Goal: Task Accomplishment & Management: Manage account settings

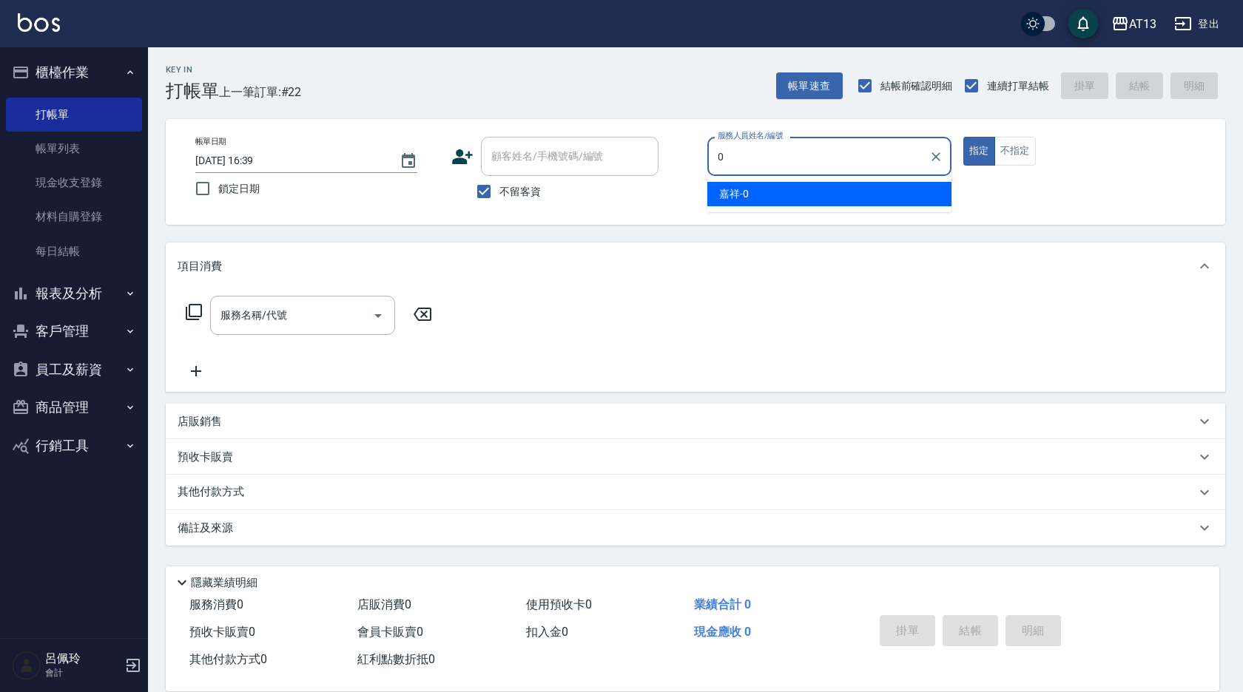
click at [882, 193] on div "嘉祥 -0" at bounding box center [829, 194] width 244 height 24
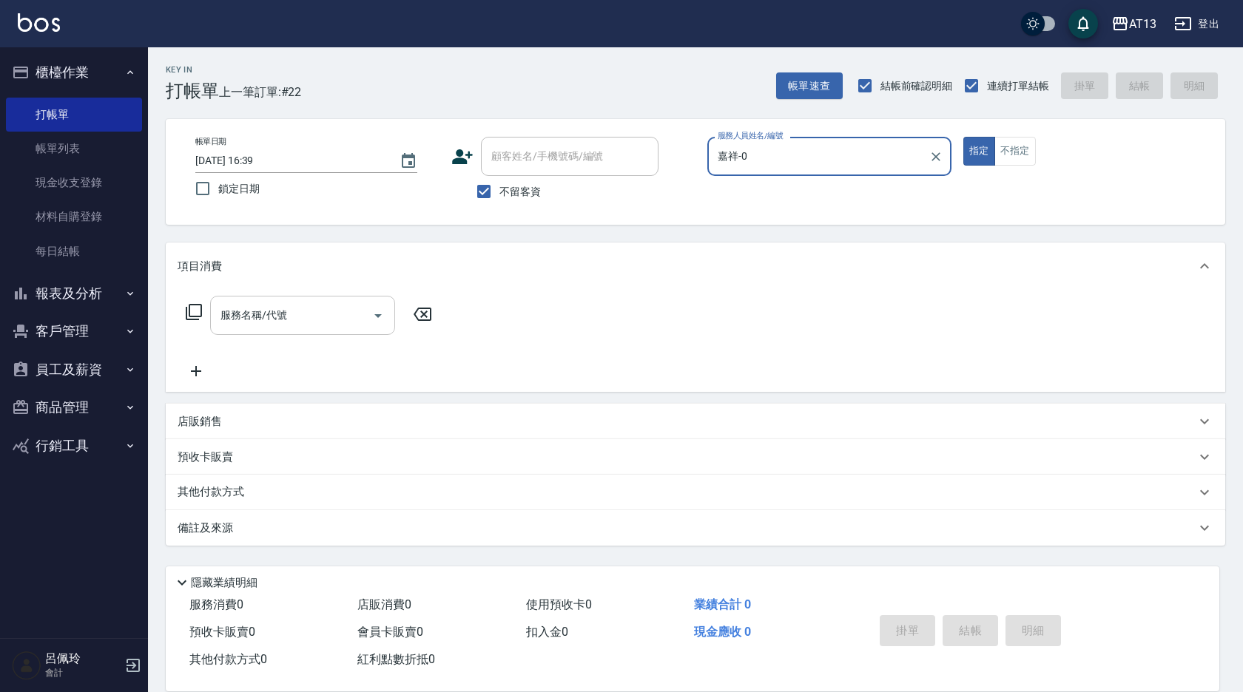
click at [328, 334] on div "服務名稱/代號" at bounding box center [302, 315] width 185 height 39
type input "嘉祥-0"
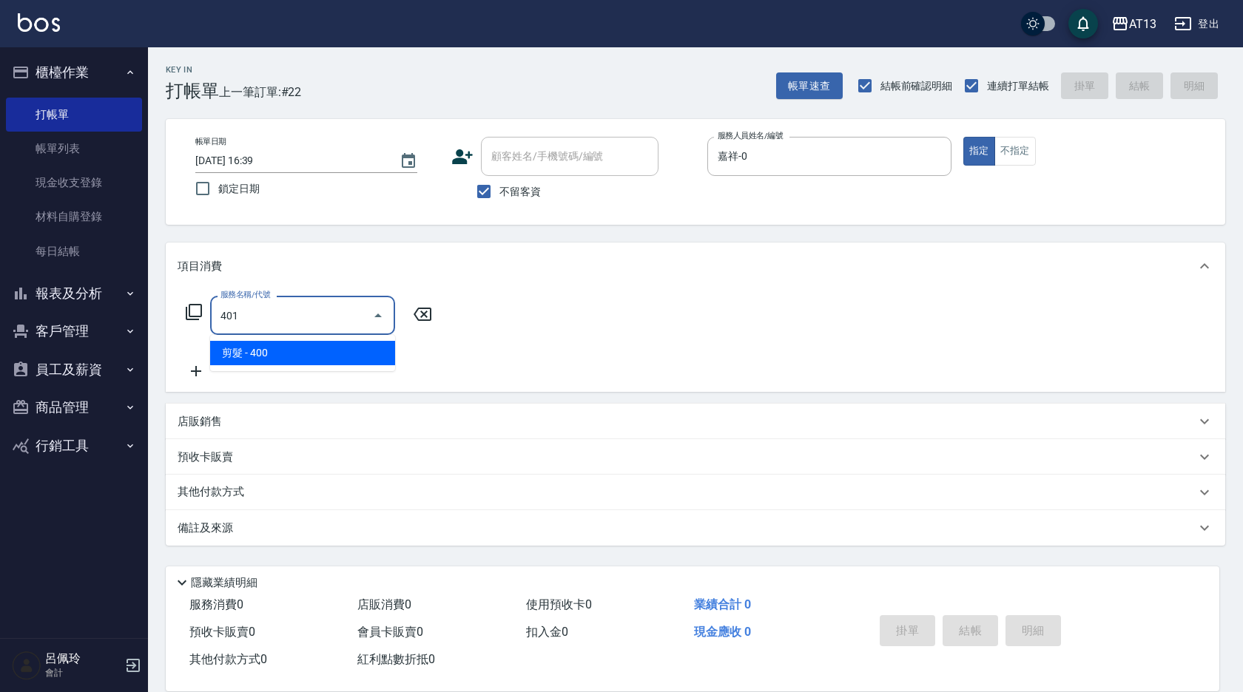
type input "剪髮(401)"
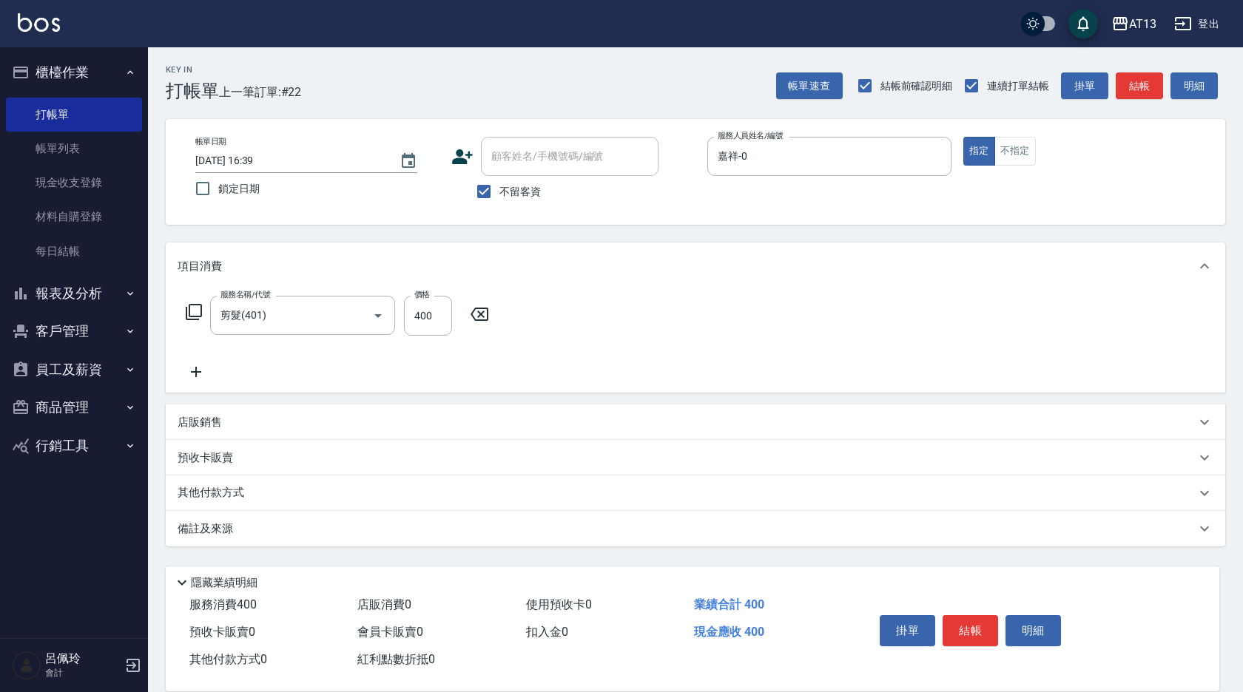
click at [672, 379] on div "服務名稱/代號 剪髮(401) 服務名稱/代號 價格 400 價格" at bounding box center [695, 341] width 1059 height 103
drag, startPoint x: 963, startPoint y: 610, endPoint x: 956, endPoint y: 598, distance: 14.2
click at [963, 615] on button "結帳" at bounding box center [969, 630] width 55 height 31
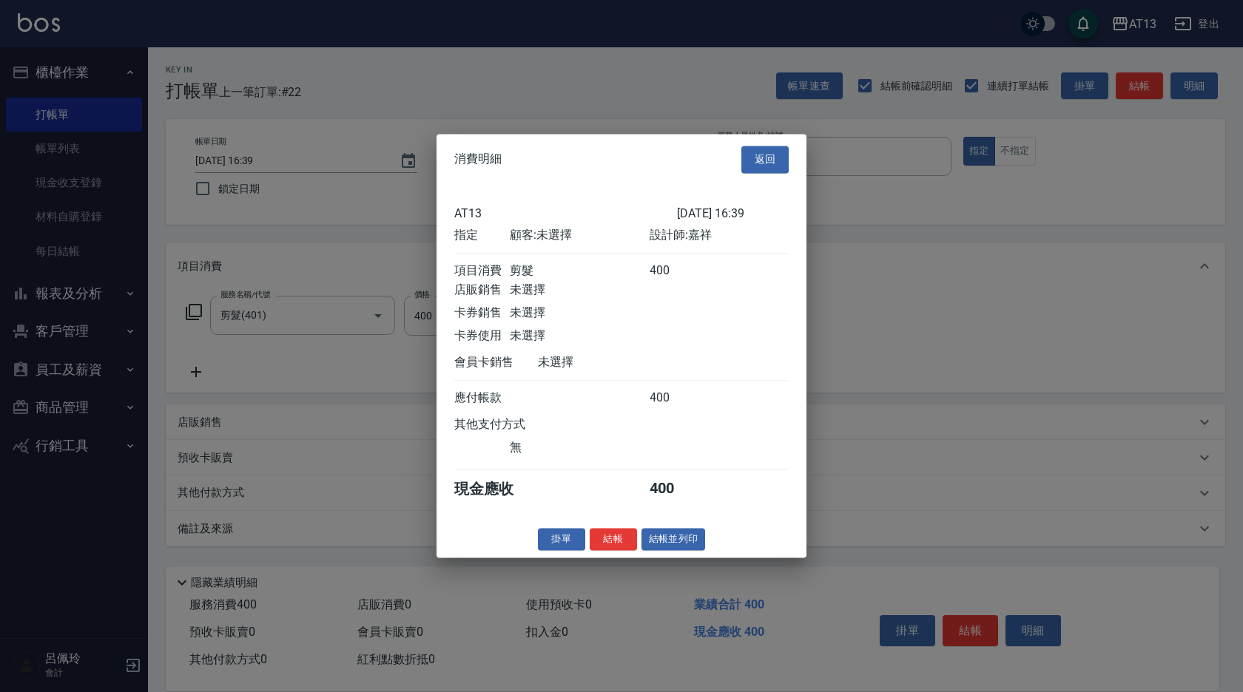
click at [618, 540] on button "結帳" at bounding box center [612, 539] width 47 height 23
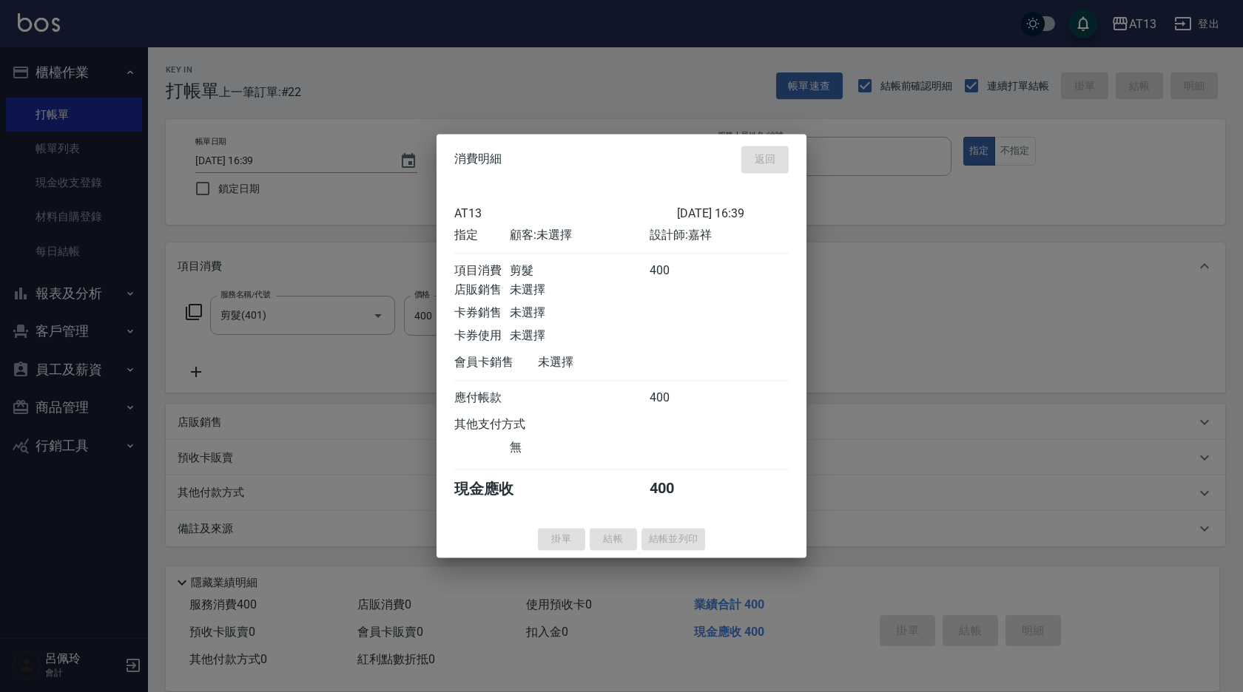
type input "2025/08/15 17:26"
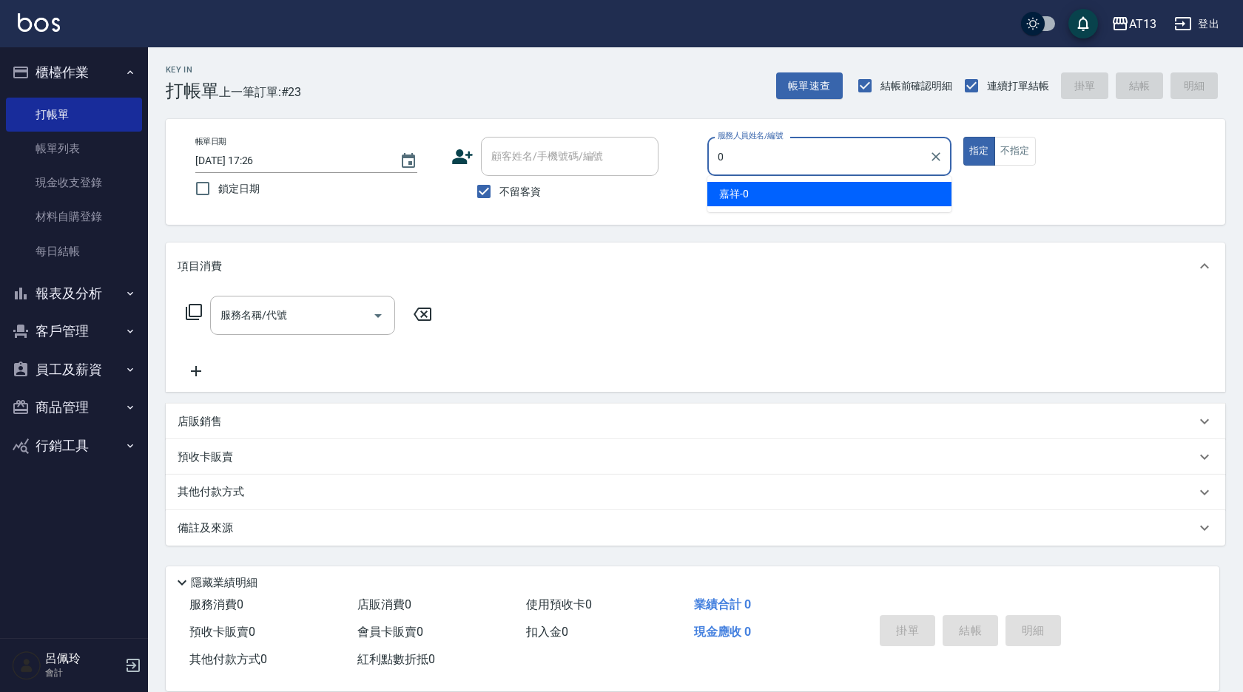
click at [741, 192] on span "嘉祥 -0" at bounding box center [734, 194] width 30 height 16
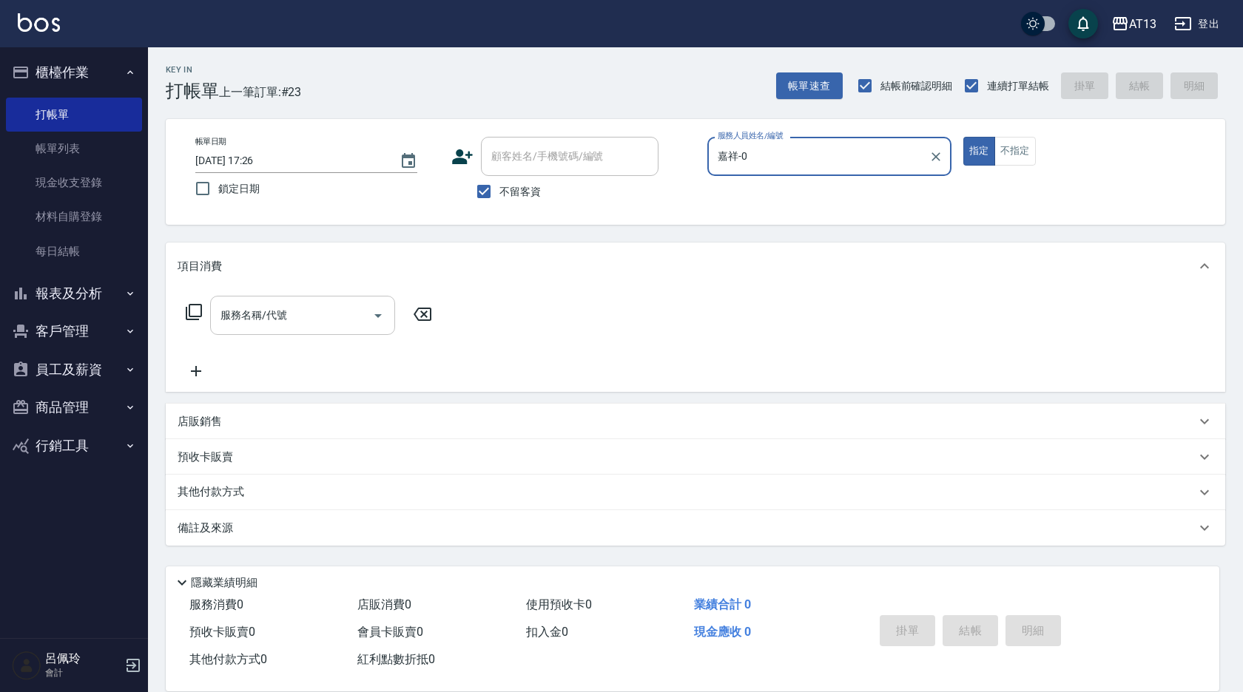
type input "嘉祥-0"
click at [324, 317] on input "服務名稱/代號" at bounding box center [291, 315] width 149 height 26
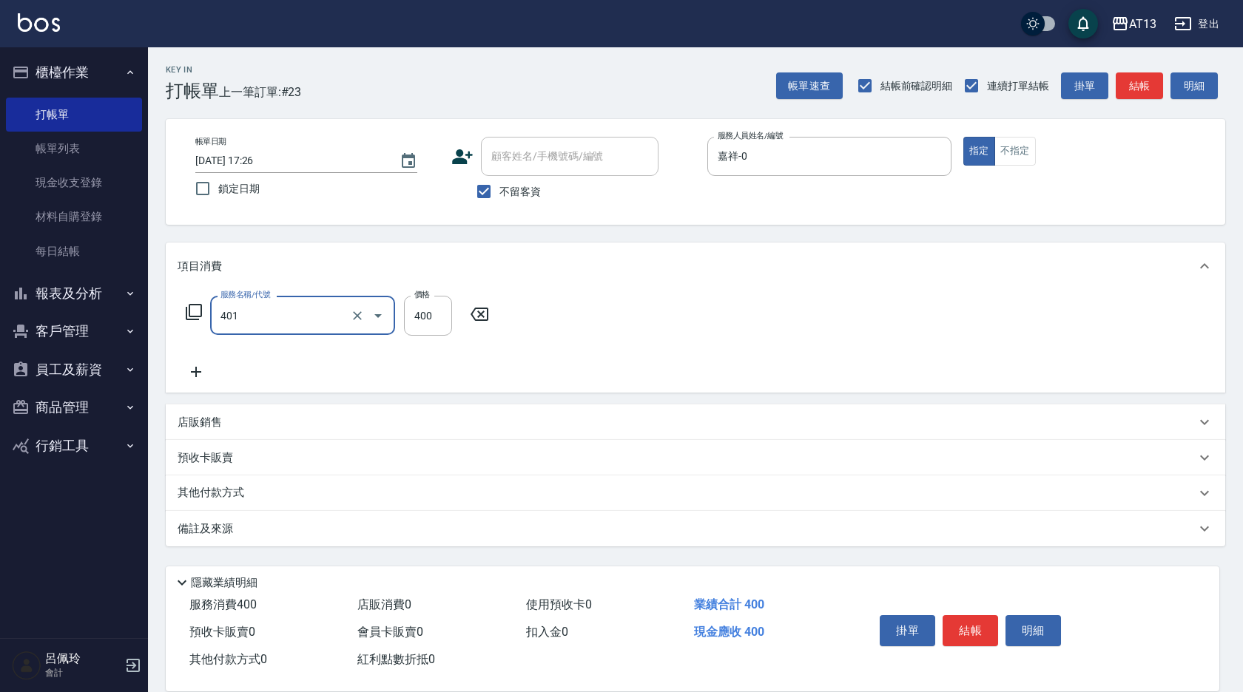
type input "剪髮(401)"
type input "300"
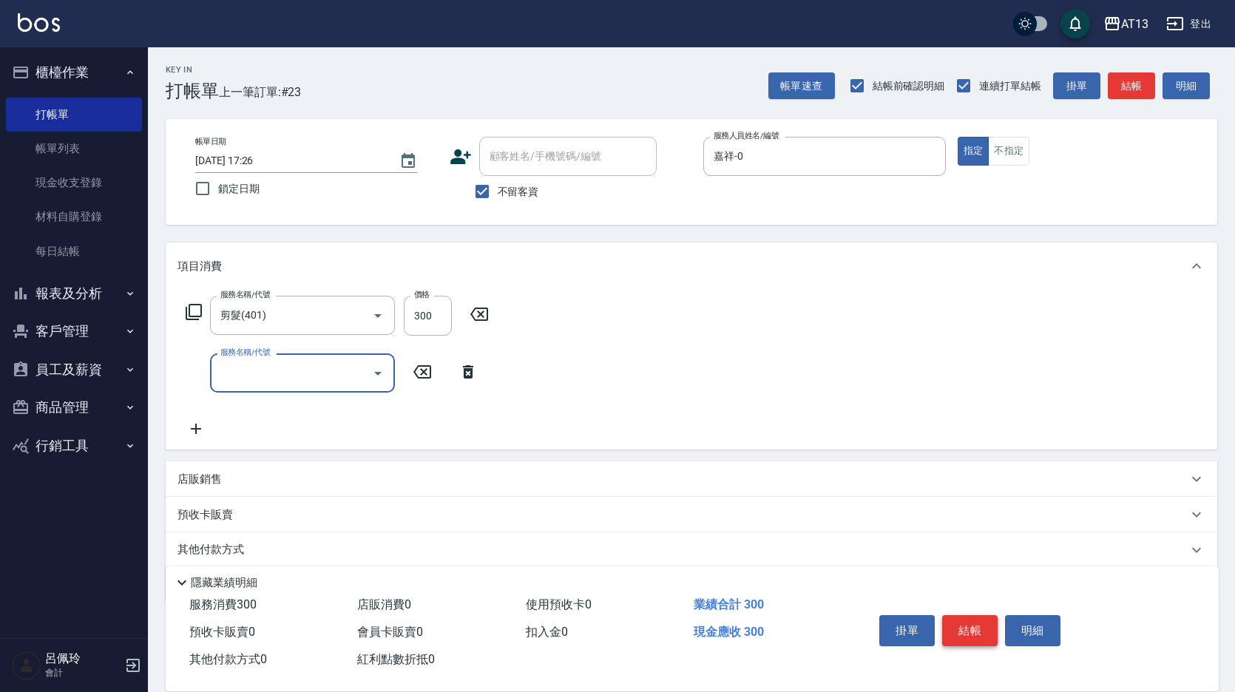
click at [963, 623] on button "結帳" at bounding box center [969, 630] width 55 height 31
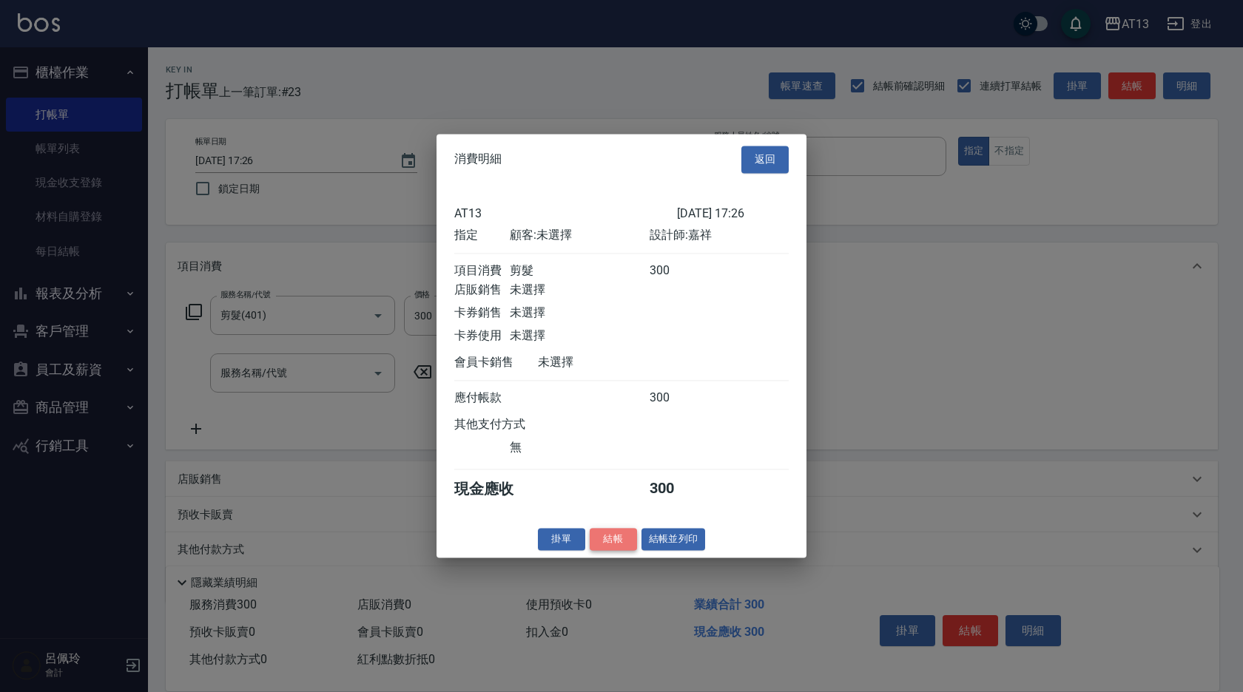
click at [617, 551] on button "結帳" at bounding box center [612, 539] width 47 height 23
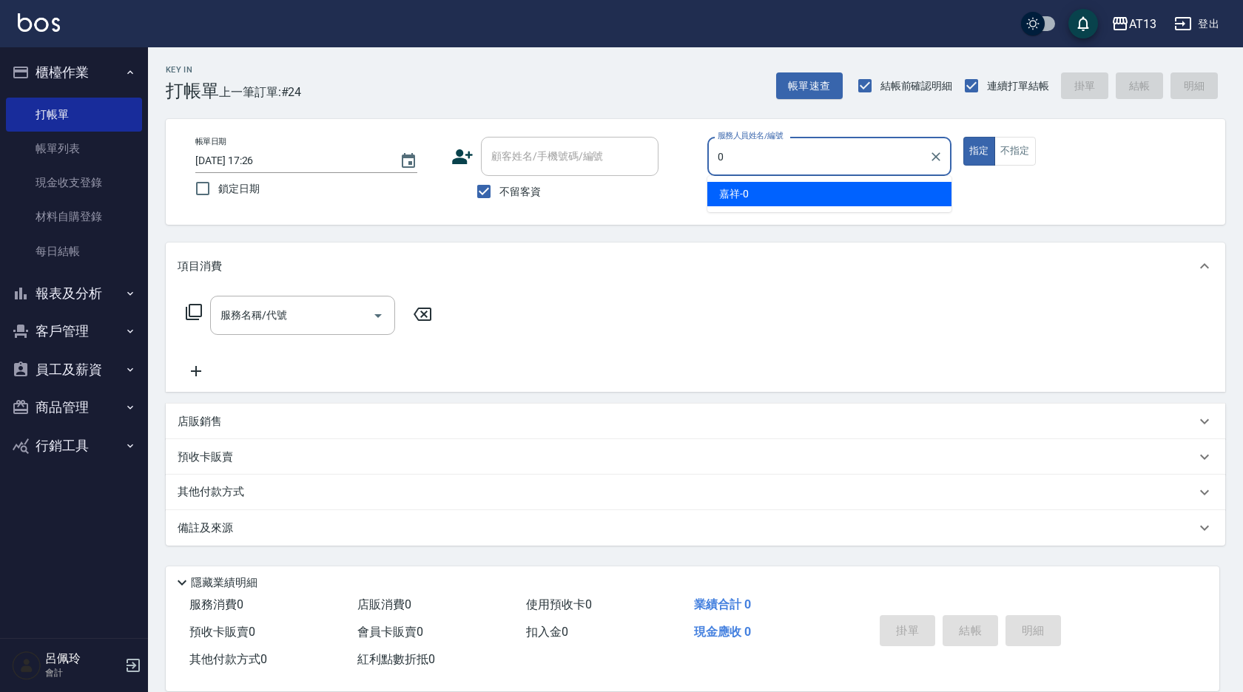
click at [880, 189] on div "嘉祥 -0" at bounding box center [829, 194] width 244 height 24
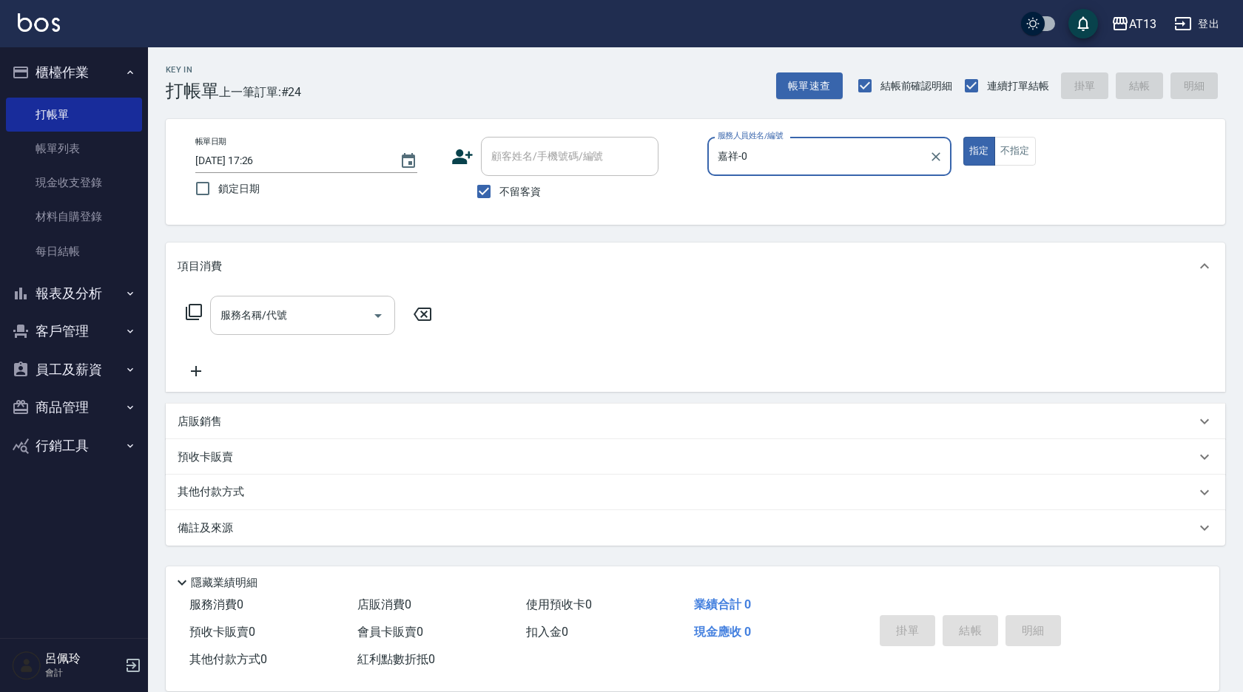
type input "嘉祥-0"
click at [311, 314] on input "服務名稱/代號" at bounding box center [291, 315] width 149 height 26
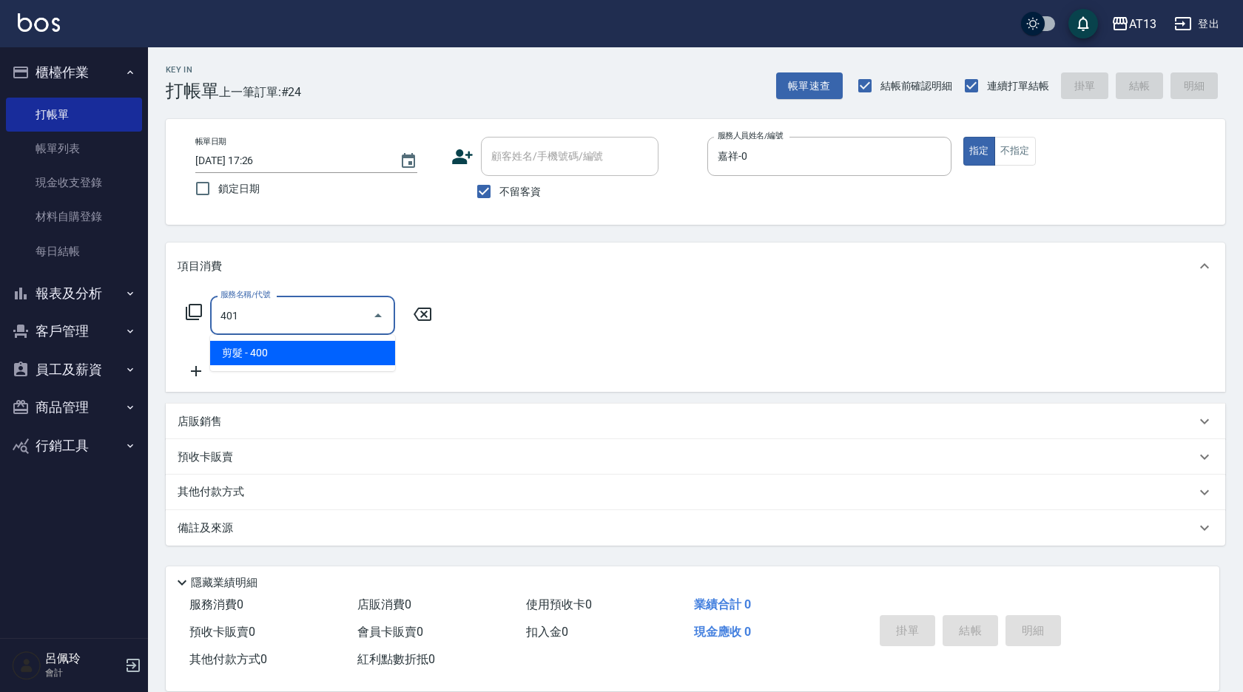
type input "剪髮(401)"
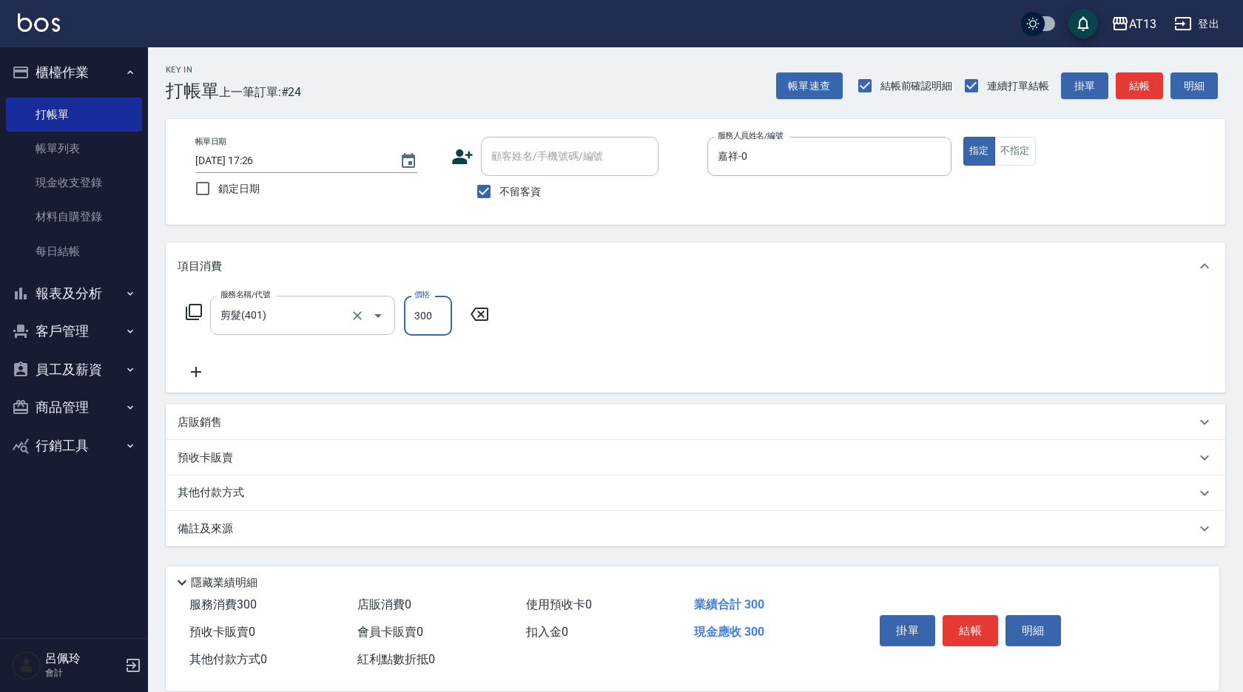
type input "300"
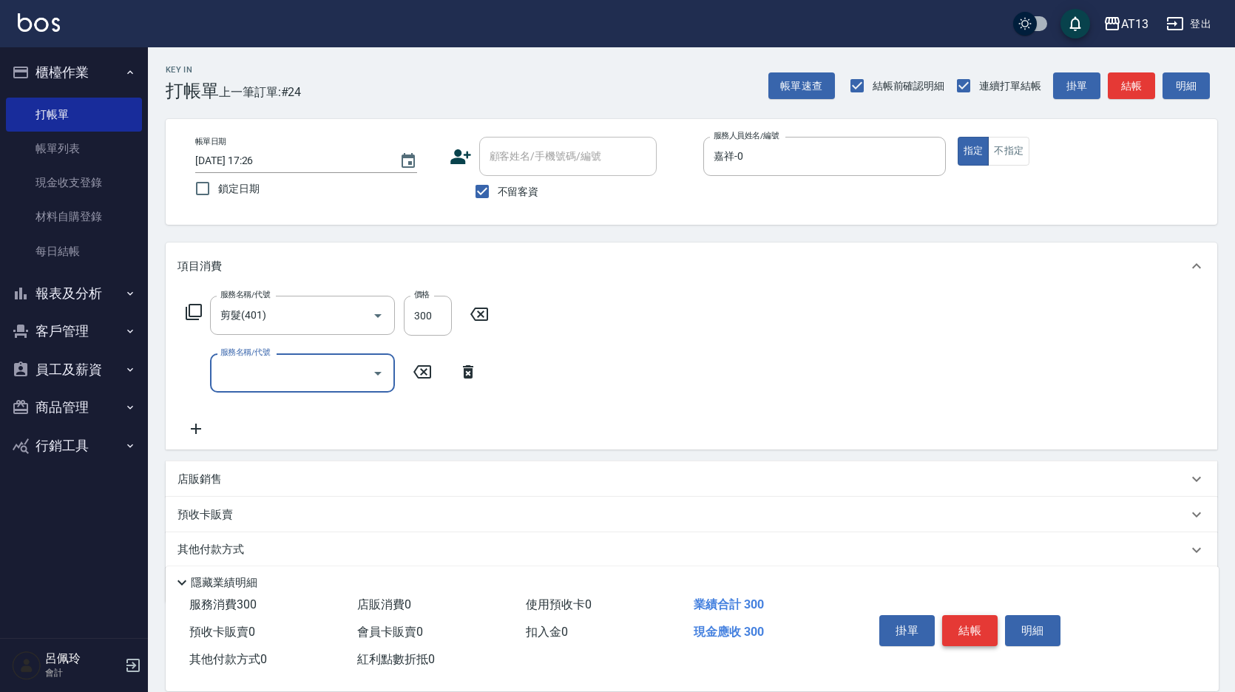
click at [984, 623] on button "結帳" at bounding box center [969, 630] width 55 height 31
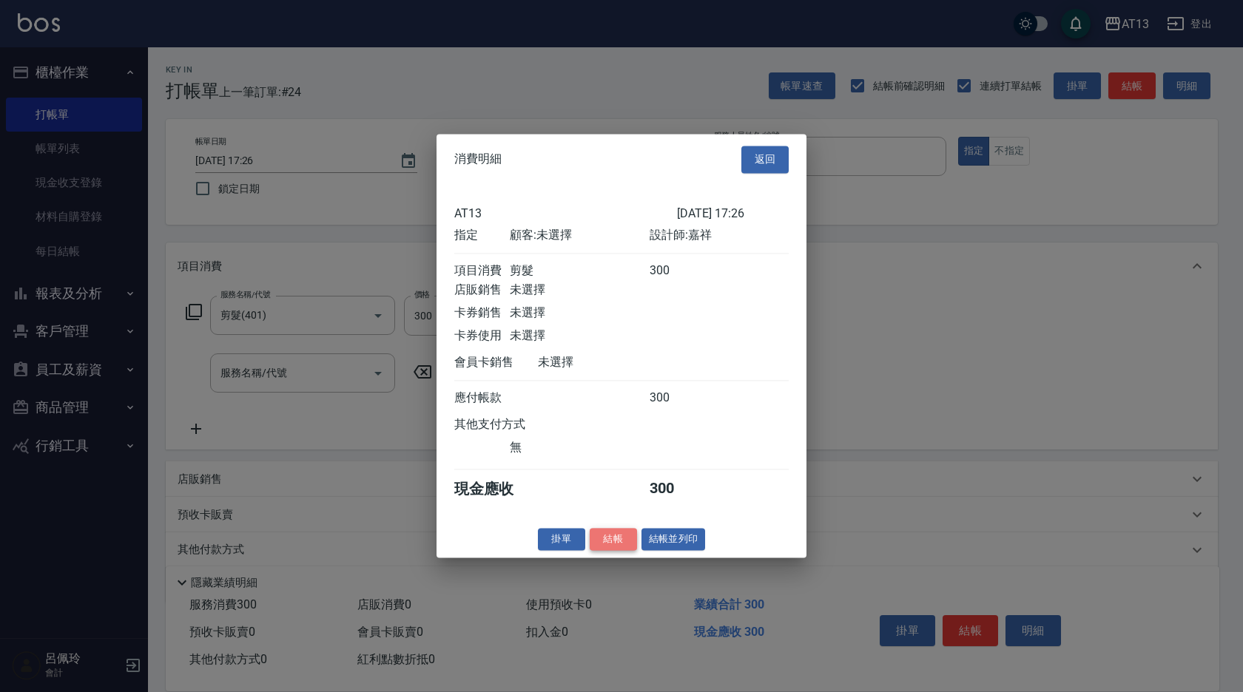
click at [623, 545] on button "結帳" at bounding box center [612, 539] width 47 height 23
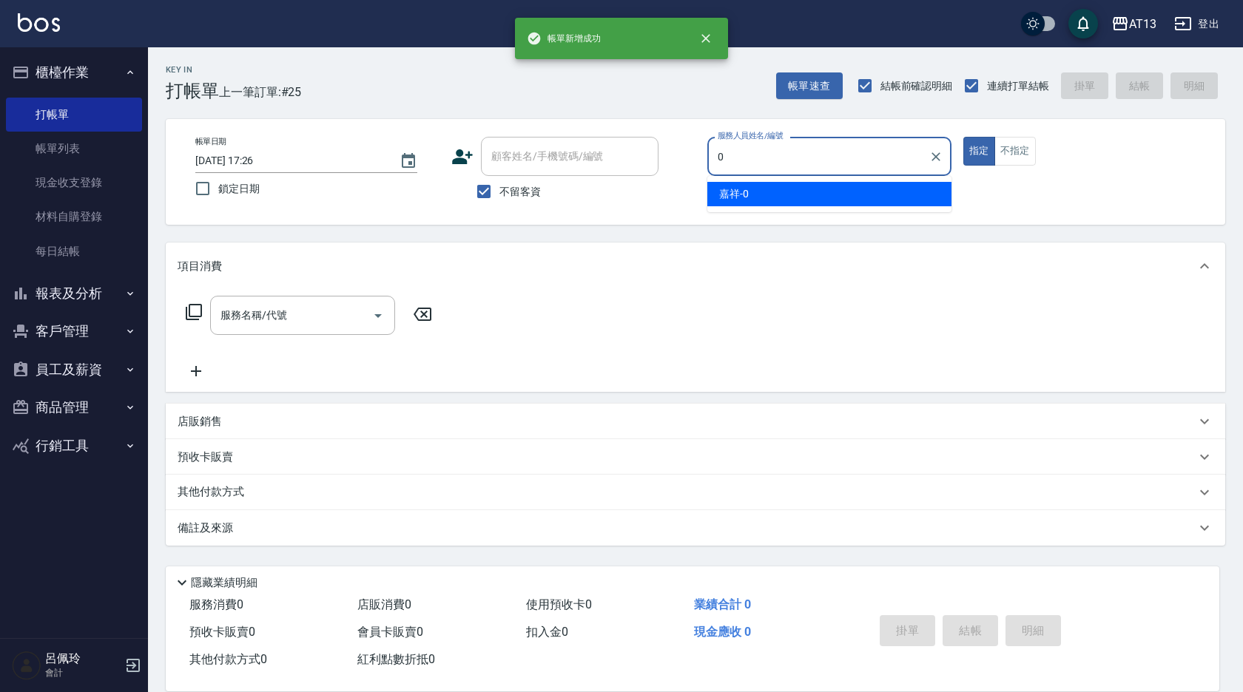
click at [830, 182] on ul "嘉祥 -0" at bounding box center [829, 194] width 244 height 36
click at [819, 189] on div "嘉祥 -0" at bounding box center [829, 194] width 244 height 24
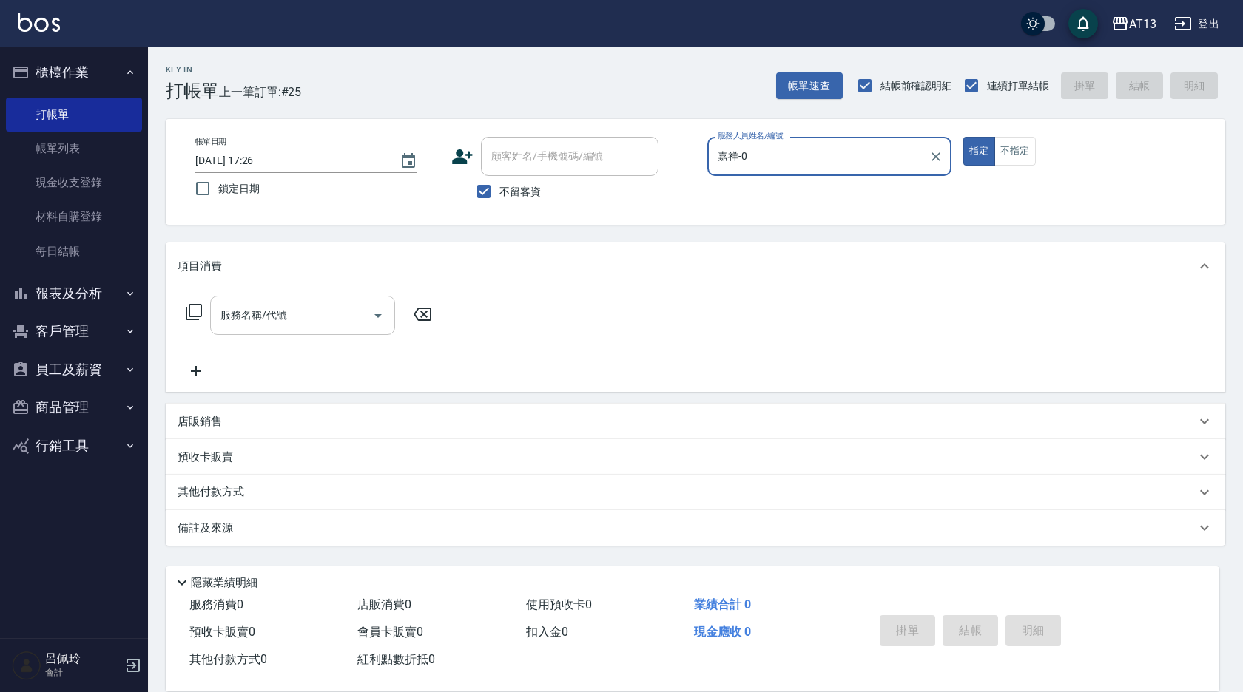
type input "嘉祥-0"
click at [345, 308] on input "服務名稱/代號" at bounding box center [291, 315] width 149 height 26
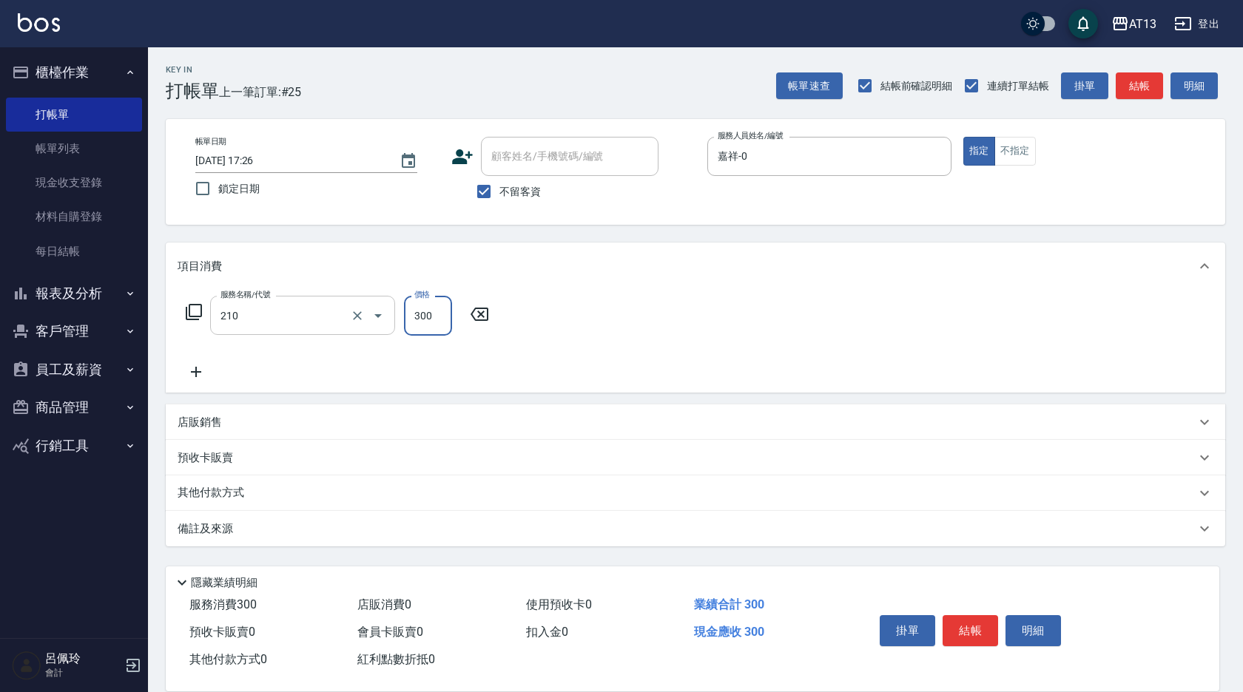
type input "歐娜洗髮精(210)"
click at [435, 307] on input "2" at bounding box center [428, 316] width 48 height 40
click at [435, 306] on input "2" at bounding box center [428, 316] width 48 height 40
type input "300"
type input "鄭聖瀧-28"
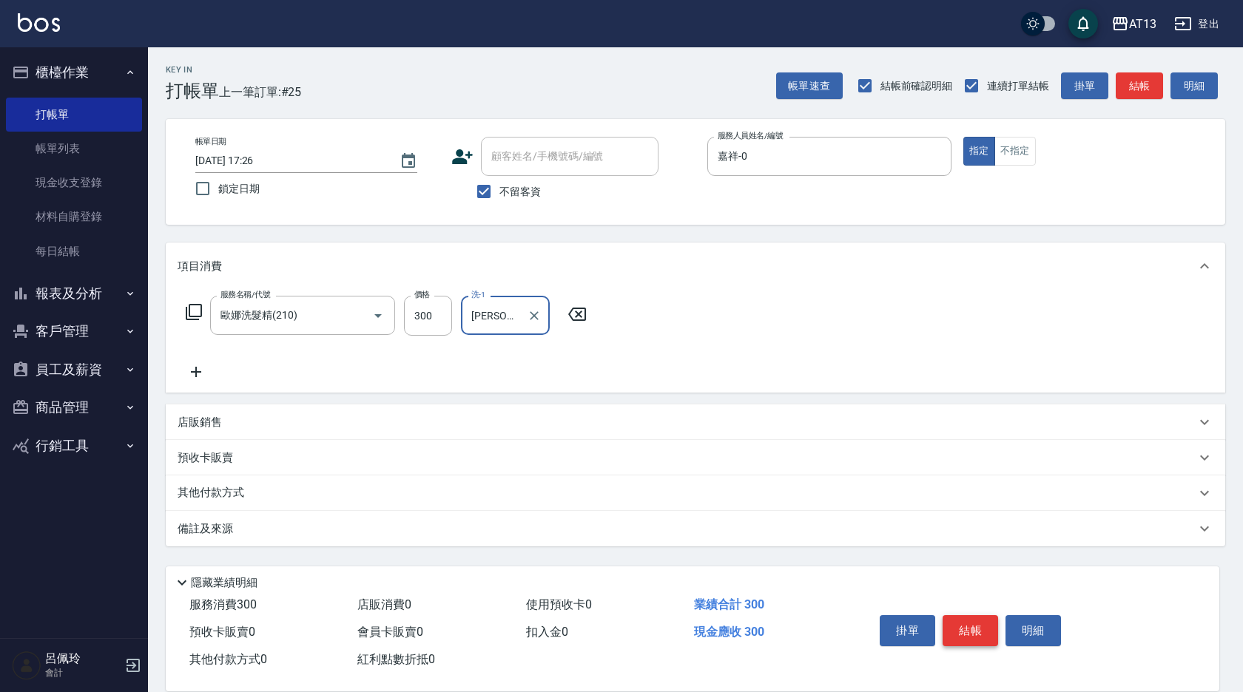
click at [972, 628] on button "結帳" at bounding box center [969, 630] width 55 height 31
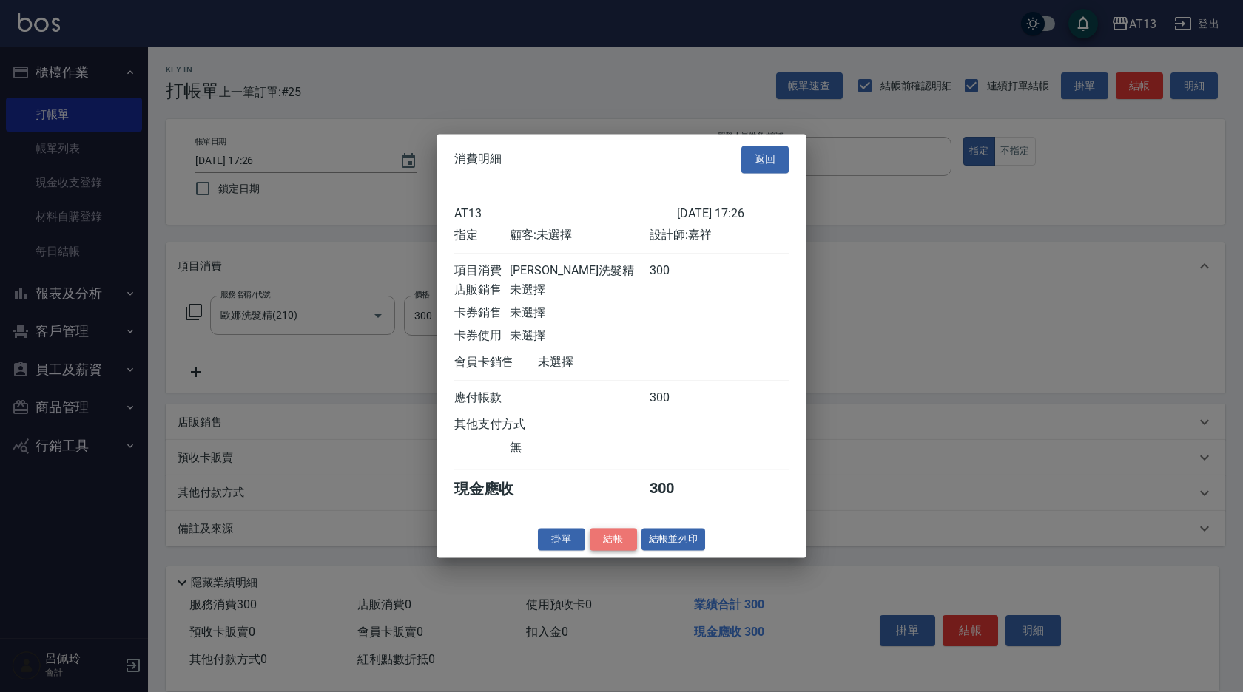
click at [622, 551] on button "結帳" at bounding box center [612, 539] width 47 height 23
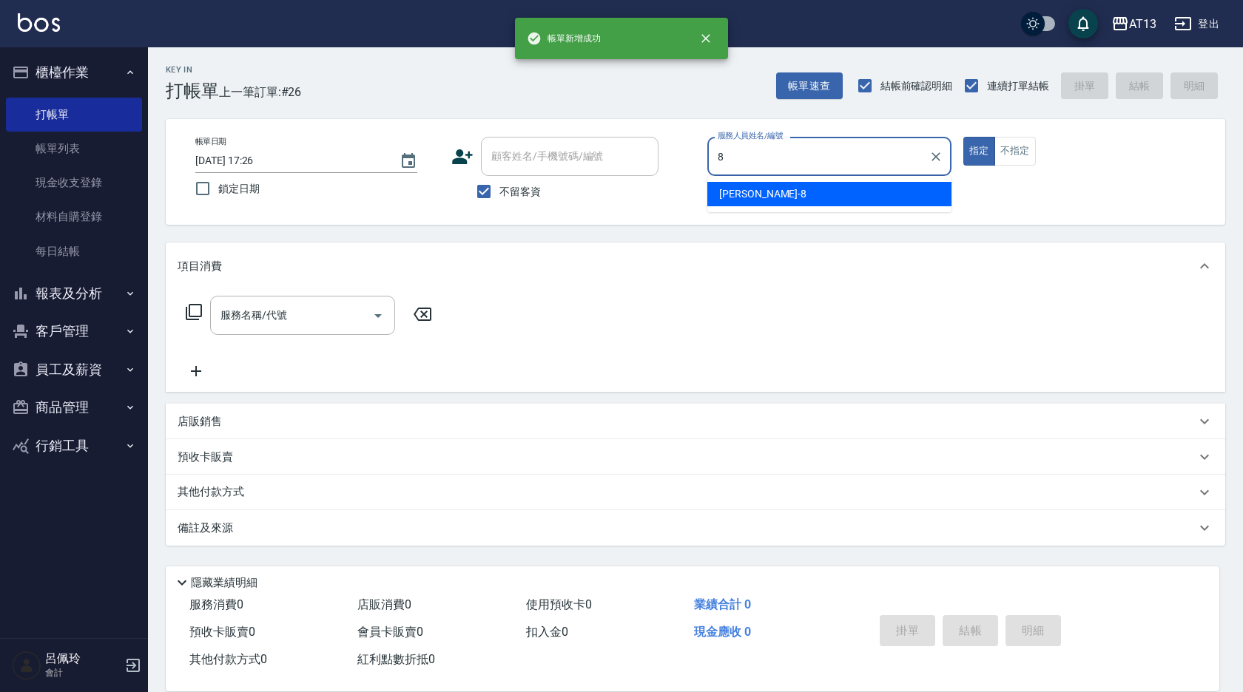
click at [727, 197] on span "Jerry -8" at bounding box center [762, 194] width 87 height 16
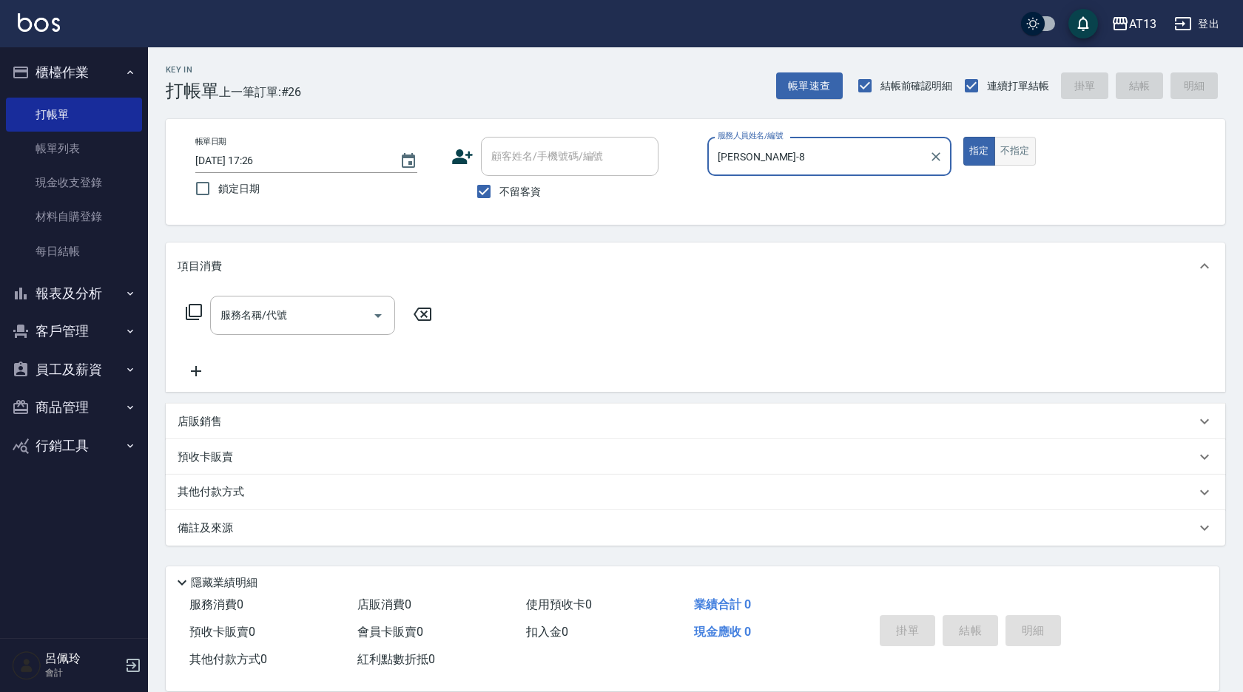
type input "Jerry-8"
click at [1021, 150] on button "不指定" at bounding box center [1014, 151] width 41 height 29
click at [255, 325] on input "服務名稱/代號" at bounding box center [291, 315] width 149 height 26
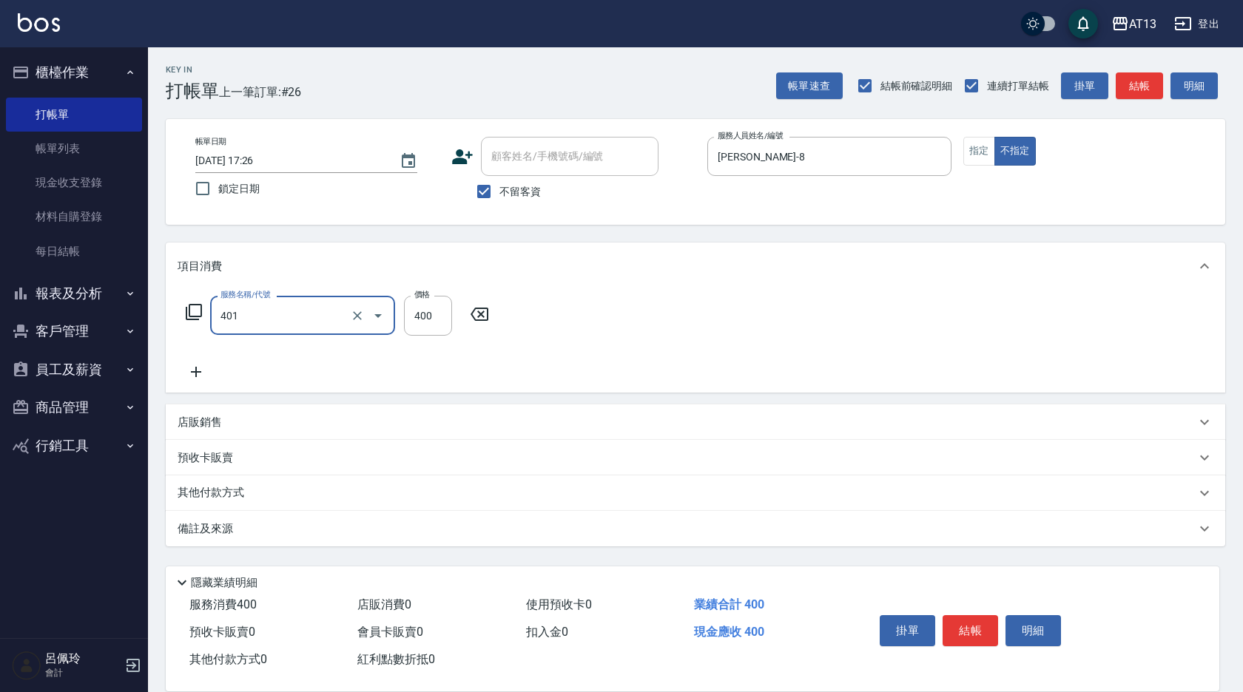
type input "剪髮(401)"
type input "200"
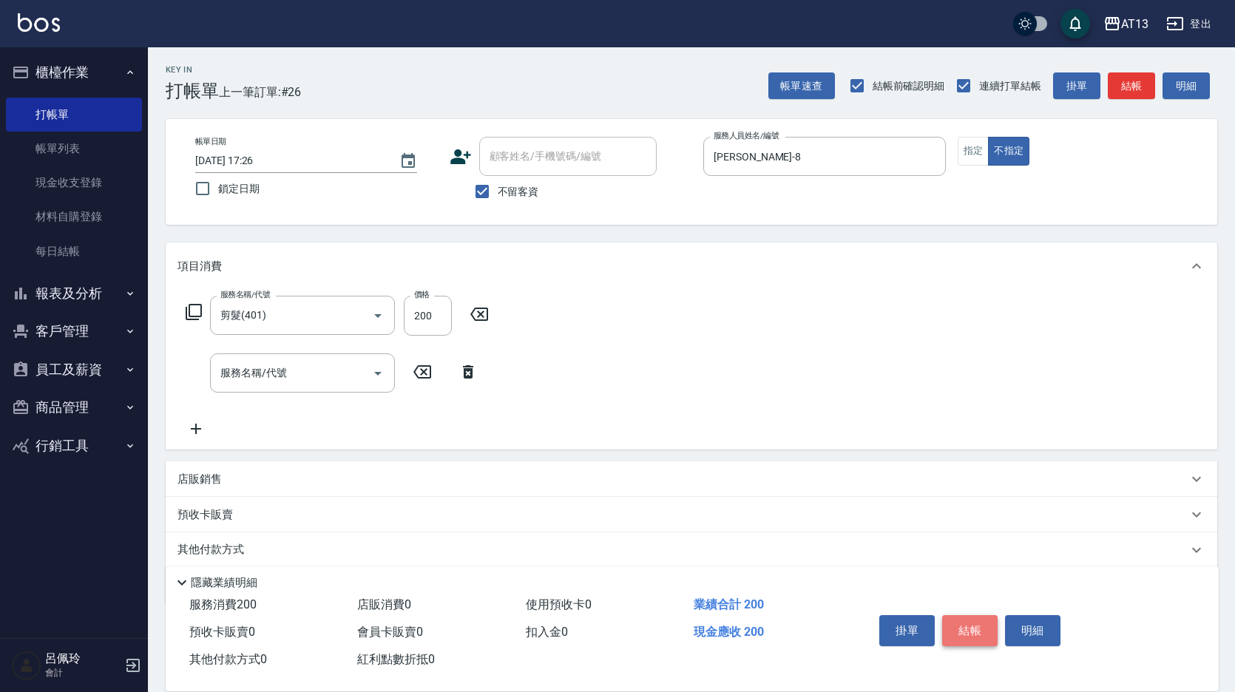
click at [970, 636] on button "結帳" at bounding box center [969, 630] width 55 height 31
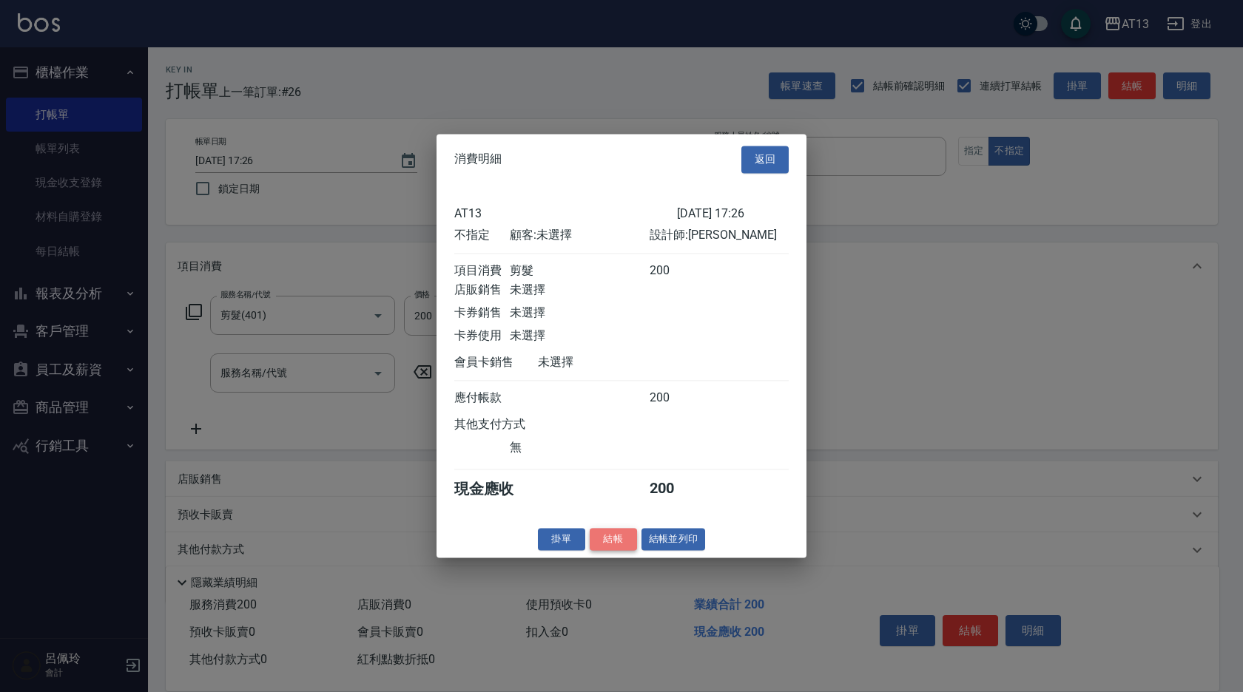
click at [618, 551] on button "結帳" at bounding box center [612, 539] width 47 height 23
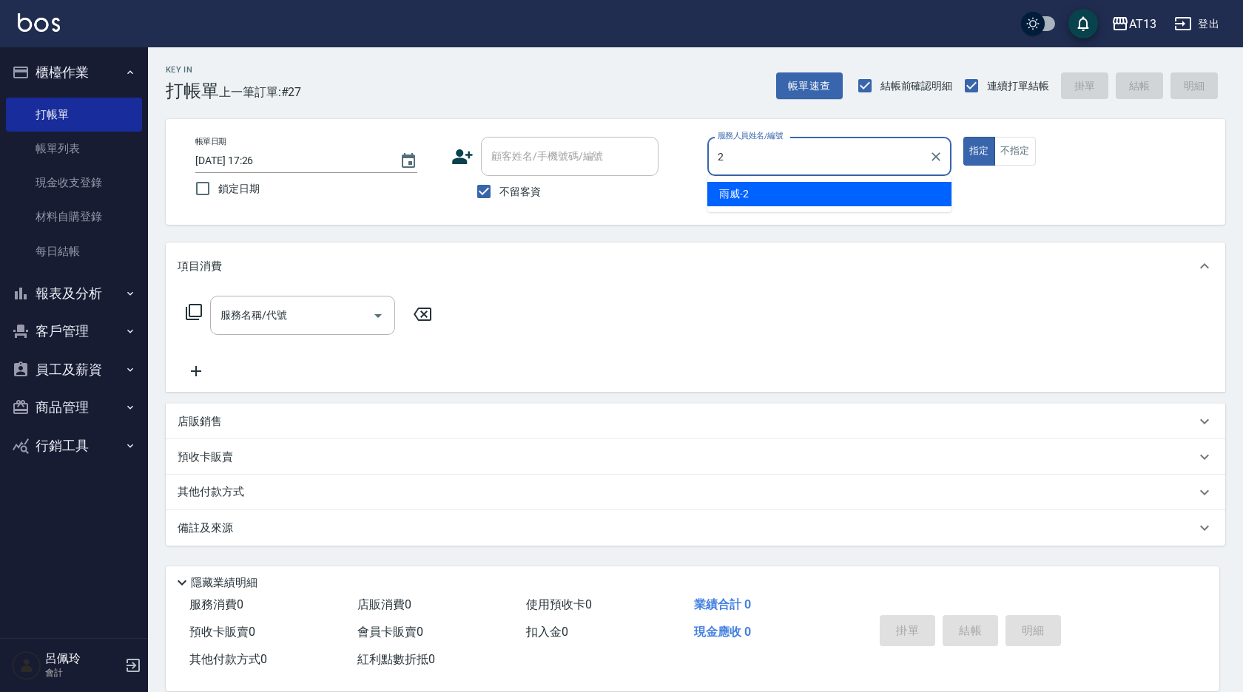
click at [775, 188] on div "雨威 -2" at bounding box center [829, 194] width 244 height 24
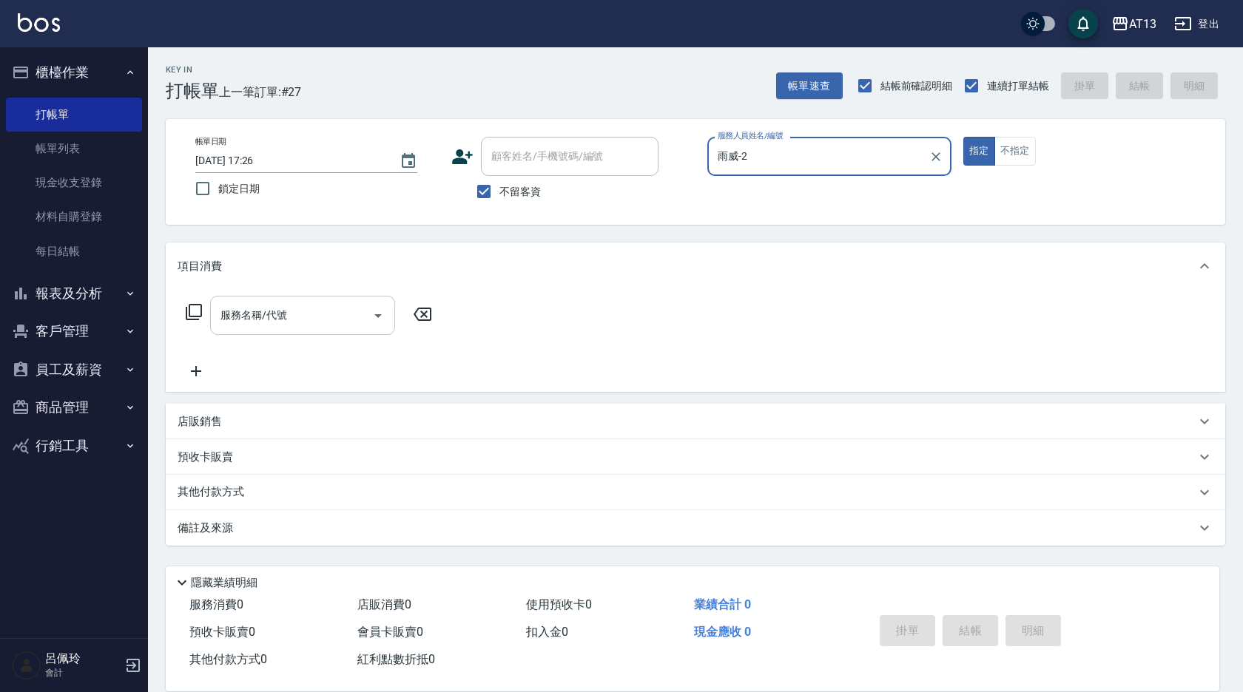
type input "雨威-2"
click at [305, 311] on input "服務名稱/代號" at bounding box center [291, 315] width 149 height 26
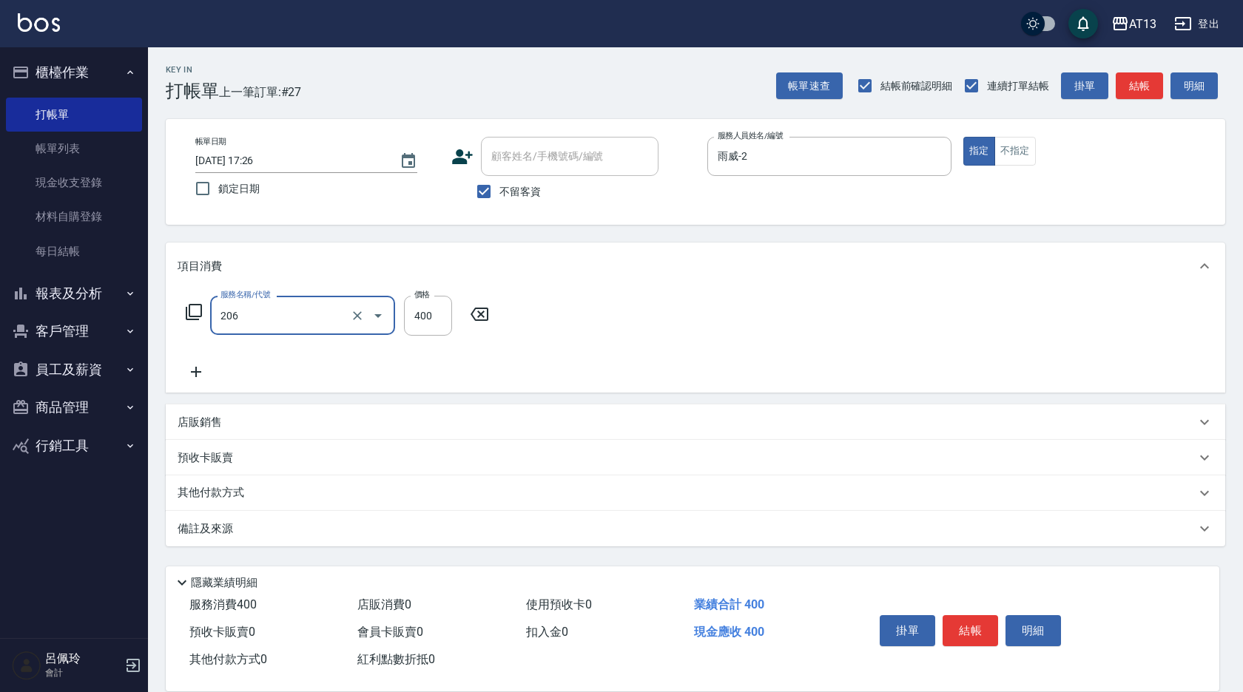
type input "健康洗(206)"
type input "雨威-2"
click at [990, 628] on button "結帳" at bounding box center [969, 630] width 55 height 31
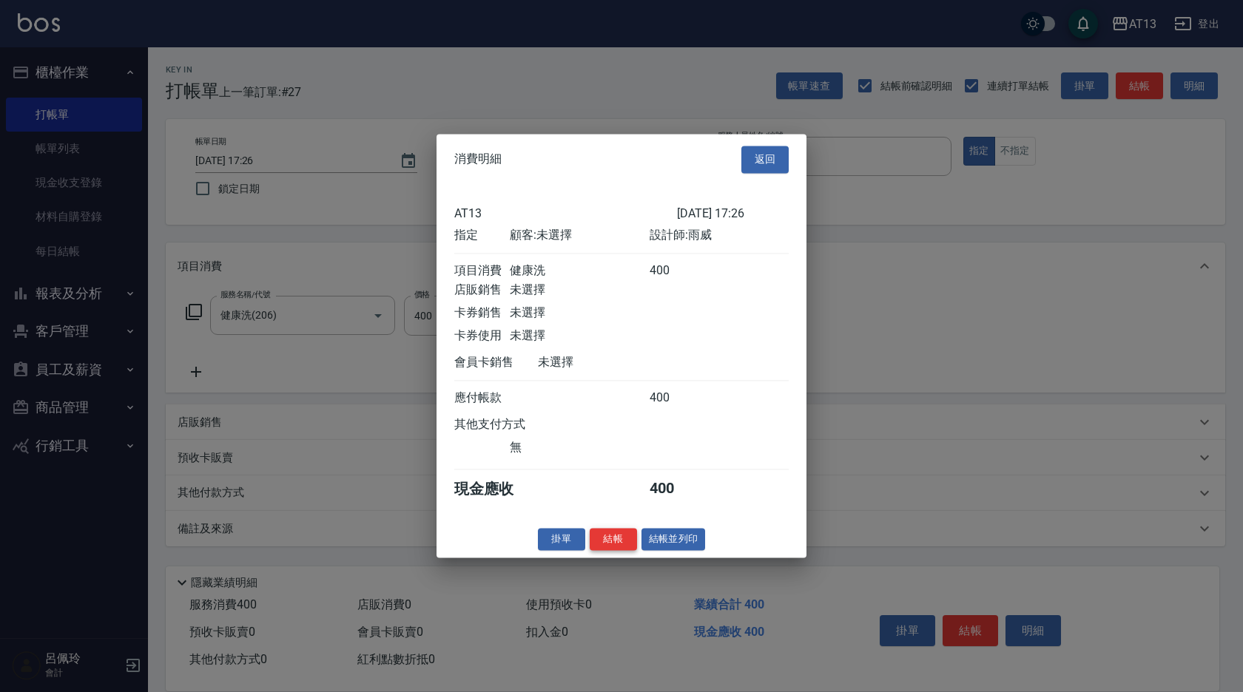
click at [635, 551] on button "結帳" at bounding box center [612, 539] width 47 height 23
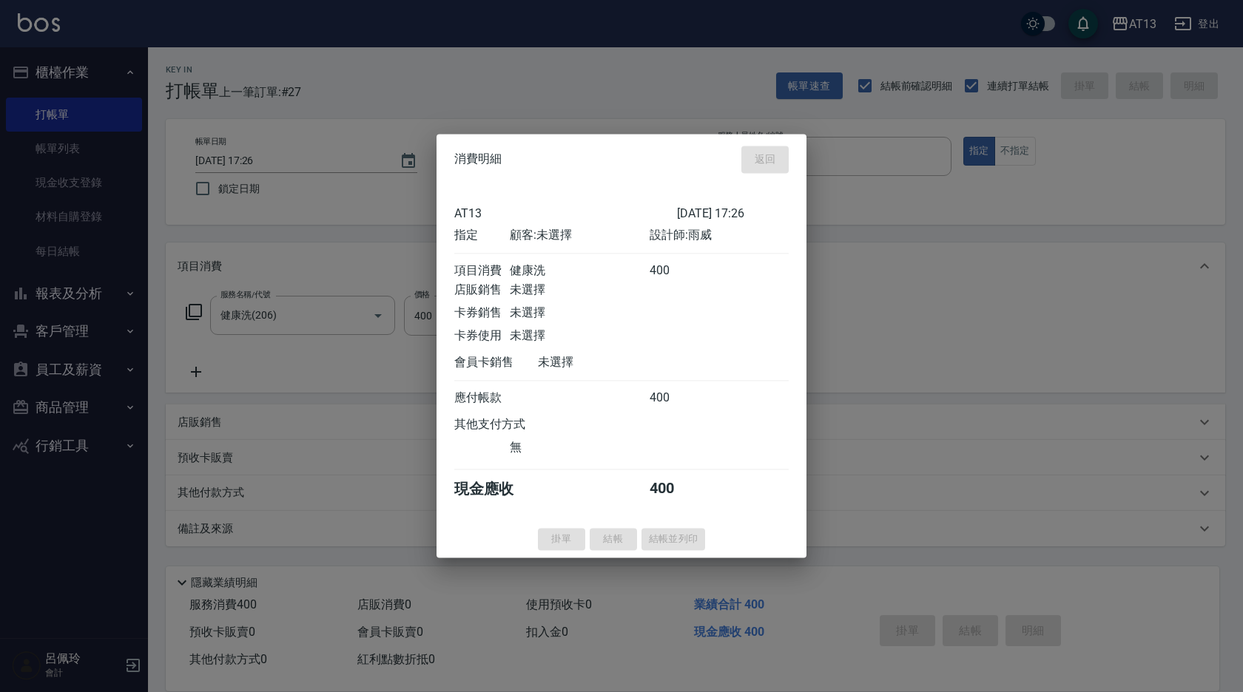
type input "2025/08/15 17:27"
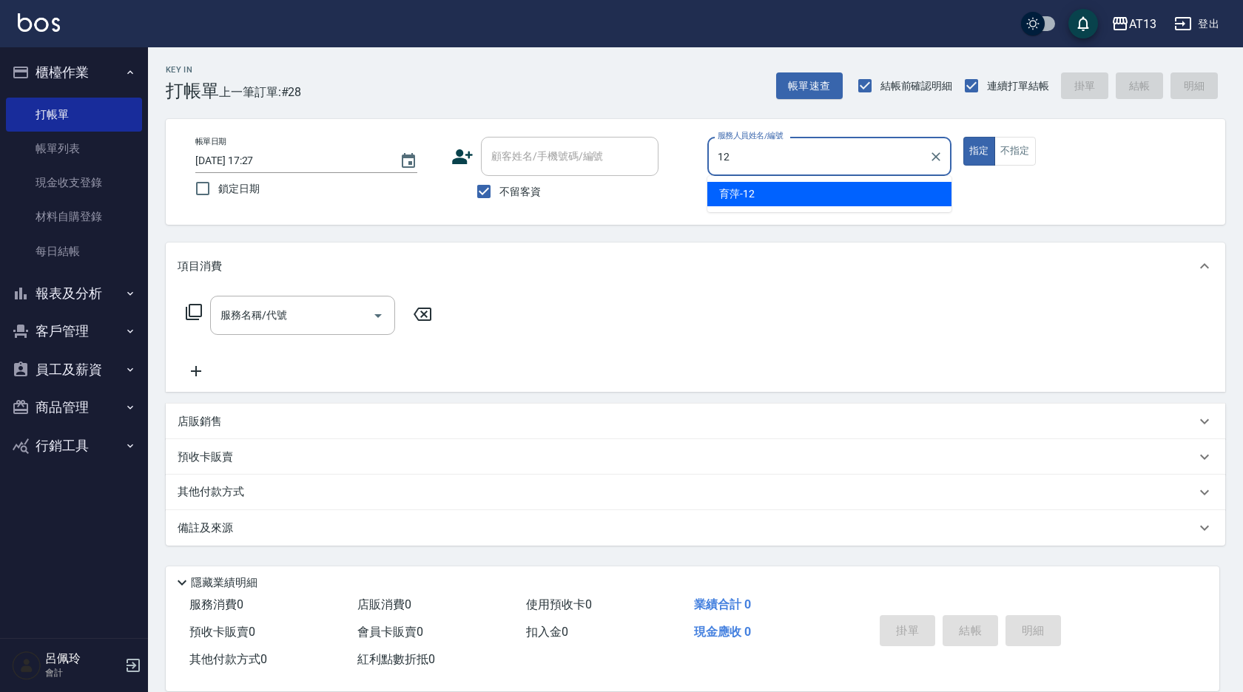
click at [731, 193] on span "育萍 -12" at bounding box center [737, 194] width 36 height 16
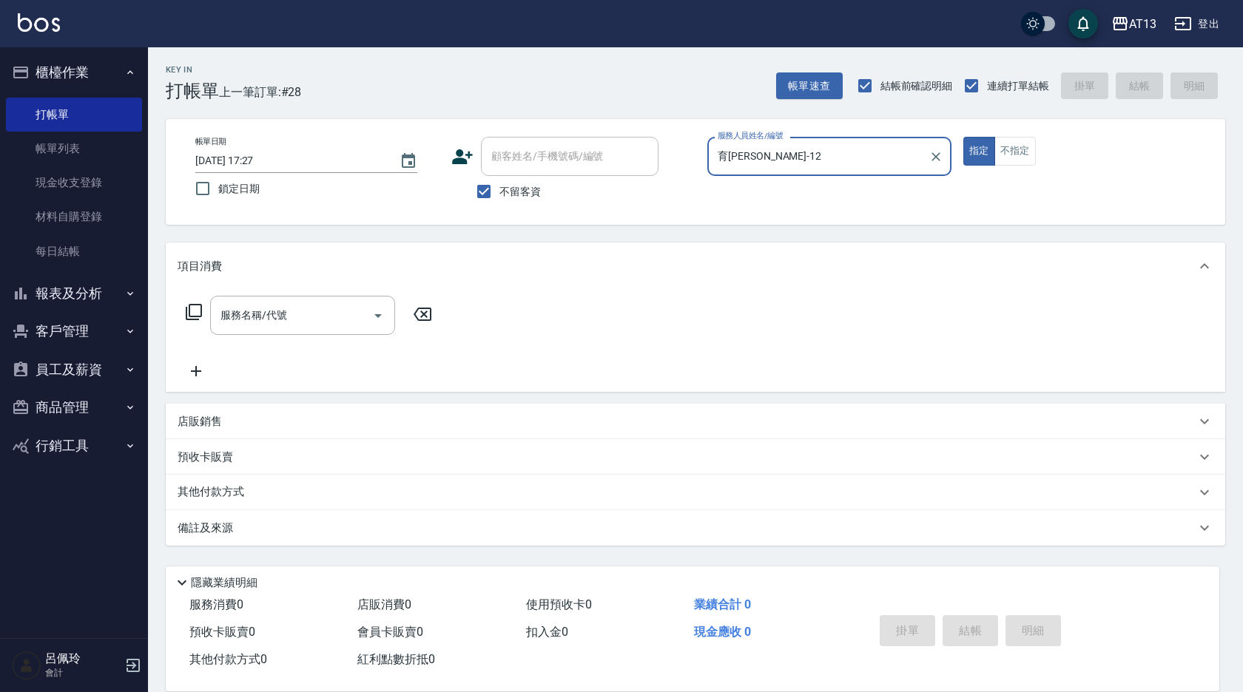
type input "育萍-12"
drag, startPoint x: 237, startPoint y: 433, endPoint x: 223, endPoint y: 444, distance: 18.5
click at [235, 433] on div "店販銷售" at bounding box center [695, 422] width 1059 height 36
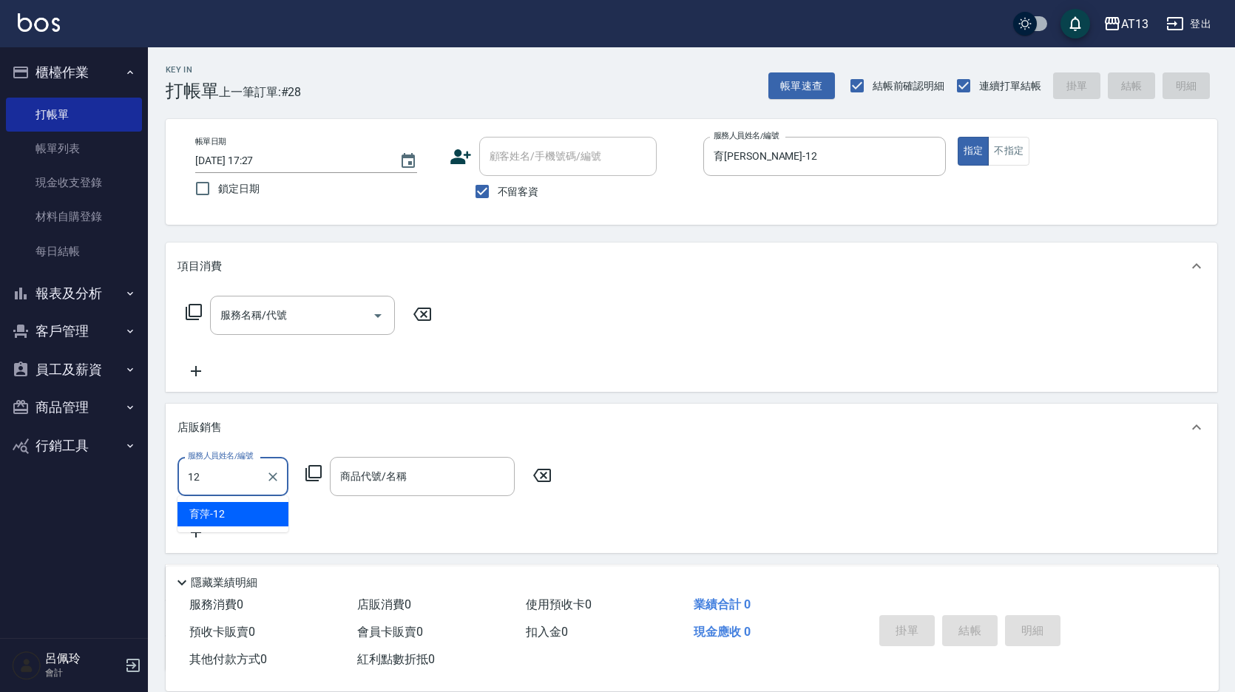
click at [250, 510] on div "育萍 -12" at bounding box center [233, 514] width 111 height 24
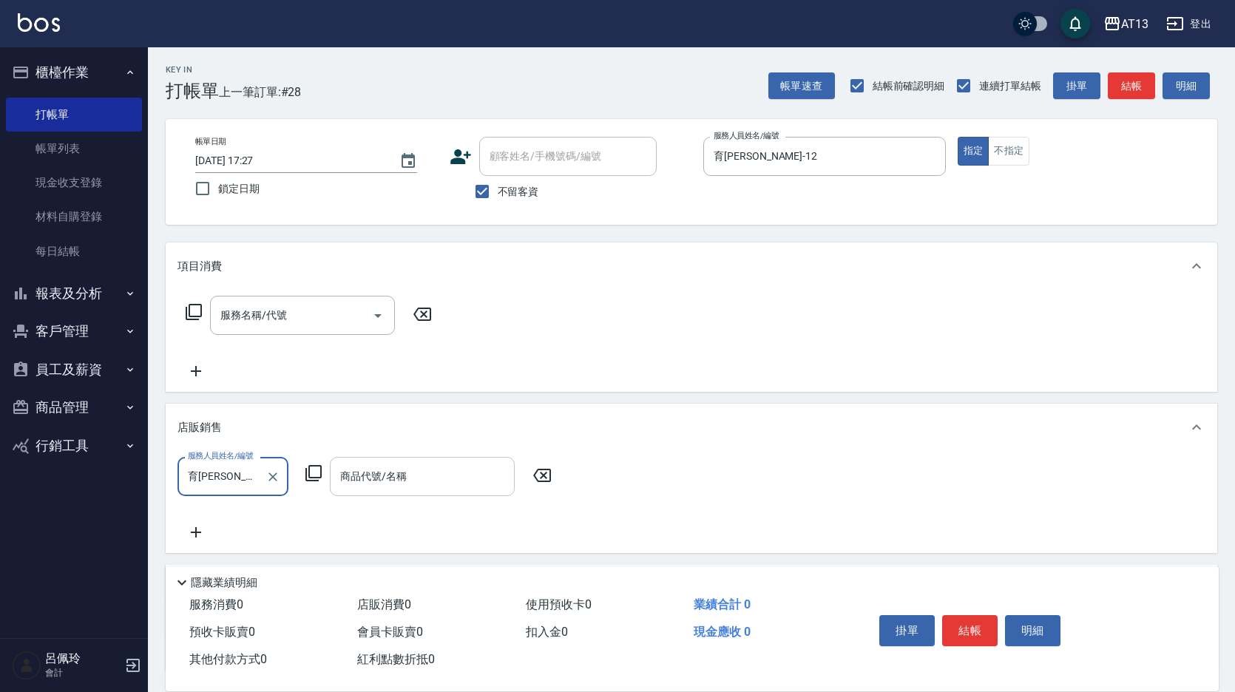
type input "育萍-12"
click at [341, 470] on div "商品代號/名稱 商品代號/名稱" at bounding box center [422, 476] width 185 height 39
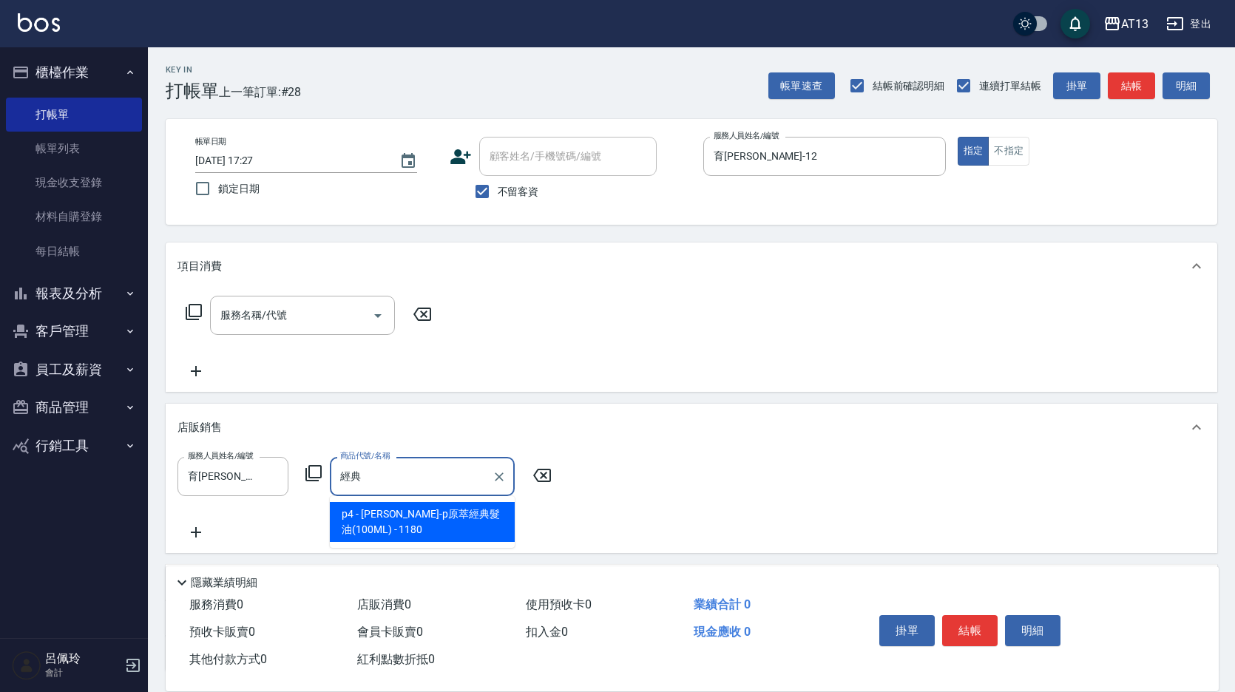
click at [433, 518] on span "p4 - 荷昀-p原萃經典髮油(100ML) - 1180" at bounding box center [422, 522] width 185 height 40
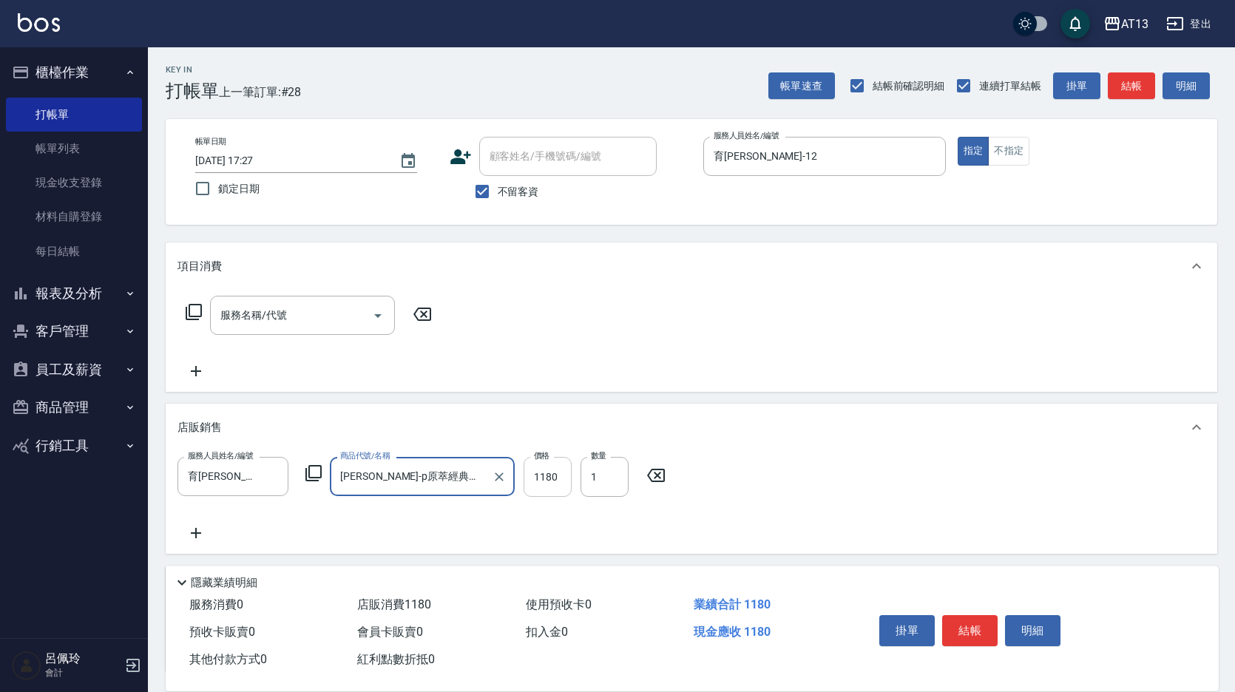
type input "[PERSON_NAME]-p原萃經典髮油(100ML)"
drag, startPoint x: 551, startPoint y: 481, endPoint x: 535, endPoint y: 498, distance: 23.5
click at [550, 481] on input "1180" at bounding box center [548, 477] width 48 height 40
type input "944"
click at [174, 521] on div "服務人員姓名/編號 育萍-12 服務人員姓名/編號 商品代號/名稱 荷昀-p原萃經典髮油(100ML) 商品代號/名稱 價格 944 價格 數量 1 數量" at bounding box center [692, 502] width 1052 height 103
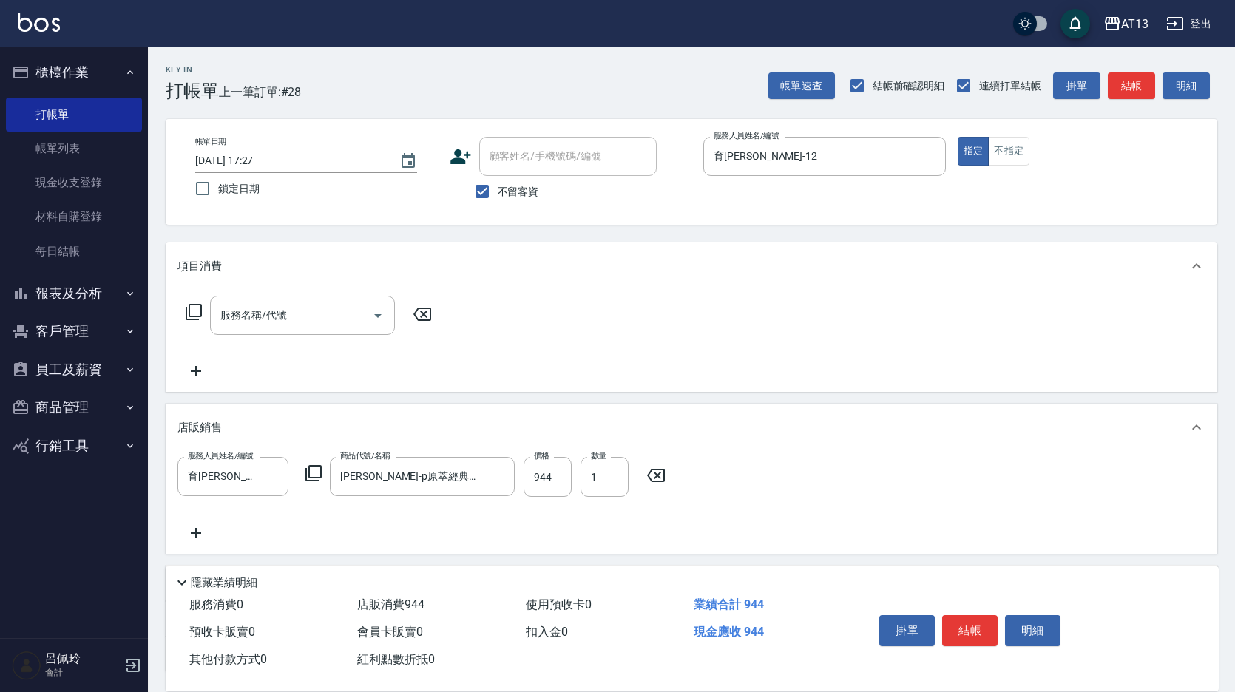
click at [196, 531] on icon at bounding box center [196, 533] width 10 height 10
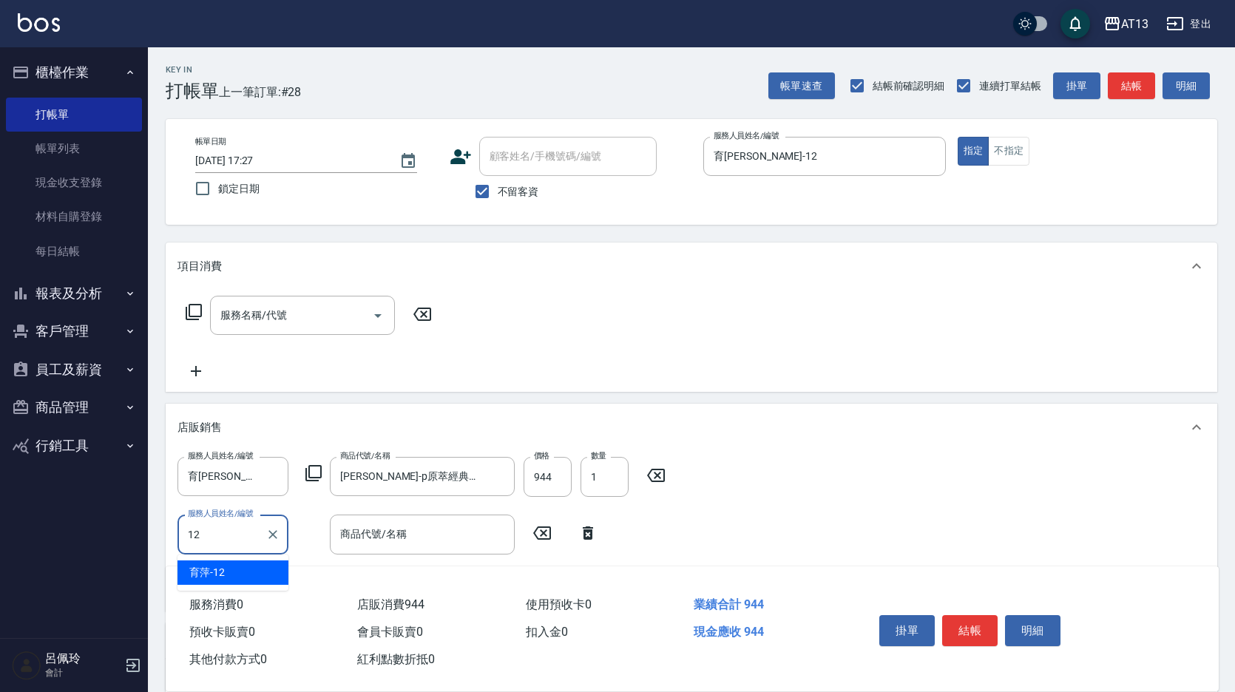
click at [278, 564] on div "育萍 -12" at bounding box center [233, 573] width 111 height 24
type input "育萍-12"
click at [357, 541] on input "商品代號/名稱" at bounding box center [423, 534] width 172 height 26
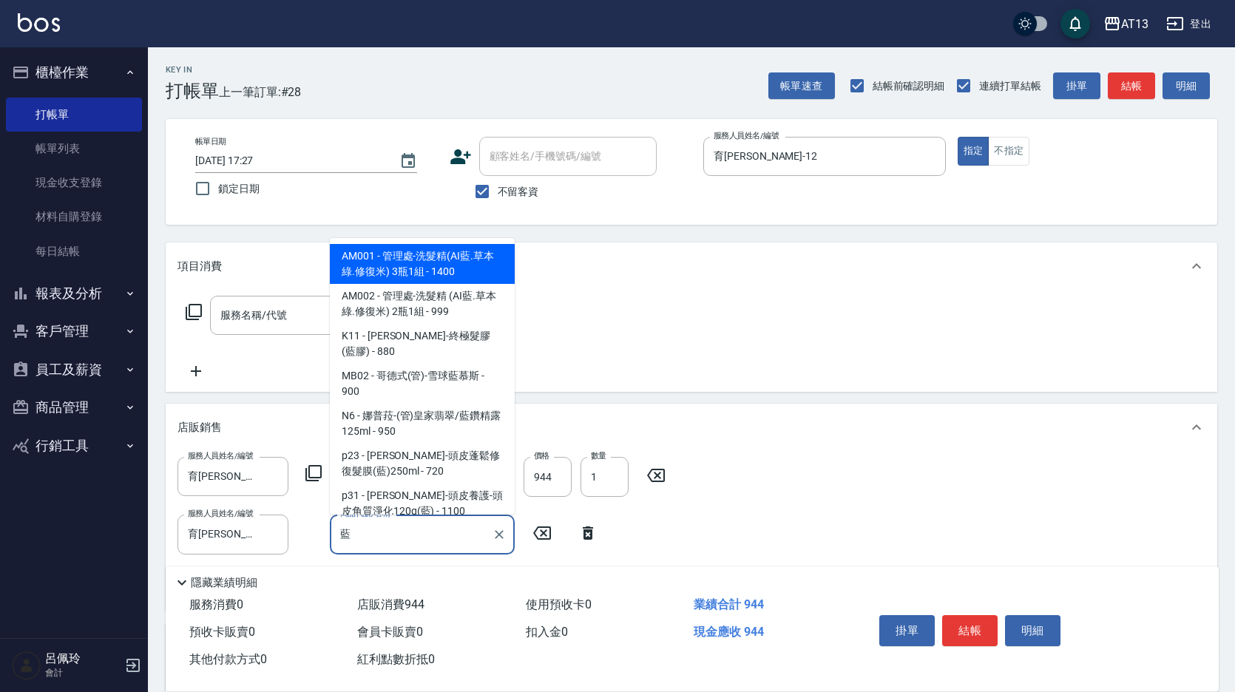
type input "藍"
click at [649, 369] on div "服務名稱/代號 服務名稱/代號" at bounding box center [692, 341] width 1052 height 102
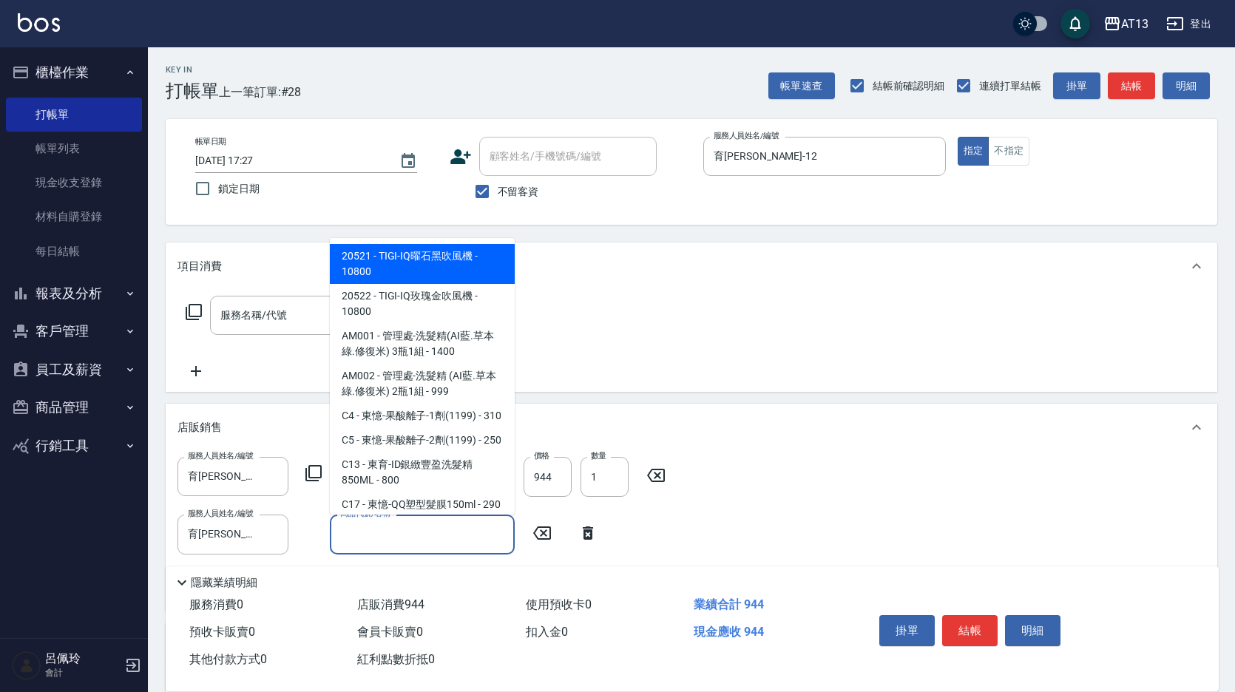
click at [427, 530] on input "商品代號/名稱" at bounding box center [423, 534] width 172 height 26
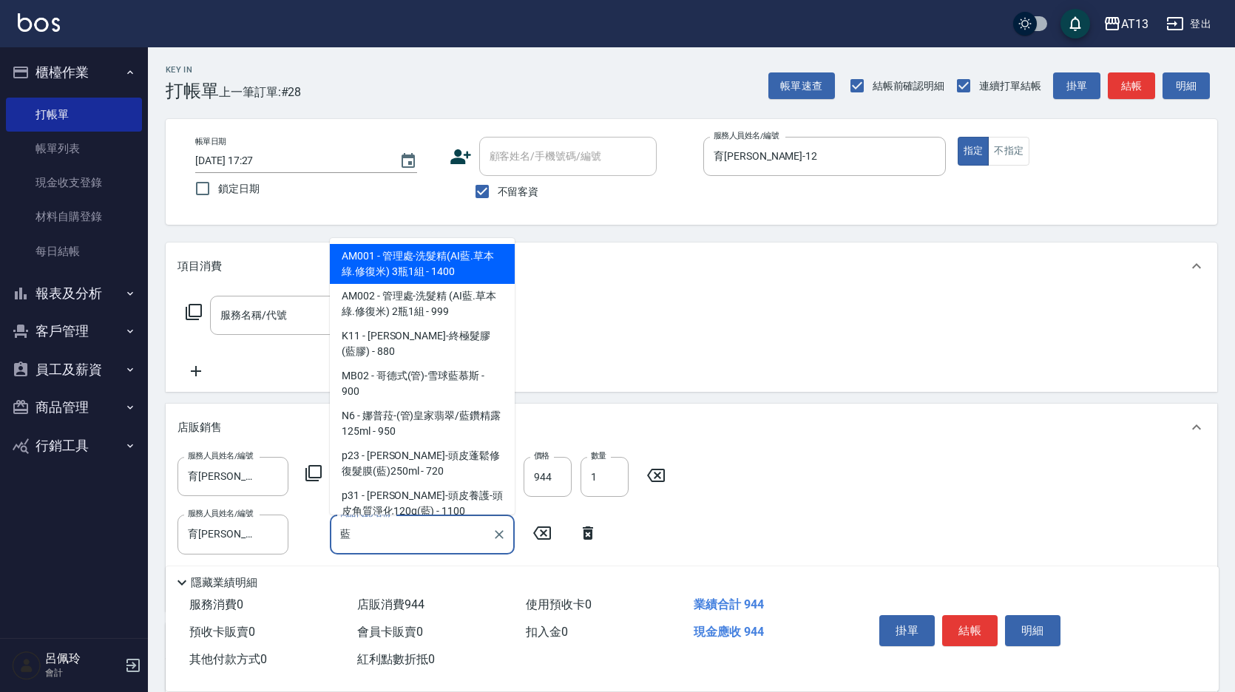
click at [427, 530] on input "藍" at bounding box center [411, 534] width 149 height 26
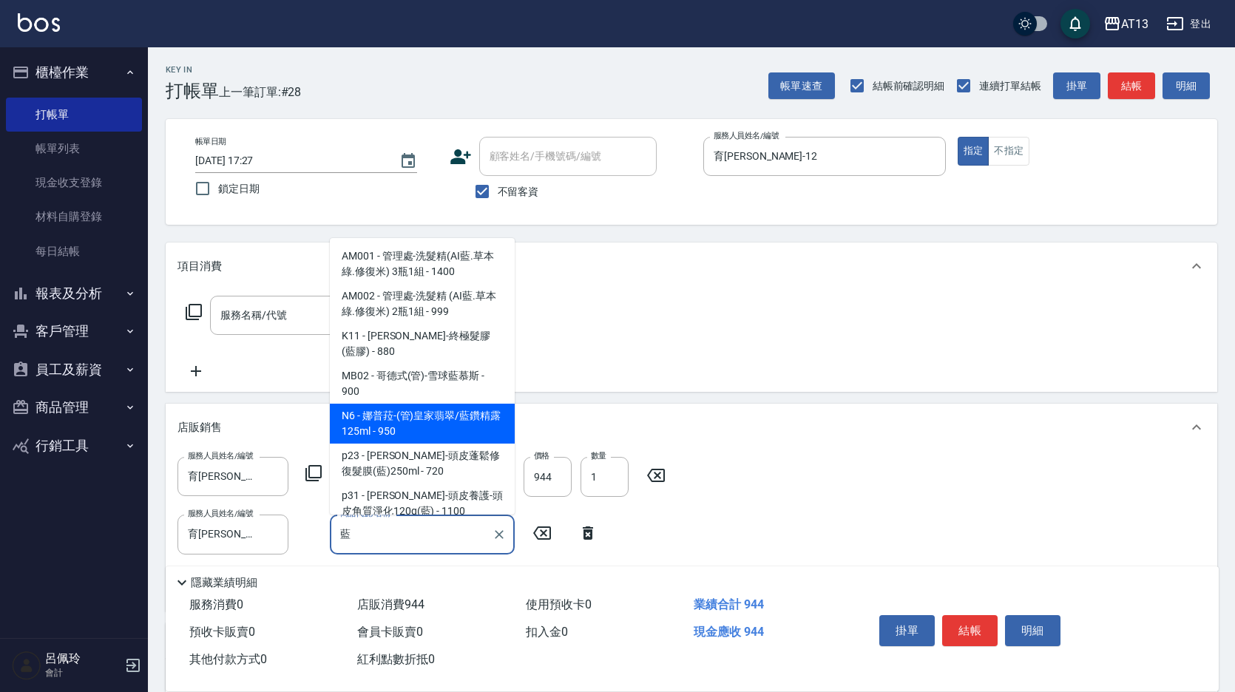
click at [410, 418] on span "N6 - 娜普菈-(管)皇家翡翠/藍鑽精露125ml - 950" at bounding box center [422, 424] width 185 height 40
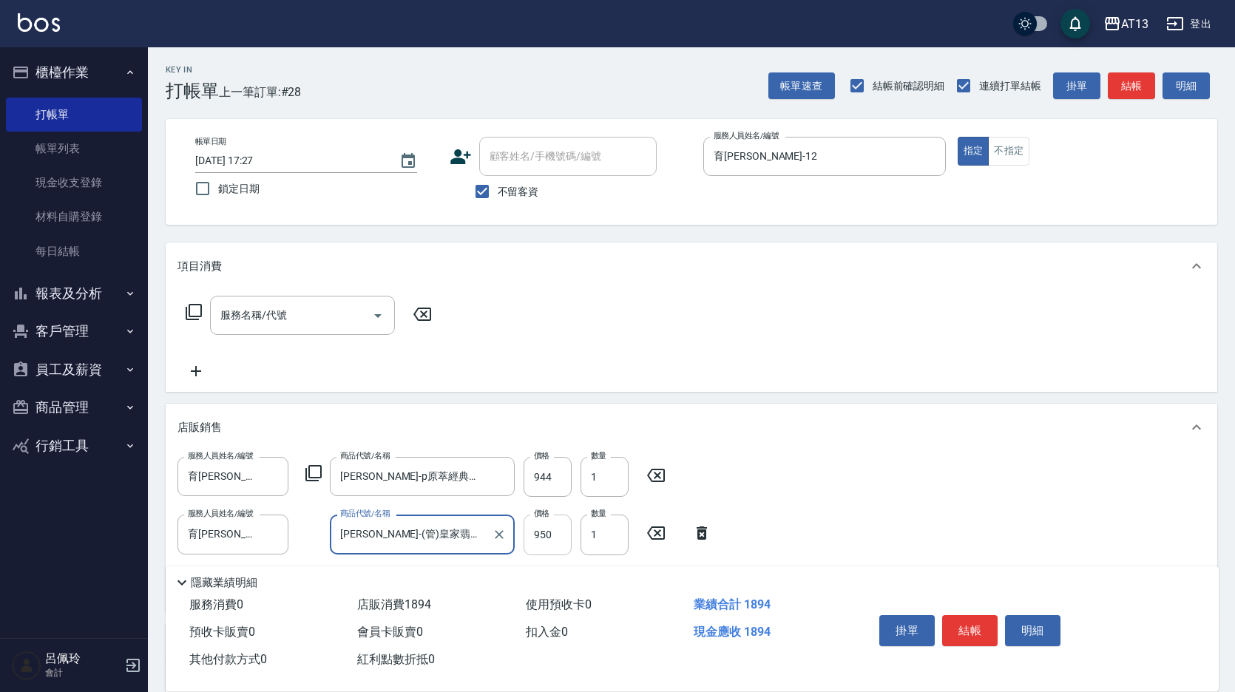
type input "[PERSON_NAME]-(管)皇家翡翠/藍鑽精露125ml"
click at [533, 548] on input "950" at bounding box center [548, 535] width 48 height 40
type input "760"
click at [951, 626] on button "結帳" at bounding box center [969, 630] width 55 height 31
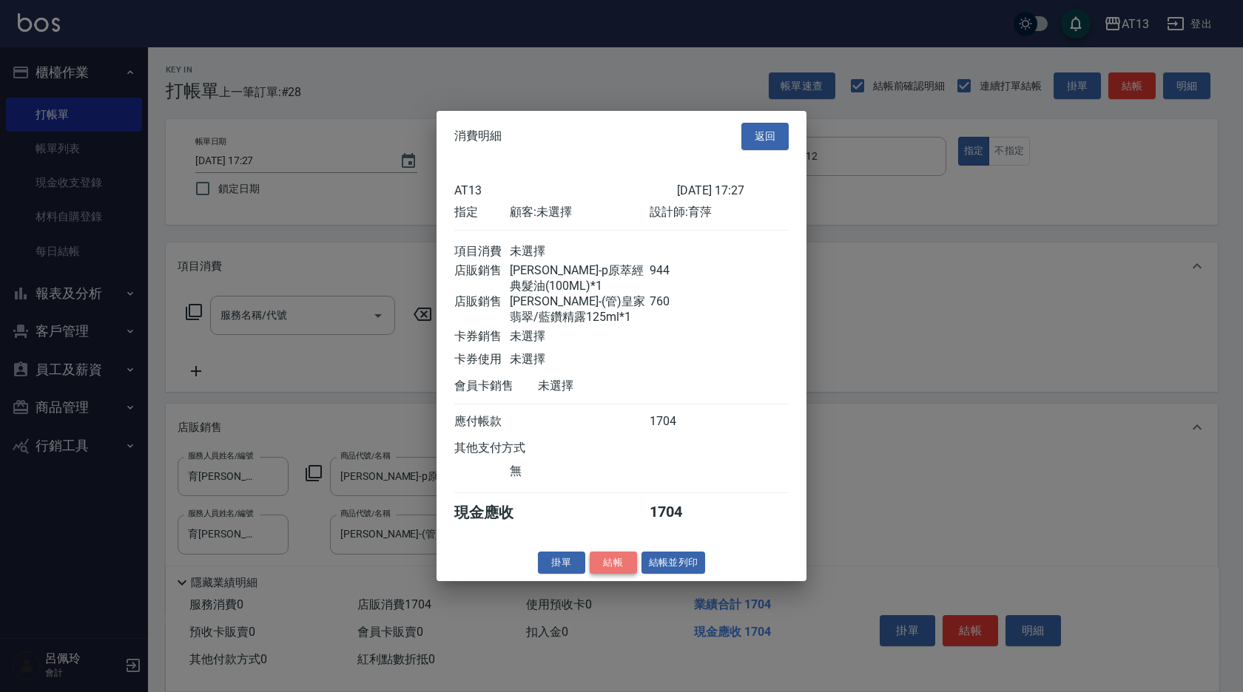
click at [617, 574] on button "結帳" at bounding box center [612, 562] width 47 height 23
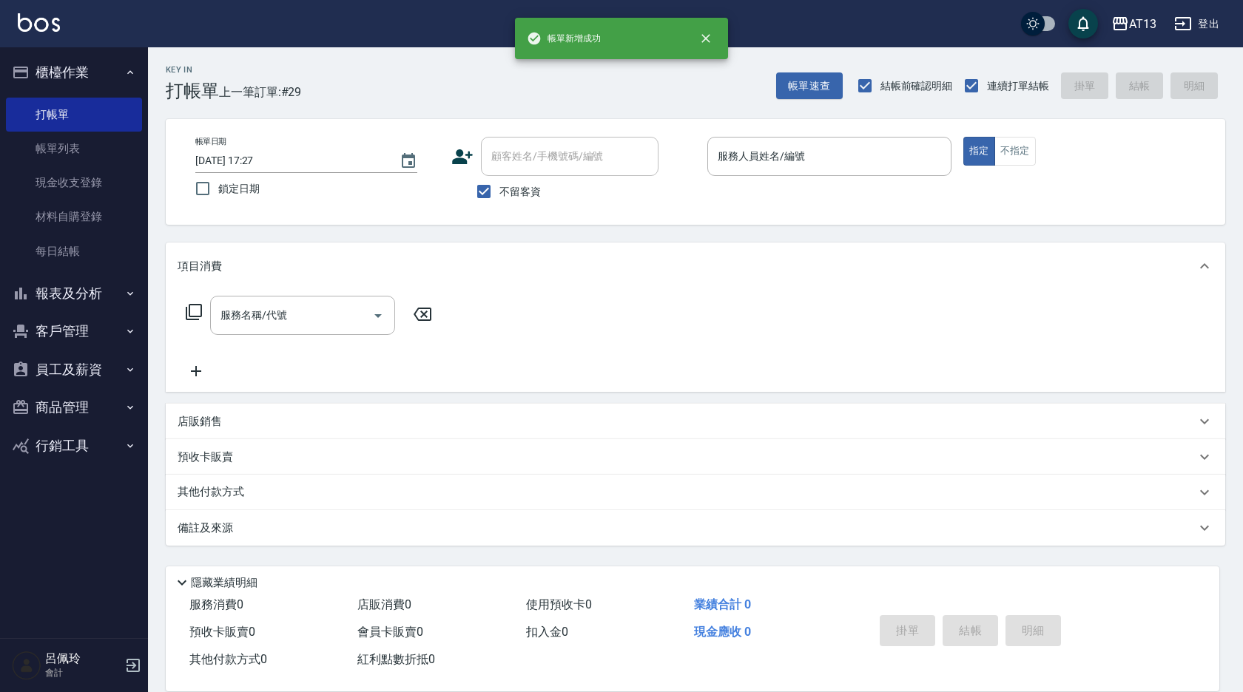
click at [972, 387] on div "服務名稱/代號 服務名稱/代號" at bounding box center [695, 341] width 1059 height 102
click at [775, 155] on input "服務人員姓名/編號" at bounding box center [829, 156] width 231 height 26
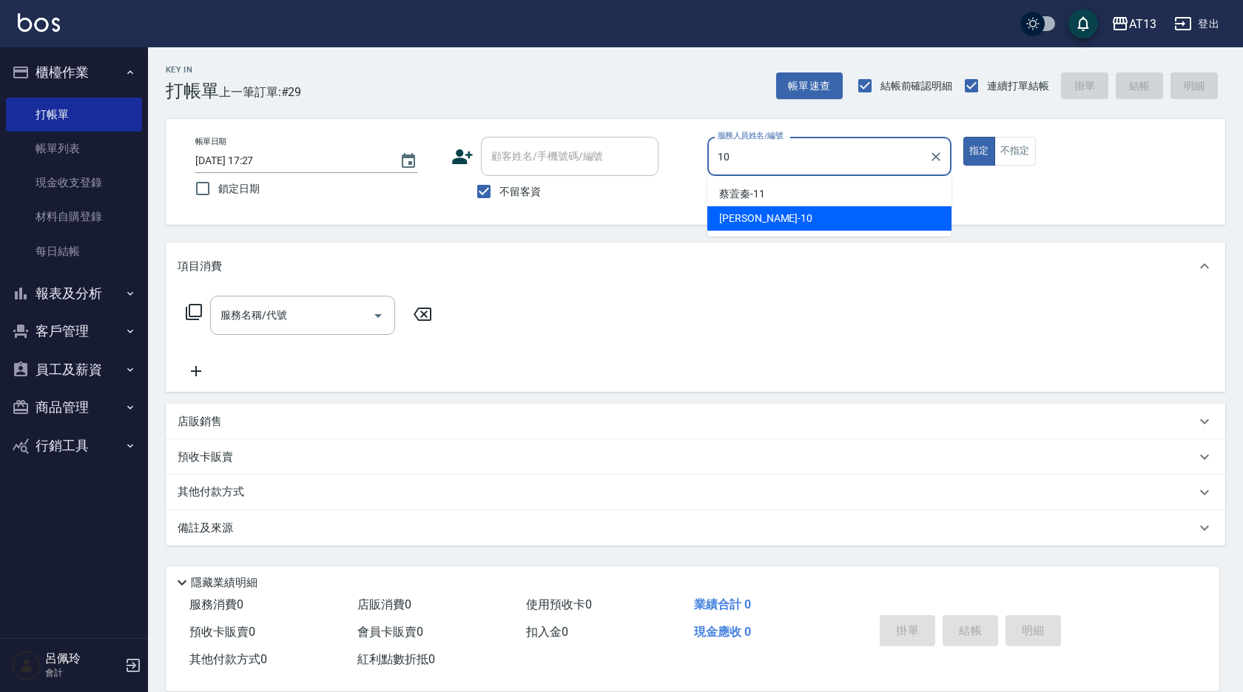
click at [749, 212] on span "稔穎 -10" at bounding box center [765, 219] width 93 height 16
type input "稔穎-10"
click at [749, 215] on div "帳單日期 2025/08/15 17:27 鎖定日期 顧客姓名/手機號碼/編號 顧客姓名/手機號碼/編號 不留客資 服務人員姓名/編號 稔穎-10 服務人員姓…" at bounding box center [695, 172] width 1059 height 106
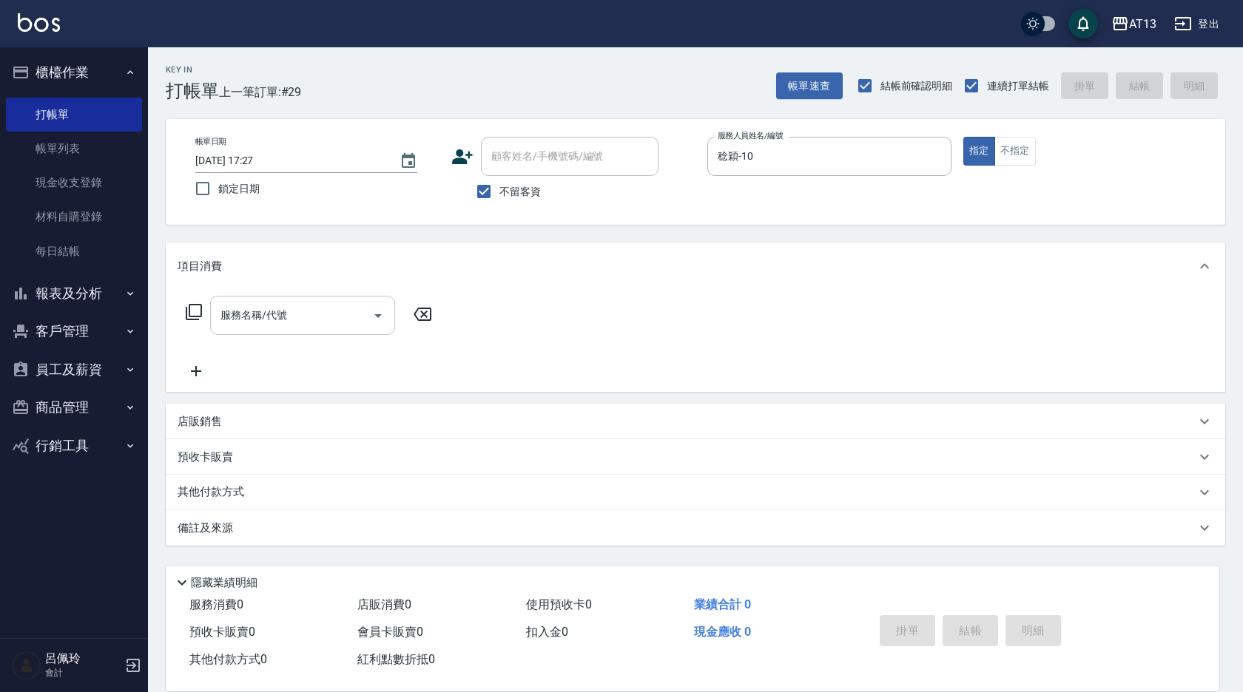
click at [337, 311] on input "服務名稱/代號" at bounding box center [291, 315] width 149 height 26
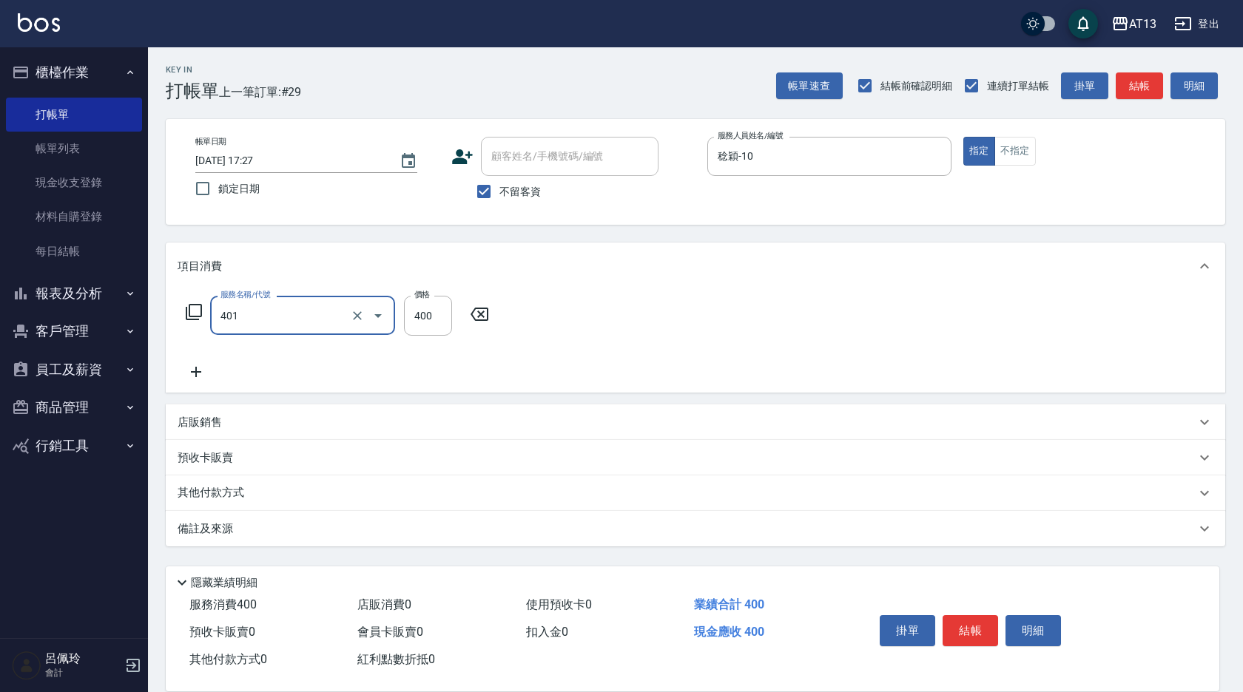
type input "剪髮(401)"
type input "50"
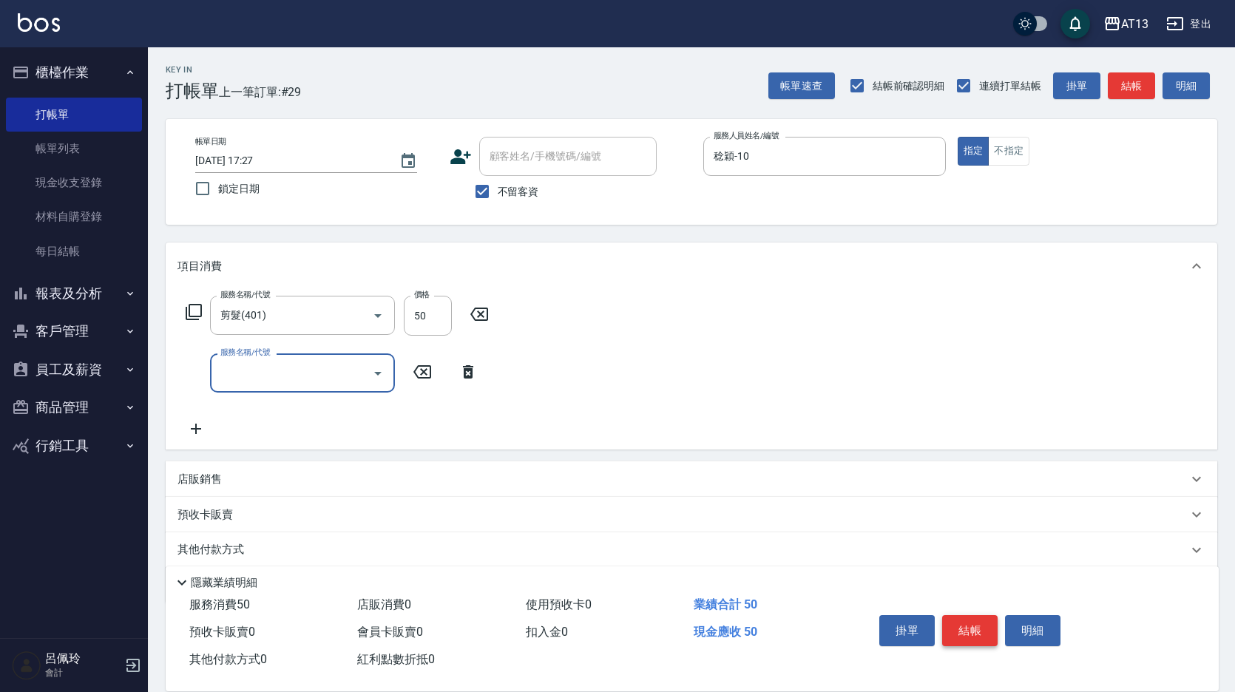
click at [964, 620] on button "結帳" at bounding box center [969, 630] width 55 height 31
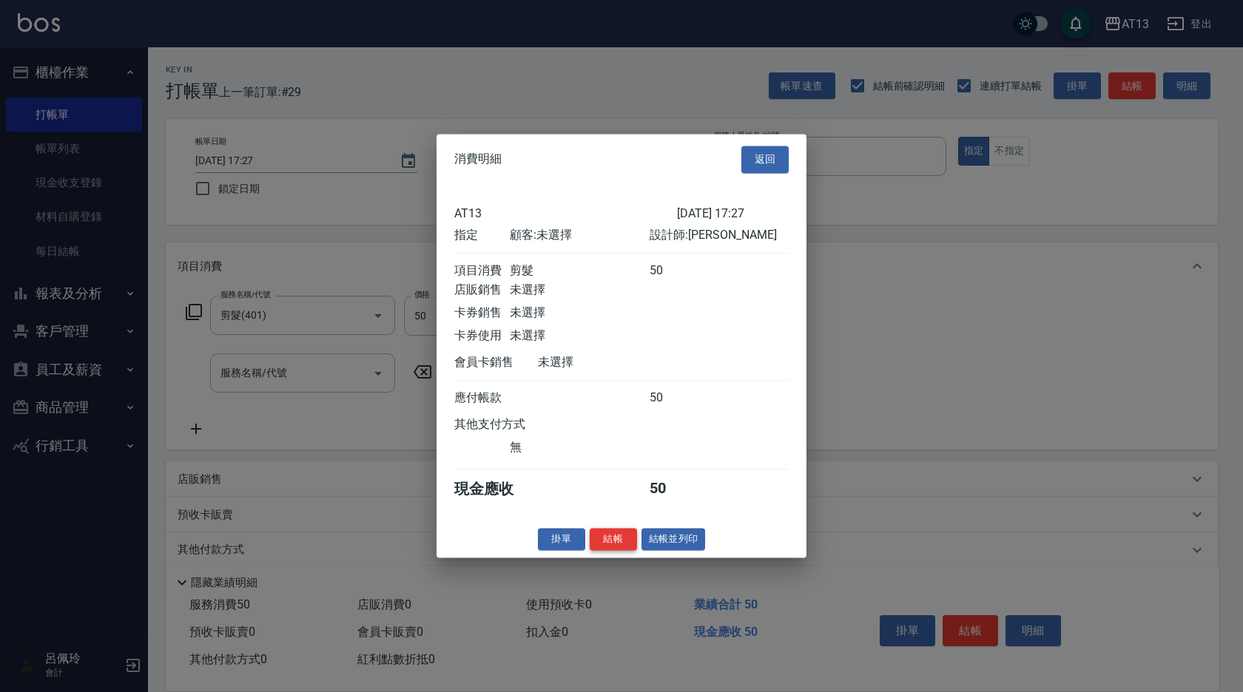
click at [629, 544] on button "結帳" at bounding box center [612, 539] width 47 height 23
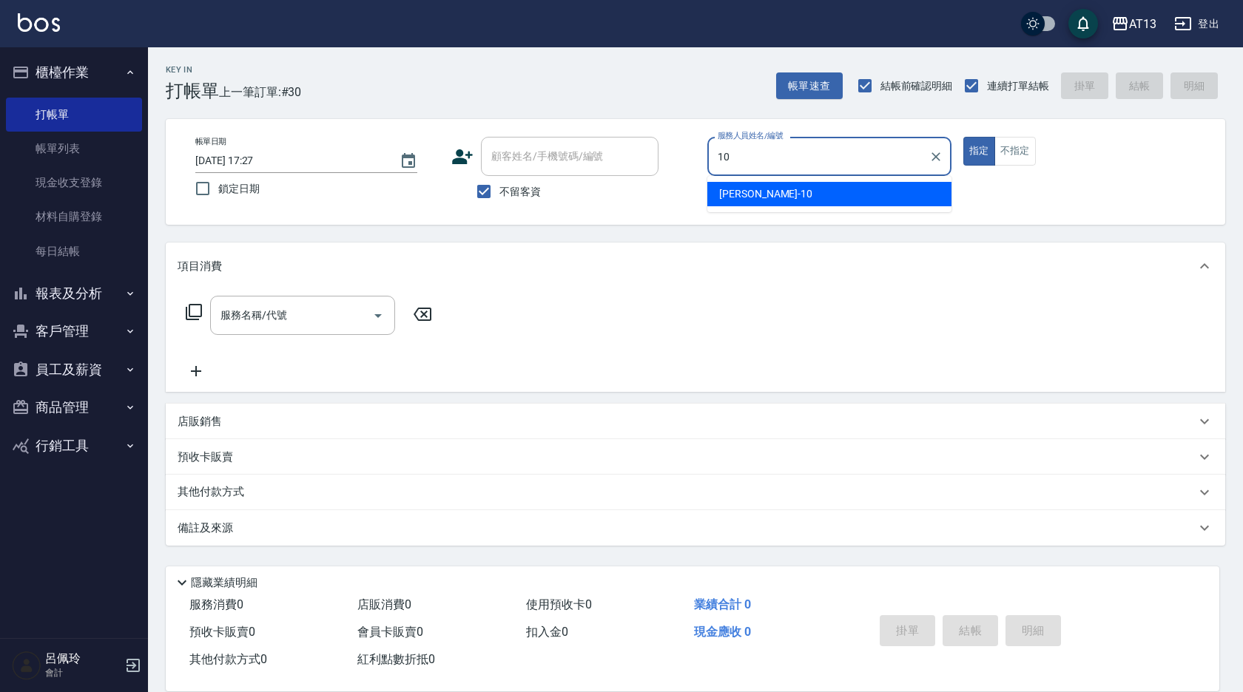
click at [746, 186] on div "稔穎 -10" at bounding box center [829, 194] width 244 height 24
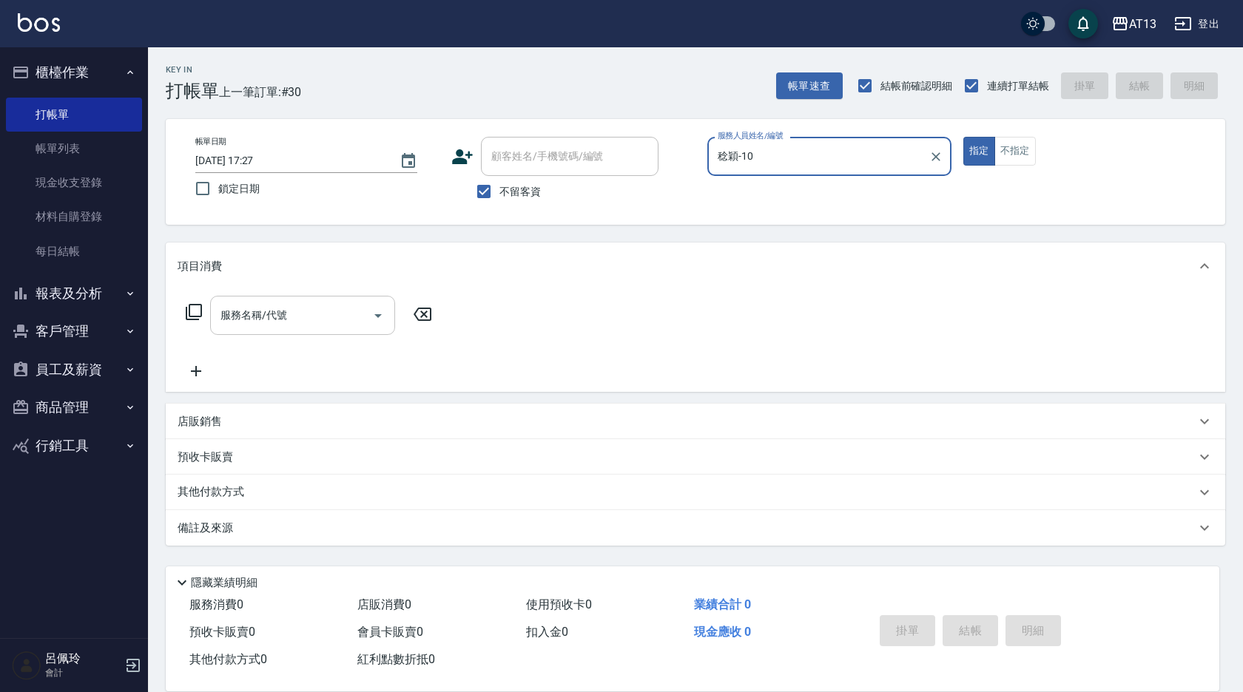
type input "稔穎-10"
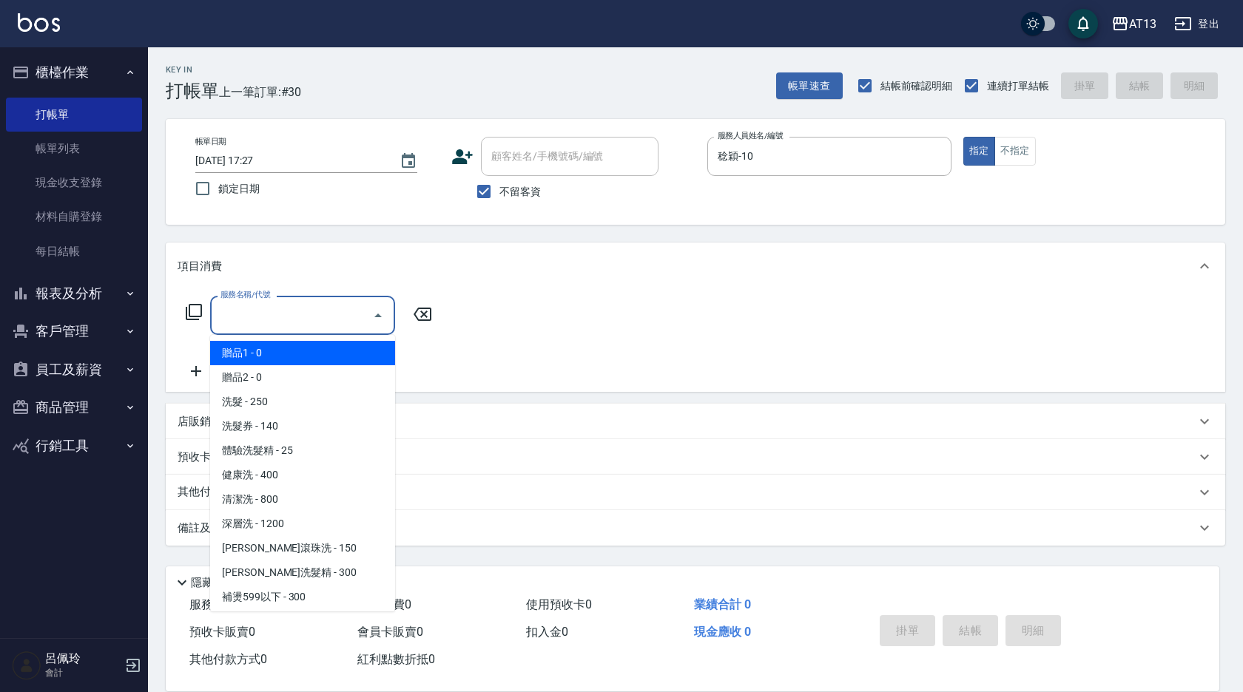
click at [285, 322] on input "服務名稱/代號" at bounding box center [291, 315] width 149 height 26
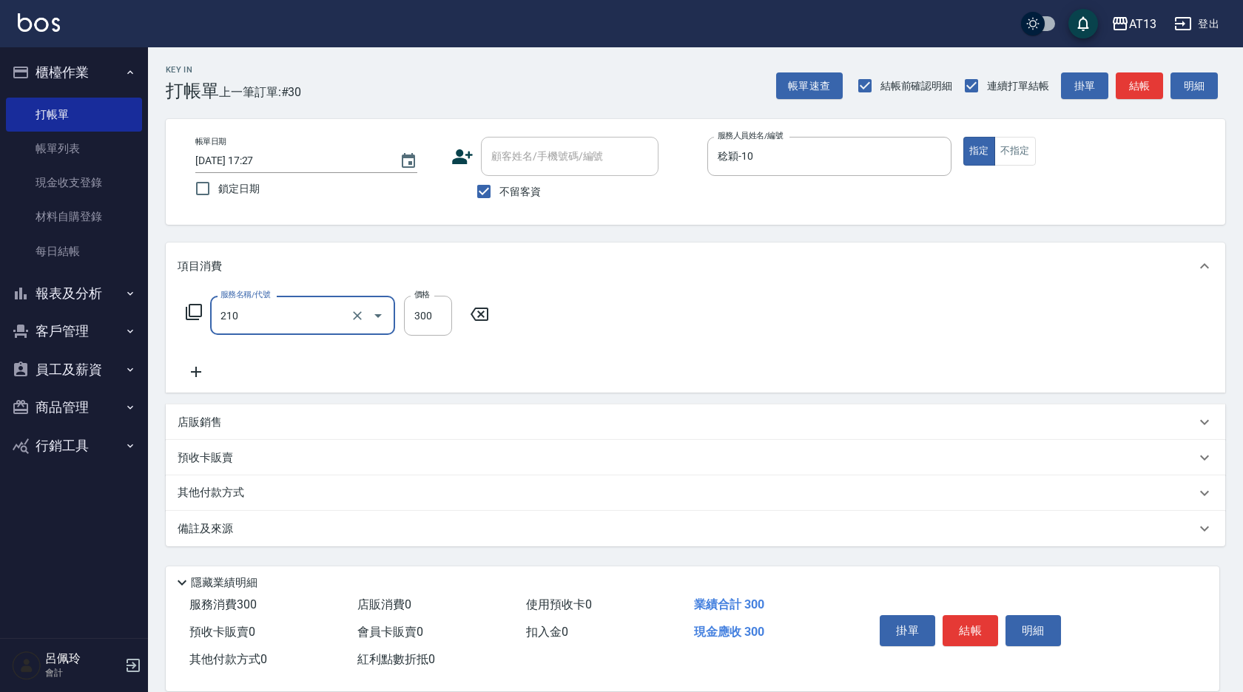
type input "歐娜洗髮精(210)"
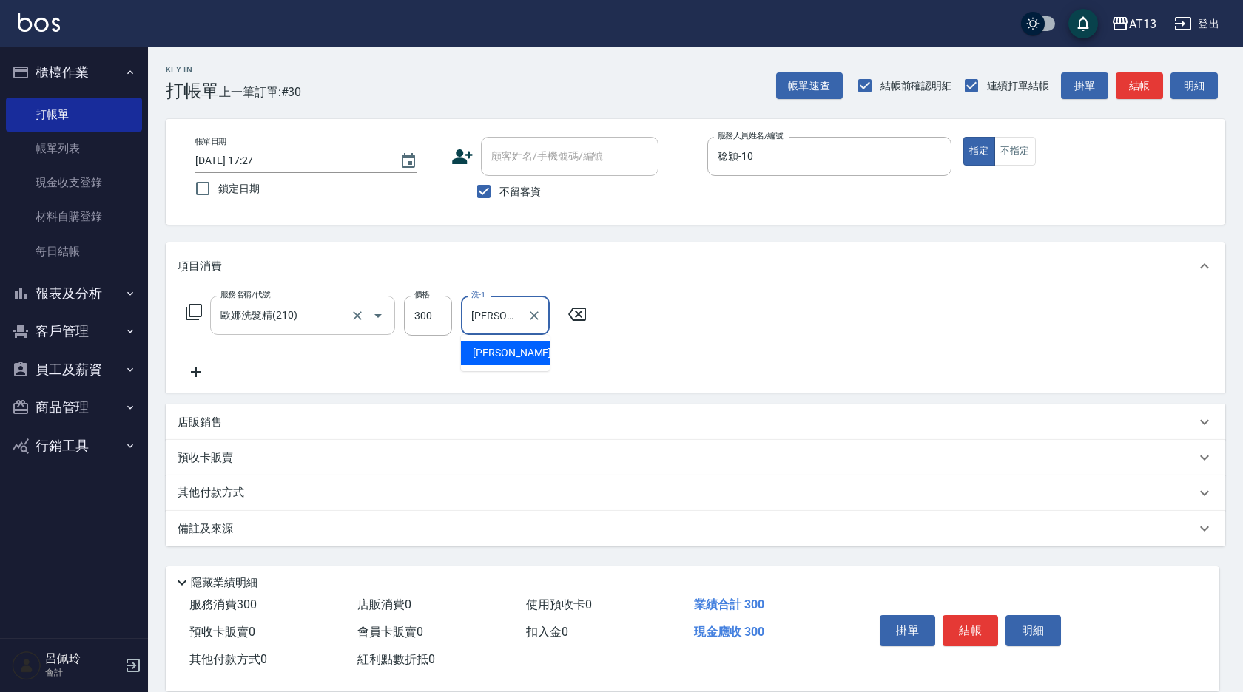
type input "李垣潔-31"
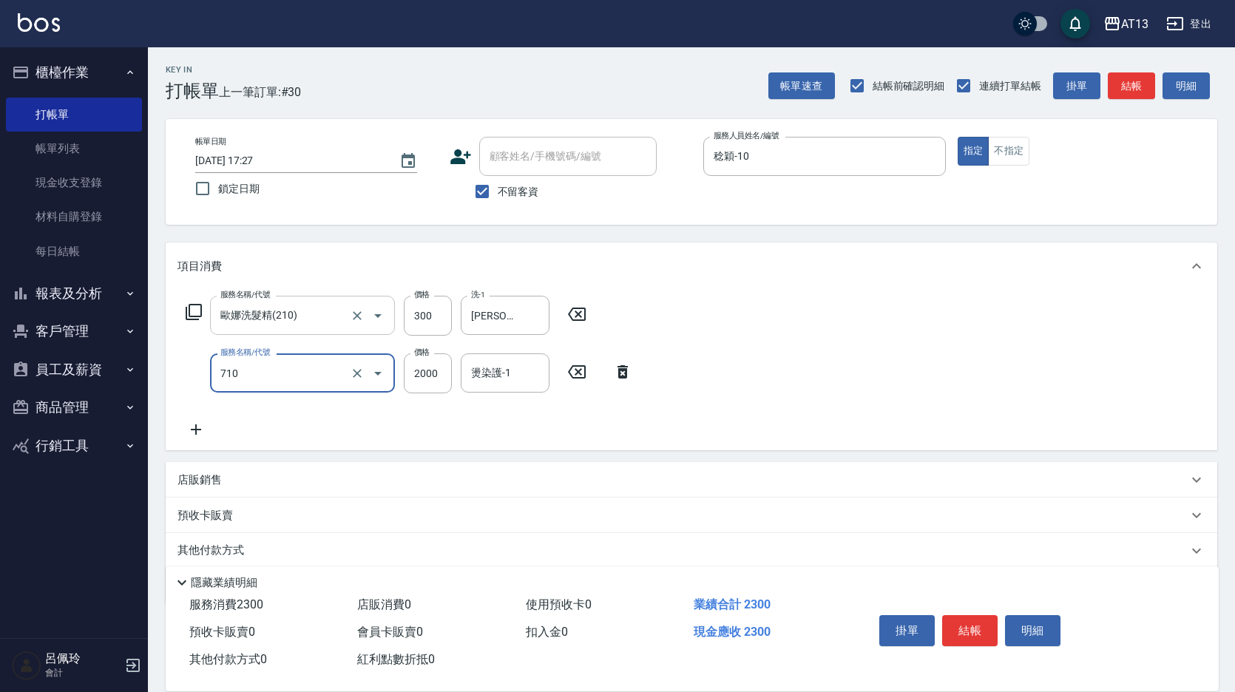
type input "髮善4段護髮2000(710)"
type input "1400"
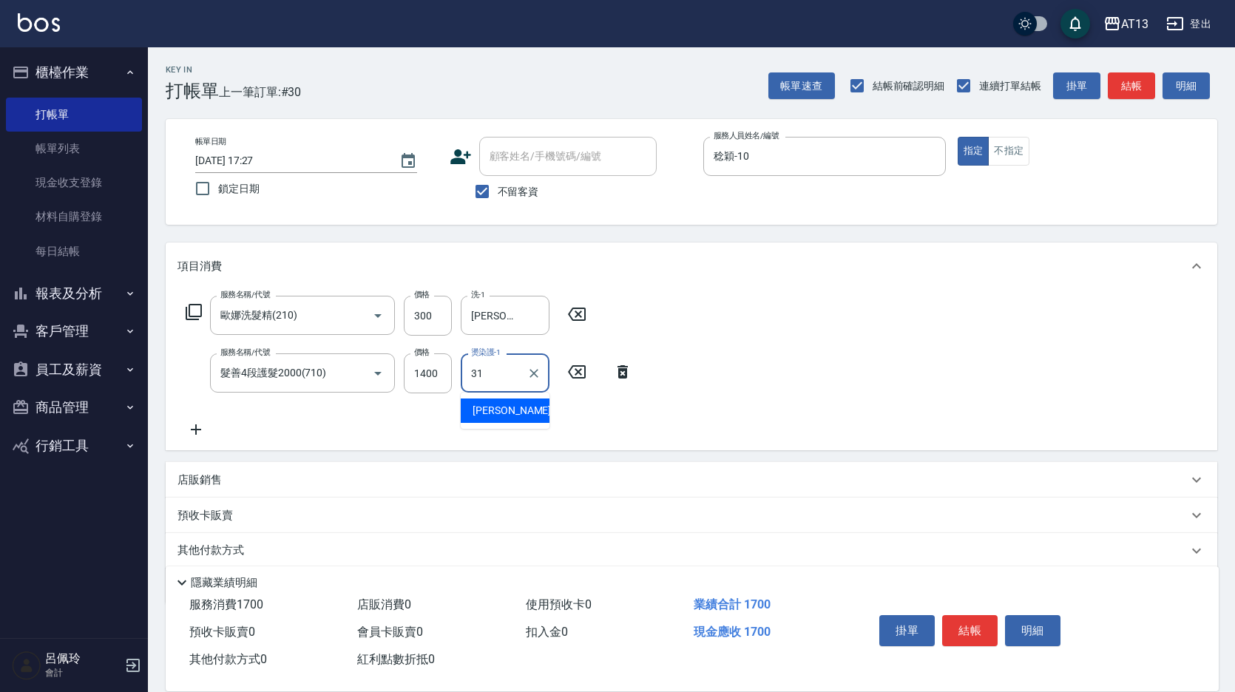
click at [532, 405] on div "李垣潔 -31" at bounding box center [505, 411] width 89 height 24
type input "李垣潔-31"
click at [857, 370] on div "服務名稱/代號 歐娜洗髮精(210) 服務名稱/代號 價格 300 價格 洗-1 李垣潔-31 洗-1 服務名稱/代號 髮善4段護髮2000(710) 服務名…" at bounding box center [692, 370] width 1052 height 160
click at [973, 625] on button "結帳" at bounding box center [969, 630] width 55 height 31
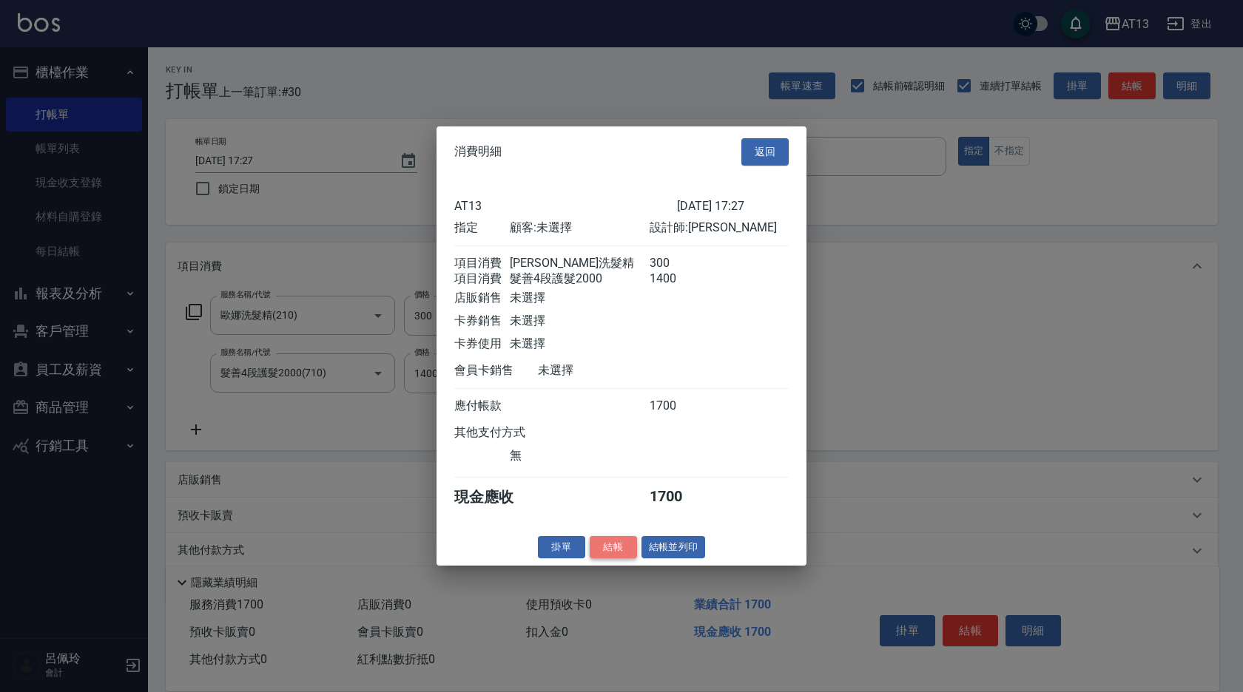
click at [613, 558] on button "結帳" at bounding box center [612, 546] width 47 height 23
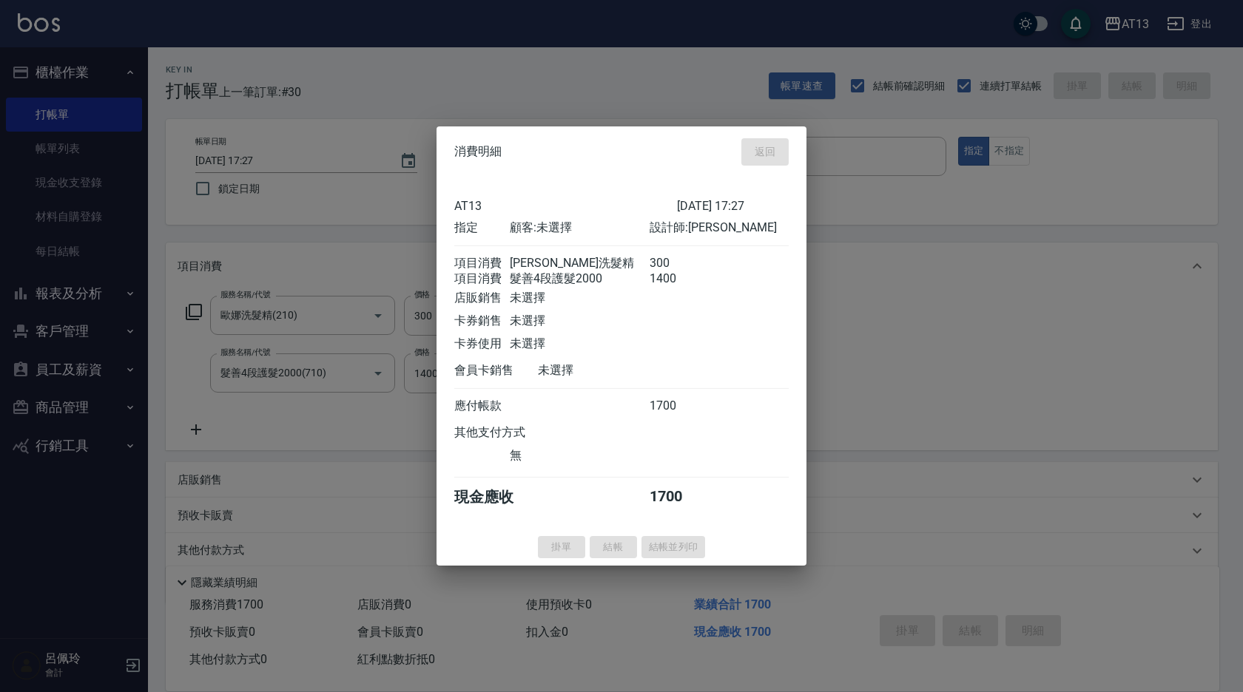
type input "2025/08/15 17:28"
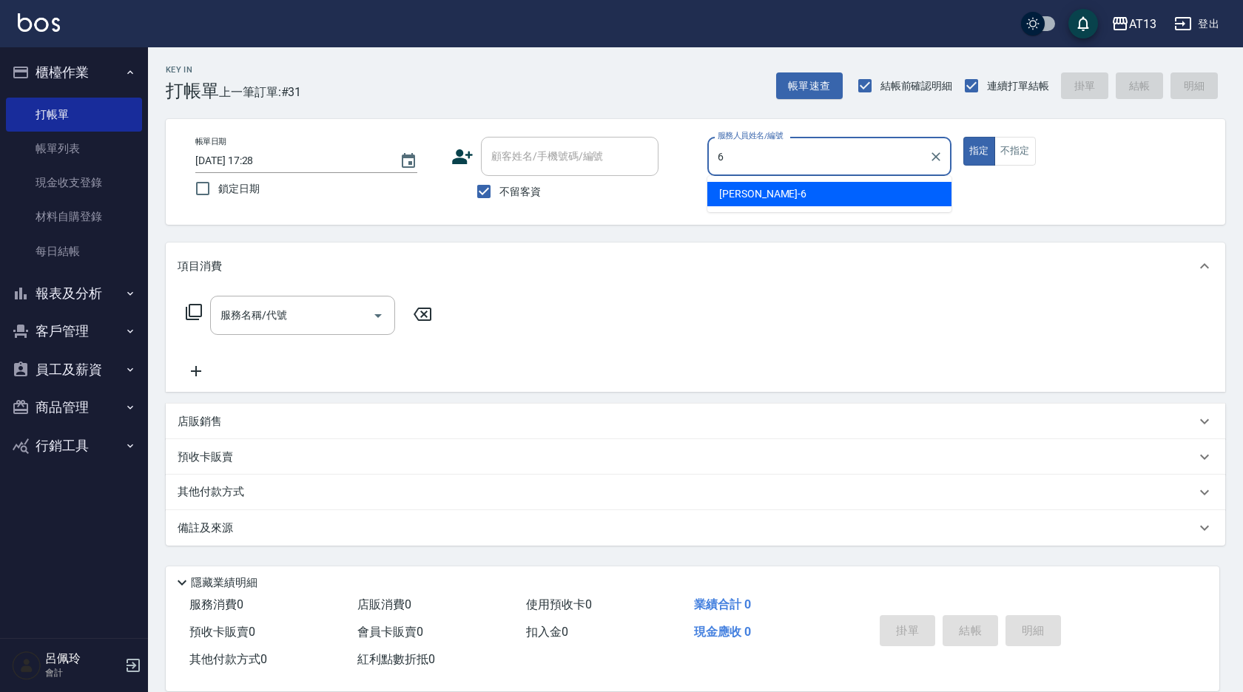
drag, startPoint x: 708, startPoint y: 195, endPoint x: 725, endPoint y: 191, distance: 17.6
click at [712, 195] on div "亭妤 -6" at bounding box center [829, 194] width 244 height 24
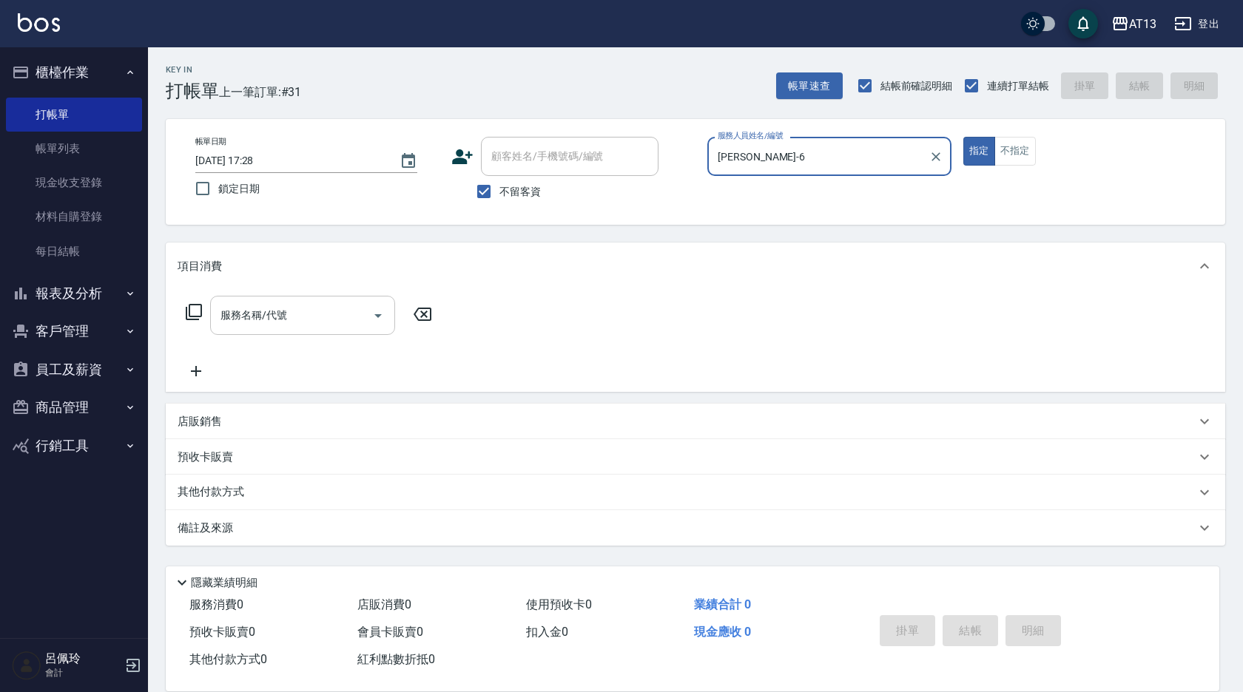
click at [328, 302] on div "服務名稱/代號" at bounding box center [302, 315] width 185 height 39
type input "亭妤-6"
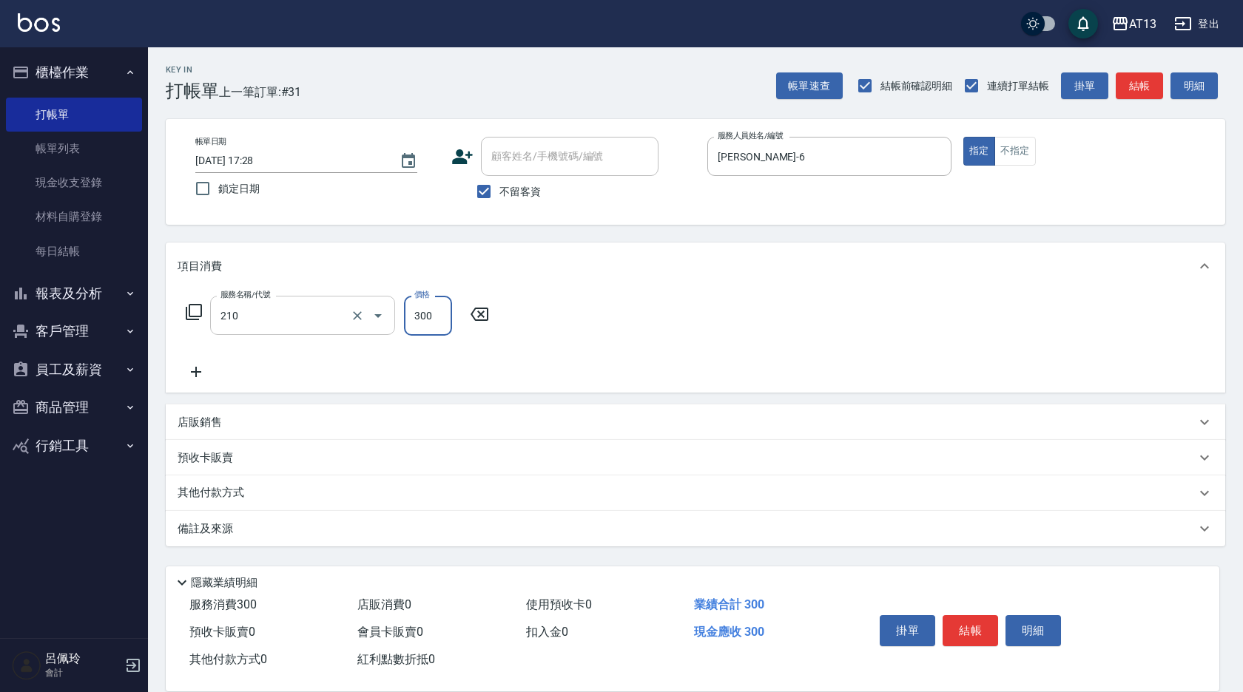
type input "歐娜洗髮精(210)"
type input "林宸溱-22"
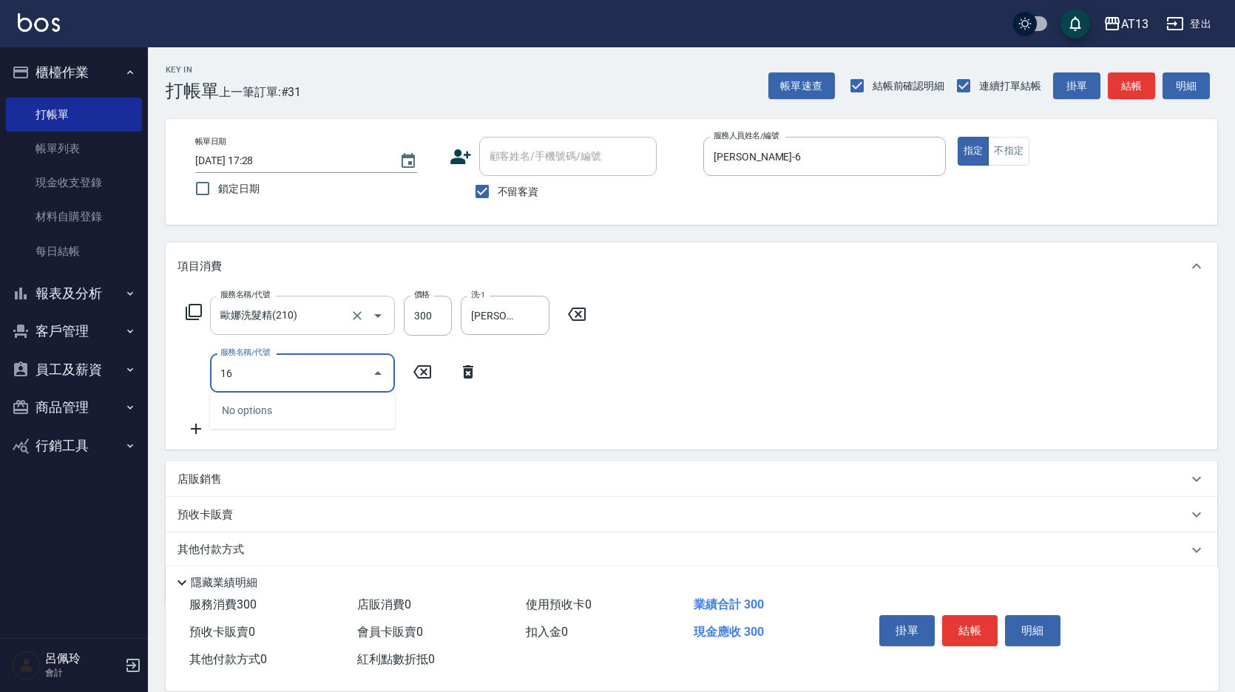
type input "1"
type input "染髮(501)"
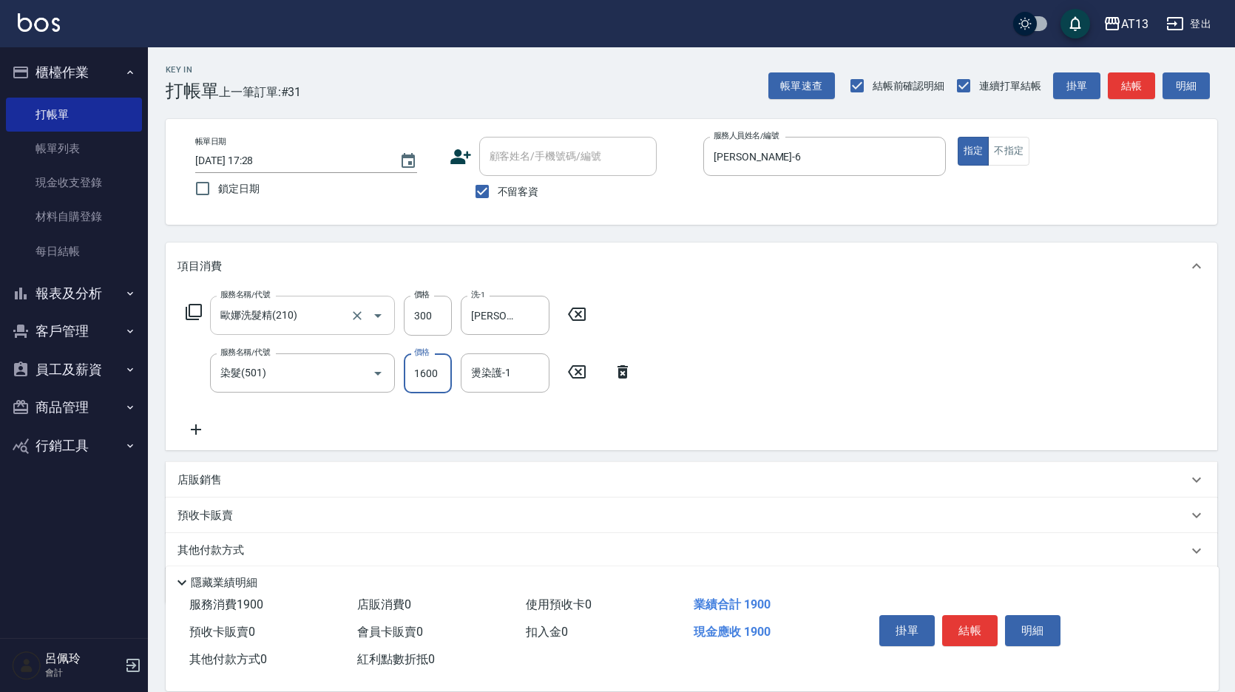
type input "1600"
type input "林宸溱-22"
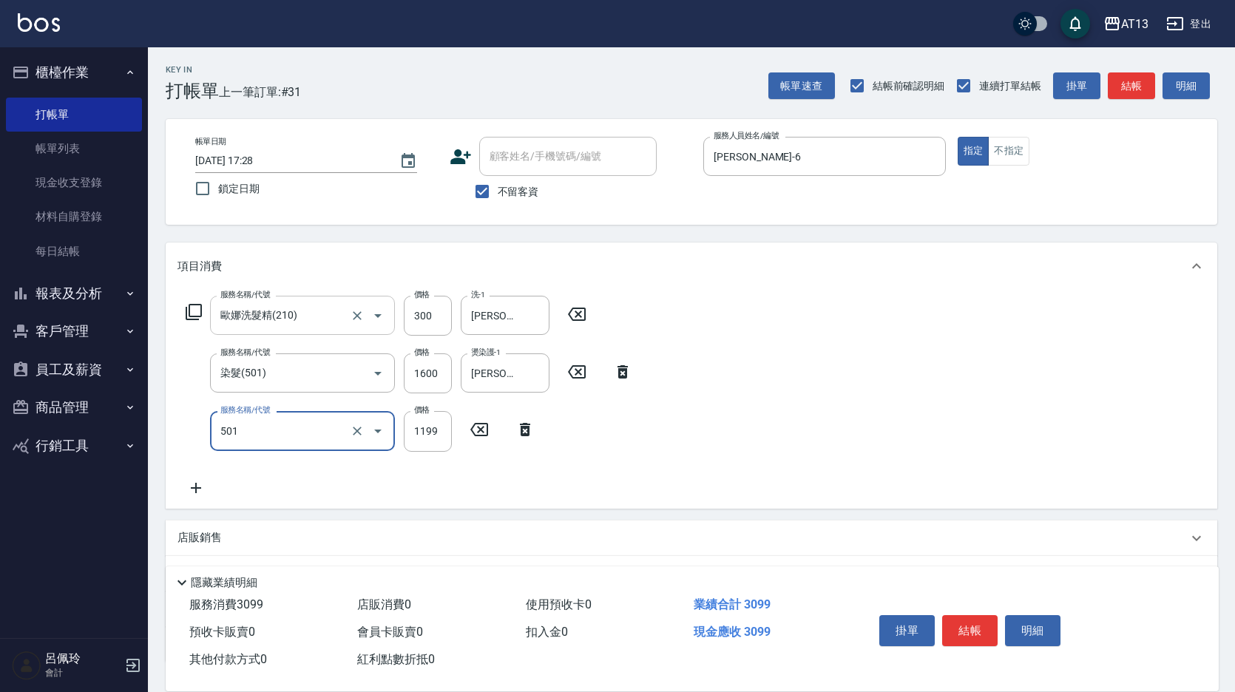
type input "染髮(501)"
type input "1600"
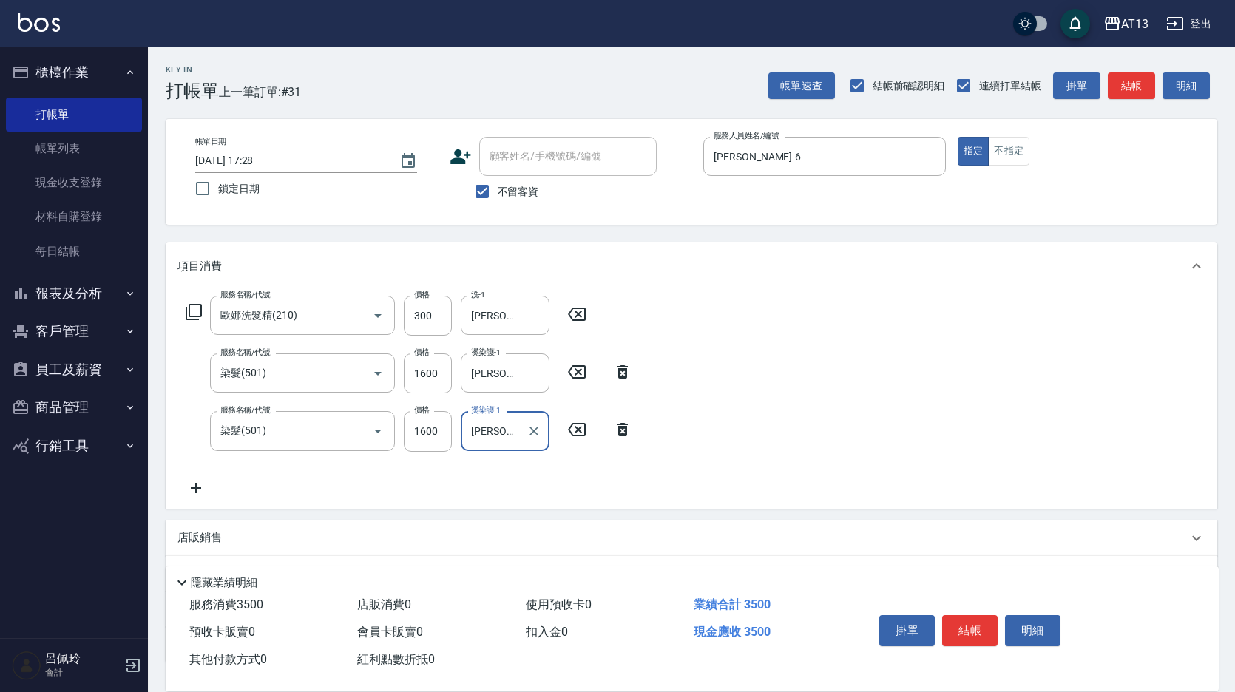
type input "林宸溱-22"
click at [910, 391] on div "服務名稱/代號 歐娜洗髮精(210) 服務名稱/代號 價格 300 價格 洗-1 林宸溱-22 洗-1 服務名稱/代號 染髮(501) 服務名稱/代號 價格 …" at bounding box center [692, 399] width 1052 height 218
click at [994, 631] on button "結帳" at bounding box center [969, 630] width 55 height 31
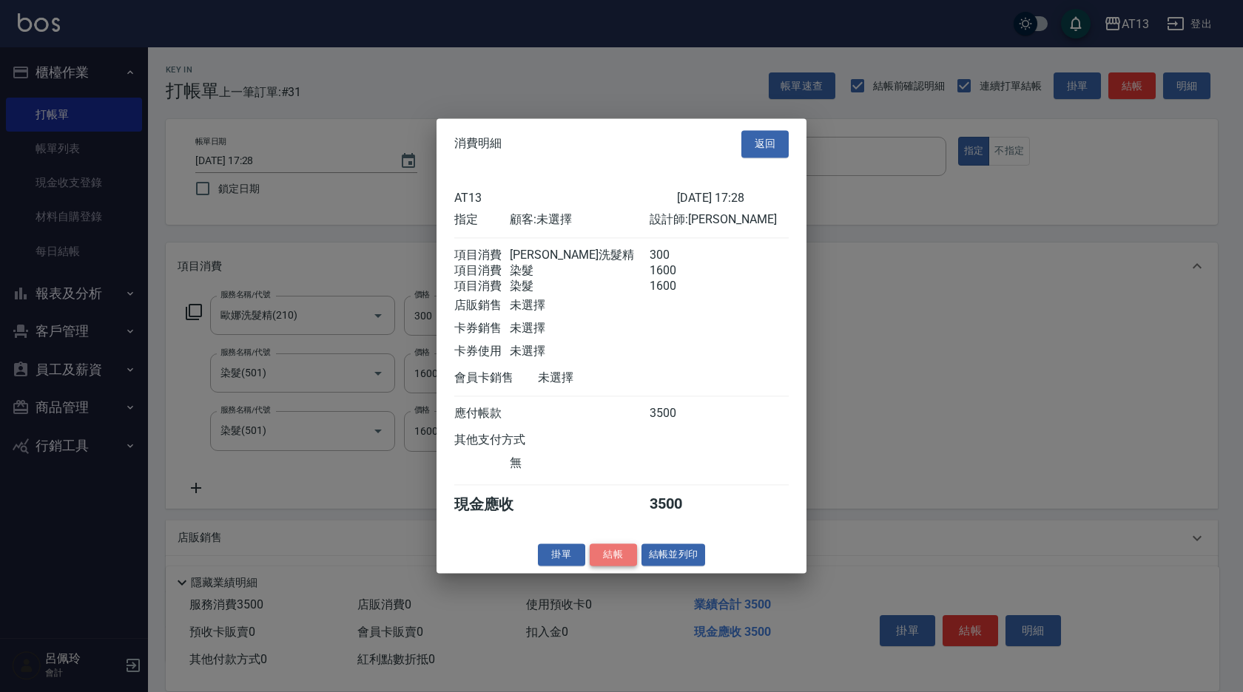
click at [621, 567] on button "結帳" at bounding box center [612, 555] width 47 height 23
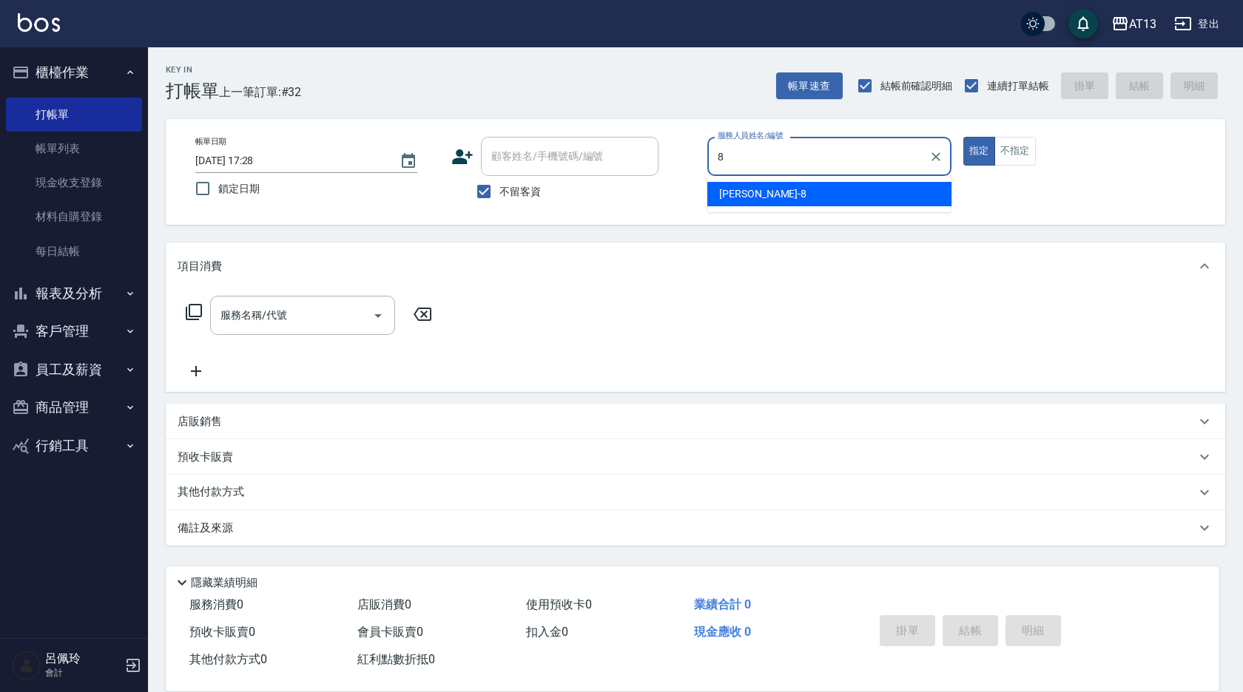
click at [771, 190] on div "Jerry -8" at bounding box center [829, 194] width 244 height 24
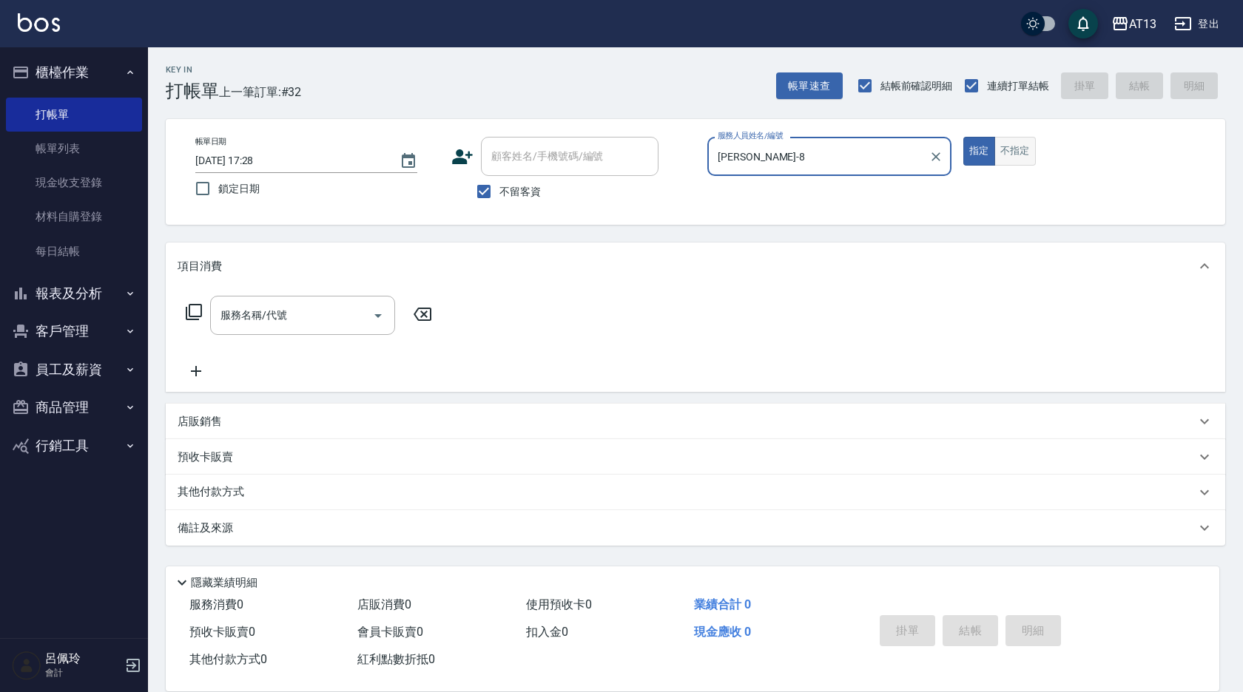
type input "Jerry-8"
click at [1023, 145] on button "不指定" at bounding box center [1014, 151] width 41 height 29
click at [345, 319] on input "服務名稱/代號" at bounding box center [291, 315] width 149 height 26
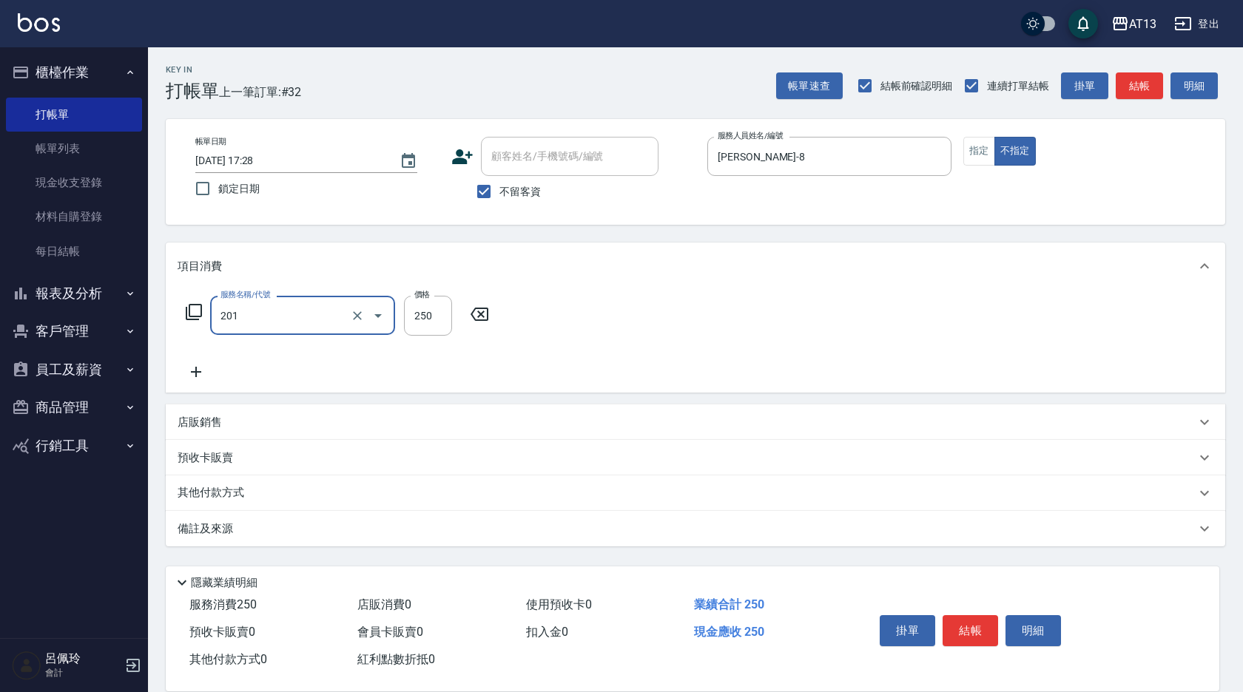
type input "洗髮(201)"
type input "吳映蓉-33"
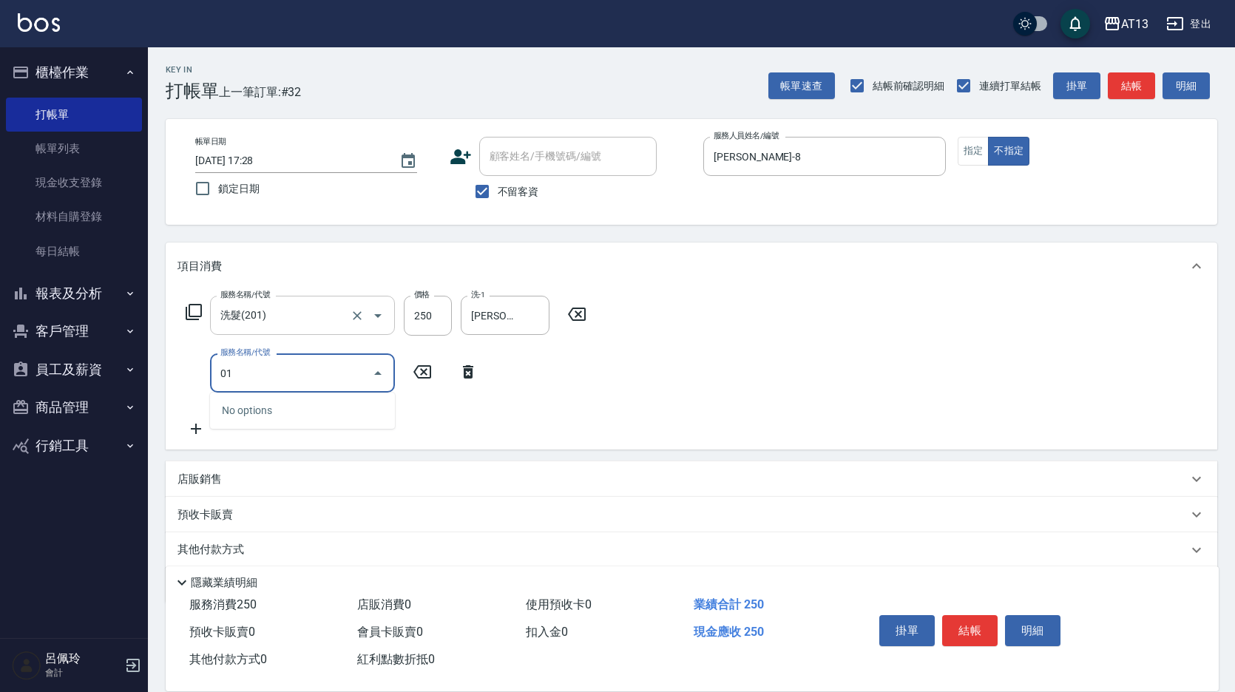
type input "0"
type input "剪髮(401)"
type input "200"
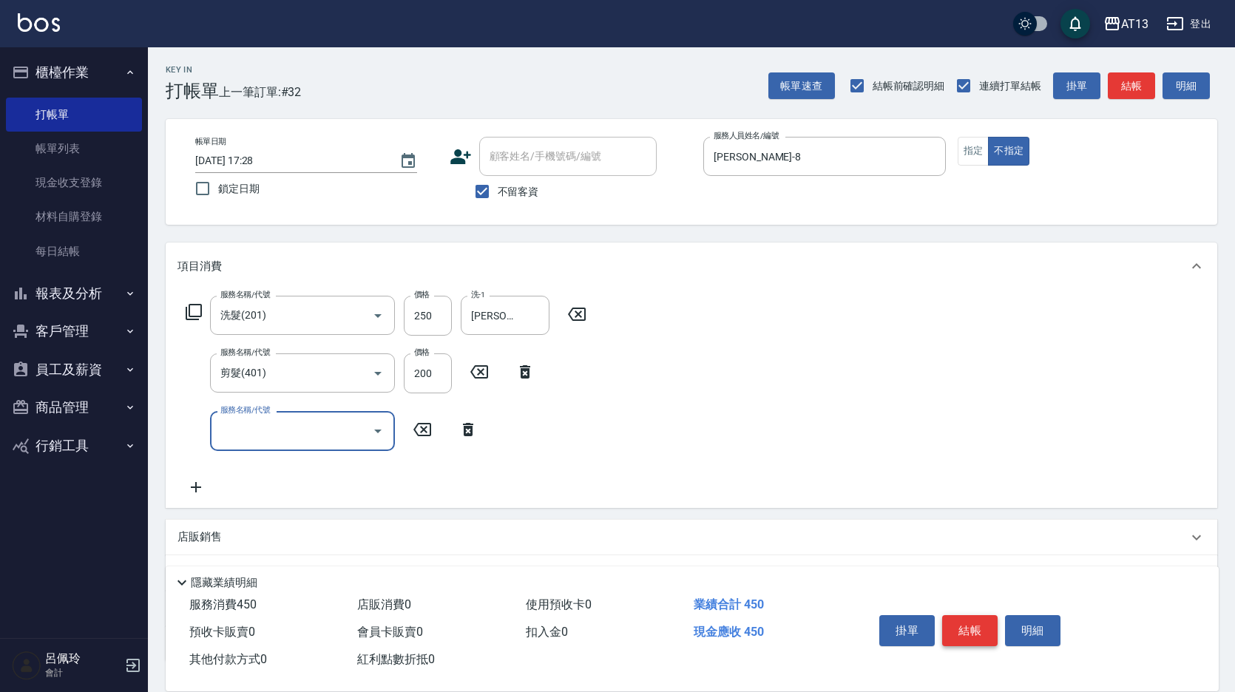
click at [956, 627] on button "結帳" at bounding box center [969, 630] width 55 height 31
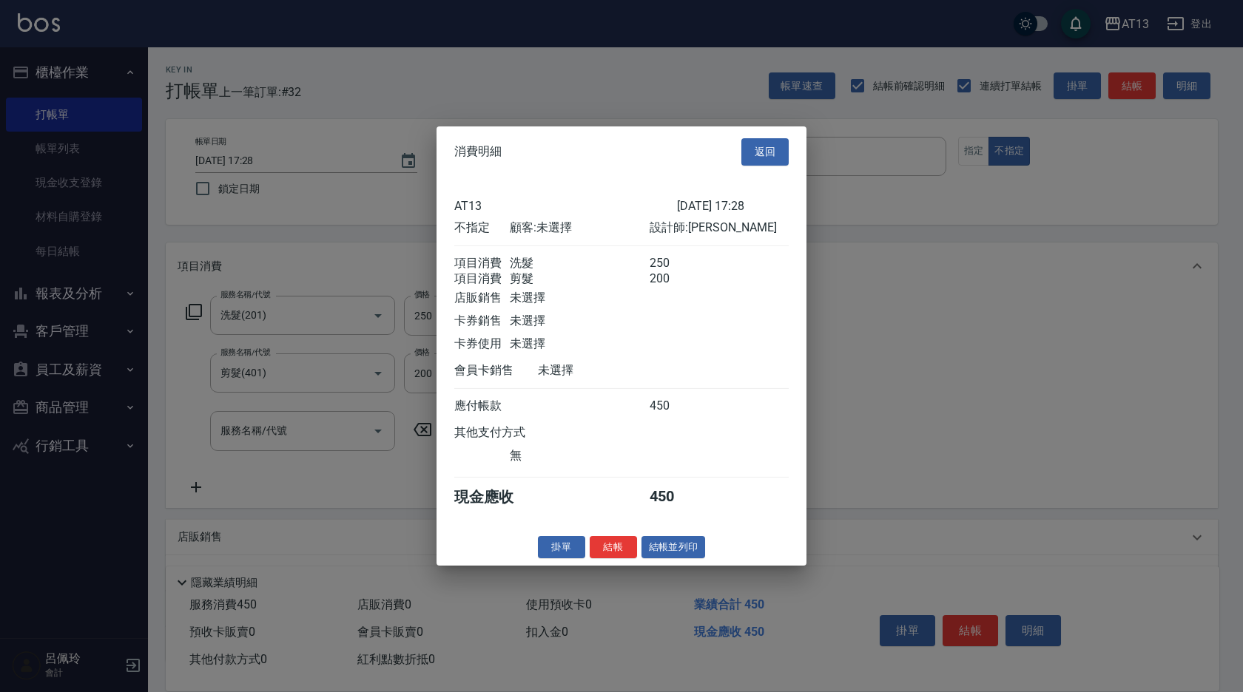
click at [624, 558] on button "結帳" at bounding box center [612, 546] width 47 height 23
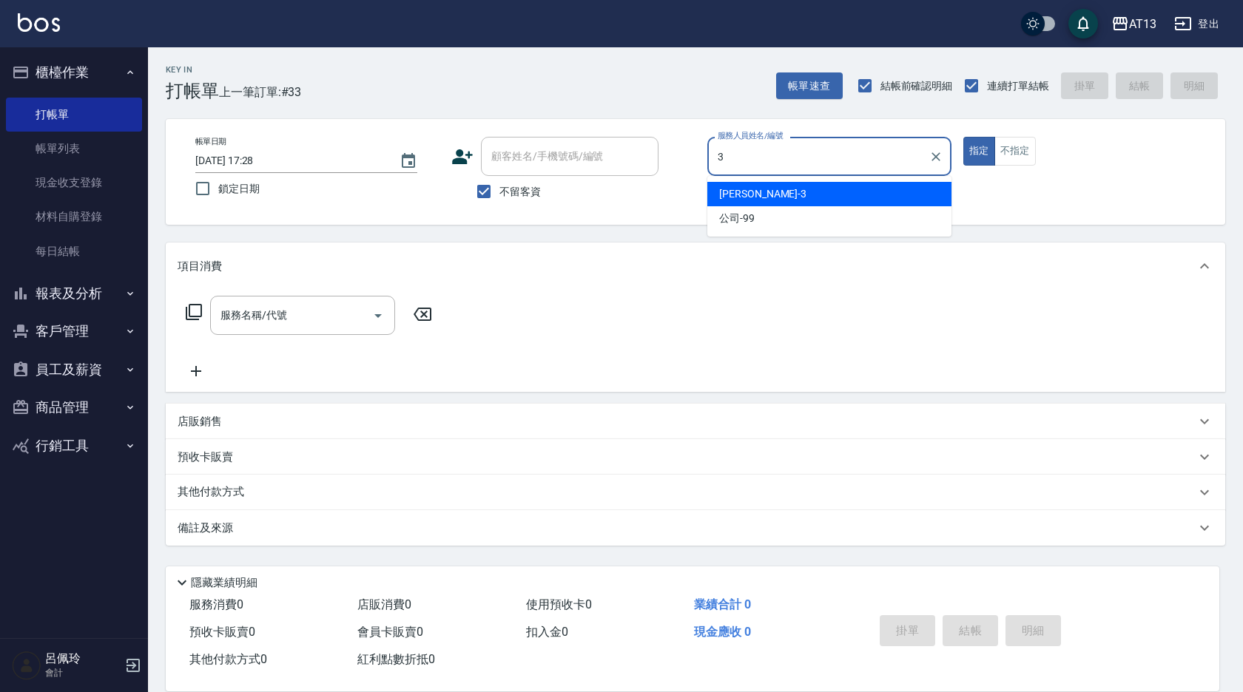
click at [754, 193] on div "敏玹 -3" at bounding box center [829, 194] width 244 height 24
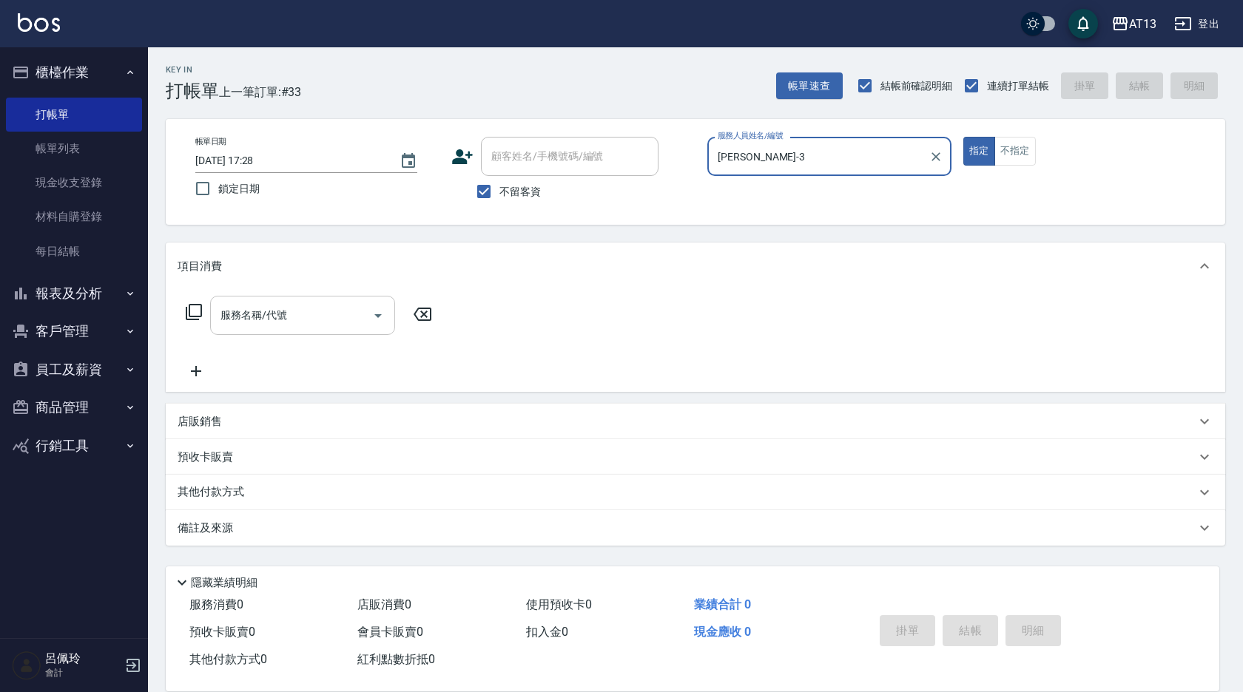
type input "敏玹-3"
click at [331, 305] on input "服務名稱/代號" at bounding box center [291, 315] width 149 height 26
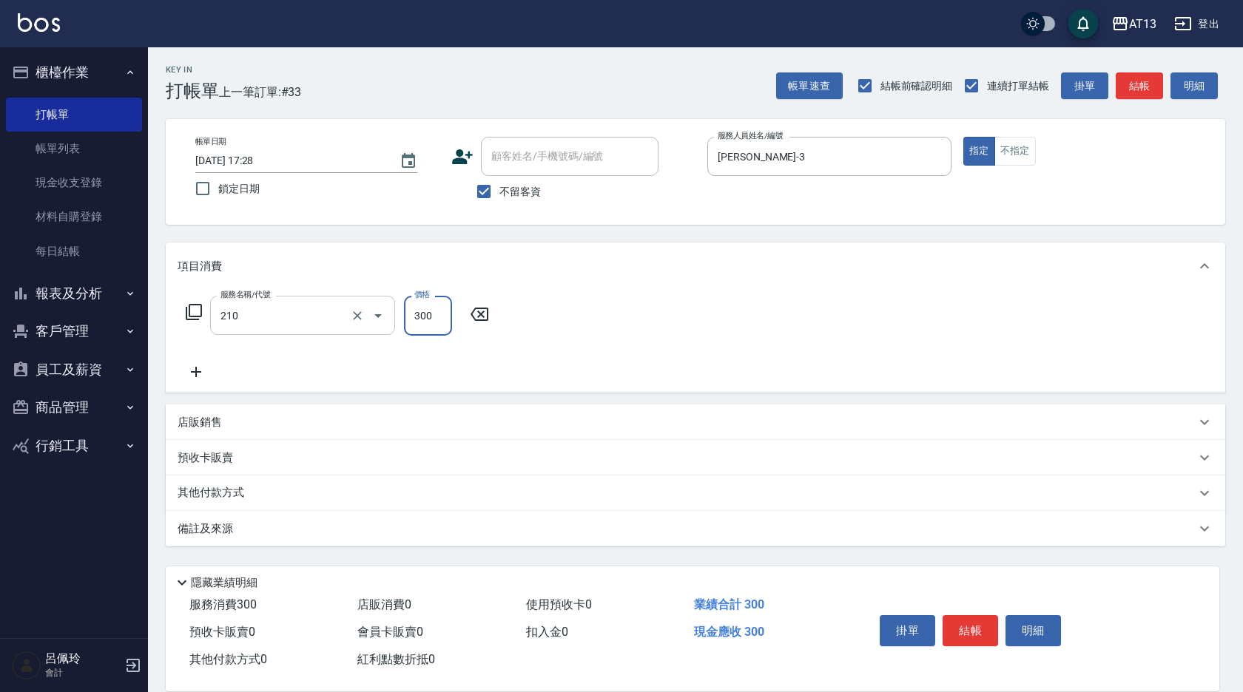
type input "歐娜洗髮精(210)"
type input "鄭聖瀧-28"
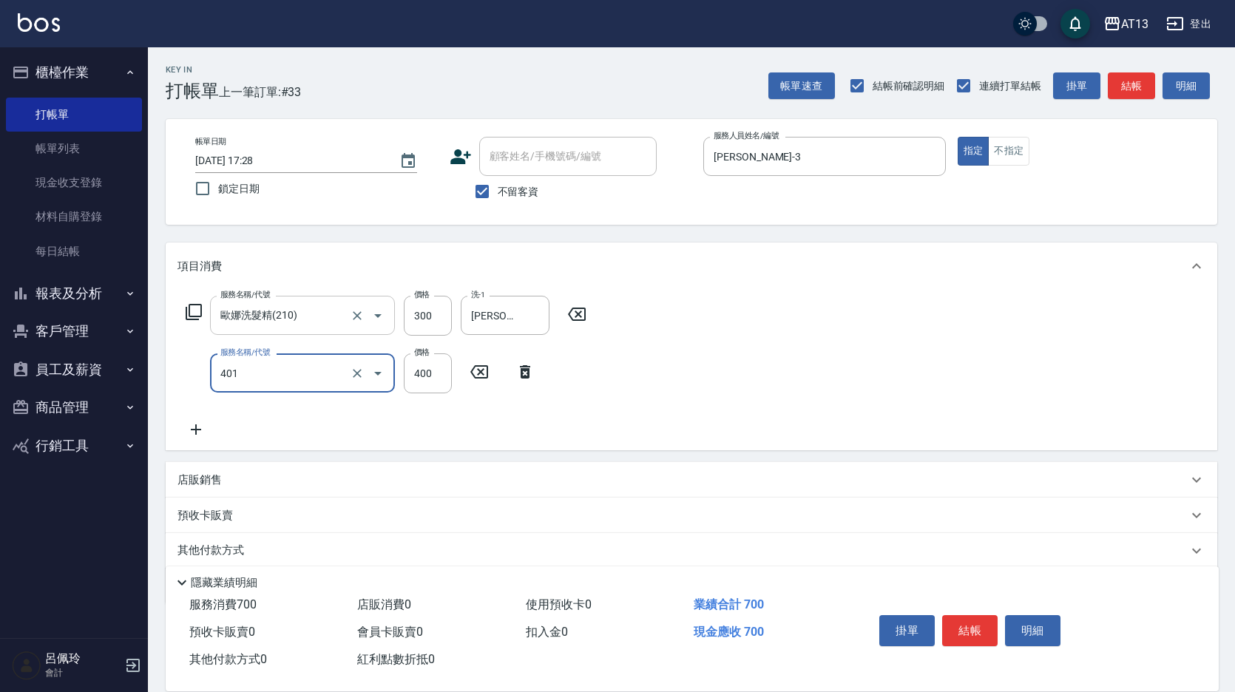
type input "剪髮(401)"
type input "350"
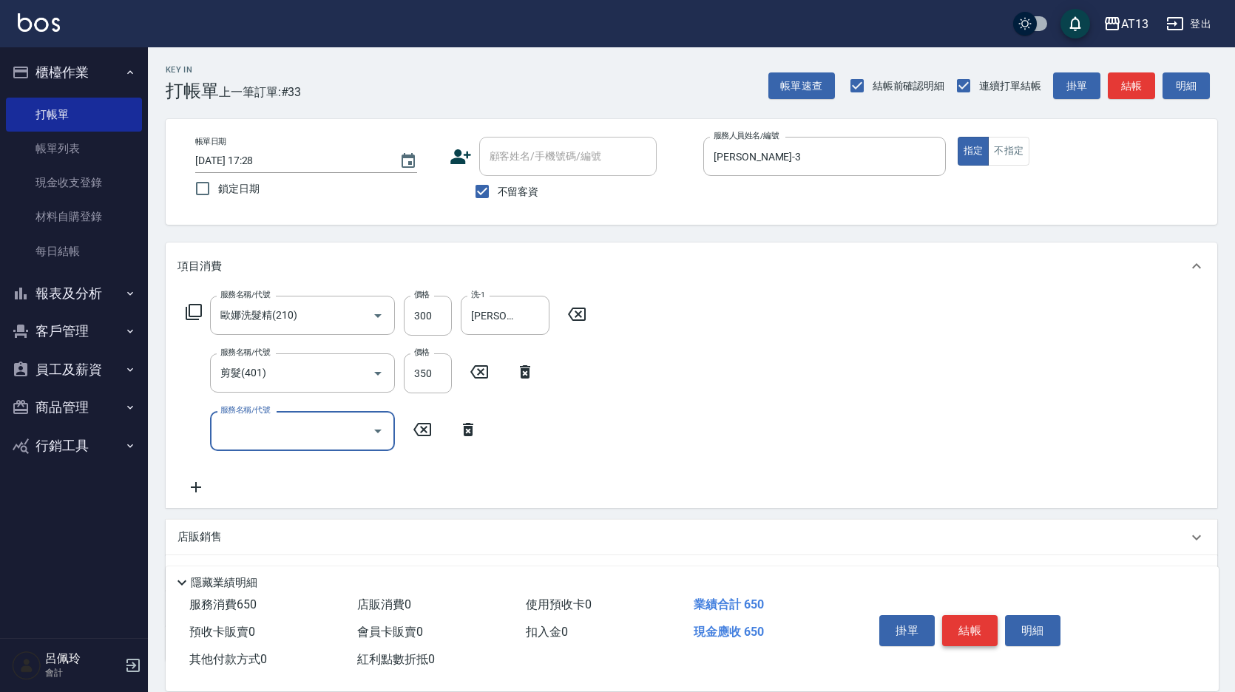
click at [959, 617] on button "結帳" at bounding box center [969, 630] width 55 height 31
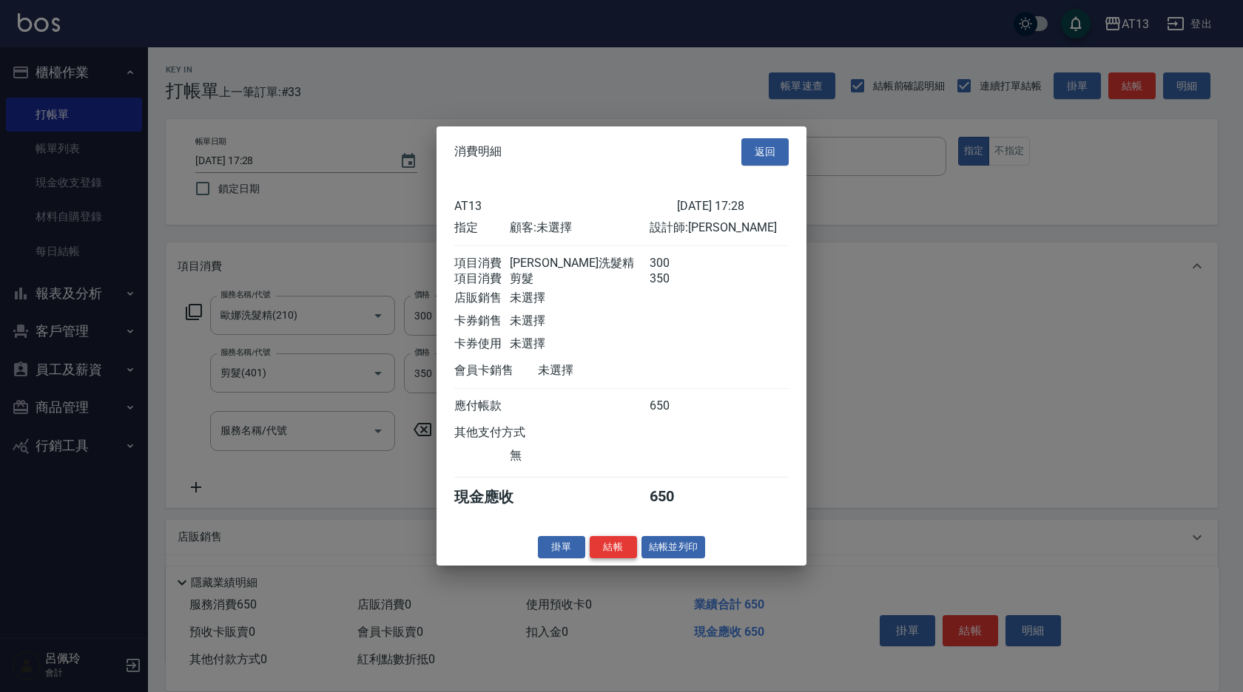
click at [597, 558] on button "結帳" at bounding box center [612, 546] width 47 height 23
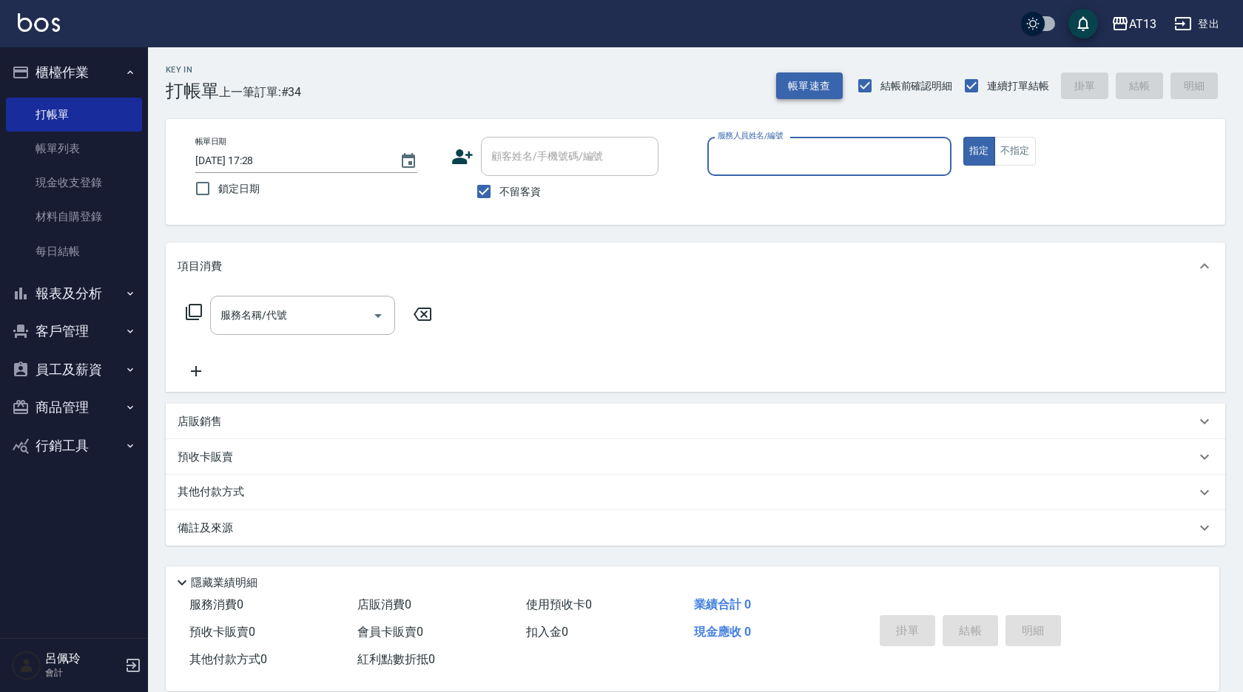
click at [808, 87] on button "帳單速查" at bounding box center [809, 85] width 67 height 27
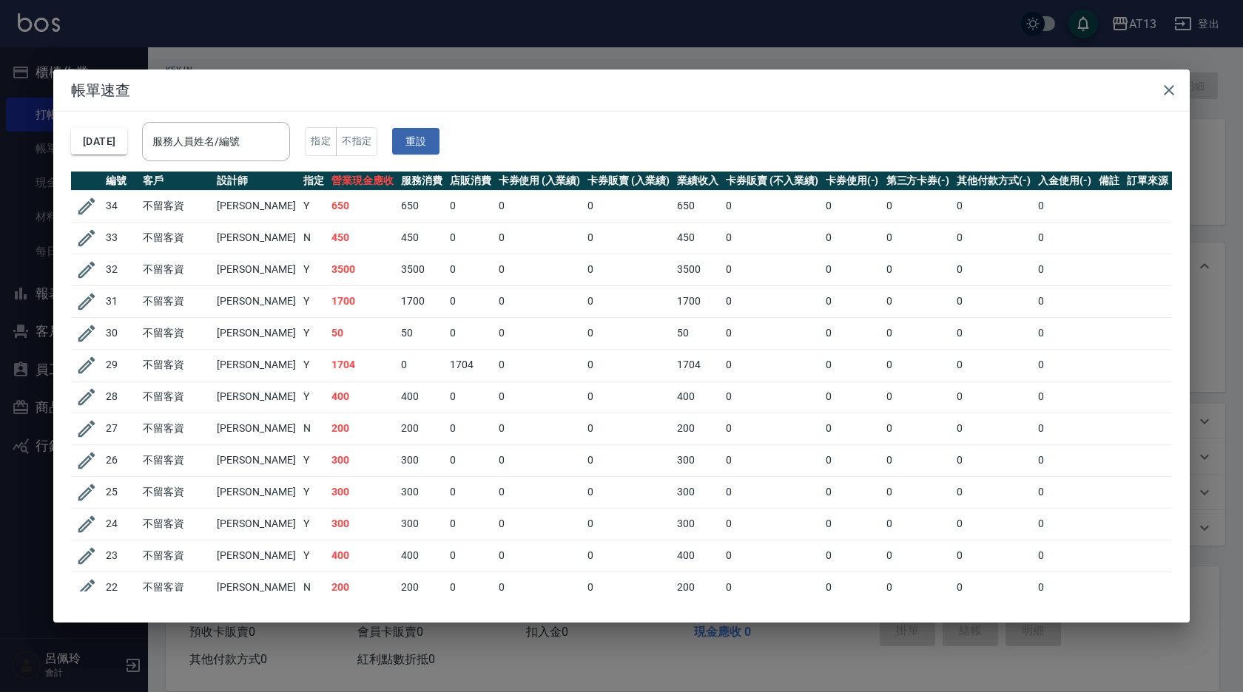
click at [321, 149] on div "2025/08/15 服務人員姓名/編號 服務人員姓名/編號 指定 不指定 重設" at bounding box center [621, 142] width 1101 height 60
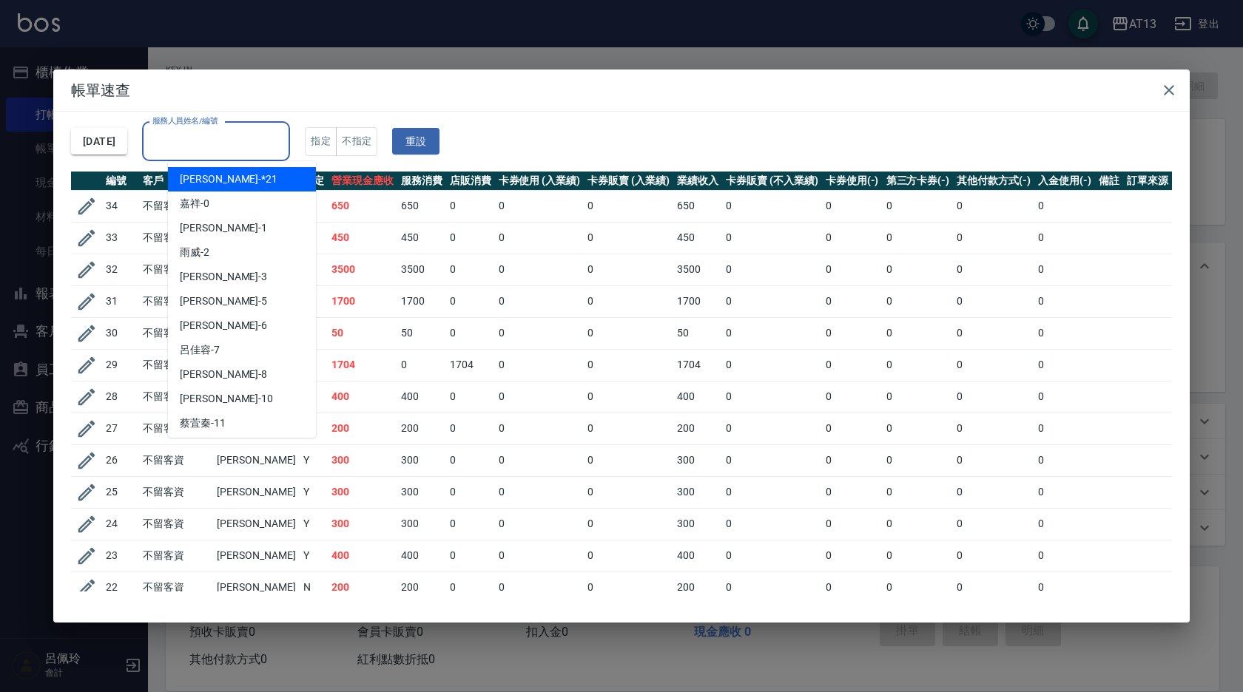
click at [283, 146] on input "服務人員姓名/編號" at bounding box center [216, 142] width 135 height 26
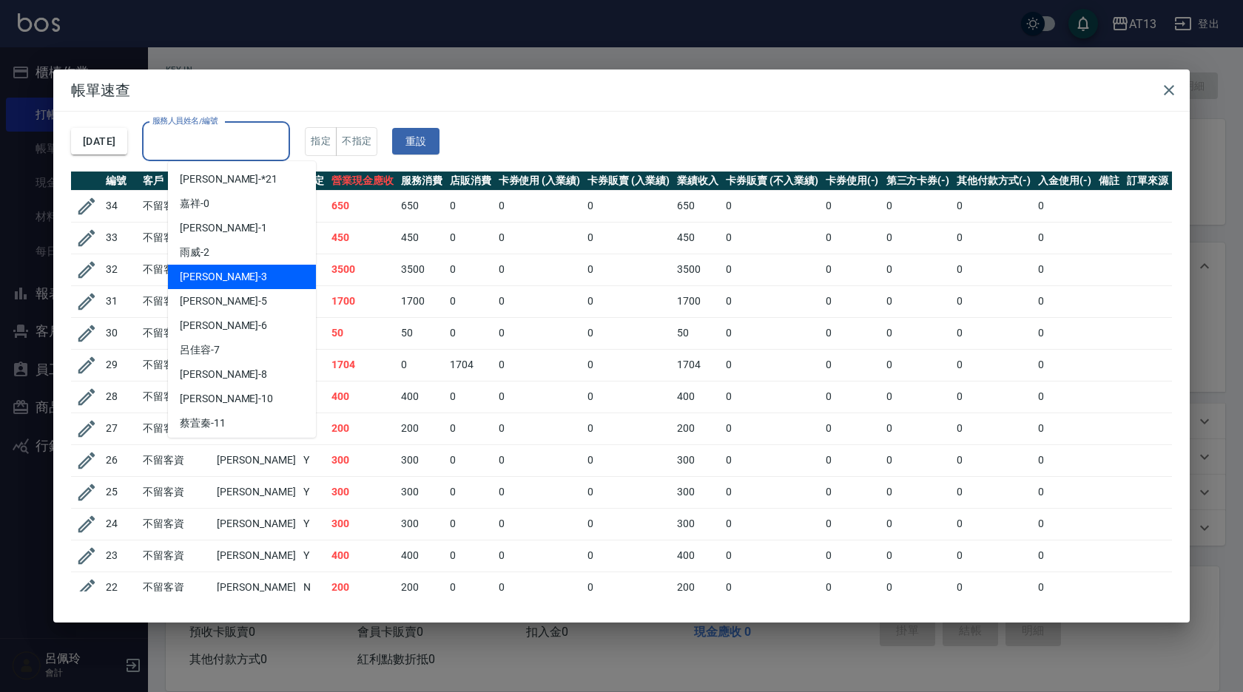
click at [274, 273] on div "敏玹 -3" at bounding box center [242, 277] width 148 height 24
type input "敏玹-3"
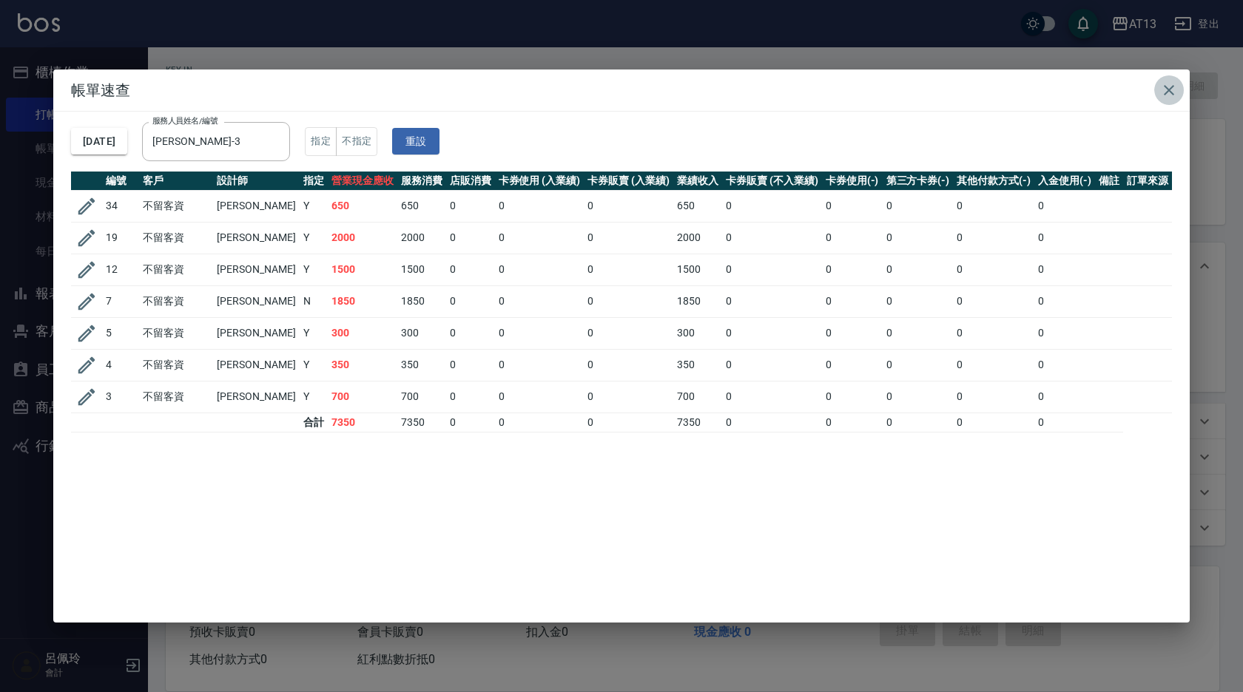
click at [1165, 89] on icon "button" at bounding box center [1169, 90] width 18 height 18
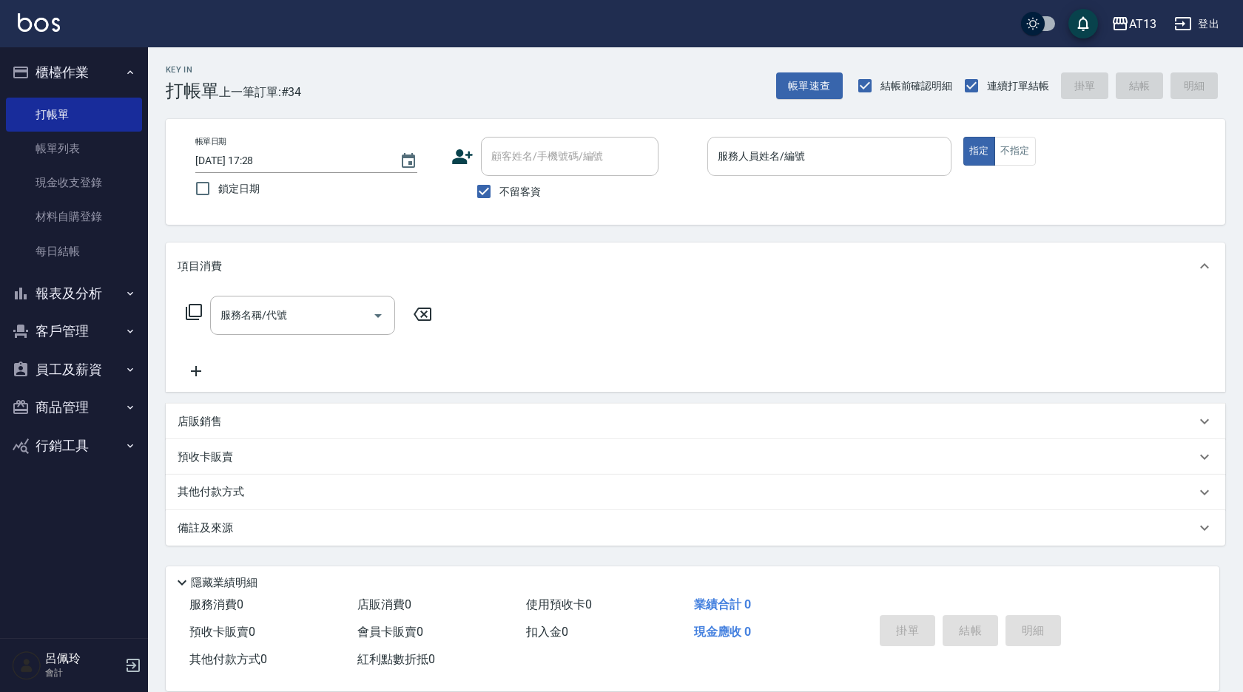
click at [765, 174] on div "服務人員姓名/編號" at bounding box center [829, 156] width 244 height 39
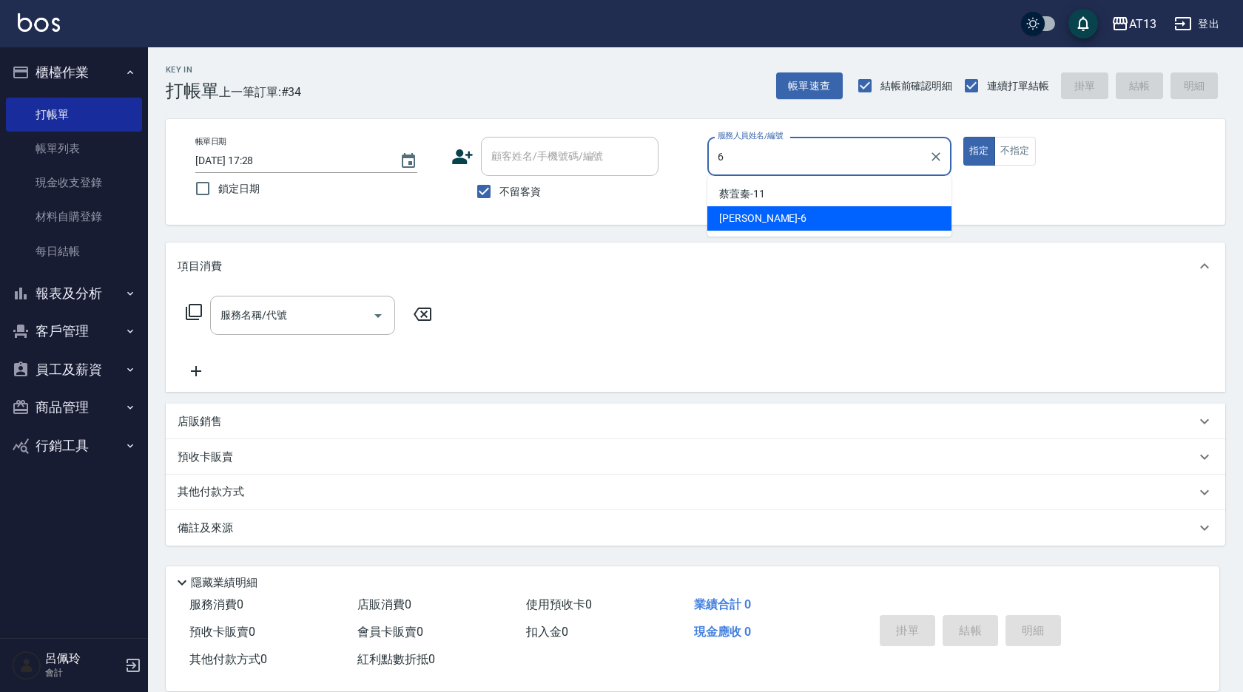
click at [860, 211] on div "亭妤 -6" at bounding box center [829, 218] width 244 height 24
type input "亭妤-6"
click at [339, 311] on input "服務名稱/代號" at bounding box center [291, 315] width 149 height 26
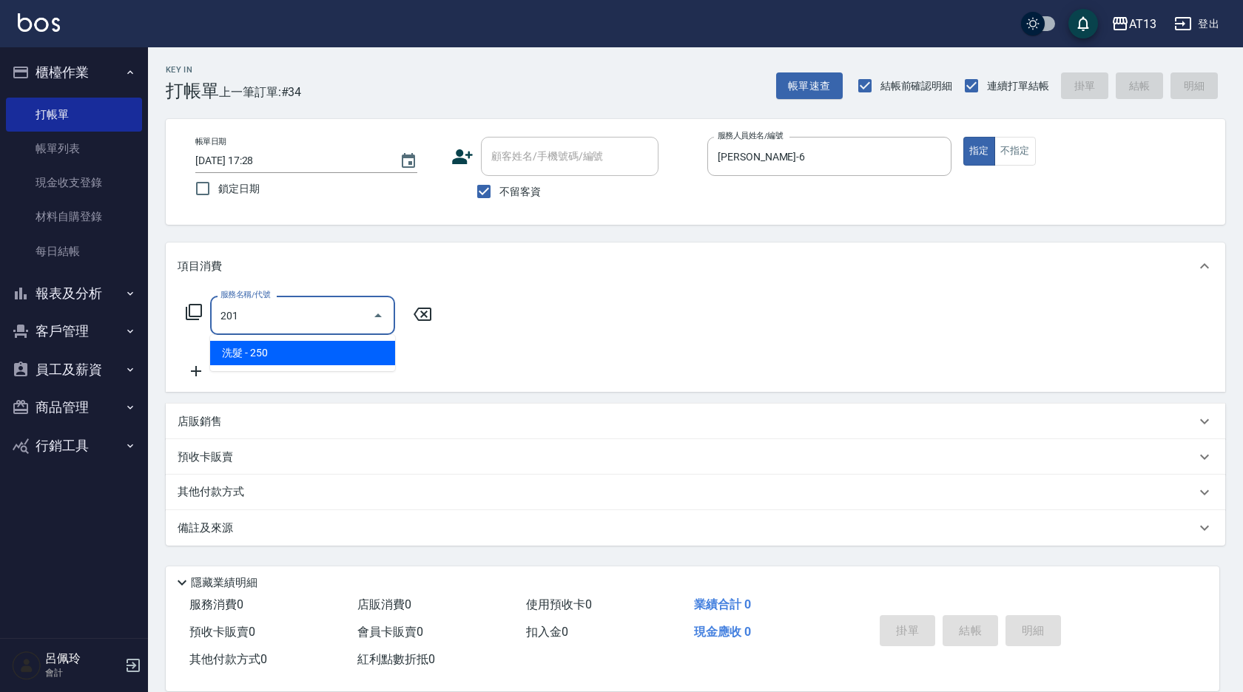
type input "洗髮(201)"
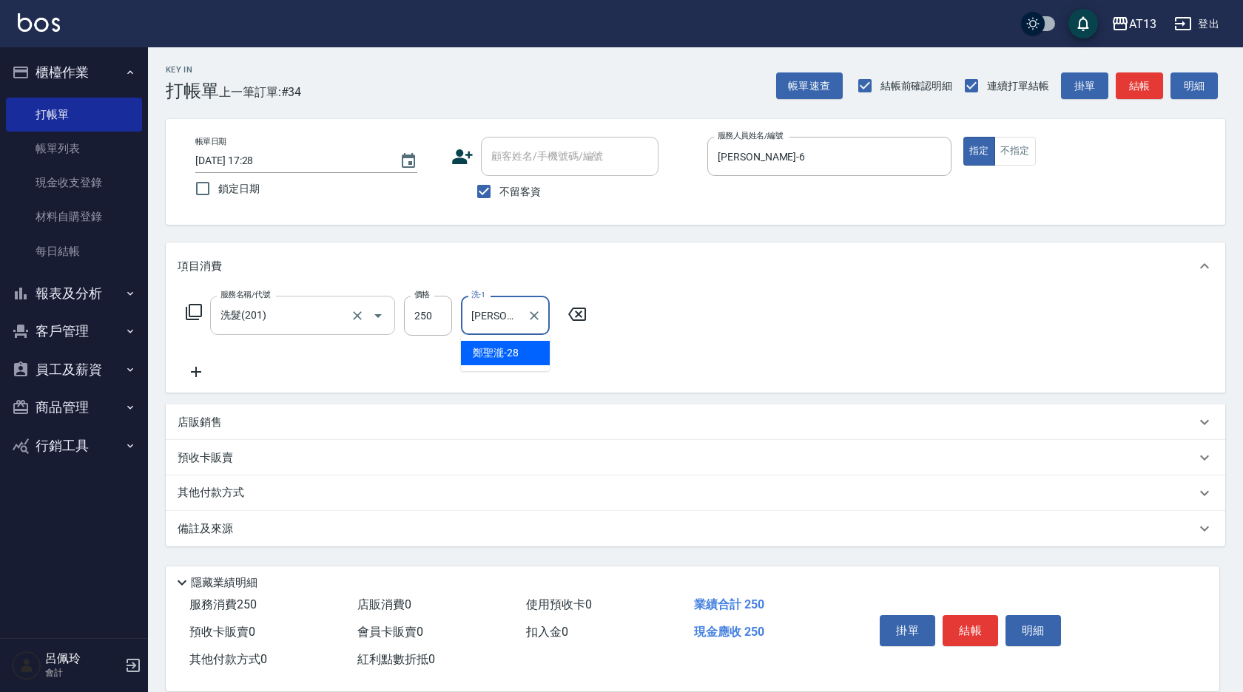
type input "鄭聖瀧-28"
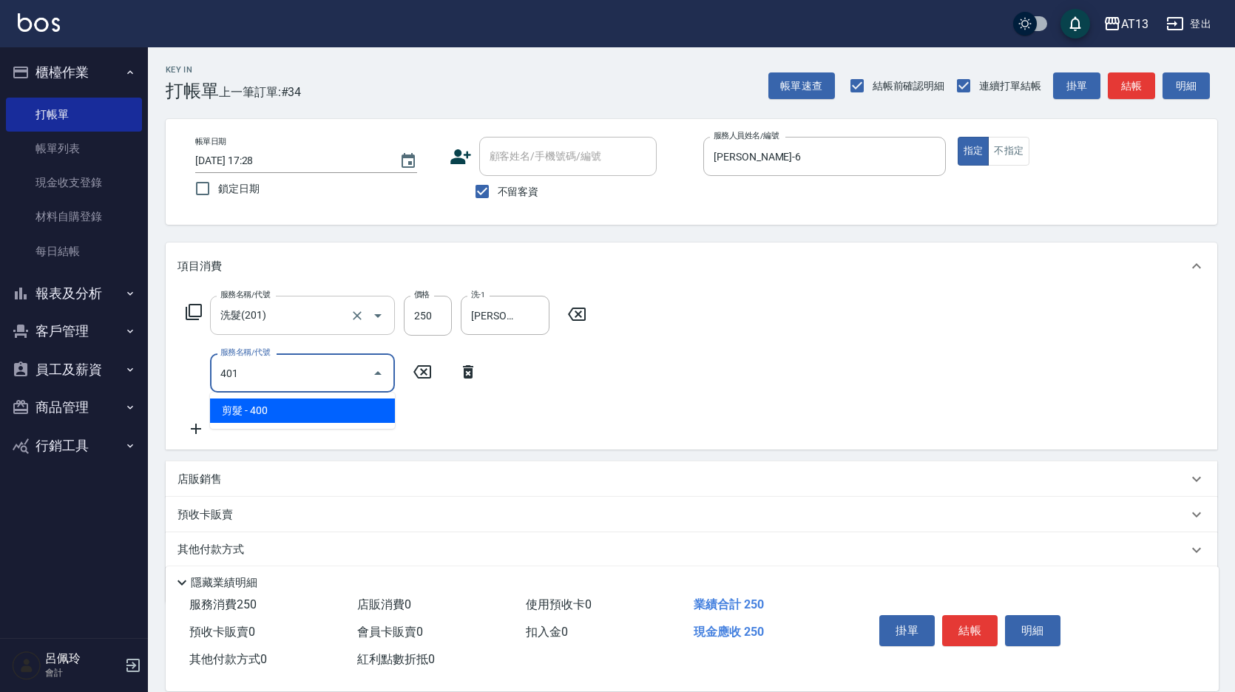
type input "剪髮(401)"
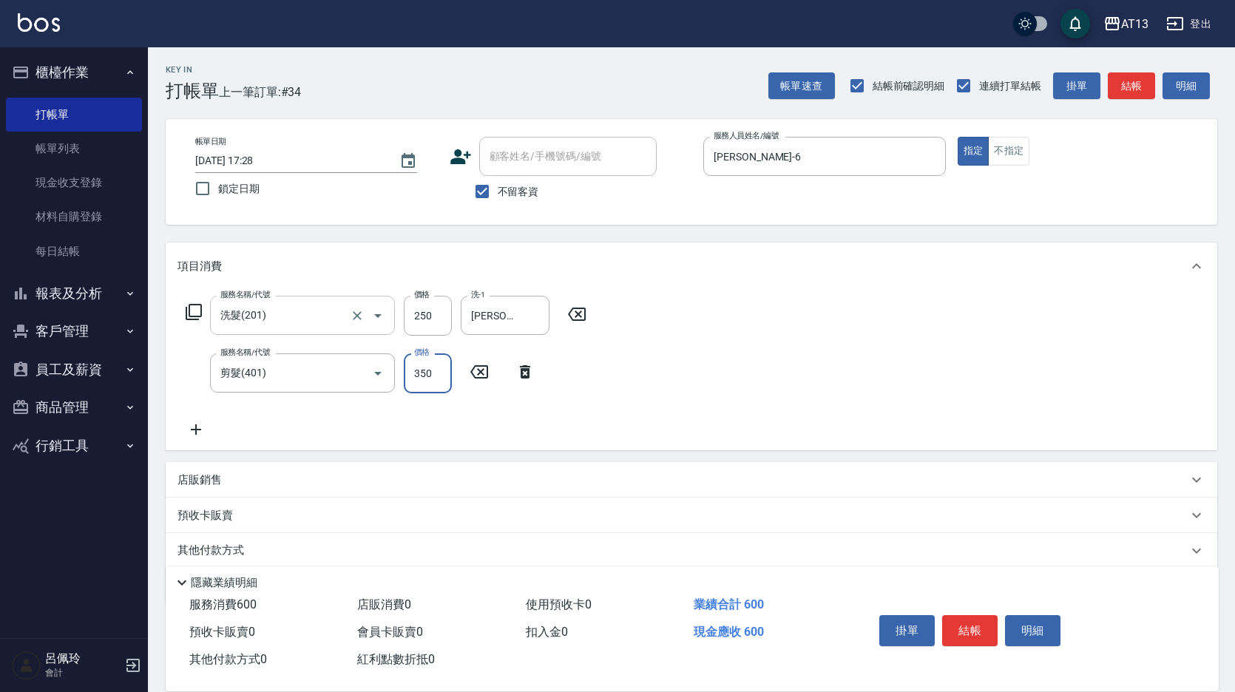
type input "350"
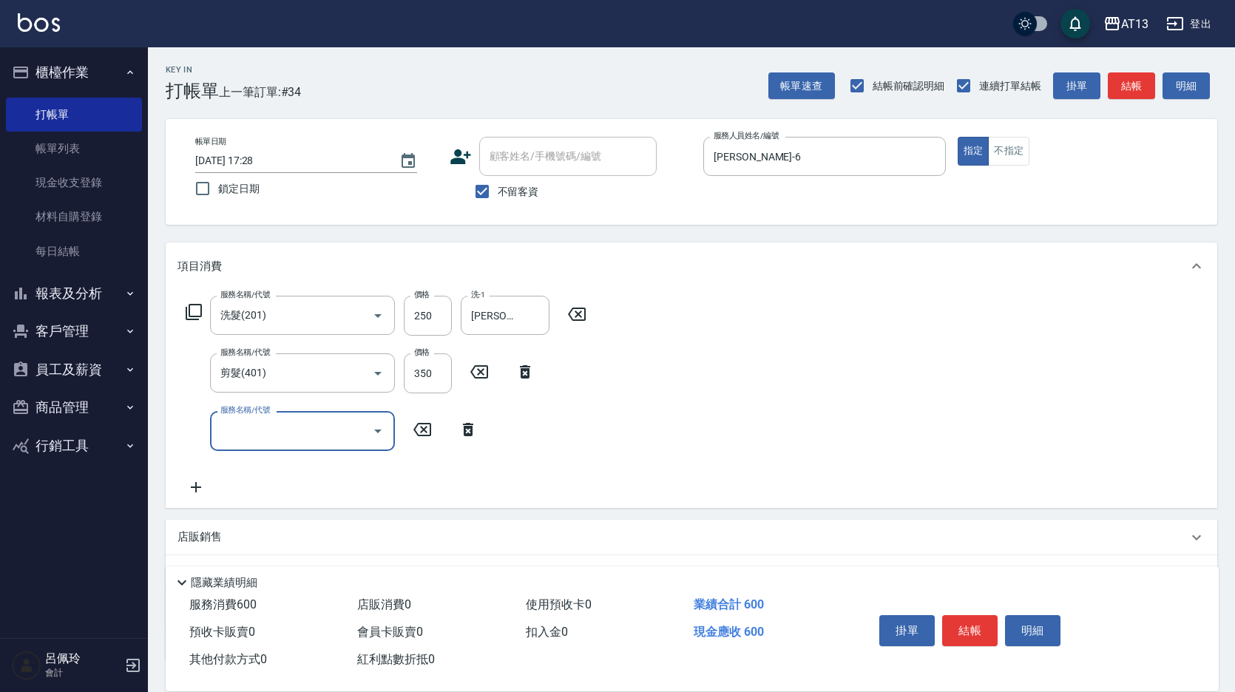
drag, startPoint x: 1056, startPoint y: 441, endPoint x: 1032, endPoint y: 481, distance: 46.8
click at [1057, 441] on div "服務名稱/代號 洗髮(201) 服務名稱/代號 價格 250 價格 洗-1 鄭聖瀧-28 洗-1 服務名稱/代號 剪髮(401) 服務名稱/代號 價格 350…" at bounding box center [692, 398] width 1052 height 217
drag, startPoint x: 1010, startPoint y: 615, endPoint x: 951, endPoint y: 618, distance: 58.5
click at [1005, 615] on button "明細" at bounding box center [1032, 630] width 55 height 31
click at [951, 618] on button "結帳" at bounding box center [969, 630] width 55 height 31
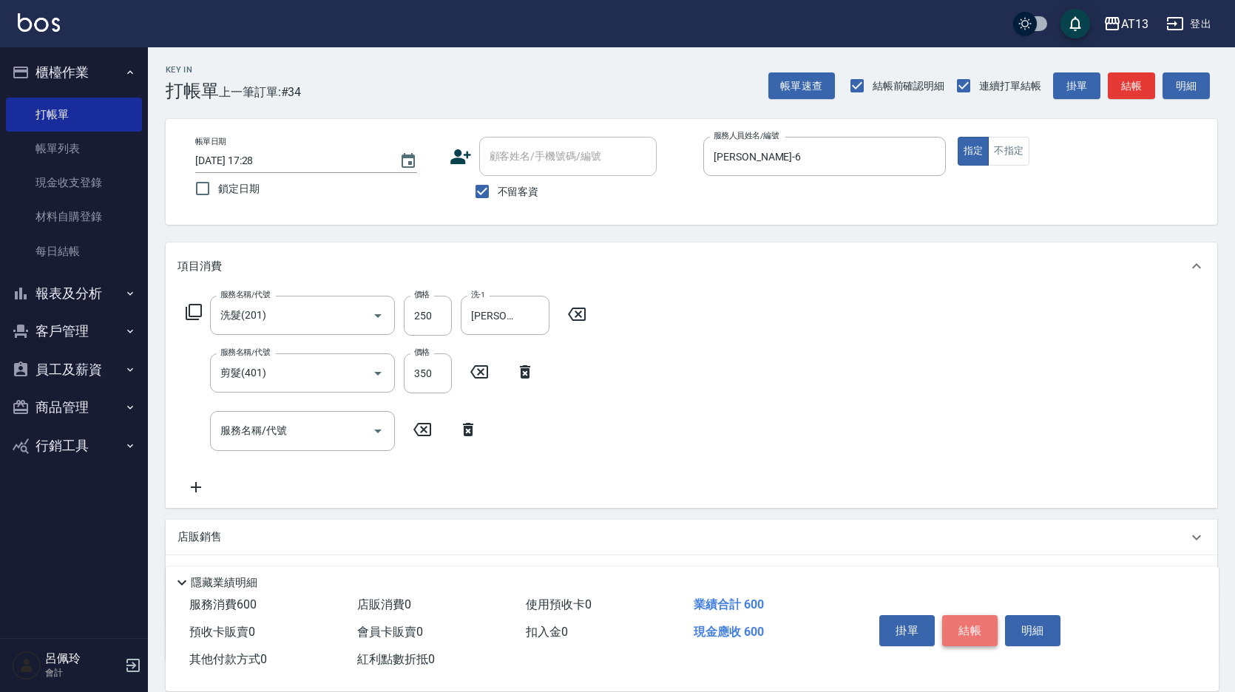
click at [970, 628] on button "結帳" at bounding box center [969, 630] width 55 height 31
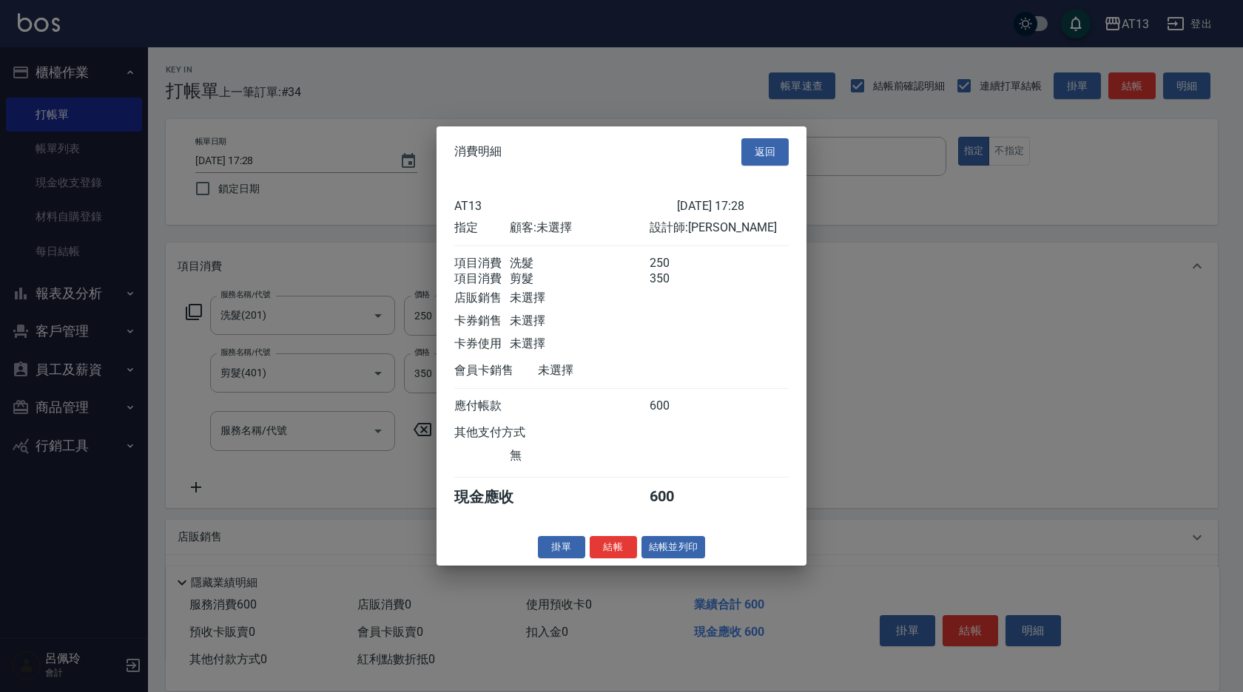
click at [616, 552] on button "結帳" at bounding box center [612, 546] width 47 height 23
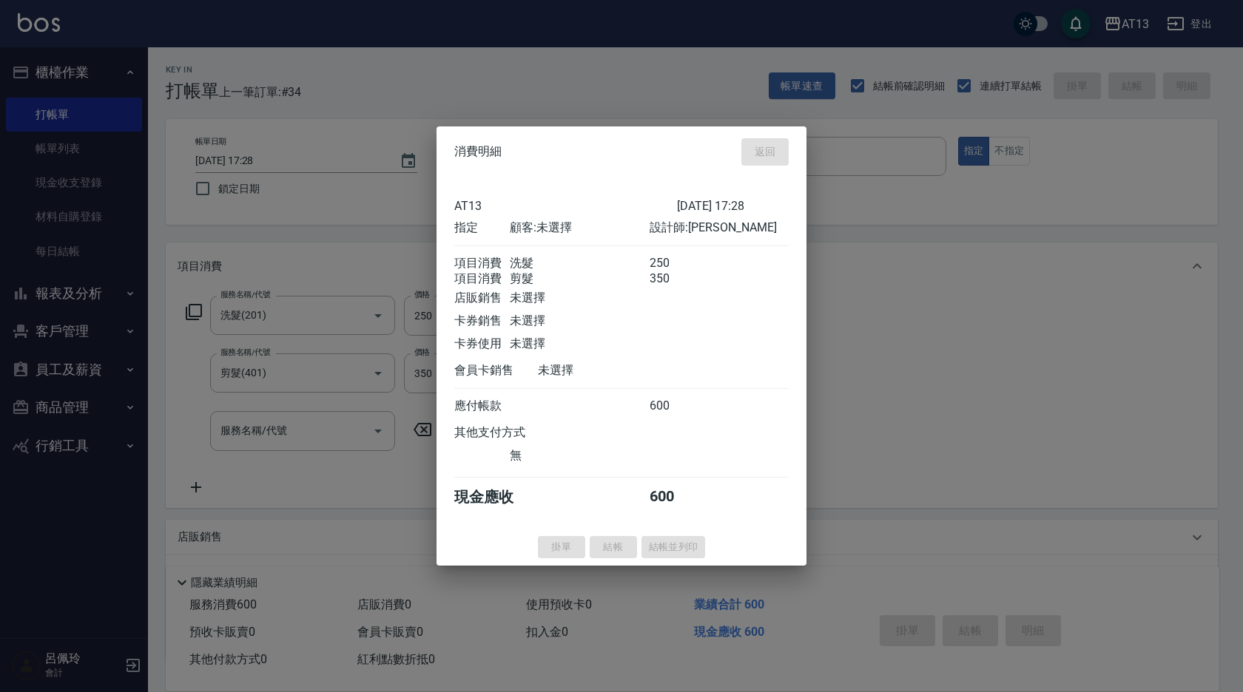
type input "2025/08/15 17:40"
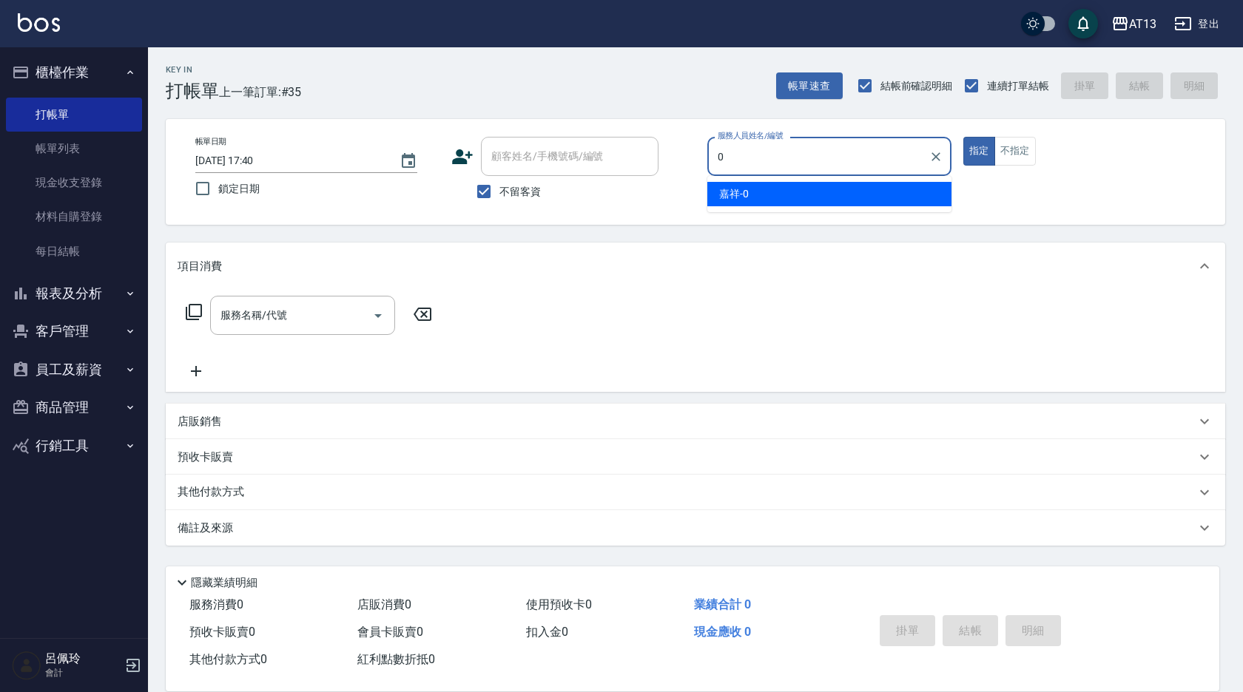
click at [782, 192] on div "嘉祥 -0" at bounding box center [829, 194] width 244 height 24
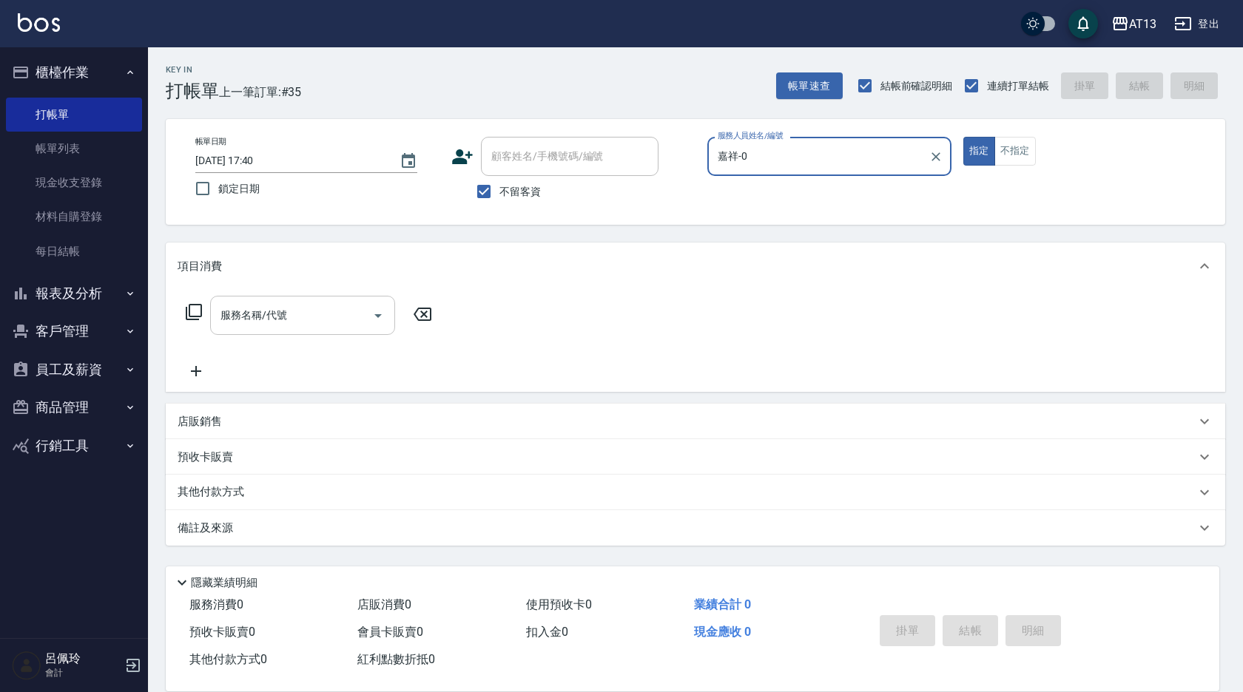
drag, startPoint x: 326, startPoint y: 298, endPoint x: 310, endPoint y: 315, distance: 23.5
click at [323, 301] on div "服務名稱/代號" at bounding box center [302, 315] width 185 height 39
type input "嘉祥-0"
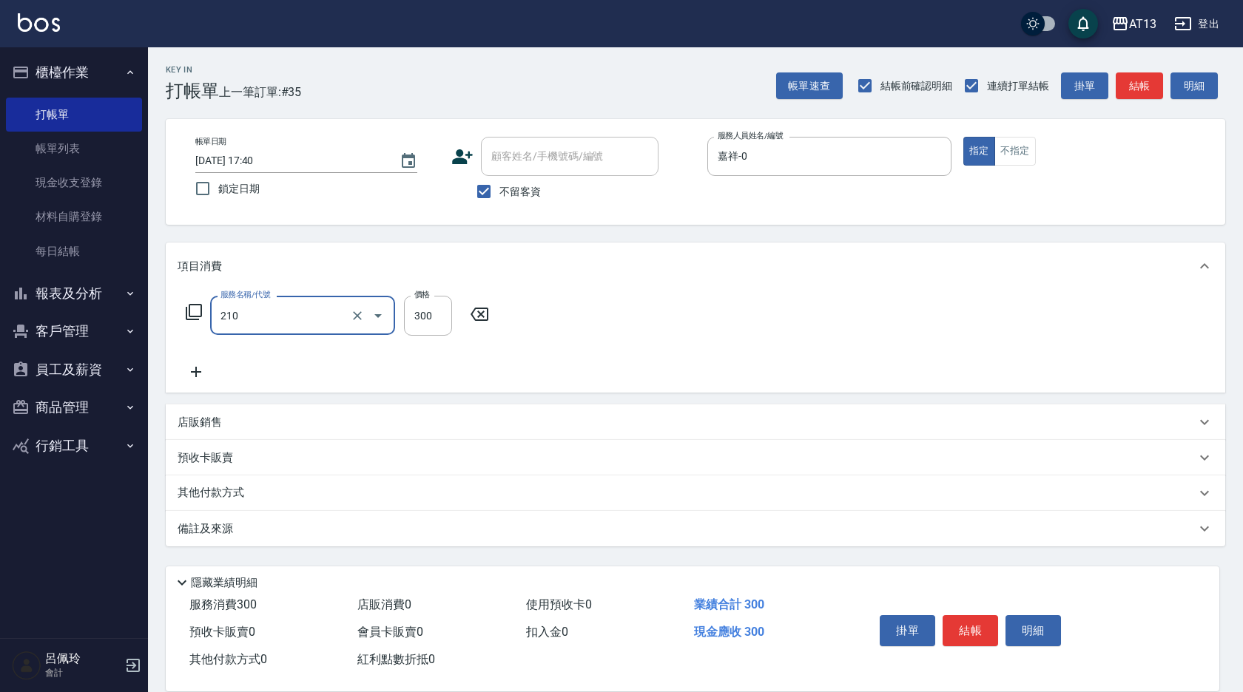
type input "歐娜洗髮精(210)"
type input "簡培臻-23"
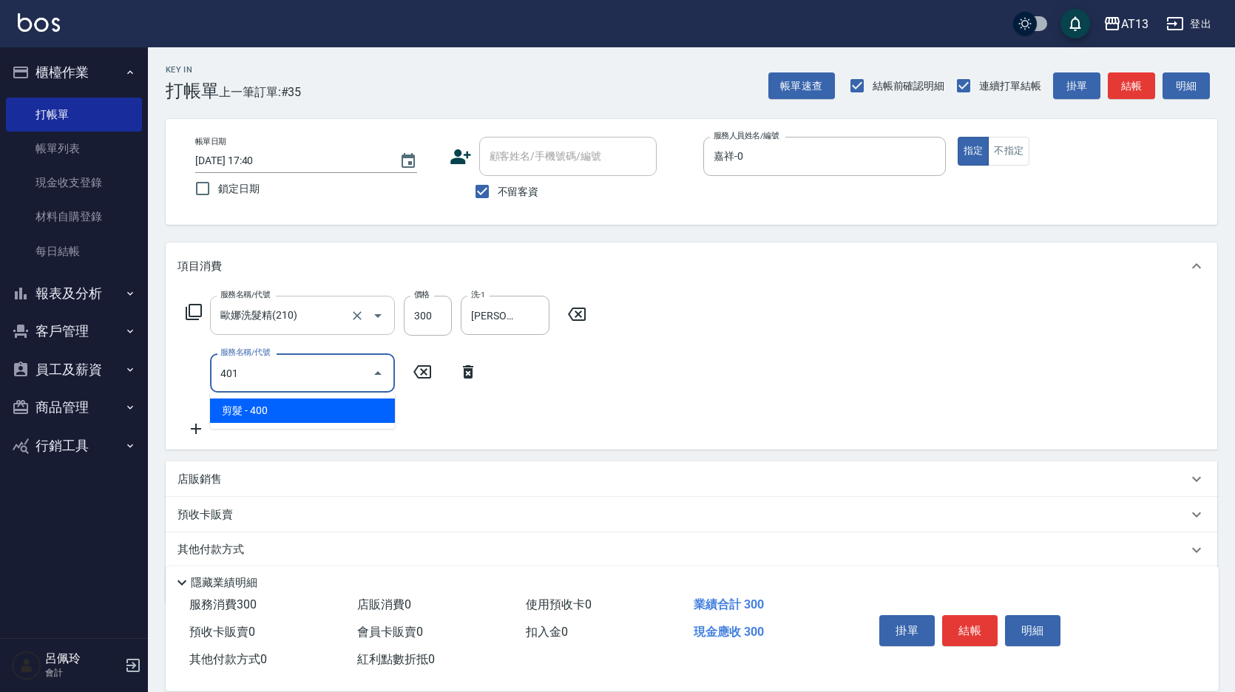
type input "剪髮(401)"
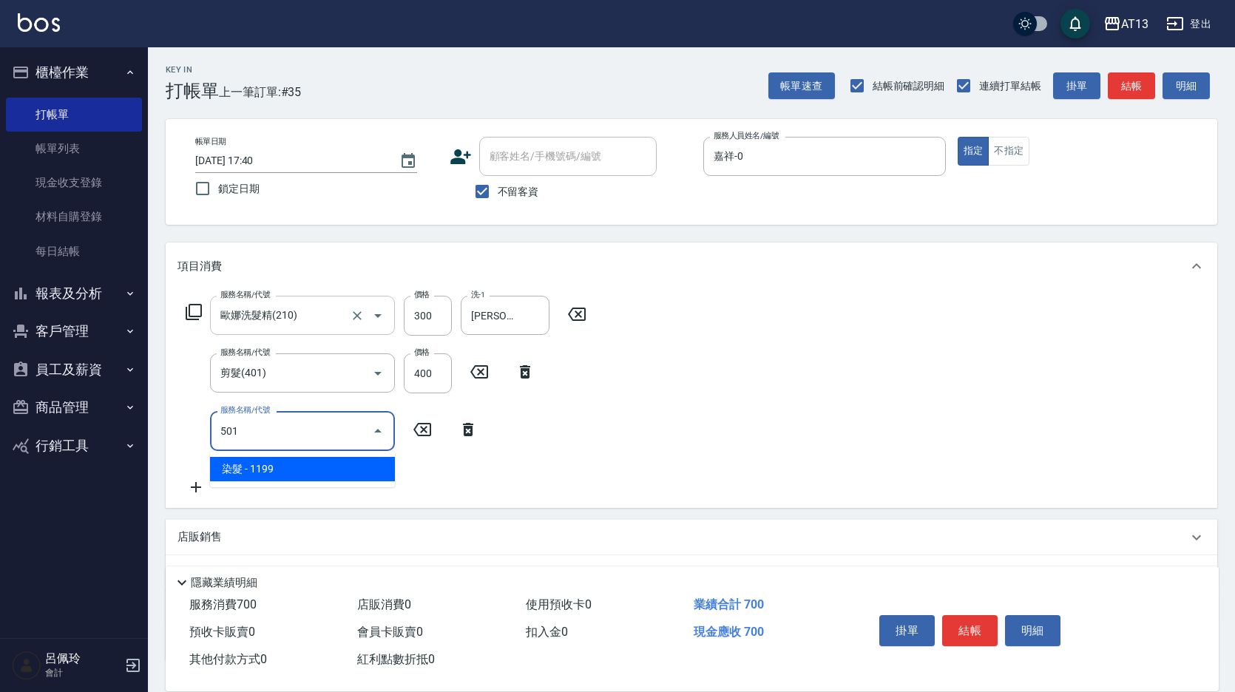
type input "染髮(501)"
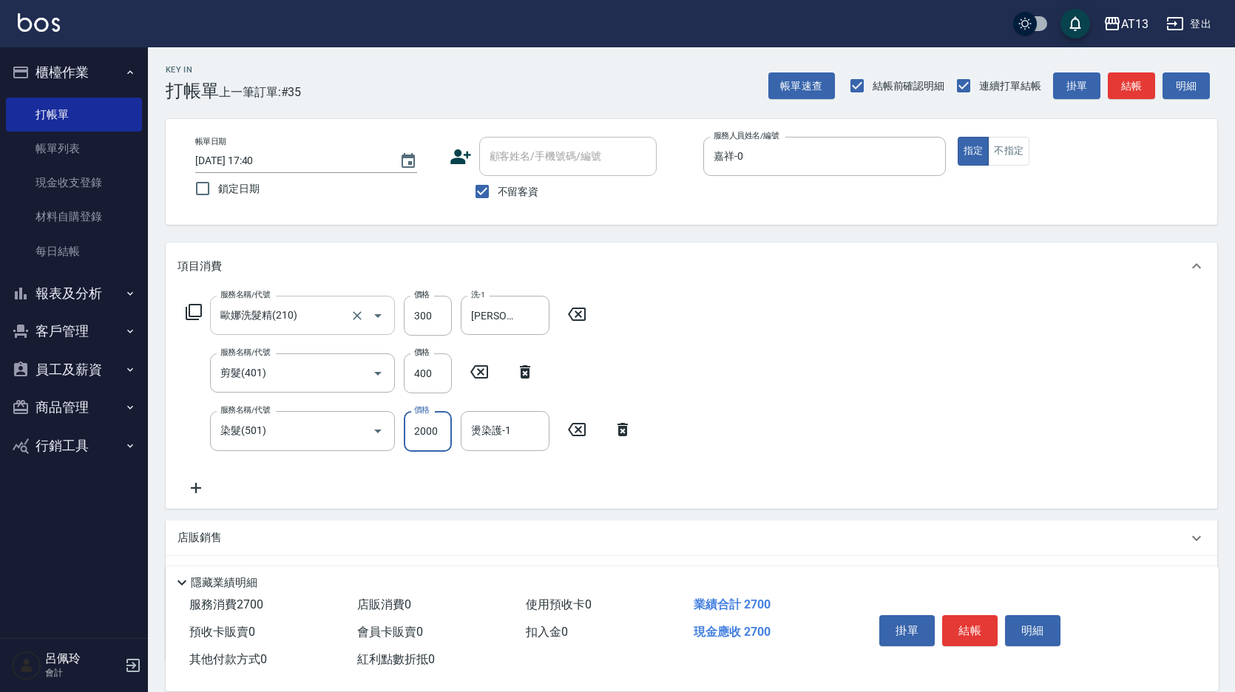
type input "2000"
type input "簡培臻-23"
click at [436, 381] on input "400" at bounding box center [428, 374] width 48 height 40
click at [439, 378] on input "400" at bounding box center [428, 374] width 48 height 40
type input "450"
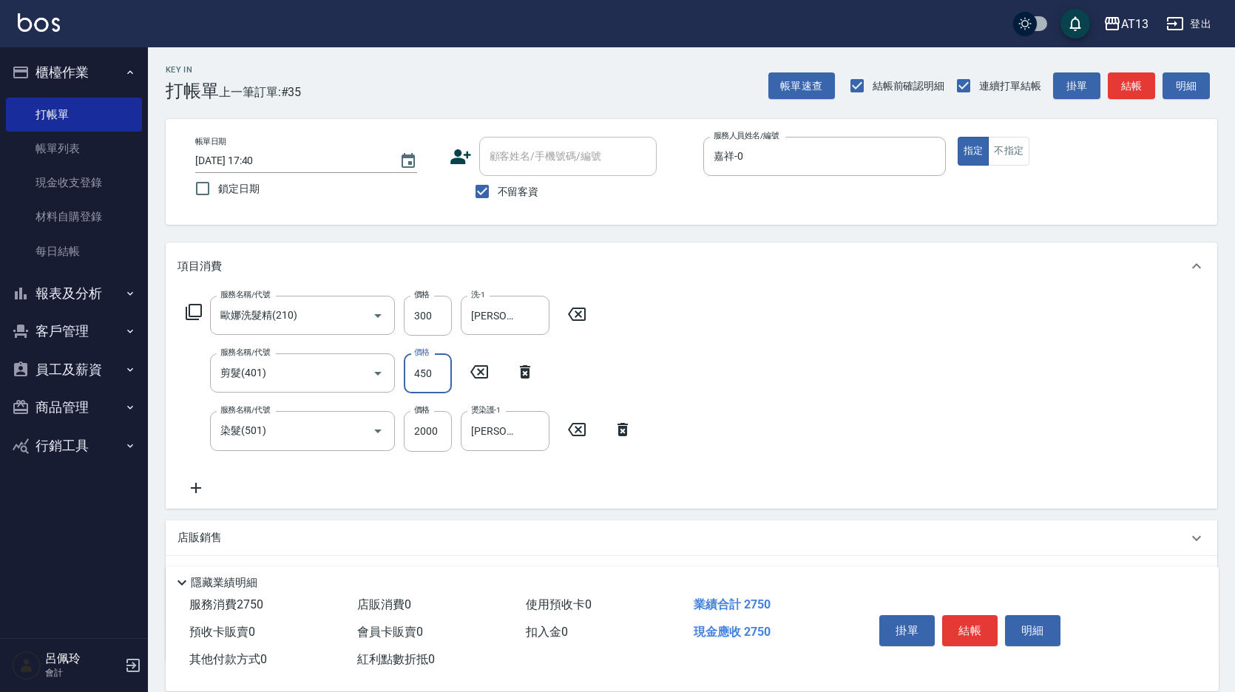
click at [737, 393] on div "服務名稱/代號 歐娜洗髮精(210) 服務名稱/代號 價格 300 價格 洗-1 簡培臻-23 洗-1 服務名稱/代號 剪髮(401) 服務名稱/代號 價格 …" at bounding box center [692, 399] width 1052 height 218
click at [960, 617] on button "結帳" at bounding box center [969, 630] width 55 height 31
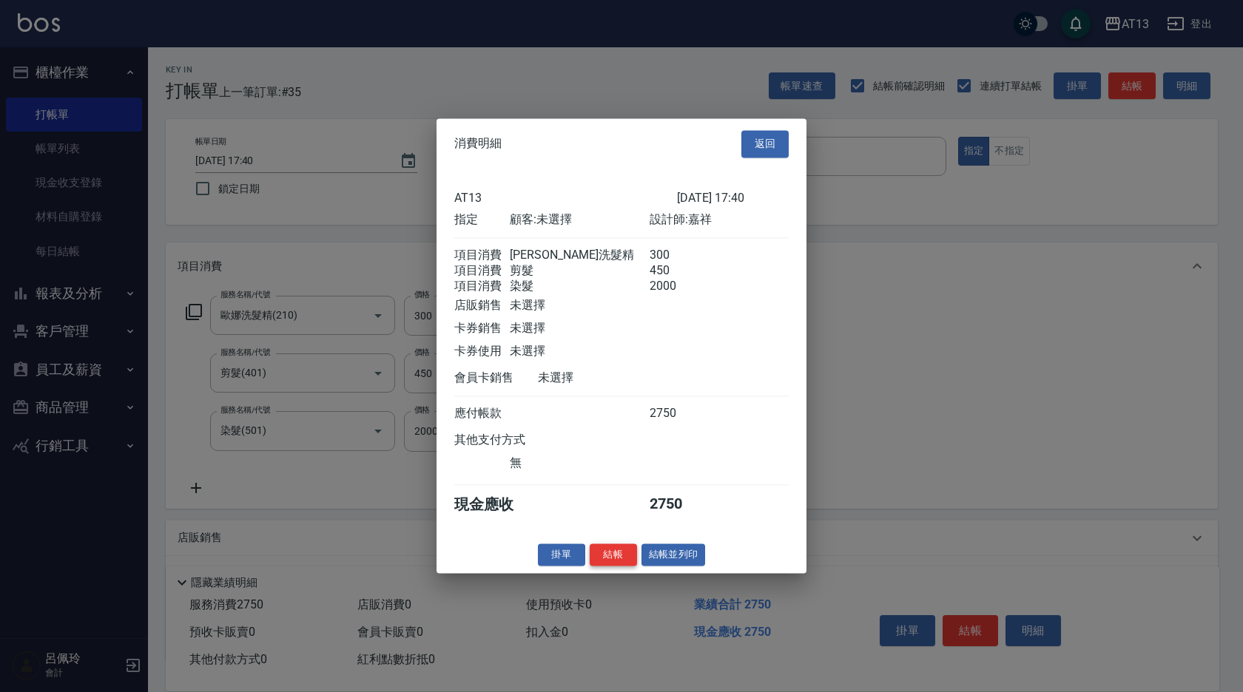
click at [618, 558] on button "結帳" at bounding box center [612, 555] width 47 height 23
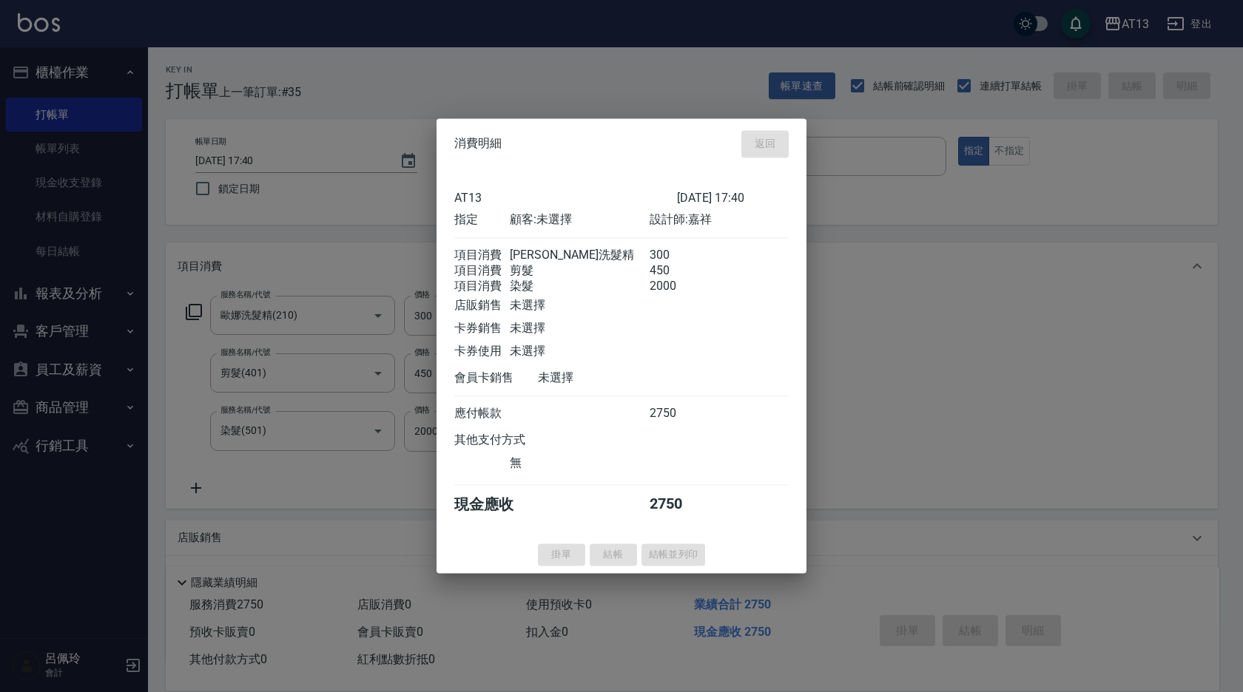
type input "2025/08/15 17:43"
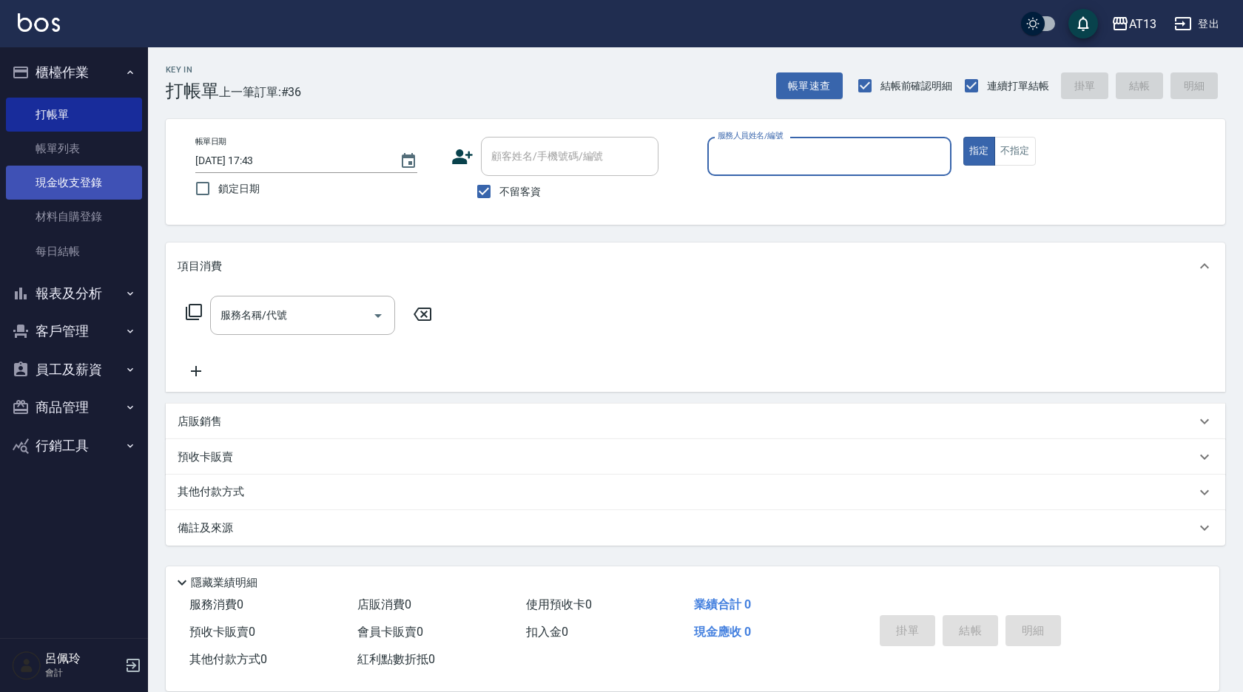
click at [107, 176] on link "現金收支登錄" at bounding box center [74, 183] width 136 height 34
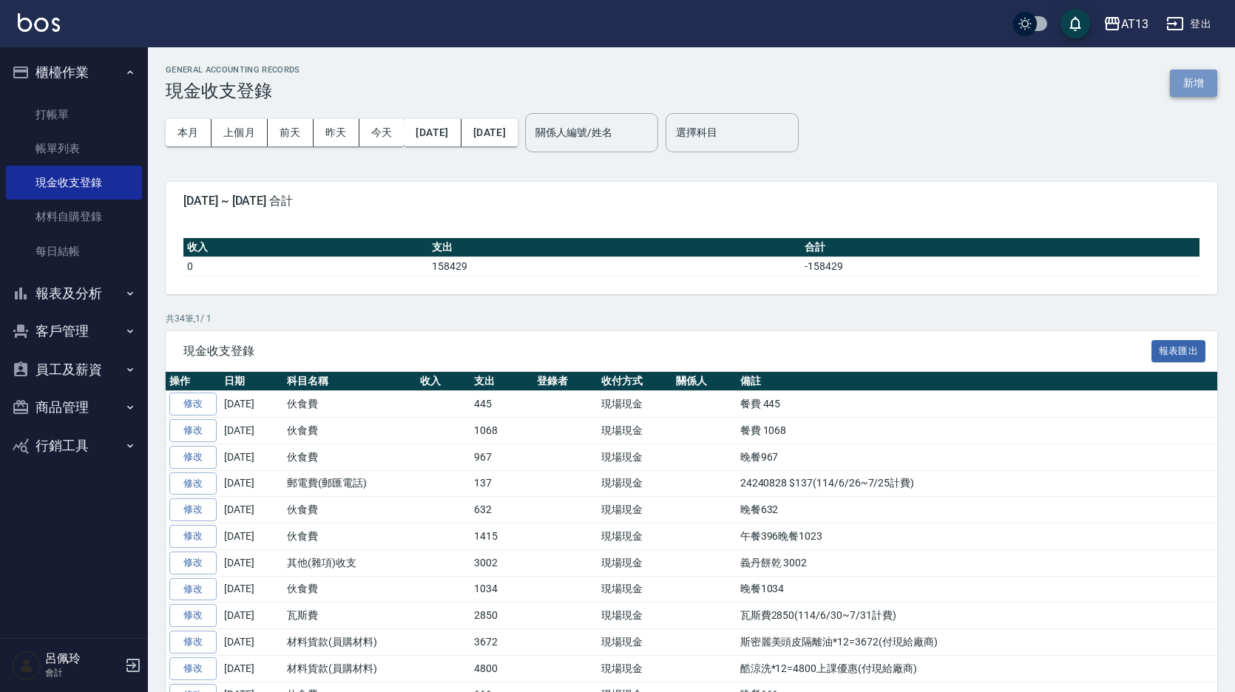
click at [1186, 86] on button "新增" at bounding box center [1193, 83] width 47 height 27
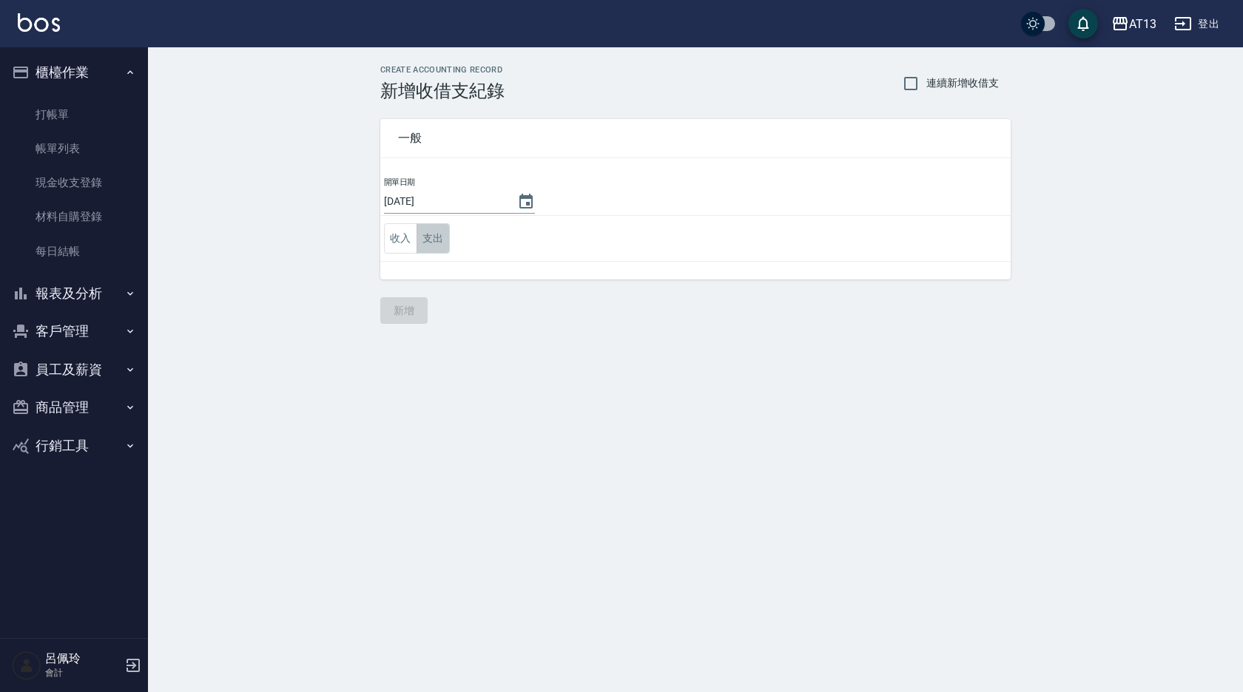
click at [435, 237] on button "支出" at bounding box center [432, 238] width 33 height 30
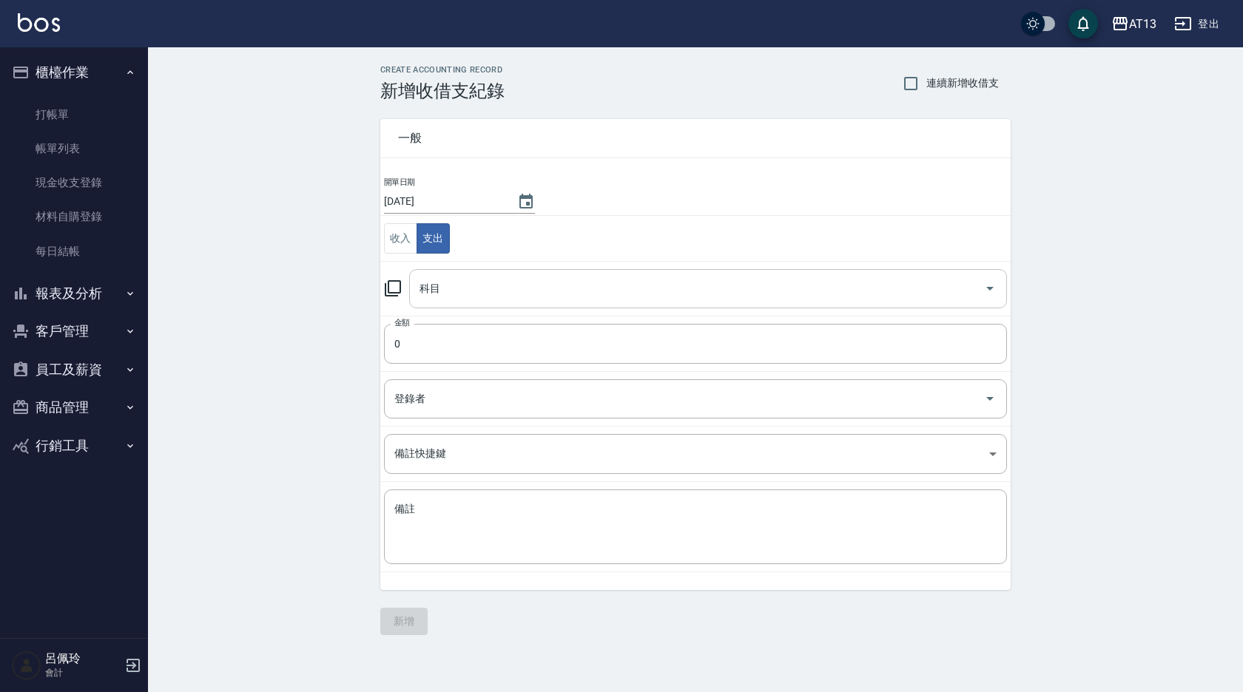
click at [994, 285] on icon "Open" at bounding box center [990, 289] width 18 height 18
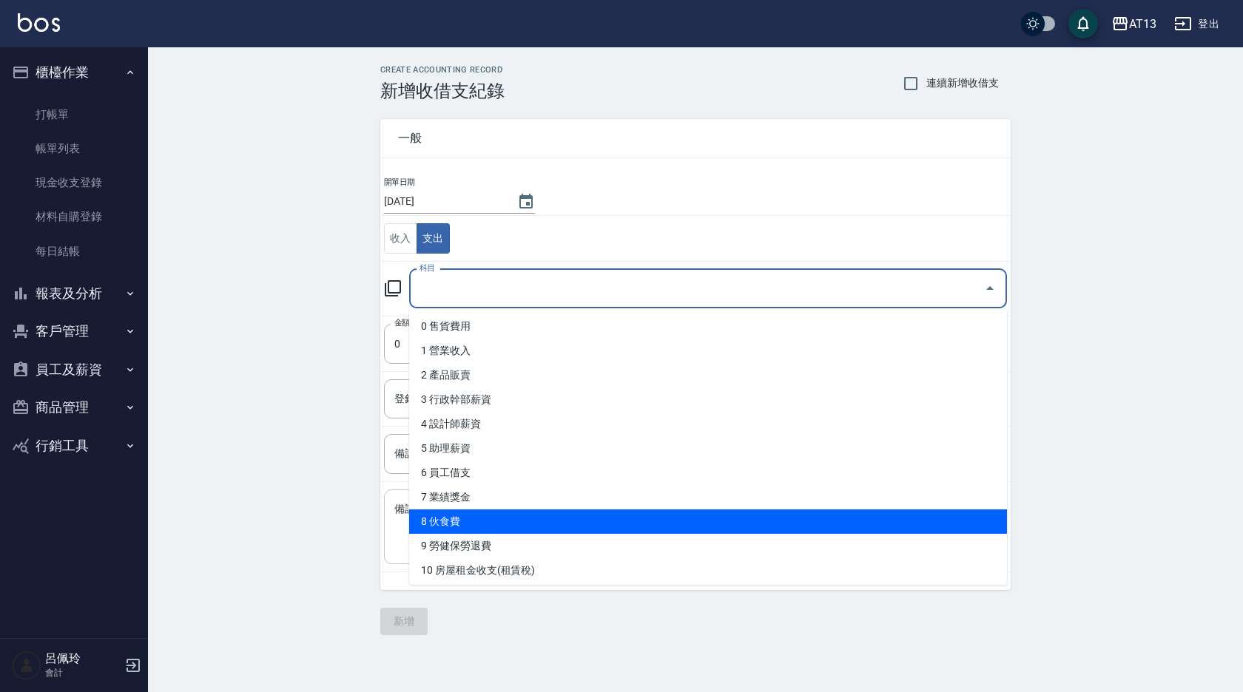
drag, startPoint x: 673, startPoint y: 527, endPoint x: 654, endPoint y: 510, distance: 26.2
click at [673, 528] on li "8 伙食費" at bounding box center [708, 522] width 598 height 24
type input "8 伙食費"
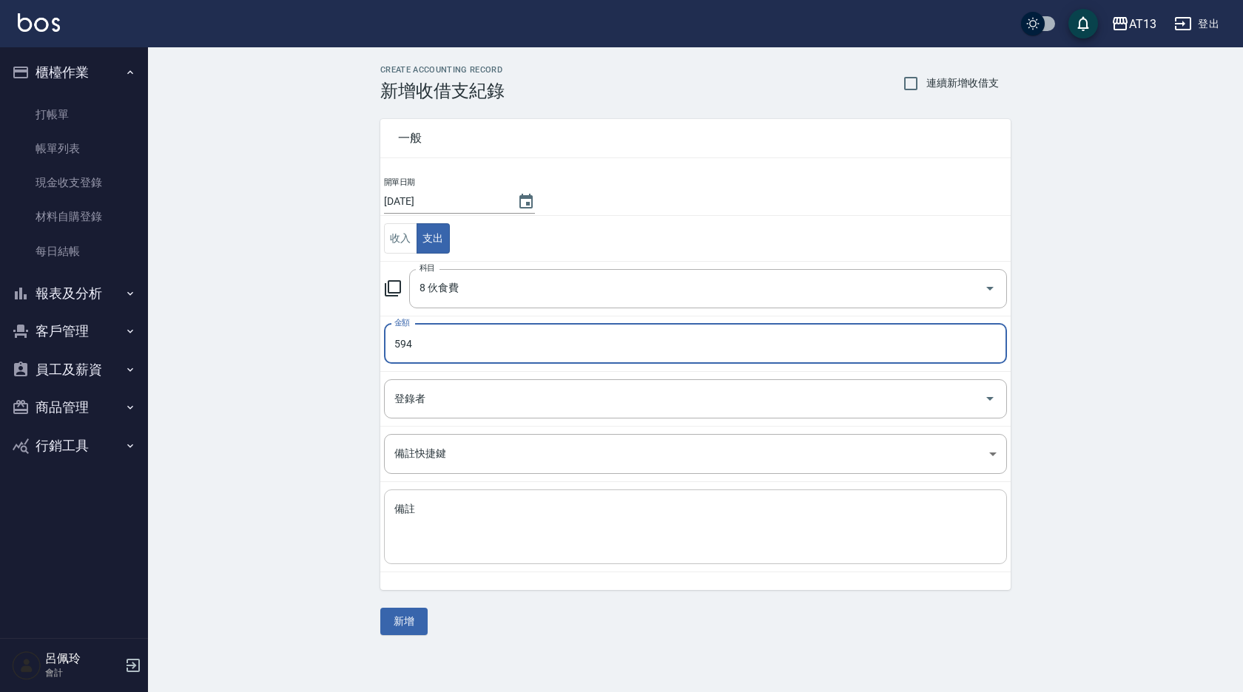
type input "594"
click at [649, 535] on textarea "備註" at bounding box center [695, 527] width 602 height 50
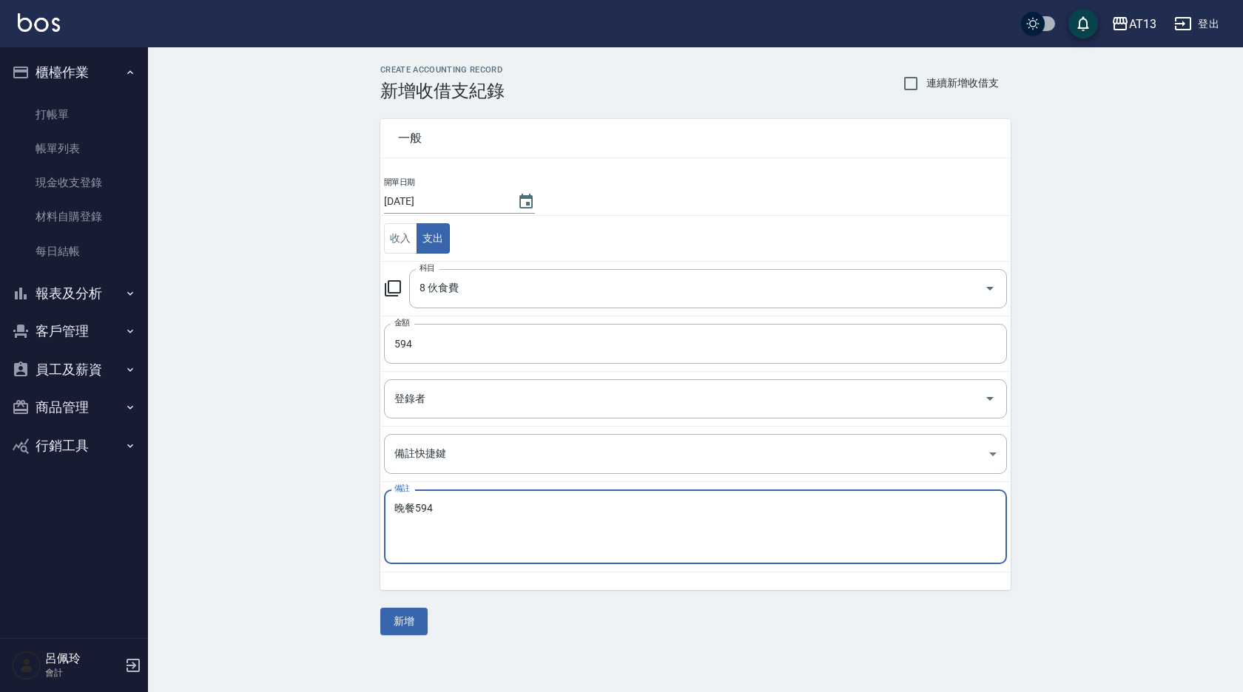
click at [652, 534] on textarea "晚餐594" at bounding box center [695, 527] width 602 height 50
type textarea "晚餐594"
click at [413, 609] on div "一般 開單日期 2025/08/15 收入 支出 科目 8 伙食費 科目 金額 594 金額 登錄者 登錄者 備註快捷鍵 ​ 備註快捷鍵 備註 晚餐594 x…" at bounding box center [695, 368] width 630 height 534
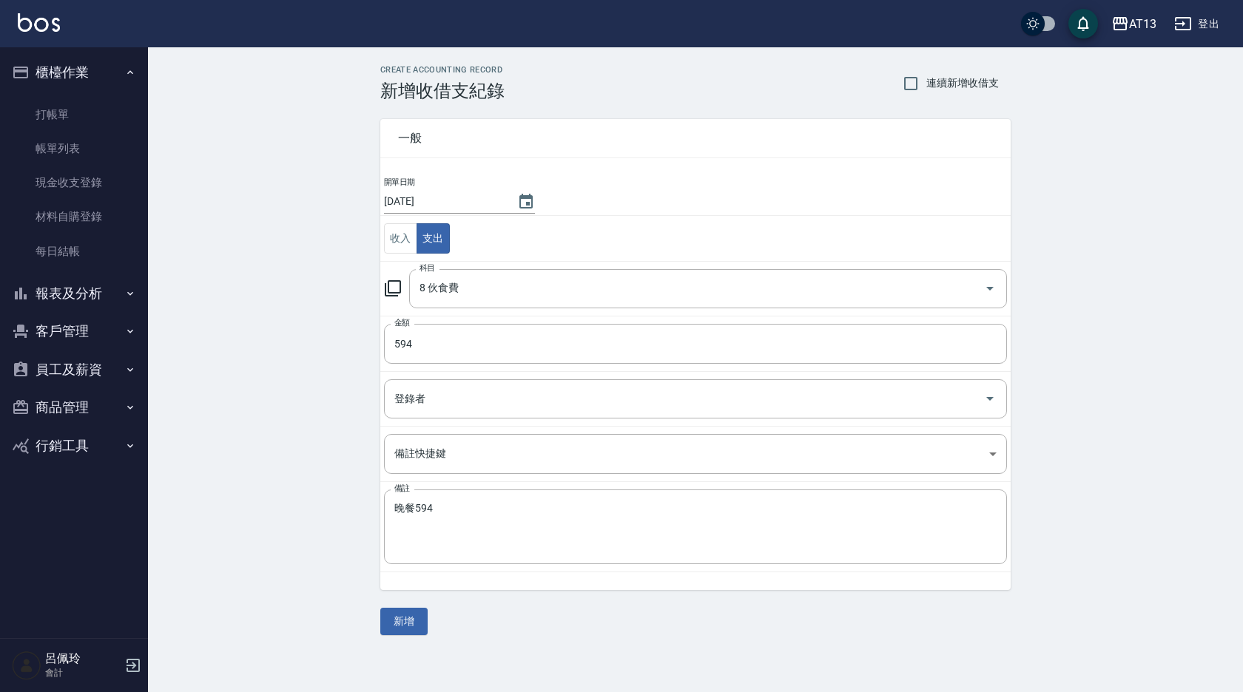
click at [399, 628] on button "新增" at bounding box center [403, 621] width 47 height 27
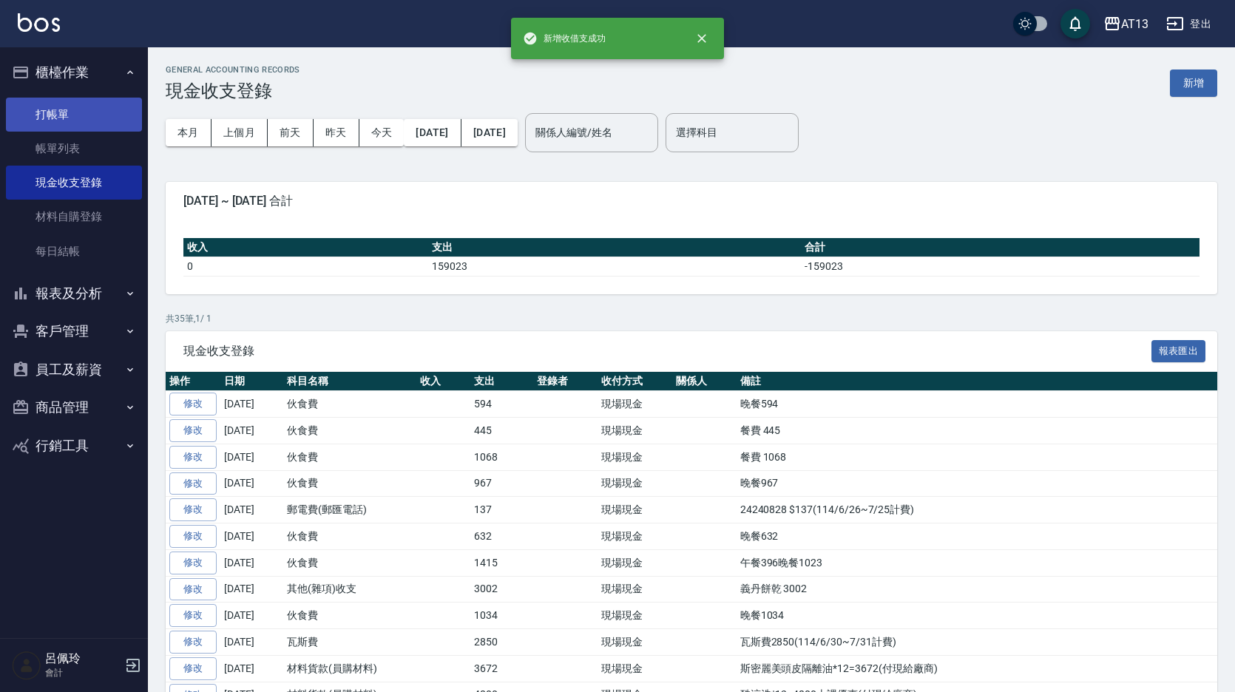
click at [67, 113] on link "打帳單" at bounding box center [74, 115] width 136 height 34
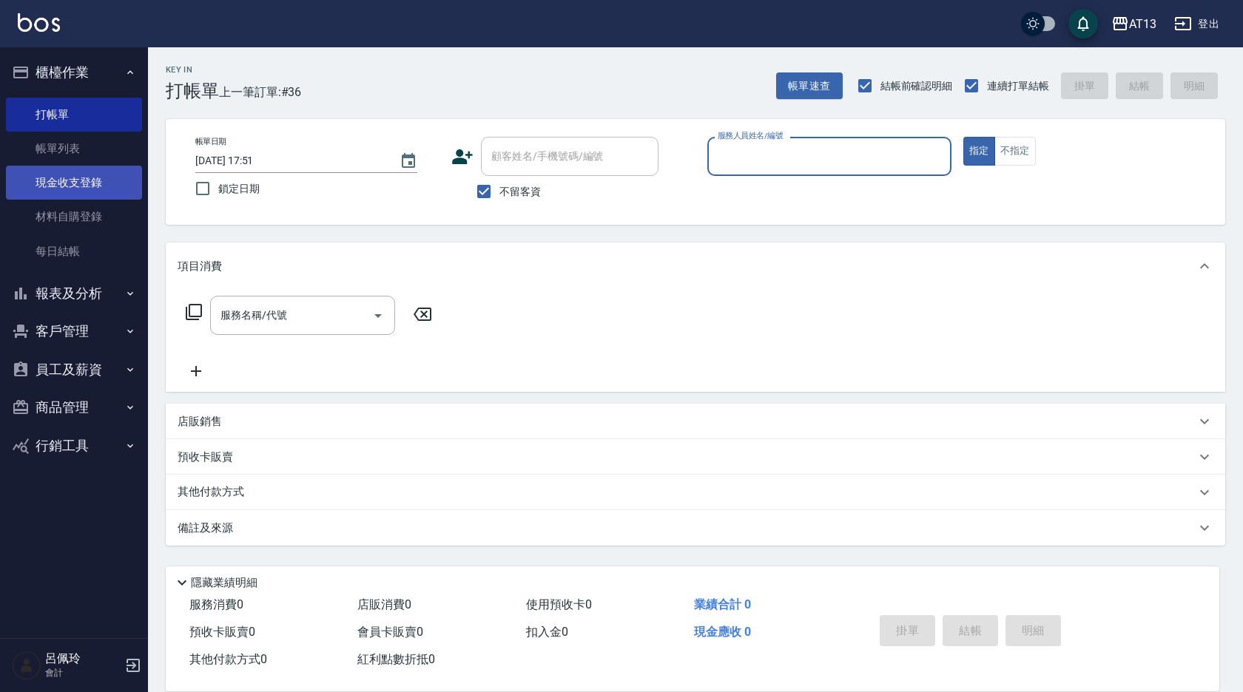
click at [75, 192] on link "現金收支登錄" at bounding box center [74, 183] width 136 height 34
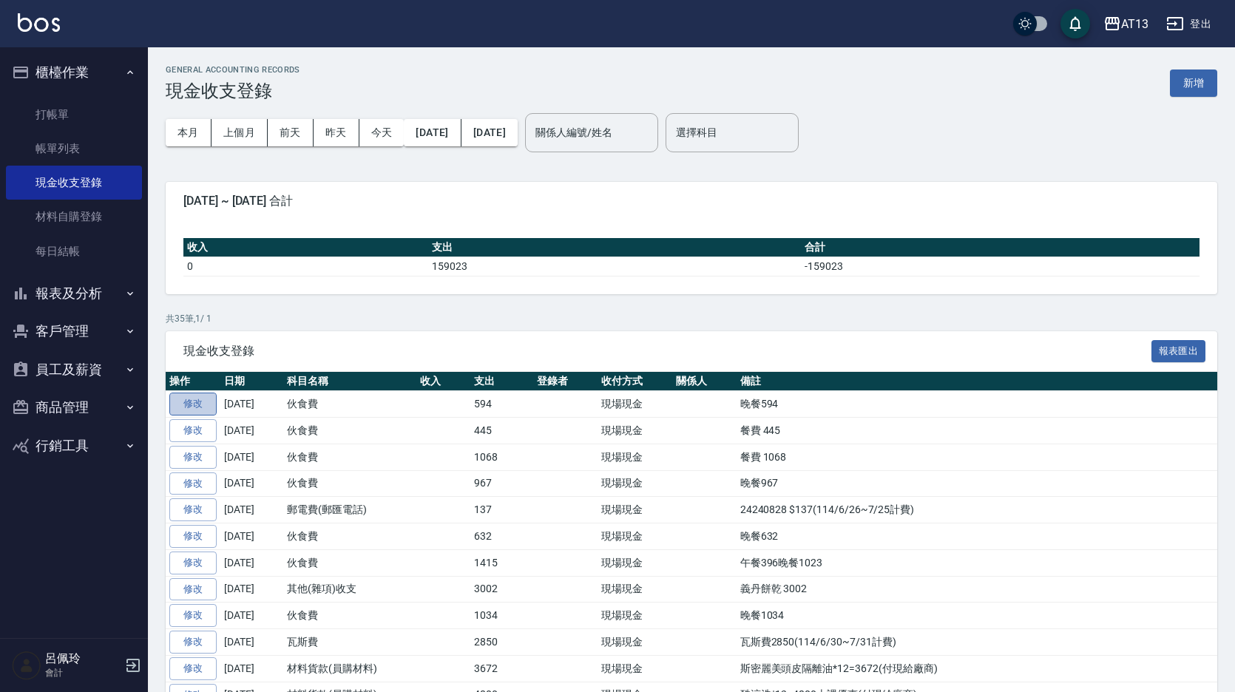
click at [197, 410] on link "修改" at bounding box center [192, 404] width 47 height 23
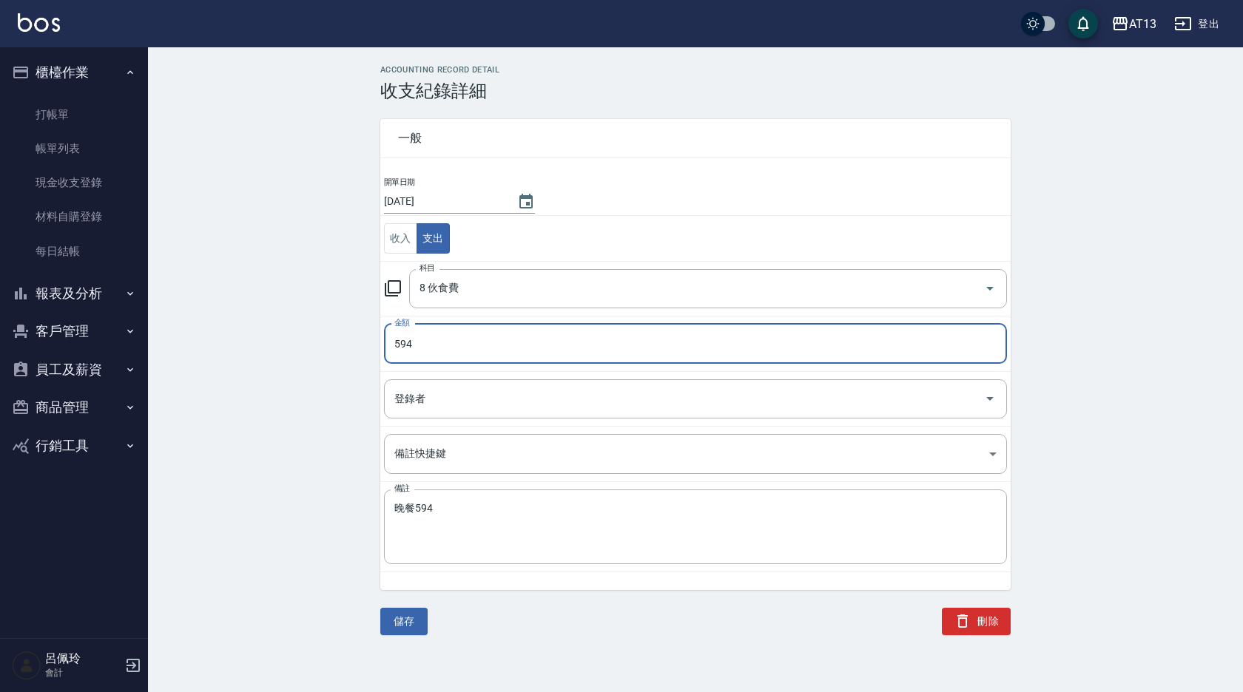
click at [403, 354] on input "594" at bounding box center [695, 344] width 623 height 40
type input "1374"
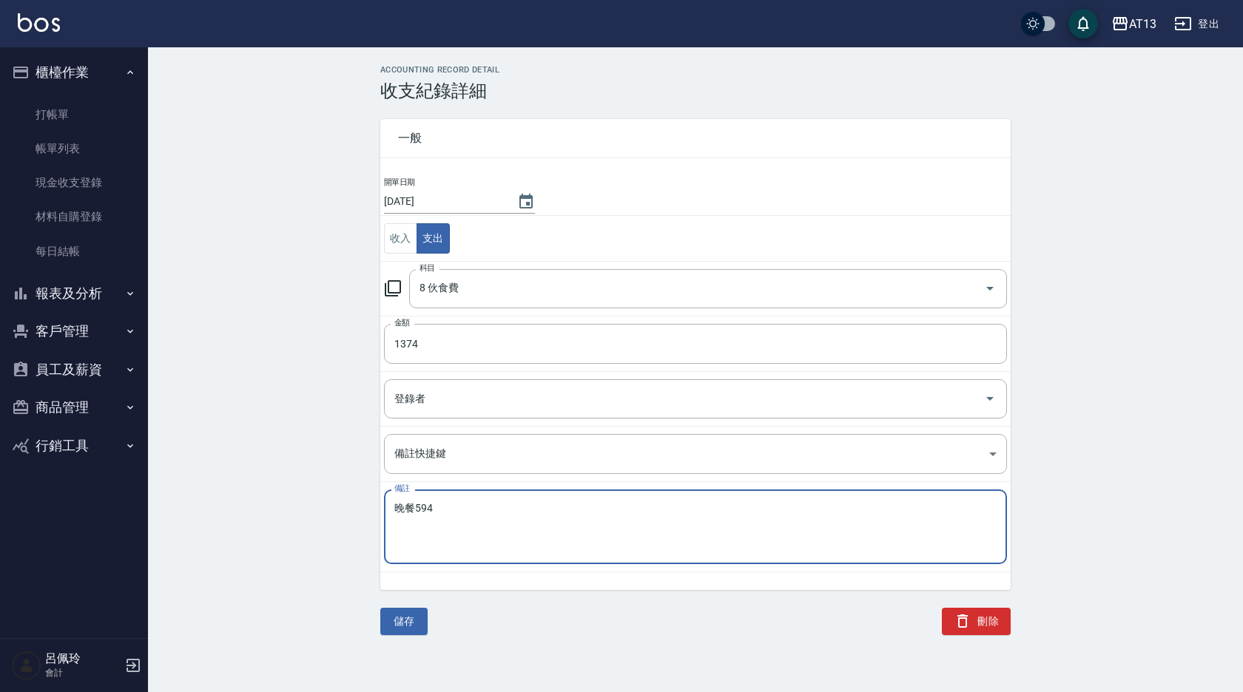
click at [397, 502] on textarea "晚餐594" at bounding box center [695, 527] width 602 height 50
type textarea "午餐780晚餐594"
click at [495, 559] on div "午餐780晚餐594 x 備註" at bounding box center [695, 527] width 623 height 75
click at [408, 618] on button "儲存" at bounding box center [403, 621] width 47 height 27
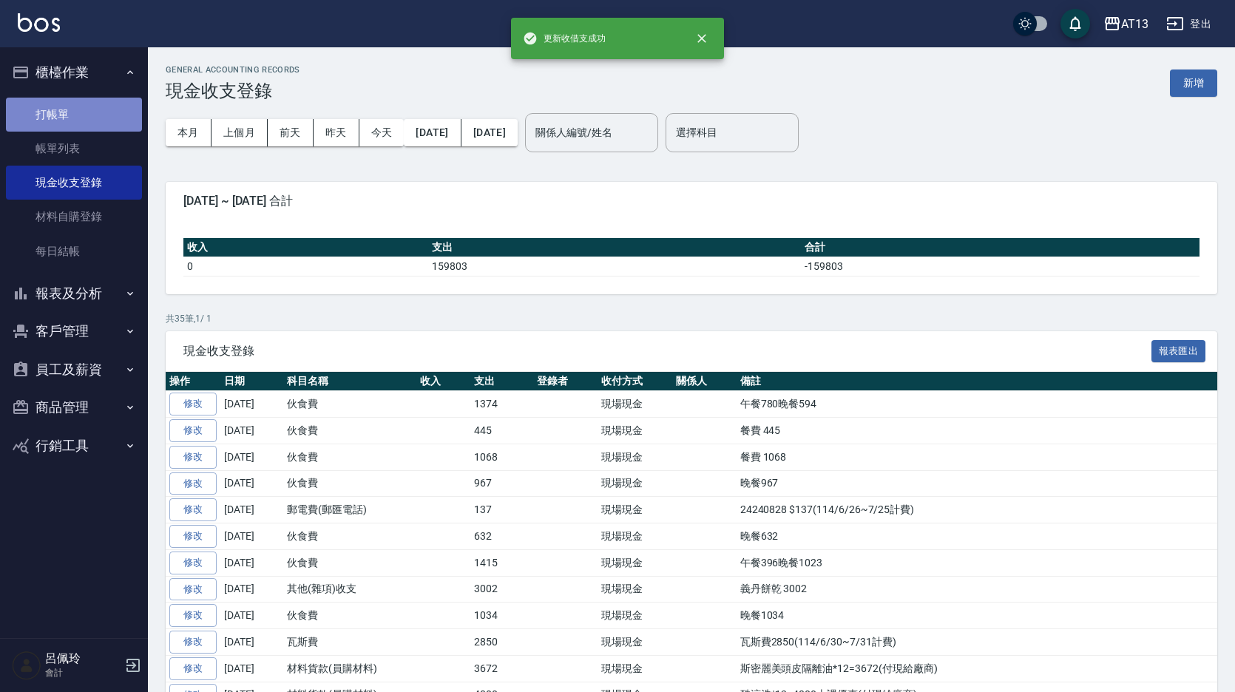
click at [57, 107] on link "打帳單" at bounding box center [74, 115] width 136 height 34
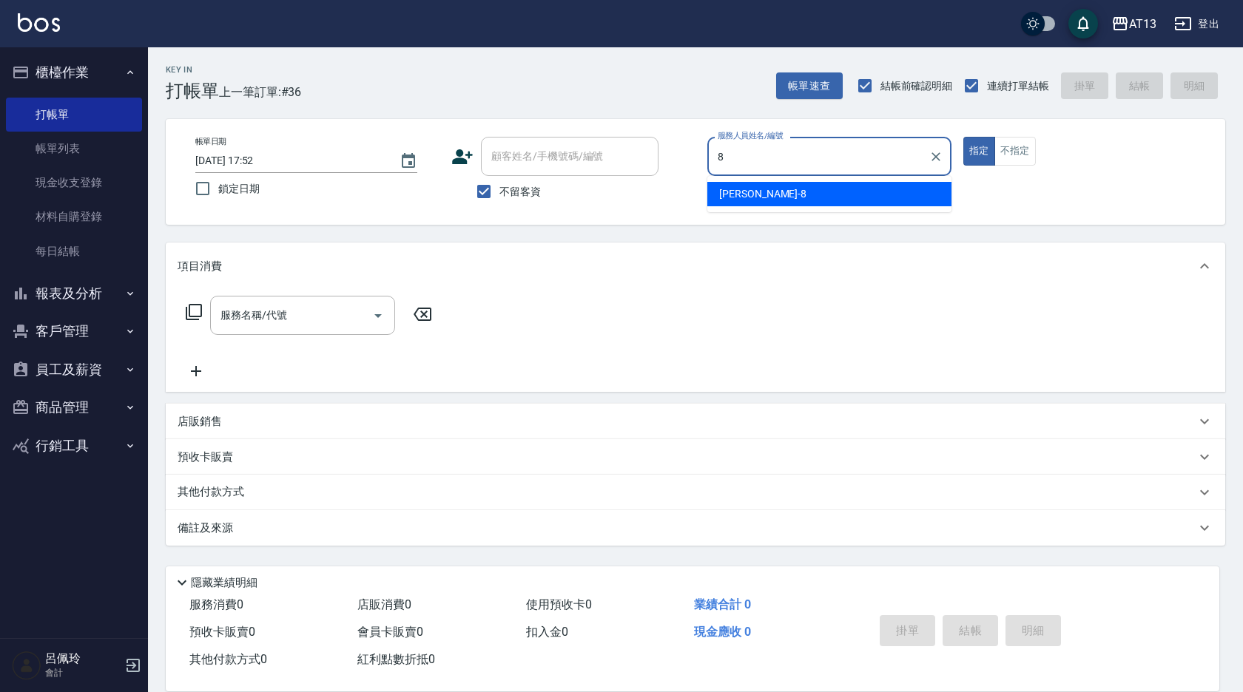
click at [806, 202] on div "Jerry -8" at bounding box center [829, 194] width 244 height 24
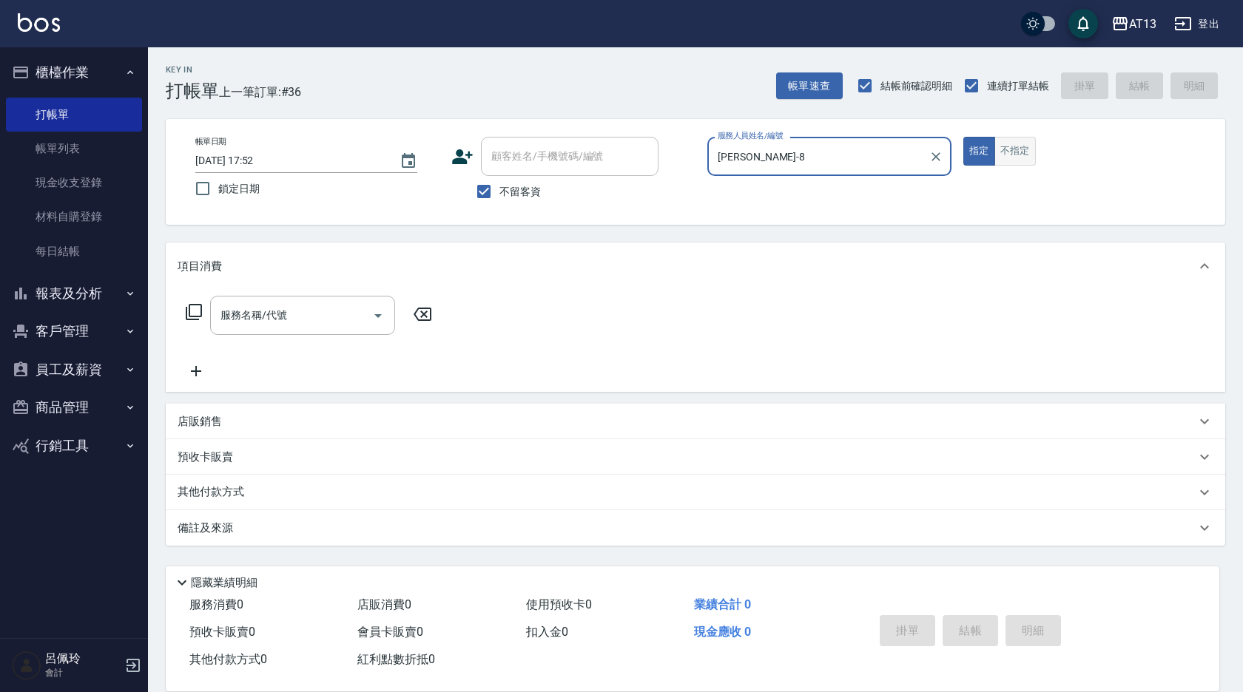
type input "Jerry-8"
click at [1013, 152] on button "不指定" at bounding box center [1014, 151] width 41 height 29
click at [288, 322] on input "服務名稱/代號" at bounding box center [291, 315] width 149 height 26
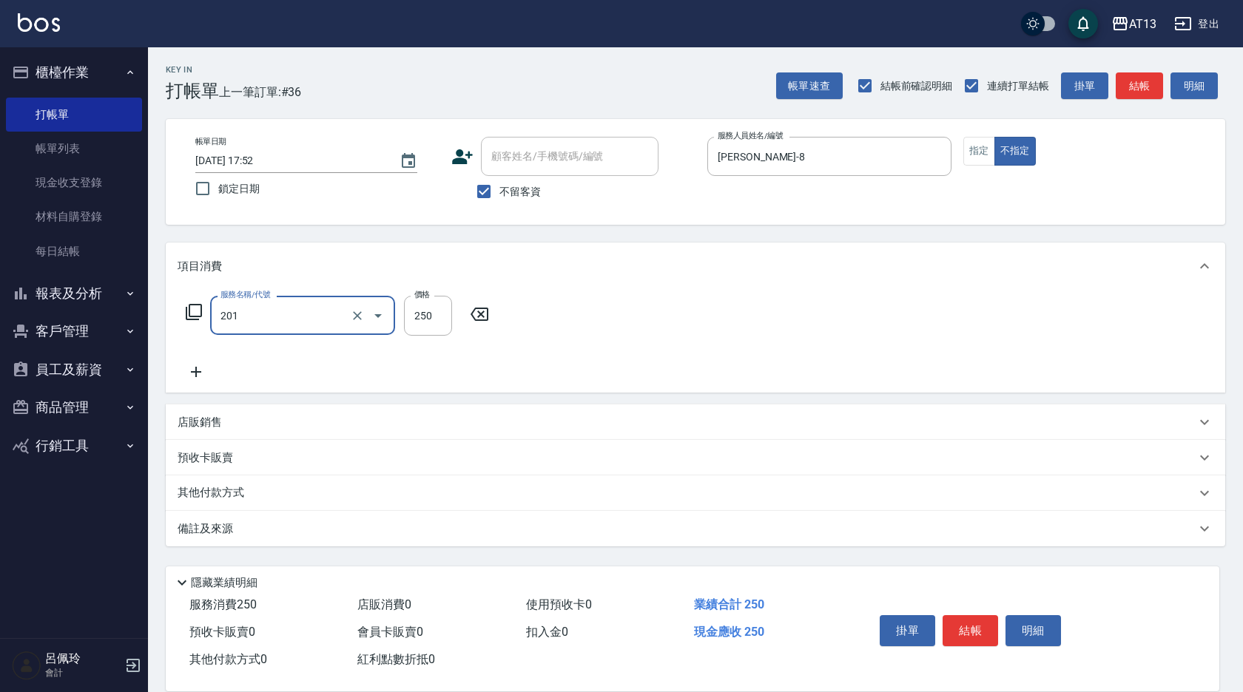
type input "洗髮(201)"
click at [431, 317] on input "2500" at bounding box center [428, 316] width 48 height 40
type input "250"
type input "曾羽妡-30"
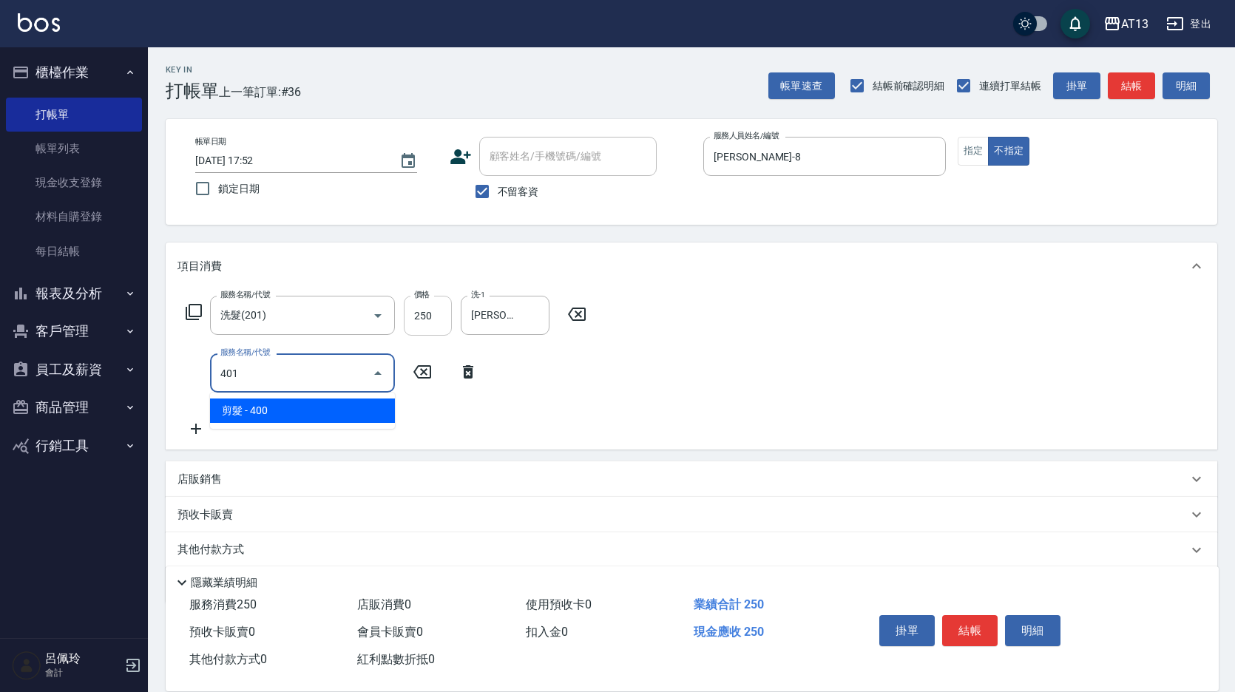
type input "剪髮(401)"
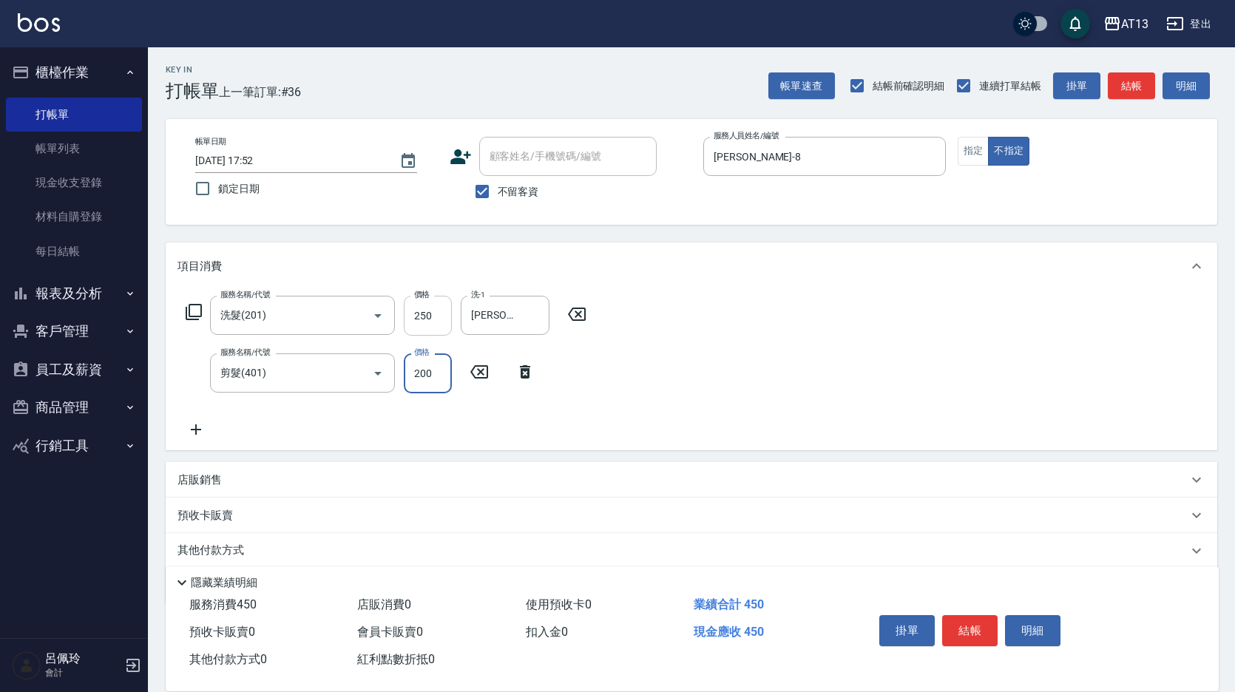
type input "200"
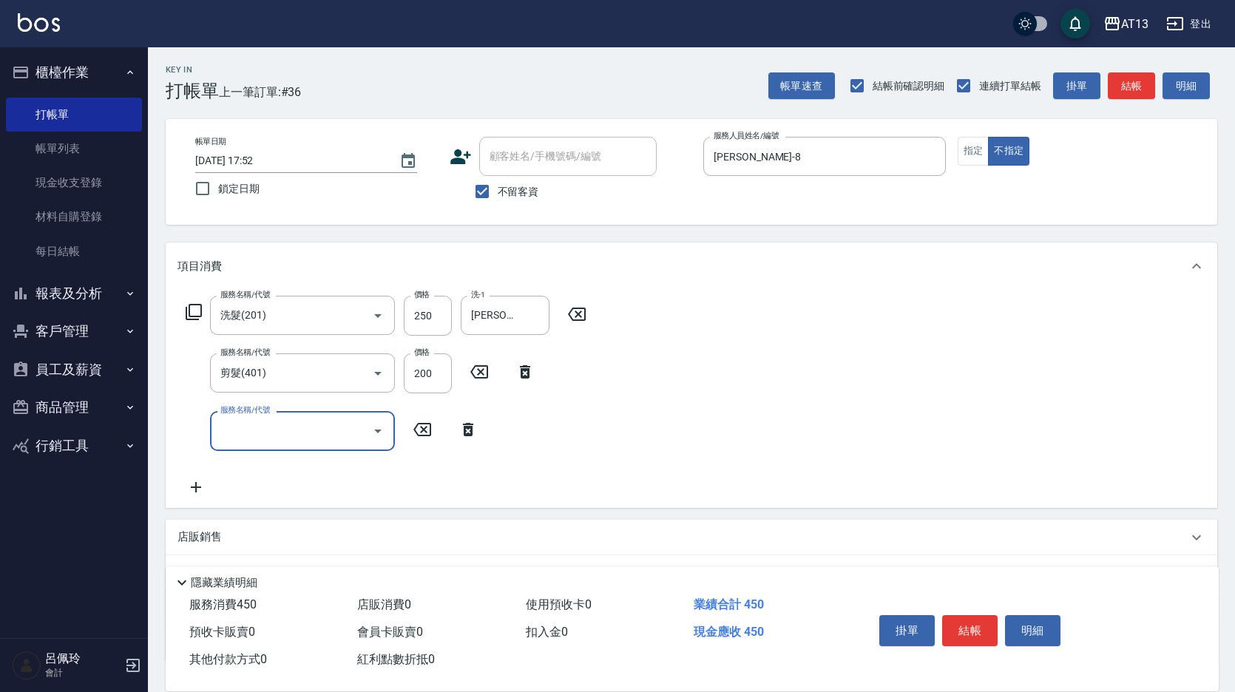
click at [1005, 384] on div "服務名稱/代號 洗髮(201) 服務名稱/代號 價格 250 價格 洗-1 曾羽妡-30 洗-1 服務名稱/代號 剪髮(401) 服務名稱/代號 價格 200…" at bounding box center [692, 398] width 1052 height 217
click at [971, 628] on button "結帳" at bounding box center [969, 630] width 55 height 31
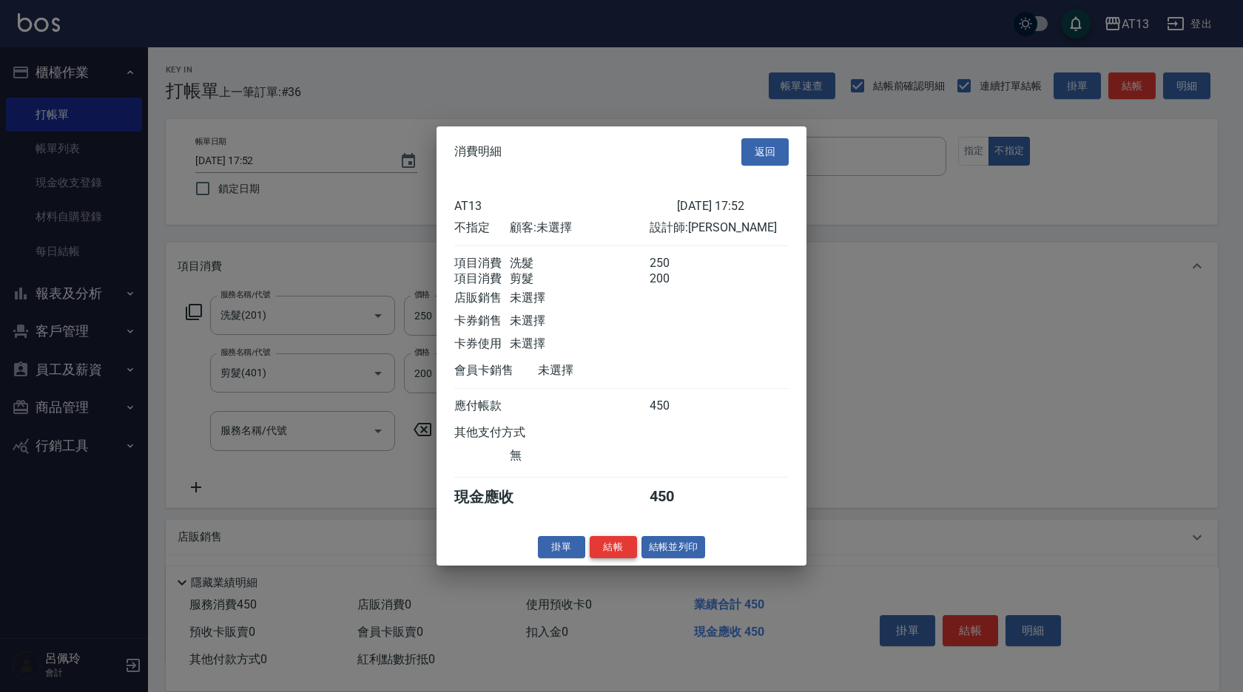
click at [632, 553] on button "結帳" at bounding box center [612, 546] width 47 height 23
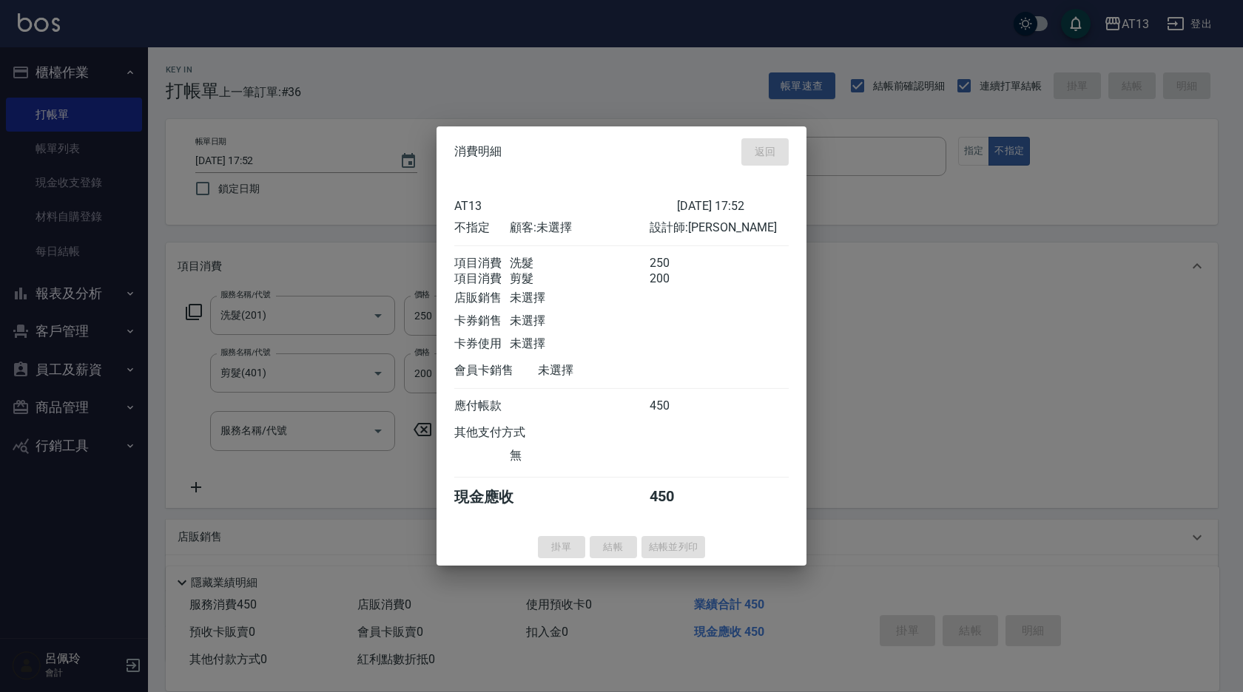
type input "2025/08/15 18:47"
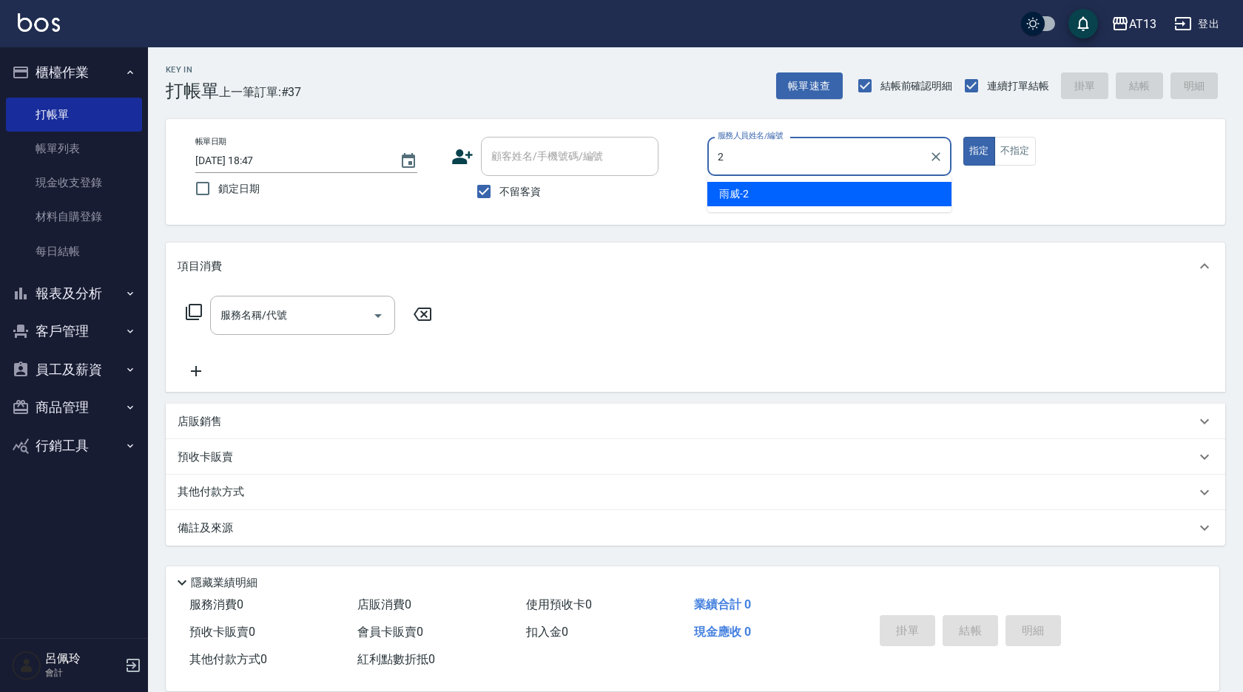
drag, startPoint x: 788, startPoint y: 186, endPoint x: 993, endPoint y: 189, distance: 204.1
click at [789, 186] on div "雨威 -2" at bounding box center [829, 194] width 244 height 24
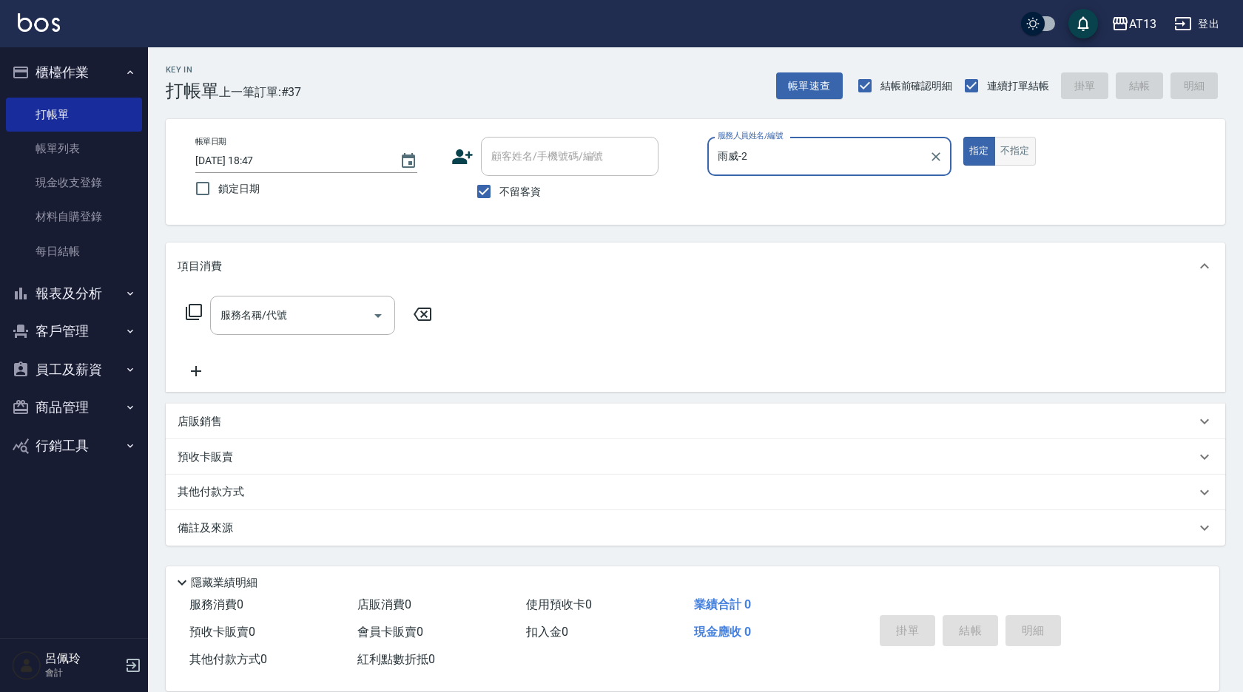
type input "雨威-2"
click at [1016, 155] on button "不指定" at bounding box center [1014, 151] width 41 height 29
click at [267, 317] on input "服務名稱/代號" at bounding box center [291, 315] width 149 height 26
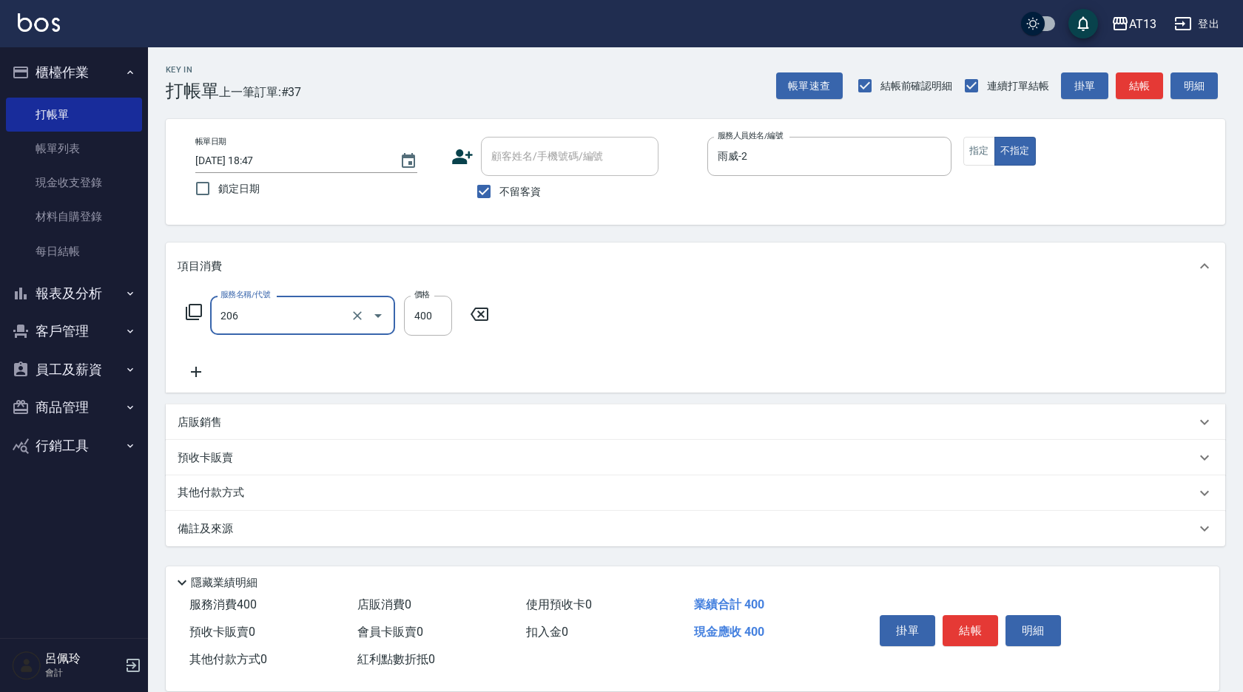
type input "健康洗(206)"
type input "曾羽妡-30"
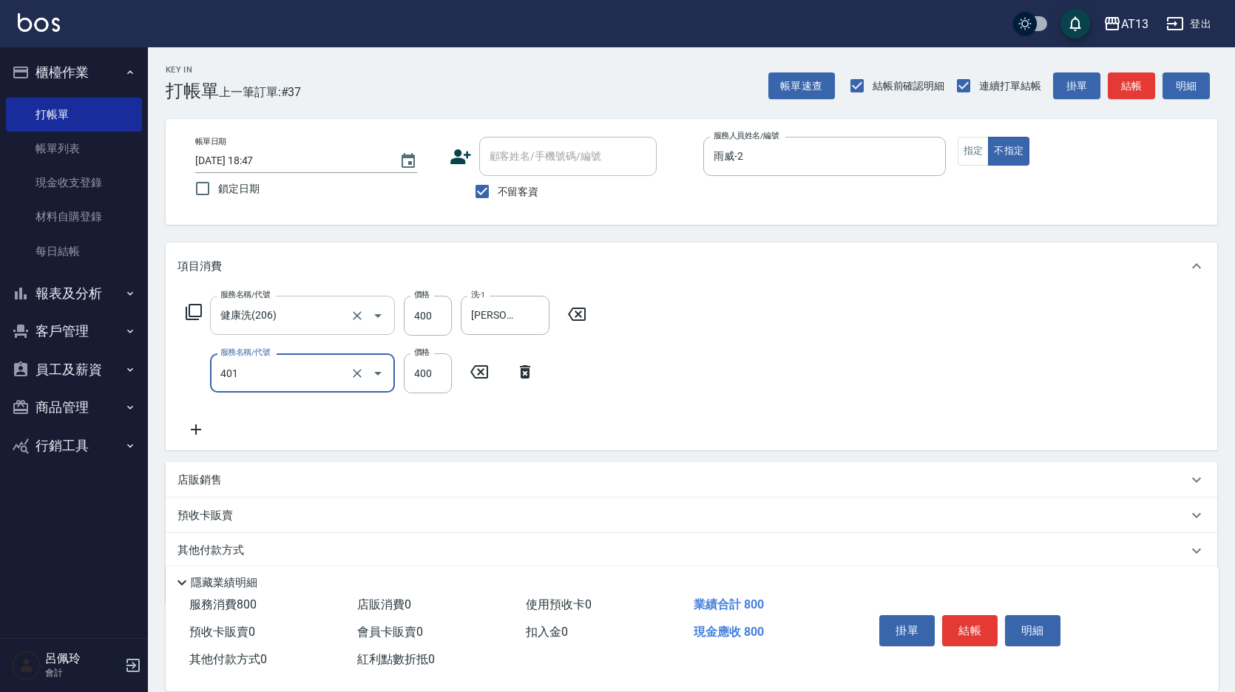
type input "剪髮(401)"
type input "200"
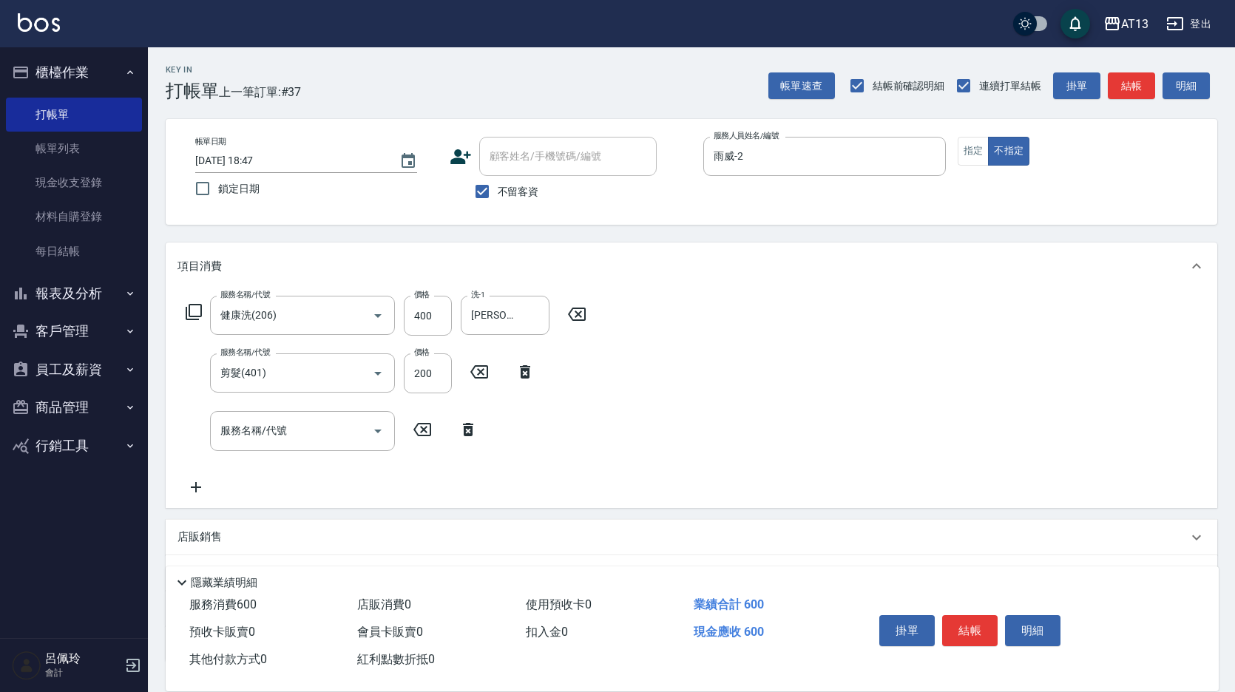
click at [845, 363] on div "服務名稱/代號 健康洗(206) 服務名稱/代號 價格 400 價格 洗-1 曾羽妡-30 洗-1 服務名稱/代號 剪髮(401) 服務名稱/代號 價格 20…" at bounding box center [692, 398] width 1052 height 217
click at [967, 615] on button "結帳" at bounding box center [969, 630] width 55 height 31
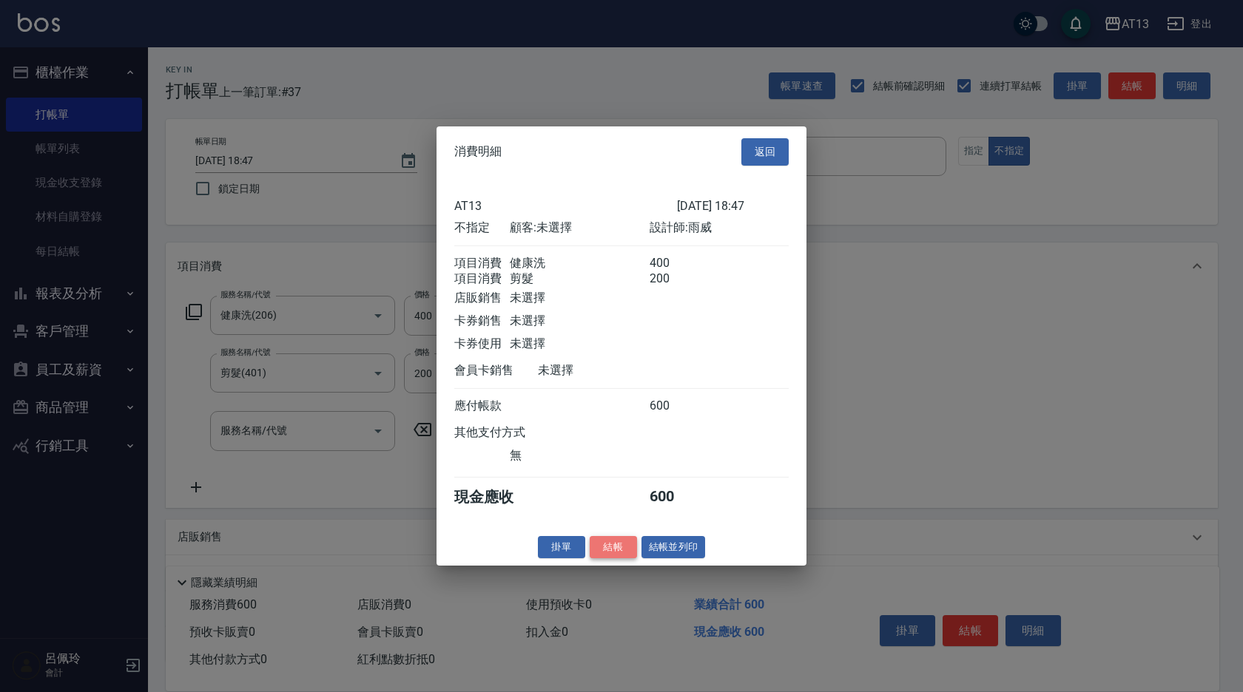
click at [613, 555] on button "結帳" at bounding box center [612, 546] width 47 height 23
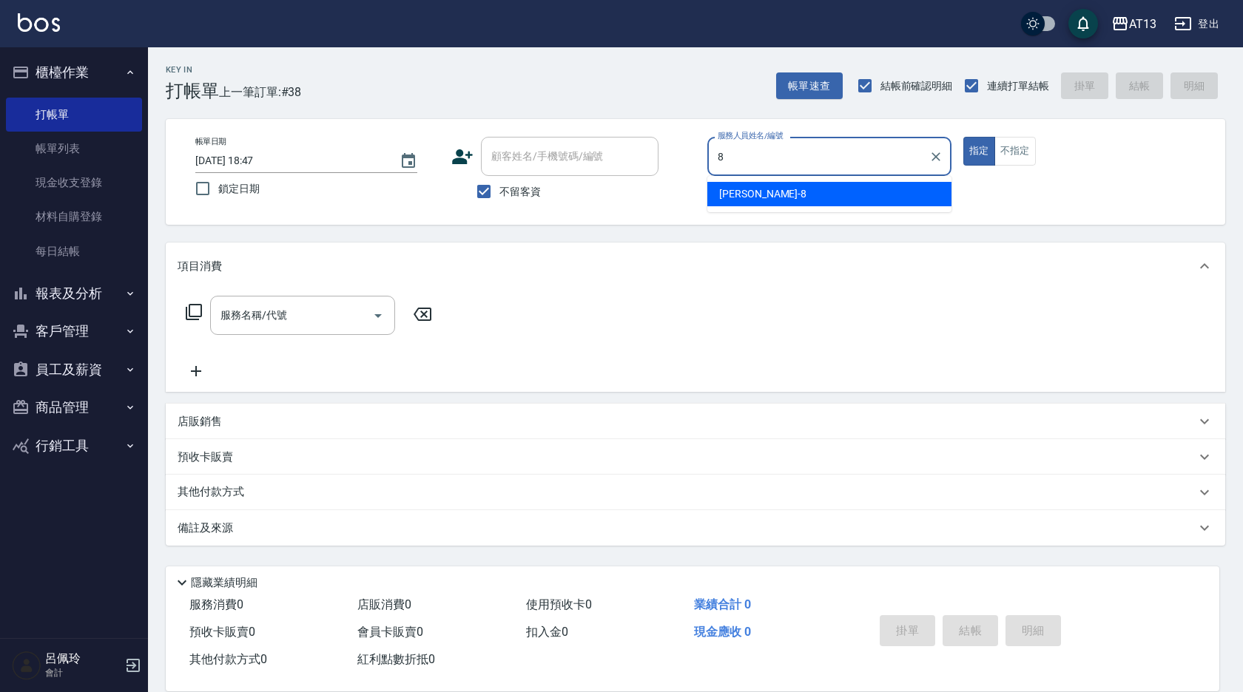
click at [836, 203] on div "Jerry -8" at bounding box center [829, 194] width 244 height 24
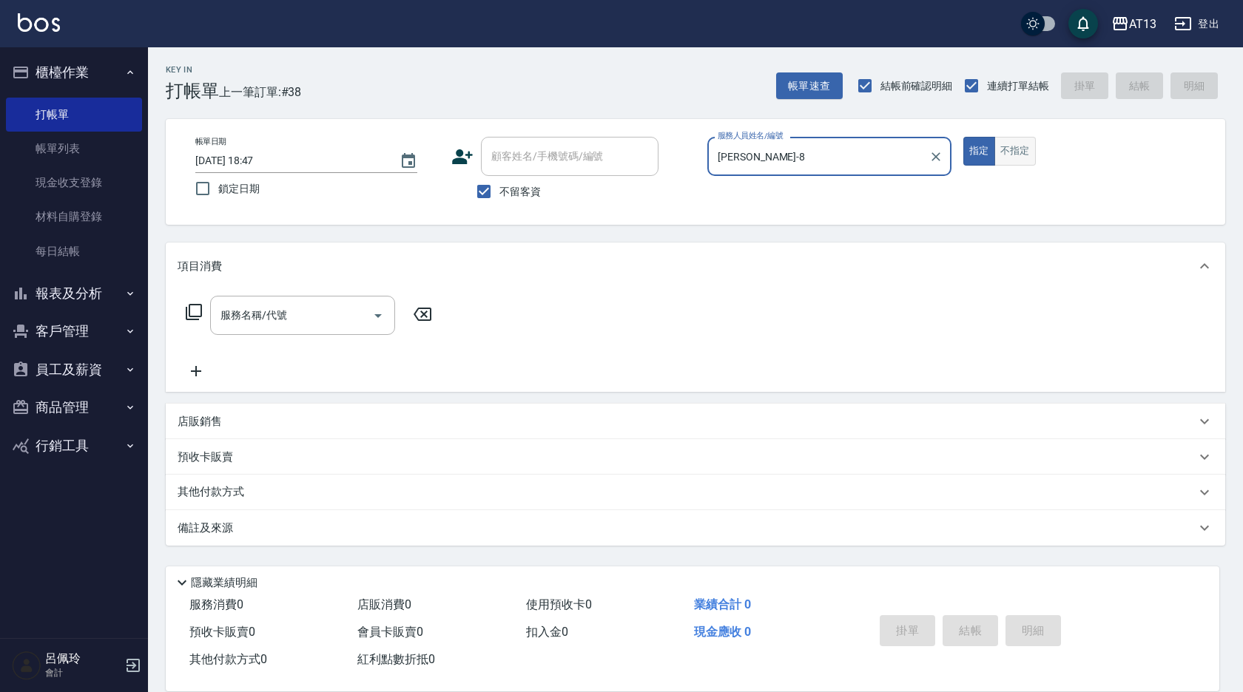
type input "Jerry-8"
click at [1018, 152] on button "不指定" at bounding box center [1014, 151] width 41 height 29
click at [282, 332] on div "服務名稱/代號" at bounding box center [302, 315] width 185 height 39
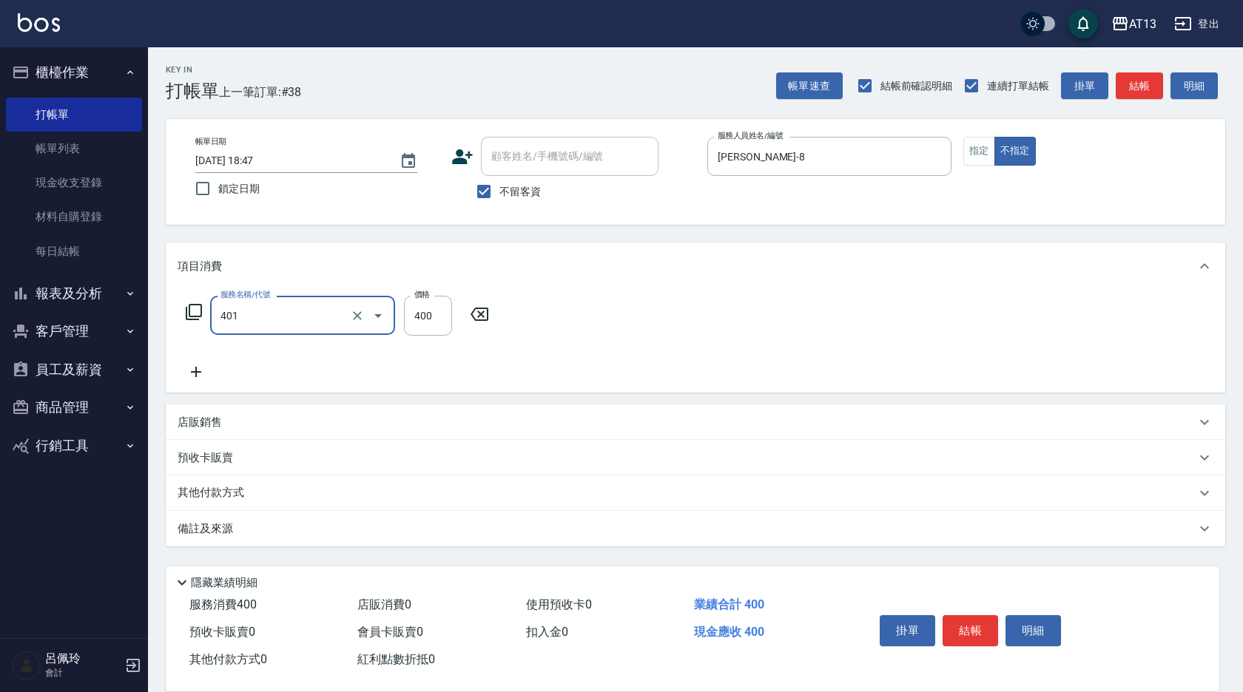
type input "剪髮(401)"
type input "200"
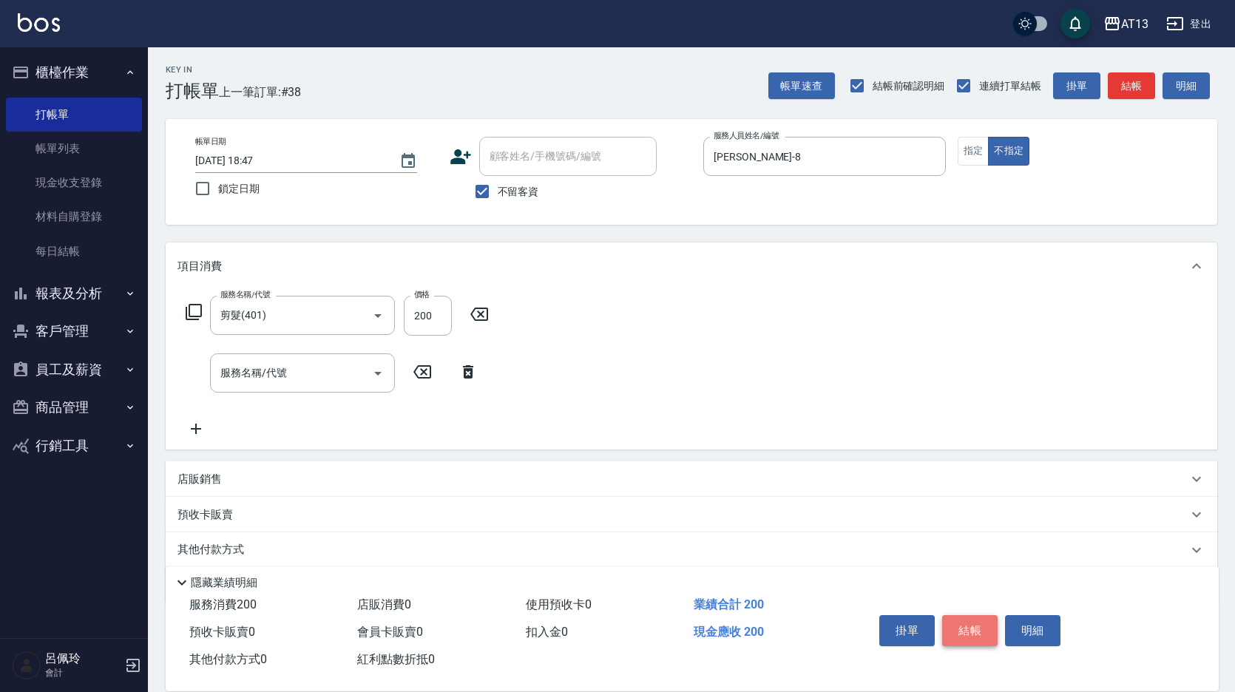
click at [966, 624] on button "結帳" at bounding box center [969, 630] width 55 height 31
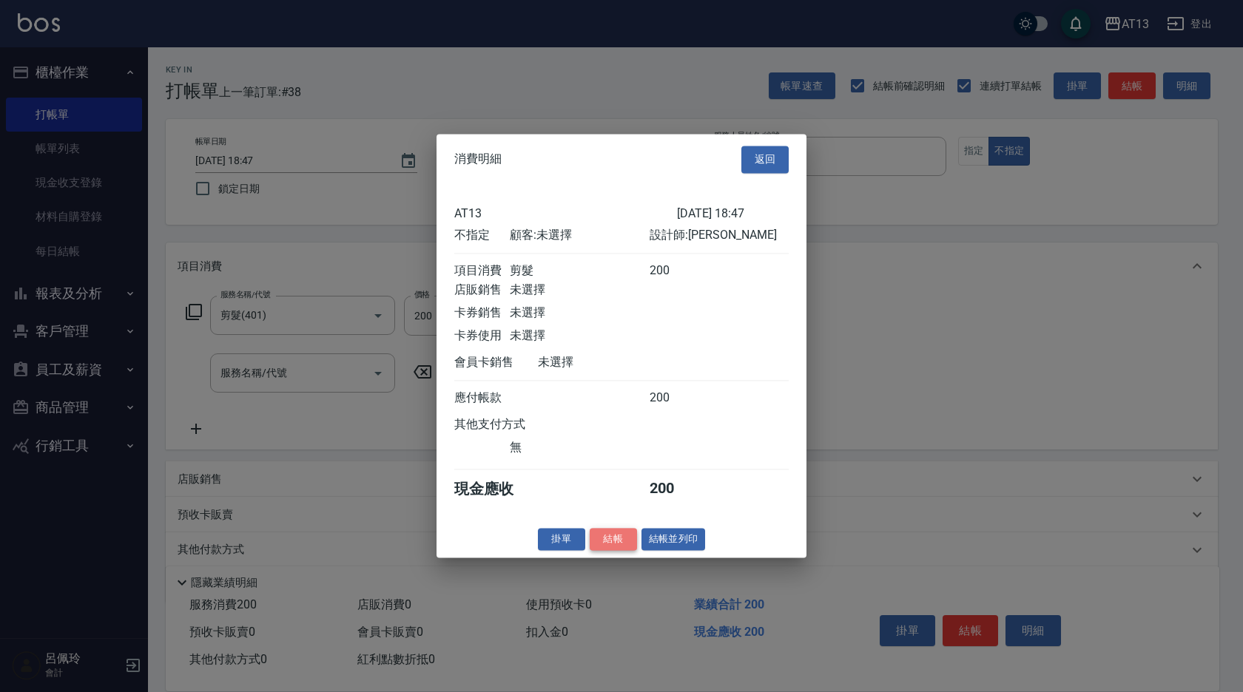
click at [611, 541] on button "結帳" at bounding box center [612, 539] width 47 height 23
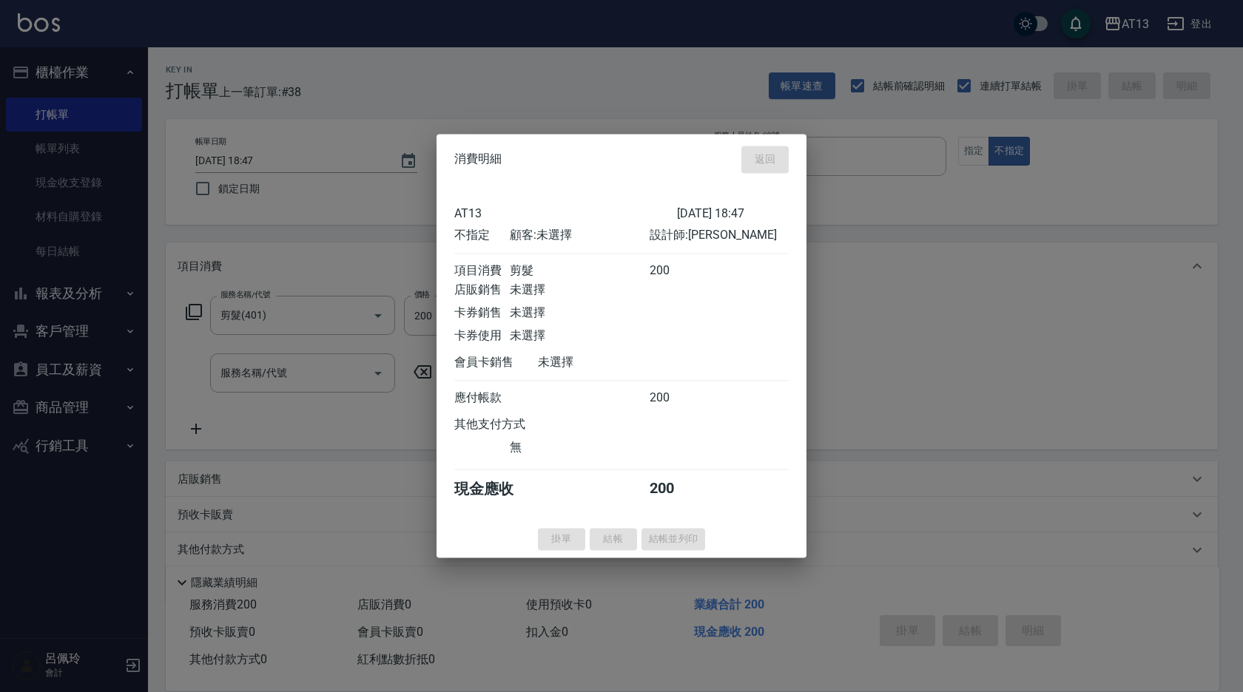
type input "2025/08/15 18:48"
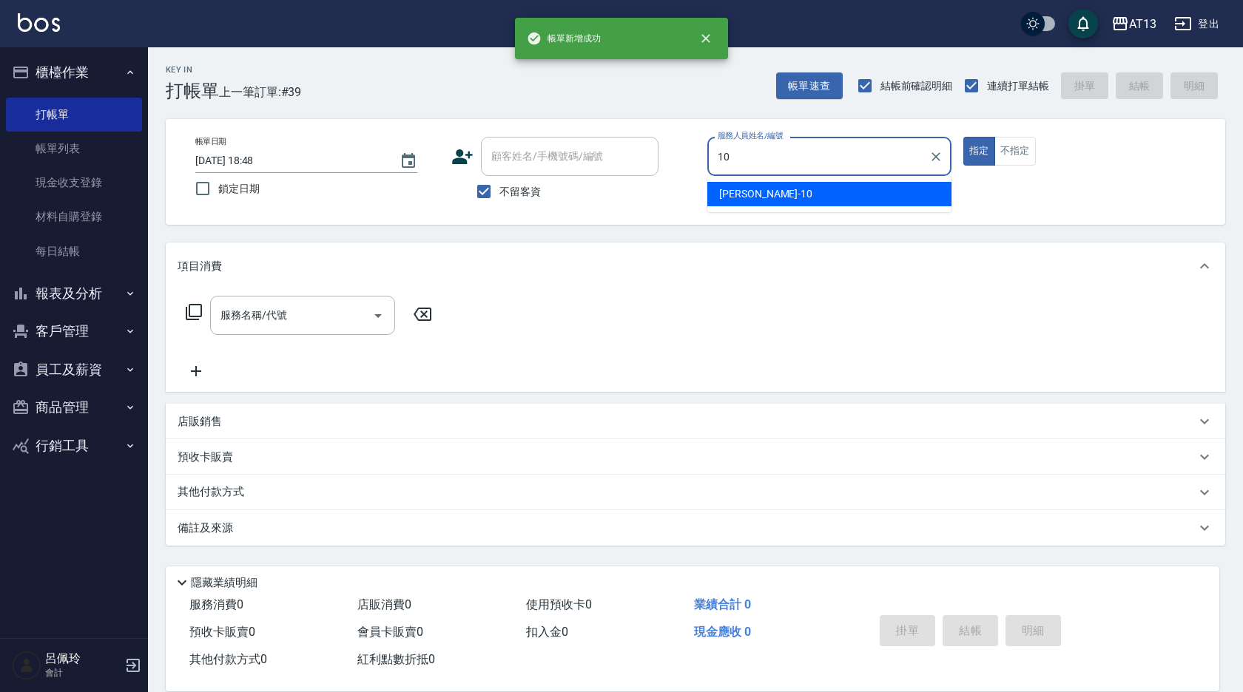
click at [729, 193] on span "稔穎 -10" at bounding box center [765, 194] width 93 height 16
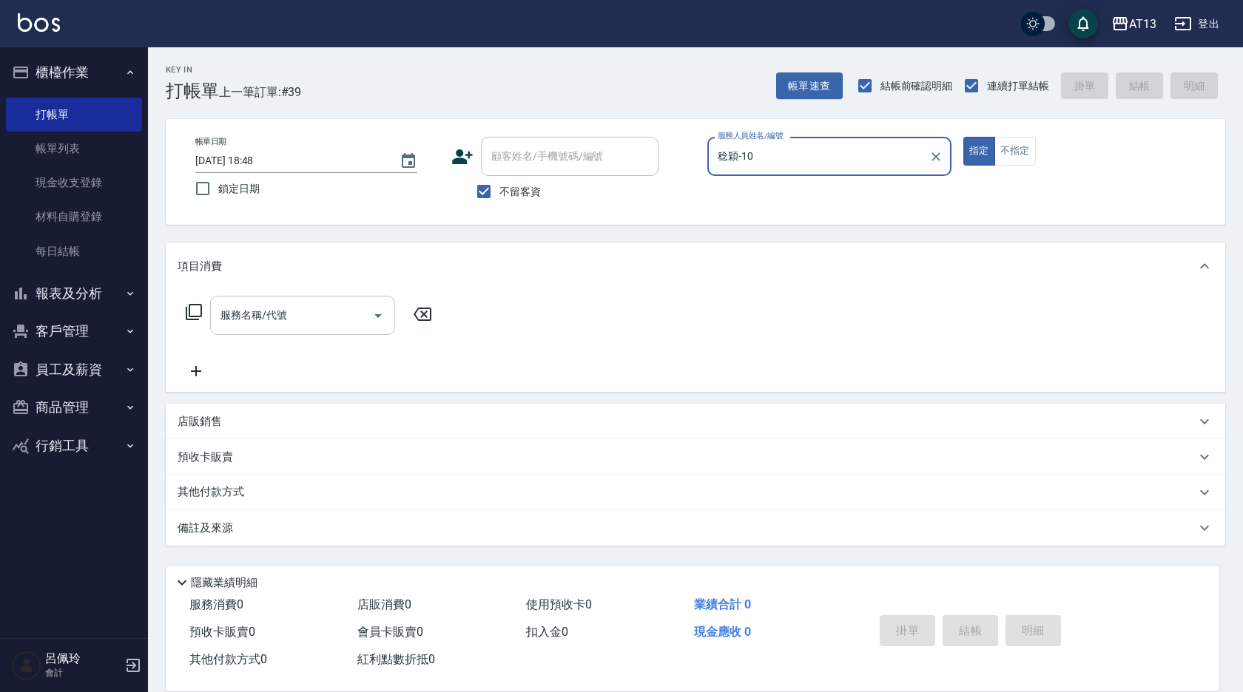
type input "稔穎-10"
click at [243, 314] on div "服務名稱/代號 服務名稱/代號" at bounding box center [302, 315] width 185 height 39
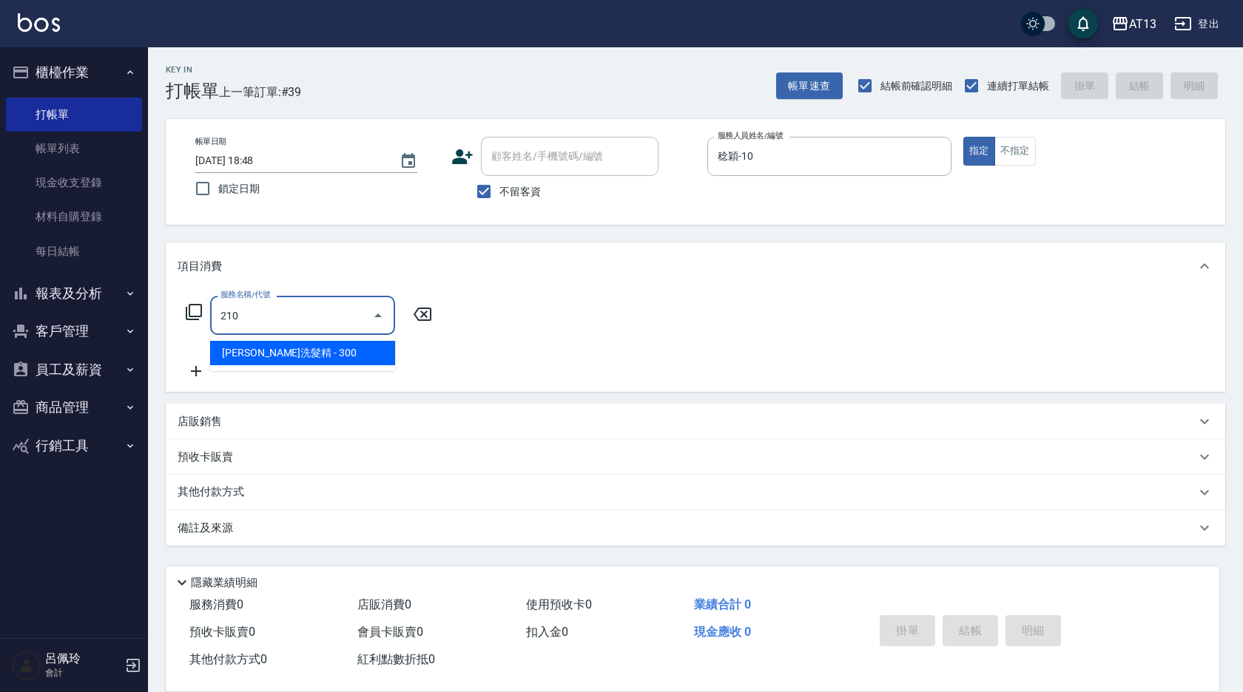
type input "歐娜洗髮精(210)"
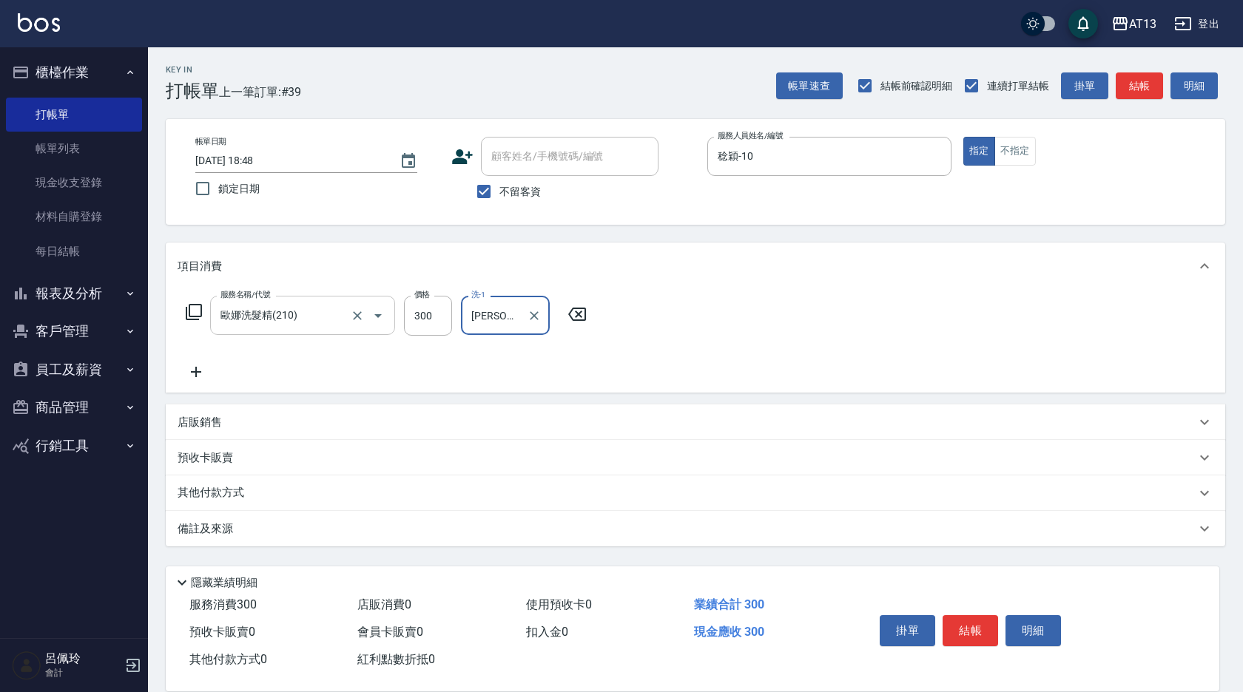
type input "吳映蓉-33"
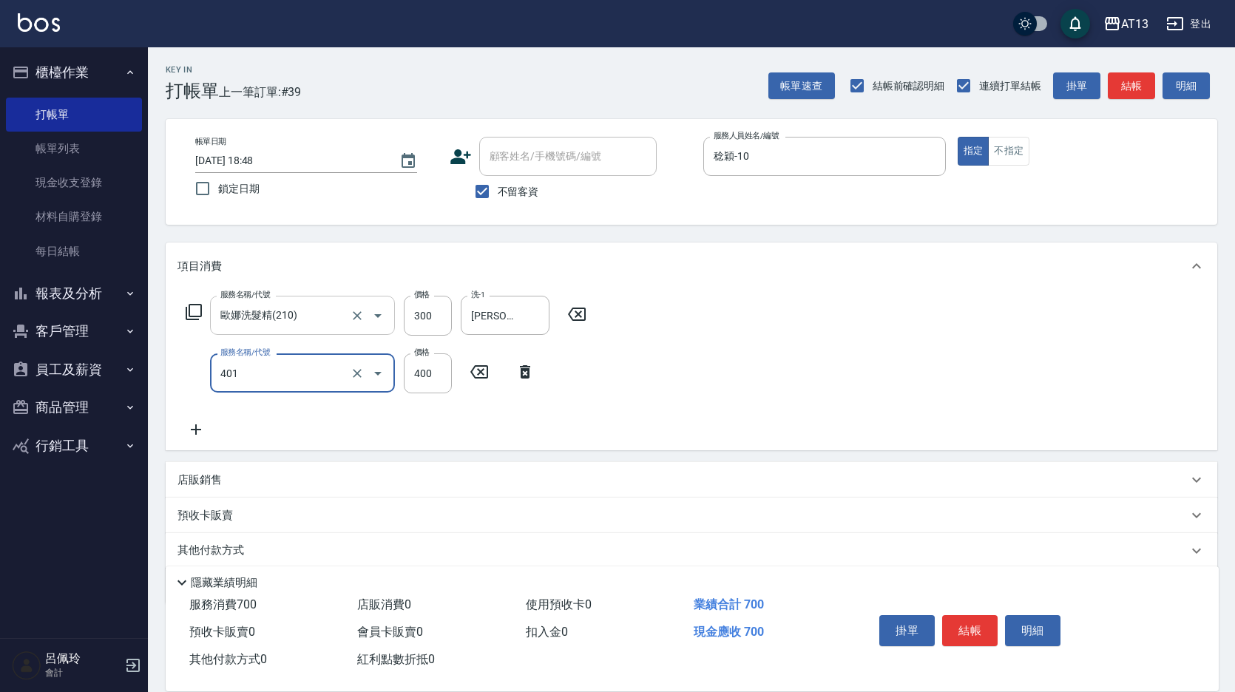
type input "剪髮(401)"
type input "450"
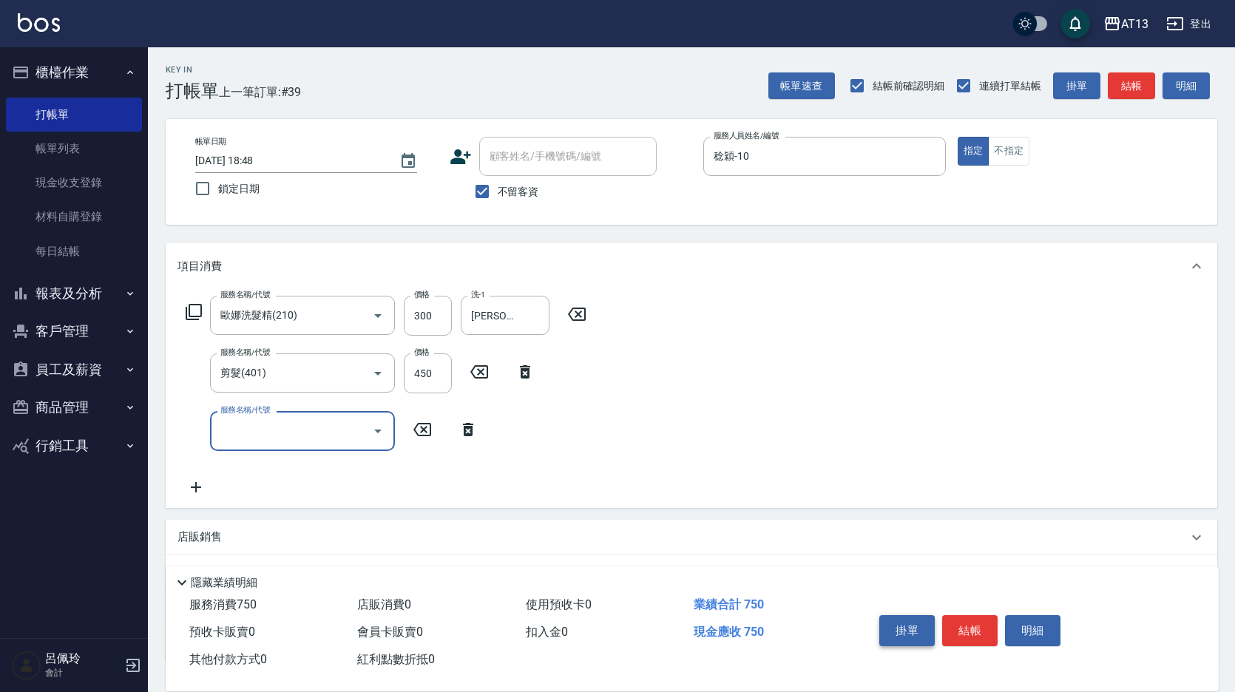
click at [959, 615] on button "結帳" at bounding box center [969, 630] width 55 height 31
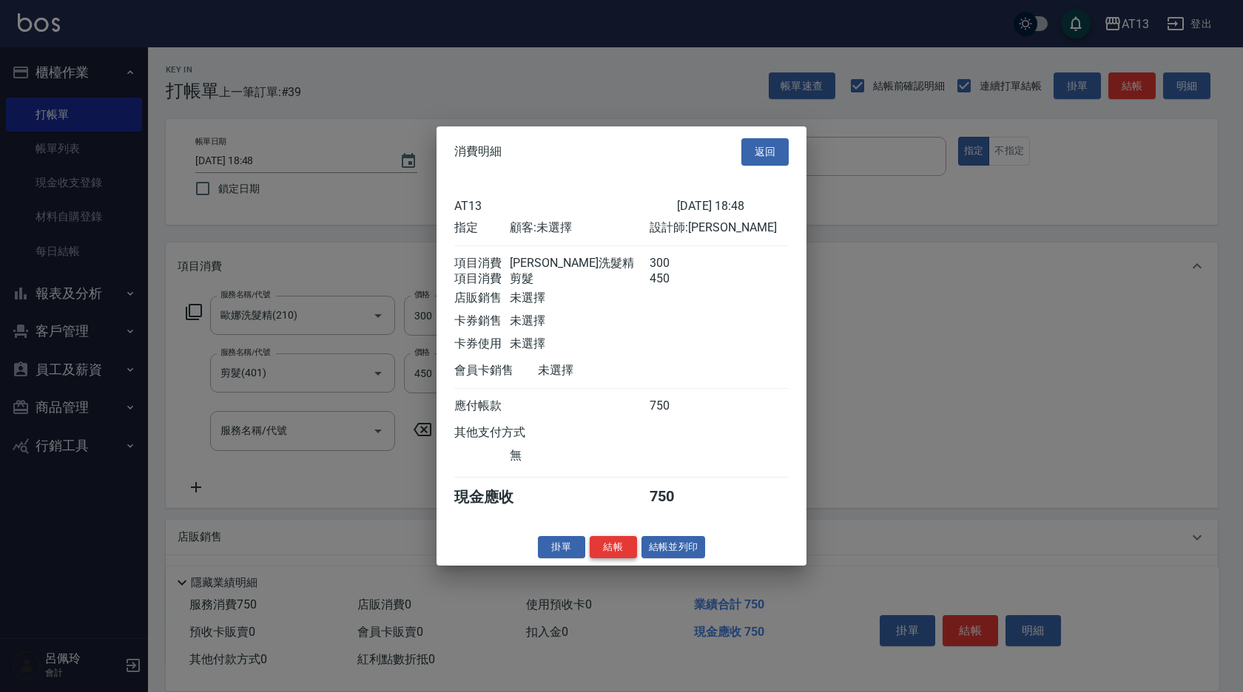
click at [621, 553] on button "結帳" at bounding box center [612, 546] width 47 height 23
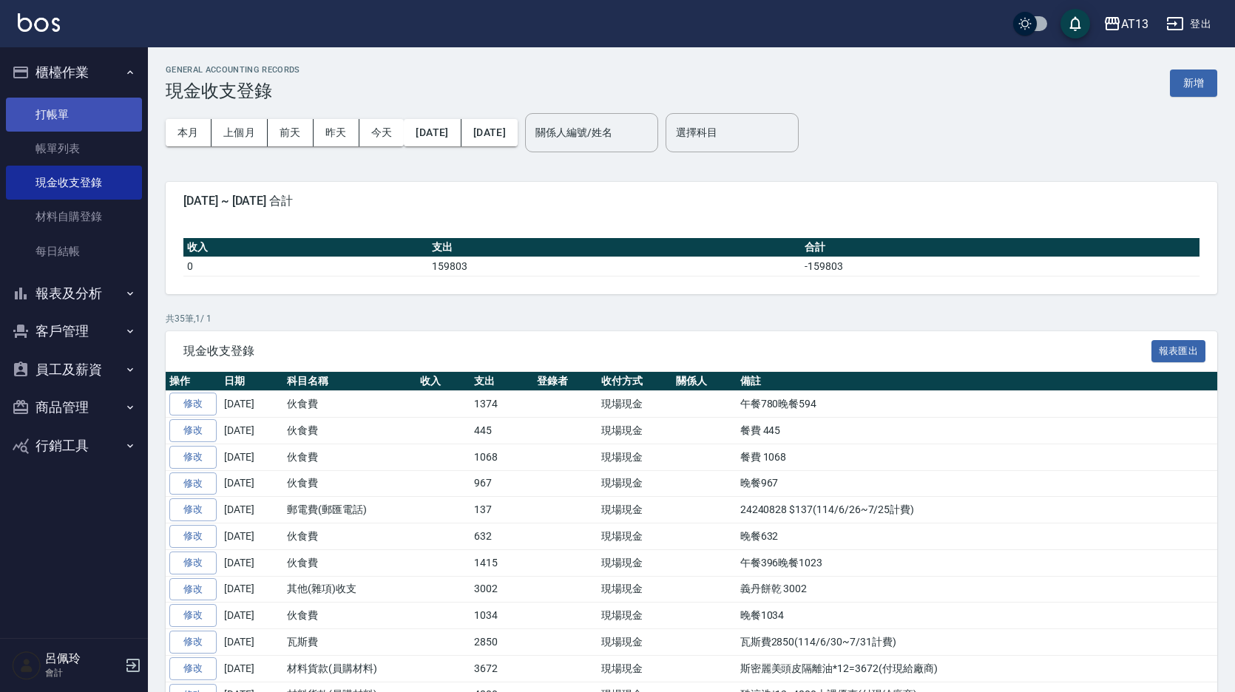
click at [43, 107] on link "打帳單" at bounding box center [74, 115] width 136 height 34
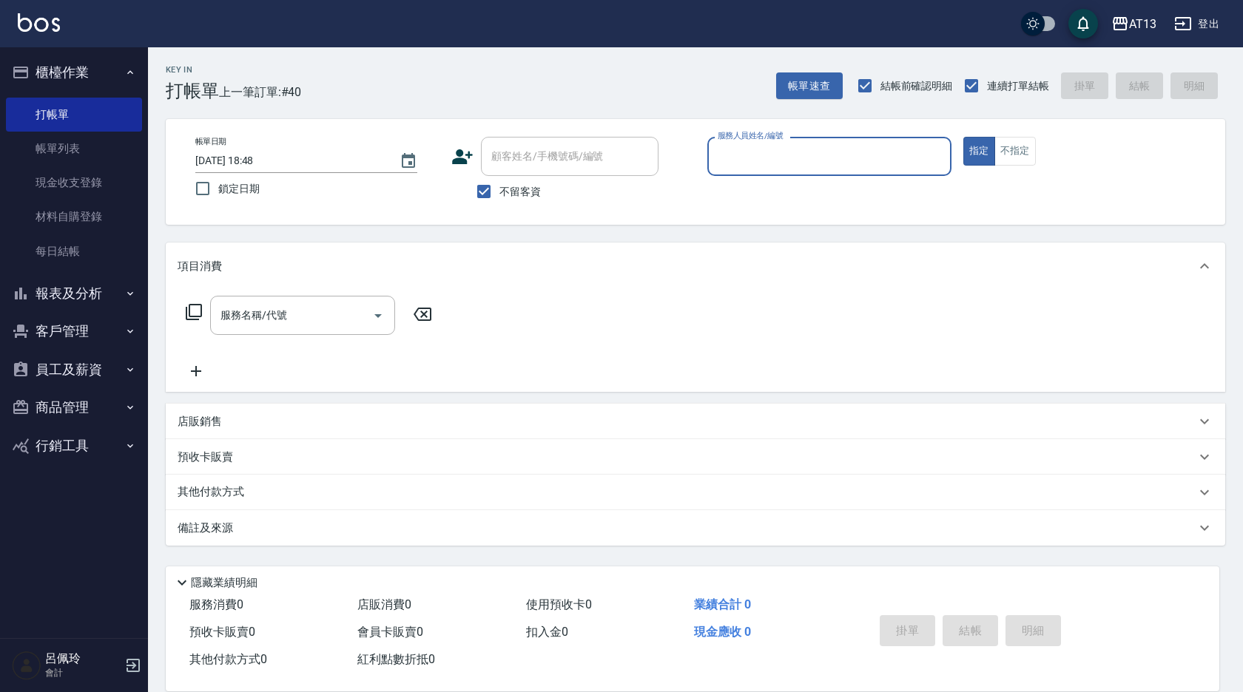
click at [963, 137] on button "指定" at bounding box center [979, 151] width 32 height 29
type button "true"
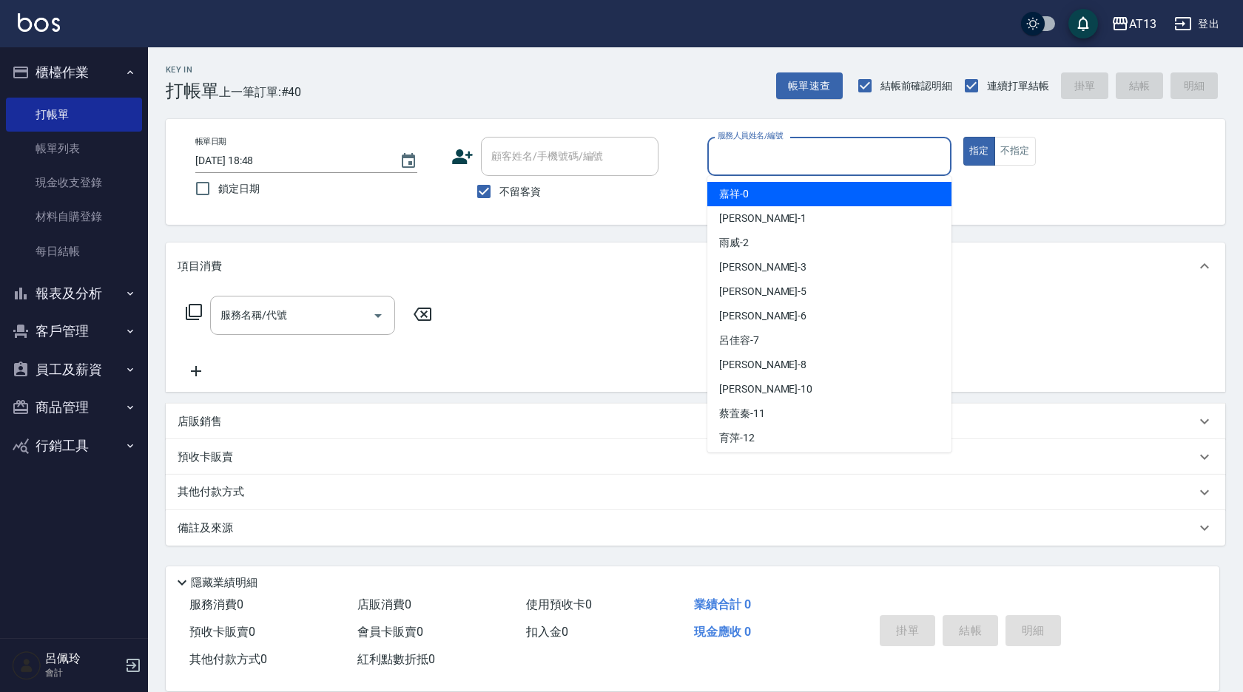
drag, startPoint x: 444, startPoint y: 84, endPoint x: 811, endPoint y: 163, distance: 375.4
click at [817, 163] on input "服務人員姓名/編號" at bounding box center [829, 156] width 231 height 26
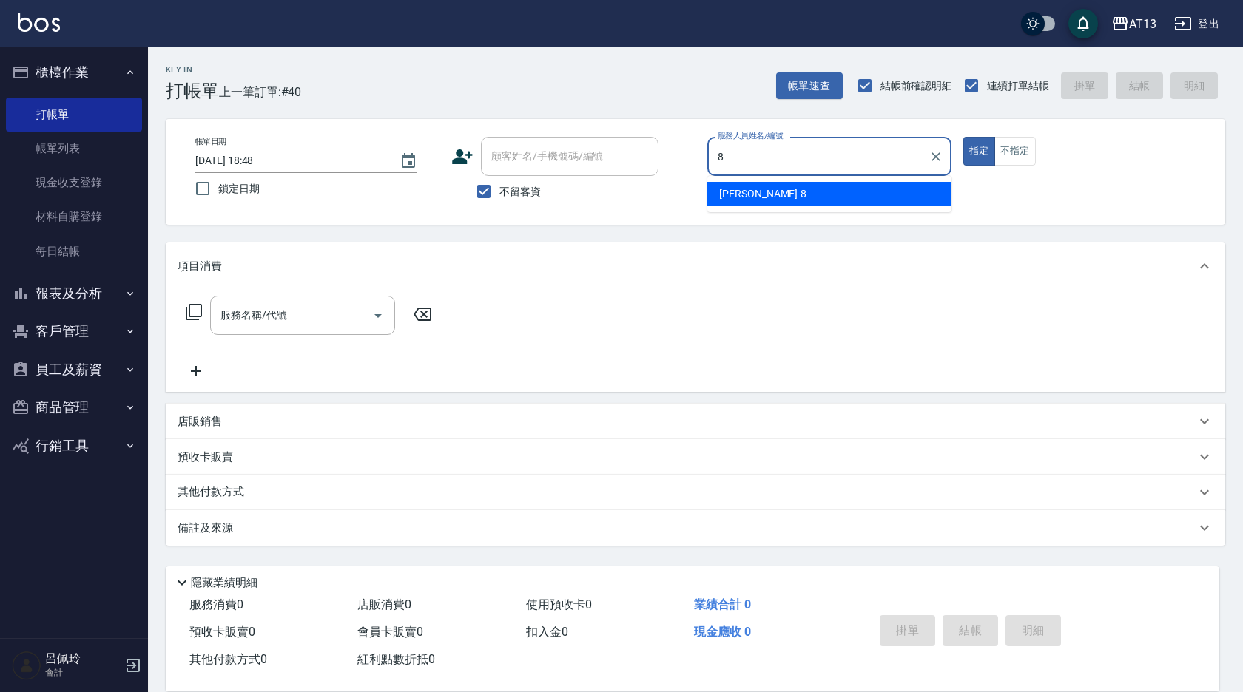
click at [735, 199] on span "Jerry -8" at bounding box center [762, 194] width 87 height 16
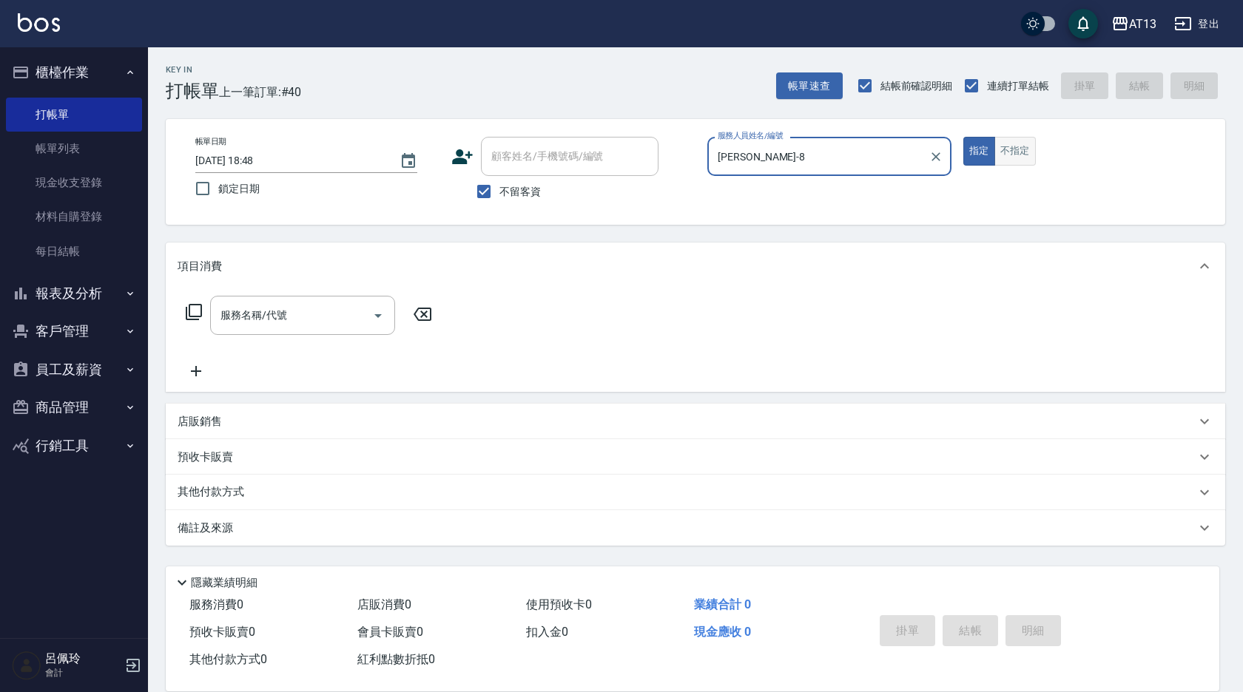
type input "Jerry-8"
click at [1024, 152] on button "不指定" at bounding box center [1014, 151] width 41 height 29
click at [322, 307] on input "服務名稱/代號" at bounding box center [291, 315] width 149 height 26
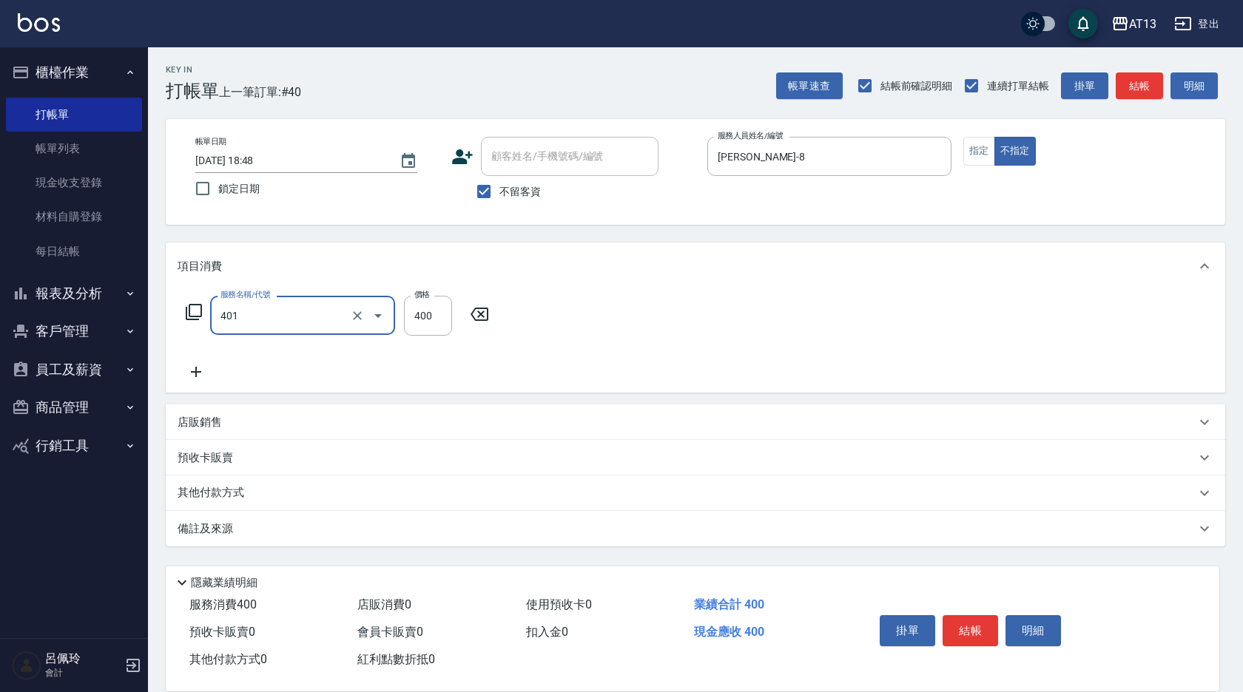
type input "剪髮(401)"
type input "50"
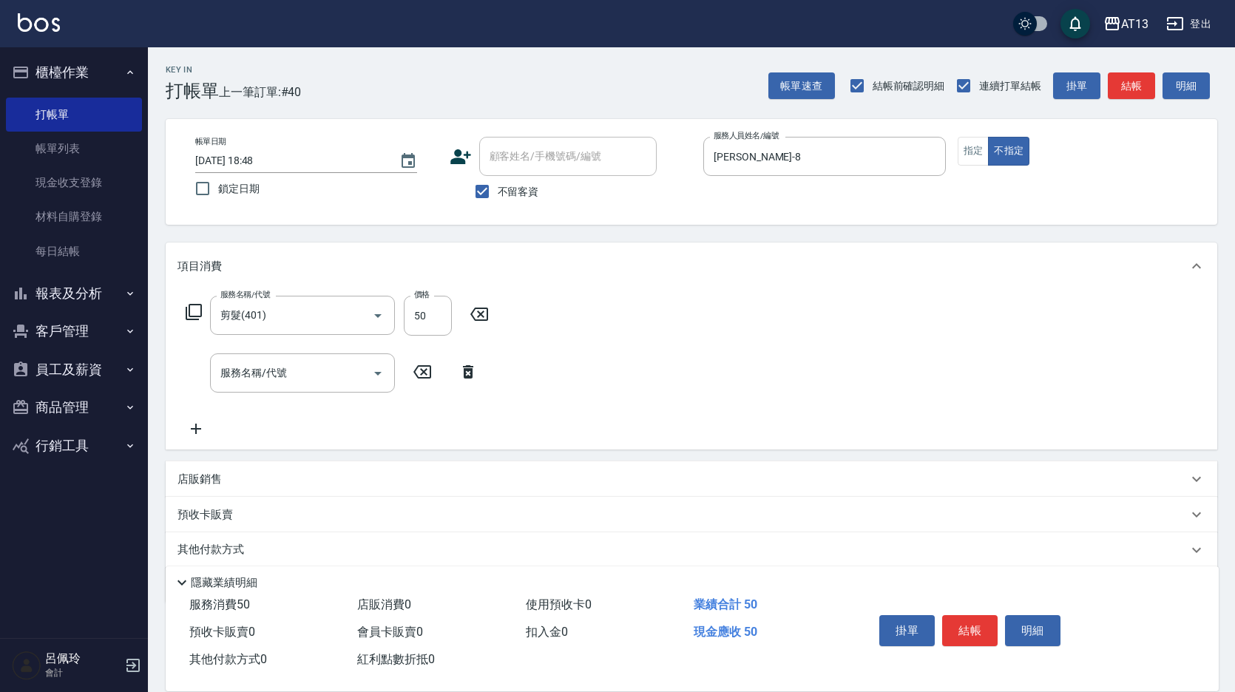
drag, startPoint x: 786, startPoint y: 337, endPoint x: 973, endPoint y: 529, distance: 267.8
click at [788, 339] on div "服務名稱/代號 剪髮(401) 服務名稱/代號 價格 50 價格 服務名稱/代號 服務名稱/代號" at bounding box center [692, 370] width 1052 height 160
click at [970, 615] on button "結帳" at bounding box center [969, 630] width 55 height 31
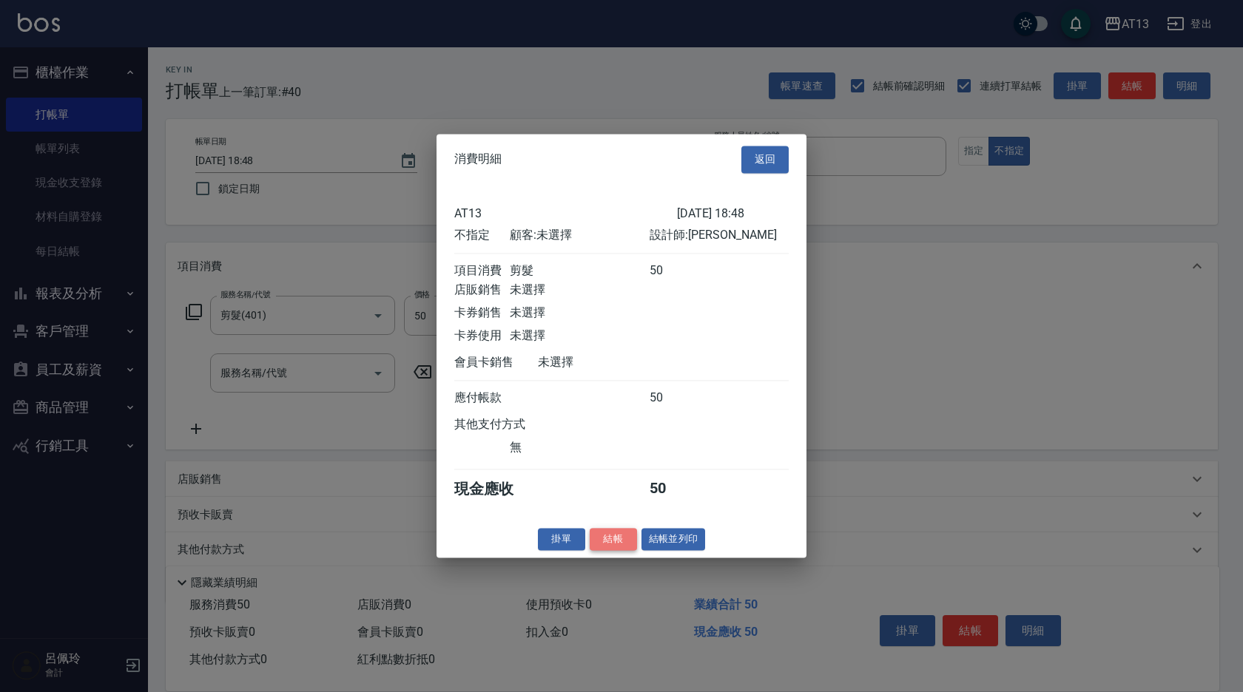
click at [628, 550] on button "結帳" at bounding box center [612, 539] width 47 height 23
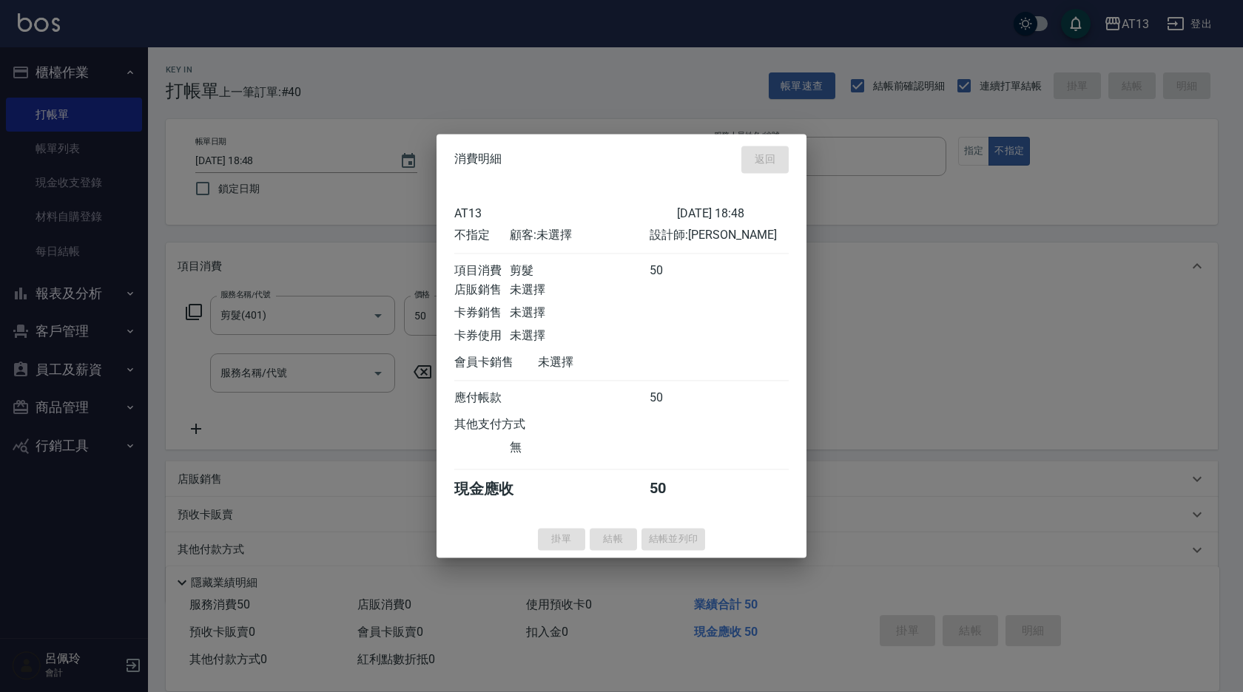
type input "2025/08/15 19:02"
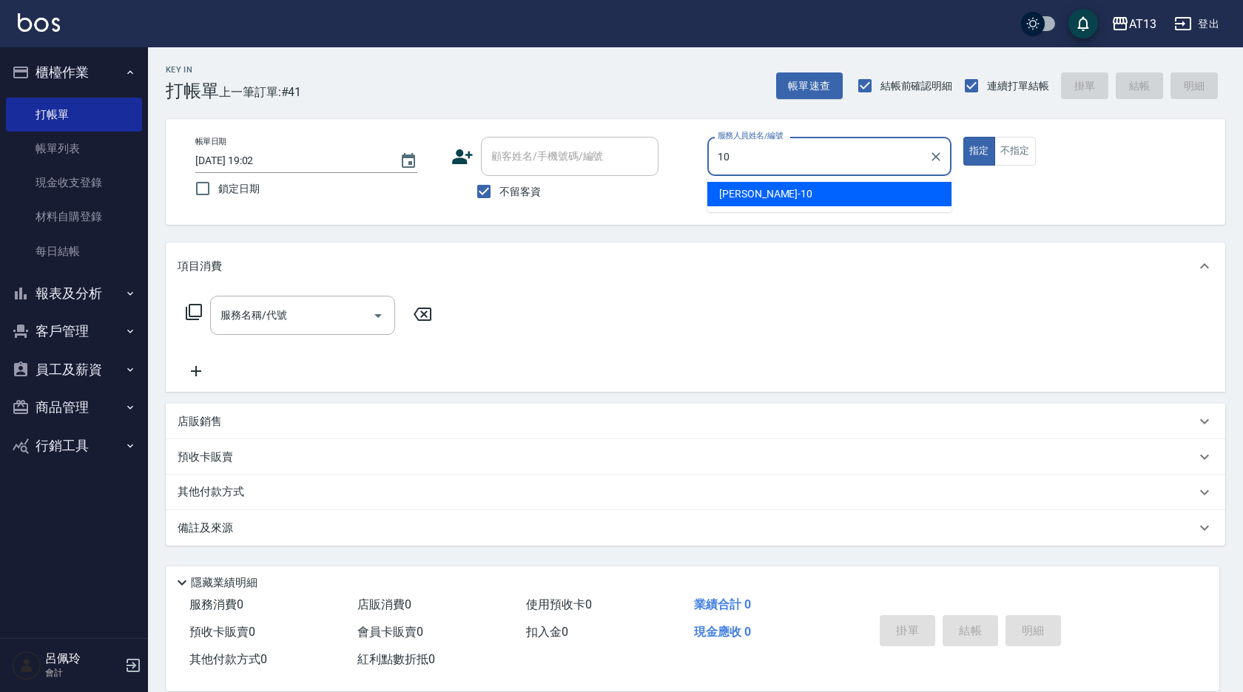
click at [745, 186] on span "稔穎 -10" at bounding box center [765, 194] width 93 height 16
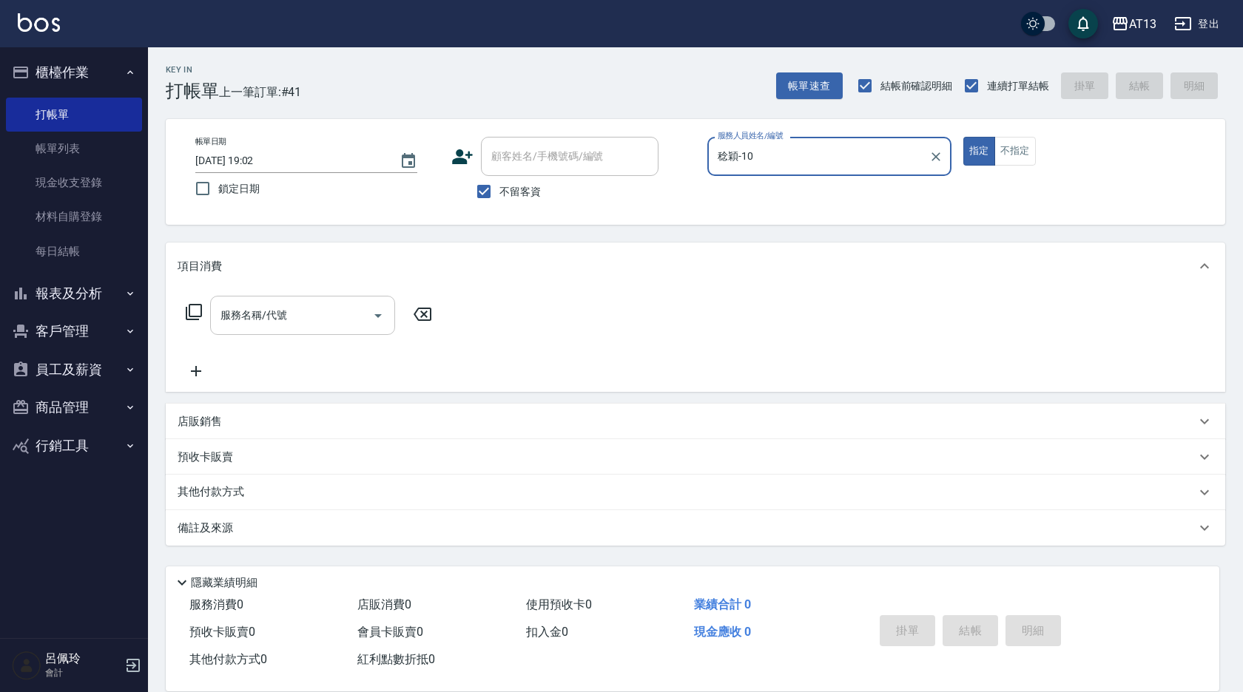
type input "稔穎-10"
click at [297, 306] on input "服務名稱/代號" at bounding box center [291, 315] width 149 height 26
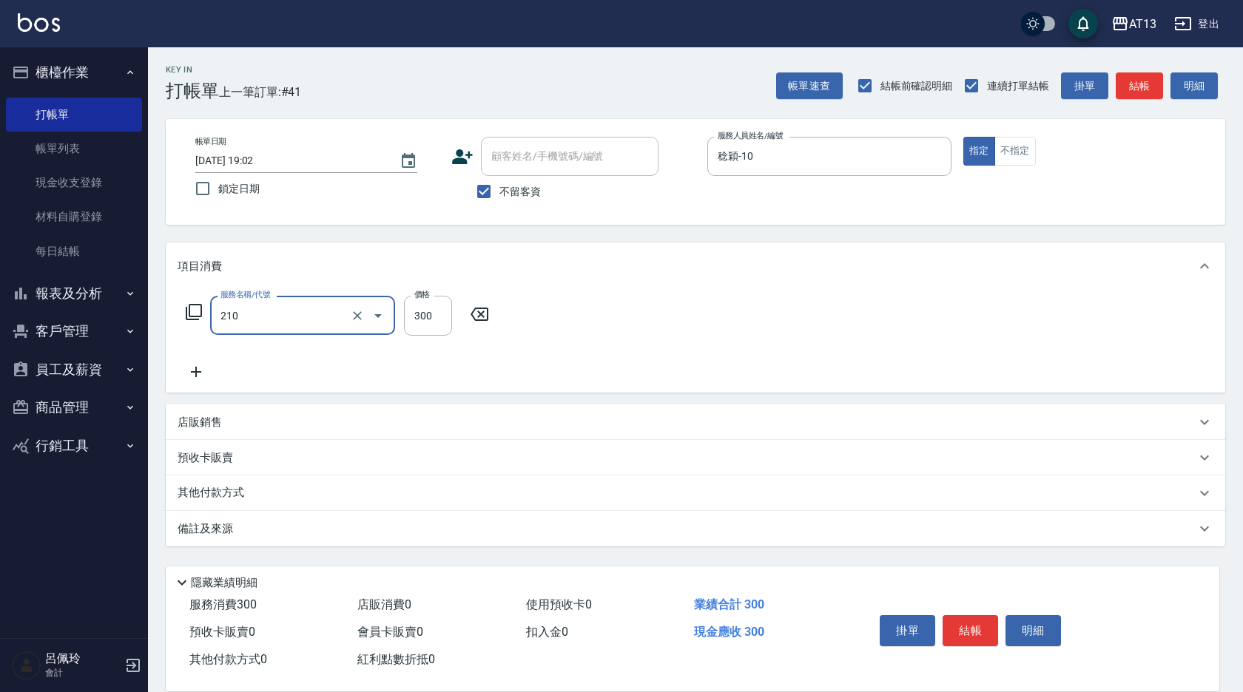
type input "歐娜洗髮精(210)"
type input "吳映蓉-33"
click at [209, 426] on p "店販銷售" at bounding box center [200, 423] width 44 height 16
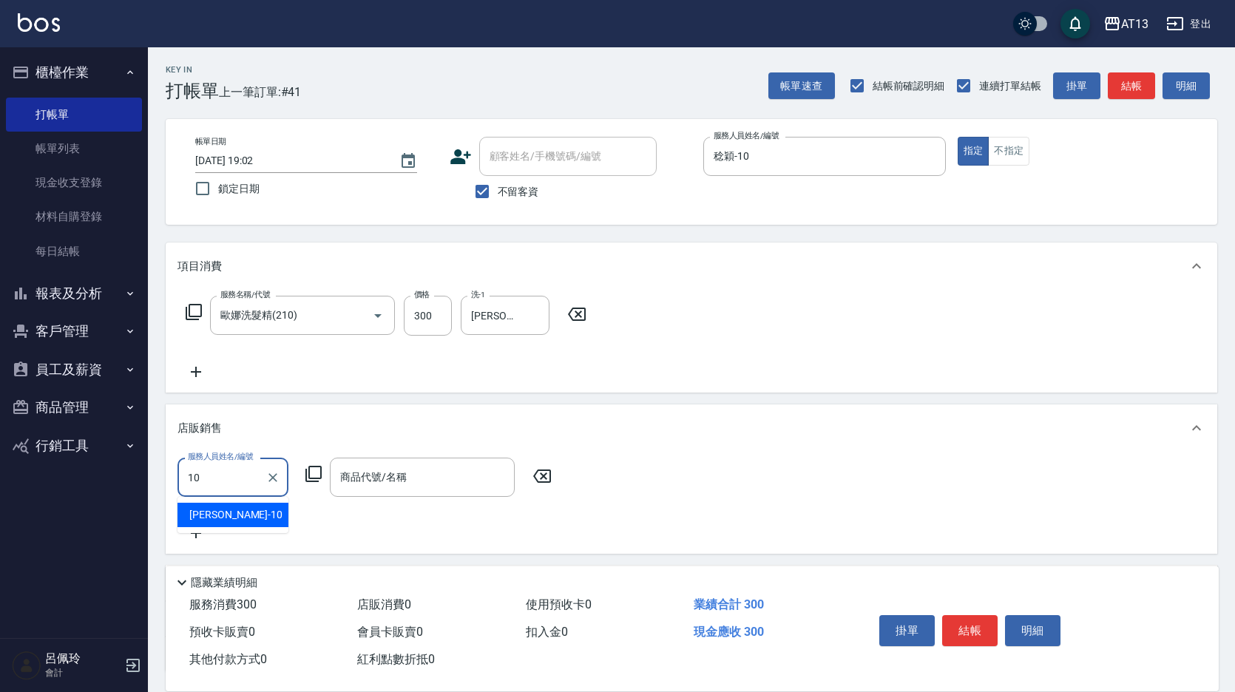
click at [263, 513] on div "稔穎 -10" at bounding box center [233, 515] width 111 height 24
type input "稔穎-10"
click at [344, 484] on input "商品代號/名稱" at bounding box center [423, 477] width 172 height 26
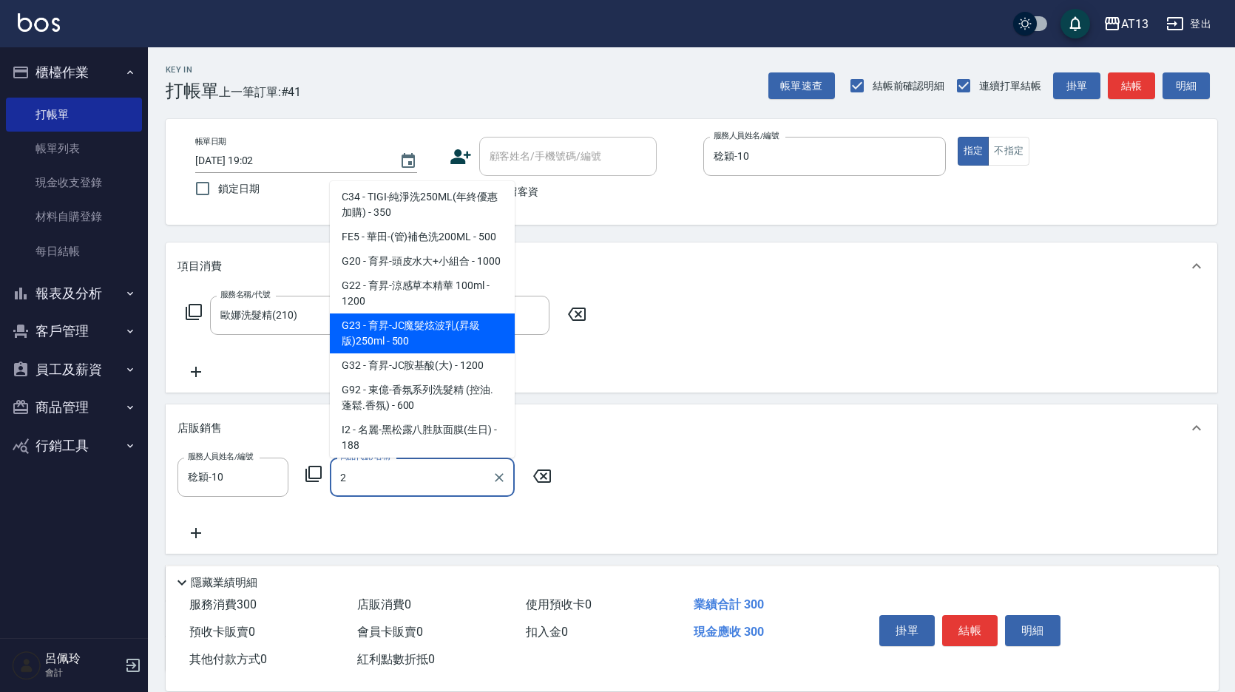
scroll to position [148, 0]
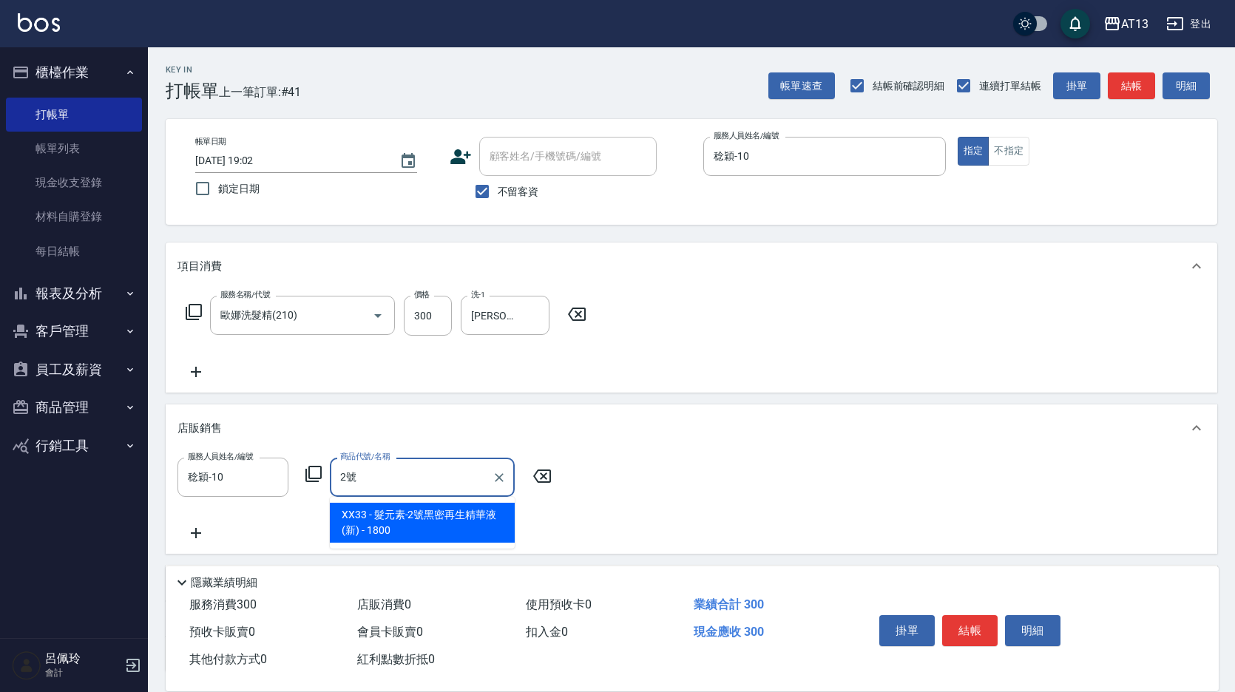
click at [450, 524] on span "XX33 - 髮元素-2號黑密再生精華液(新) - 1800" at bounding box center [422, 523] width 185 height 40
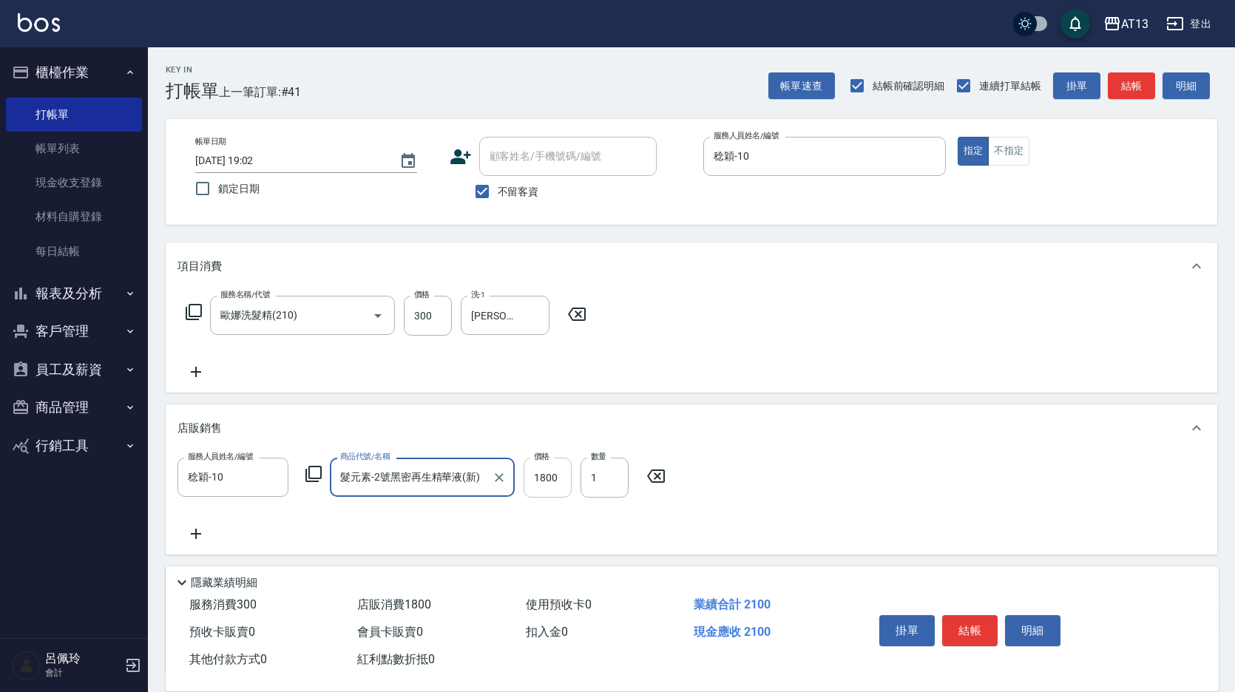
type input "髮元素-2號黑密再生精華液(新)"
click at [536, 479] on input "1800" at bounding box center [548, 478] width 48 height 40
type input "1440"
click at [195, 527] on icon at bounding box center [196, 534] width 37 height 18
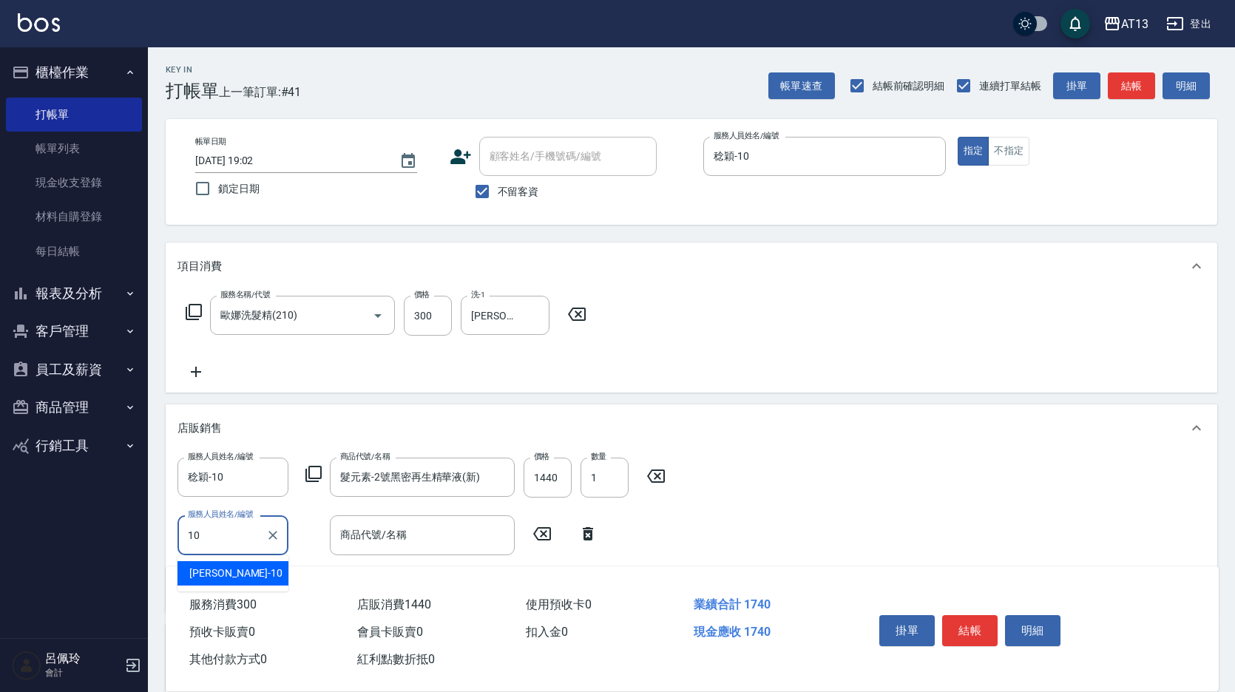
click at [229, 572] on div "稔穎 -10" at bounding box center [233, 573] width 111 height 24
type input "稔穎-10"
click at [339, 541] on input "商品代號/名稱" at bounding box center [423, 535] width 172 height 26
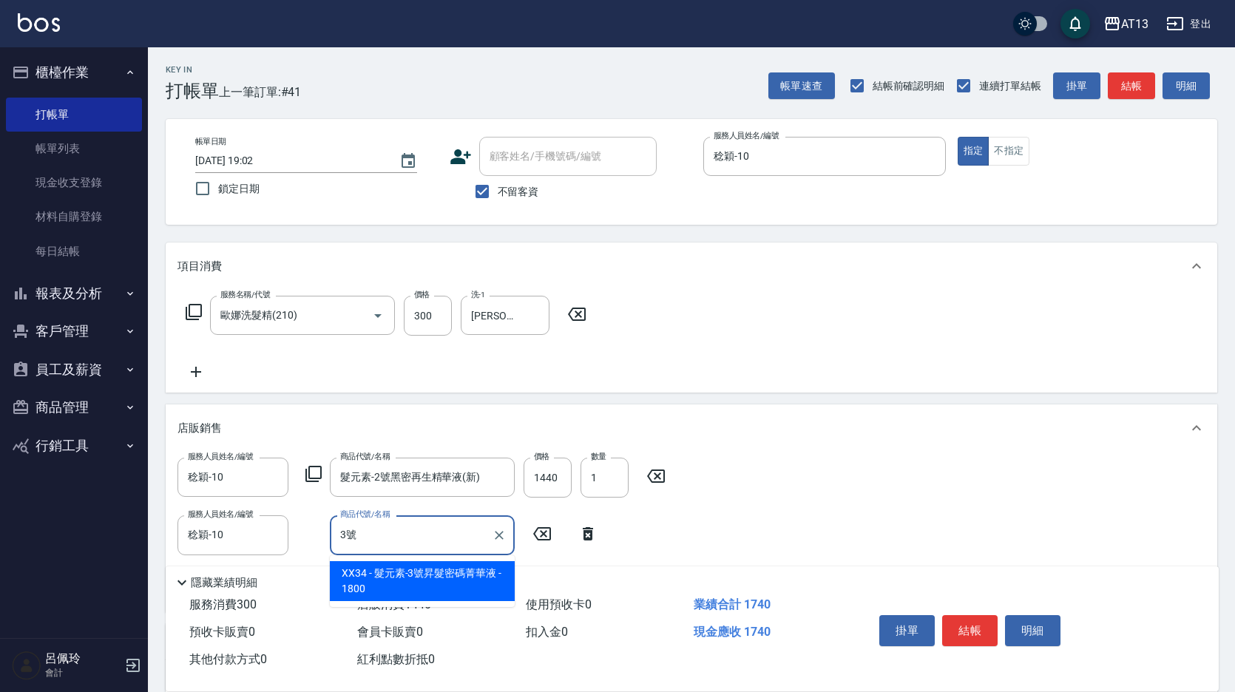
click at [365, 581] on span "XX34 - 髮元素-3號昇髮密碼菁華液 - 1800" at bounding box center [422, 581] width 185 height 40
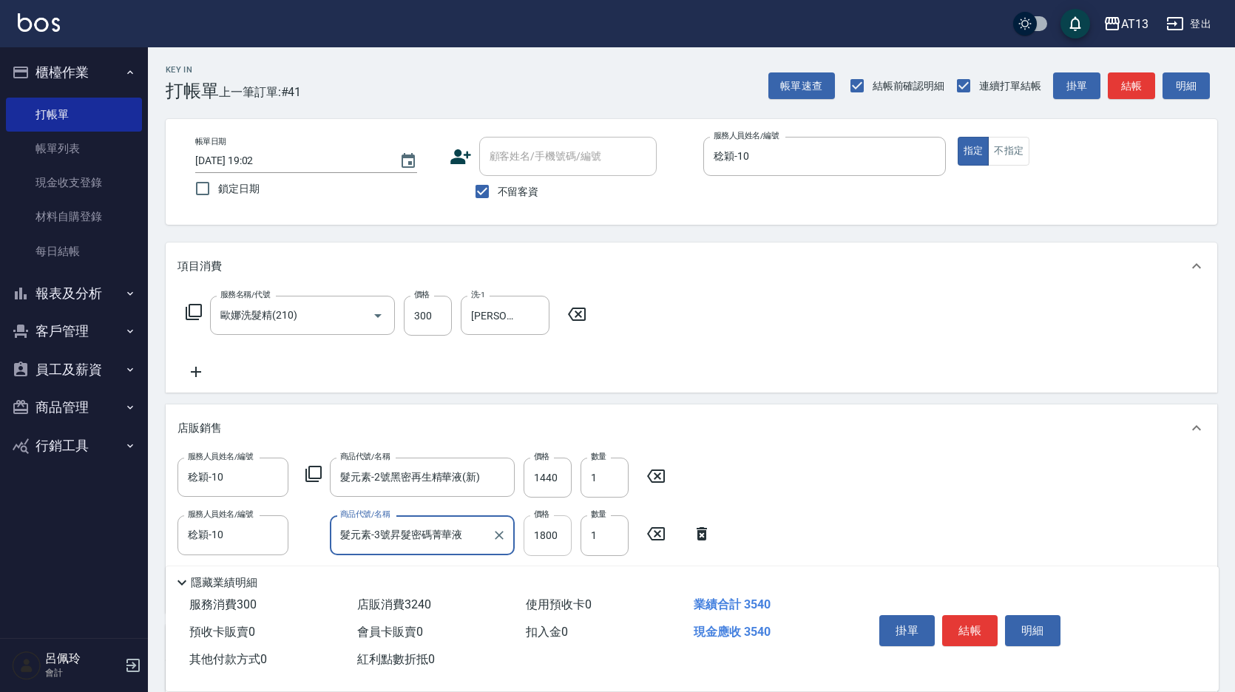
type input "髮元素-3號昇髮密碼菁華液"
click at [550, 541] on input "1800" at bounding box center [548, 536] width 48 height 40
type input "1440"
click at [990, 623] on button "結帳" at bounding box center [969, 630] width 55 height 31
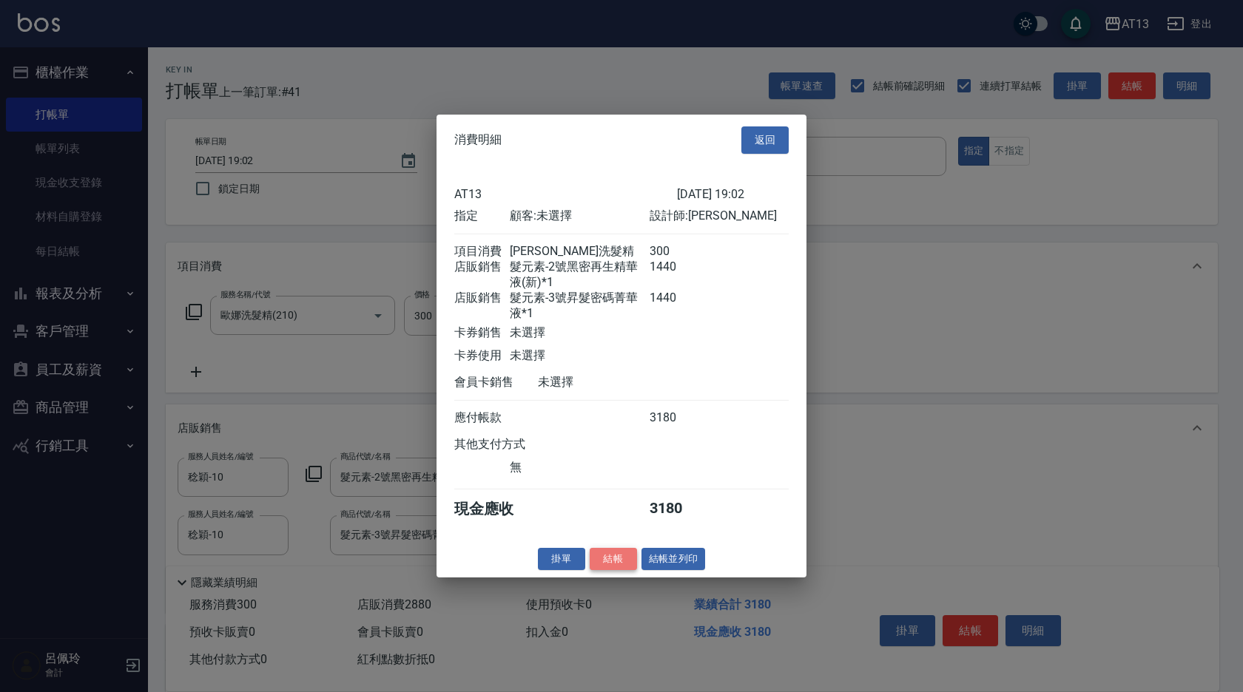
click at [623, 570] on button "結帳" at bounding box center [612, 558] width 47 height 23
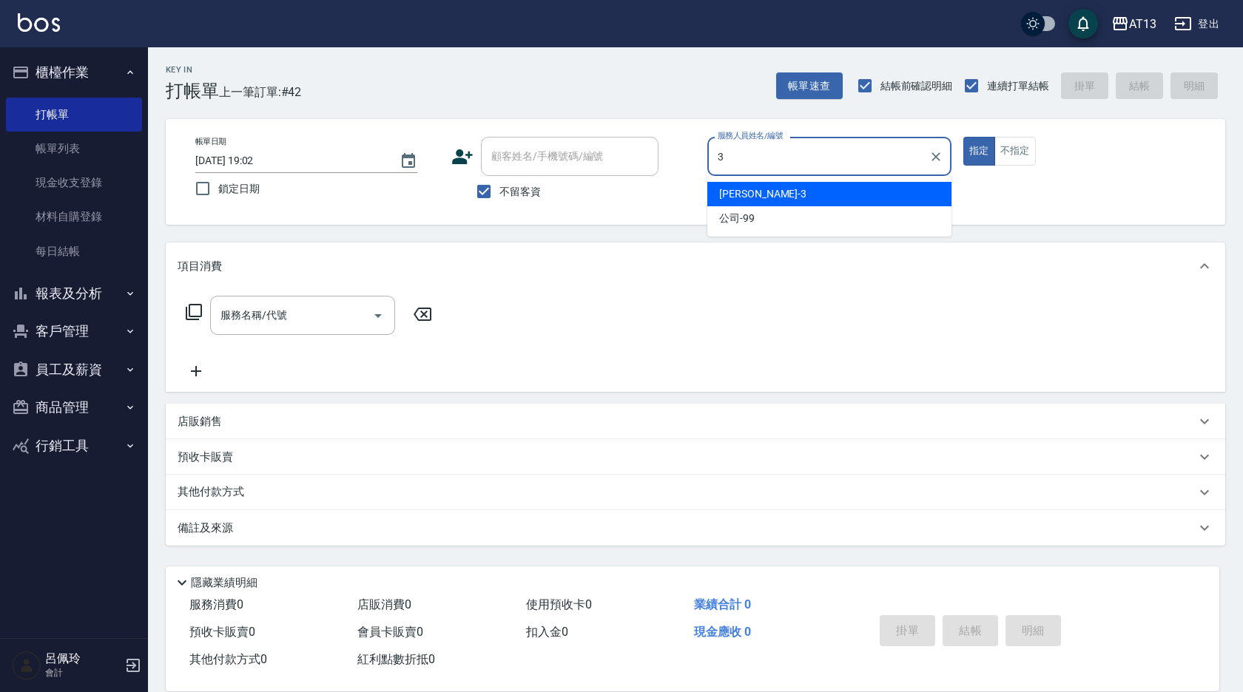
click at [751, 192] on div "敏玹 -3" at bounding box center [829, 194] width 244 height 24
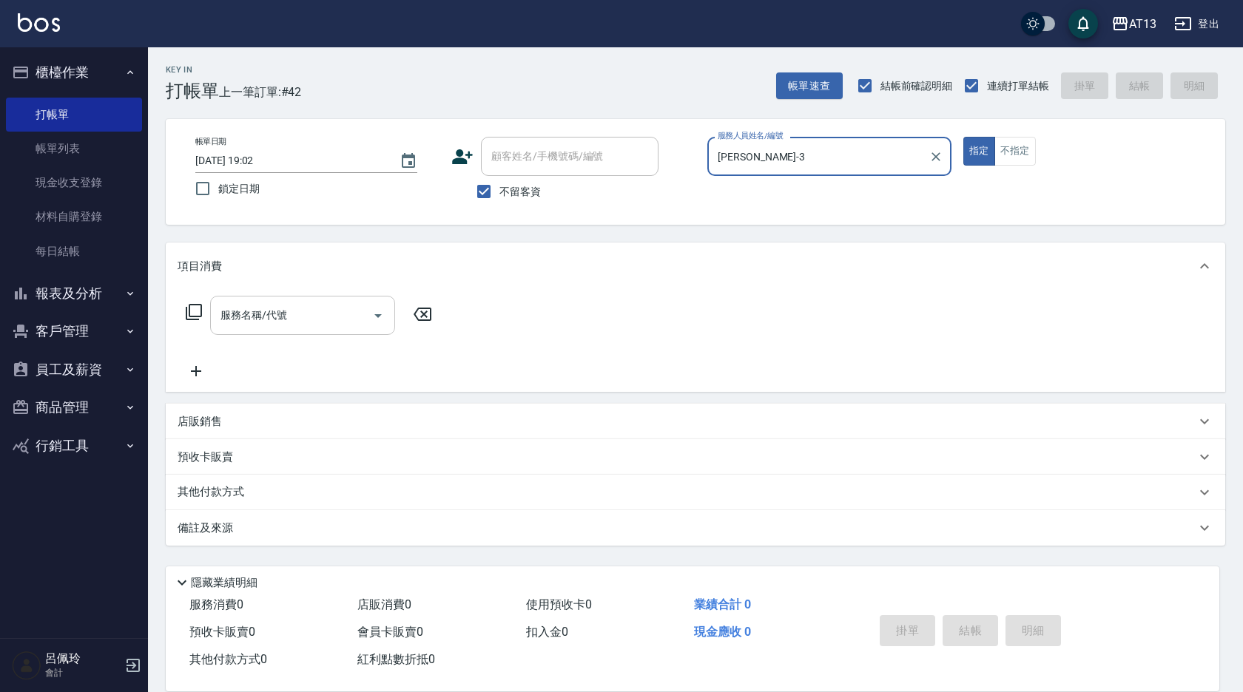
type input "敏玹-3"
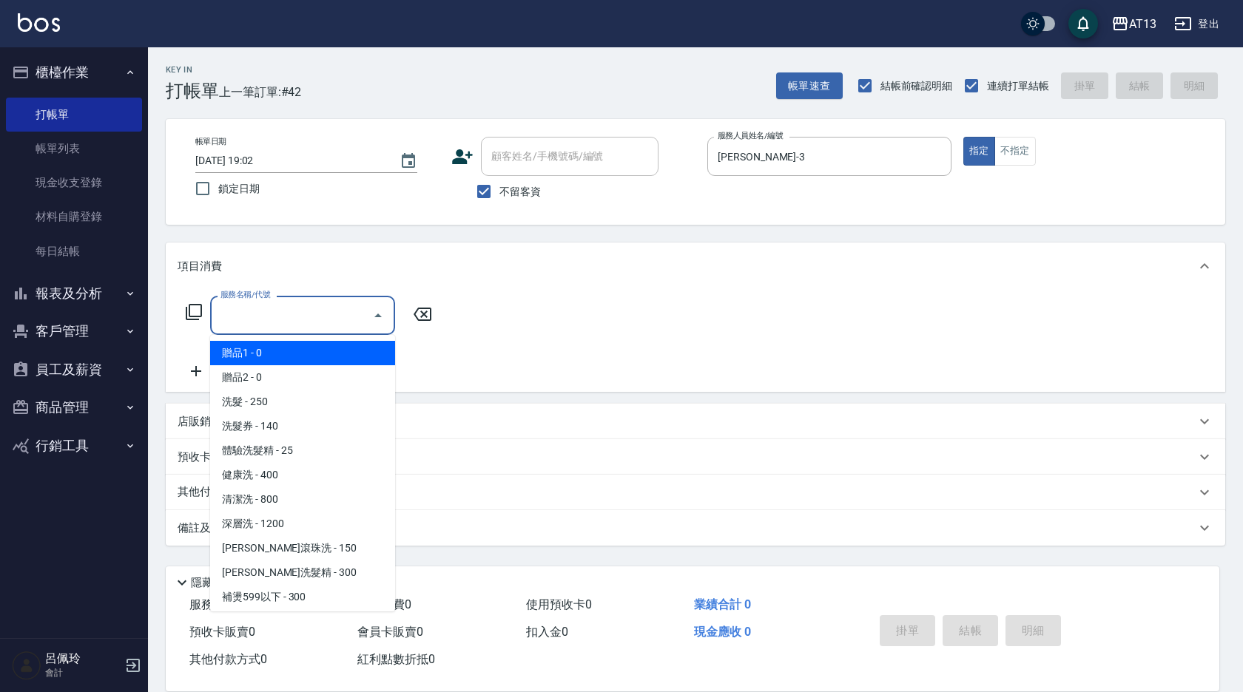
click at [296, 313] on input "服務名稱/代號" at bounding box center [291, 315] width 149 height 26
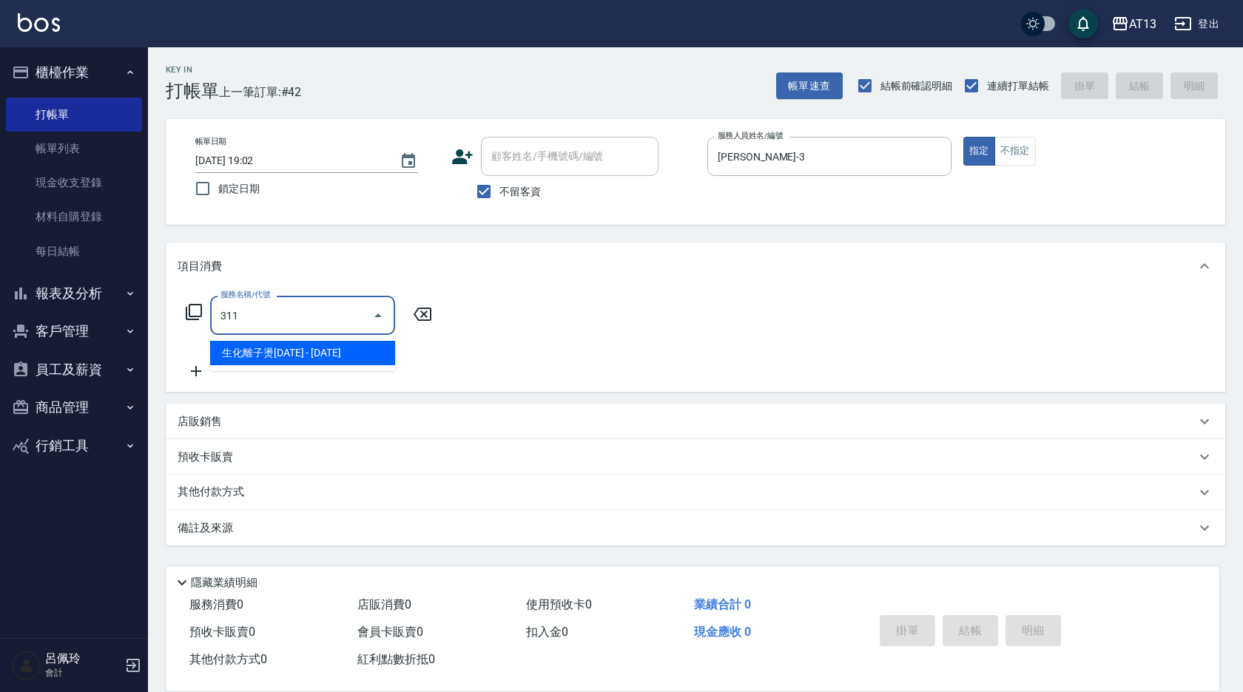
type input "生化離子燙2000(311)"
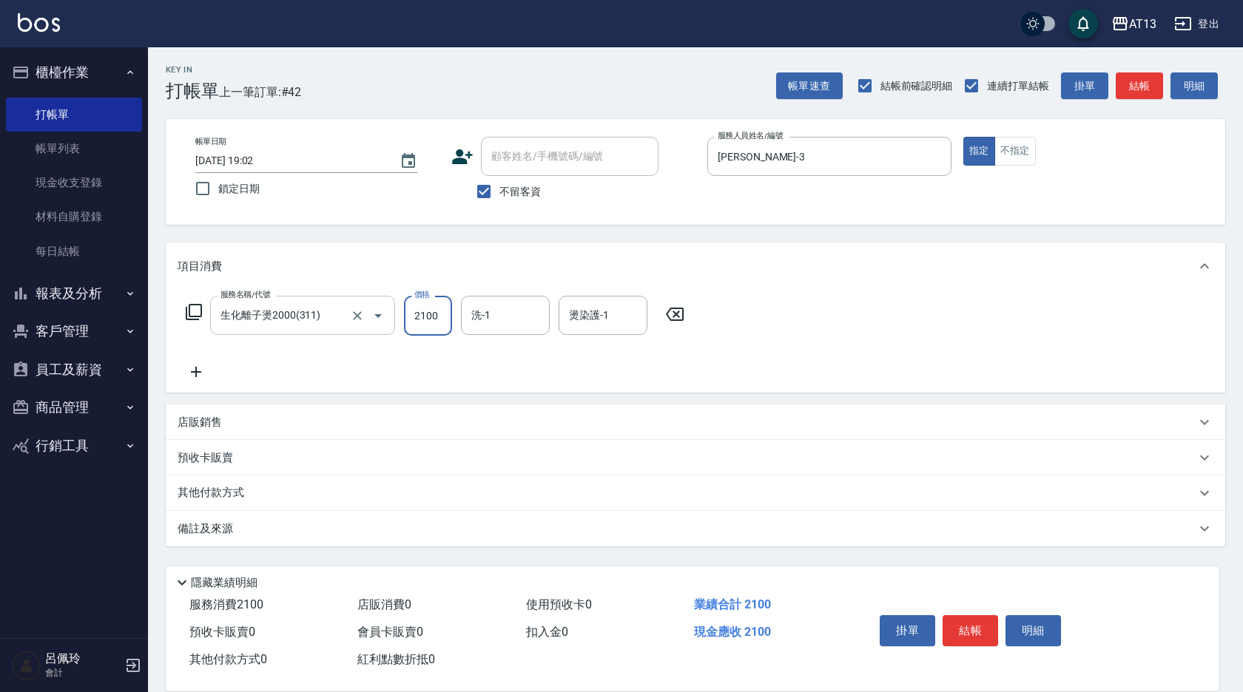
type input "2100"
type input "妤宸-29"
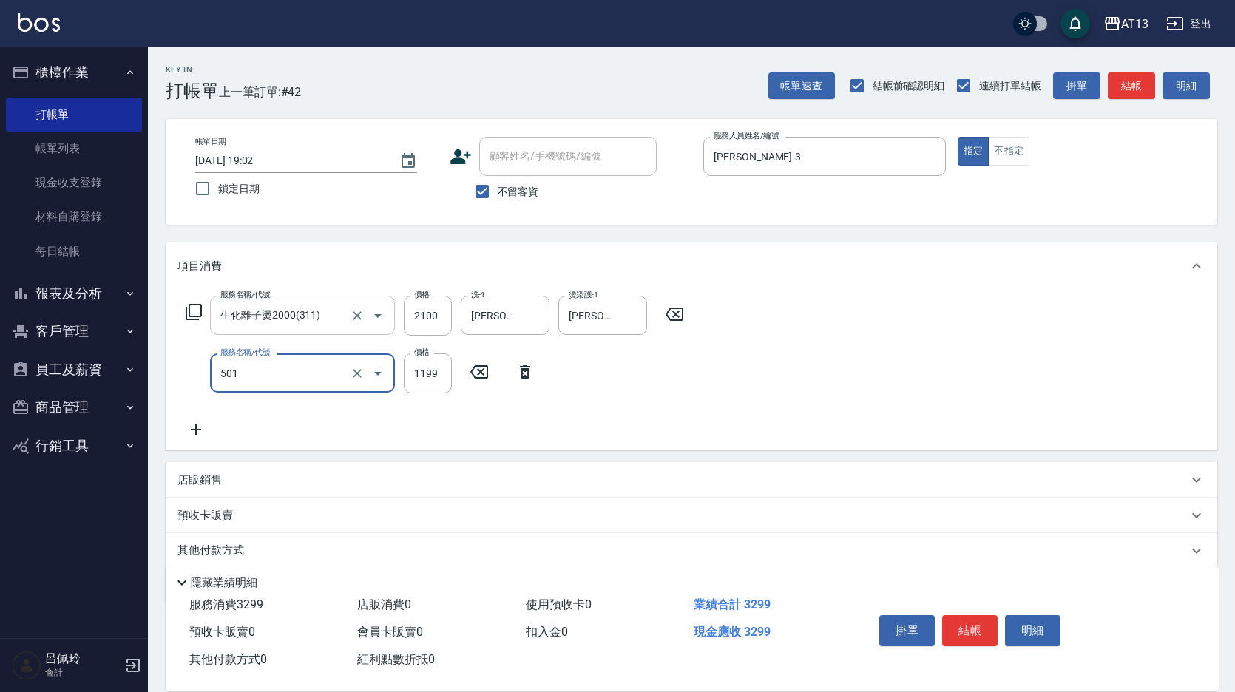
type input "染髮(501)"
type input "1600"
type input "妤宸-29"
click at [882, 410] on div "服務名稱/代號 生化離子燙2000(311) 服務名稱/代號 價格 2100 價格 洗-1 妤宸-29 洗-1 燙染護-1 妤宸-29 燙染護-1 服務名稱/…" at bounding box center [692, 370] width 1052 height 160
click at [970, 634] on button "結帳" at bounding box center [969, 630] width 55 height 31
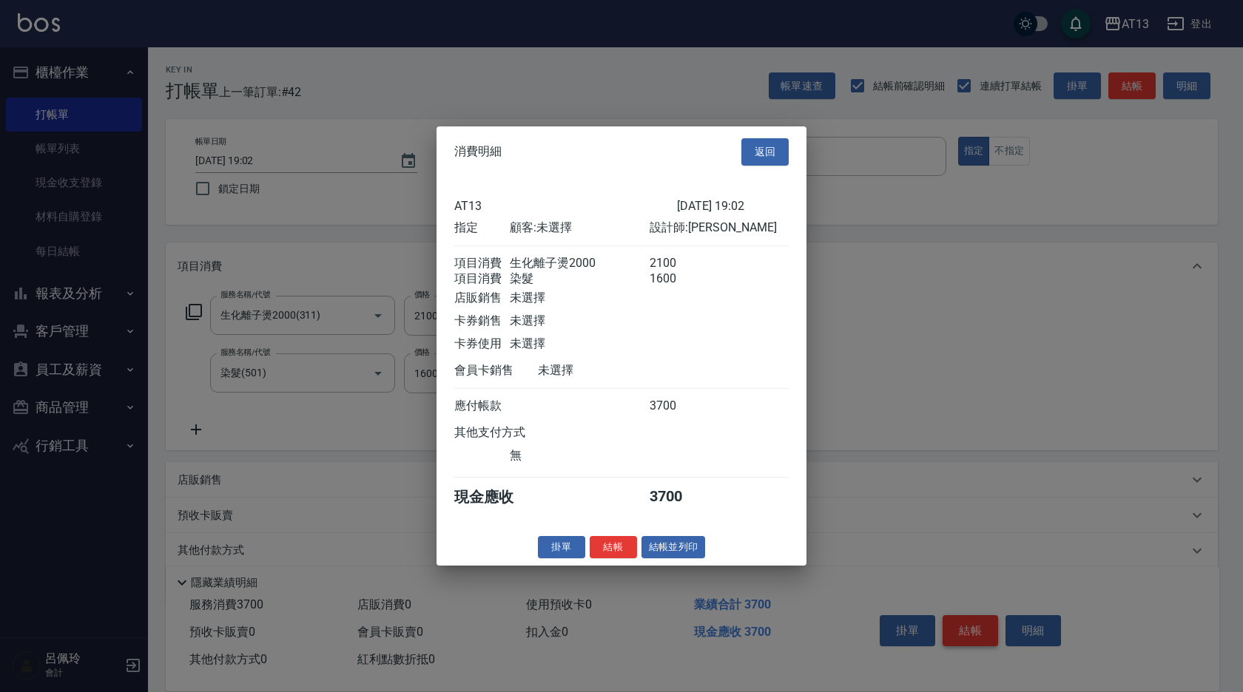
click at [972, 625] on body "AT13 登出 櫃檯作業 打帳單 帳單列表 現金收支登錄 材料自購登錄 每日結帳 報表及分析 報表目錄 店家區間累計表 店家日報表 互助日報表 互助月報表 互…" at bounding box center [621, 373] width 1243 height 746
click at [623, 557] on button "結帳" at bounding box center [612, 546] width 47 height 23
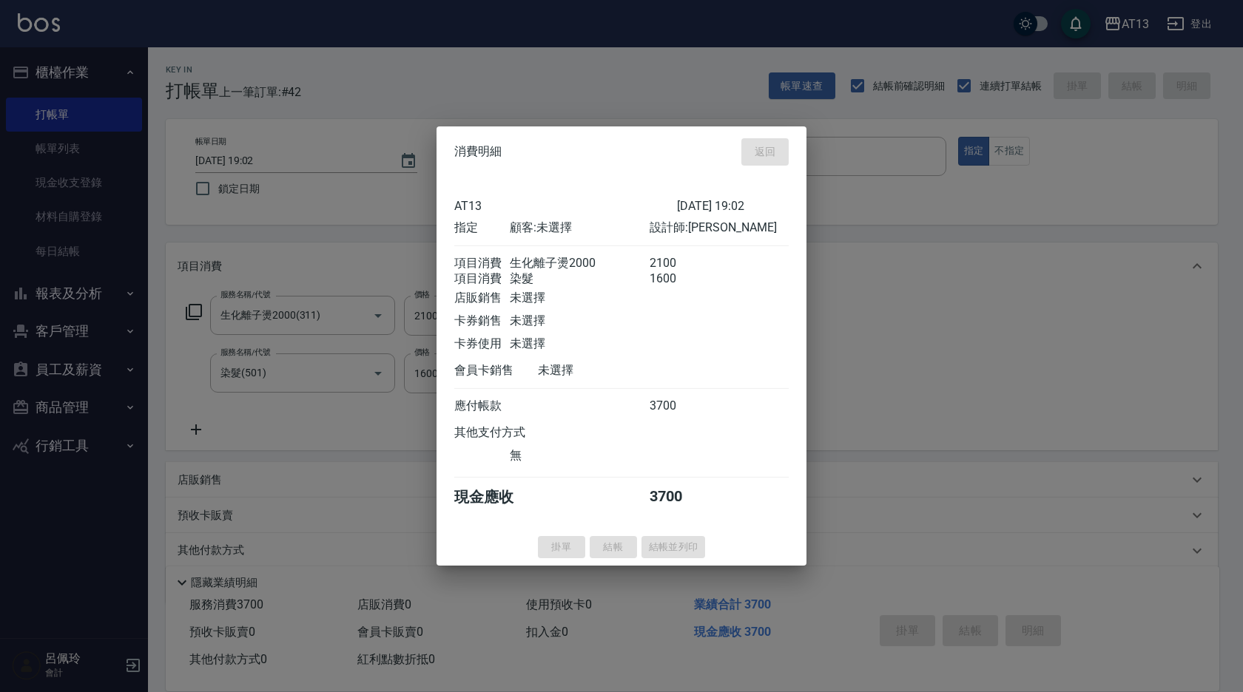
type input "2025/08/15 19:03"
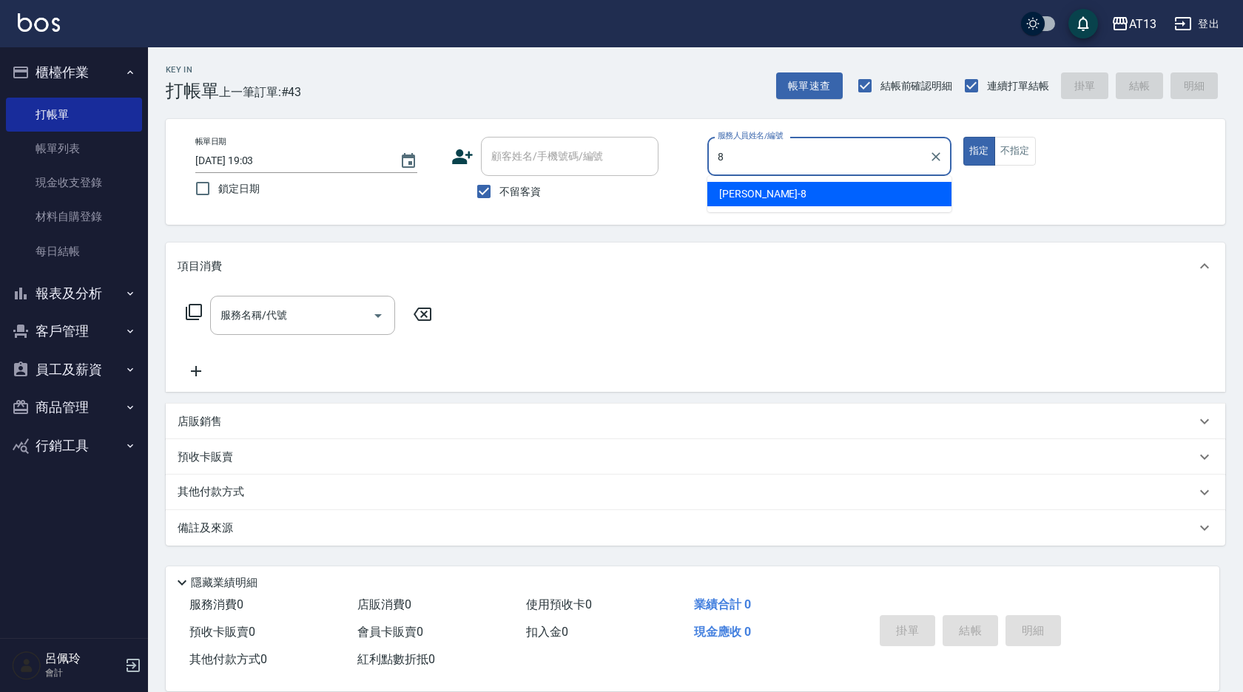
click at [898, 193] on div "Jerry -8" at bounding box center [829, 194] width 244 height 24
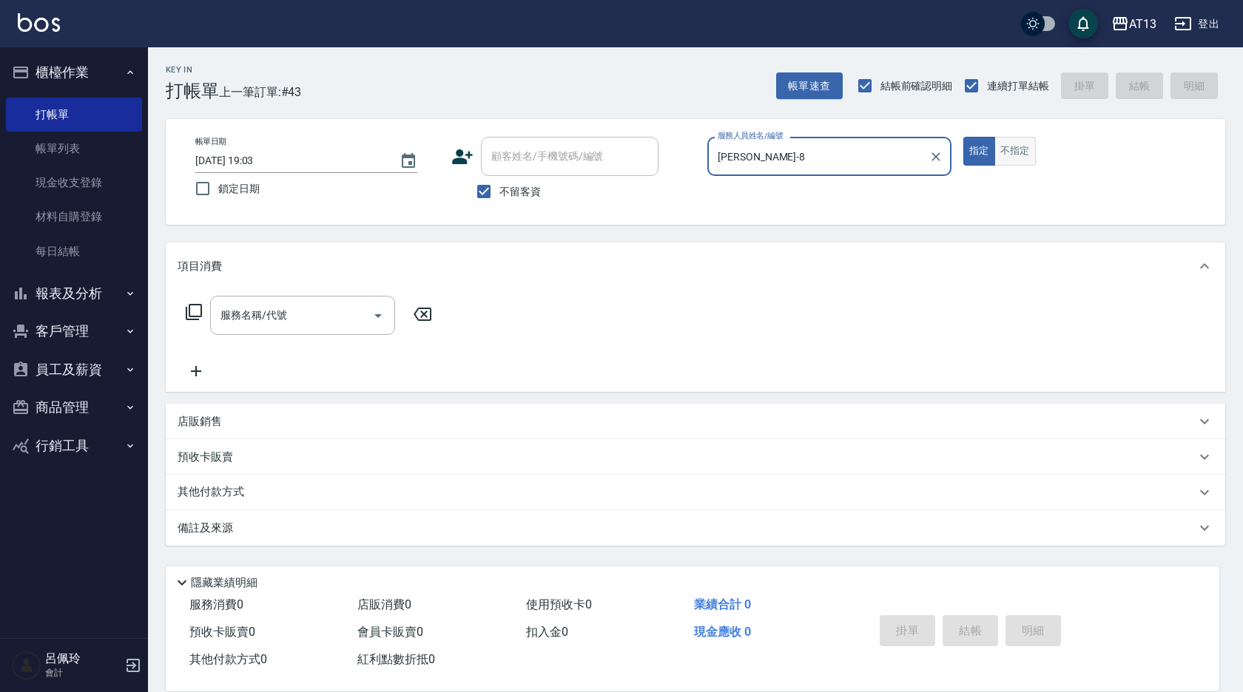
type input "Jerry-8"
click at [1032, 149] on button "不指定" at bounding box center [1014, 151] width 41 height 29
click at [321, 311] on input "服務名稱/代號" at bounding box center [291, 315] width 149 height 26
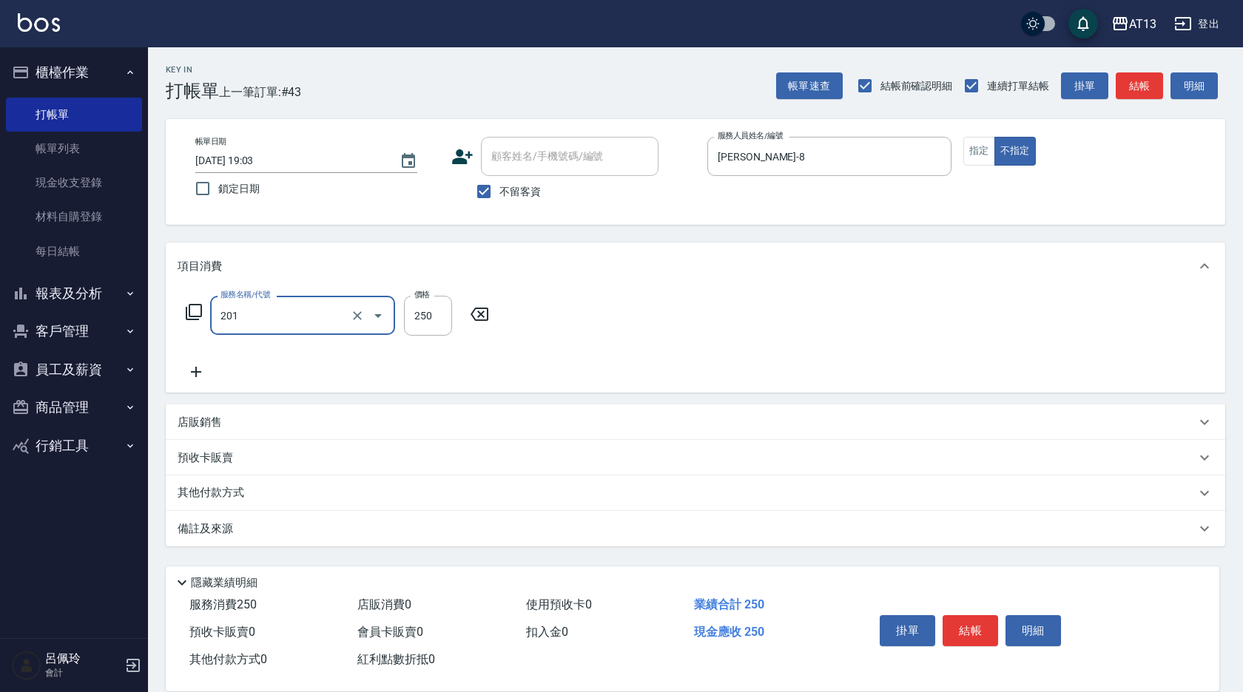
type input "洗髮(201)"
type input "鄭聖瀧-28"
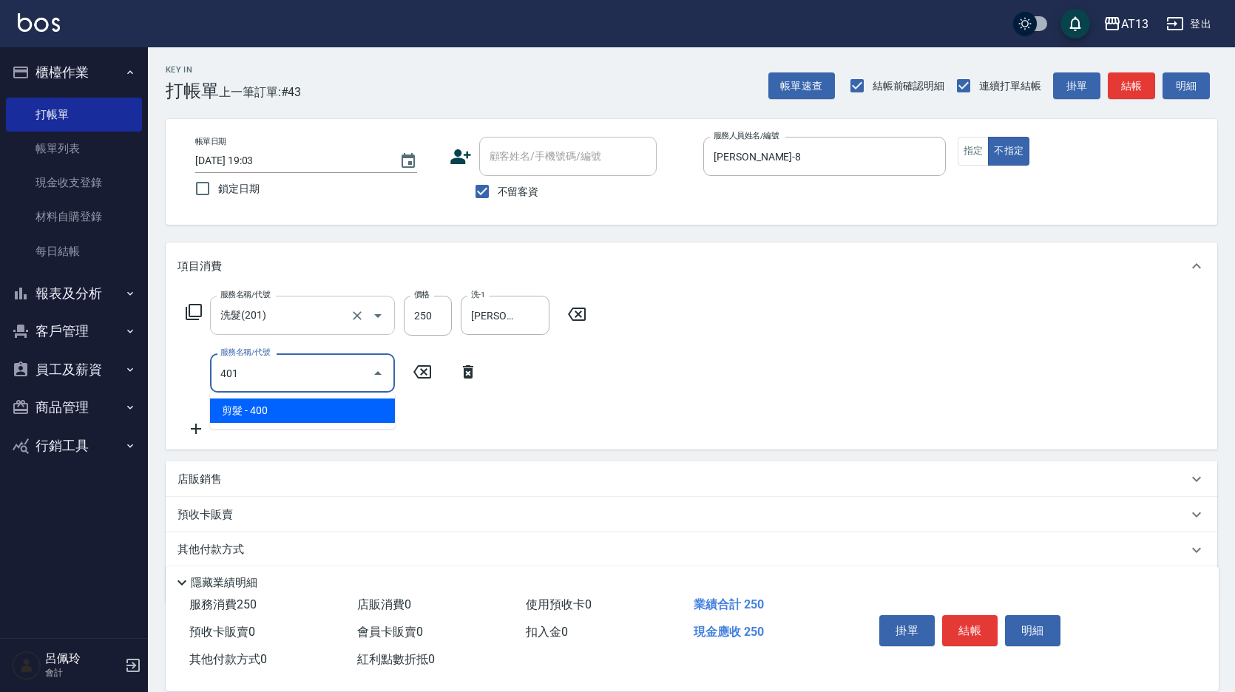
type input "剪髮(401)"
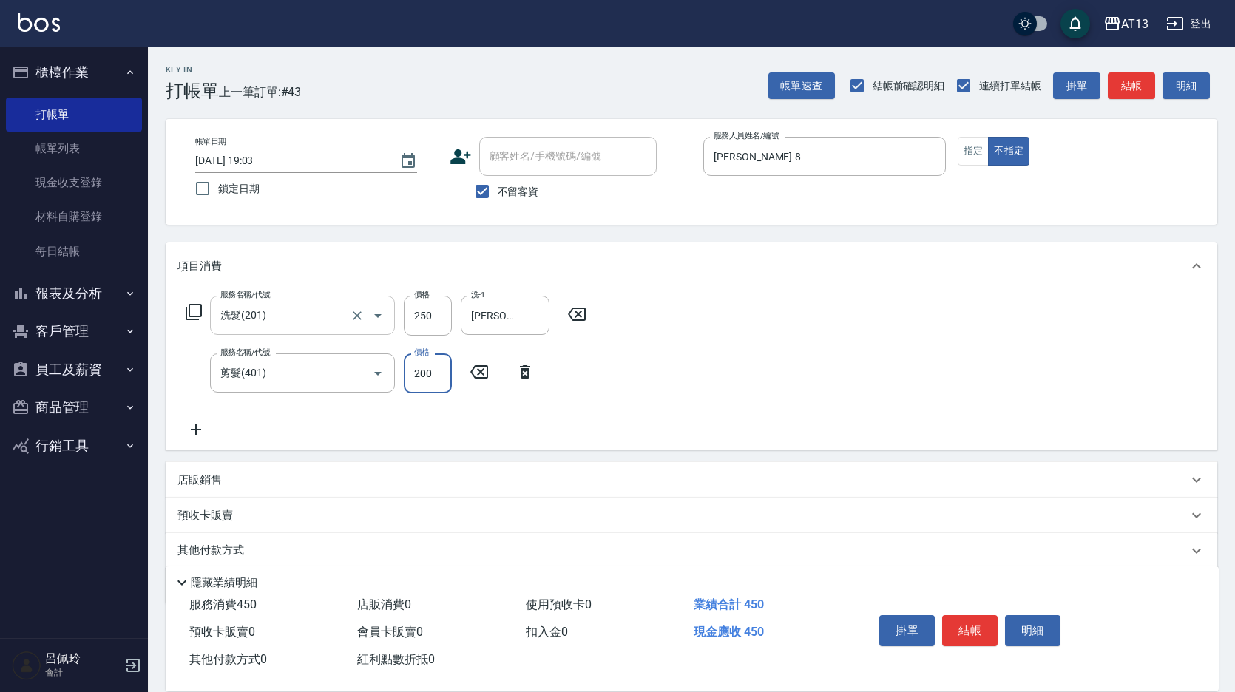
type input "200"
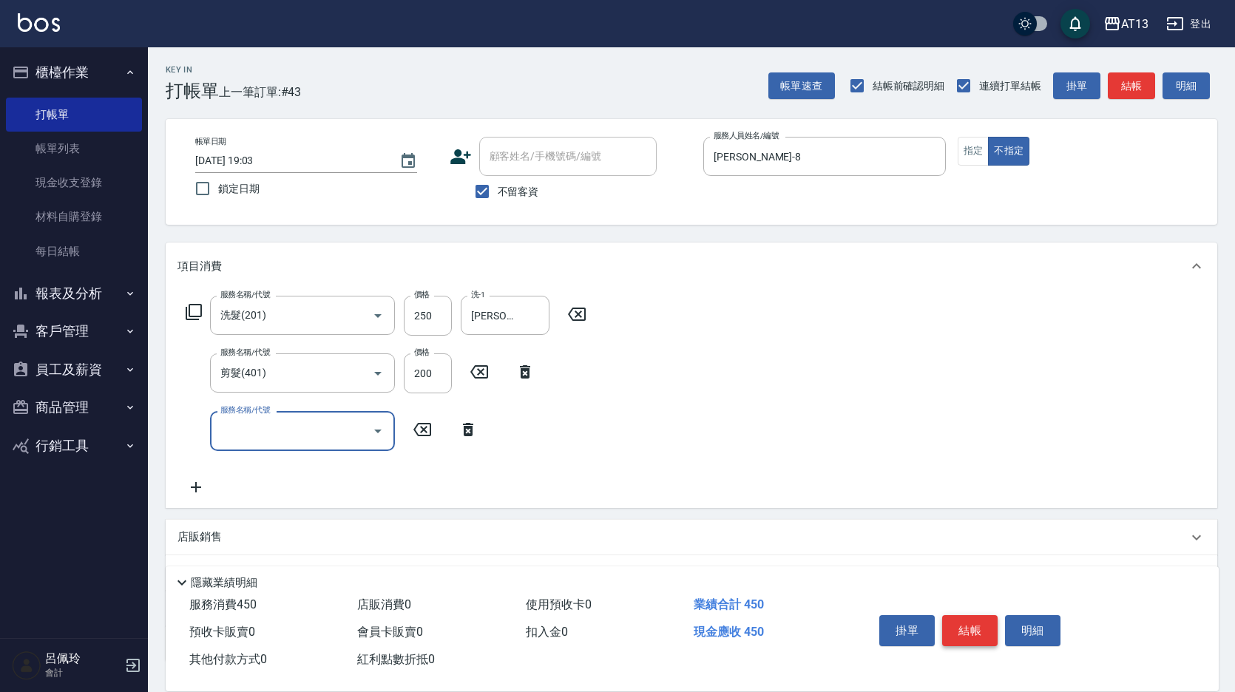
click at [956, 623] on button "結帳" at bounding box center [969, 630] width 55 height 31
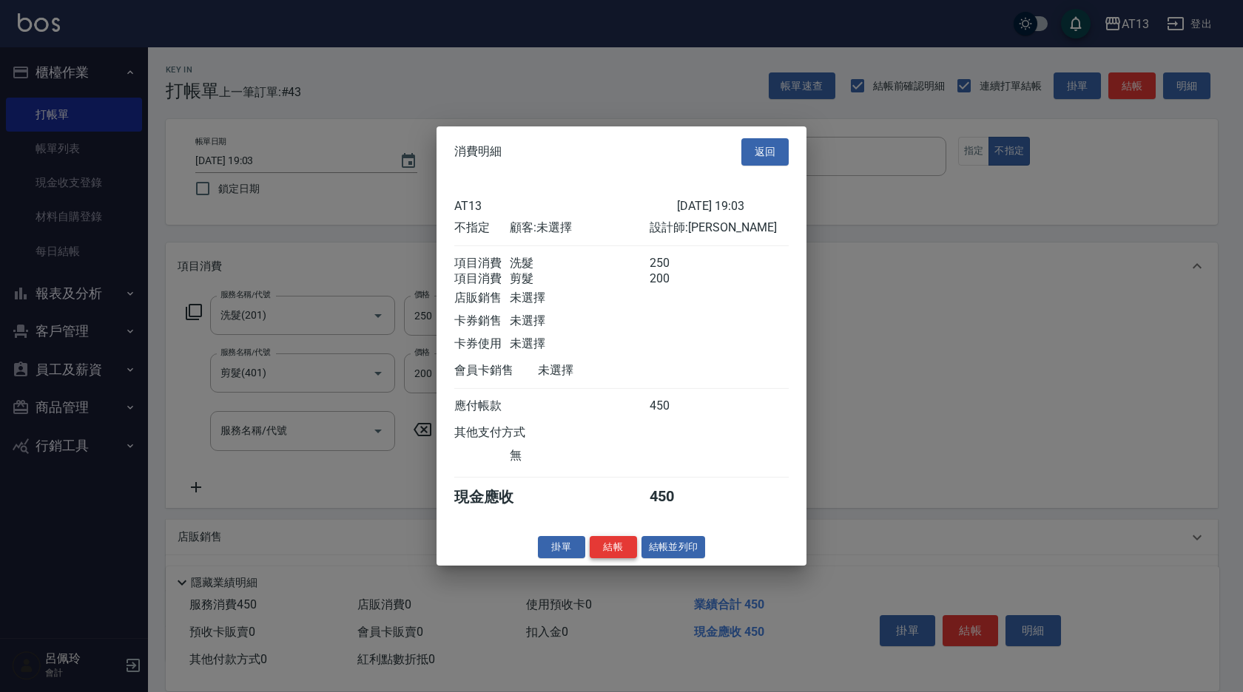
click at [623, 558] on button "結帳" at bounding box center [612, 546] width 47 height 23
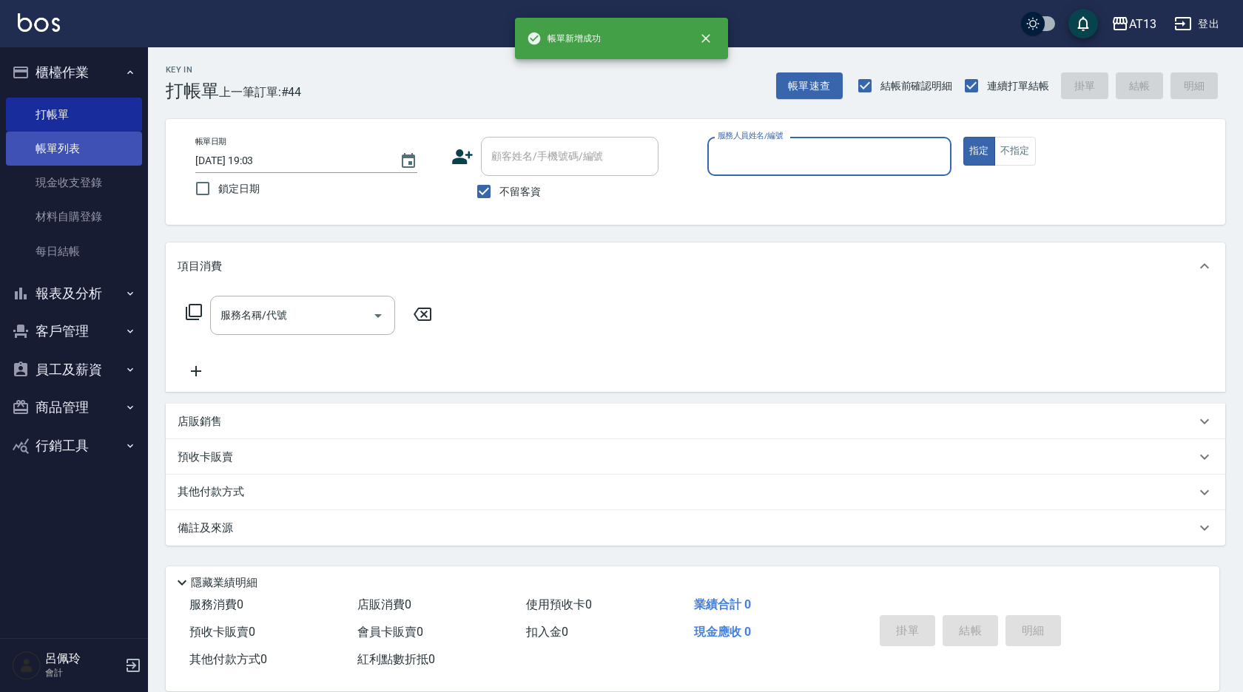
click at [70, 151] on link "帳單列表" at bounding box center [74, 149] width 136 height 34
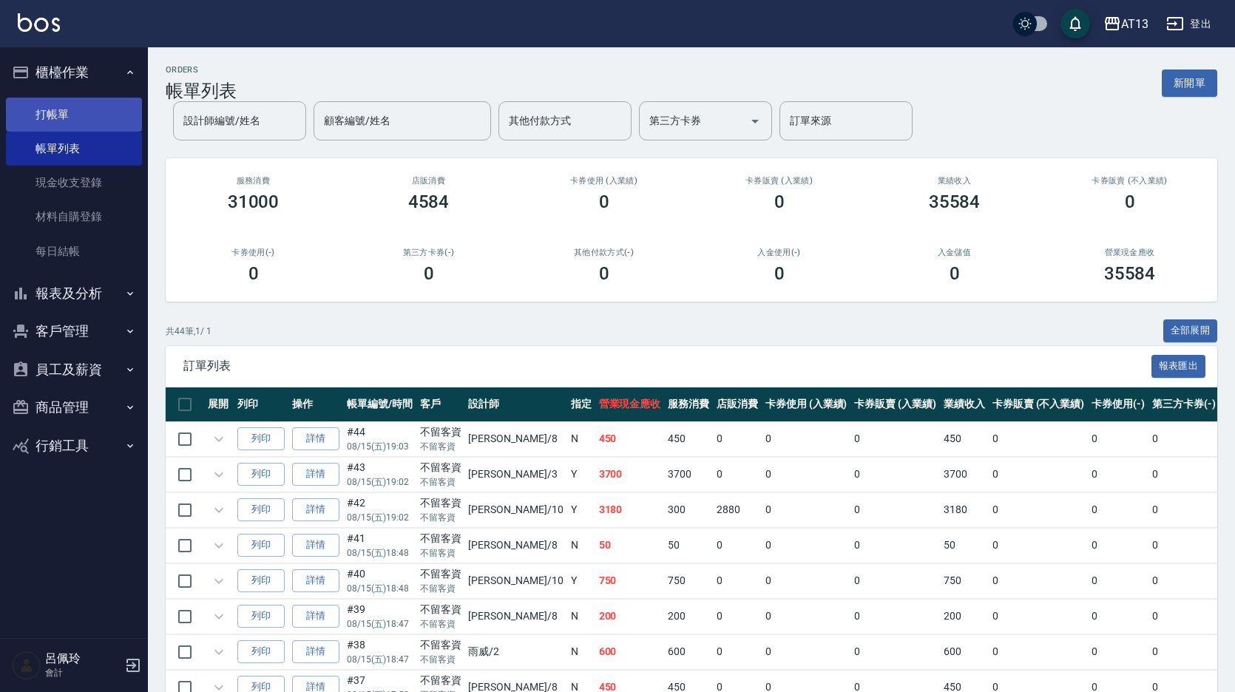
click at [50, 104] on link "打帳單" at bounding box center [74, 115] width 136 height 34
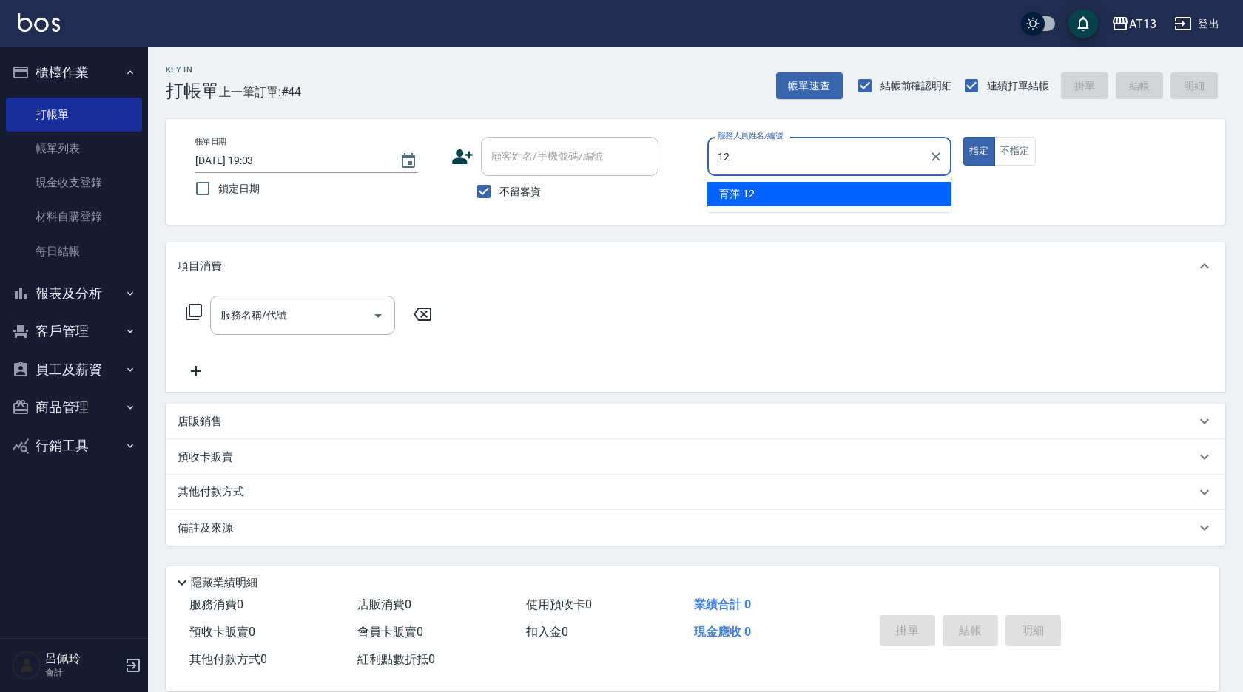
click at [896, 190] on div "育萍 -12" at bounding box center [829, 194] width 244 height 24
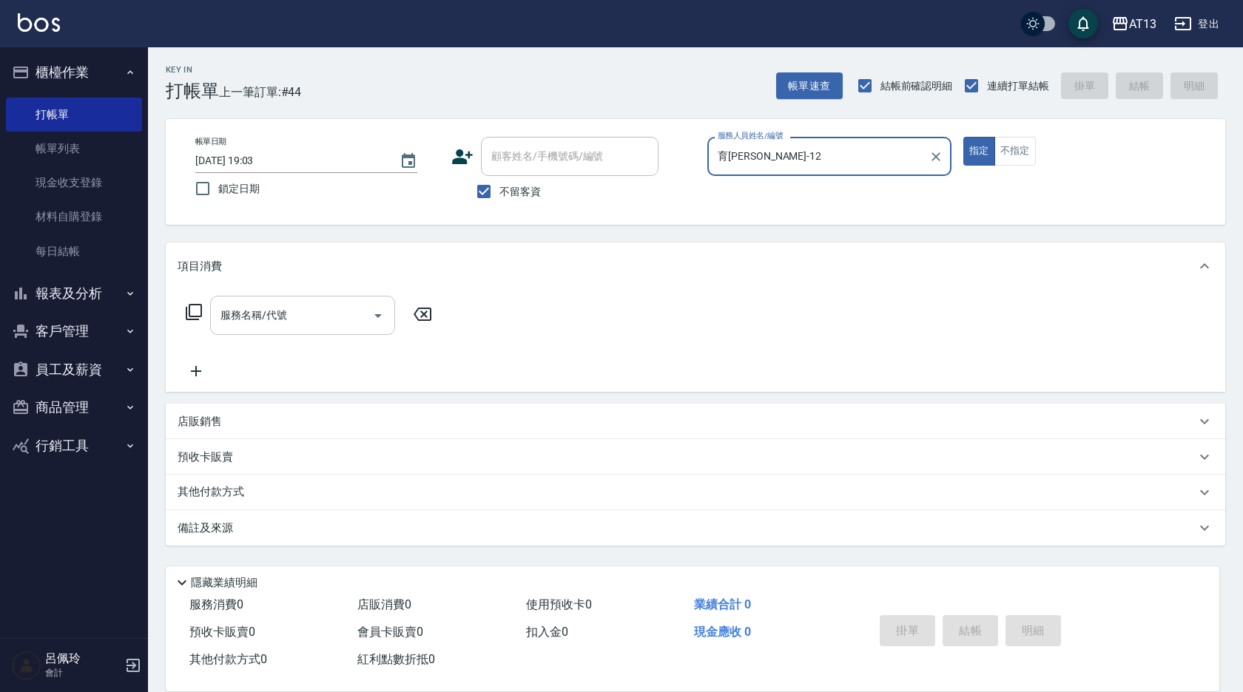
click at [308, 301] on div "服務名稱/代號" at bounding box center [302, 315] width 185 height 39
type input "育萍-12"
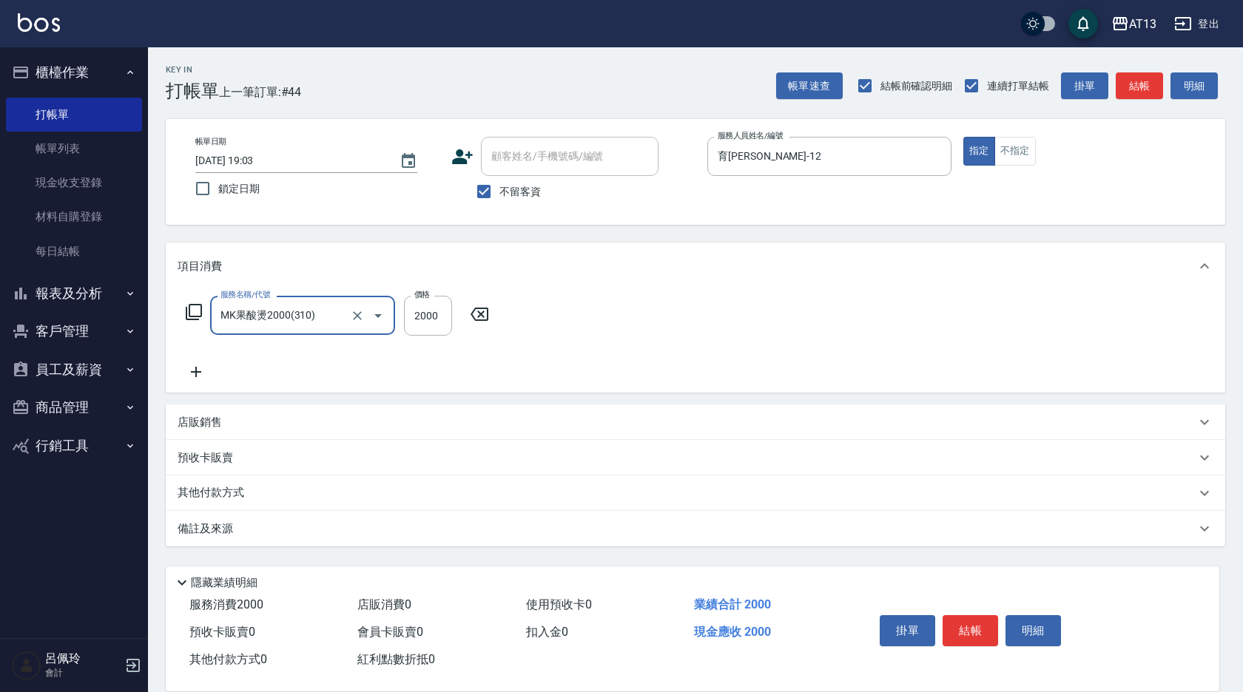
type input "MK果酸燙2000(310)"
click at [669, 315] on icon at bounding box center [674, 314] width 37 height 18
type input "MK果酸燙2000(310)"
click at [661, 333] on div "服務名稱/代號 MK果酸燙2000(310) 服務名稱/代號 價格 2000 價格 洗-1 洗-1 燙染護-1 燙染護-1" at bounding box center [436, 316] width 516 height 40
click at [683, 311] on icon at bounding box center [675, 314] width 18 height 13
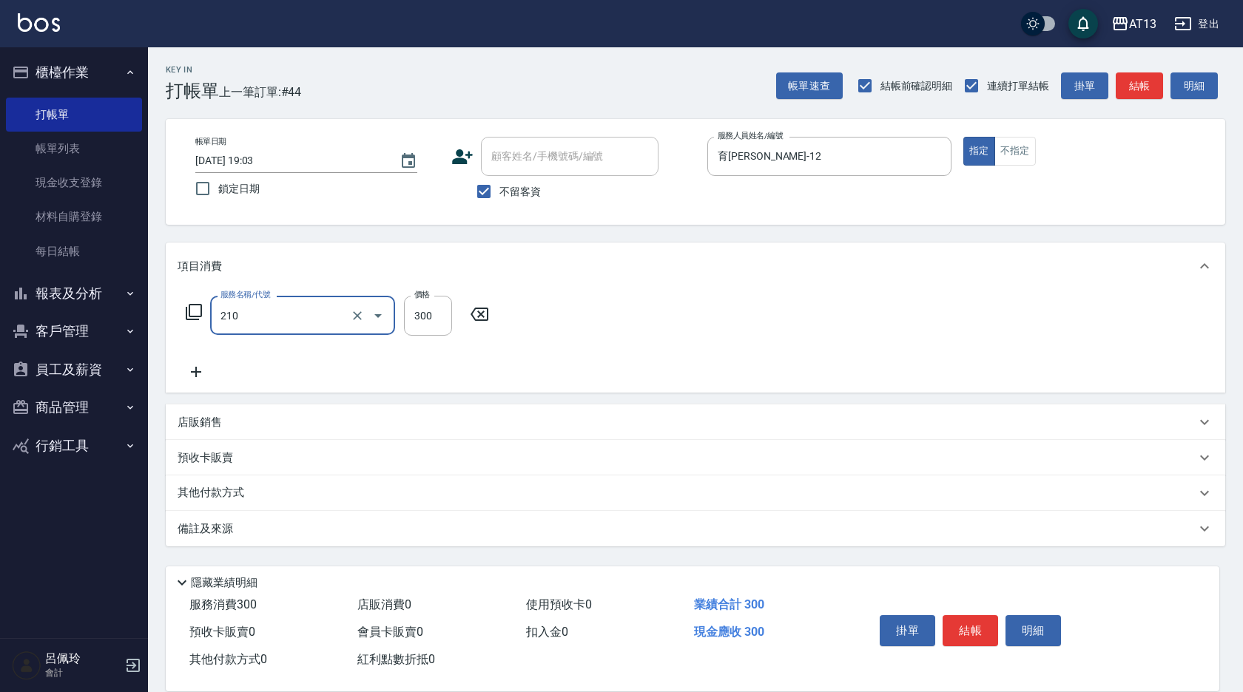
type input "歐娜洗髮精(210)"
type input "李垣潔-31"
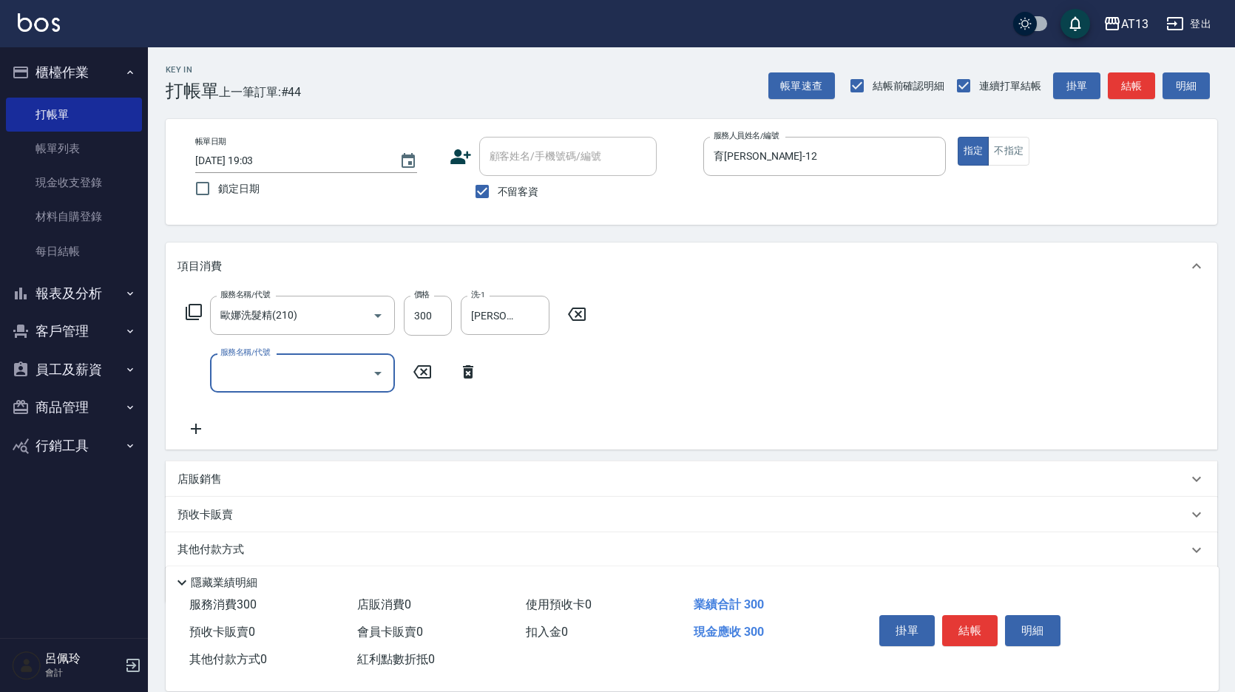
type input "0"
type input "染髮(501)"
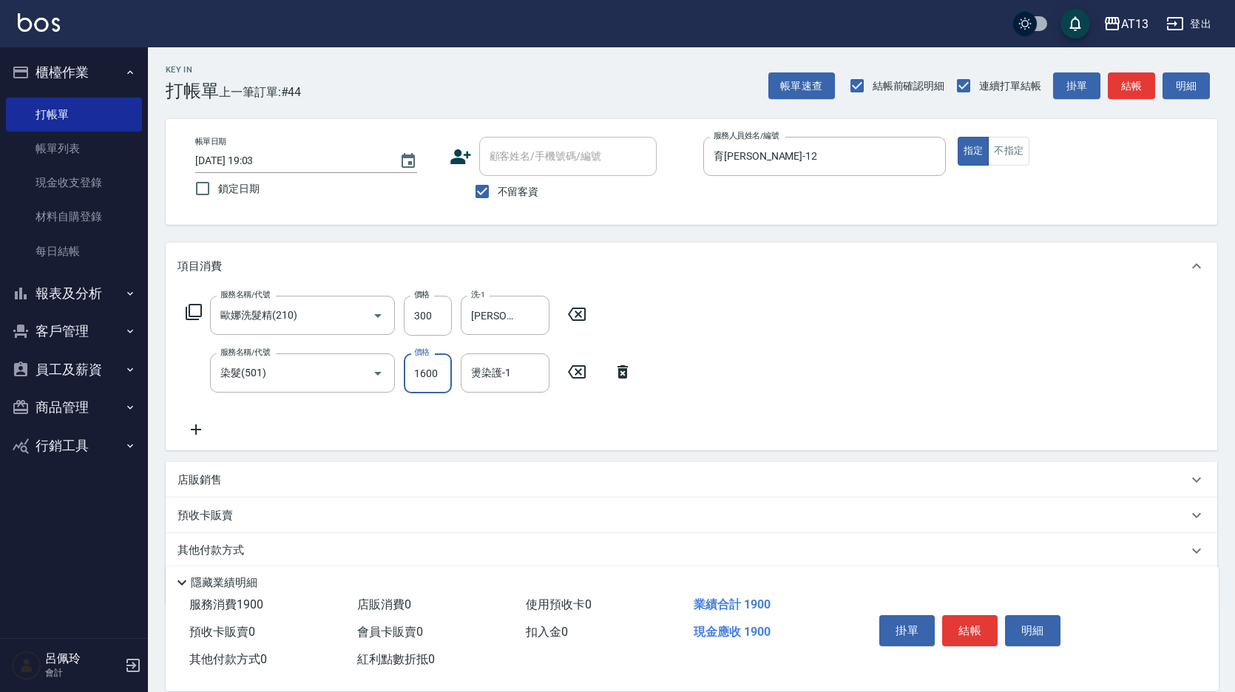
type input "1600"
type input "李垣潔-31"
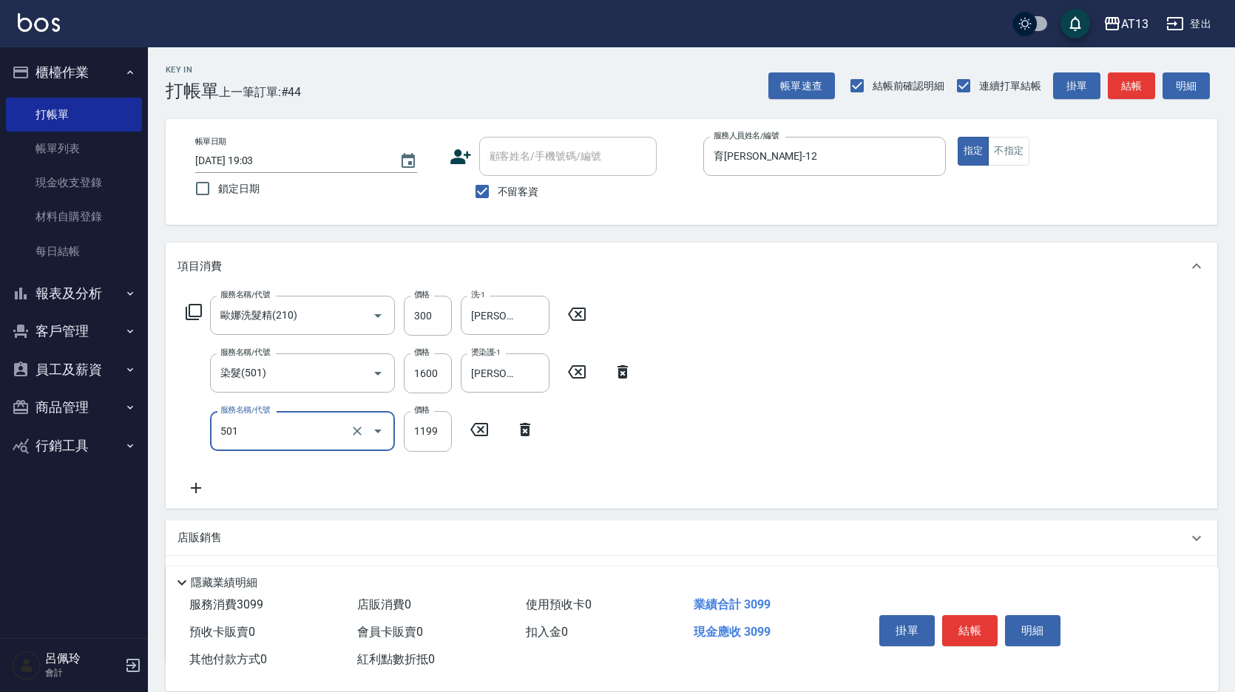
type input "染髮(501)"
type input "1500"
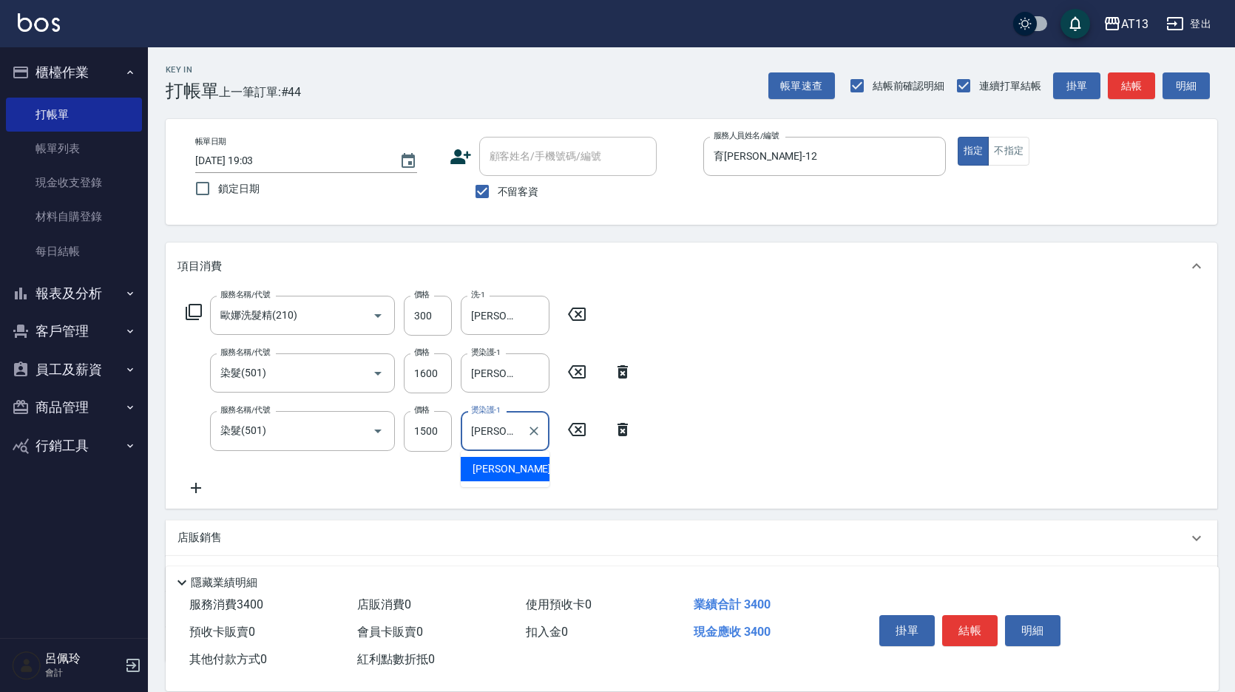
type input "李垣潔-31"
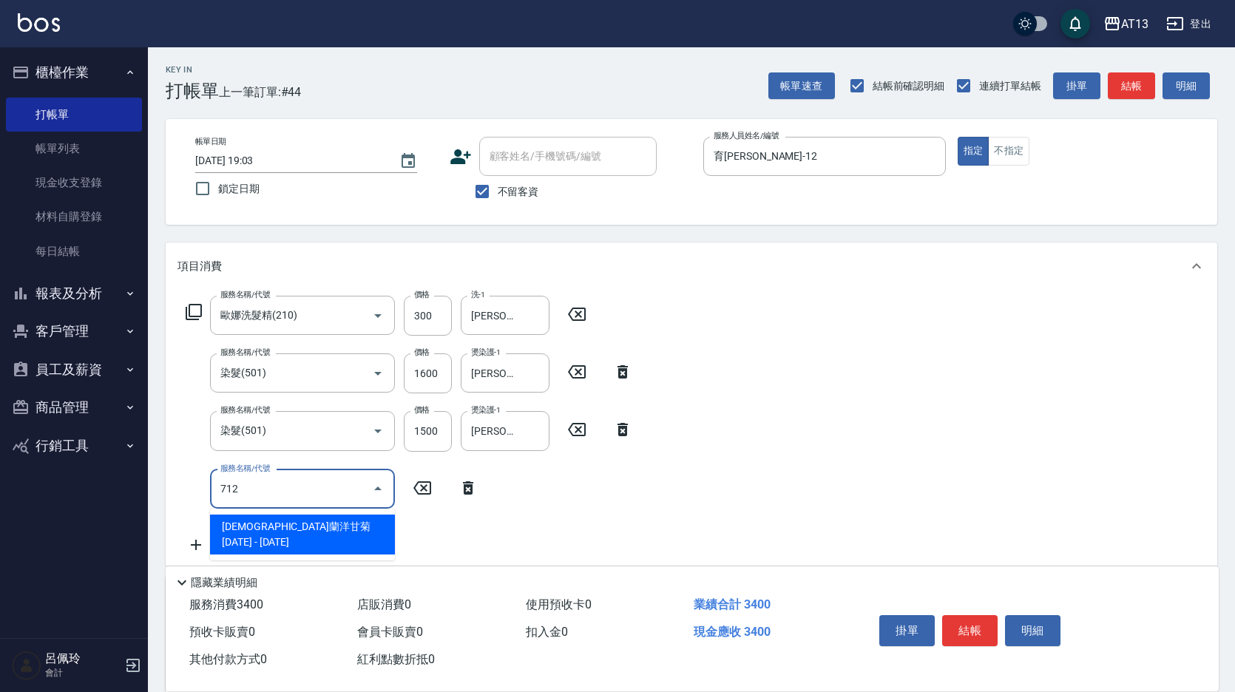
type input "伊蘭洋甘菊1000(712)"
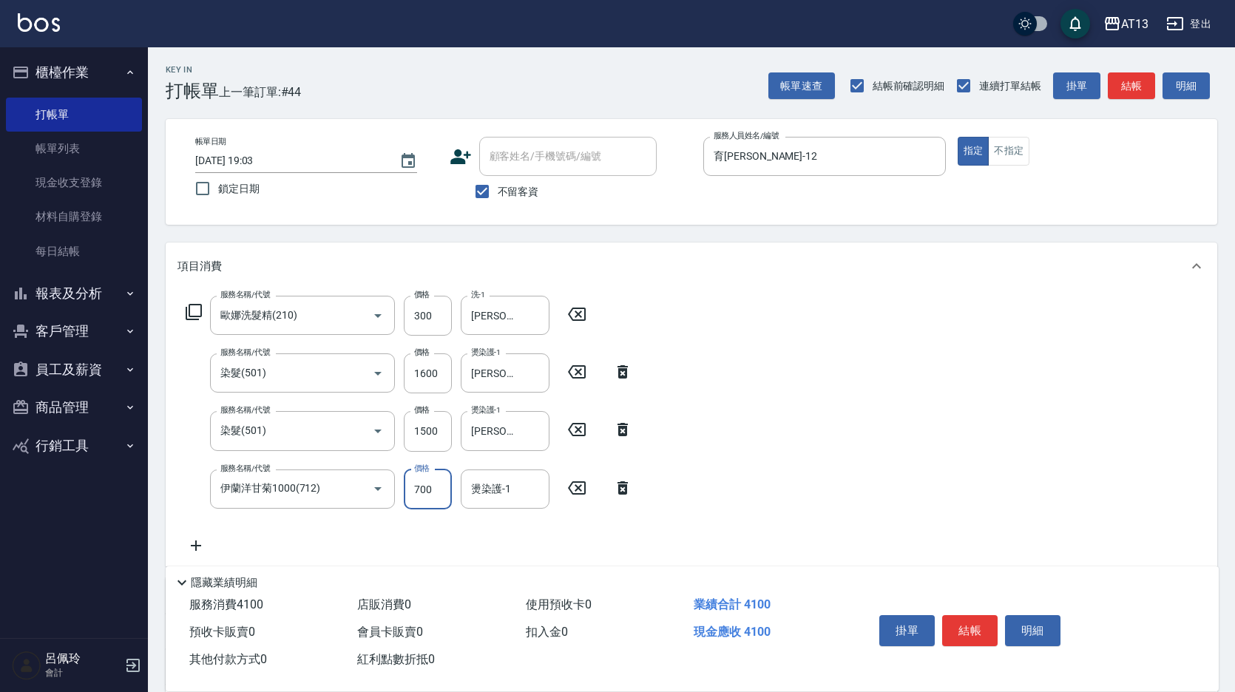
type input "700"
type input "李垣潔-31"
drag, startPoint x: 848, startPoint y: 492, endPoint x: 931, endPoint y: 585, distance: 124.7
click at [850, 492] on div "服務名稱/代號 歐娜洗髮精(210) 服務名稱/代號 價格 300 價格 洗-1 李垣潔-31 洗-1 服務名稱/代號 染髮(501) 服務名稱/代號 價格 …" at bounding box center [692, 457] width 1052 height 334
click at [979, 615] on button "結帳" at bounding box center [969, 630] width 55 height 31
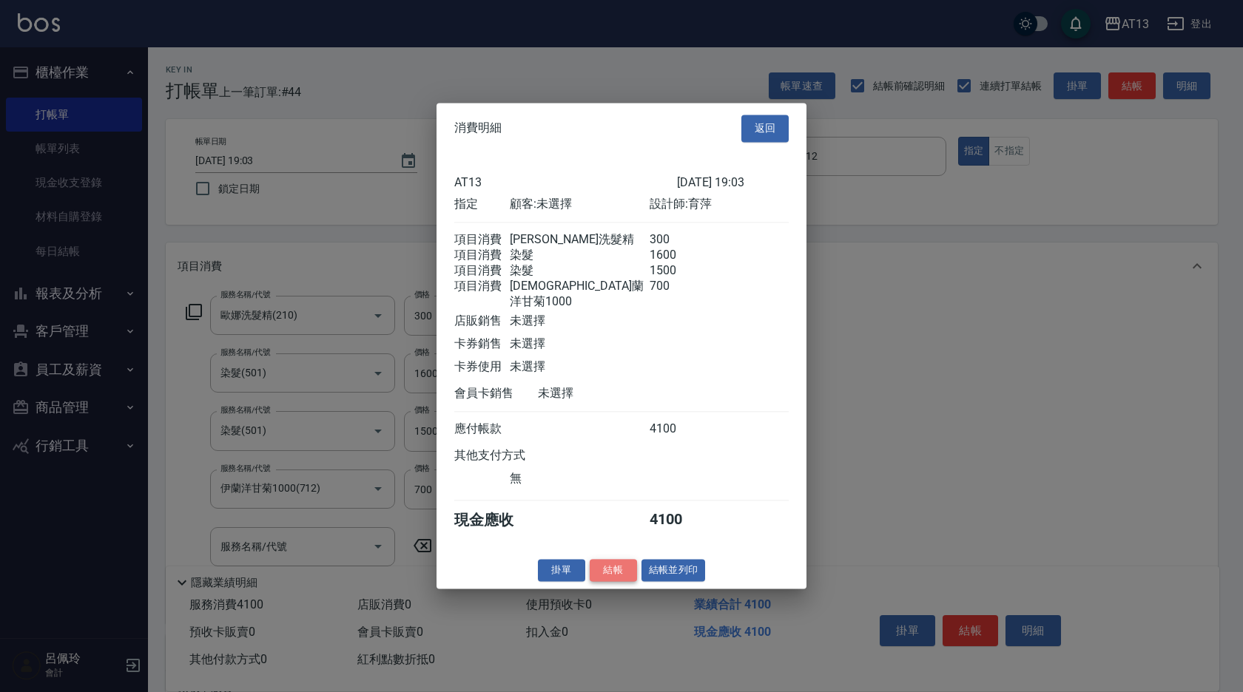
click at [621, 569] on button "結帳" at bounding box center [612, 570] width 47 height 23
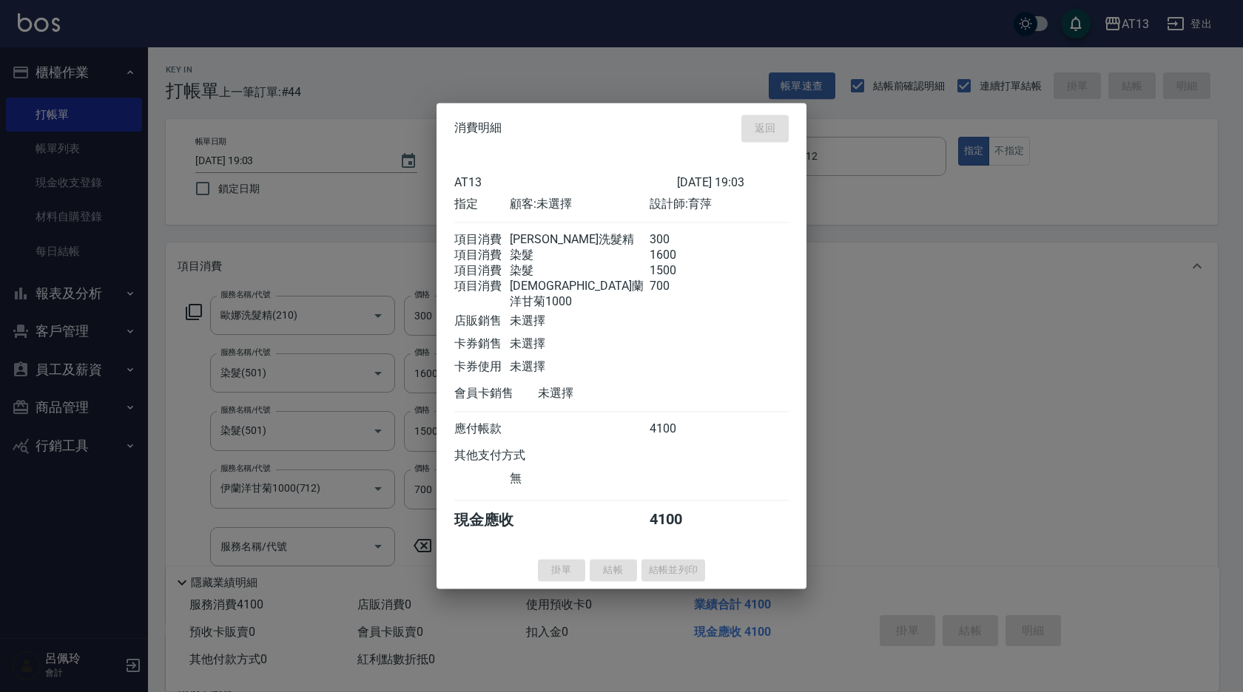
type input "2025/08/15 19:24"
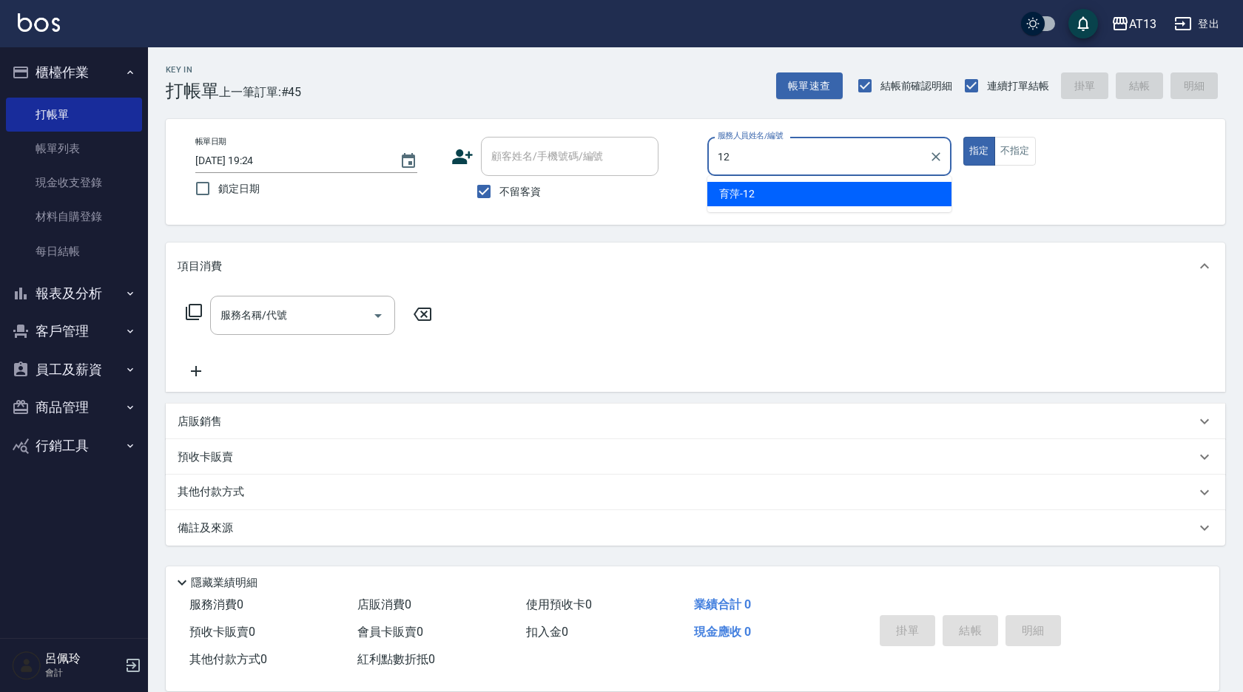
click at [860, 194] on div "育萍 -12" at bounding box center [829, 194] width 244 height 24
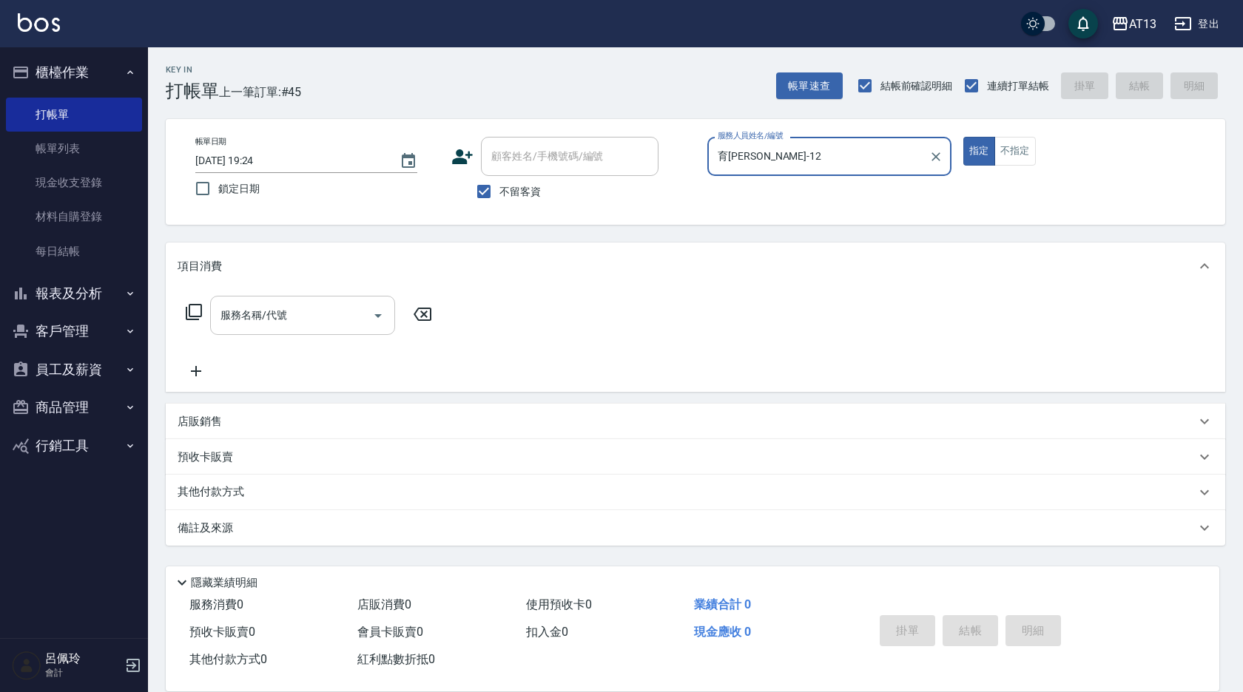
type input "育萍-12"
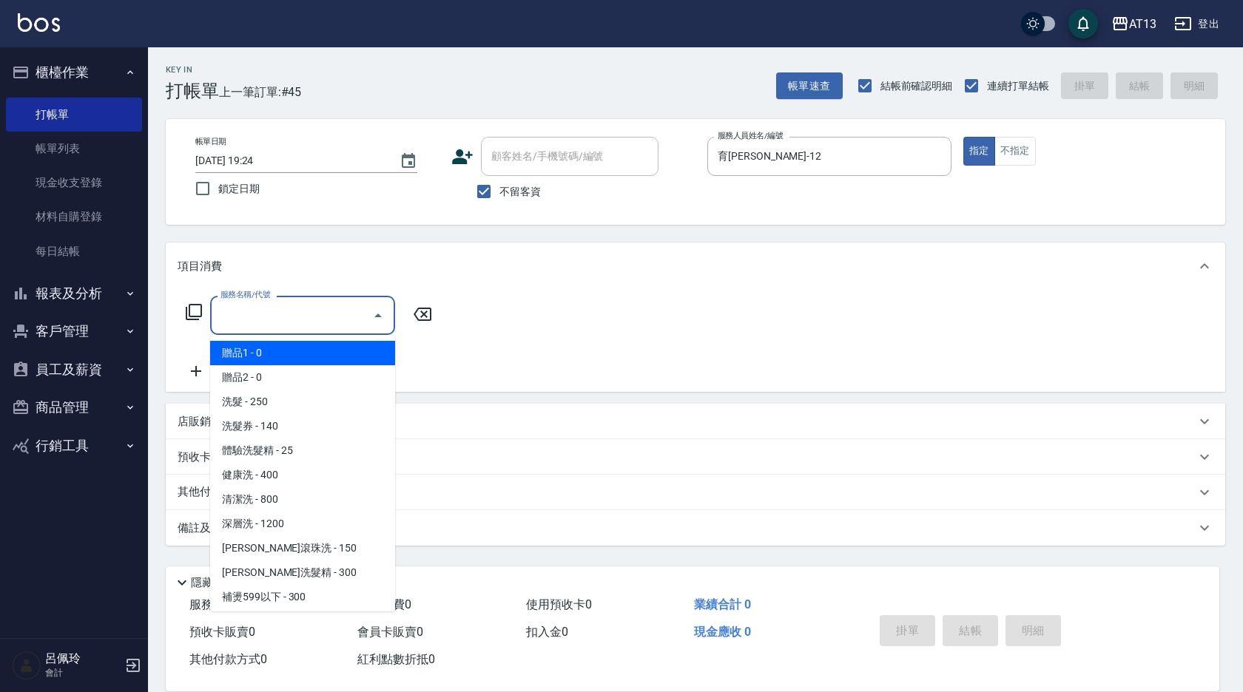
click at [325, 328] on input "服務名稱/代號" at bounding box center [291, 315] width 149 height 26
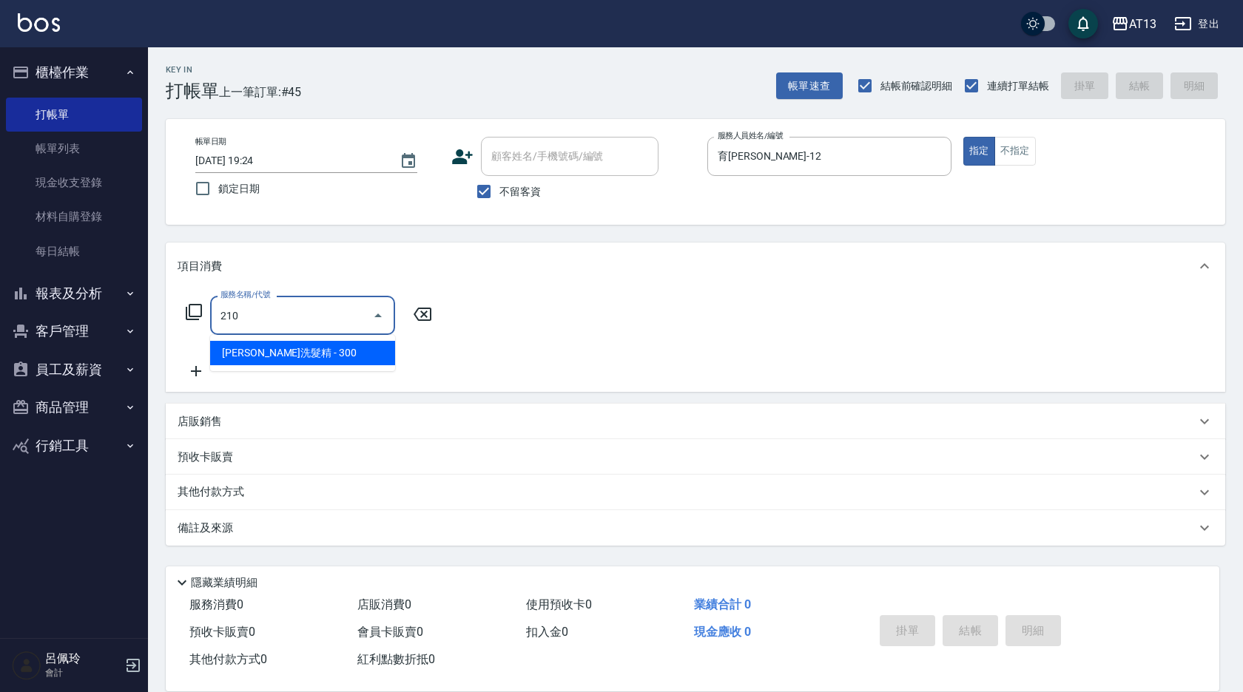
type input "歐娜洗髮精(210)"
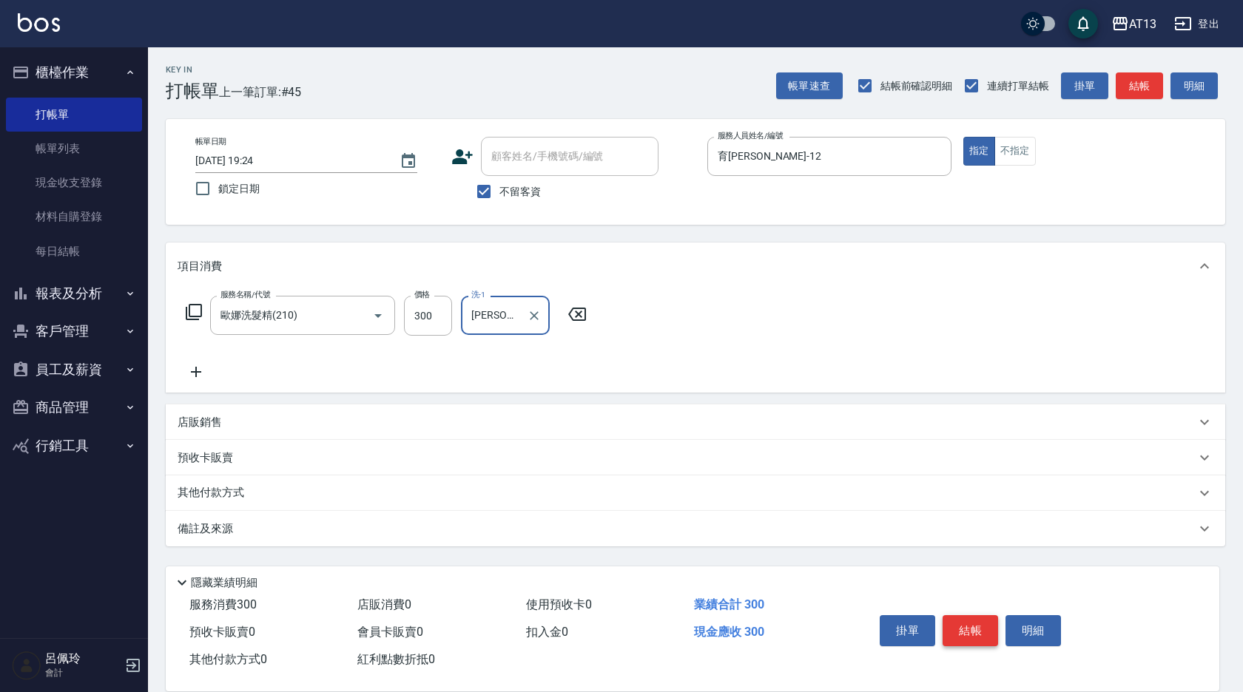
type input "曾羽妡-30"
click at [976, 623] on button "結帳" at bounding box center [969, 630] width 55 height 31
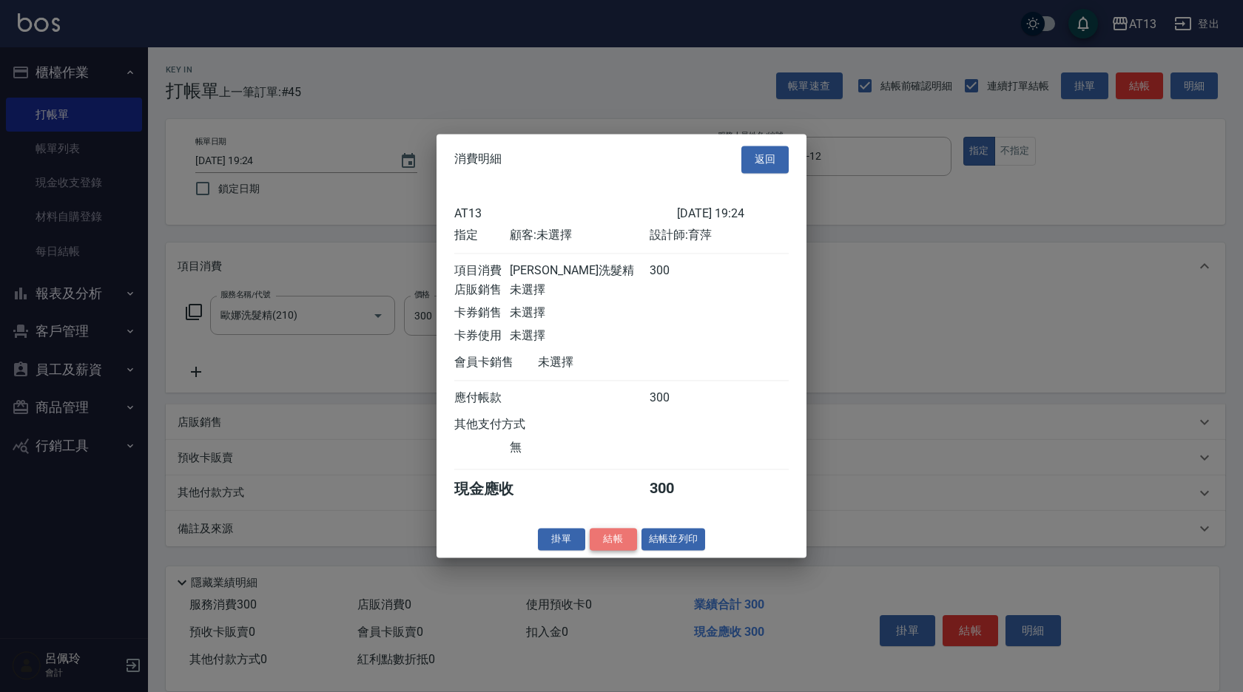
click at [623, 549] on button "結帳" at bounding box center [612, 539] width 47 height 23
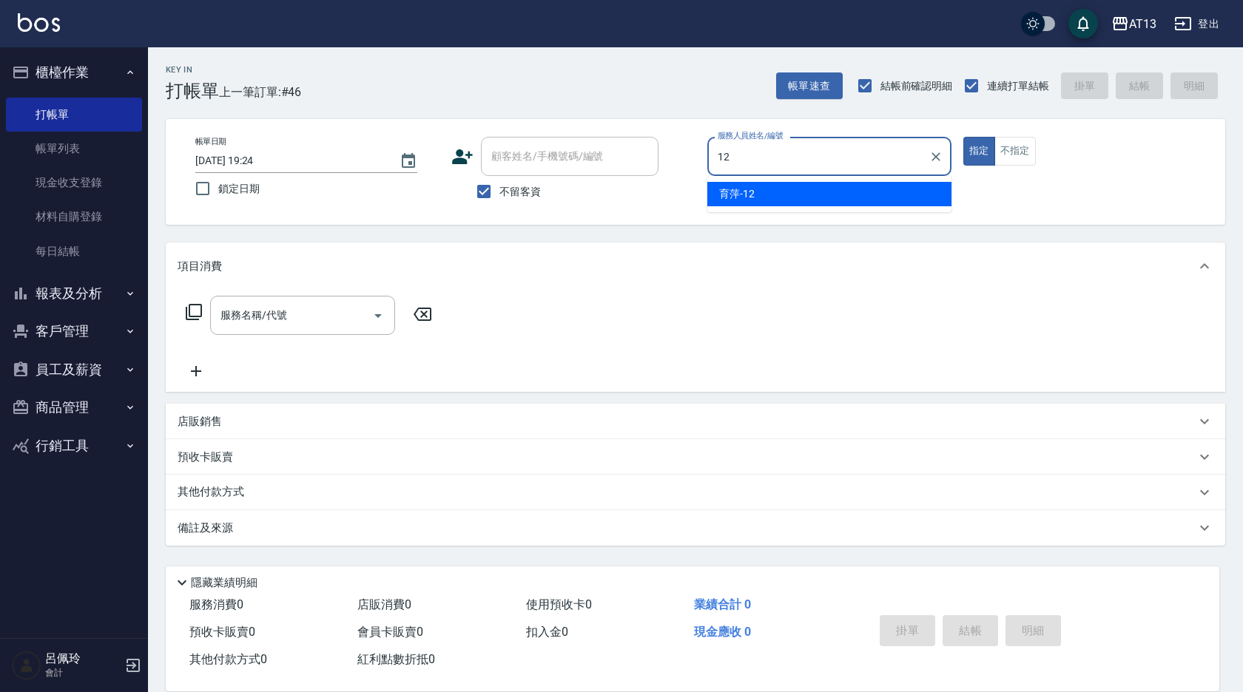
click at [893, 200] on div "育萍 -12" at bounding box center [829, 194] width 244 height 24
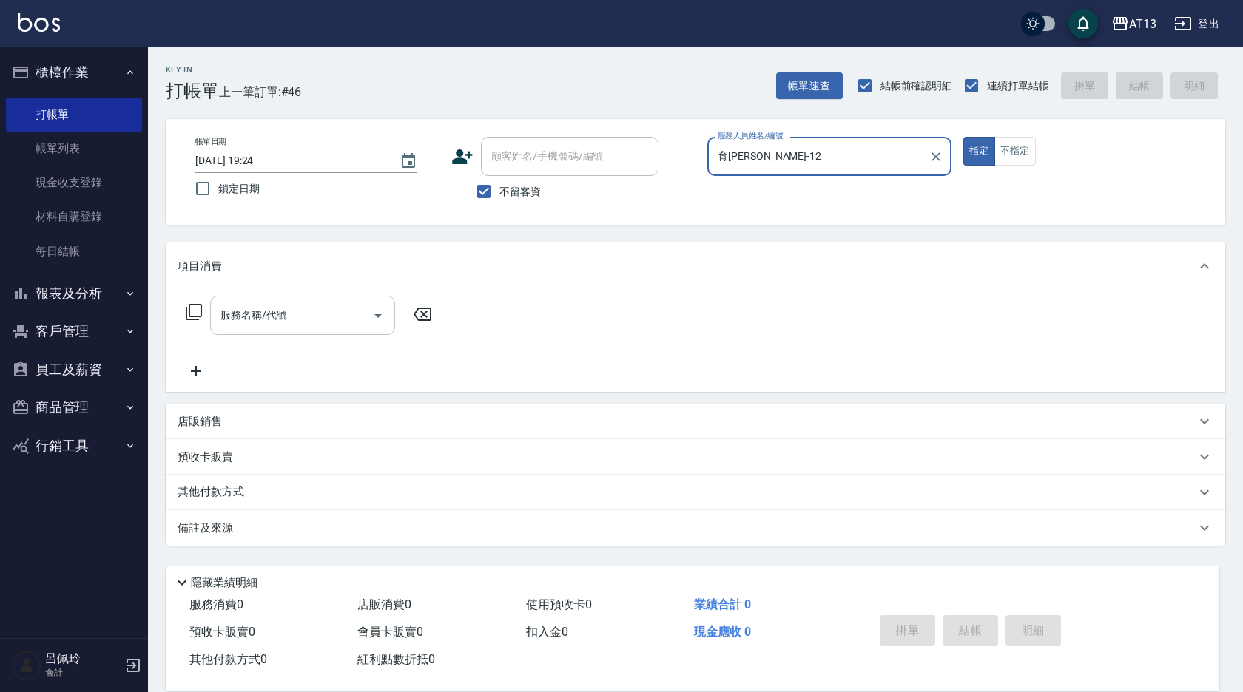
click at [335, 299] on div "服務名稱/代號" at bounding box center [302, 315] width 185 height 39
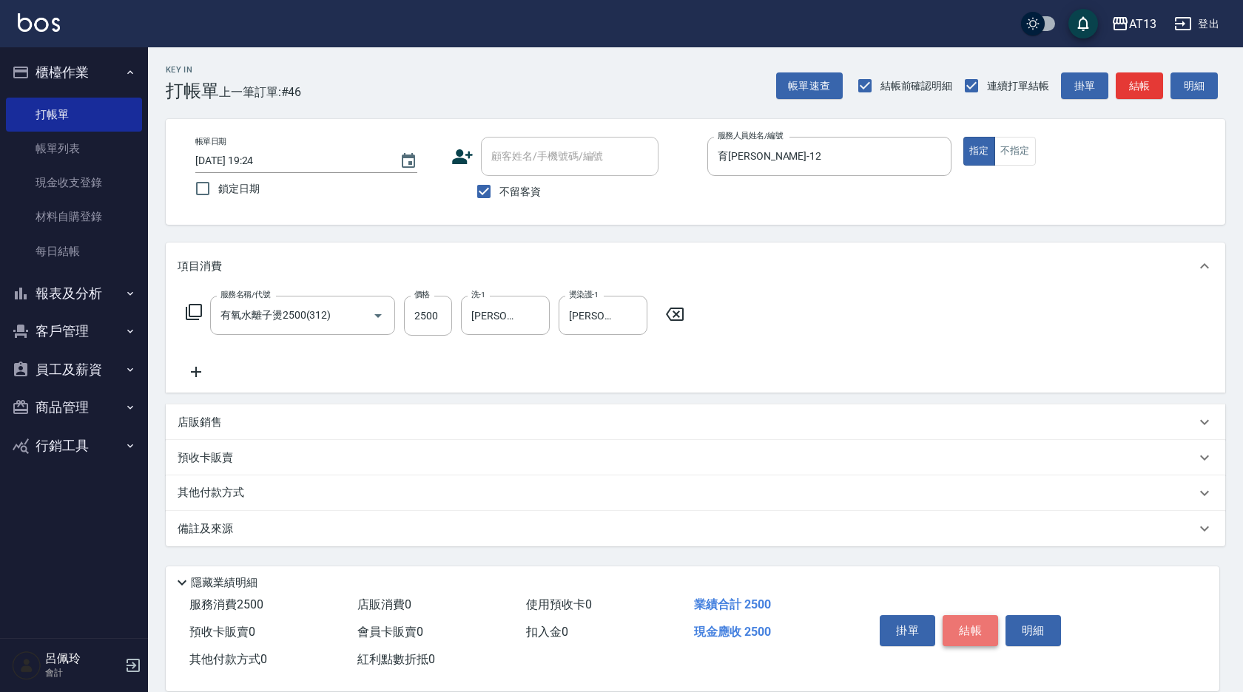
click at [967, 632] on button "結帳" at bounding box center [969, 630] width 55 height 31
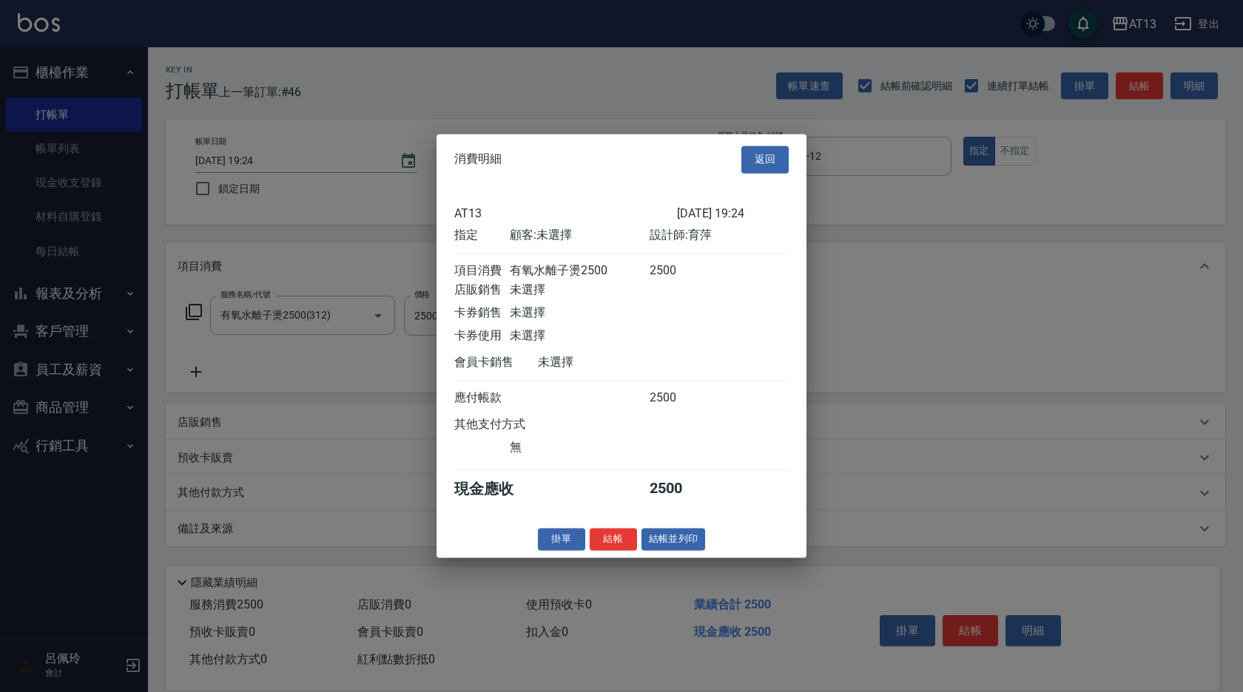
click at [623, 550] on button "結帳" at bounding box center [612, 539] width 47 height 23
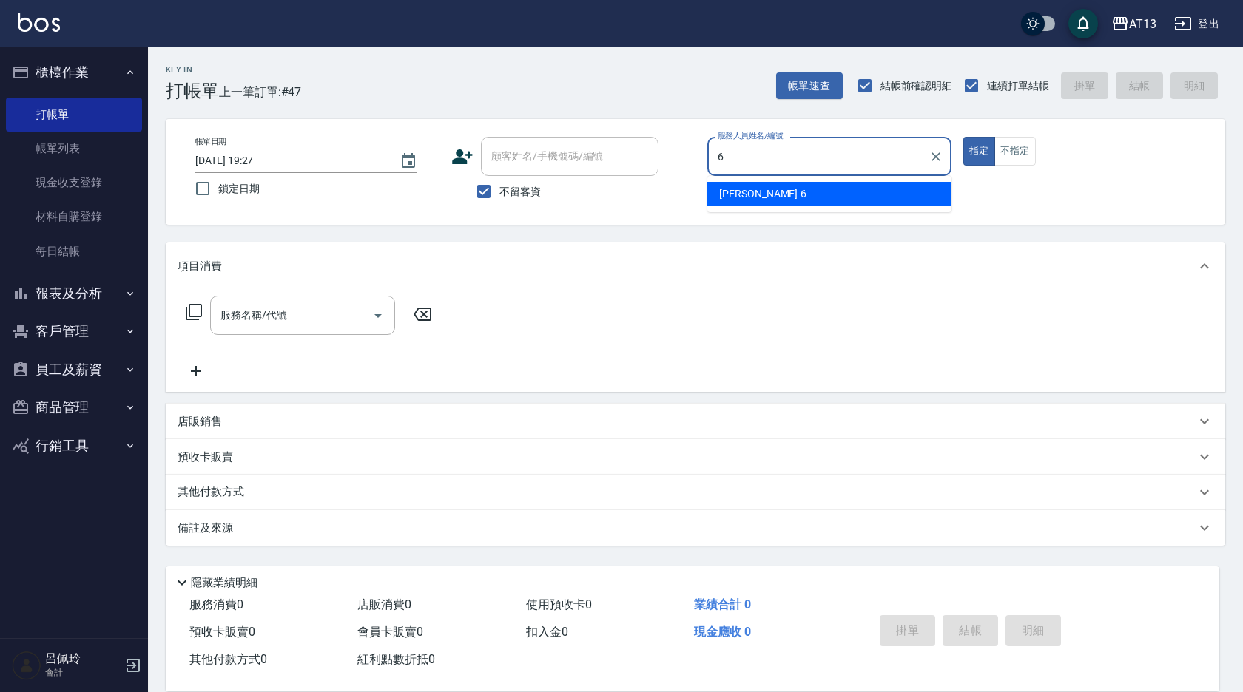
click at [763, 187] on div "亭妤 -6" at bounding box center [829, 194] width 244 height 24
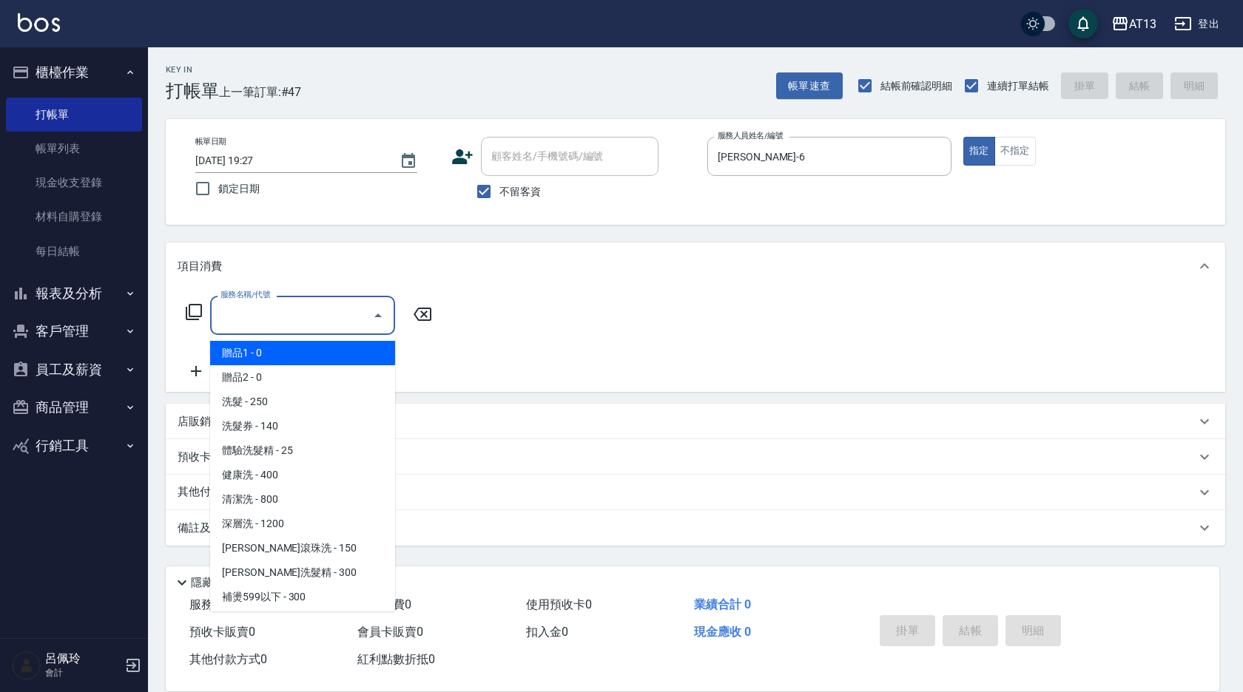
click at [308, 317] on input "服務名稱/代號" at bounding box center [291, 315] width 149 height 26
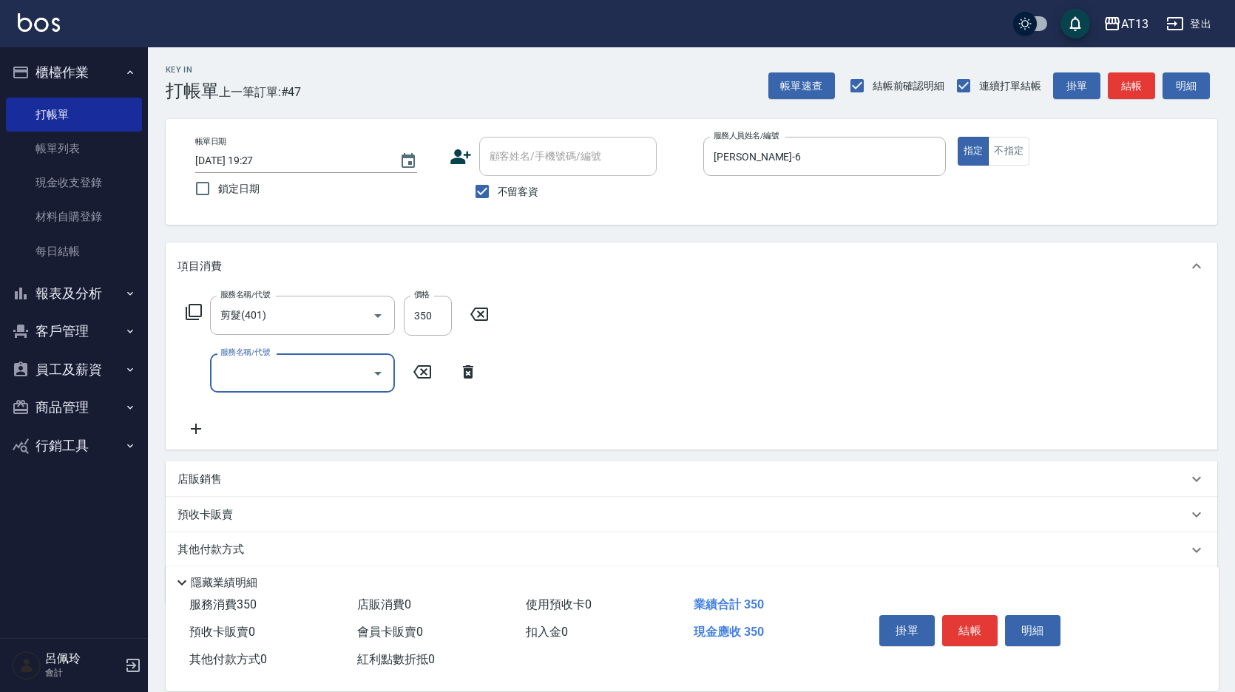
click at [998, 476] on div "店販銷售" at bounding box center [683, 480] width 1010 height 16
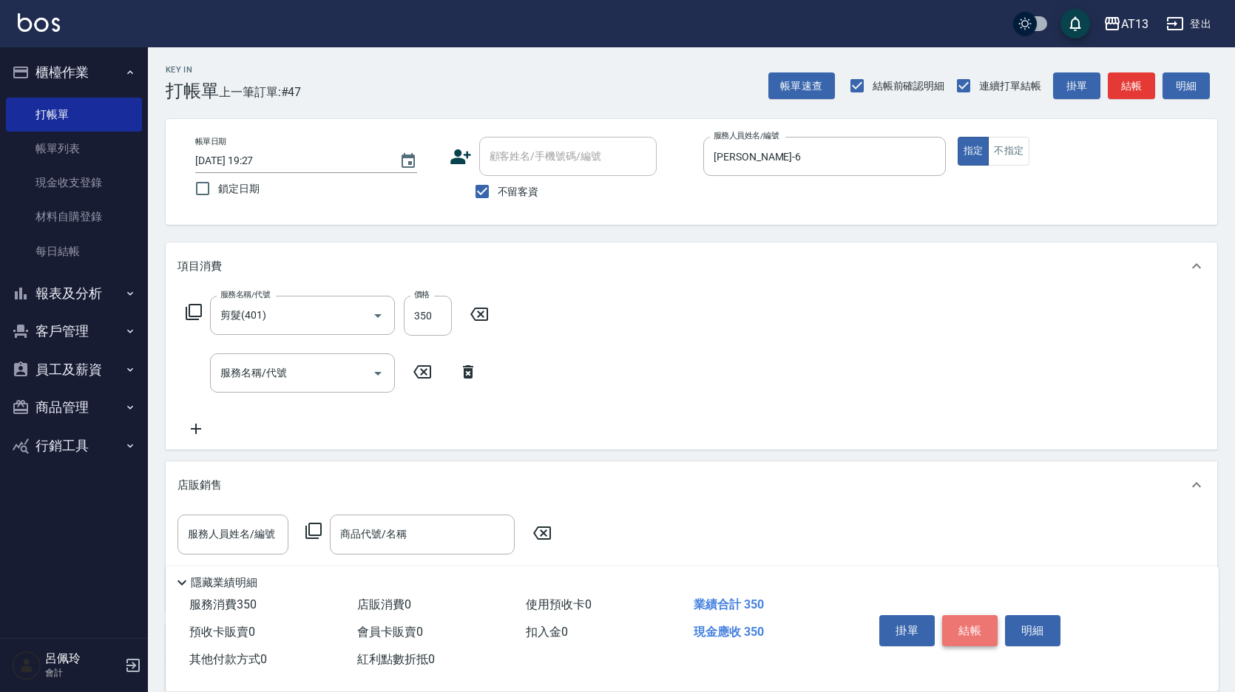
click at [975, 623] on button "結帳" at bounding box center [969, 630] width 55 height 31
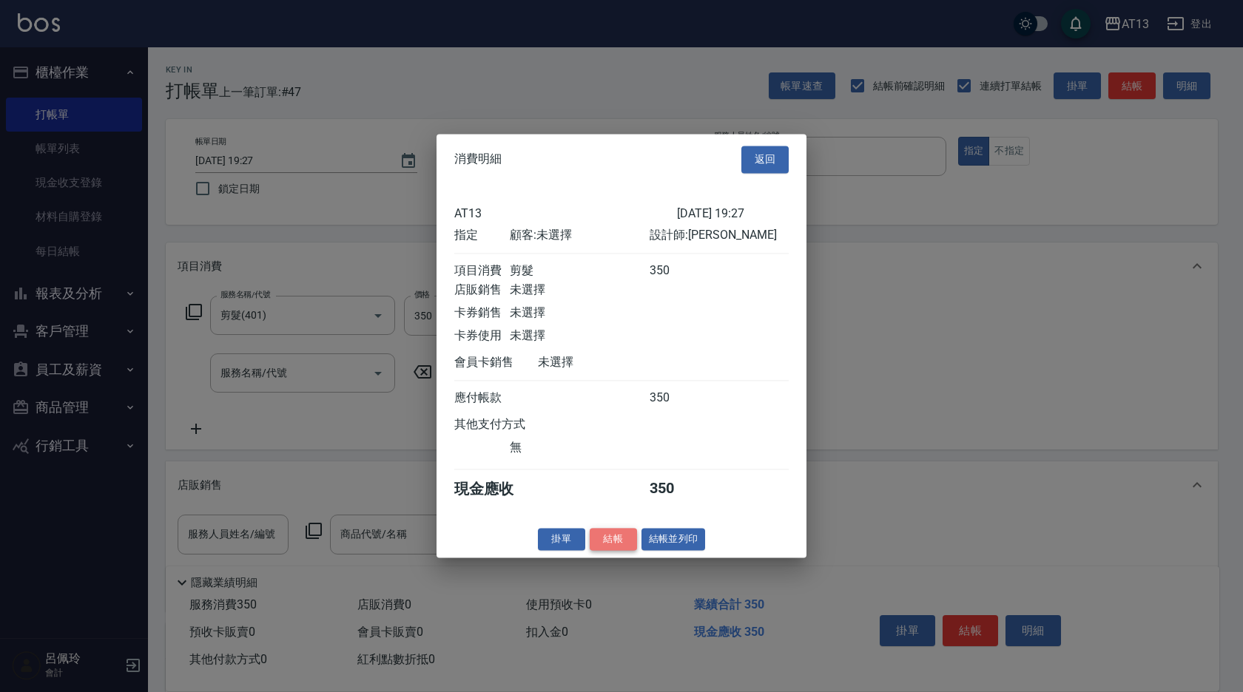
click at [616, 544] on button "結帳" at bounding box center [612, 539] width 47 height 23
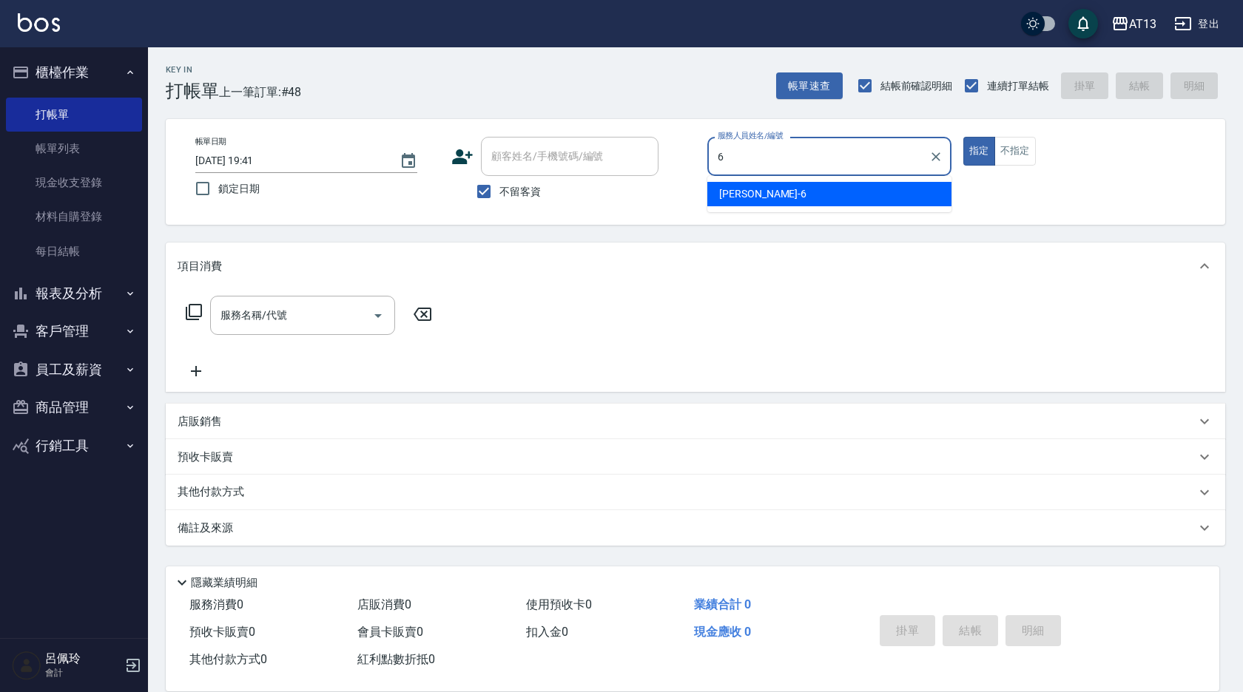
click at [757, 190] on div "亭妤 -6" at bounding box center [829, 194] width 244 height 24
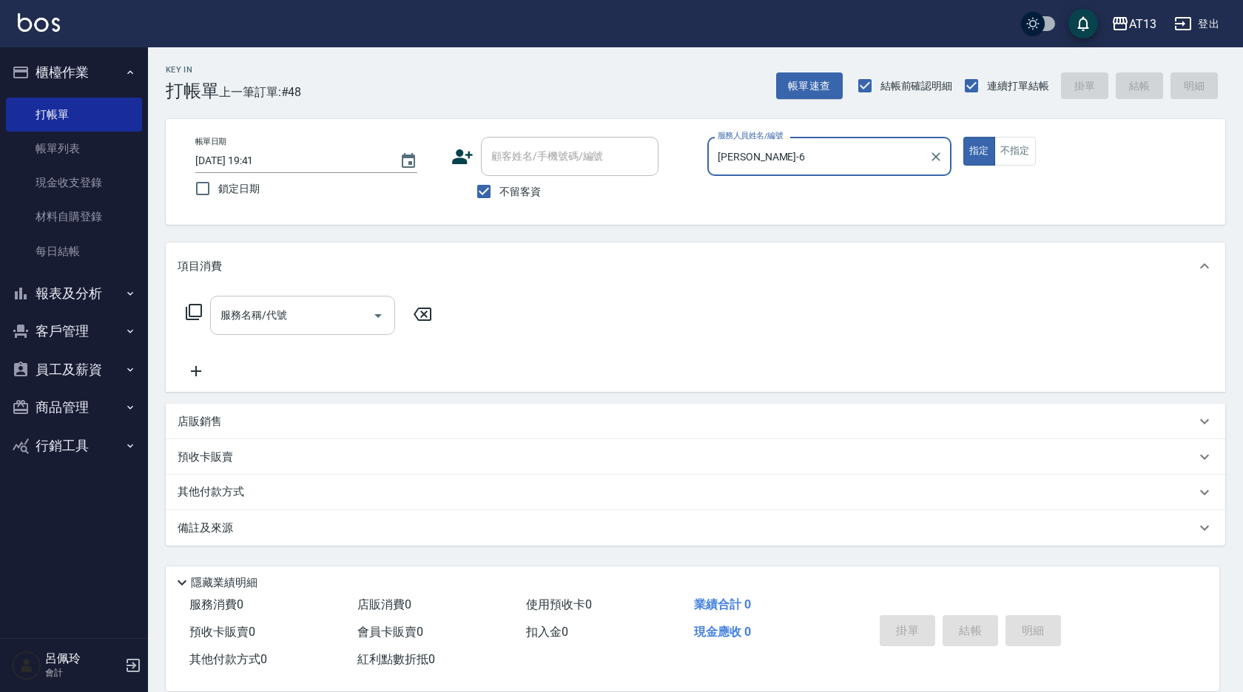
click at [292, 330] on div "服務名稱/代號" at bounding box center [302, 315] width 185 height 39
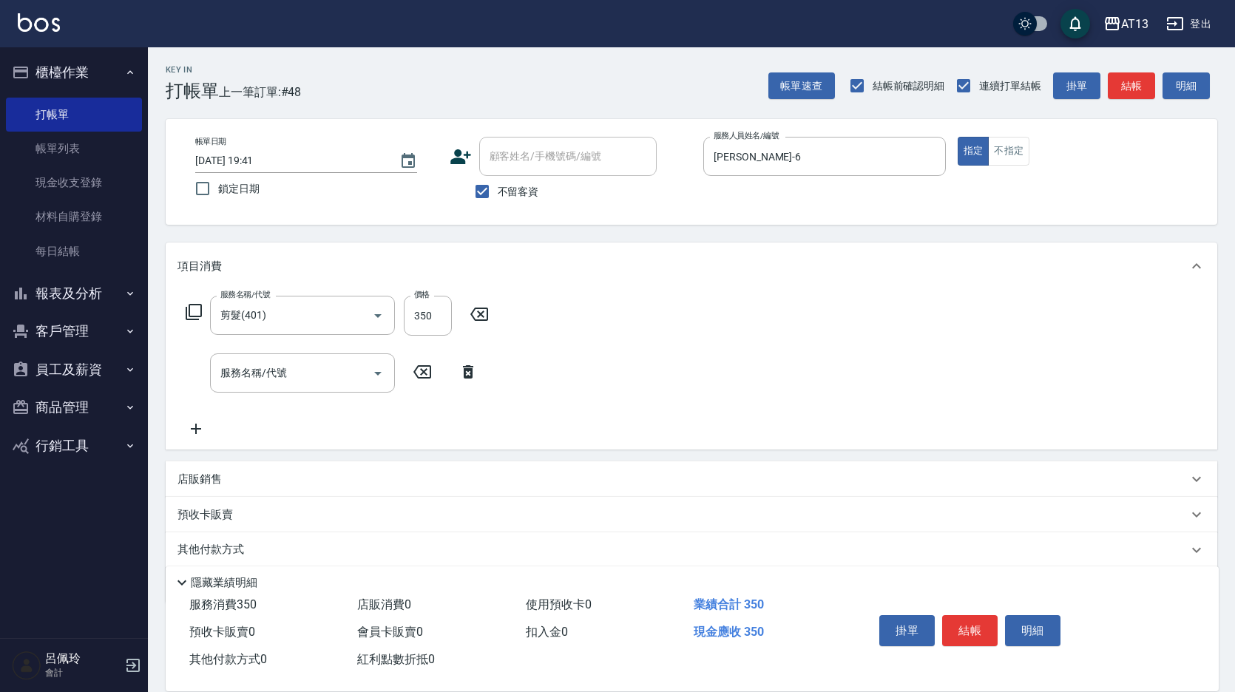
drag, startPoint x: 752, startPoint y: 349, endPoint x: 959, endPoint y: 689, distance: 397.7
click at [754, 349] on div "服務名稱/代號 剪髮(401) 服務名稱/代號 價格 350 價格 服務名稱/代號 服務名稱/代號" at bounding box center [692, 370] width 1052 height 160
click at [951, 630] on button "結帳" at bounding box center [969, 630] width 55 height 31
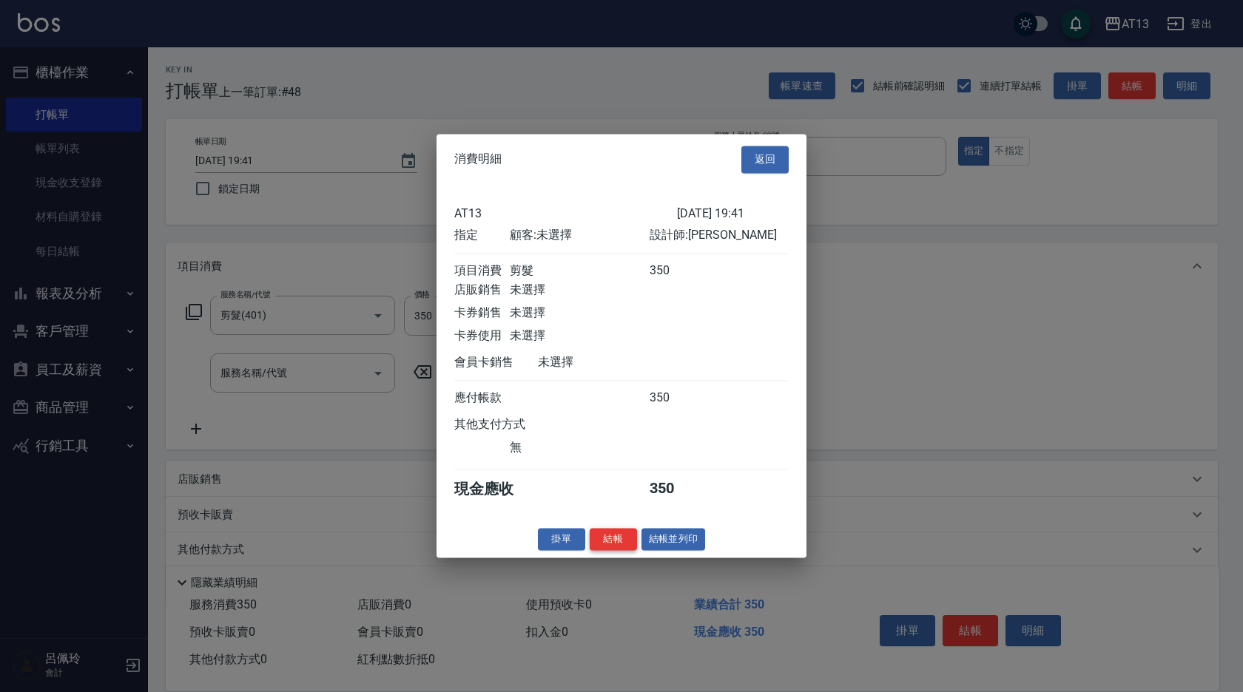
click at [609, 538] on button "結帳" at bounding box center [612, 539] width 47 height 23
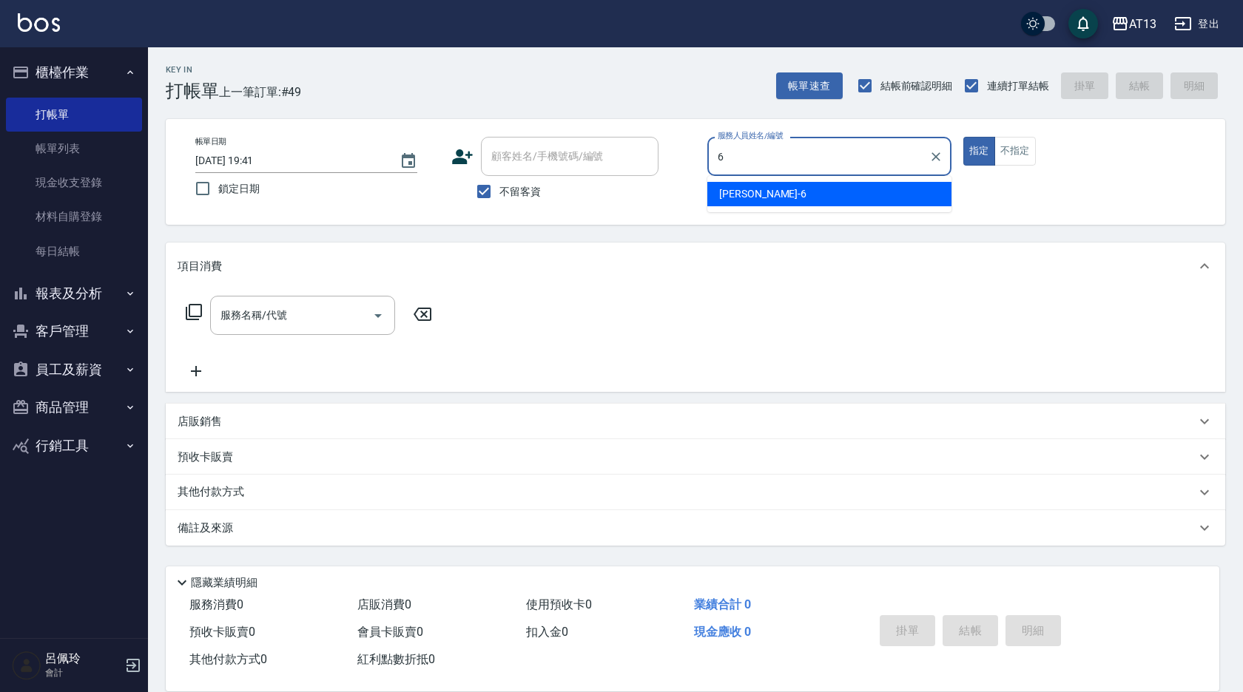
click at [742, 189] on span "亭妤 -6" at bounding box center [762, 194] width 87 height 16
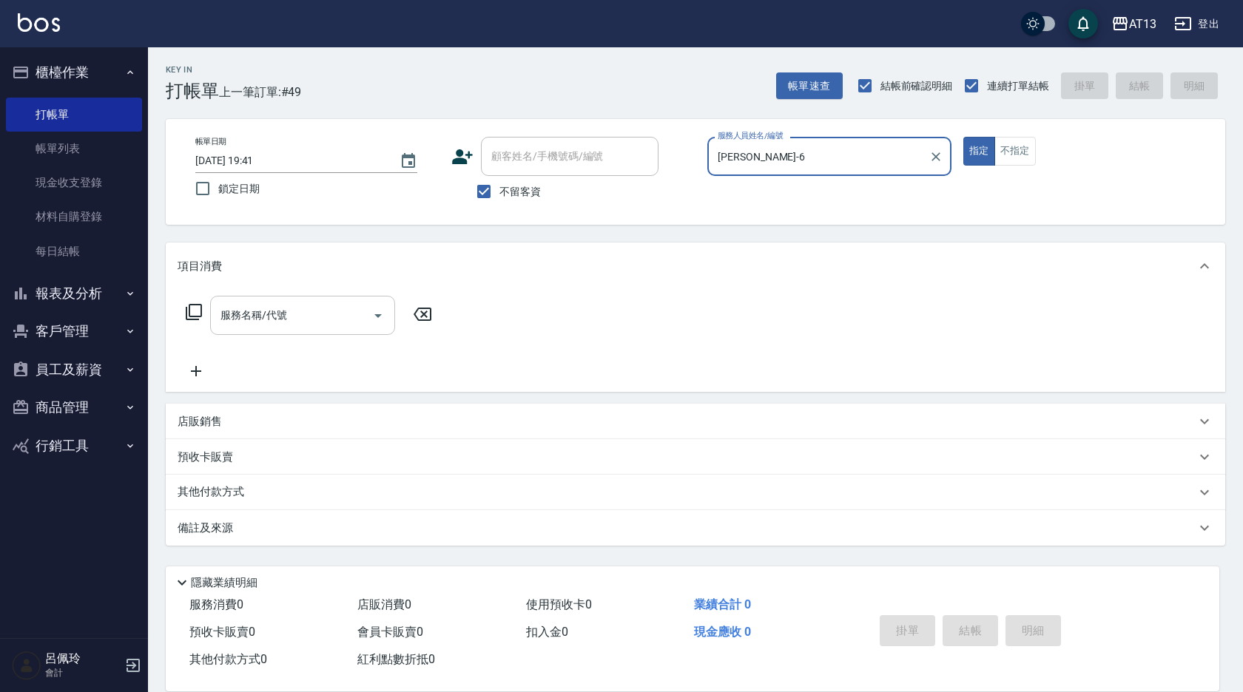
click at [265, 314] on input "服務名稱/代號" at bounding box center [291, 315] width 149 height 26
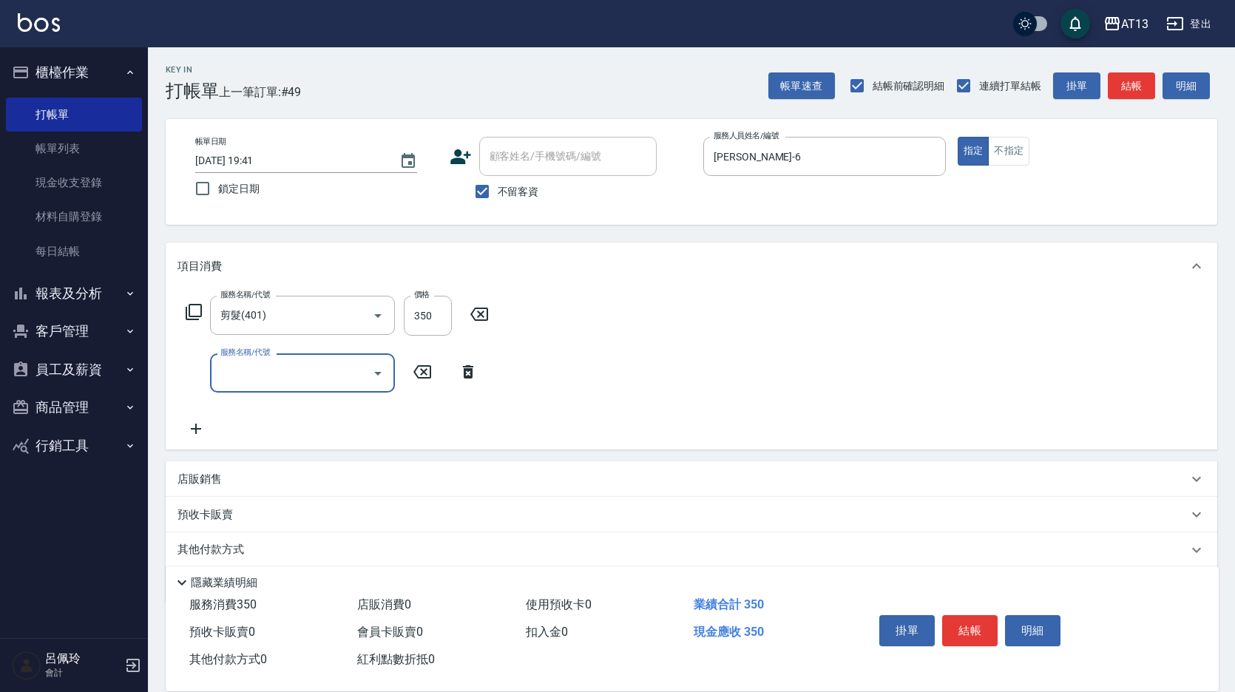
click at [811, 379] on div "服務名稱/代號 剪髮(401) 服務名稱/代號 價格 350 價格 服務名稱/代號 服務名稱/代號" at bounding box center [692, 370] width 1052 height 160
click at [977, 623] on button "結帳" at bounding box center [969, 630] width 55 height 31
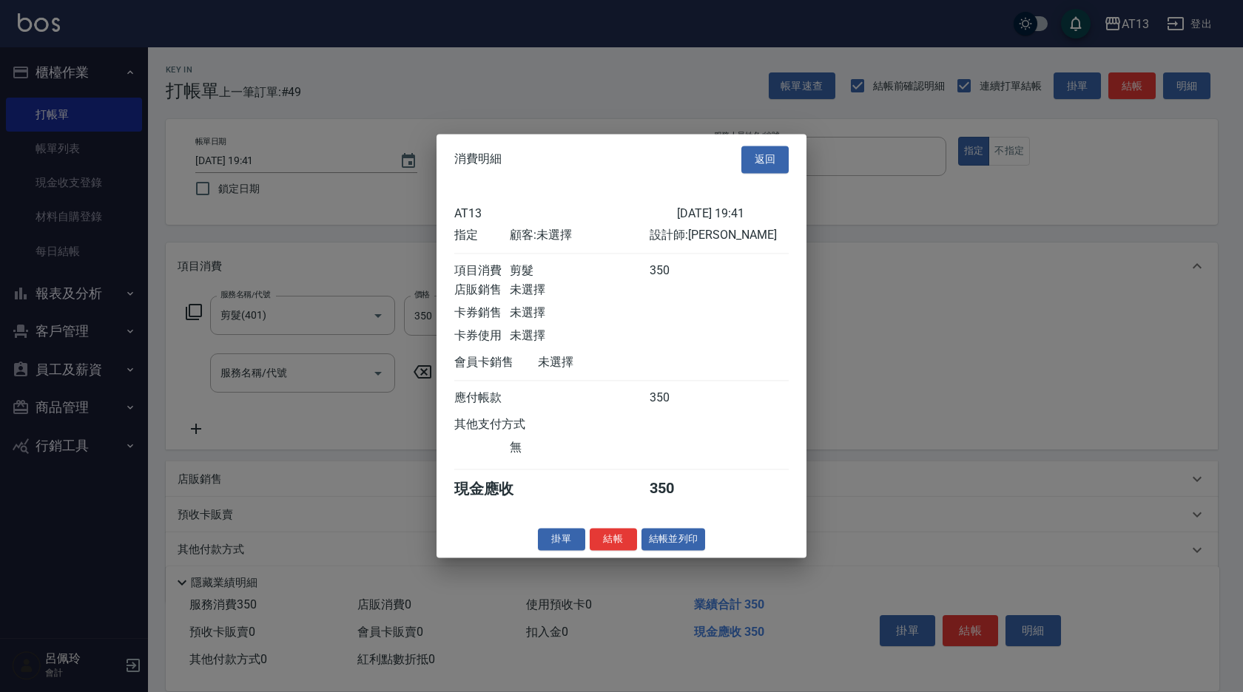
drag, startPoint x: 615, startPoint y: 547, endPoint x: 562, endPoint y: 562, distance: 54.6
click at [614, 547] on button "結帳" at bounding box center [612, 539] width 47 height 23
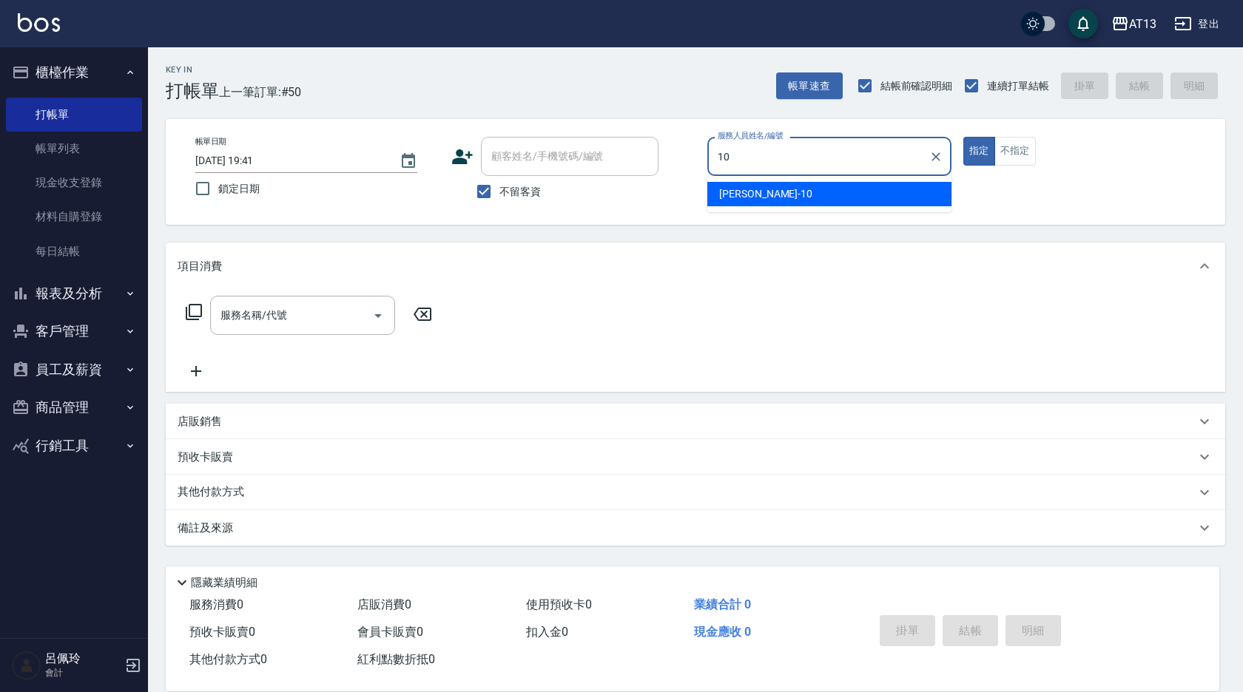
click at [828, 192] on div "稔穎 -10" at bounding box center [829, 194] width 244 height 24
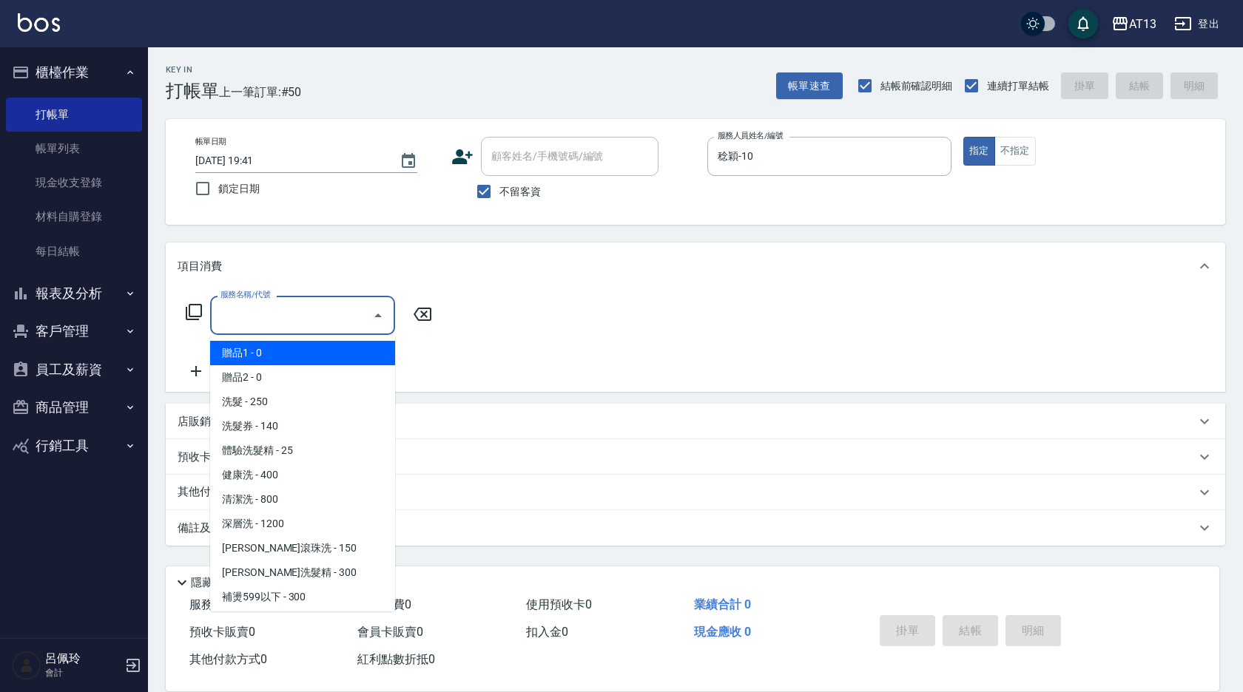
click at [263, 317] on div "服務名稱/代號 服務名稱/代號" at bounding box center [302, 315] width 185 height 39
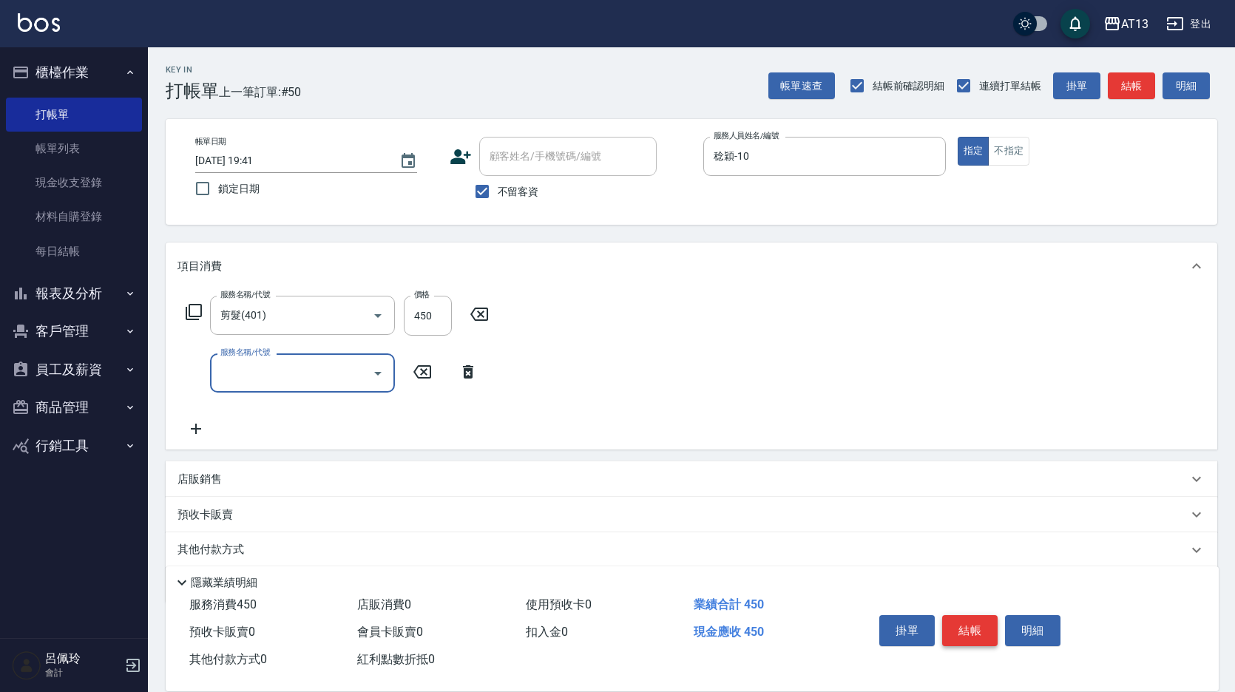
click at [977, 632] on button "結帳" at bounding box center [969, 630] width 55 height 31
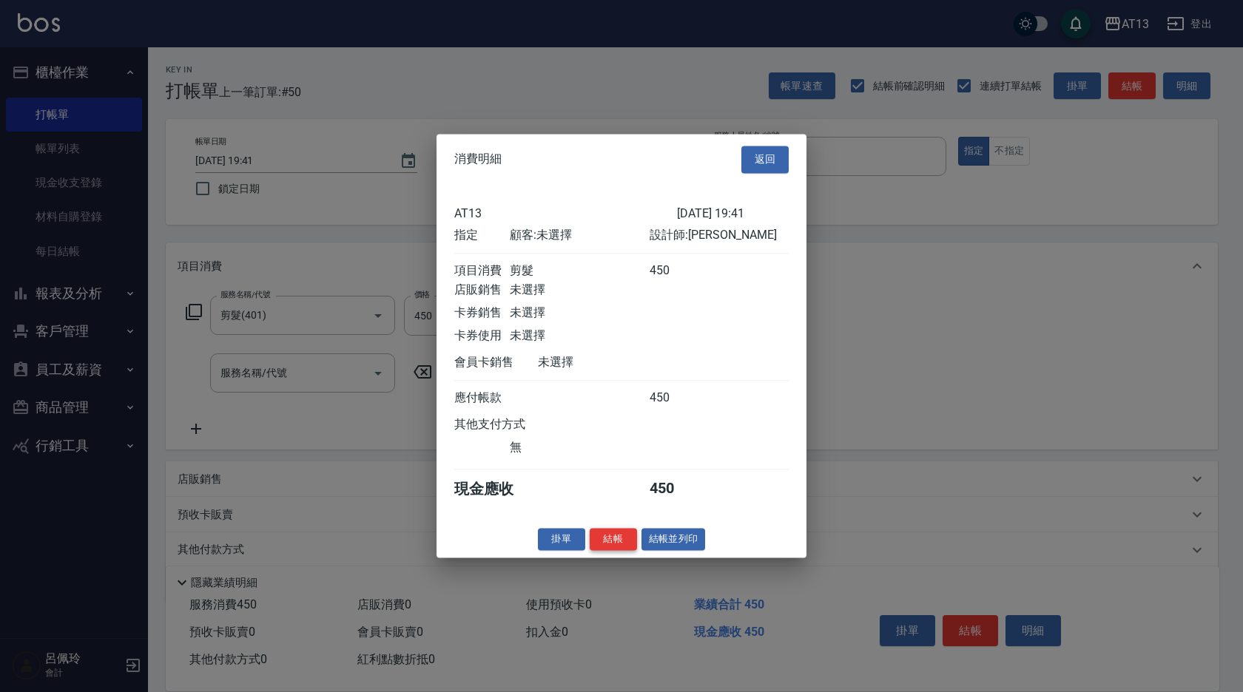
click at [618, 544] on button "結帳" at bounding box center [612, 539] width 47 height 23
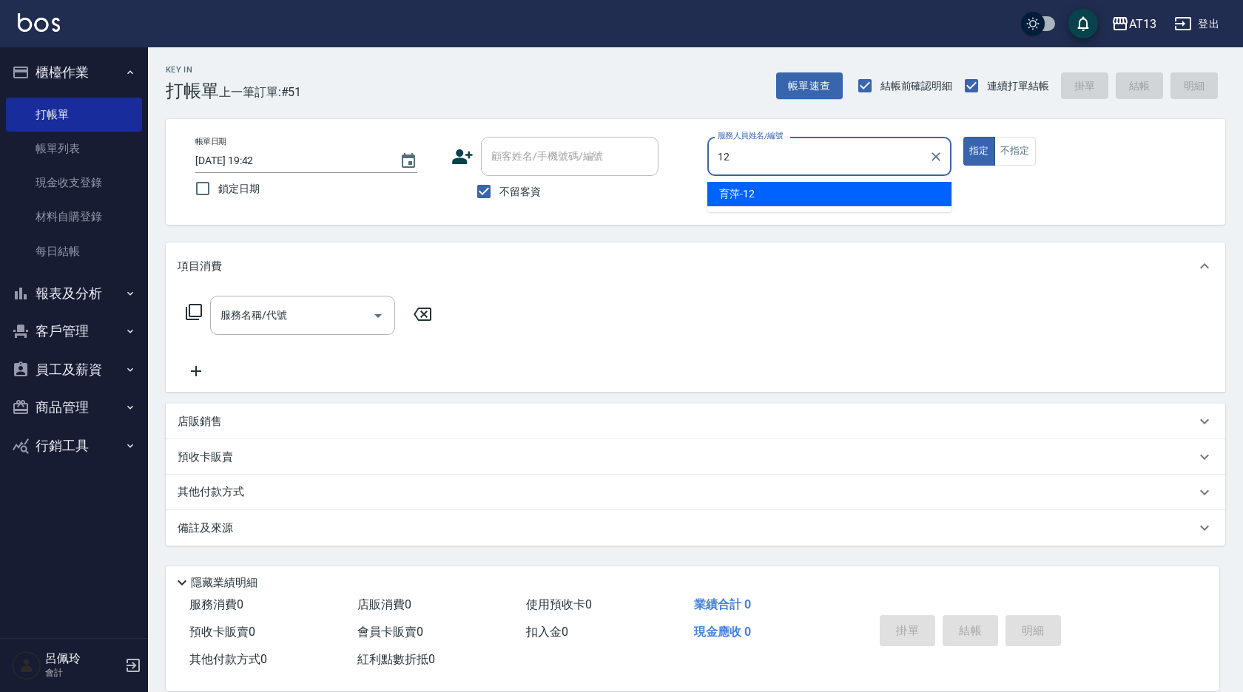
click at [896, 193] on div "育萍 -12" at bounding box center [829, 194] width 244 height 24
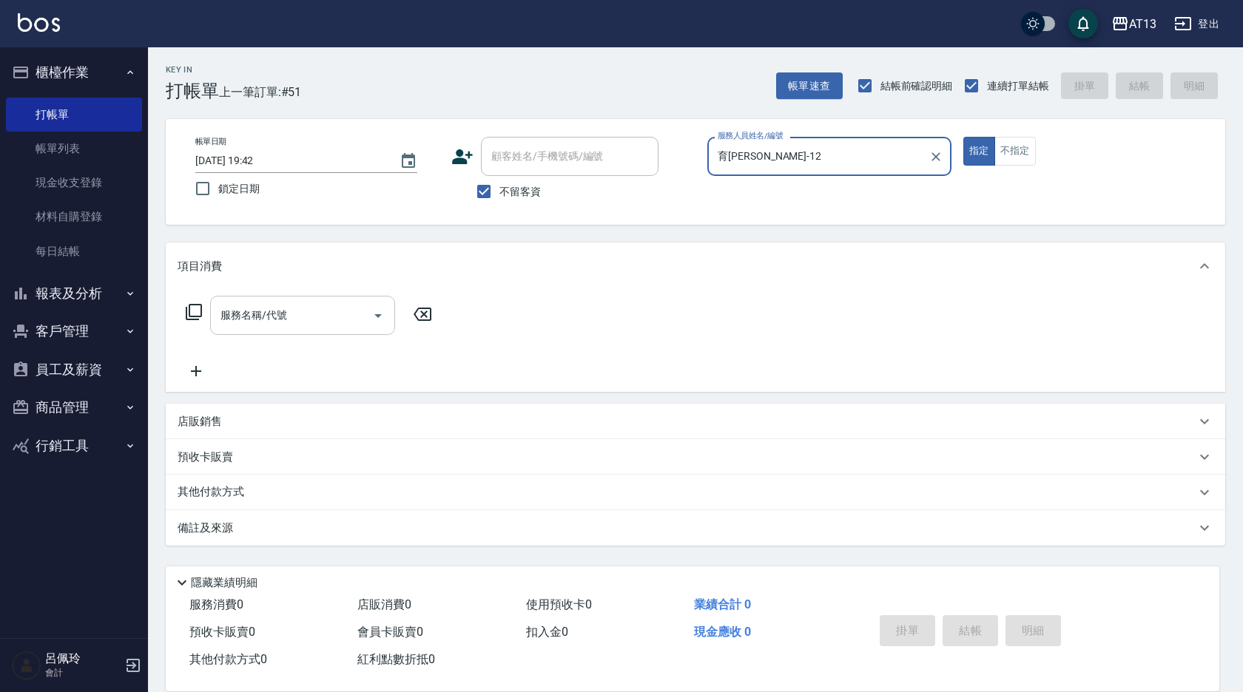
click at [278, 316] on div "服務名稱/代號 服務名稱/代號" at bounding box center [302, 315] width 185 height 39
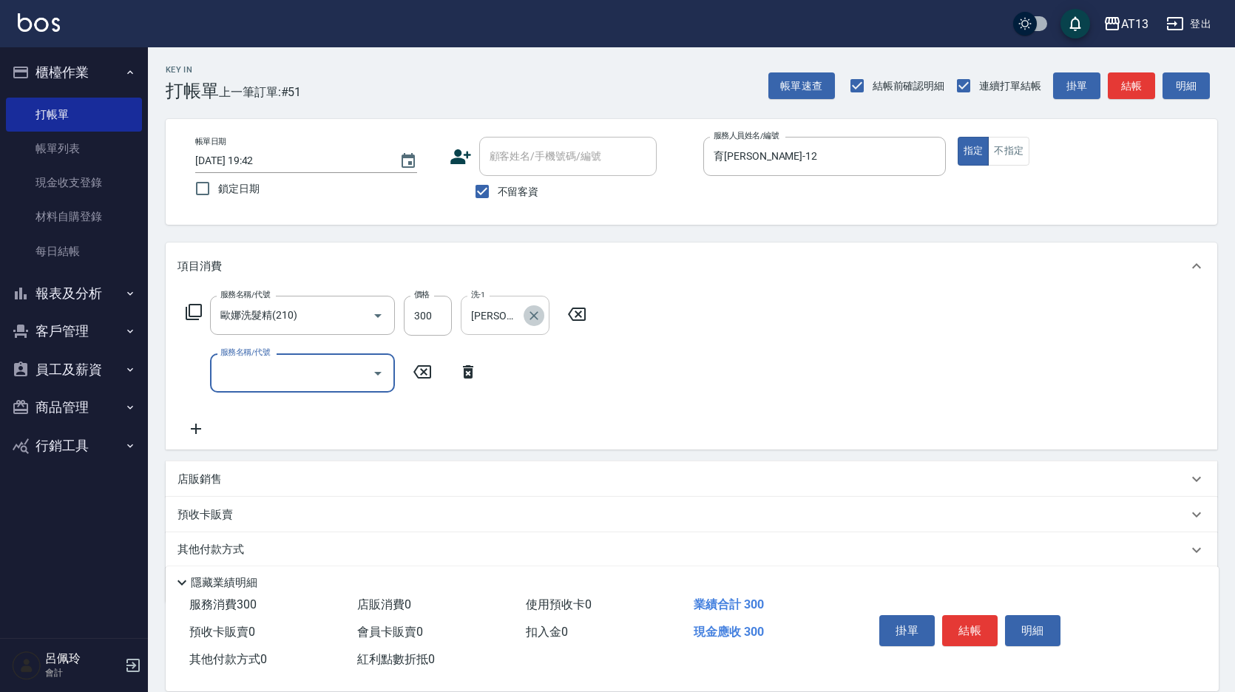
click at [530, 308] on icon "Clear" at bounding box center [534, 315] width 15 height 15
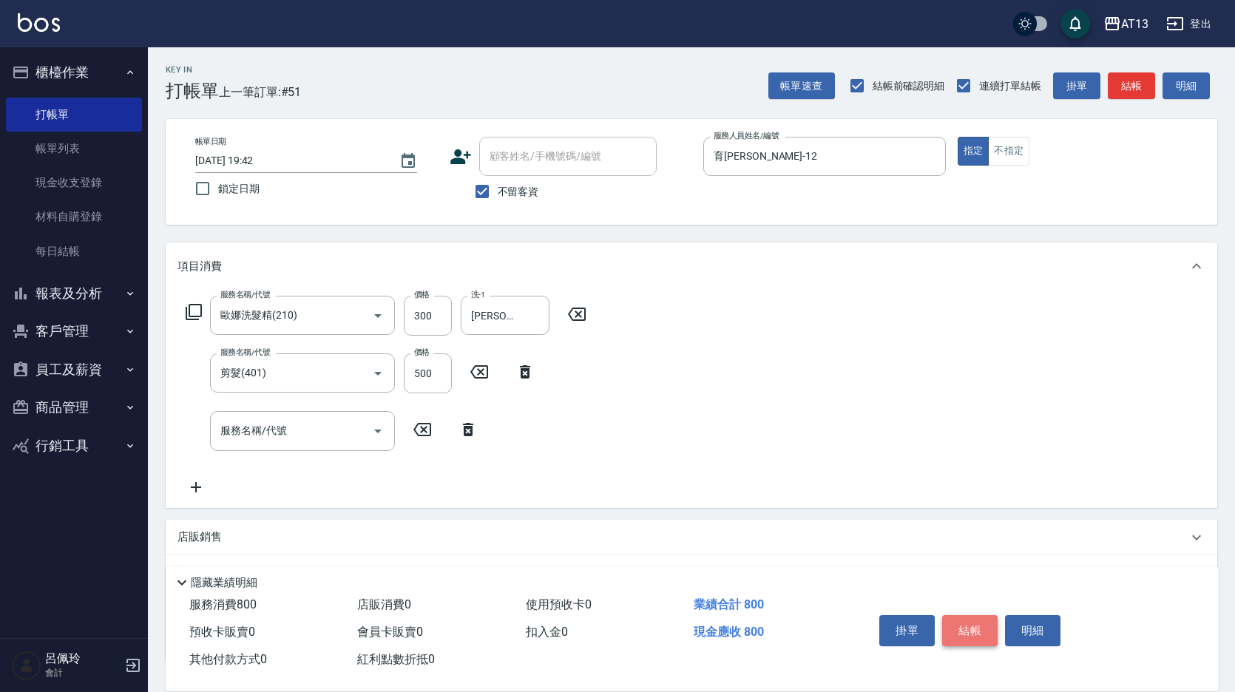
click at [989, 629] on button "結帳" at bounding box center [969, 630] width 55 height 31
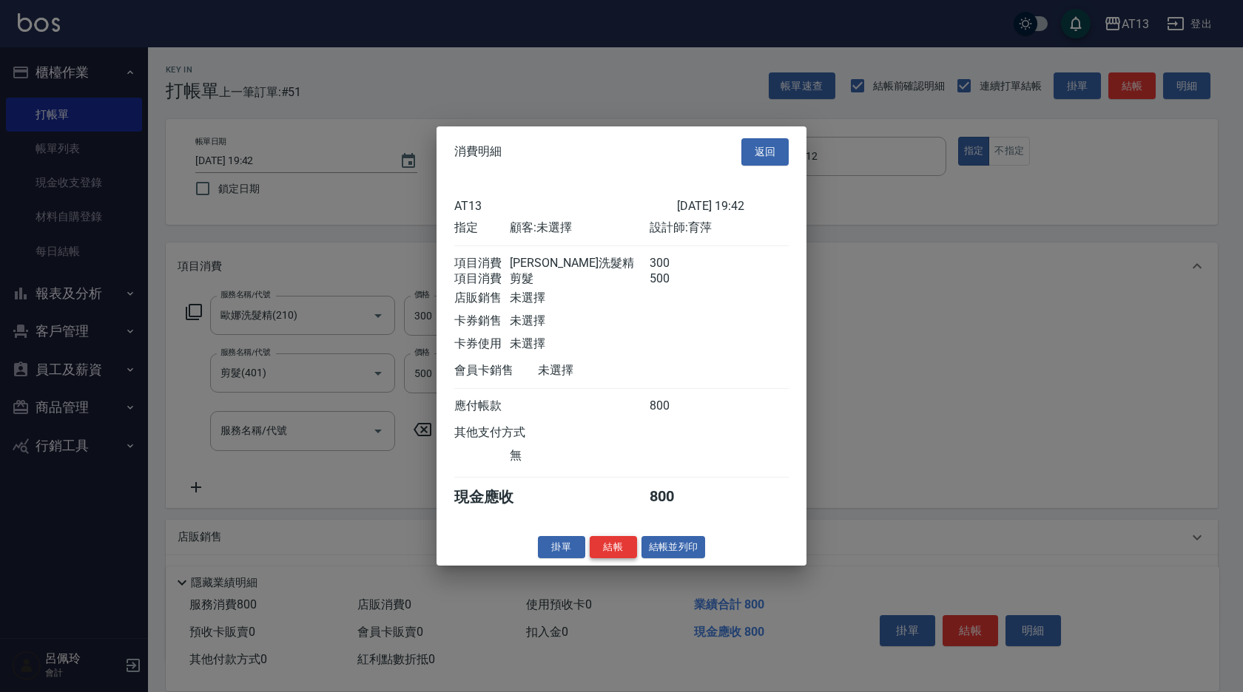
click at [604, 554] on button "結帳" at bounding box center [612, 546] width 47 height 23
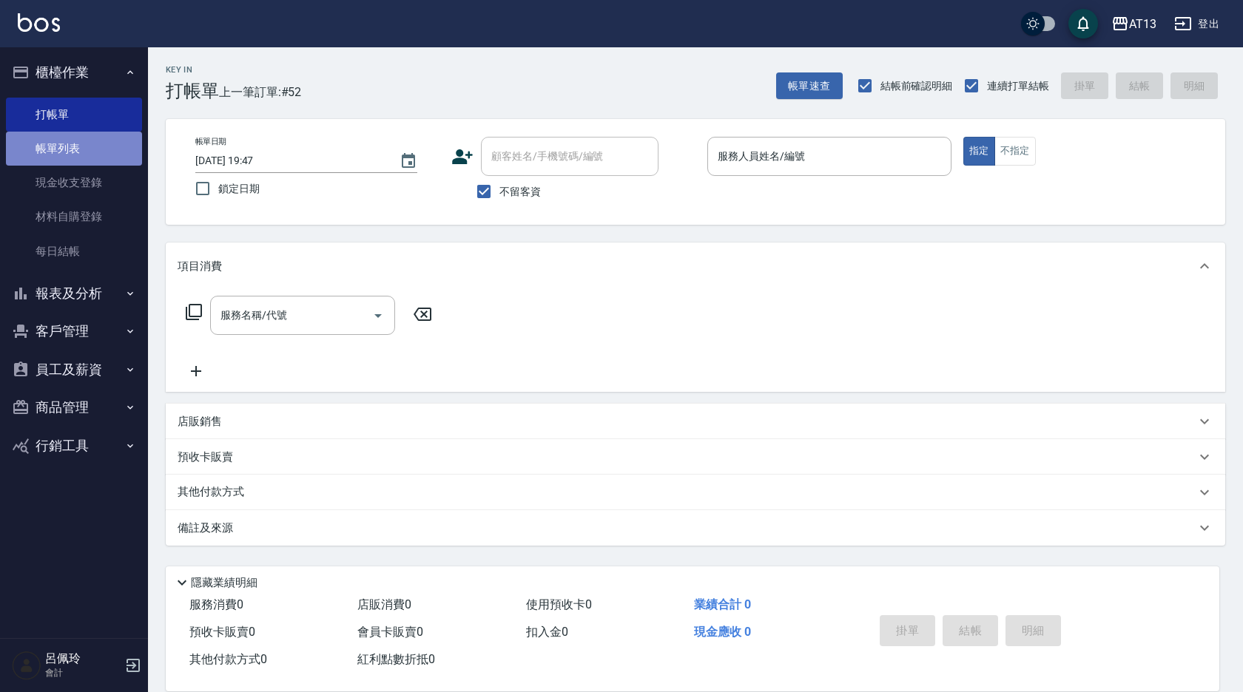
click at [77, 134] on link "帳單列表" at bounding box center [74, 149] width 136 height 34
click at [85, 142] on link "帳單列表" at bounding box center [74, 149] width 136 height 34
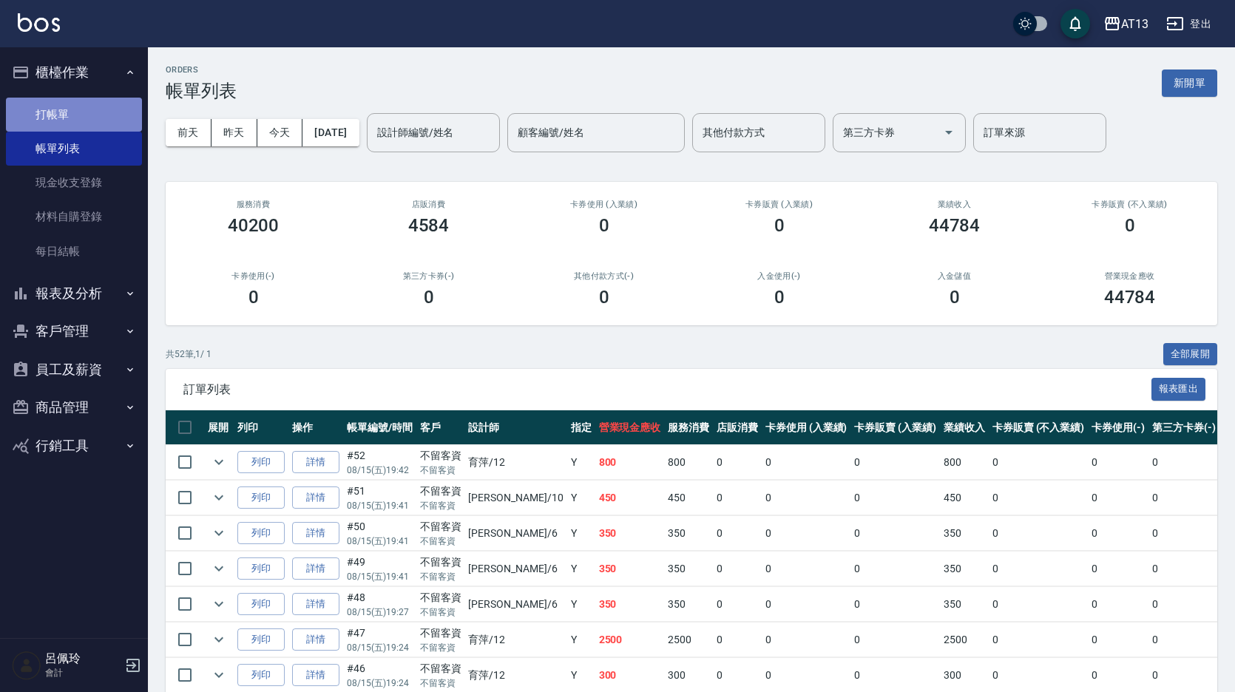
click at [35, 116] on link "打帳單" at bounding box center [74, 115] width 136 height 34
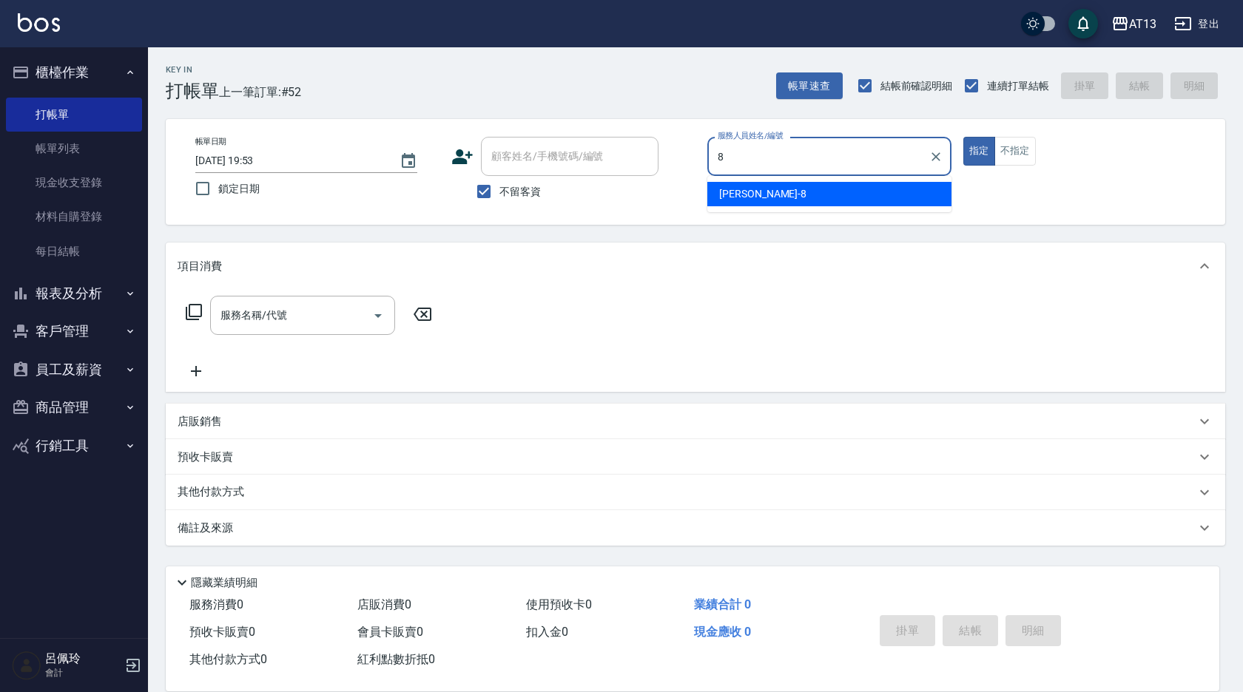
click at [853, 190] on div "Jerry -8" at bounding box center [829, 194] width 244 height 24
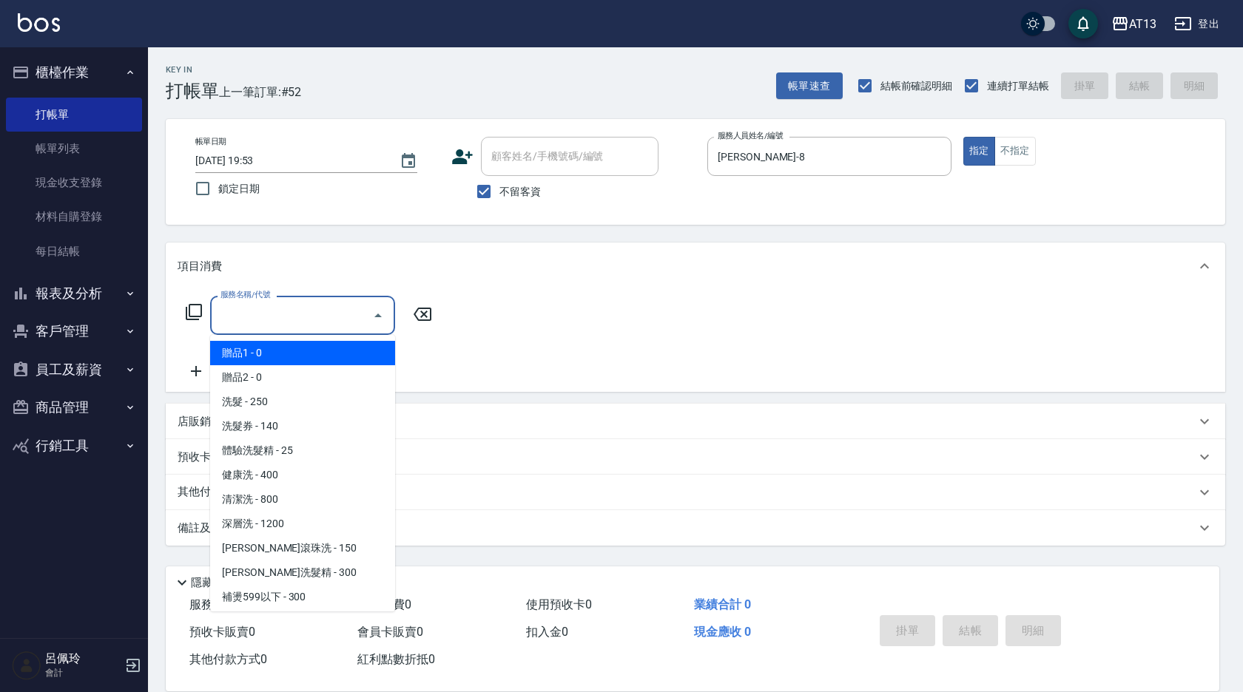
click at [274, 314] on input "服務名稱/代號" at bounding box center [291, 315] width 149 height 26
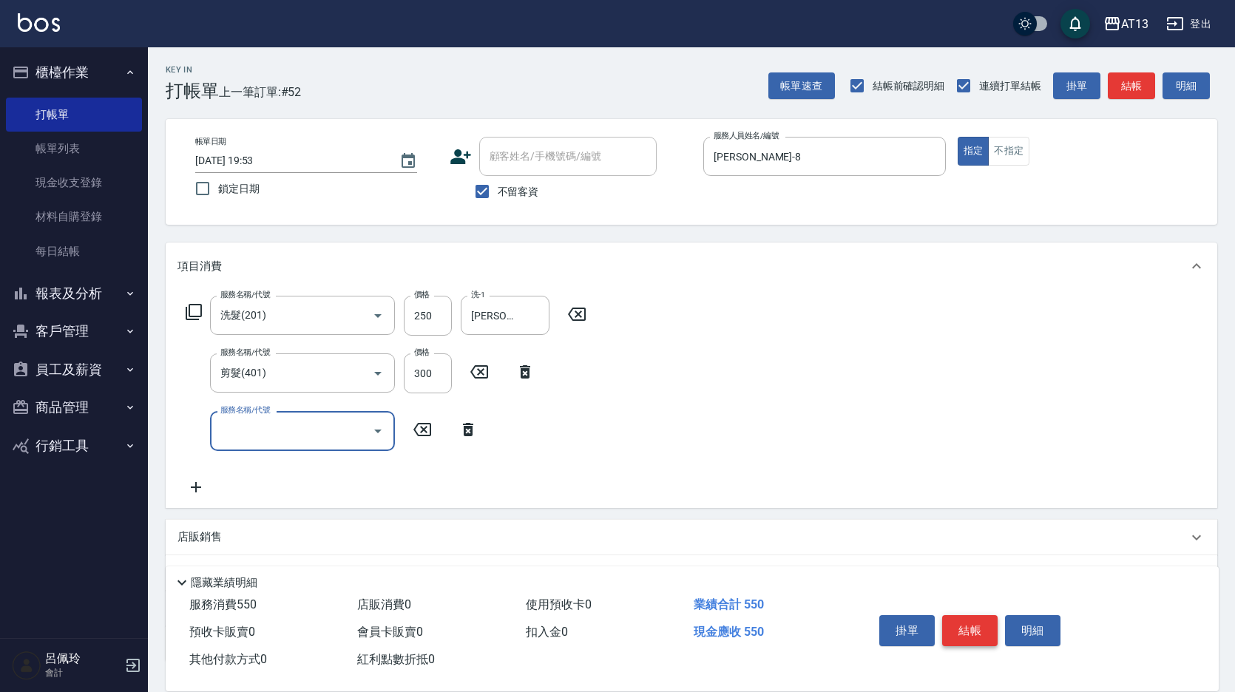
click at [986, 617] on button "結帳" at bounding box center [969, 630] width 55 height 31
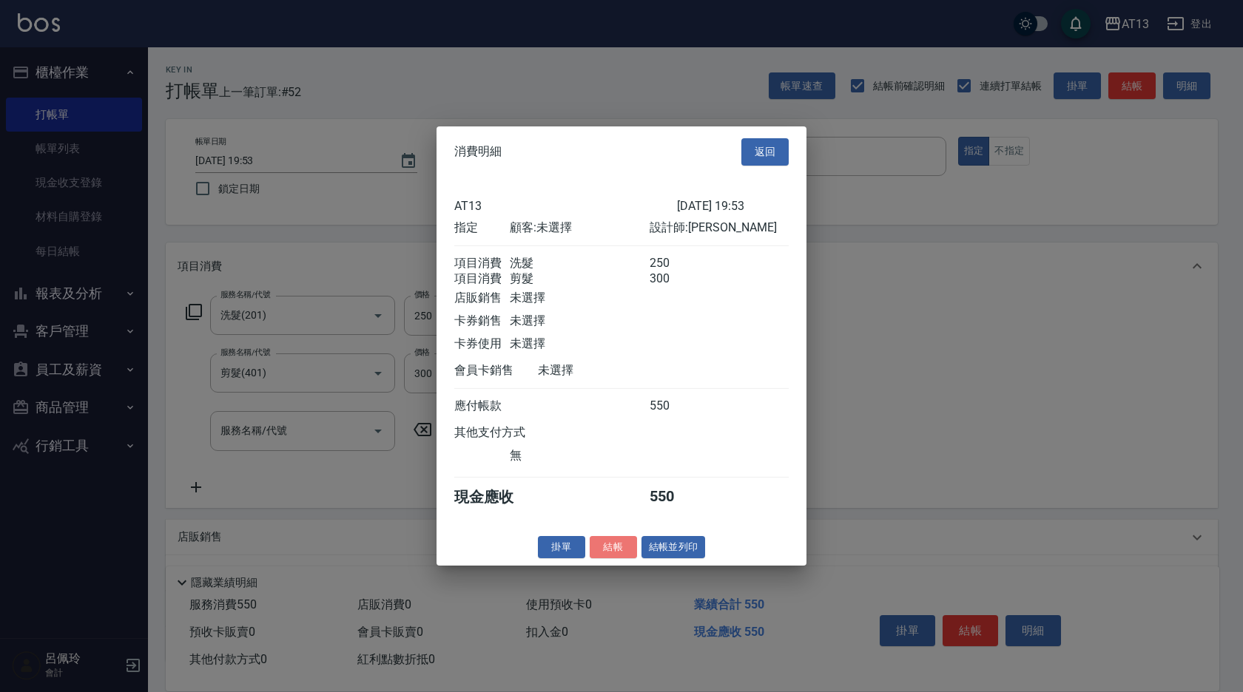
drag, startPoint x: 615, startPoint y: 552, endPoint x: 585, endPoint y: 575, distance: 37.0
click at [615, 554] on button "結帳" at bounding box center [612, 546] width 47 height 23
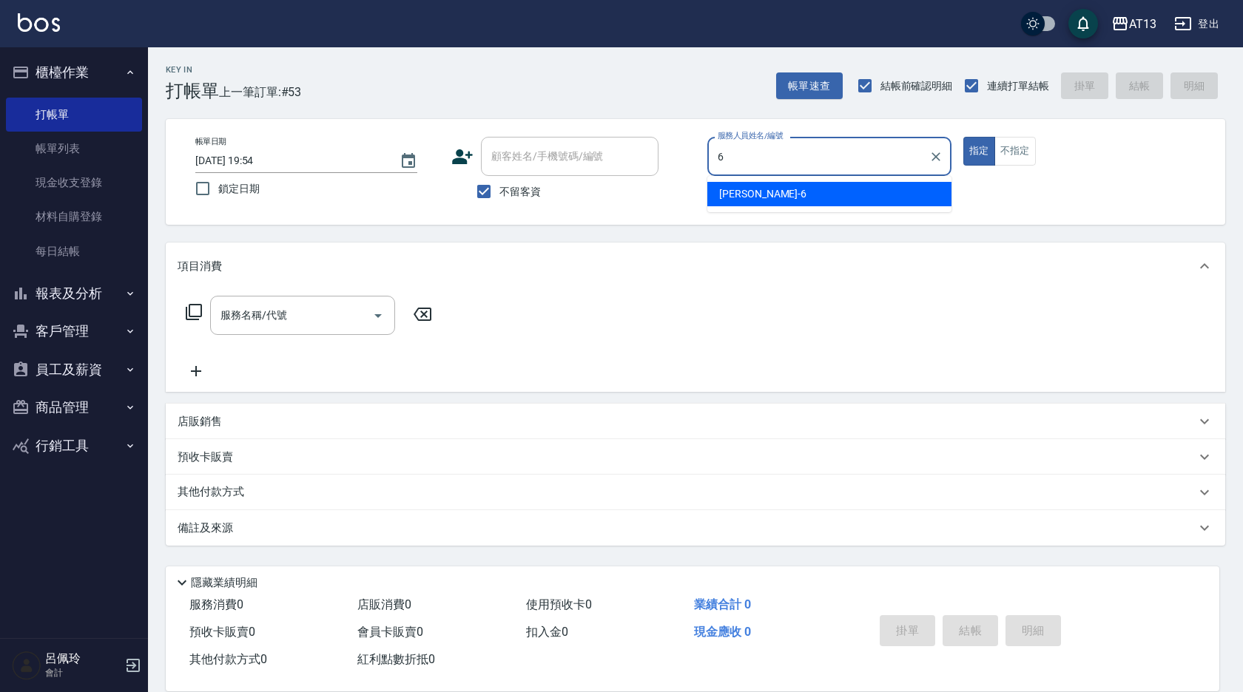
click at [737, 197] on span "亭妤 -6" at bounding box center [762, 194] width 87 height 16
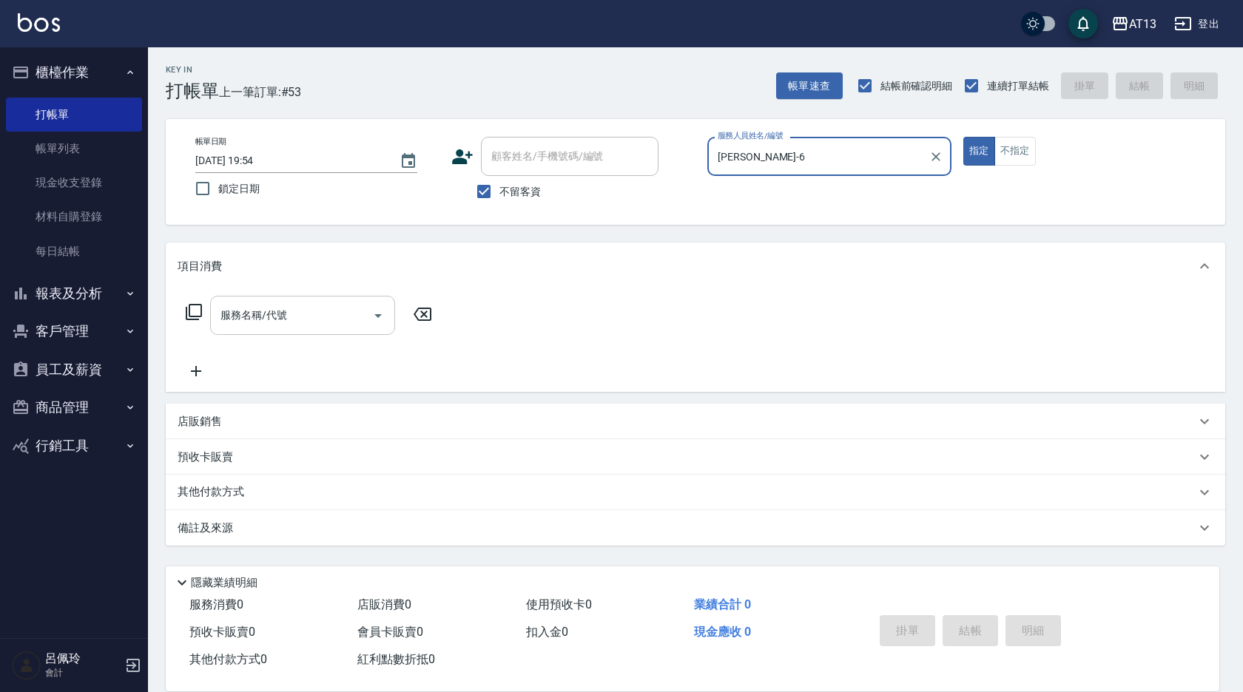
drag, startPoint x: 317, startPoint y: 310, endPoint x: 309, endPoint y: 309, distance: 8.2
click at [317, 309] on input "服務名稱/代號" at bounding box center [291, 315] width 149 height 26
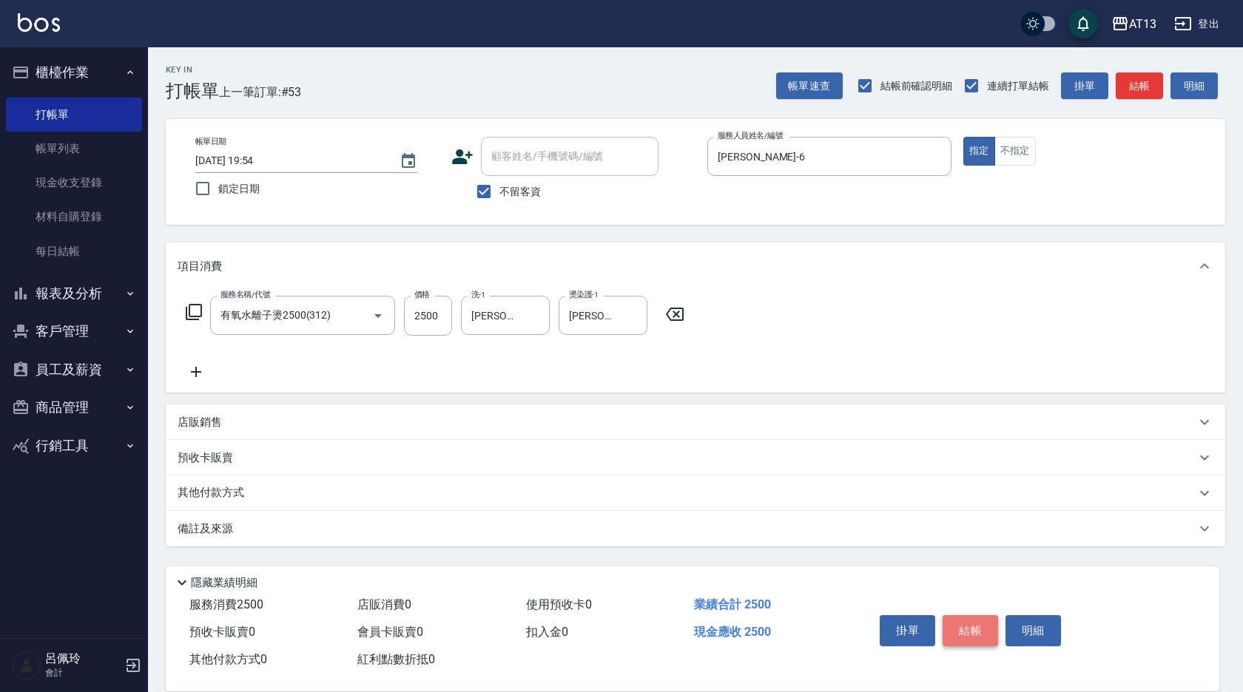
click at [967, 623] on button "結帳" at bounding box center [969, 630] width 55 height 31
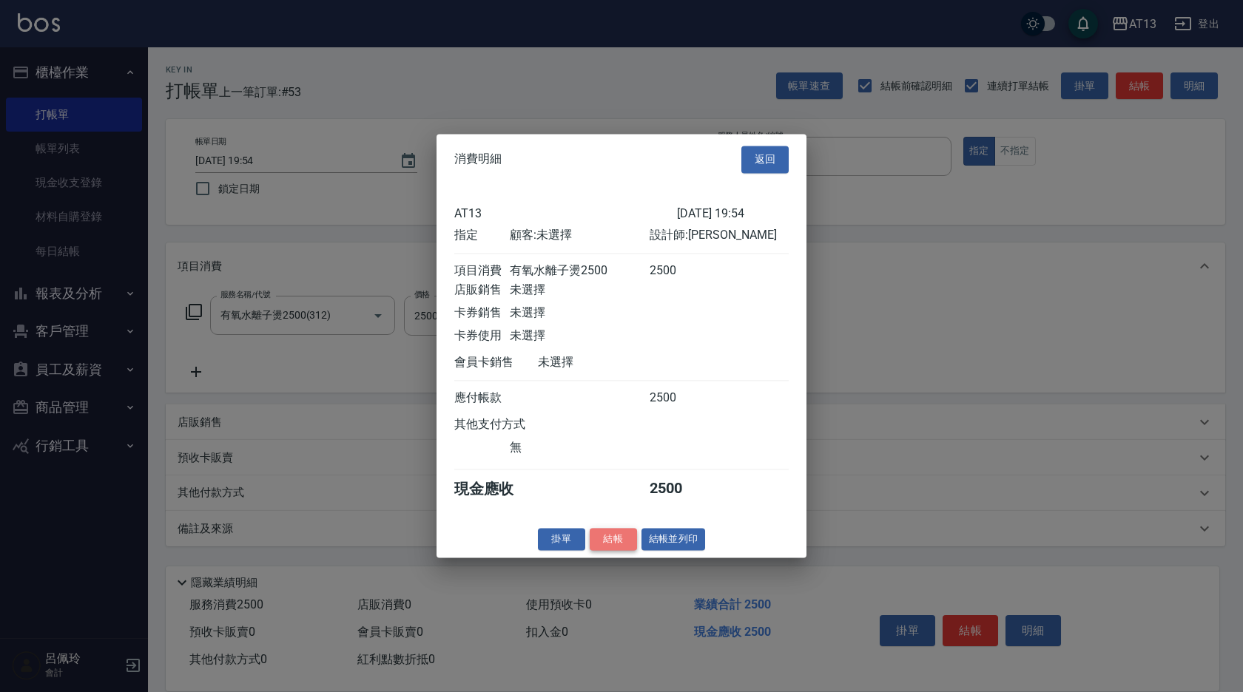
click at [609, 550] on button "結帳" at bounding box center [612, 539] width 47 height 23
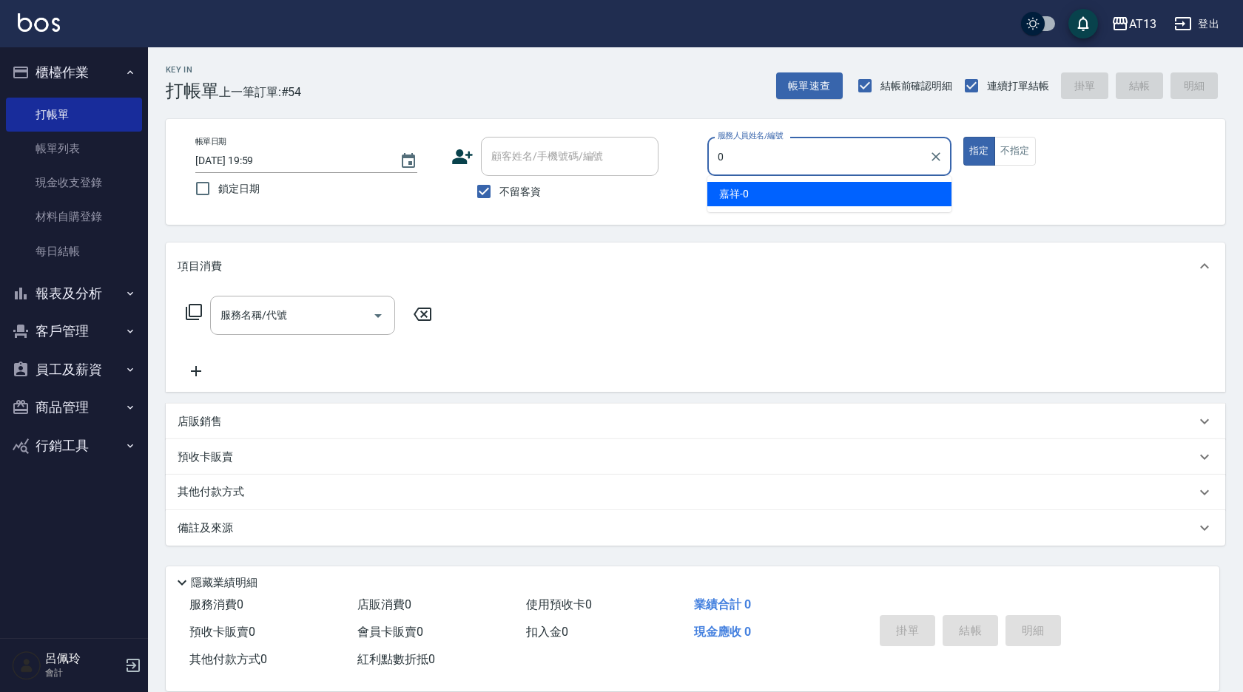
click at [879, 198] on div "嘉祥 -0" at bounding box center [829, 194] width 244 height 24
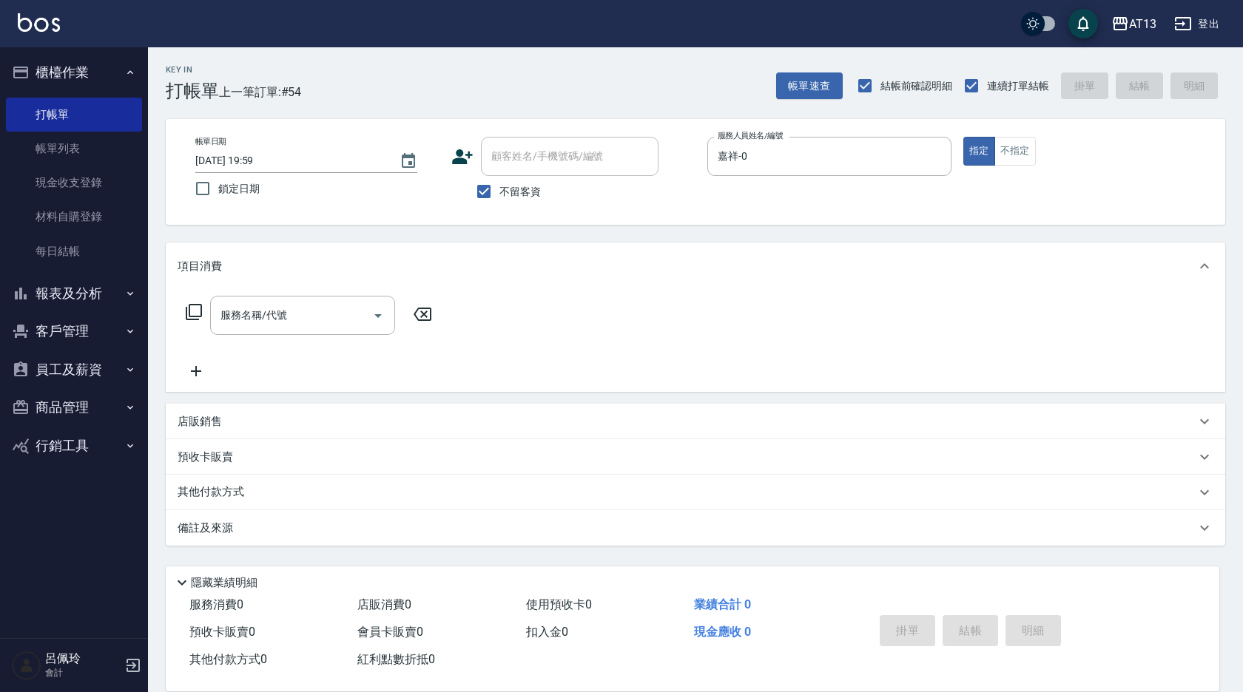
click at [233, 419] on div "店販銷售" at bounding box center [687, 422] width 1018 height 16
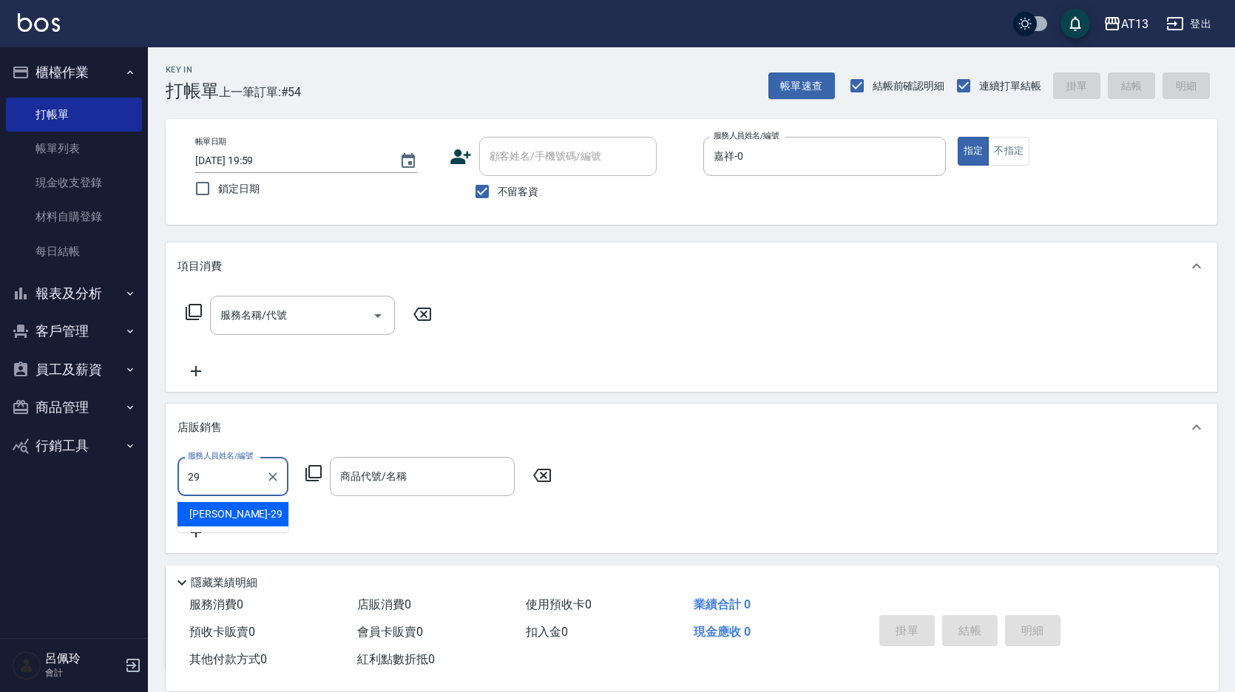
click at [245, 524] on div "妤宸 -29" at bounding box center [233, 514] width 111 height 24
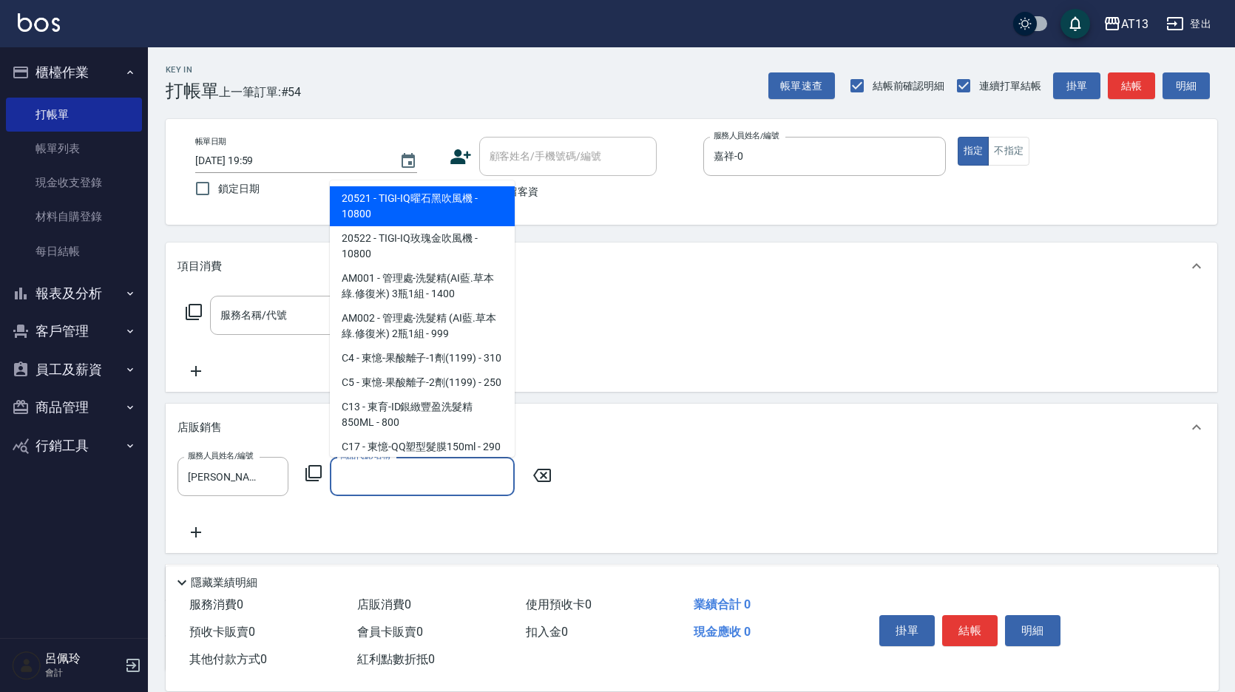
click at [375, 485] on input "商品代號/名稱" at bounding box center [423, 477] width 172 height 26
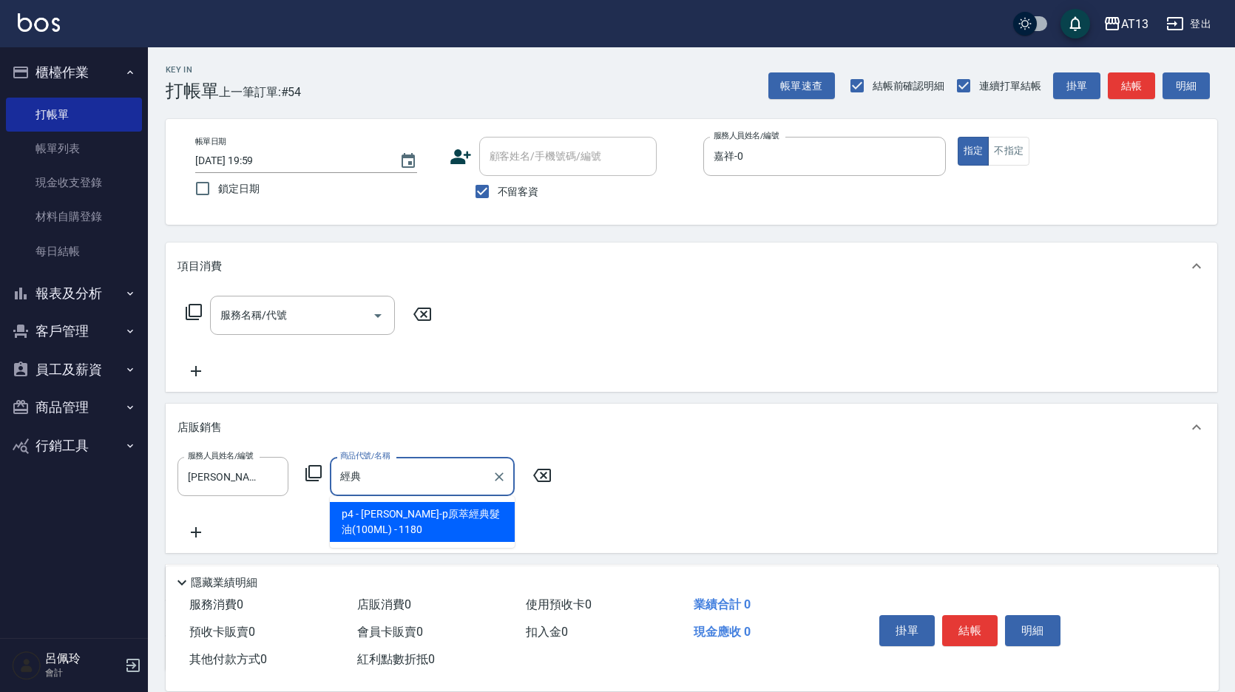
click at [375, 485] on input "經典" at bounding box center [411, 477] width 149 height 26
click at [390, 525] on span "p4 - 荷昀-p原萃經典髮油(100ML) - 1180" at bounding box center [422, 522] width 185 height 40
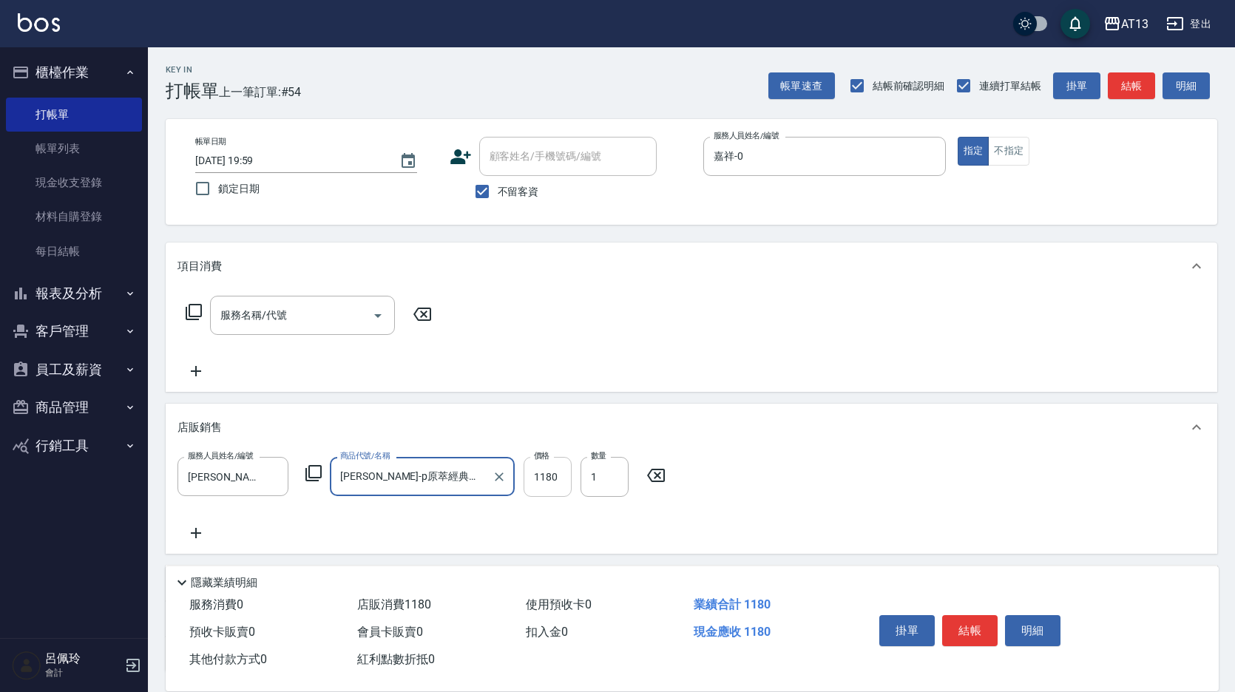
click at [570, 485] on input "1180" at bounding box center [548, 477] width 48 height 40
click at [815, 497] on div "服務人員姓名/編號 妤宸-29 服務人員姓名/編號 商品代號/名稱 荷昀-p原萃經典髮油(100ML) 商品代號/名稱 價格 944 價格 數量 1 數量" at bounding box center [692, 499] width 1028 height 85
click at [970, 622] on button "結帳" at bounding box center [969, 630] width 55 height 31
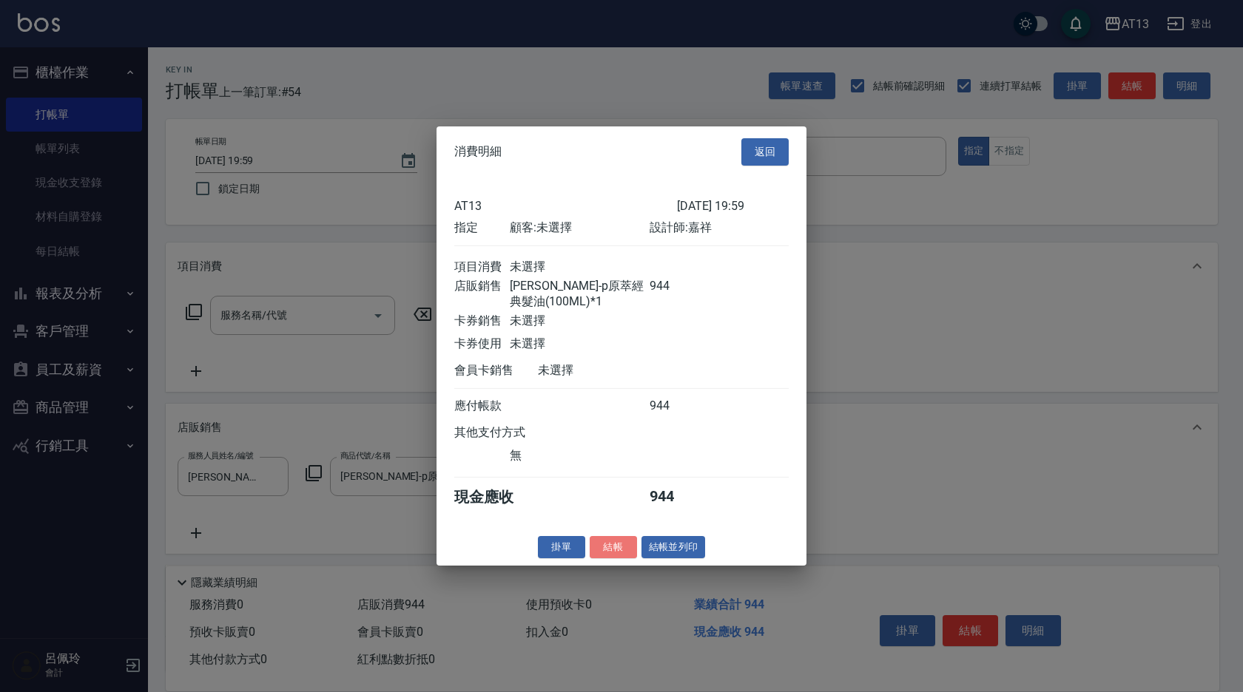
click at [622, 555] on button "結帳" at bounding box center [612, 546] width 47 height 23
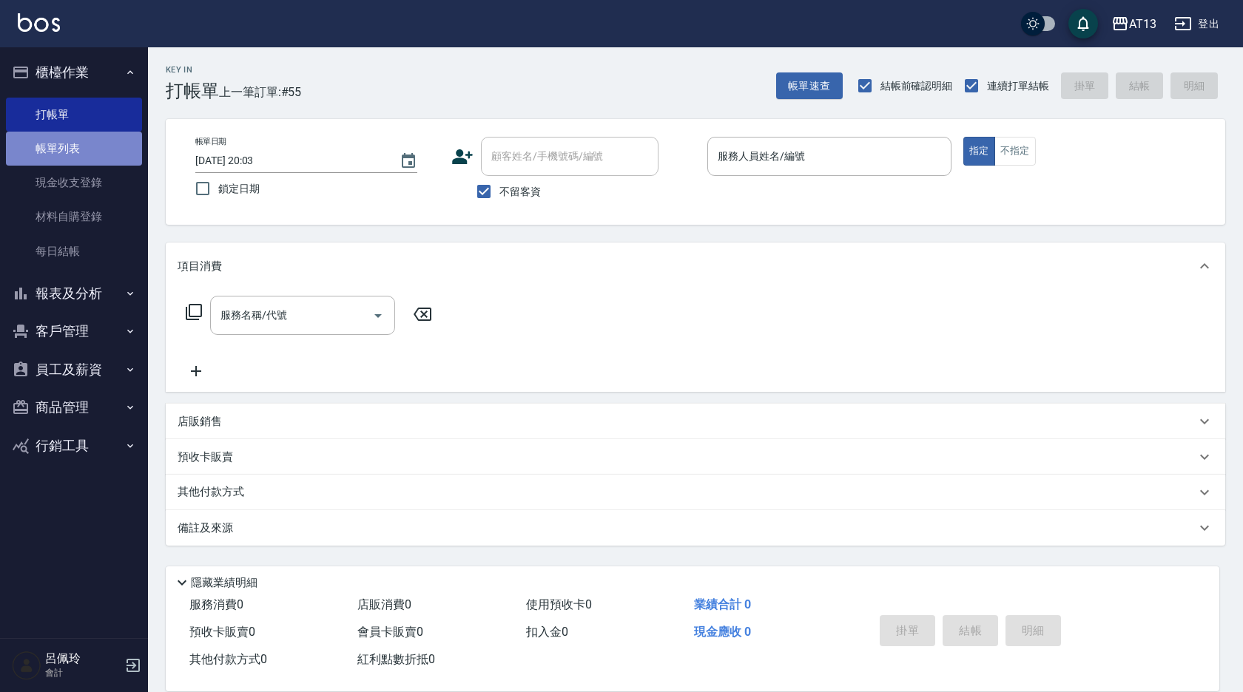
drag, startPoint x: 69, startPoint y: 146, endPoint x: 77, endPoint y: 154, distance: 11.5
click at [69, 146] on link "帳單列表" at bounding box center [74, 149] width 136 height 34
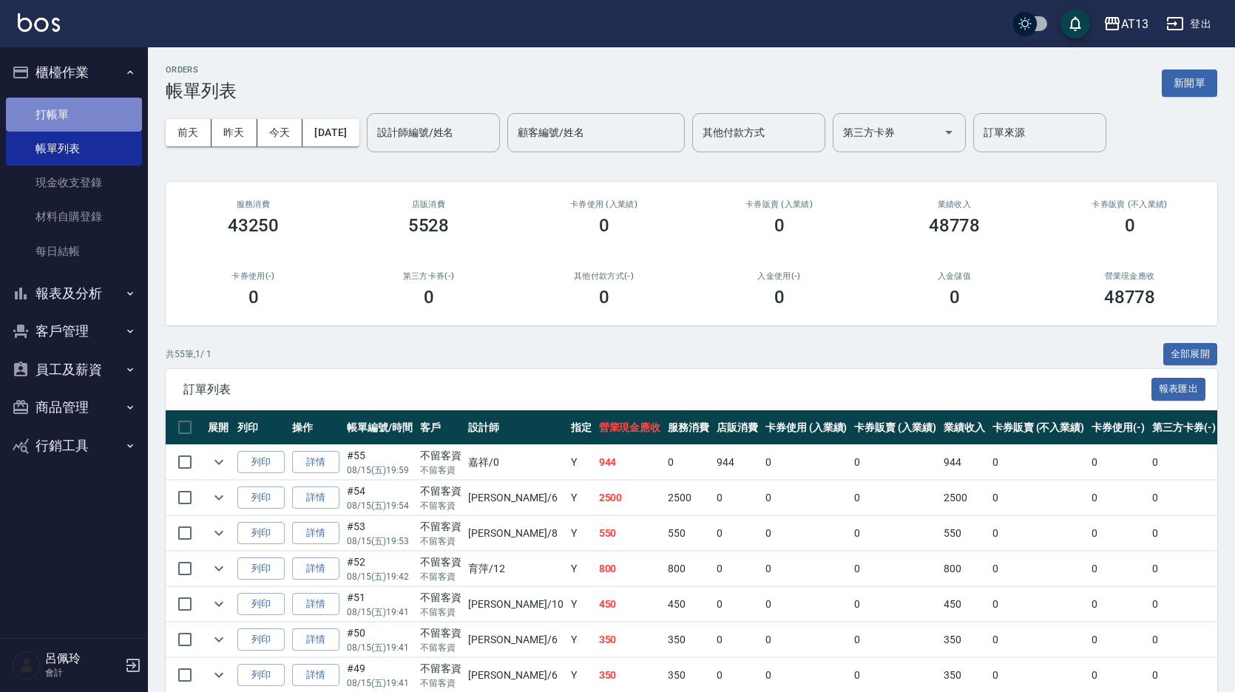
click at [72, 125] on link "打帳單" at bounding box center [74, 115] width 136 height 34
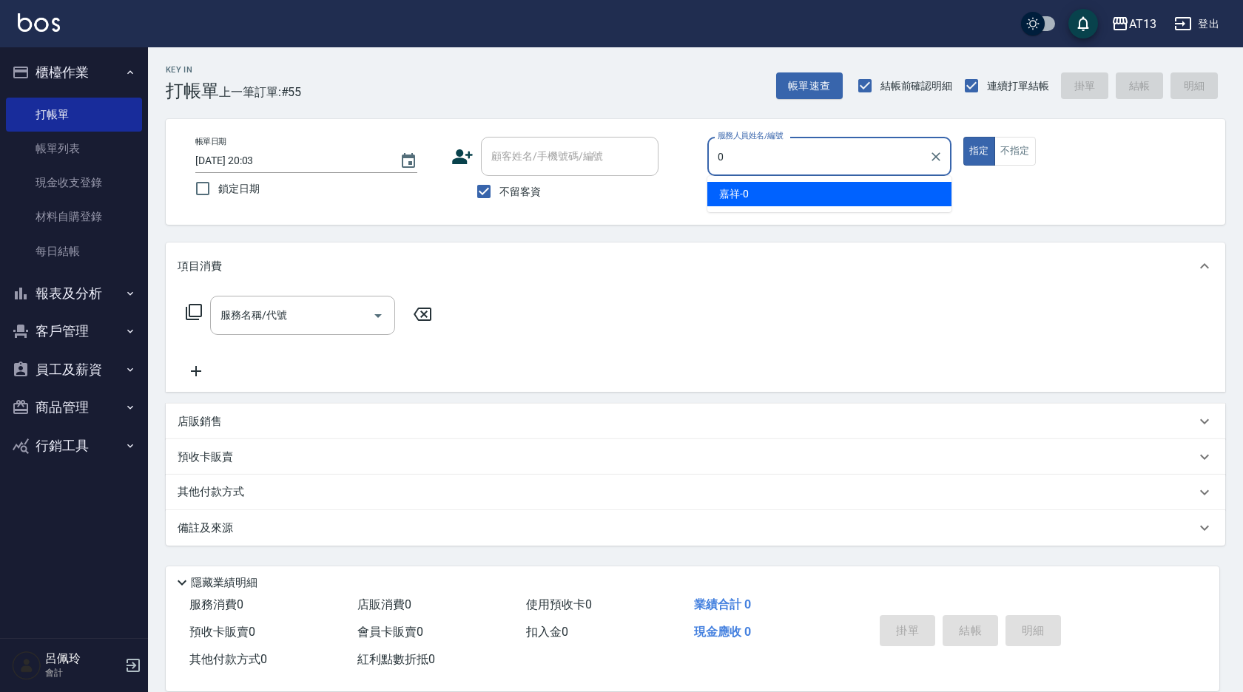
click at [782, 197] on div "嘉祥 -0" at bounding box center [829, 194] width 244 height 24
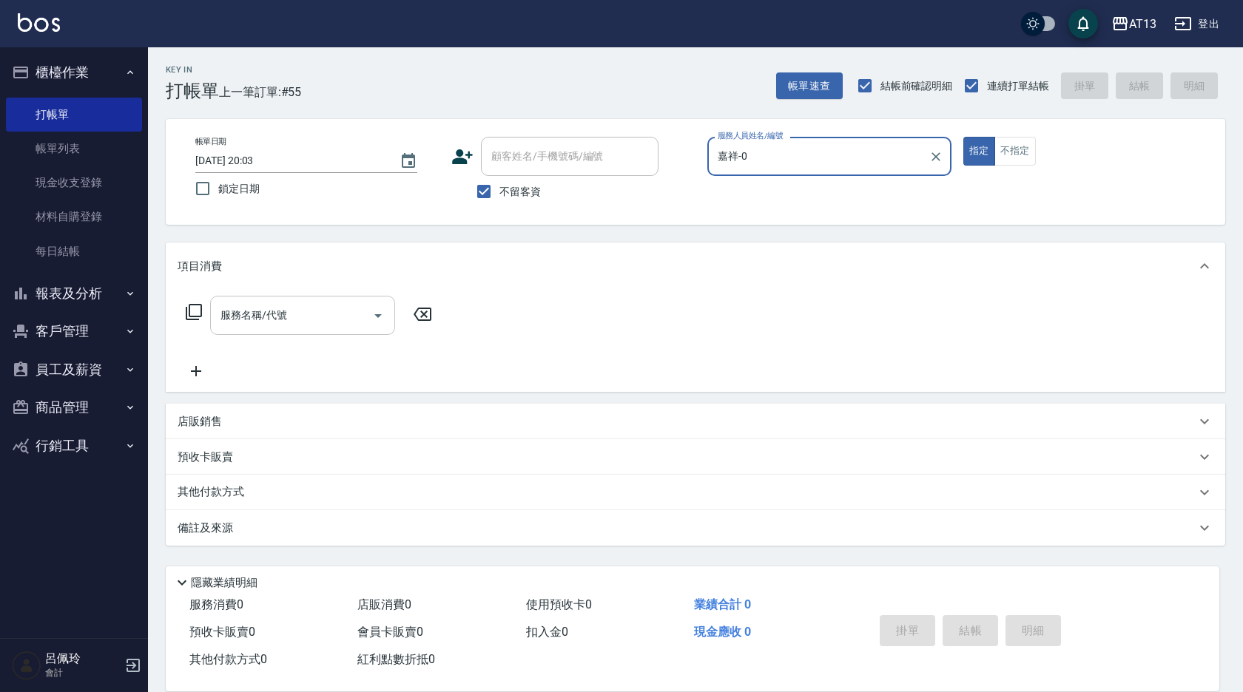
click at [267, 324] on input "服務名稱/代號" at bounding box center [291, 315] width 149 height 26
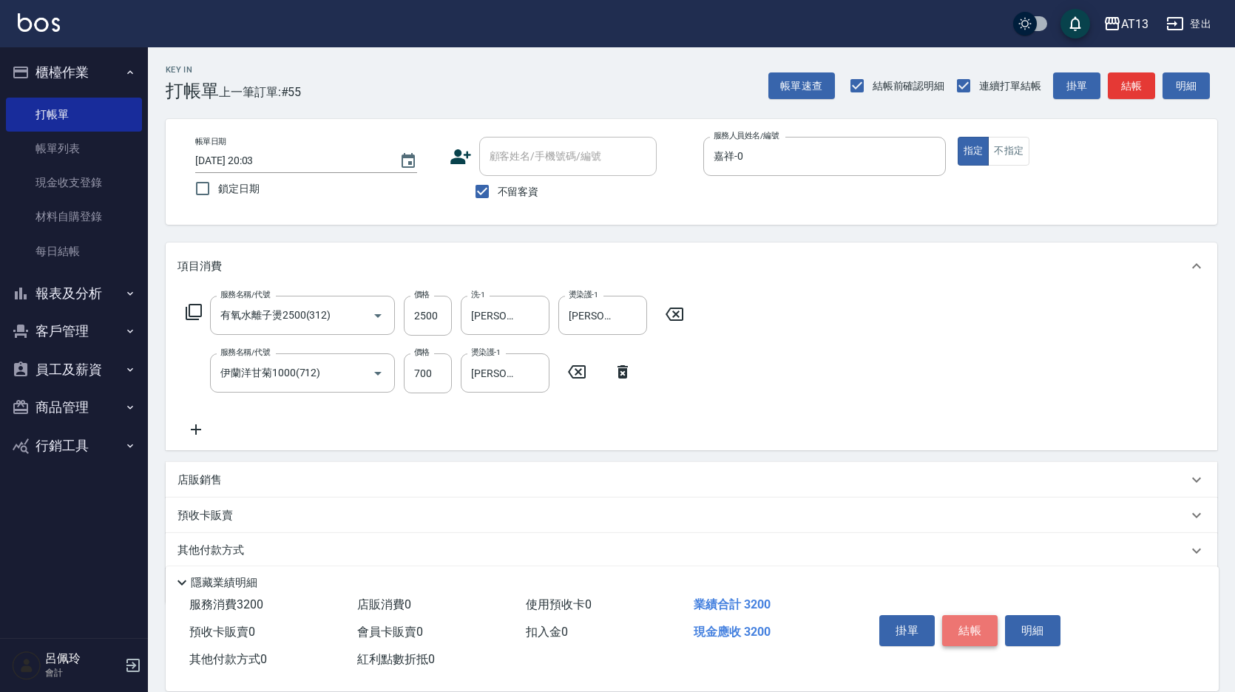
click at [977, 615] on button "結帳" at bounding box center [969, 630] width 55 height 31
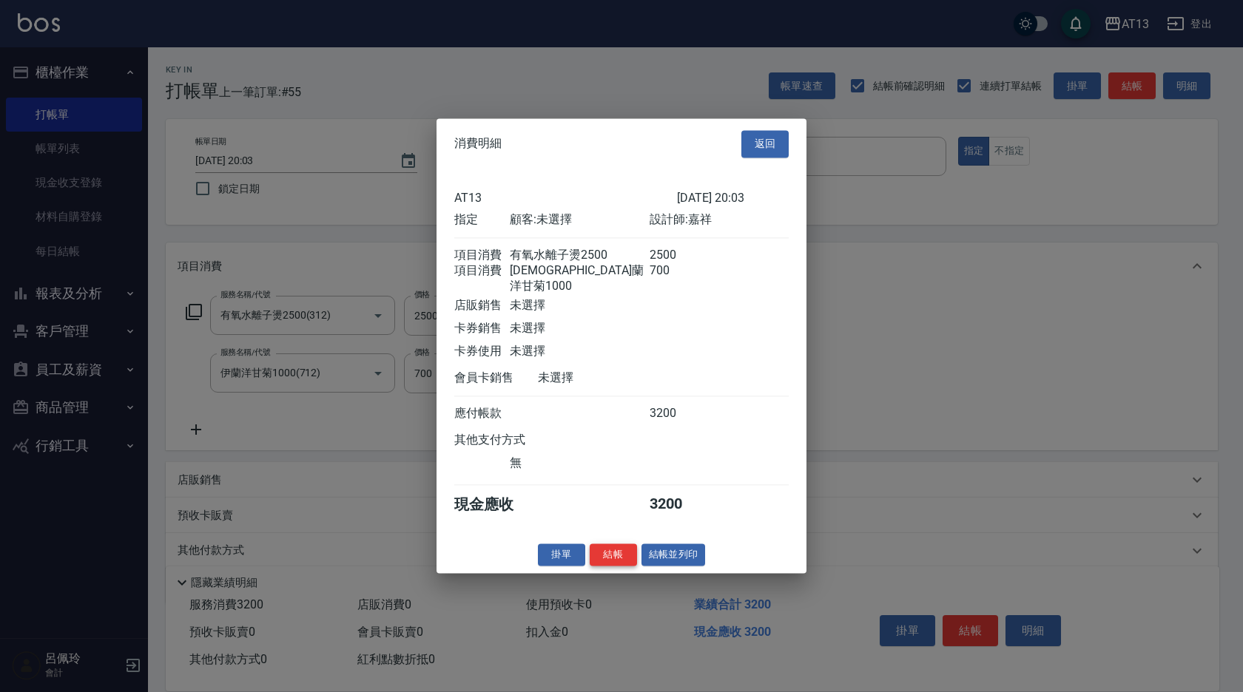
click at [623, 553] on button "結帳" at bounding box center [612, 555] width 47 height 23
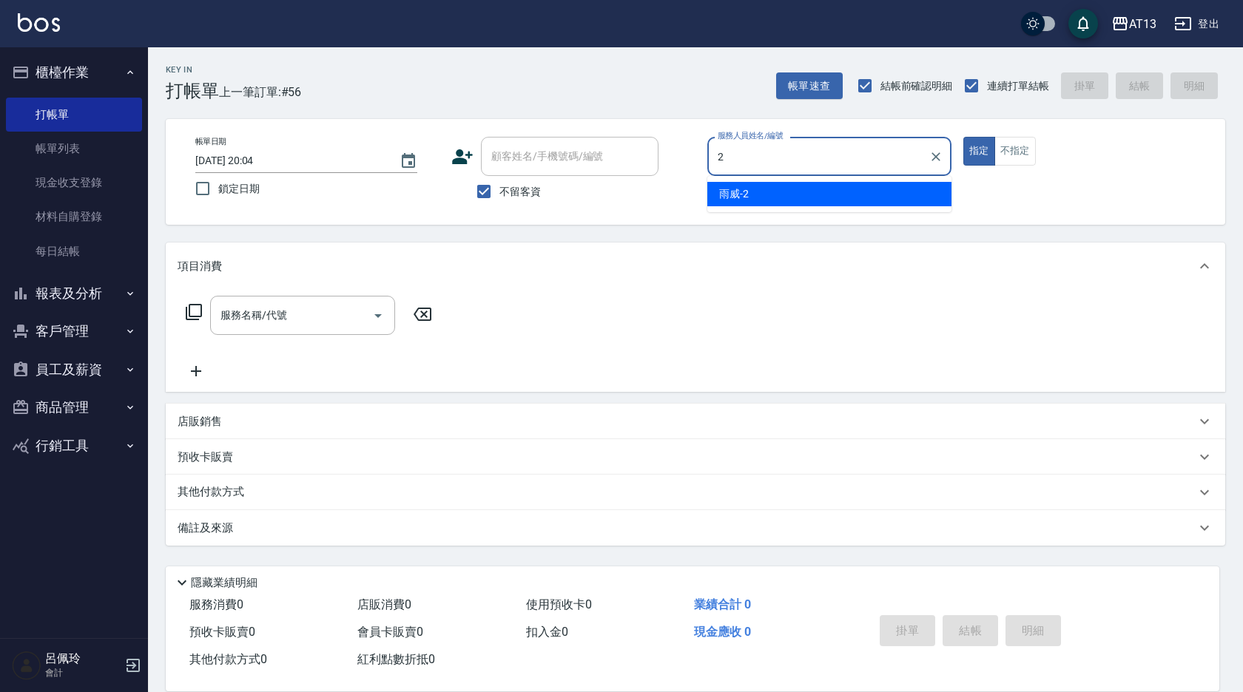
click at [709, 192] on div "雨威 -2" at bounding box center [829, 194] width 244 height 24
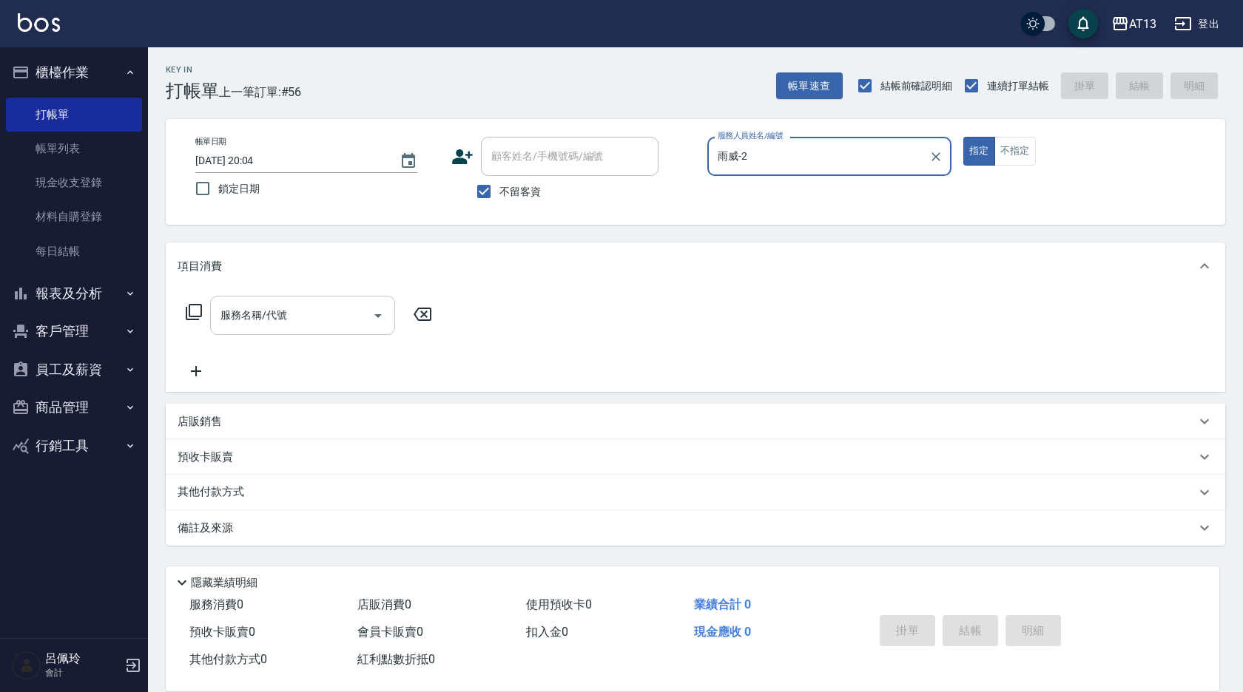
click at [258, 320] on div "服務名稱/代號 服務名稱/代號" at bounding box center [302, 315] width 185 height 39
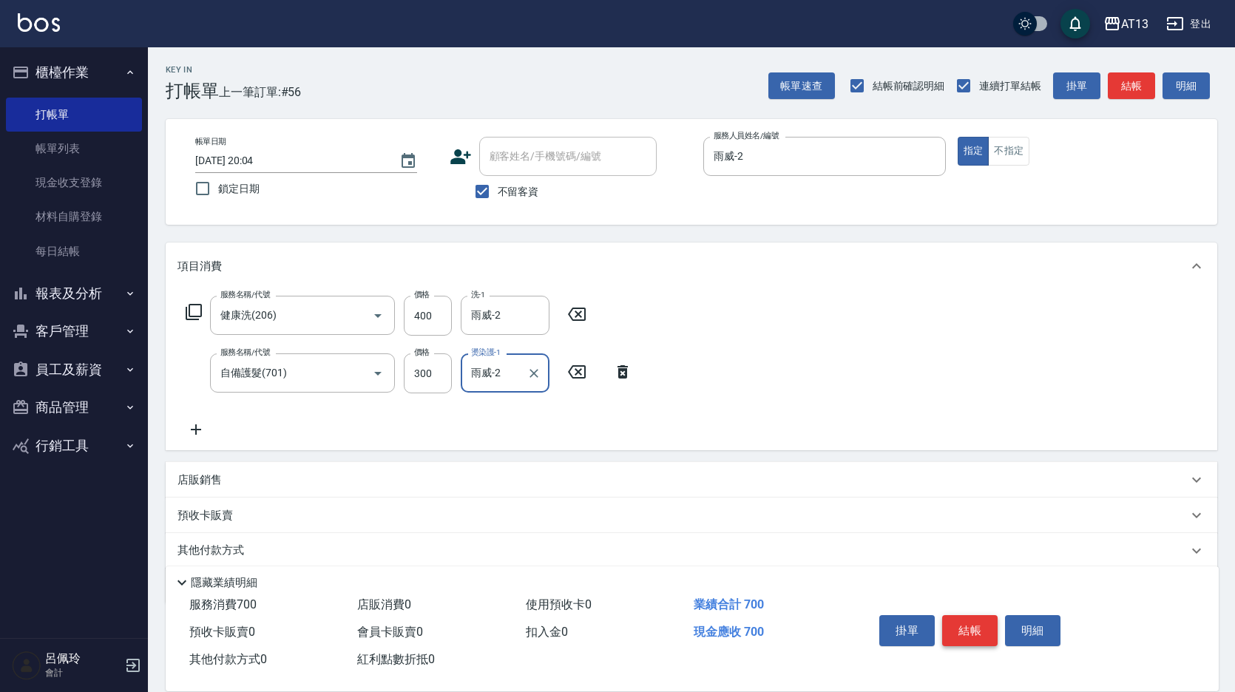
click at [986, 621] on button "結帳" at bounding box center [969, 630] width 55 height 31
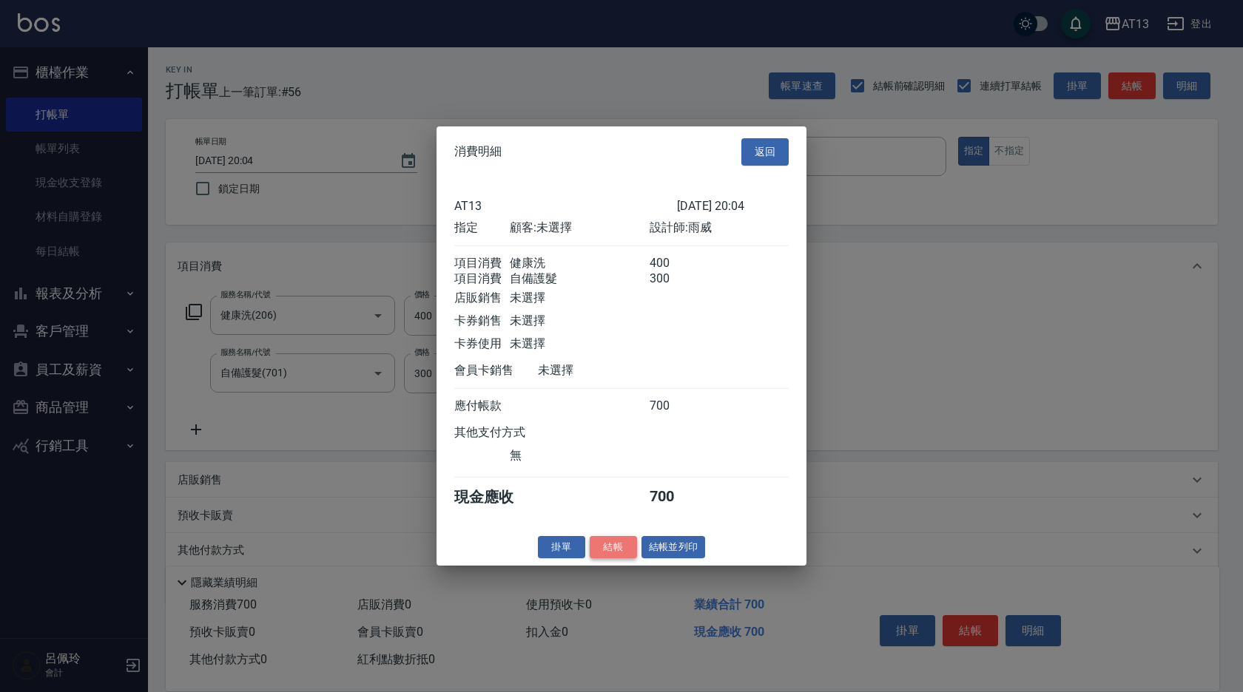
click at [602, 552] on button "結帳" at bounding box center [612, 546] width 47 height 23
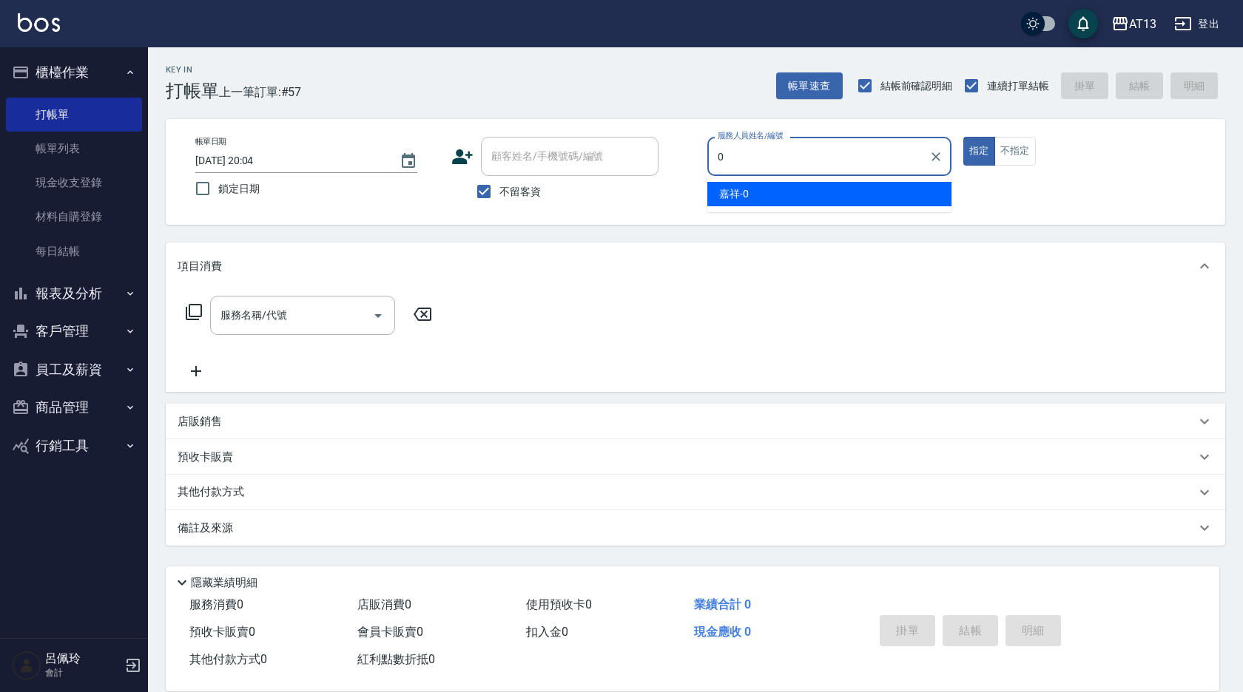
click at [727, 195] on span "嘉祥 -0" at bounding box center [734, 194] width 30 height 16
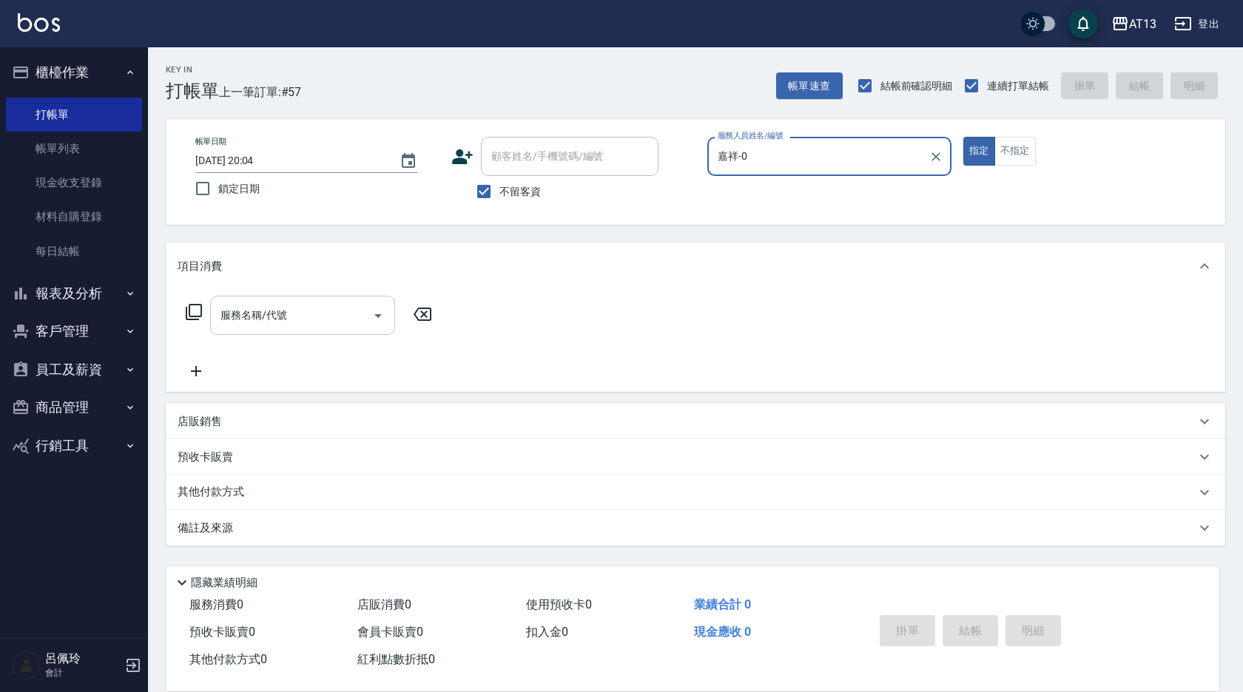
drag, startPoint x: 325, startPoint y: 317, endPoint x: 315, endPoint y: 324, distance: 12.7
click at [323, 317] on input "服務名稱/代號" at bounding box center [291, 315] width 149 height 26
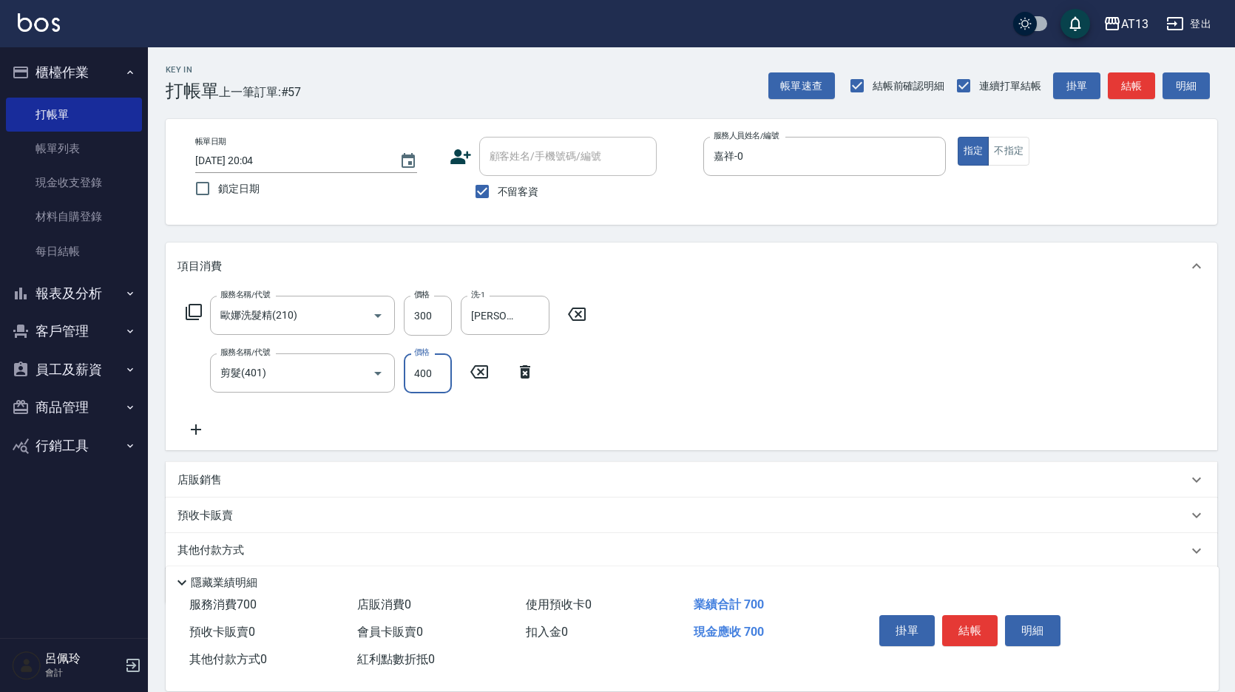
click at [667, 341] on div "服務名稱/代號 歐娜洗髮精(210) 服務名稱/代號 價格 300 價格 洗-1 簡培臻-23 洗-1 服務名稱/代號 剪髮(401) 服務名稱/代號 價格 …" at bounding box center [692, 370] width 1052 height 160
click at [979, 626] on button "結帳" at bounding box center [969, 630] width 55 height 31
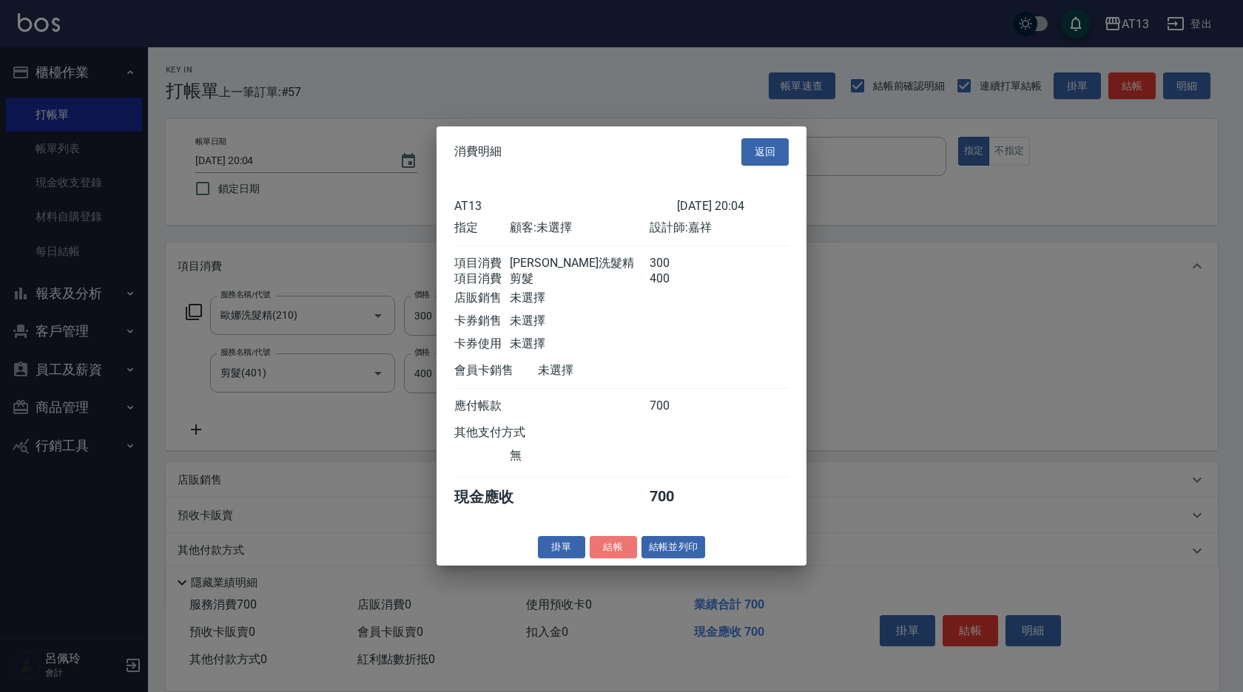
drag, startPoint x: 601, startPoint y: 558, endPoint x: 481, endPoint y: 543, distance: 120.8
click at [601, 558] on button "結帳" at bounding box center [612, 546] width 47 height 23
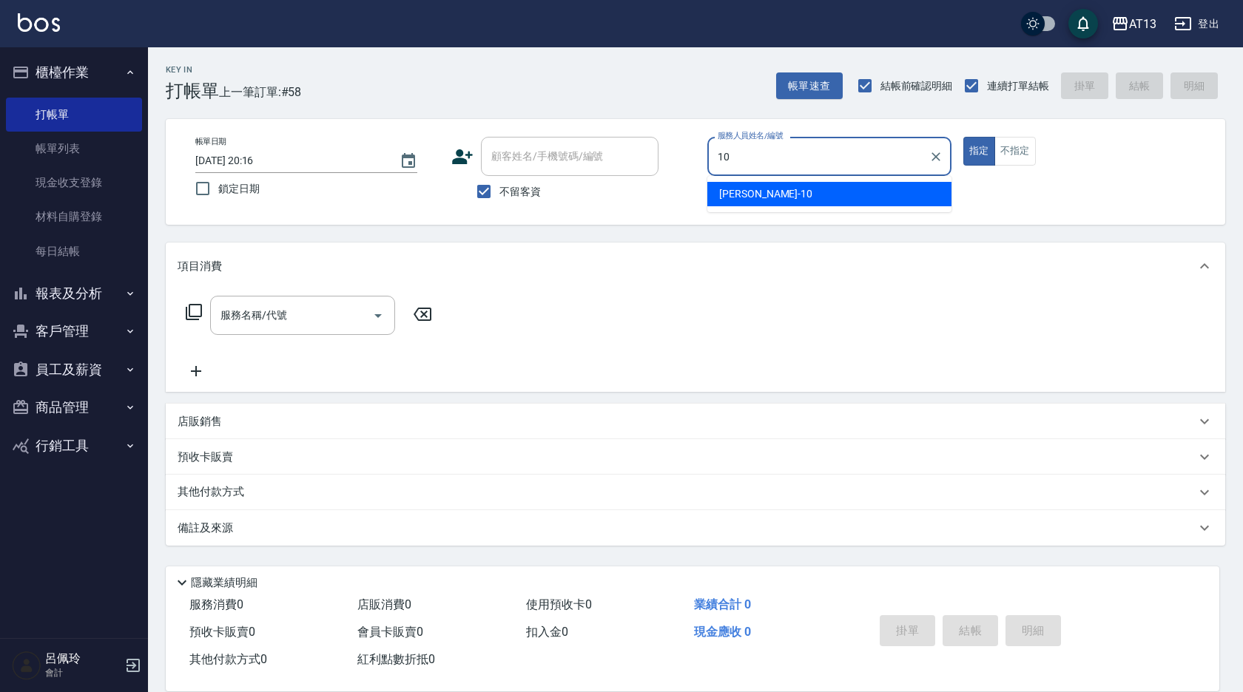
click at [759, 183] on div "稔穎 -10" at bounding box center [829, 194] width 244 height 24
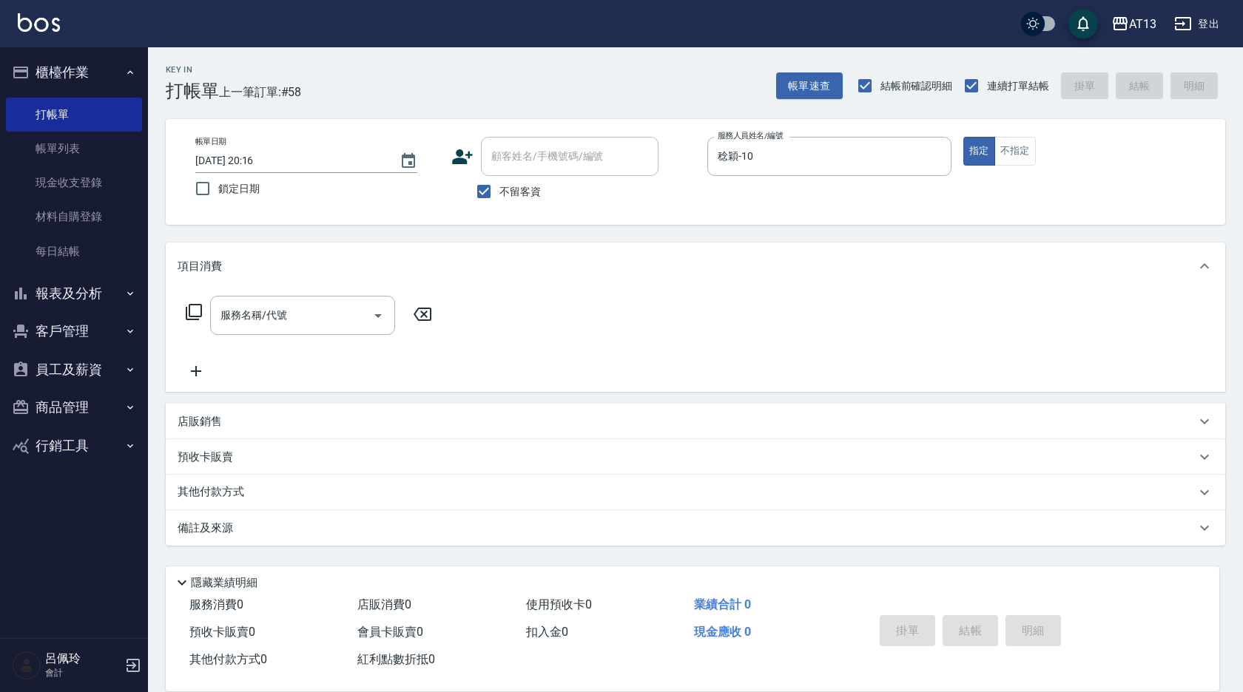
click at [314, 420] on div "店販銷售" at bounding box center [687, 422] width 1018 height 16
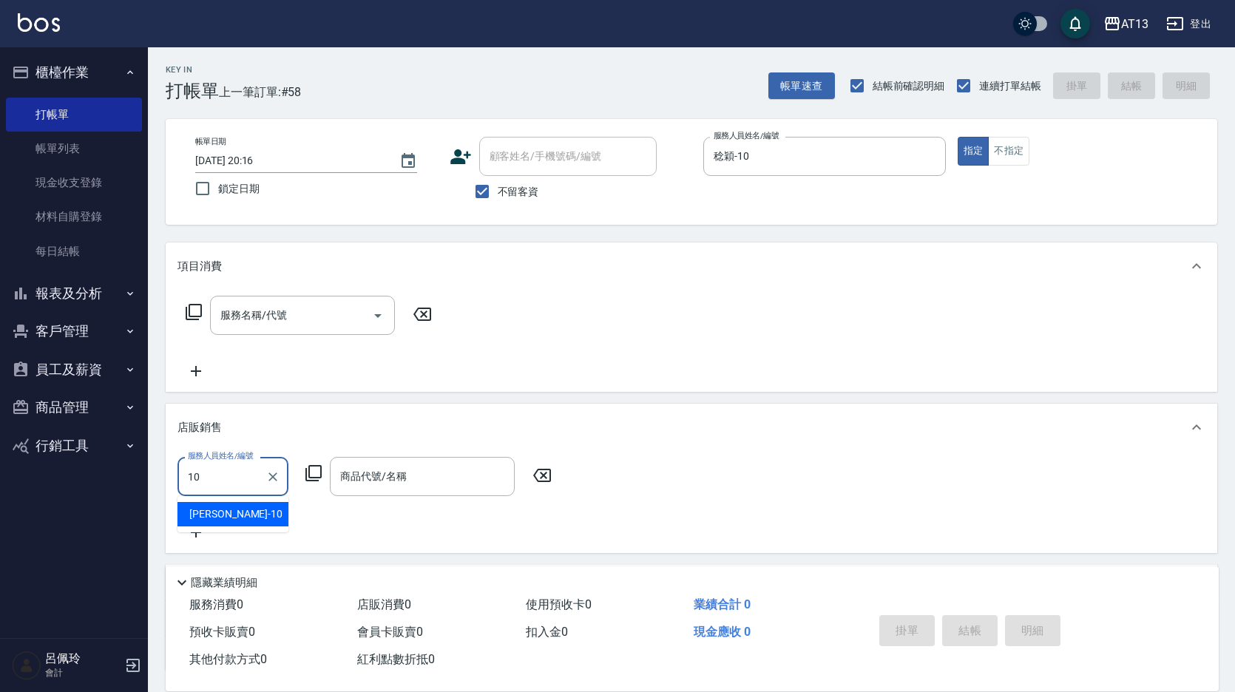
drag, startPoint x: 275, startPoint y: 517, endPoint x: 366, endPoint y: 497, distance: 93.1
click at [274, 517] on div "稔穎 -10" at bounding box center [233, 514] width 111 height 24
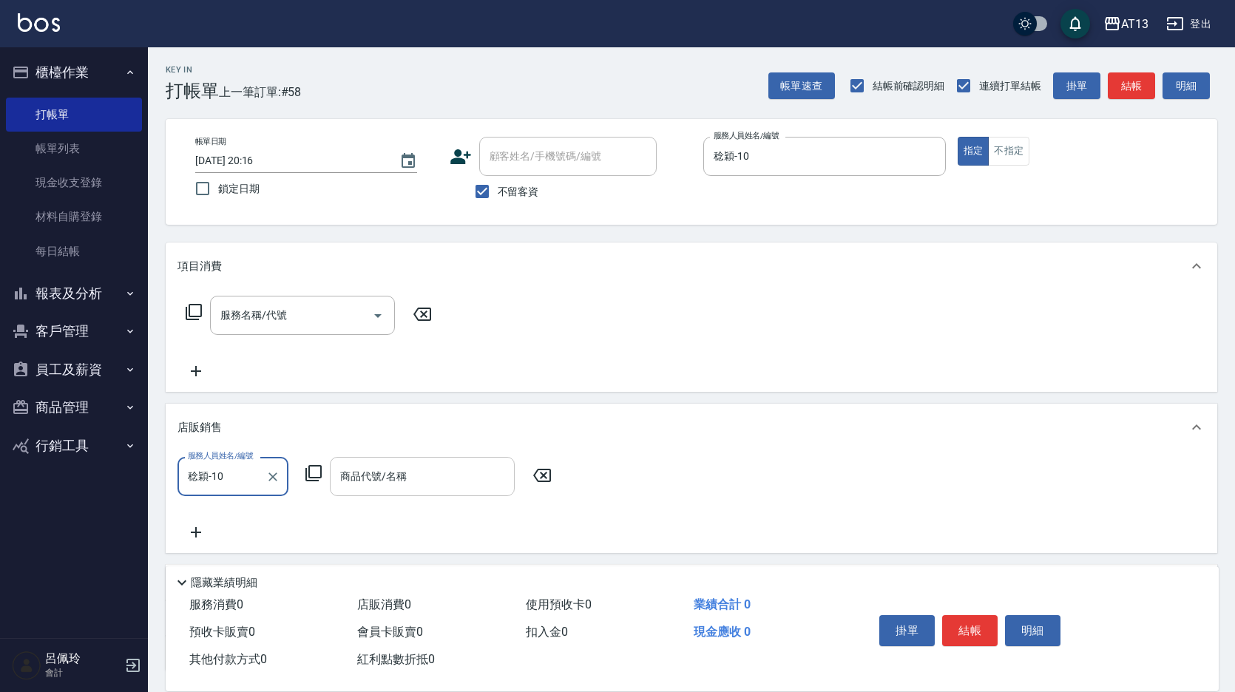
click at [429, 471] on input "商品代號/名稱" at bounding box center [423, 477] width 172 height 26
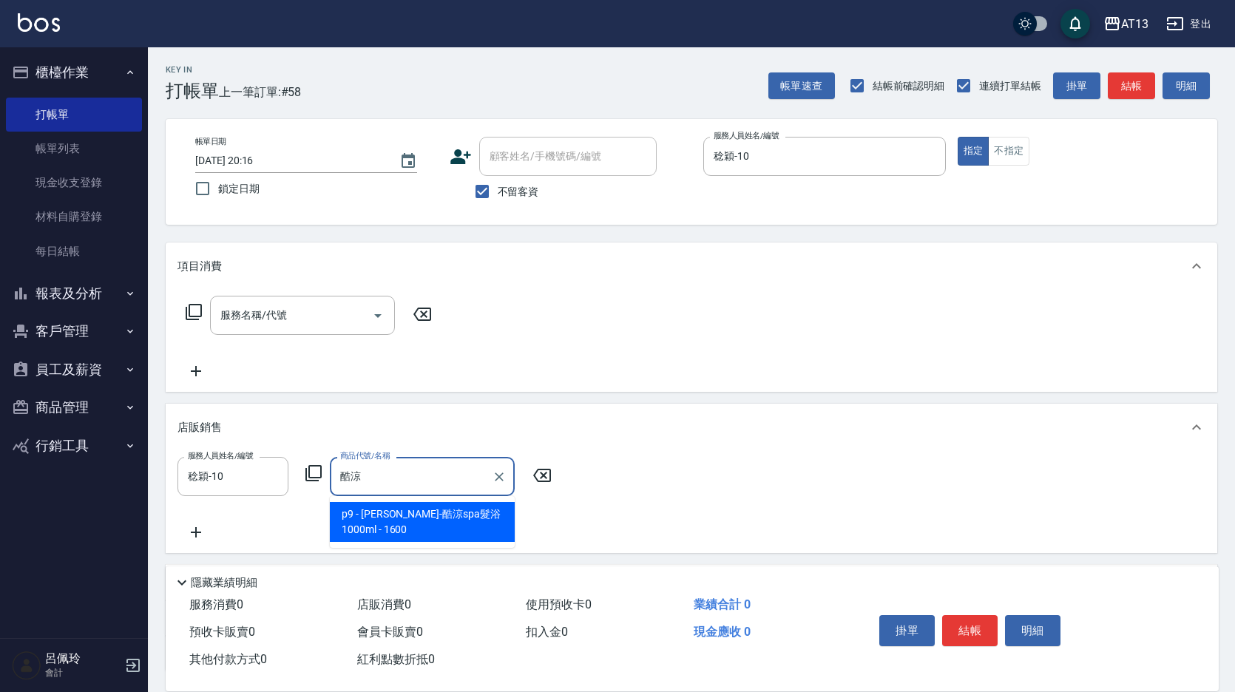
click at [408, 516] on span "p9 - 荷昀-酷涼spa髮浴1000ml - 1600" at bounding box center [422, 522] width 185 height 40
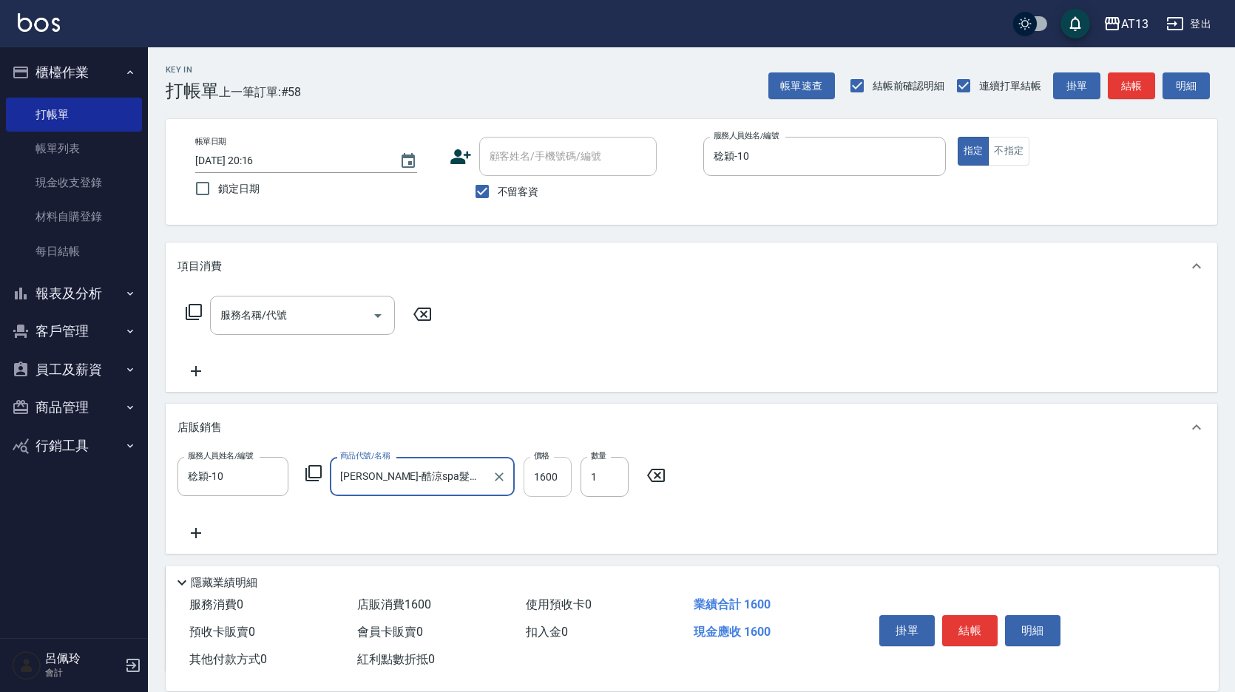
drag, startPoint x: 549, startPoint y: 490, endPoint x: 538, endPoint y: 484, distance: 11.9
click at [549, 490] on input "1600" at bounding box center [548, 477] width 48 height 40
click at [212, 533] on icon at bounding box center [196, 533] width 37 height 18
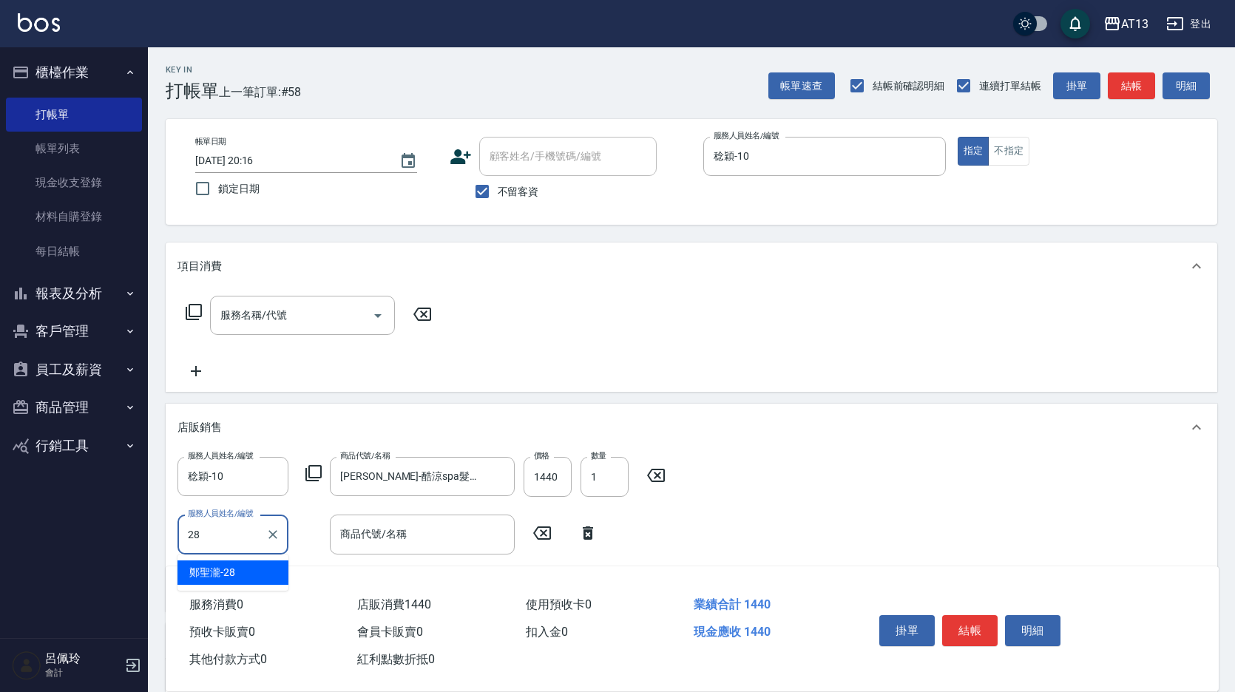
click at [248, 575] on div "鄭聖瀧 -28" at bounding box center [233, 573] width 111 height 24
click at [349, 543] on input "商品代號/名稱" at bounding box center [423, 534] width 172 height 26
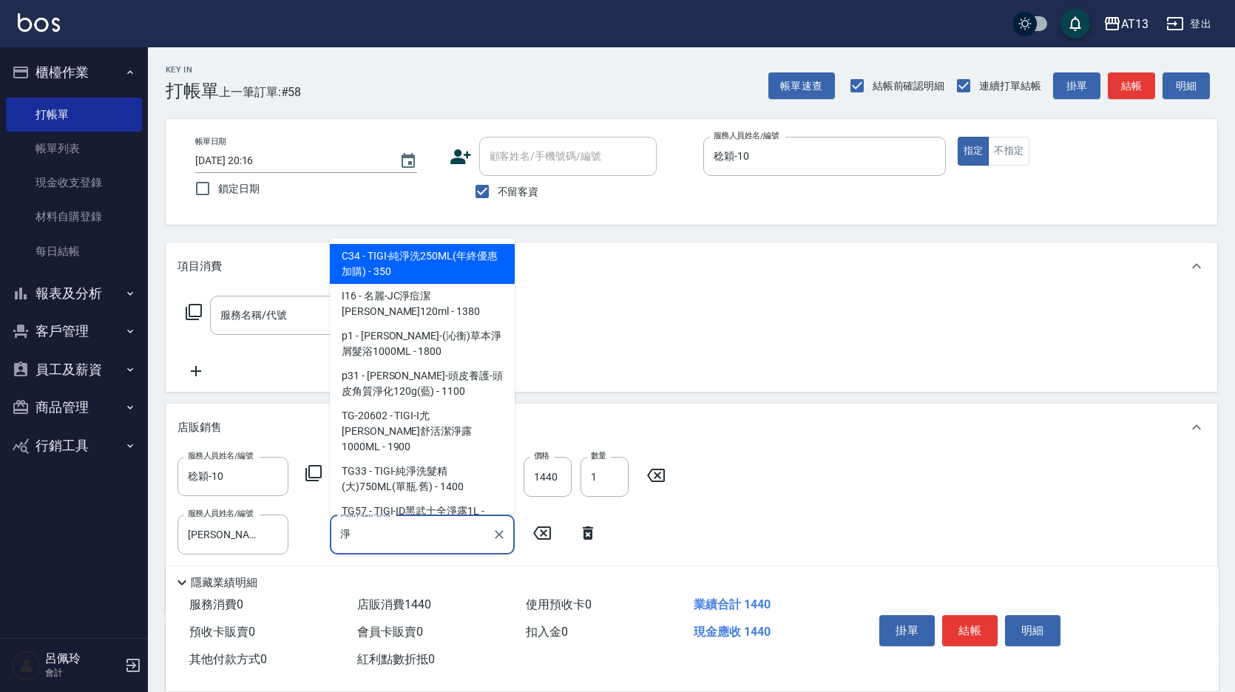
click at [403, 522] on input "淨" at bounding box center [411, 534] width 149 height 26
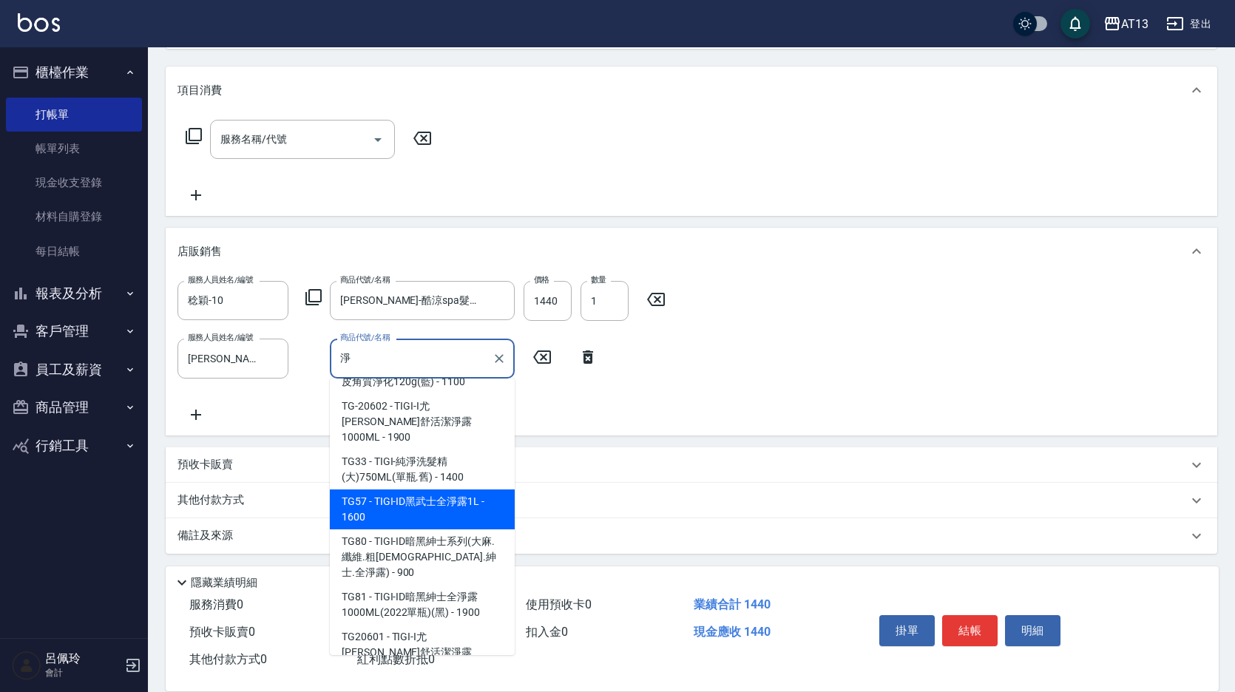
scroll to position [180, 0]
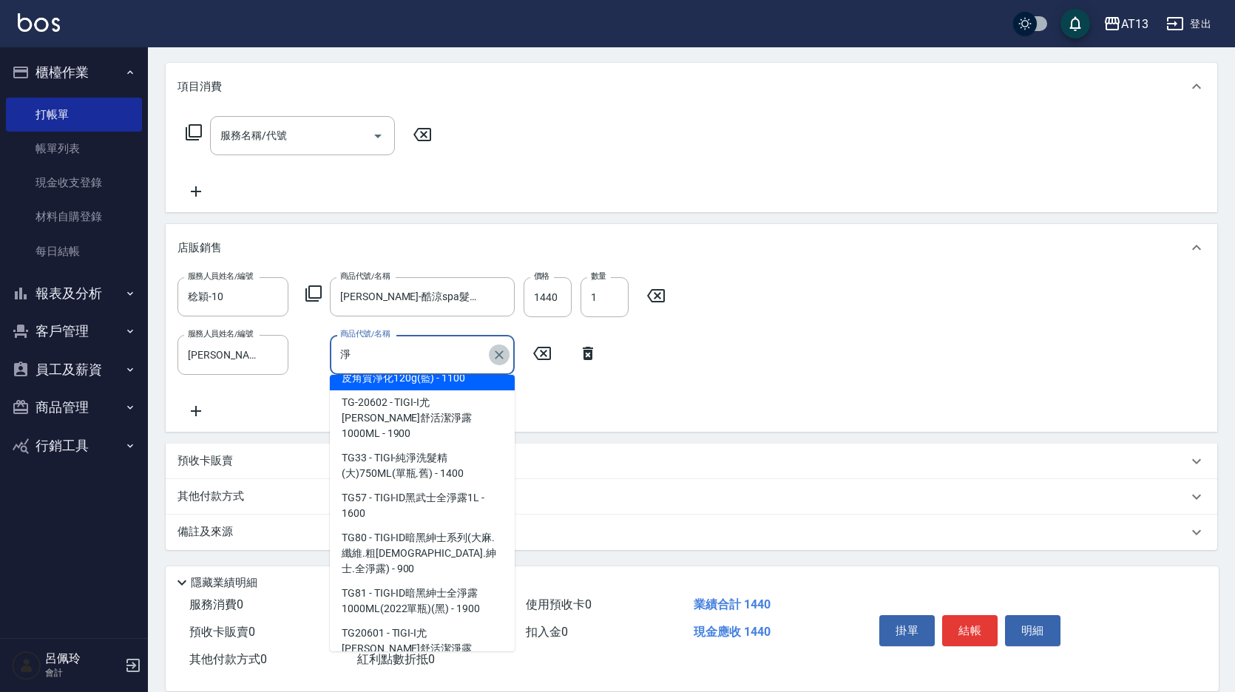
click at [495, 357] on icon "Clear" at bounding box center [499, 355] width 15 height 15
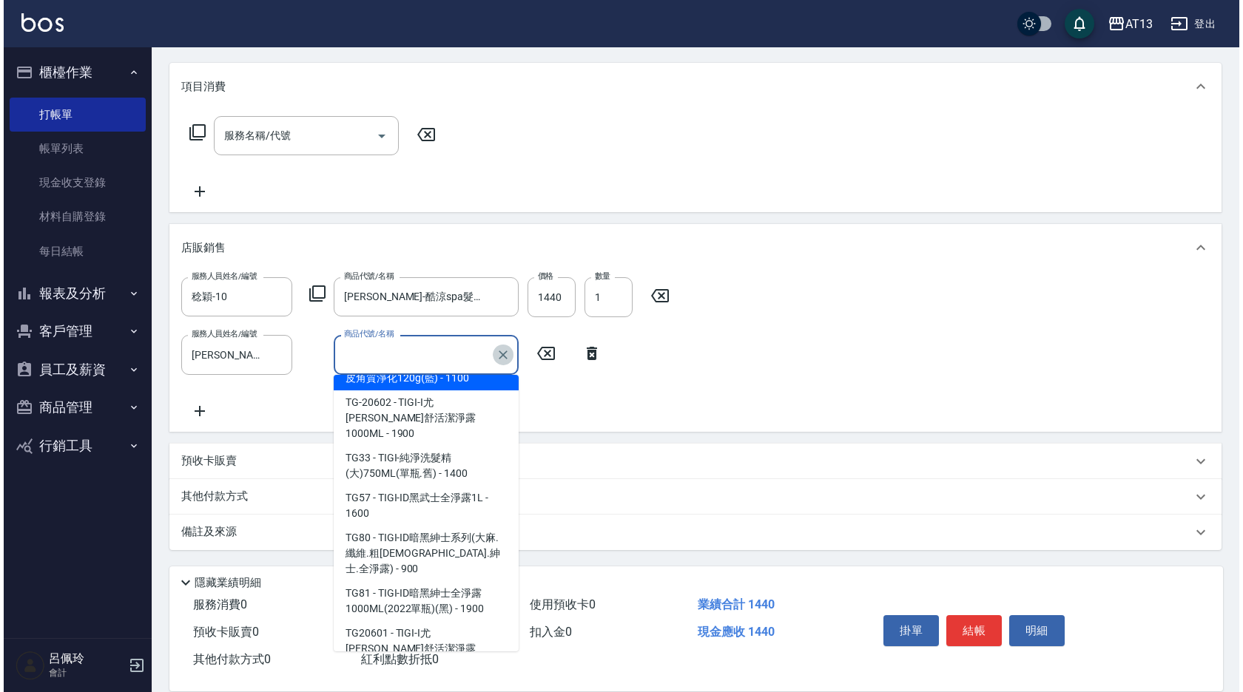
scroll to position [6, 0]
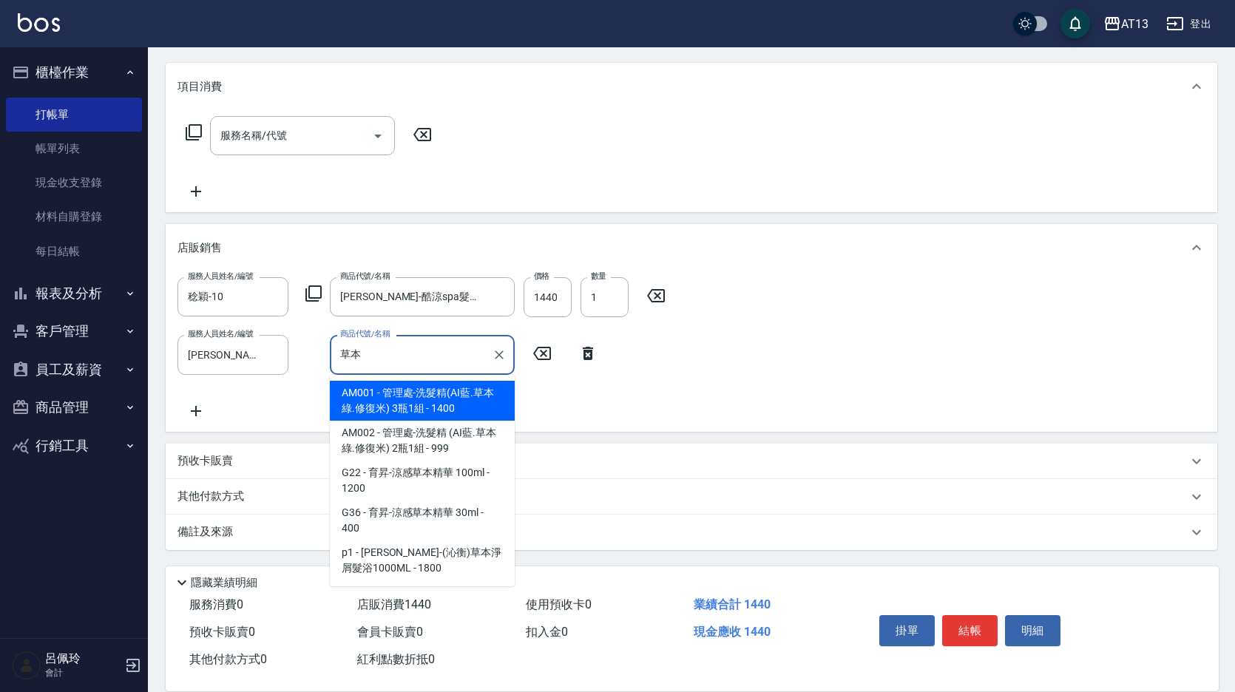
click at [433, 360] on input "草本" at bounding box center [411, 355] width 149 height 26
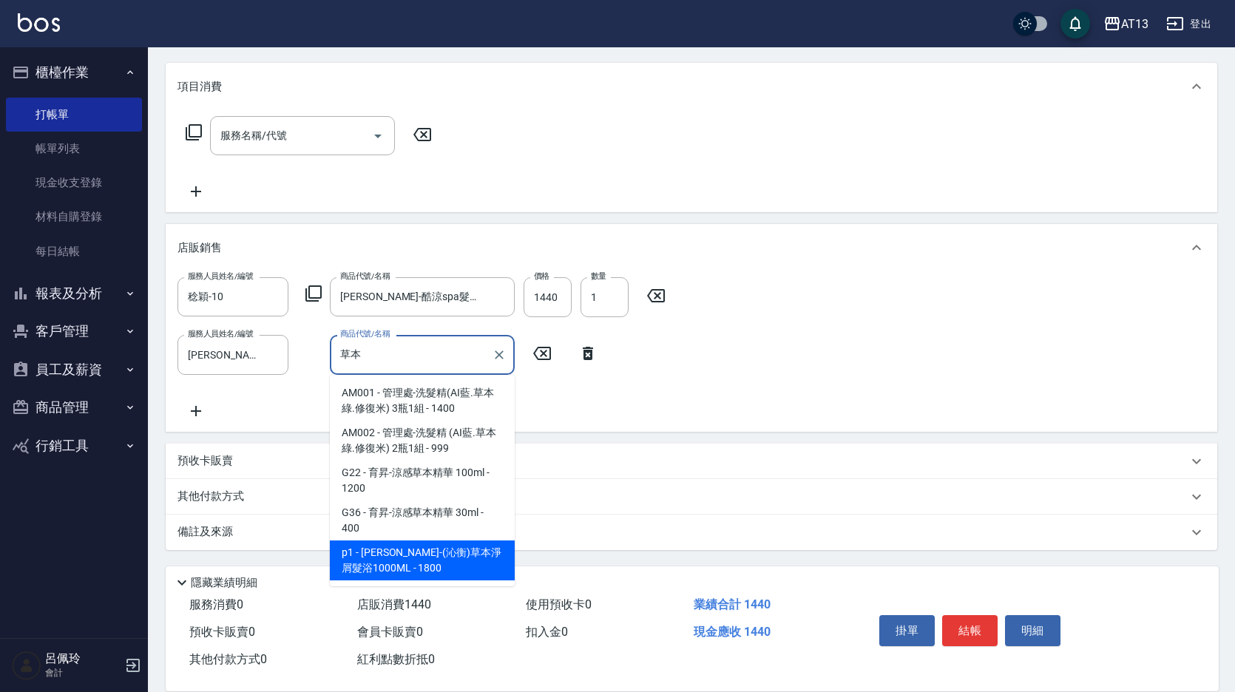
click at [424, 552] on span "p1 - 荷昀-(沁衡)草本淨屑髮浴1000ML - 1800" at bounding box center [422, 561] width 185 height 40
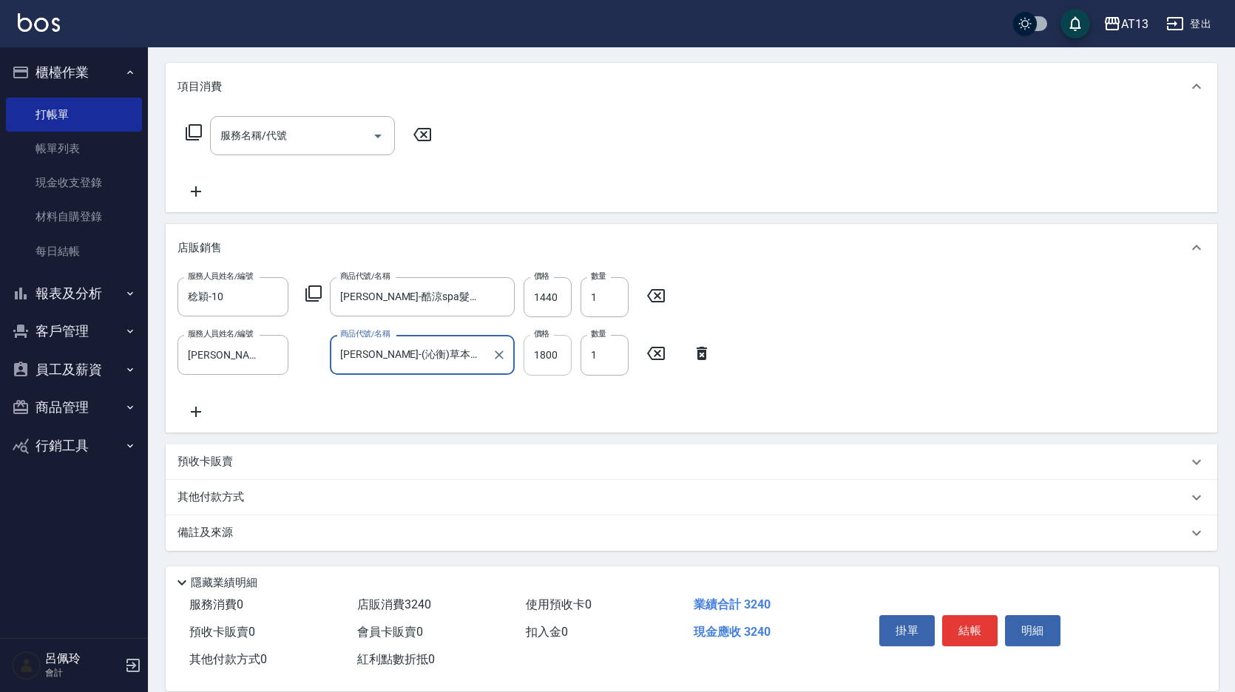
click at [543, 365] on input "1800" at bounding box center [548, 355] width 48 height 40
click at [963, 618] on button "結帳" at bounding box center [969, 630] width 55 height 31
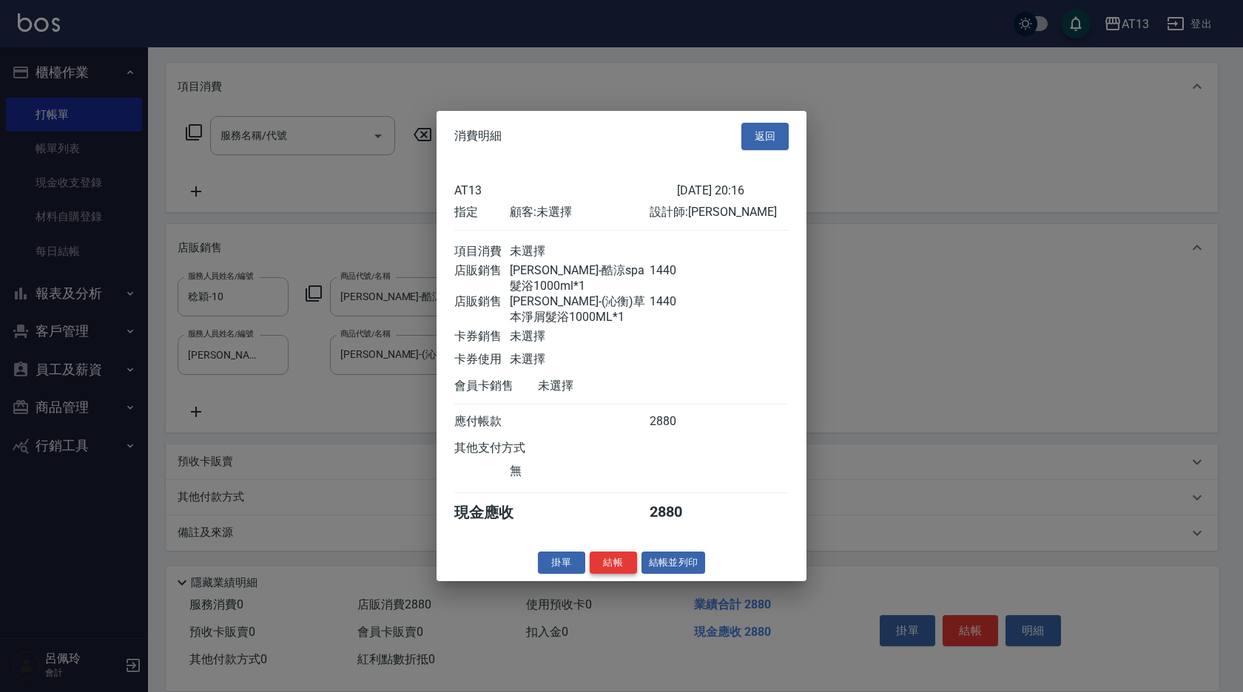
click at [619, 572] on button "結帳" at bounding box center [612, 562] width 47 height 23
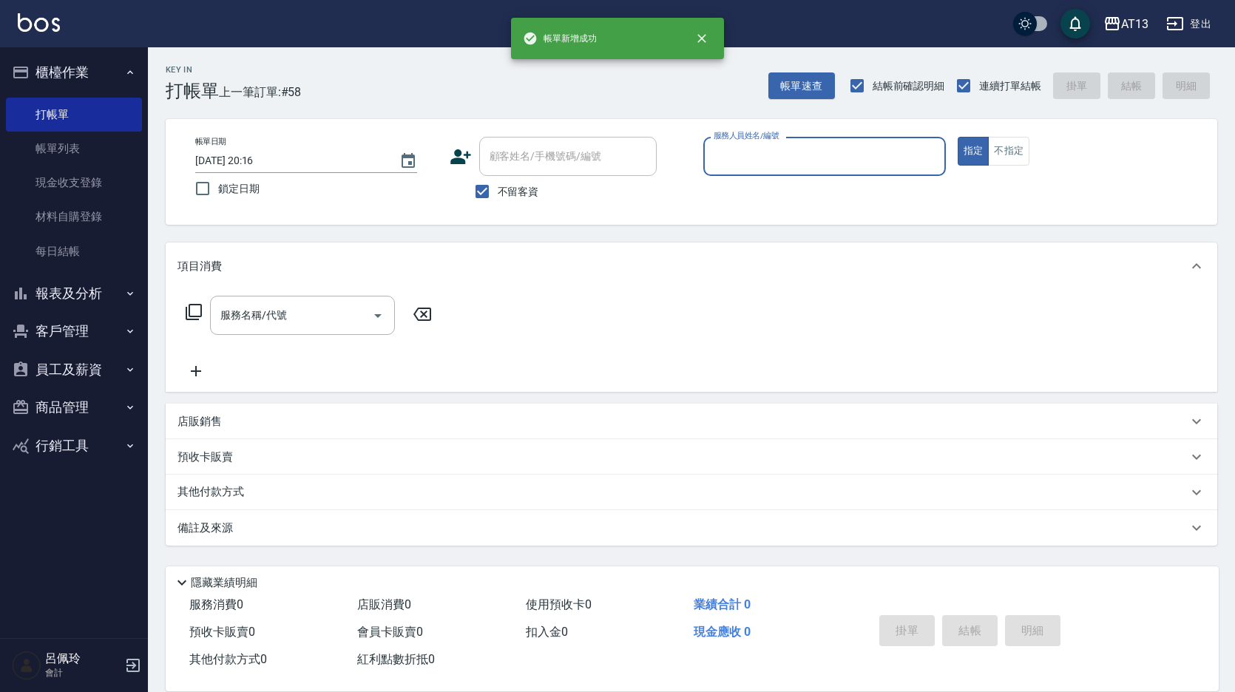
scroll to position [0, 0]
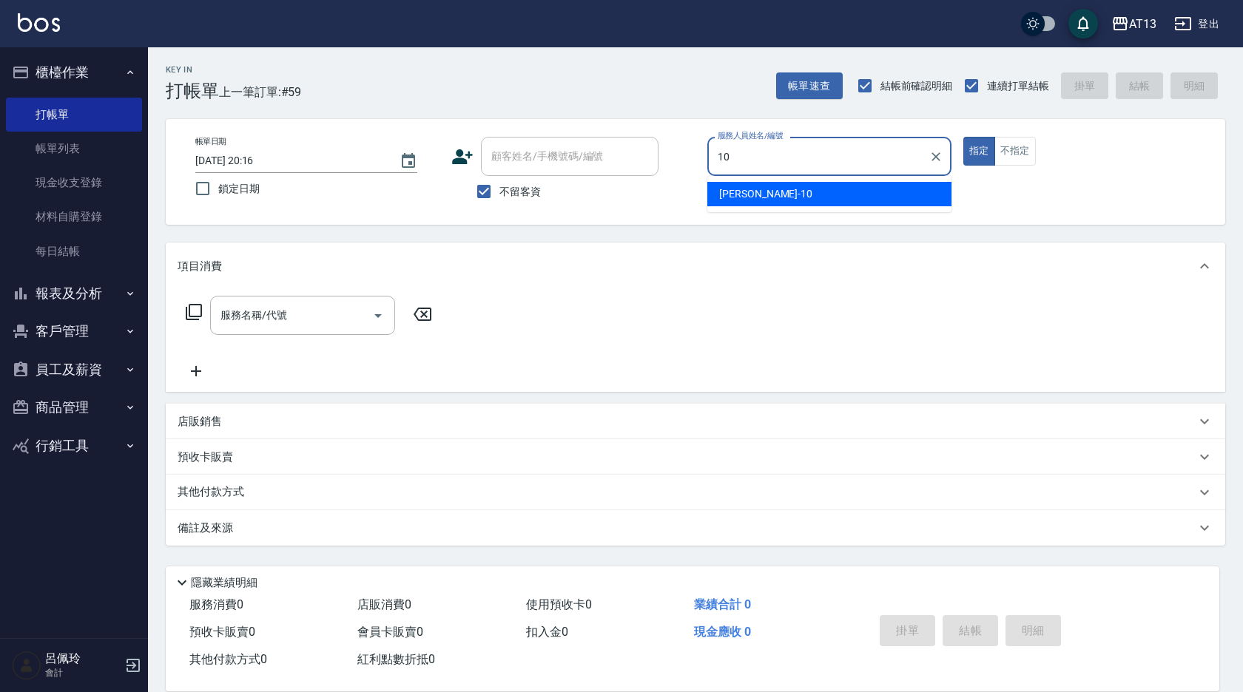
click at [742, 192] on span "稔穎 -10" at bounding box center [765, 194] width 93 height 16
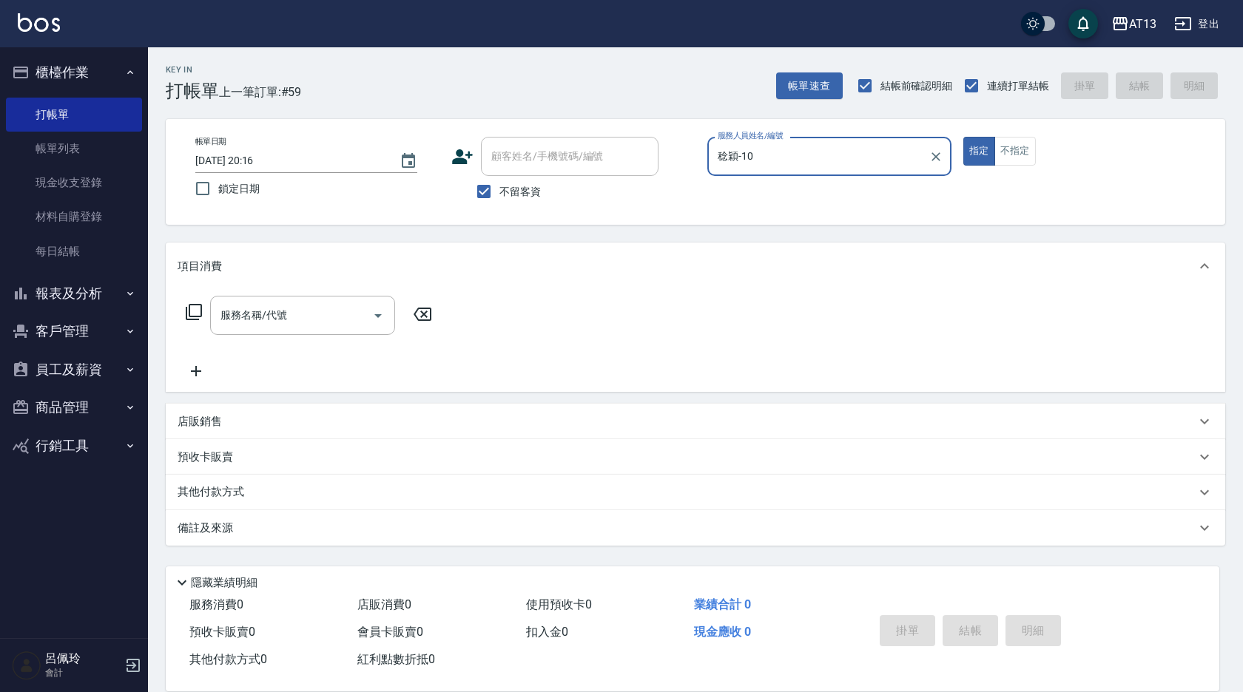
click at [345, 402] on div "項目消費 服務名稱/代號 服務名稱/代號 店販銷售 服務人員姓名/編號 服務人員姓名/編號 商品代號/名稱 商品代號/名稱 預收卡販賣 卡券名稱/代號 卡券名…" at bounding box center [695, 394] width 1059 height 303
drag, startPoint x: 195, startPoint y: 428, endPoint x: 186, endPoint y: 428, distance: 8.9
click at [192, 428] on p "店販銷售" at bounding box center [200, 422] width 44 height 16
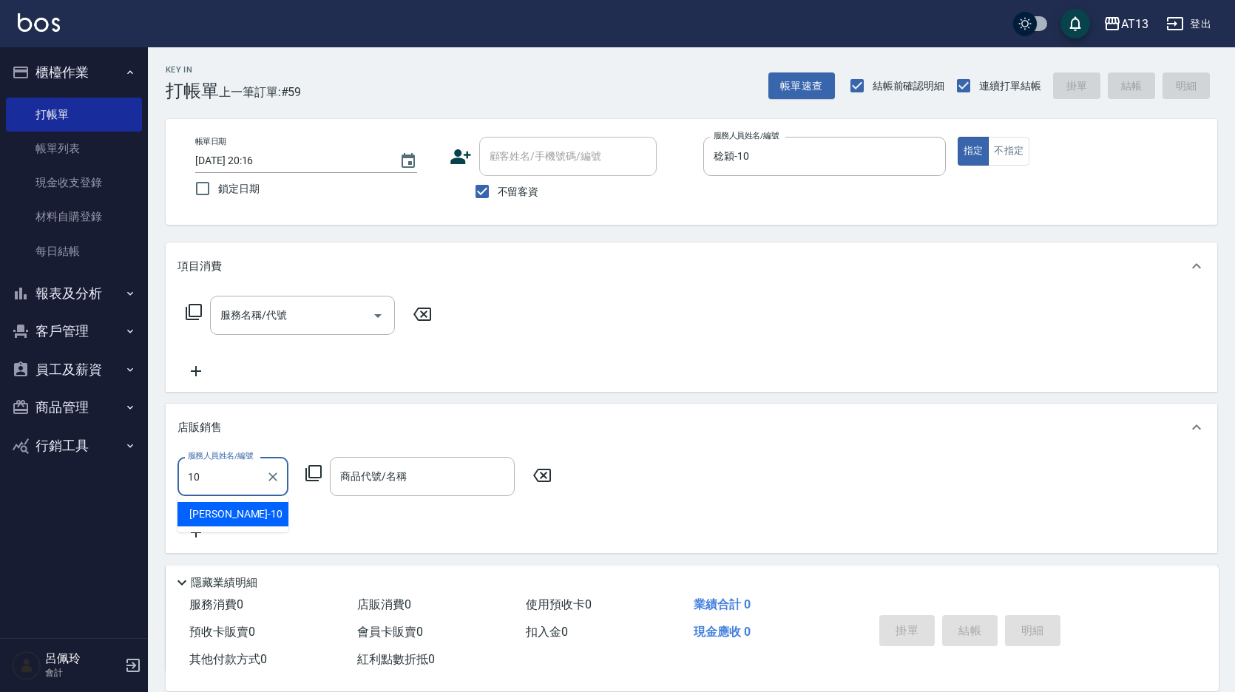
click at [263, 516] on div "稔穎 -10" at bounding box center [233, 514] width 111 height 24
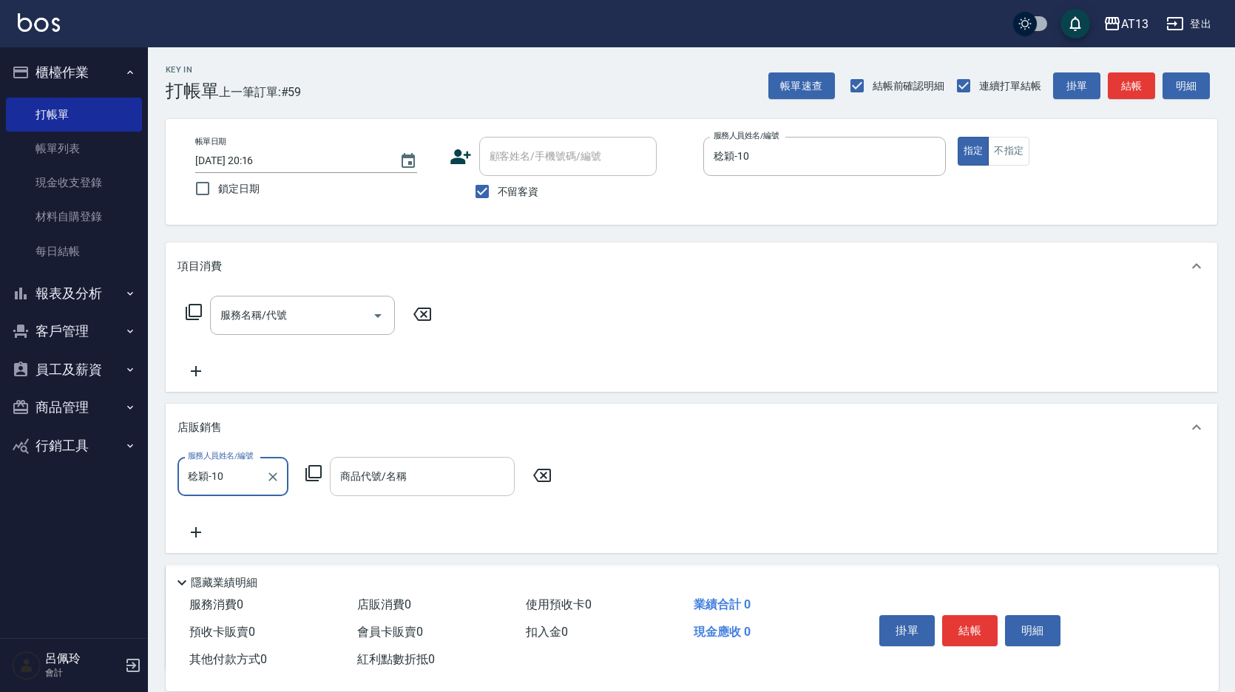
click at [370, 478] on input "商品代號/名稱" at bounding box center [423, 477] width 172 height 26
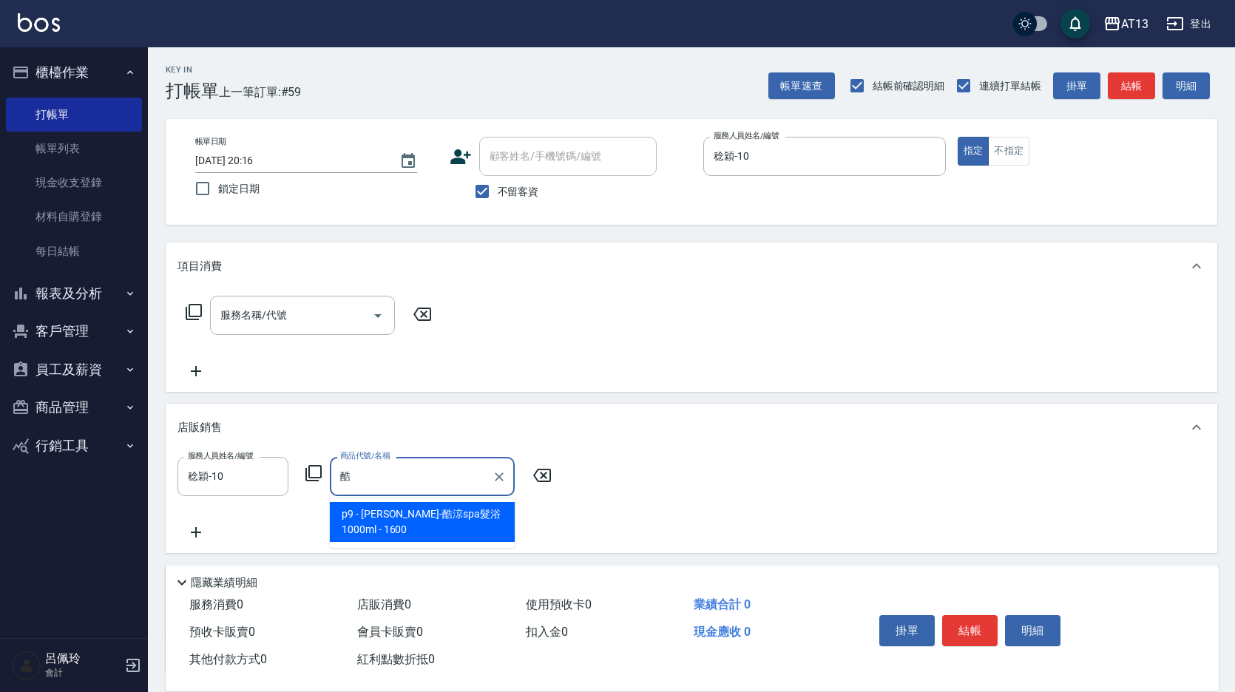
click at [369, 476] on input "酷" at bounding box center [411, 477] width 149 height 26
click at [388, 516] on span "p9 - 荷昀-酷涼spa髮浴1000ml - 1600" at bounding box center [422, 522] width 185 height 40
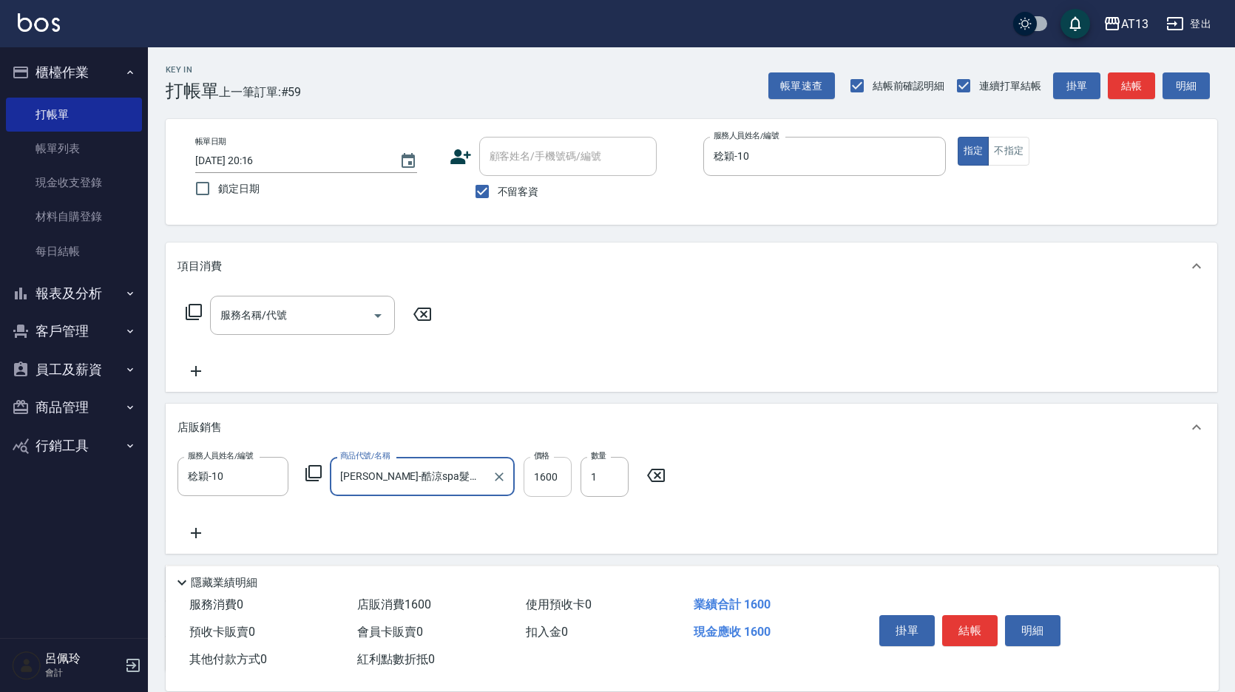
click at [530, 481] on input "1600" at bounding box center [548, 477] width 48 height 40
click at [971, 632] on button "結帳" at bounding box center [969, 630] width 55 height 31
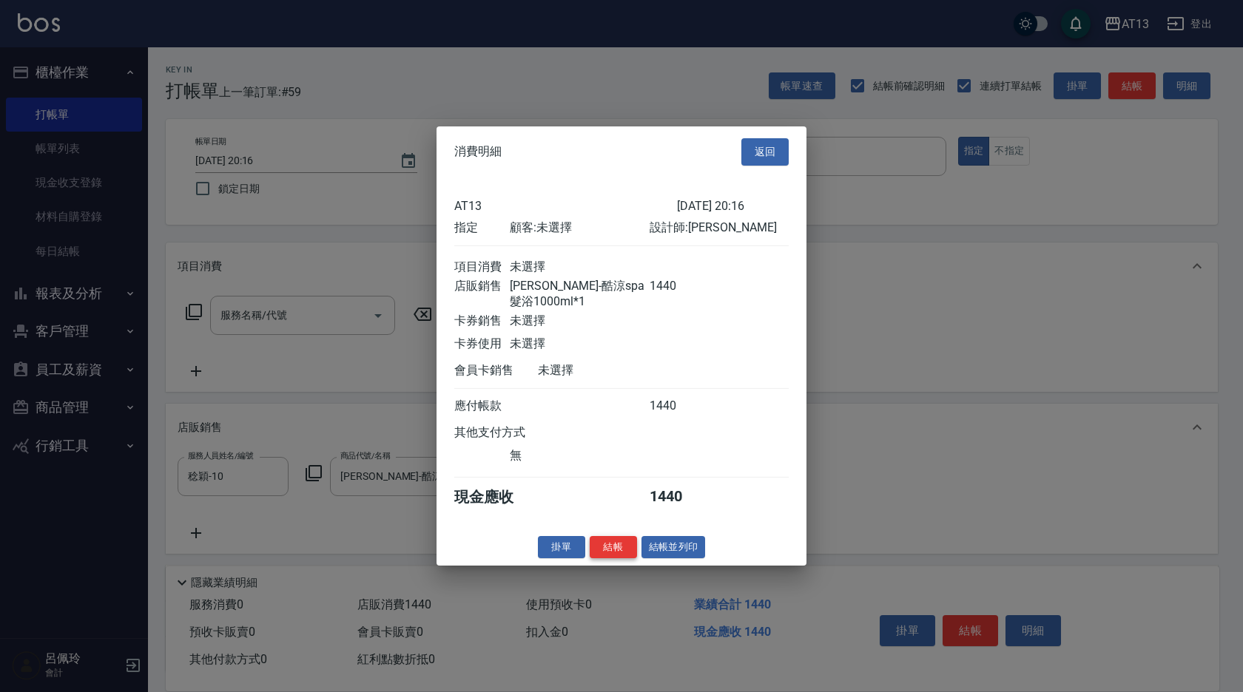
click at [609, 558] on button "結帳" at bounding box center [612, 546] width 47 height 23
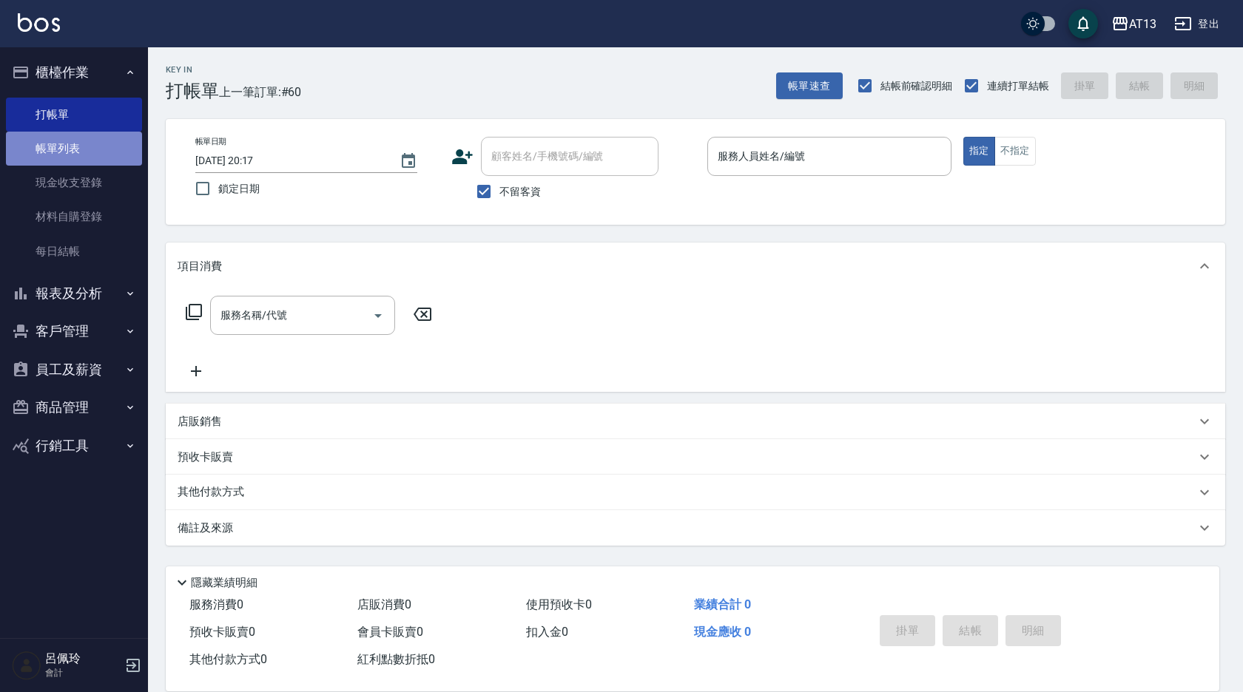
click at [78, 139] on link "帳單列表" at bounding box center [74, 149] width 136 height 34
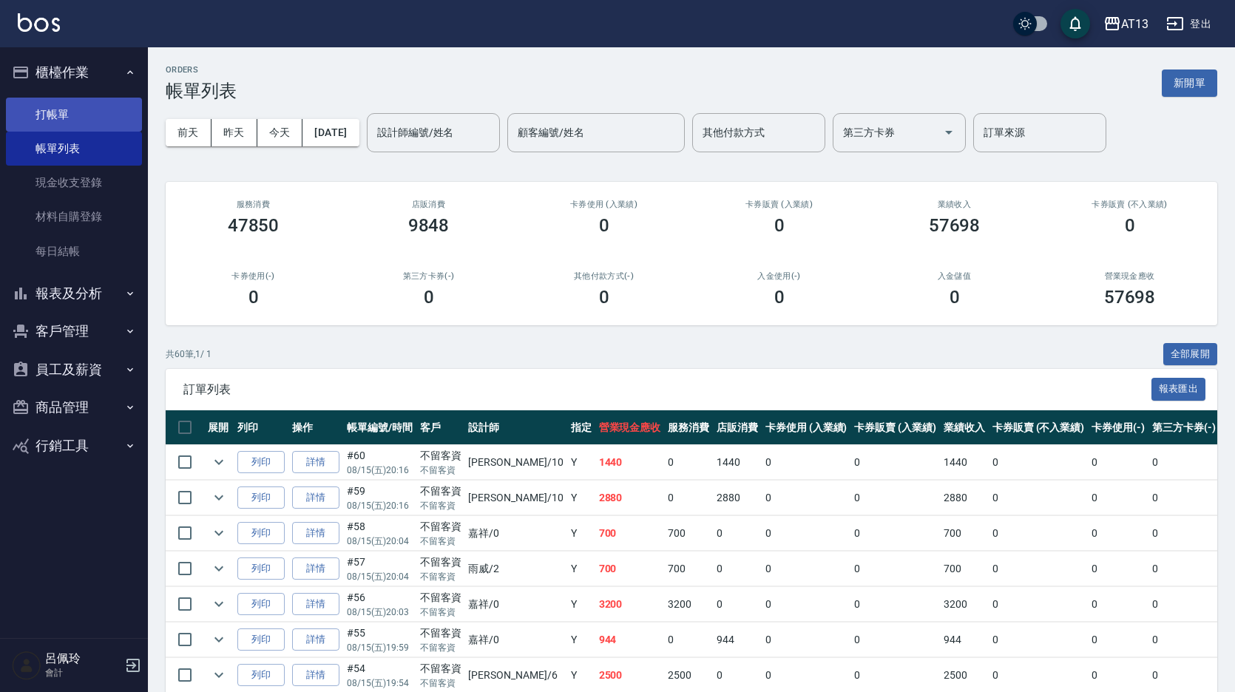
click at [47, 107] on link "打帳單" at bounding box center [74, 115] width 136 height 34
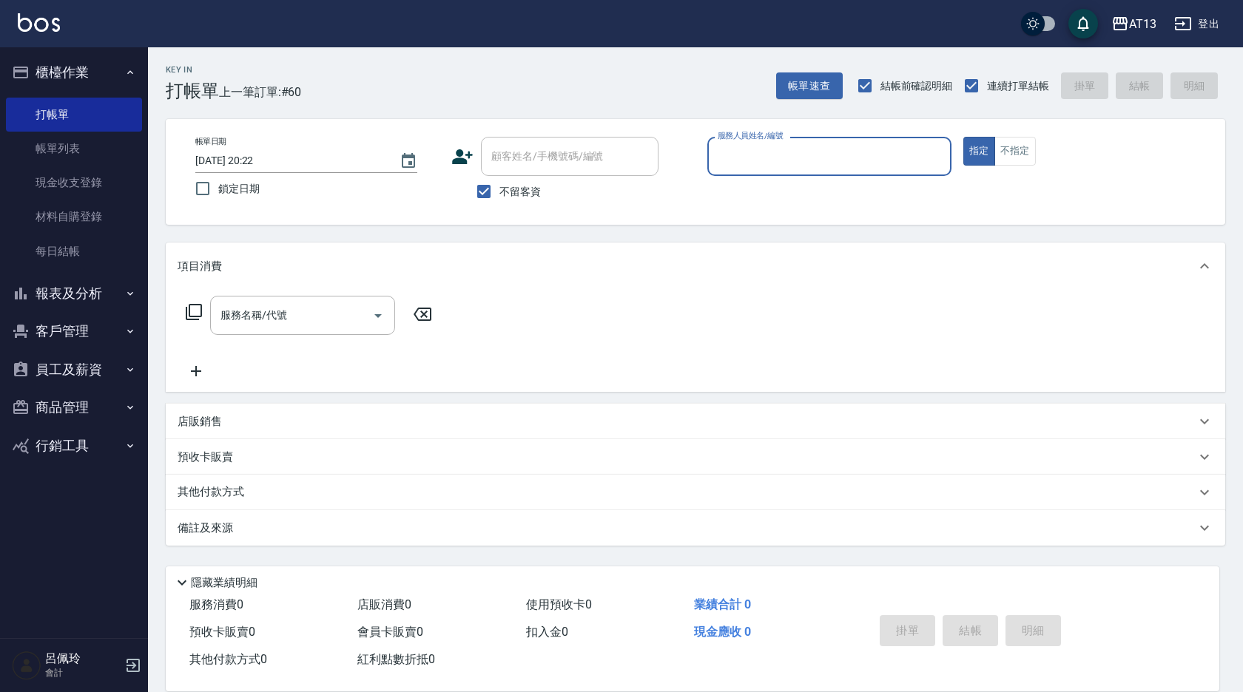
click at [47, 408] on button "商品管理" at bounding box center [74, 407] width 136 height 38
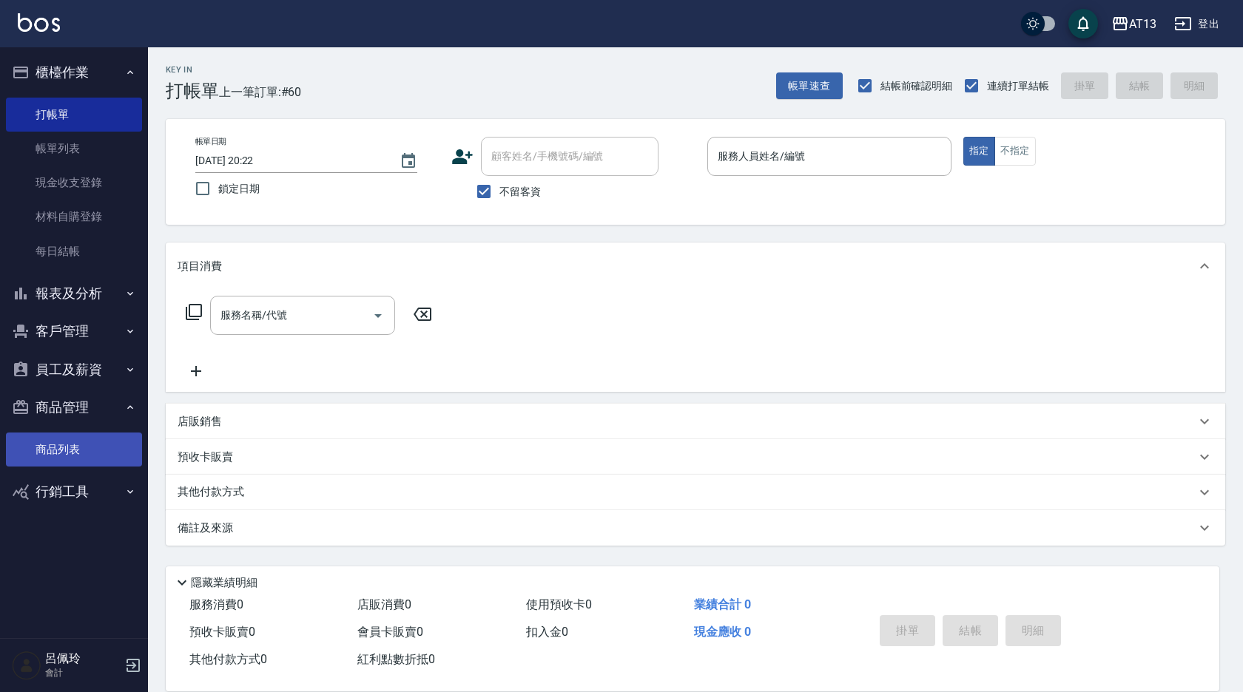
click at [55, 441] on link "商品列表" at bounding box center [74, 450] width 136 height 34
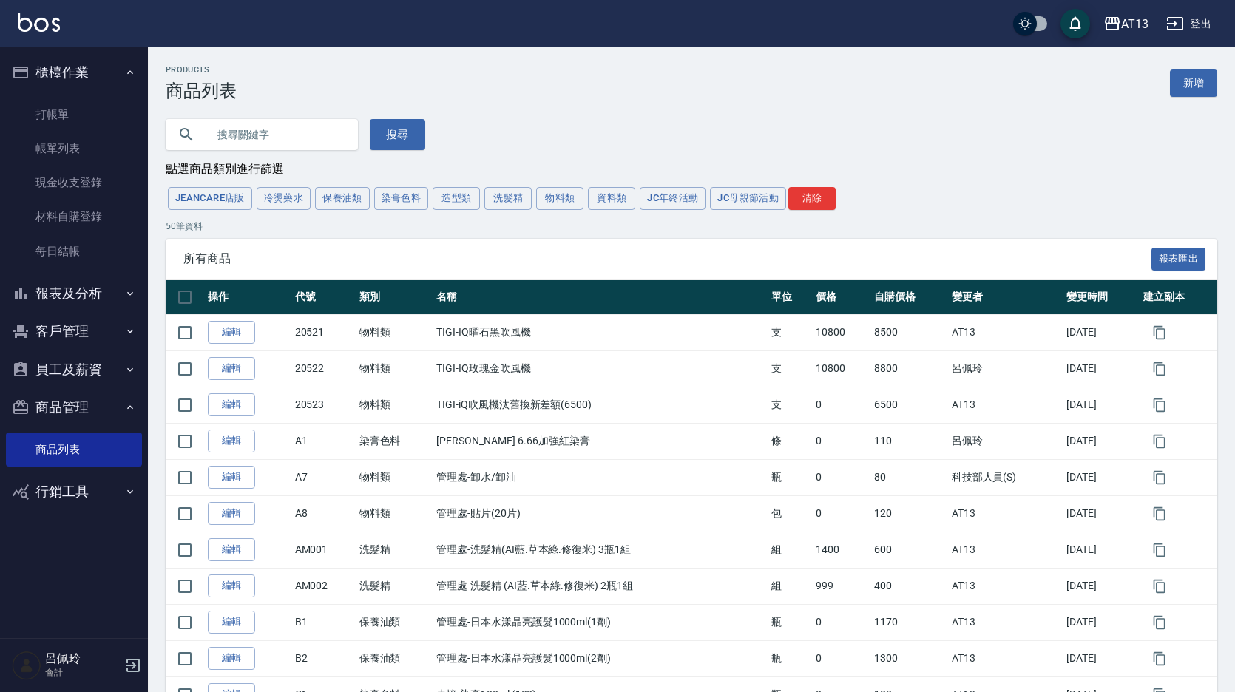
click at [212, 132] on input "text" at bounding box center [276, 135] width 139 height 40
click at [385, 141] on button "搜尋" at bounding box center [397, 134] width 55 height 31
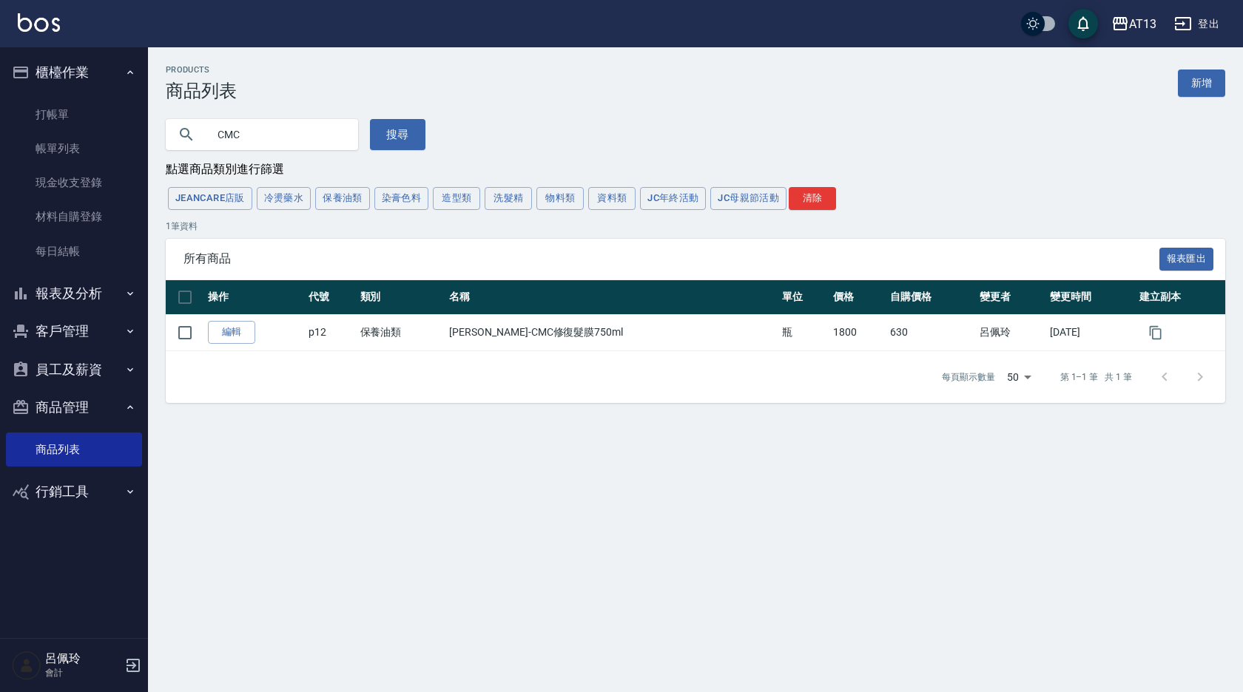
click at [686, 147] on div "CMC 搜尋" at bounding box center [686, 125] width 1077 height 49
click at [79, 118] on link "打帳單" at bounding box center [74, 115] width 136 height 34
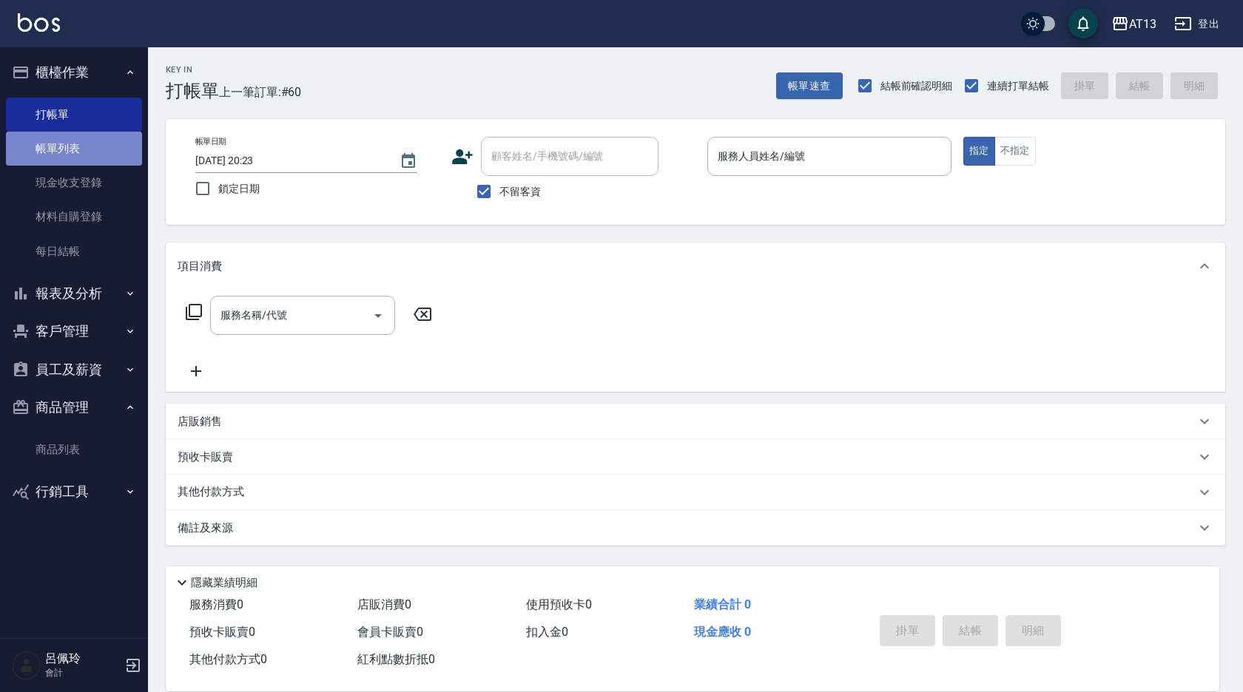
click at [87, 157] on link "帳單列表" at bounding box center [74, 149] width 136 height 34
click at [53, 112] on link "打帳單" at bounding box center [74, 115] width 136 height 34
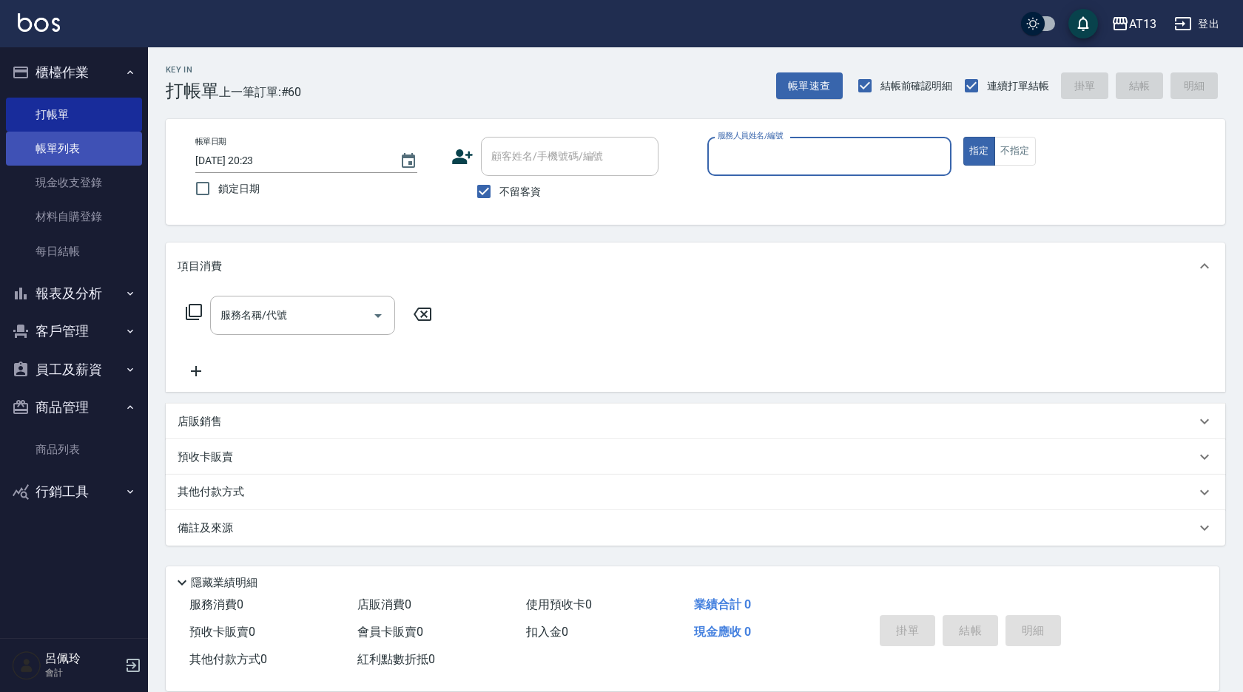
click at [65, 157] on link "帳單列表" at bounding box center [74, 149] width 136 height 34
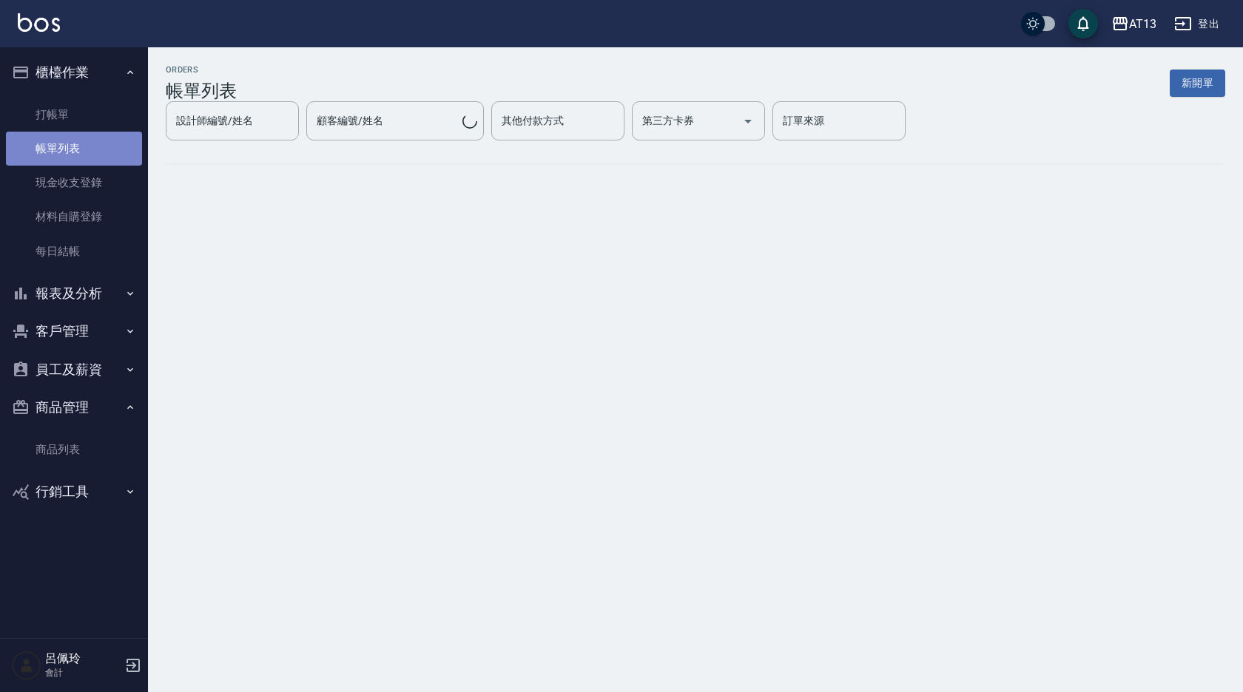
click at [50, 147] on link "帳單列表" at bounding box center [74, 149] width 136 height 34
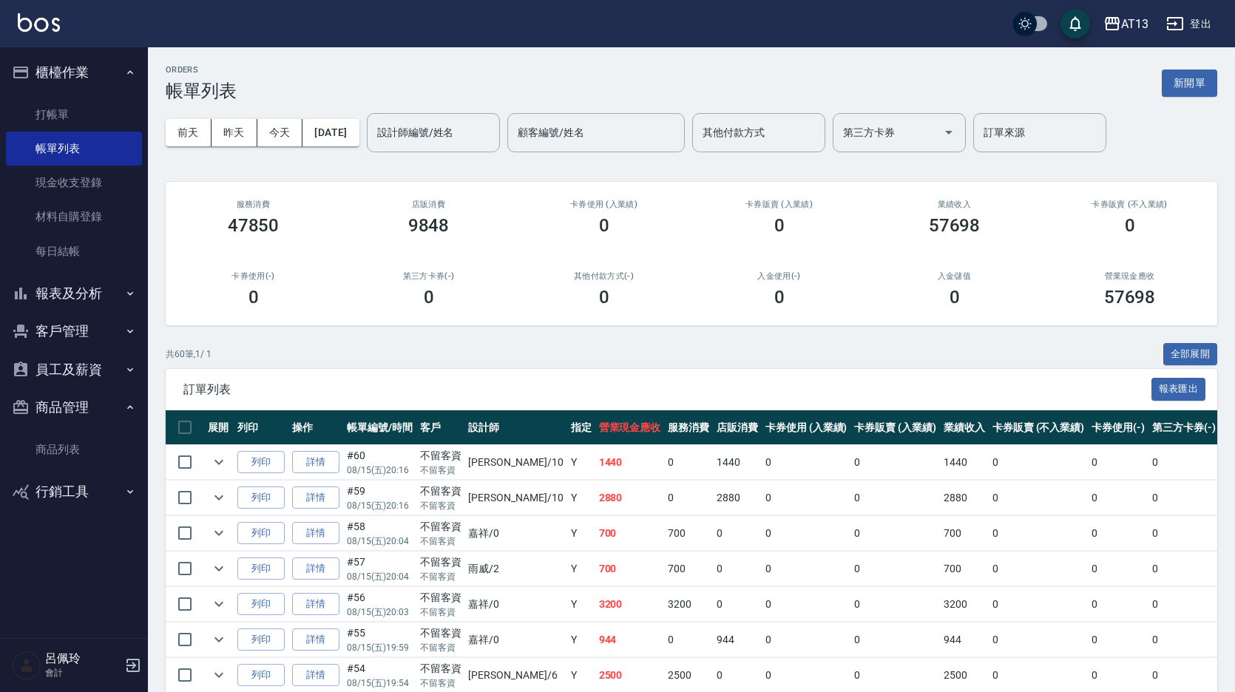
scroll to position [74, 0]
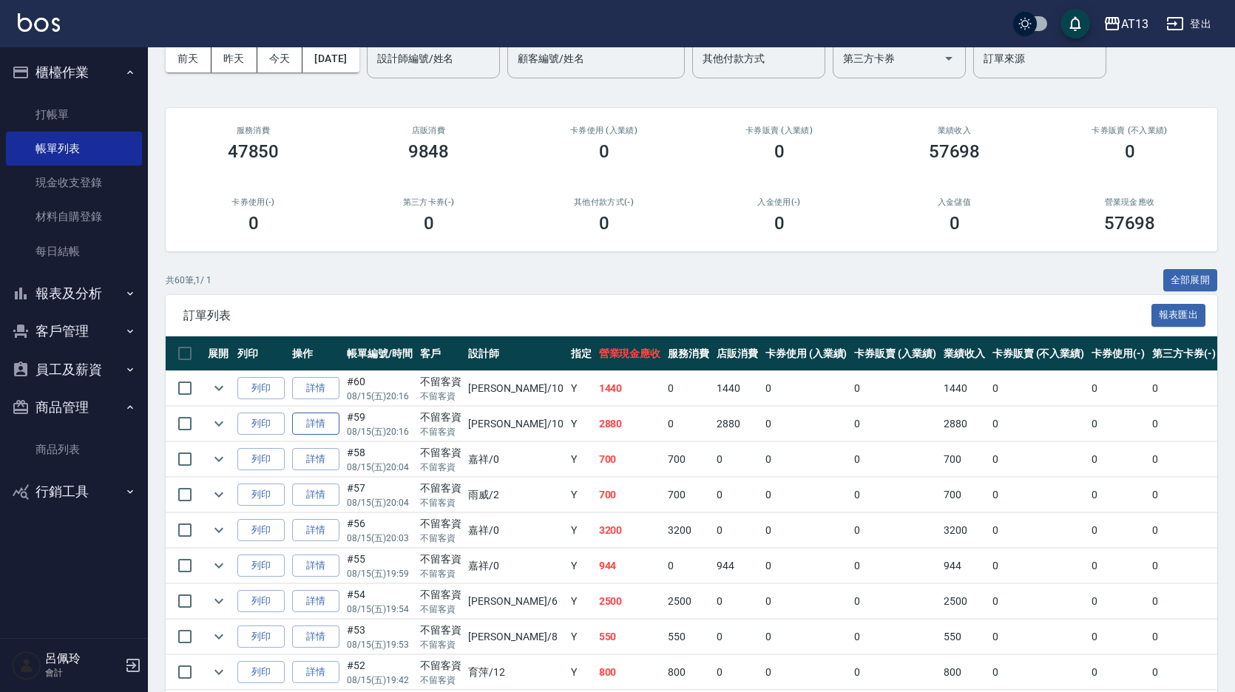
click at [311, 424] on link "詳情" at bounding box center [315, 424] width 47 height 23
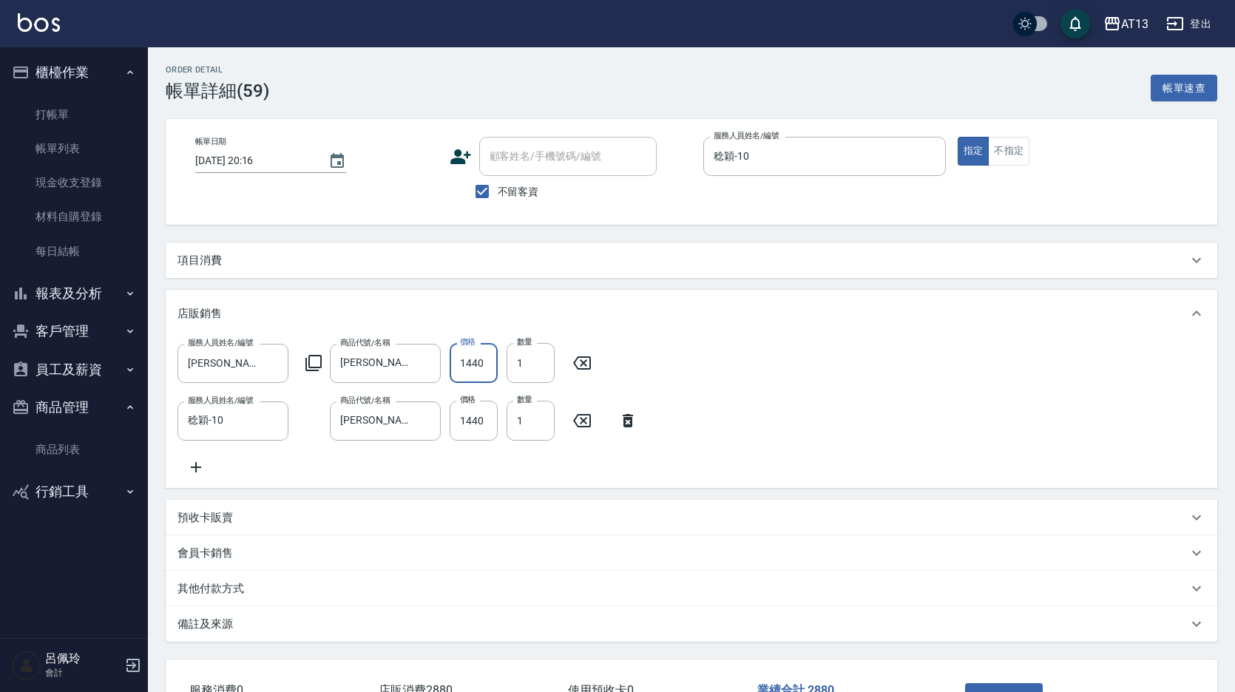
click at [479, 364] on input "1440" at bounding box center [474, 363] width 48 height 40
click at [628, 382] on div "服務人員姓名/編號 鄭聖瀧-28 服務人員姓名/編號 商品代號/名稱 荷昀-(沁衡)草本淨屑髮浴1000ML 商品代號/名稱 價格 1280 價格 數量 1 …" at bounding box center [692, 409] width 1028 height 133
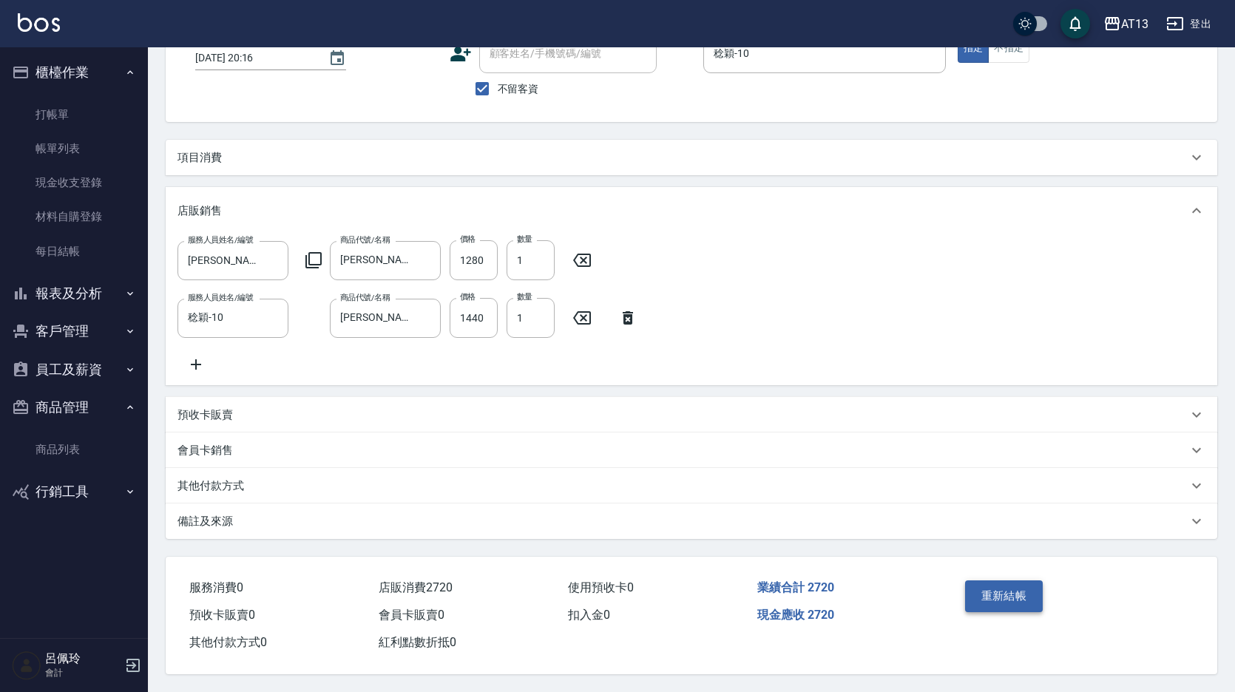
click at [991, 586] on button "重新結帳" at bounding box center [1004, 596] width 78 height 31
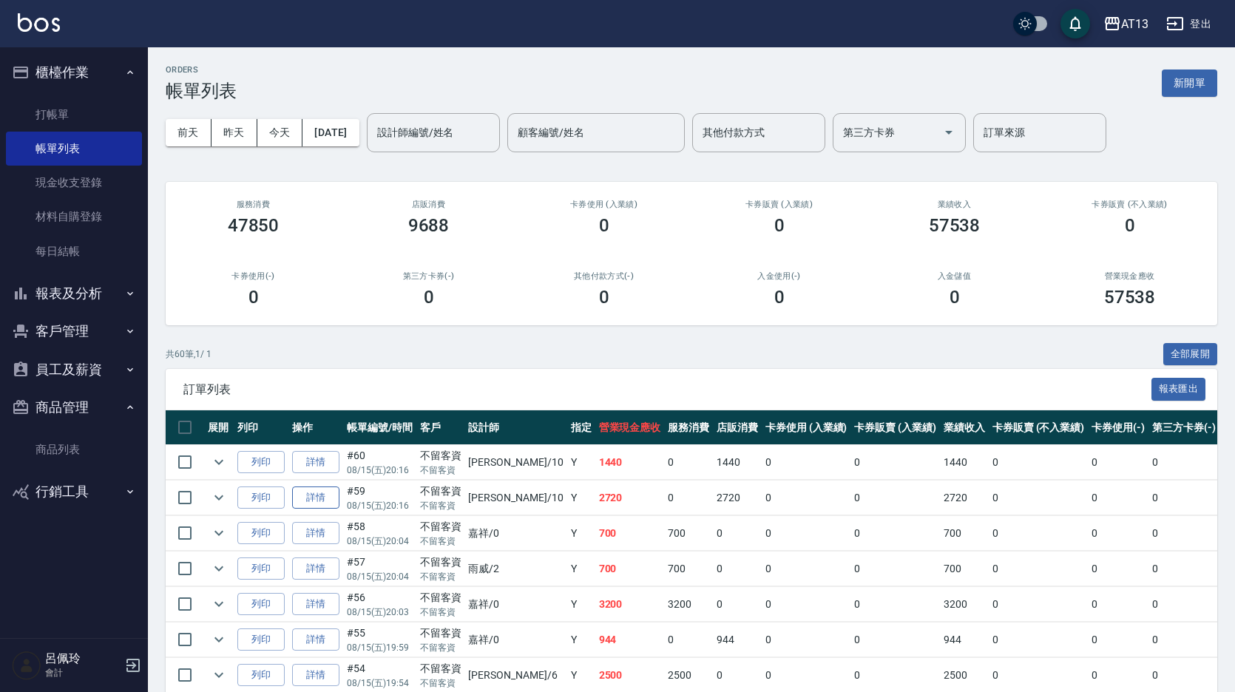
click at [325, 497] on link "詳情" at bounding box center [315, 498] width 47 height 23
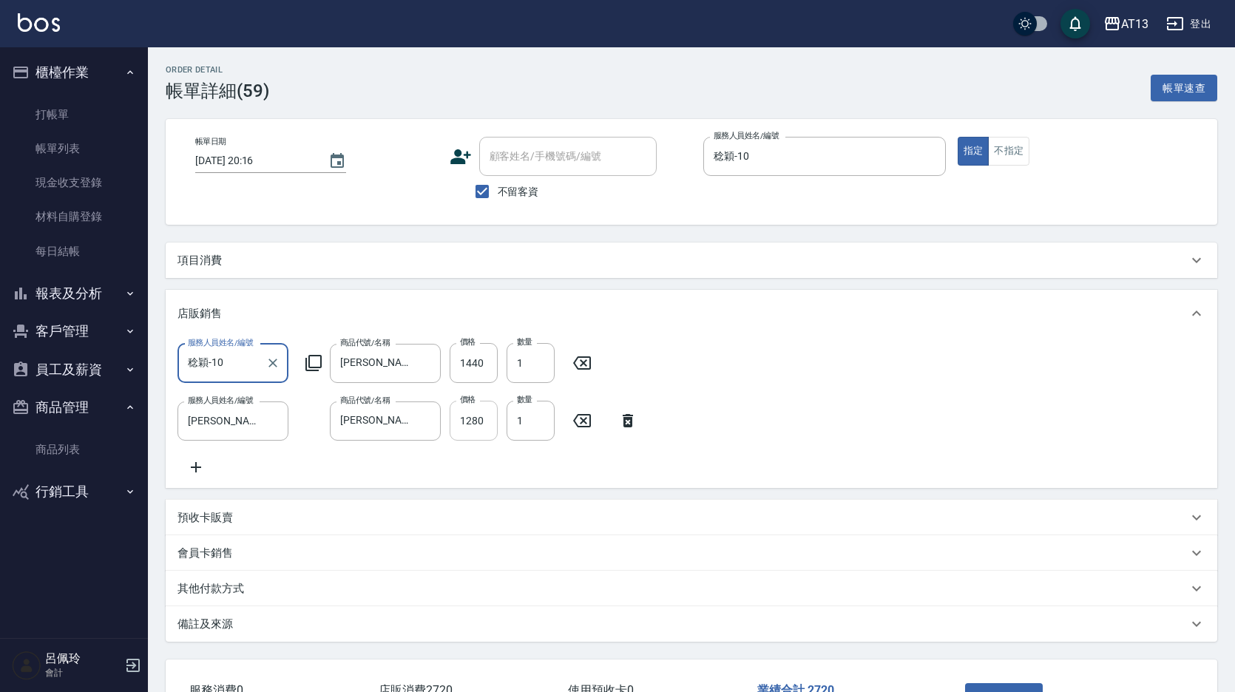
click at [475, 427] on input "1280" at bounding box center [474, 421] width 48 height 40
click at [472, 368] on input "1440" at bounding box center [474, 363] width 48 height 40
click at [462, 417] on input "1280" at bounding box center [474, 421] width 48 height 40
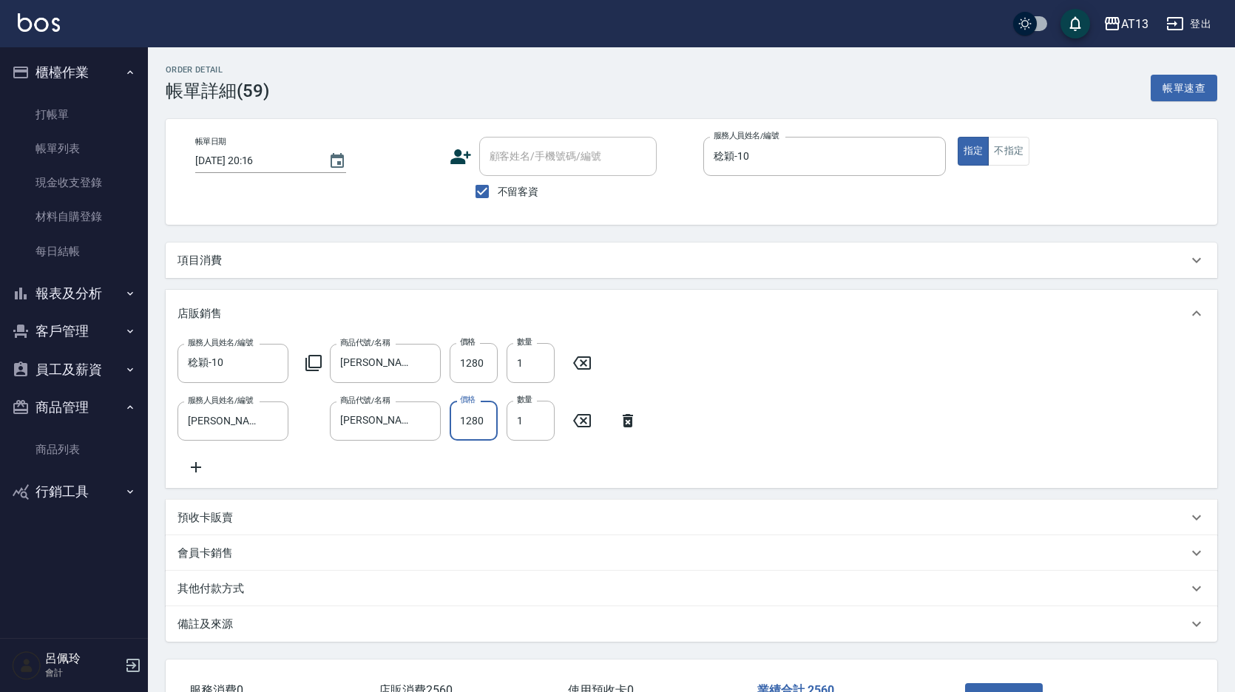
click at [481, 421] on input "1280" at bounding box center [474, 421] width 48 height 40
click at [483, 371] on input "1280" at bounding box center [474, 363] width 48 height 40
click at [742, 390] on div "服務人員姓名/編號 稔穎-10 服務人員姓名/編號 商品代號/名稱 荷昀-酷涼spa髮浴1000ml 商品代號/名稱 價格 1280 價格 數量 1 數量 服…" at bounding box center [692, 409] width 1028 height 133
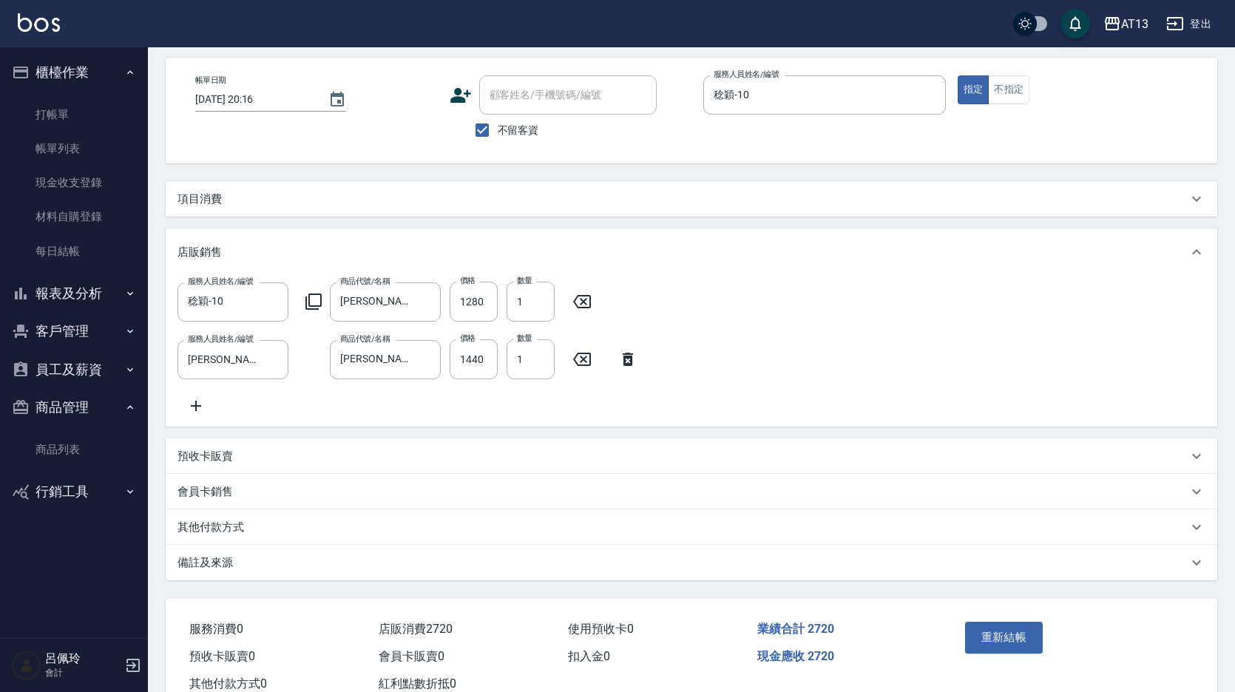
scroll to position [121, 0]
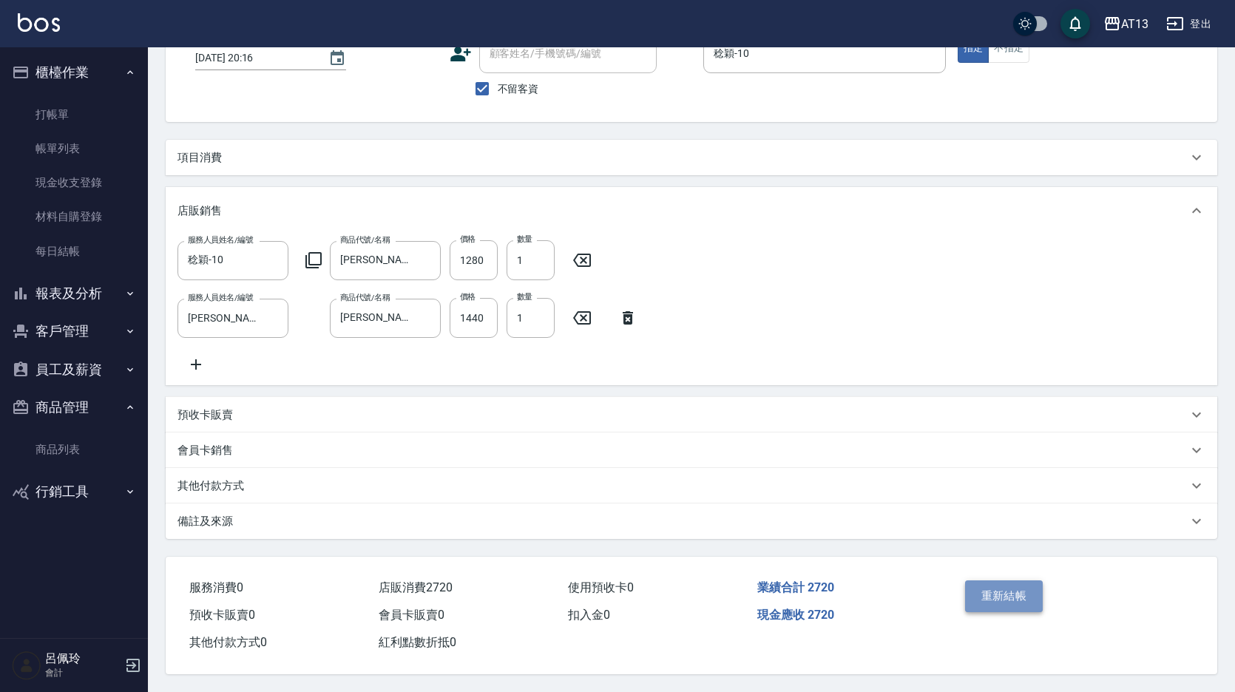
click at [1011, 586] on button "重新結帳" at bounding box center [1004, 596] width 78 height 31
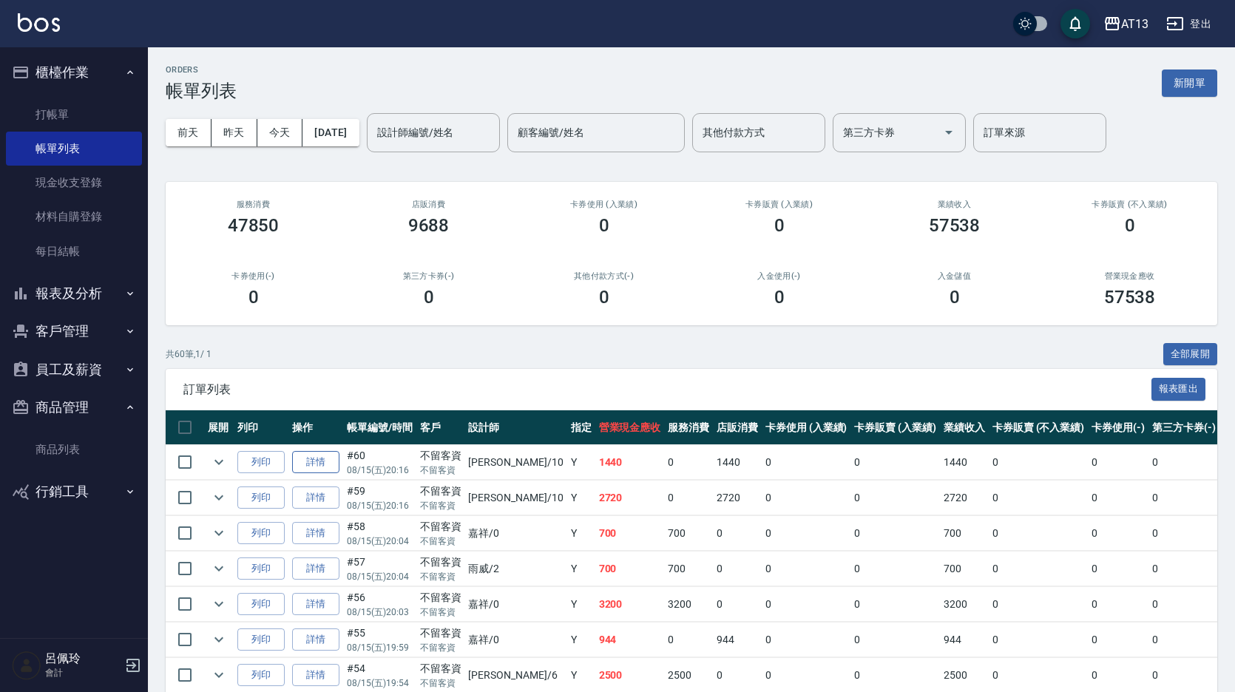
click at [318, 456] on link "詳情" at bounding box center [315, 462] width 47 height 23
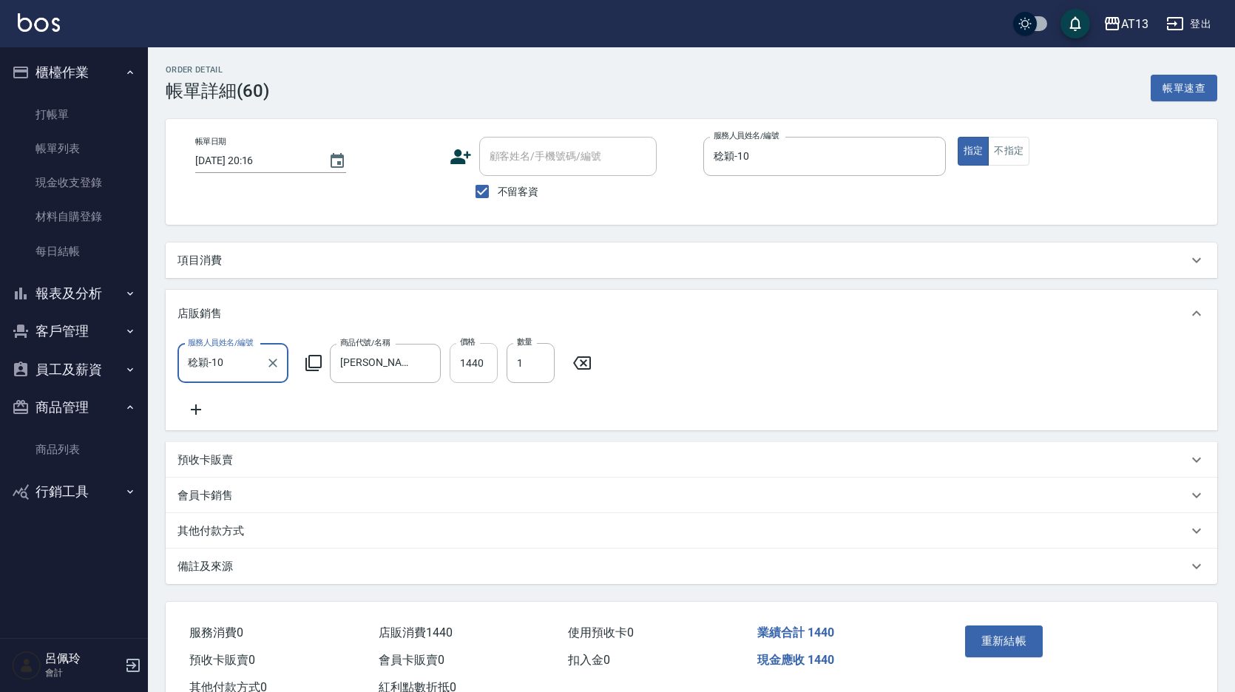
click at [477, 366] on input "1440" at bounding box center [474, 363] width 48 height 40
click at [1018, 652] on button "重新結帳" at bounding box center [1004, 641] width 78 height 31
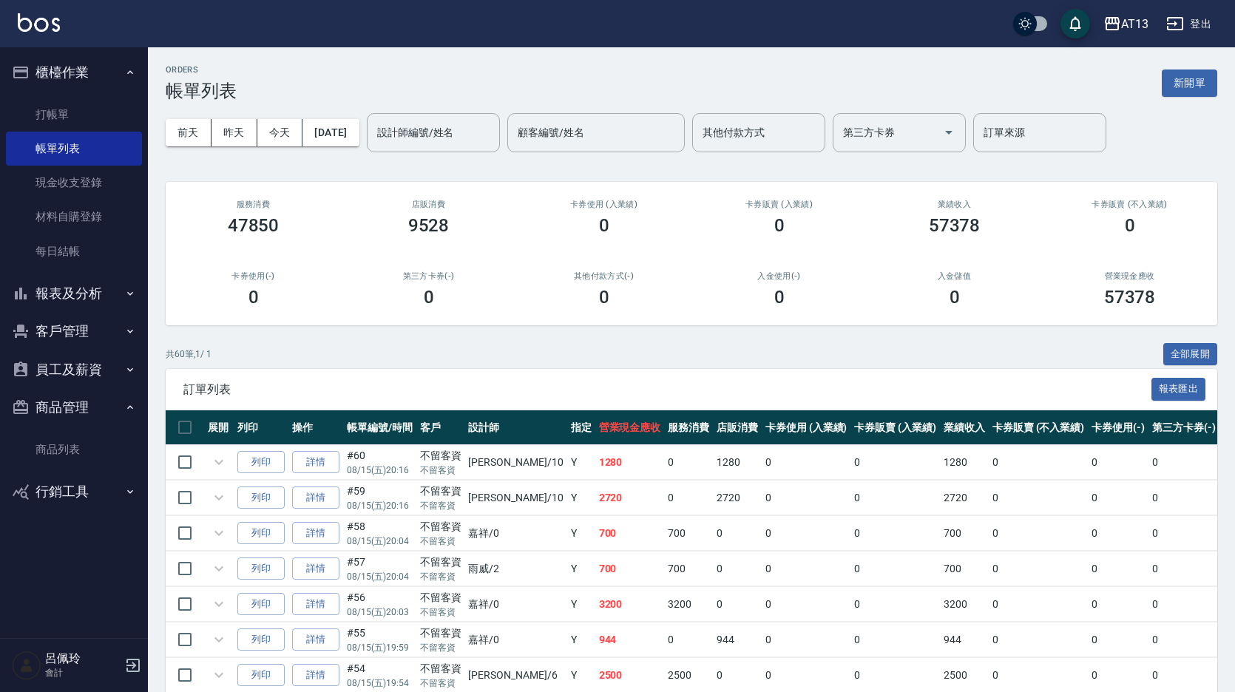
click at [67, 110] on link "打帳單" at bounding box center [74, 115] width 136 height 34
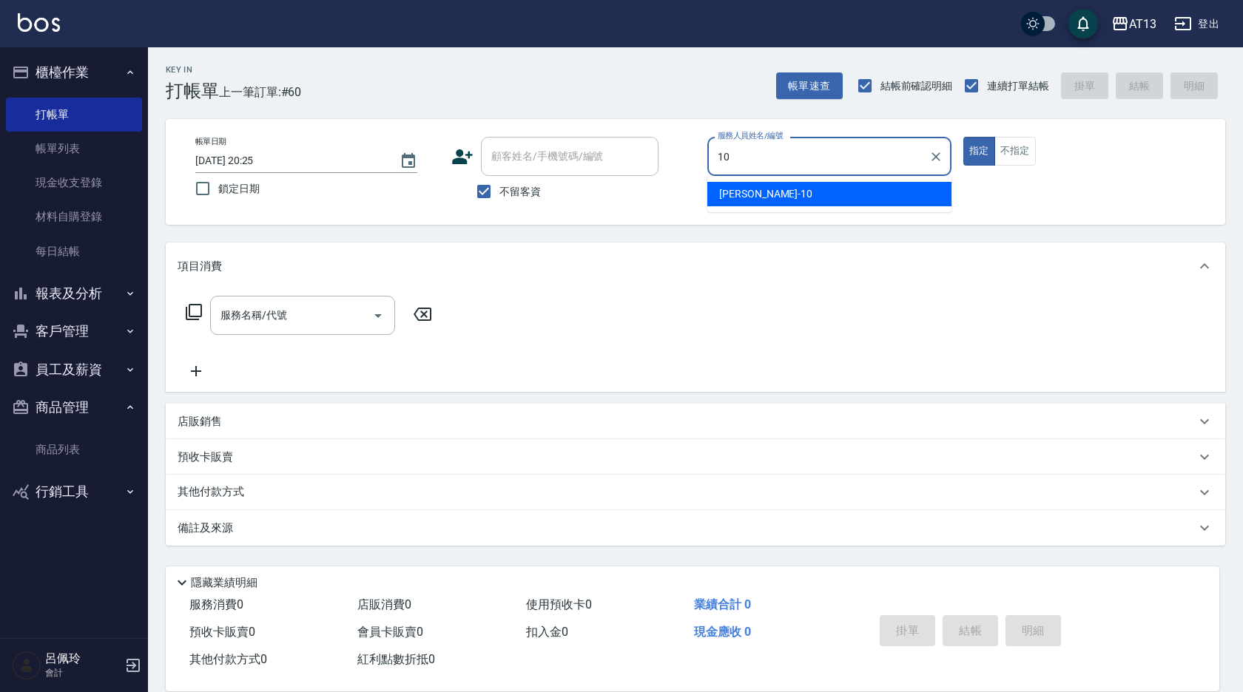
click at [809, 186] on div "稔穎 -10" at bounding box center [829, 194] width 244 height 24
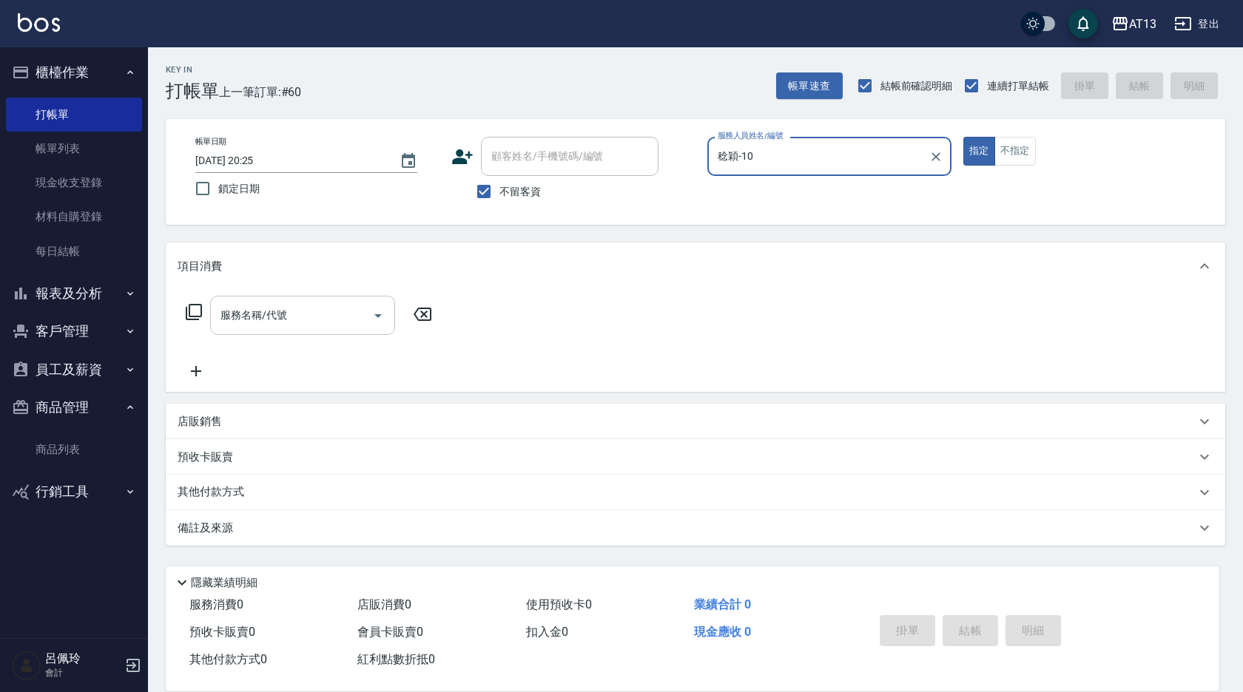
click at [295, 333] on div "服務名稱/代號" at bounding box center [302, 315] width 185 height 39
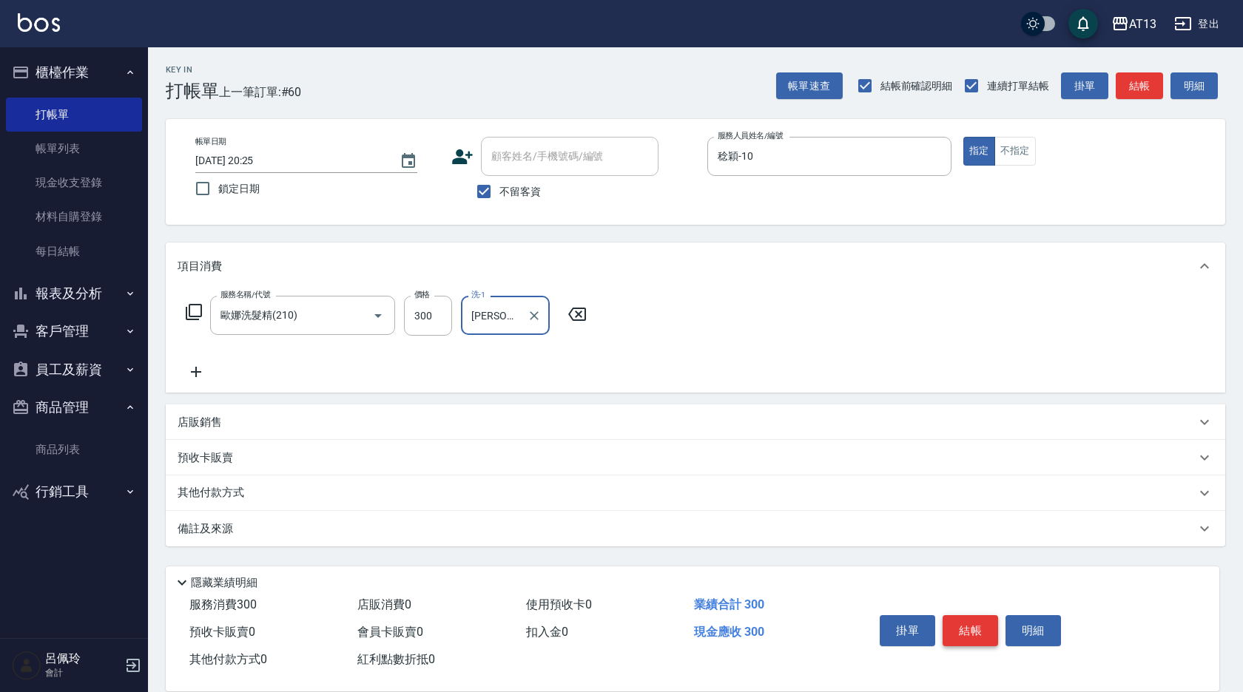
click at [963, 622] on button "結帳" at bounding box center [969, 630] width 55 height 31
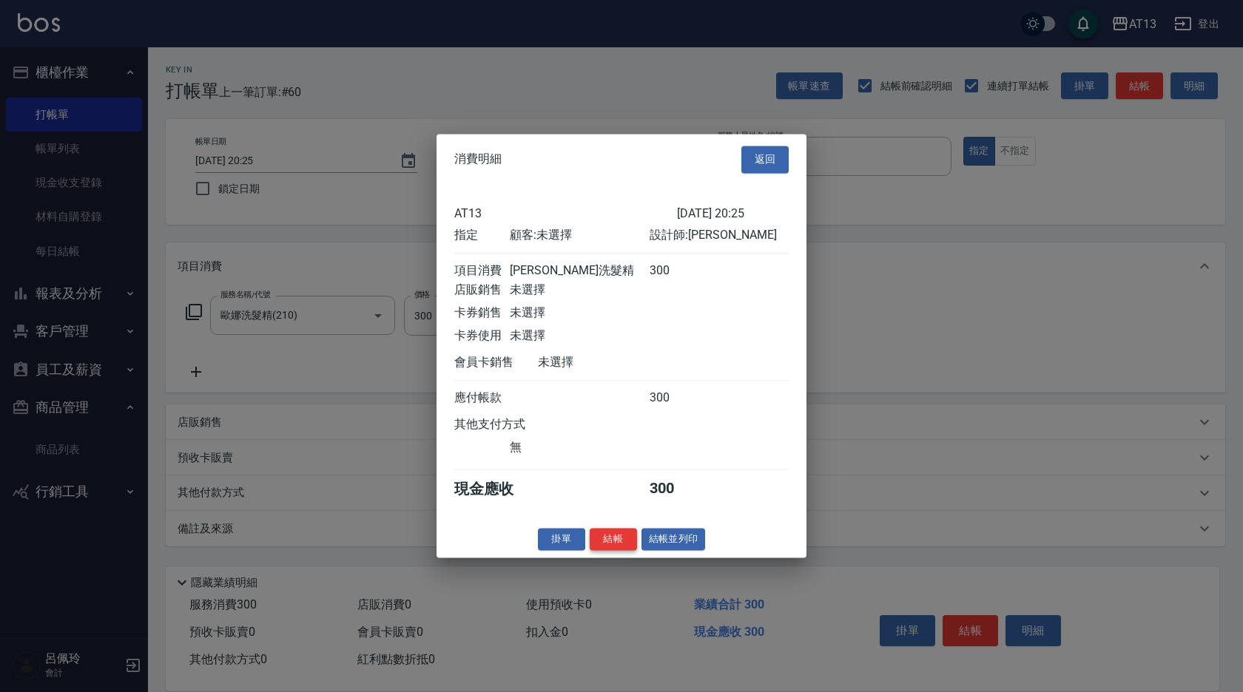
click at [598, 541] on button "結帳" at bounding box center [612, 539] width 47 height 23
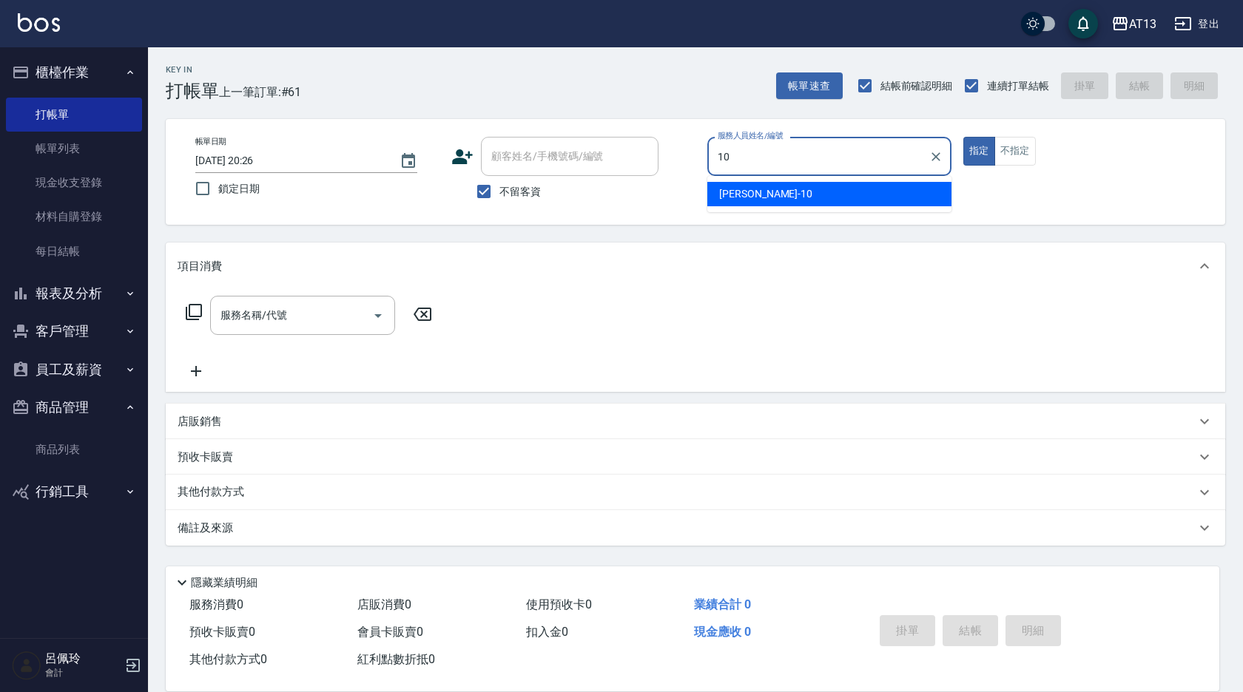
click at [725, 192] on span "稔穎 -10" at bounding box center [765, 194] width 93 height 16
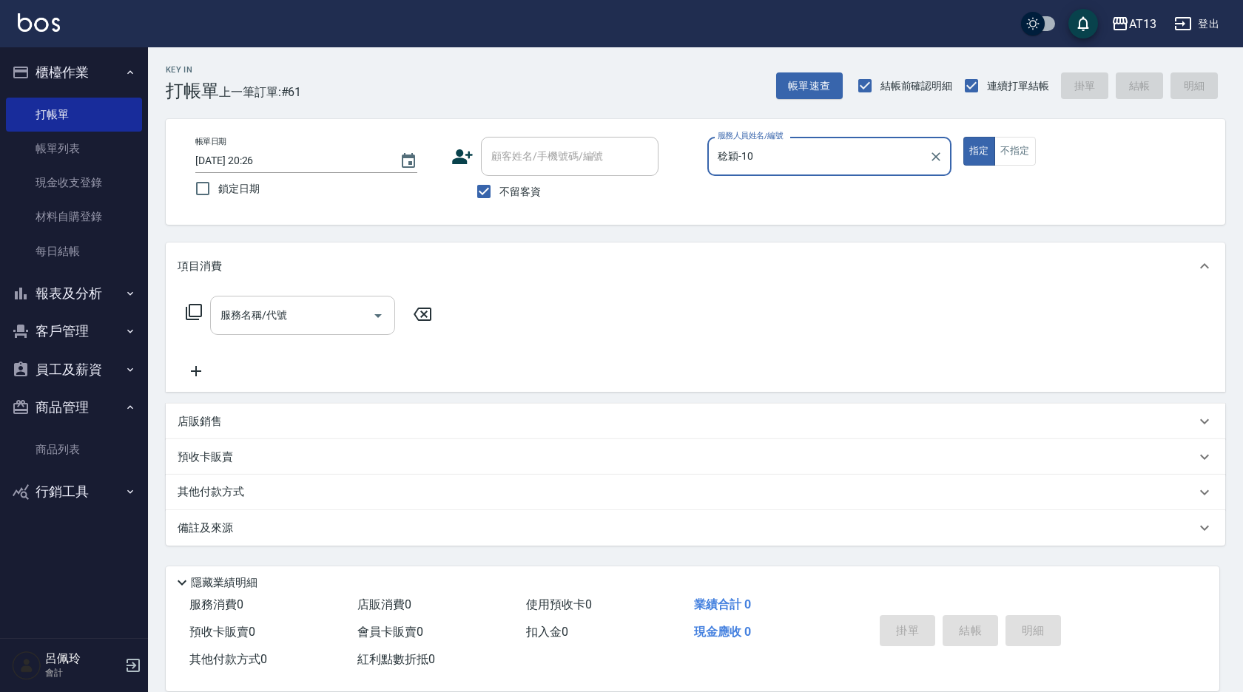
click at [284, 298] on div "服務名稱/代號" at bounding box center [302, 315] width 185 height 39
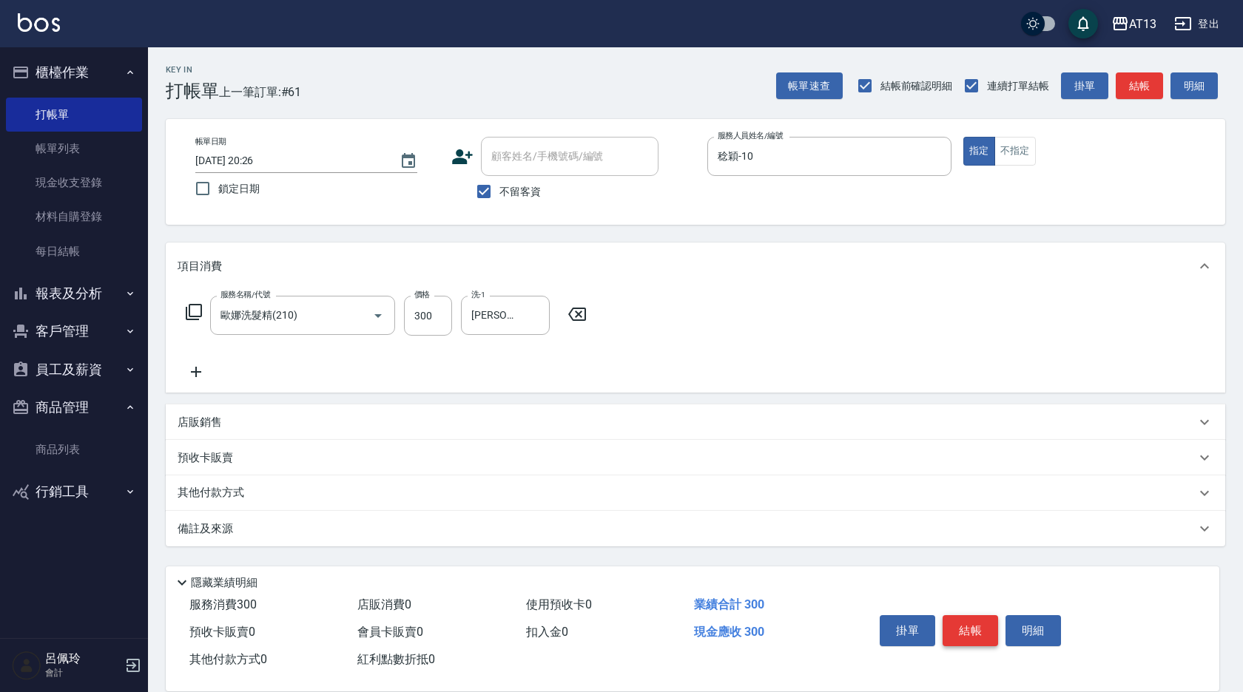
click at [969, 612] on div "掛單 結帳 明細" at bounding box center [969, 632] width 193 height 47
click at [969, 621] on button "結帳" at bounding box center [969, 630] width 55 height 31
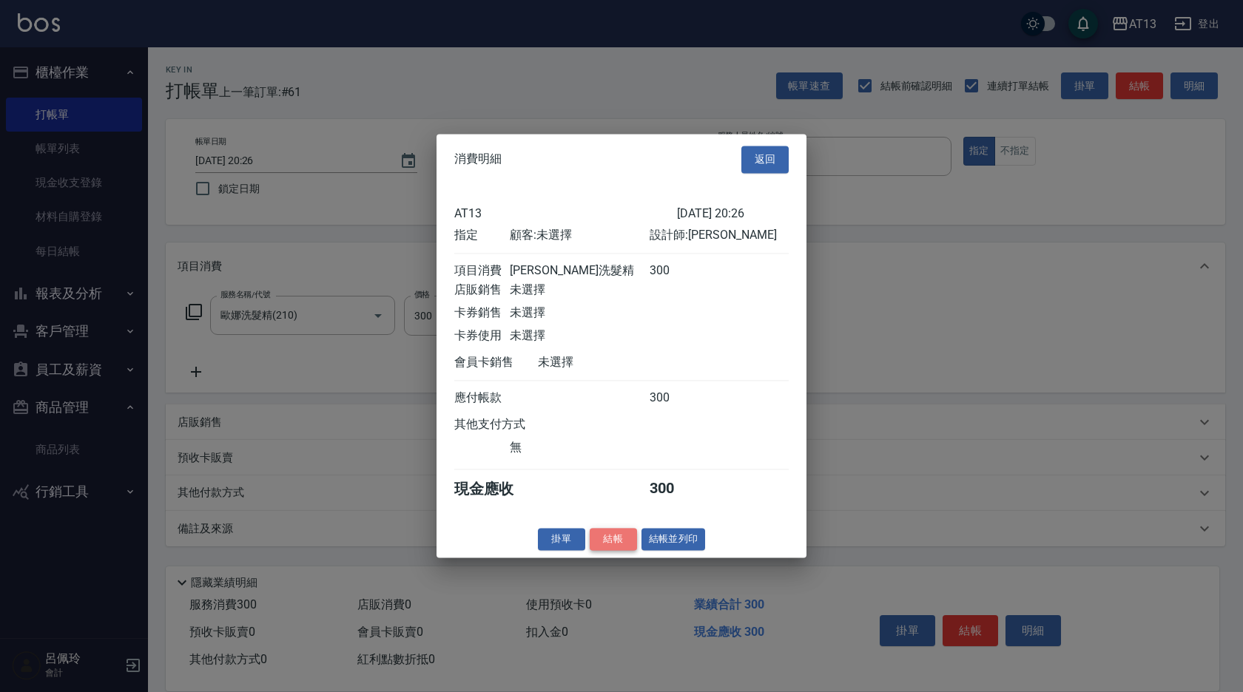
click at [601, 542] on button "結帳" at bounding box center [612, 539] width 47 height 23
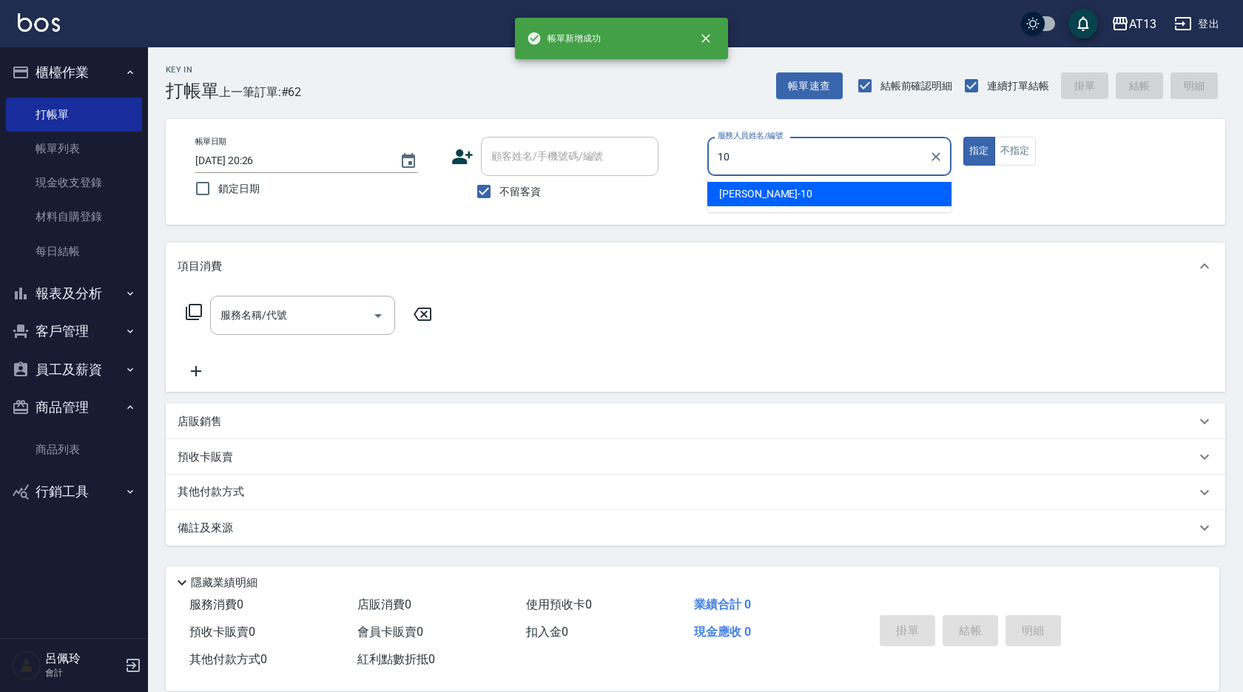
click at [750, 191] on span "稔穎 -10" at bounding box center [765, 194] width 93 height 16
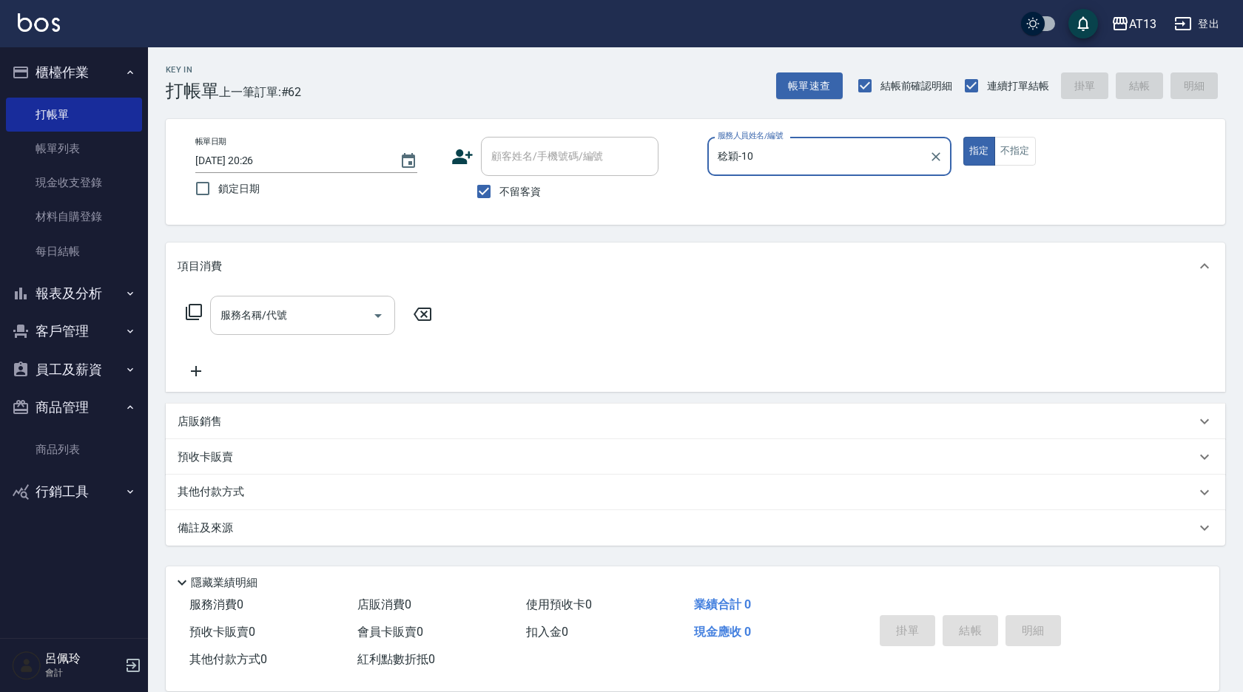
click at [321, 308] on input "服務名稱/代號" at bounding box center [291, 315] width 149 height 26
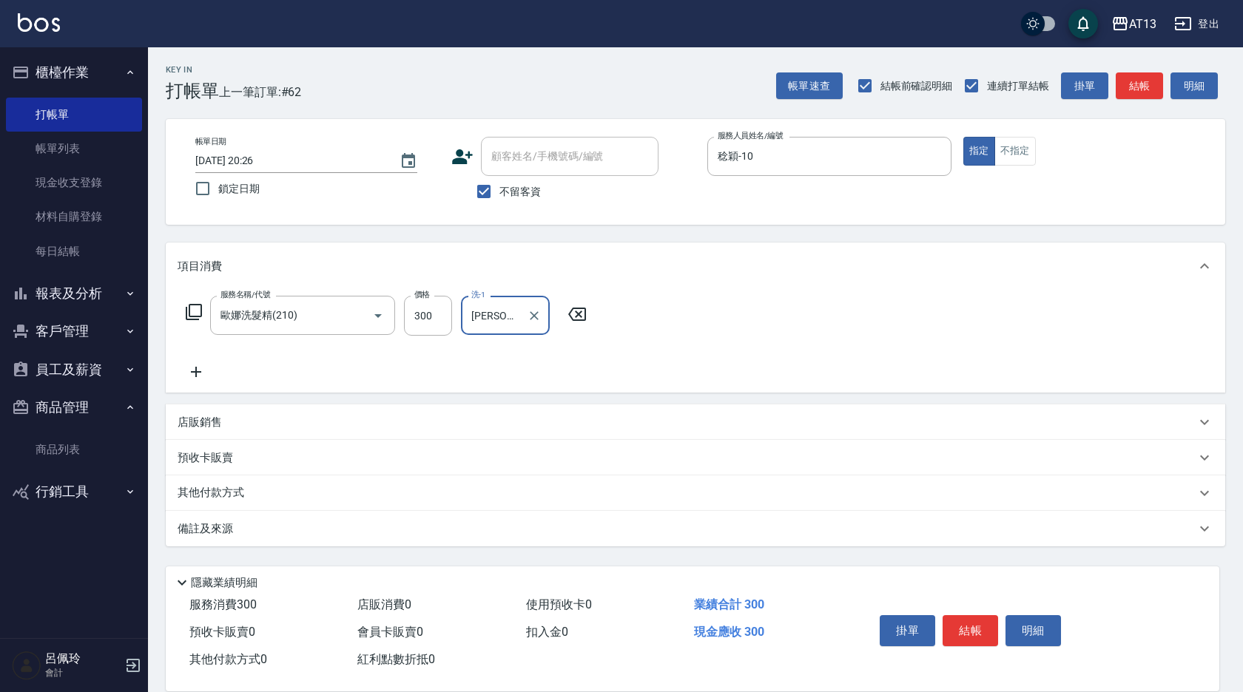
click at [760, 362] on div "服務名稱/代號 歐娜洗髮精(210) 服務名稱/代號 價格 300 價格 洗-1 吳映蓉-33 洗-1" at bounding box center [695, 341] width 1059 height 103
click at [964, 615] on button "結帳" at bounding box center [969, 630] width 55 height 31
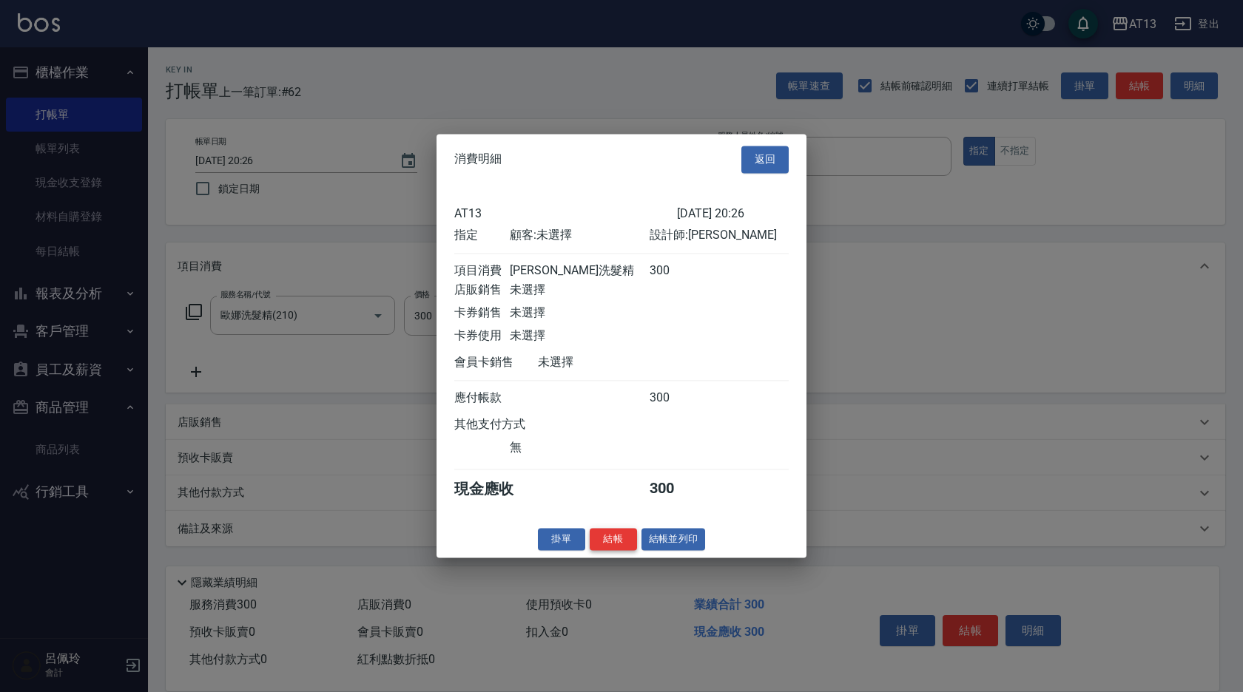
click at [623, 549] on button "結帳" at bounding box center [612, 539] width 47 height 23
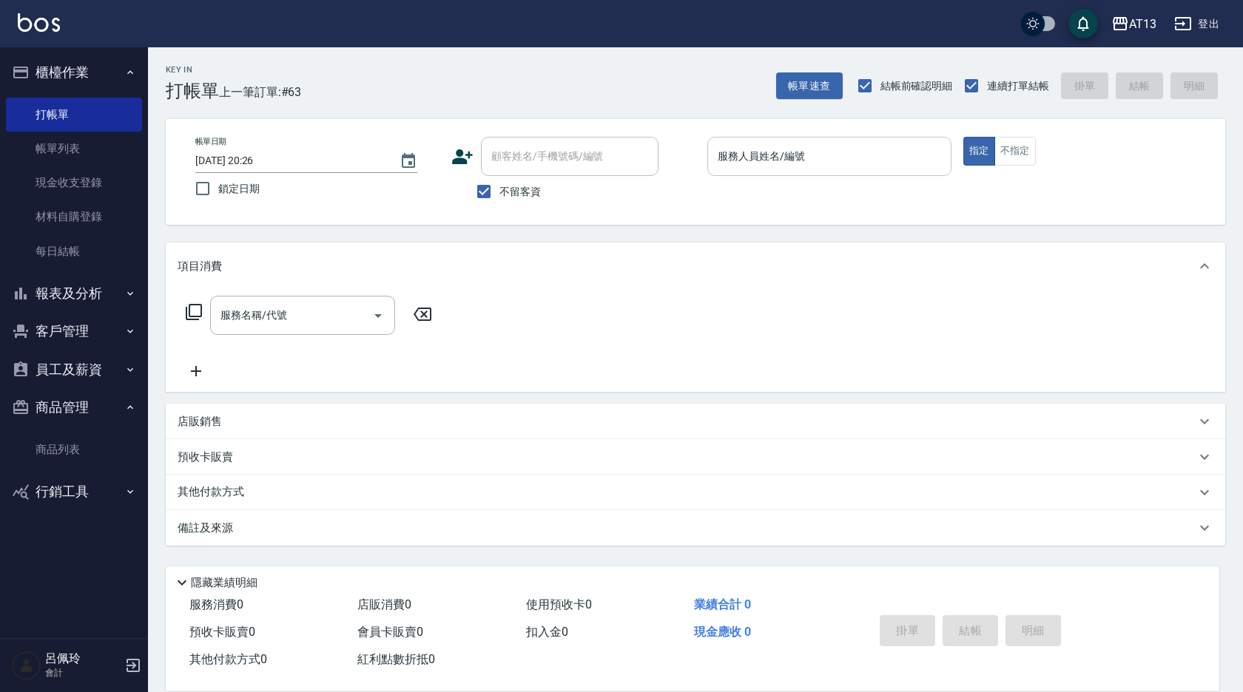
click at [853, 158] on input "服務人員姓名/編號" at bounding box center [829, 156] width 231 height 26
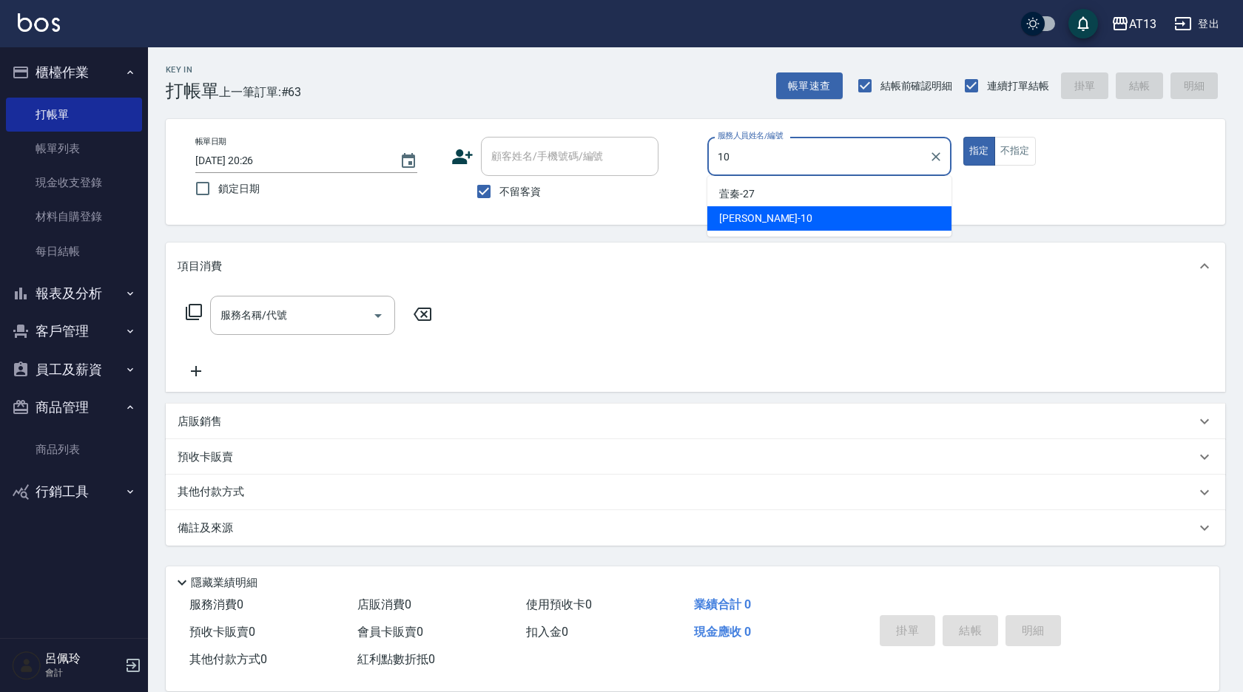
click at [899, 216] on div "稔穎 -10" at bounding box center [829, 218] width 244 height 24
click at [289, 310] on input "服務名稱/代號" at bounding box center [291, 315] width 149 height 26
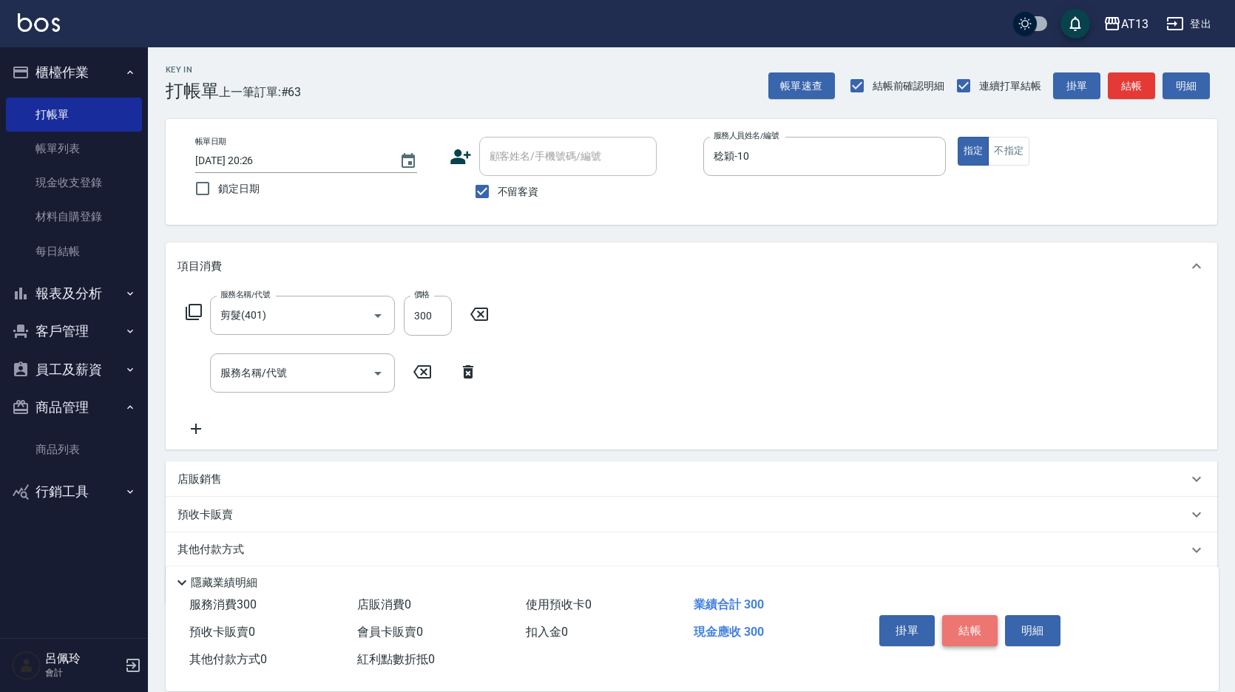
click at [977, 630] on button "結帳" at bounding box center [969, 630] width 55 height 31
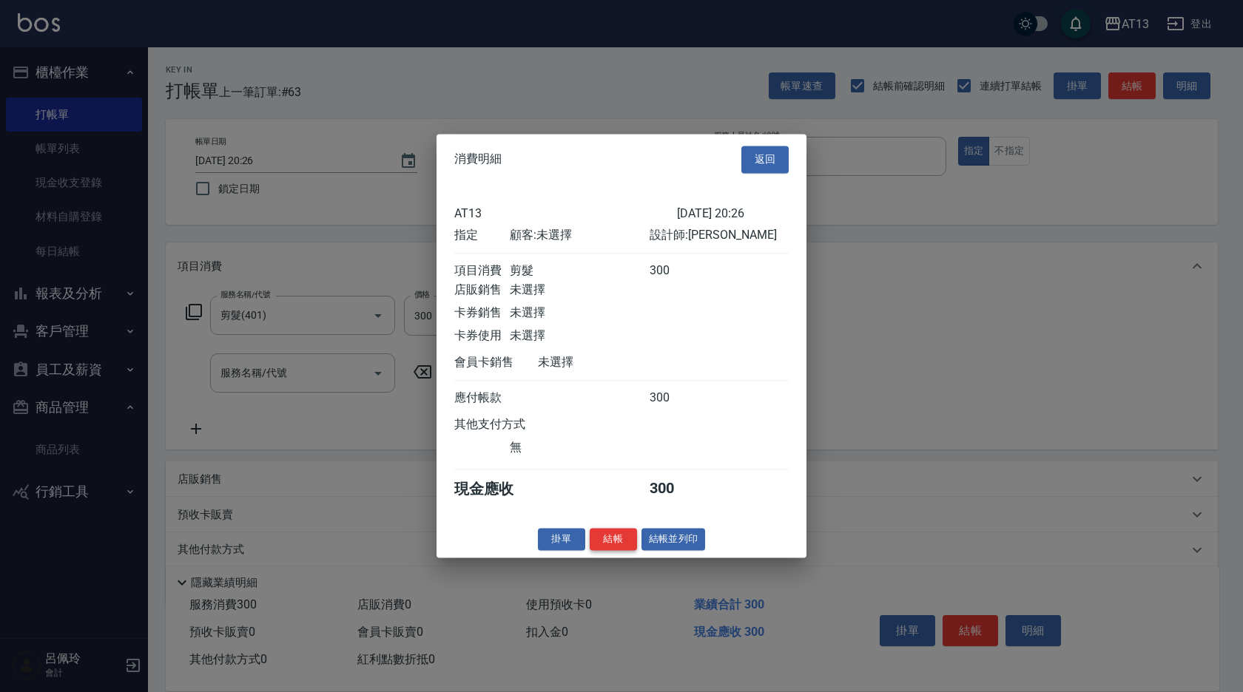
click at [619, 549] on button "結帳" at bounding box center [612, 539] width 47 height 23
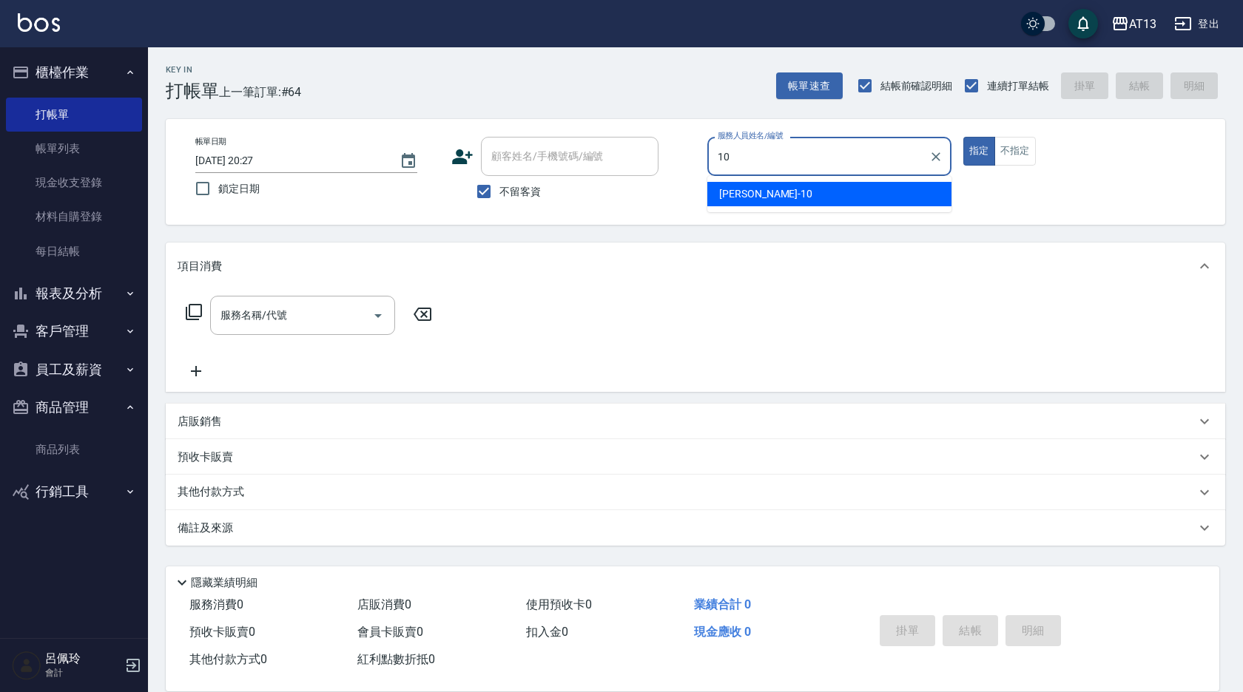
click at [910, 187] on div "稔穎 -10" at bounding box center [829, 194] width 244 height 24
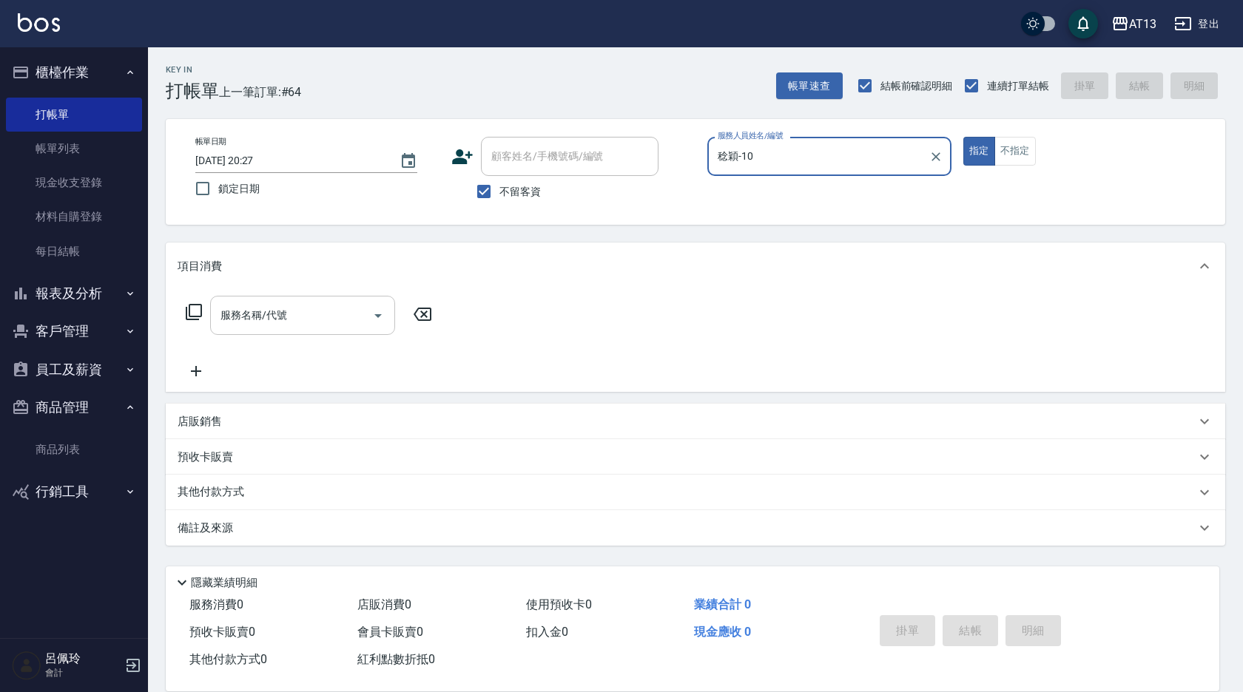
click at [304, 326] on input "服務名稱/代號" at bounding box center [291, 315] width 149 height 26
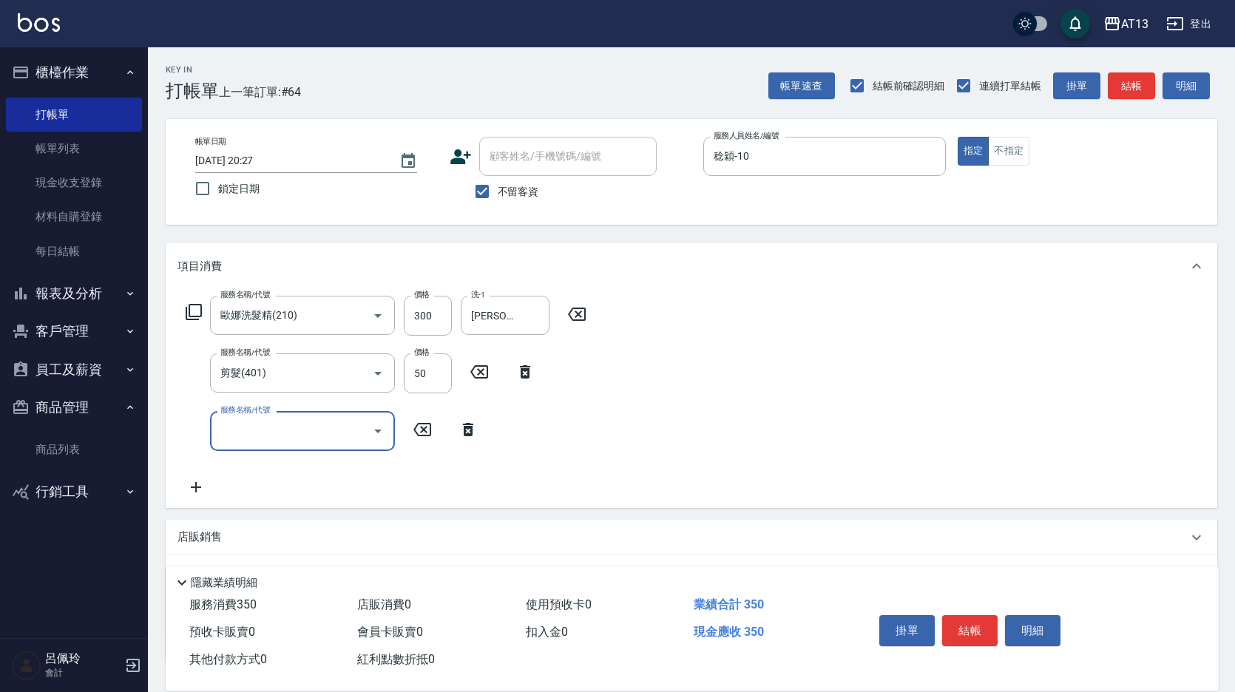
click at [803, 397] on div "服務名稱/代號 歐娜洗髮精(210) 服務名稱/代號 價格 300 價格 洗-1 吳映蓉-33 洗-1 服務名稱/代號 剪髮(401) 服務名稱/代號 價格 …" at bounding box center [692, 398] width 1052 height 217
click at [961, 616] on button "結帳" at bounding box center [969, 630] width 55 height 31
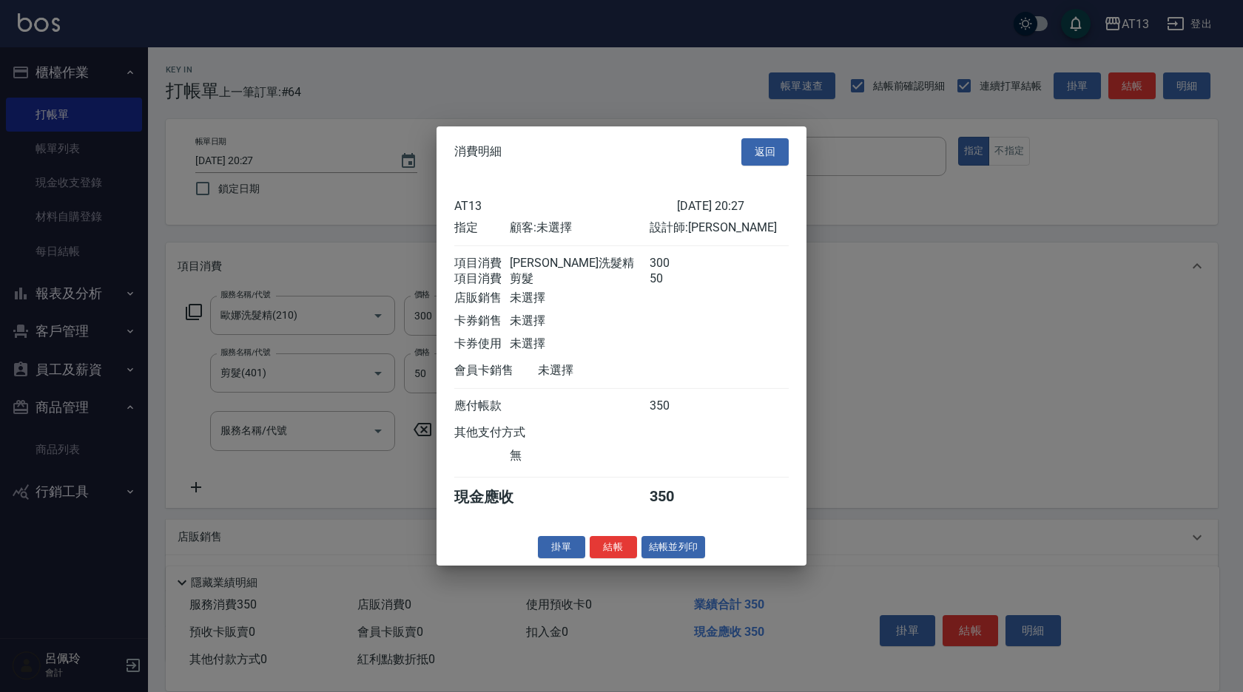
click at [632, 557] on button "結帳" at bounding box center [612, 546] width 47 height 23
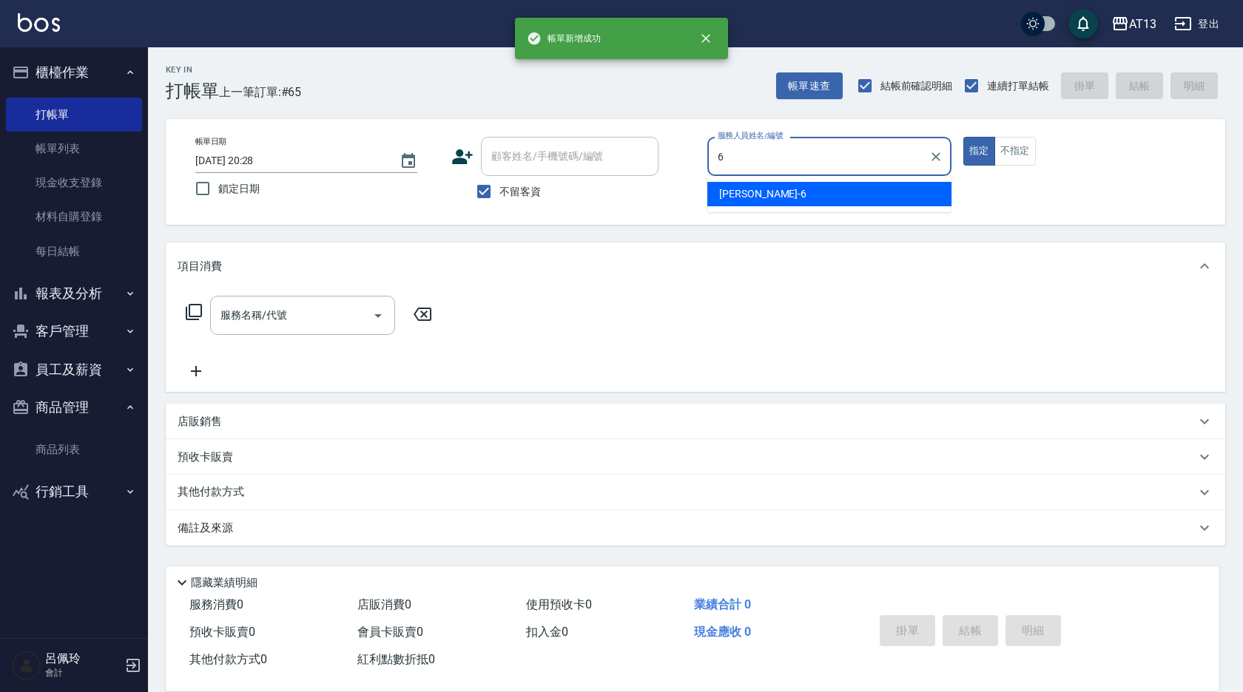
click at [791, 200] on div "亭妤 -6" at bounding box center [829, 194] width 244 height 24
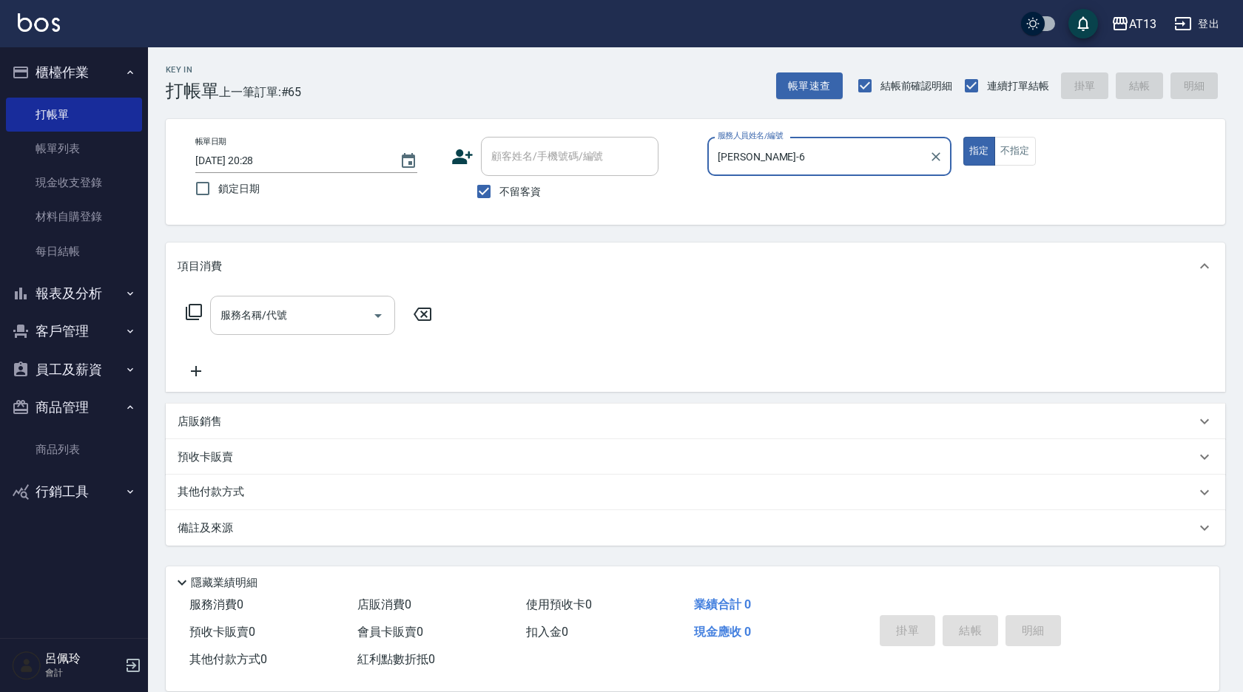
click at [312, 312] on input "服務名稱/代號" at bounding box center [291, 315] width 149 height 26
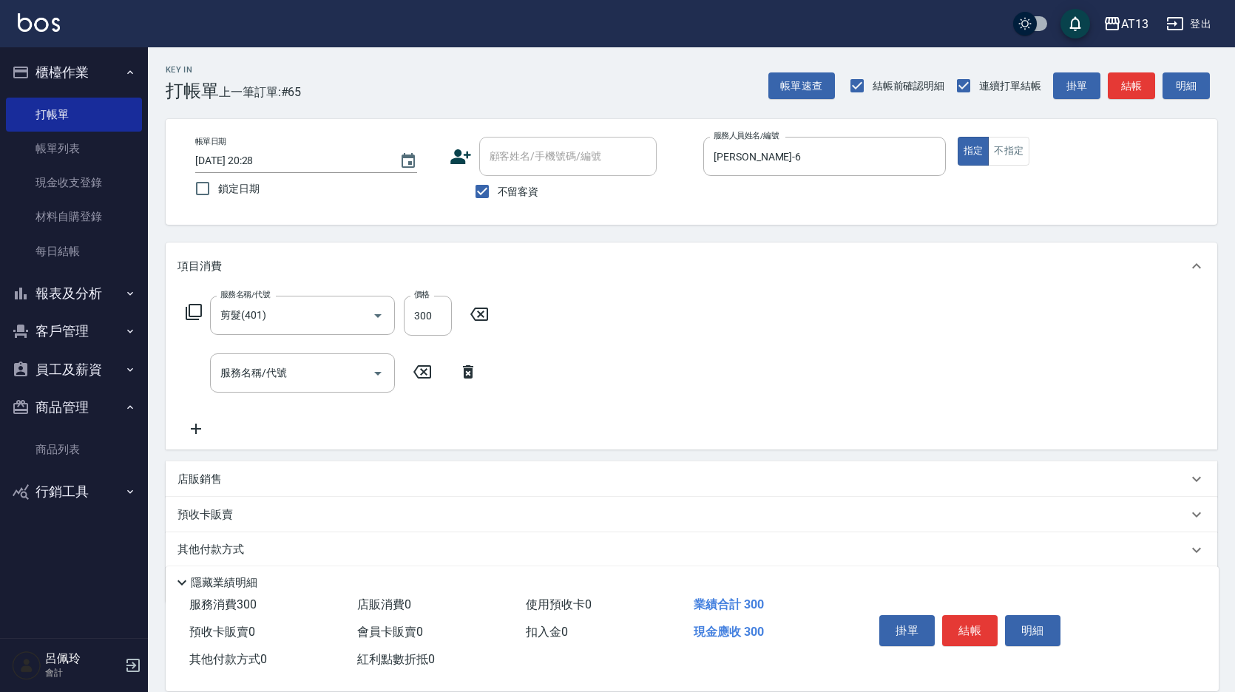
drag, startPoint x: 578, startPoint y: 348, endPoint x: 604, endPoint y: 362, distance: 28.8
click at [580, 348] on div "服務名稱/代號 剪髮(401) 服務名稱/代號 價格 300 價格 服務名稱/代號 服務名稱/代號" at bounding box center [692, 370] width 1052 height 160
click at [968, 631] on button "結帳" at bounding box center [969, 630] width 55 height 31
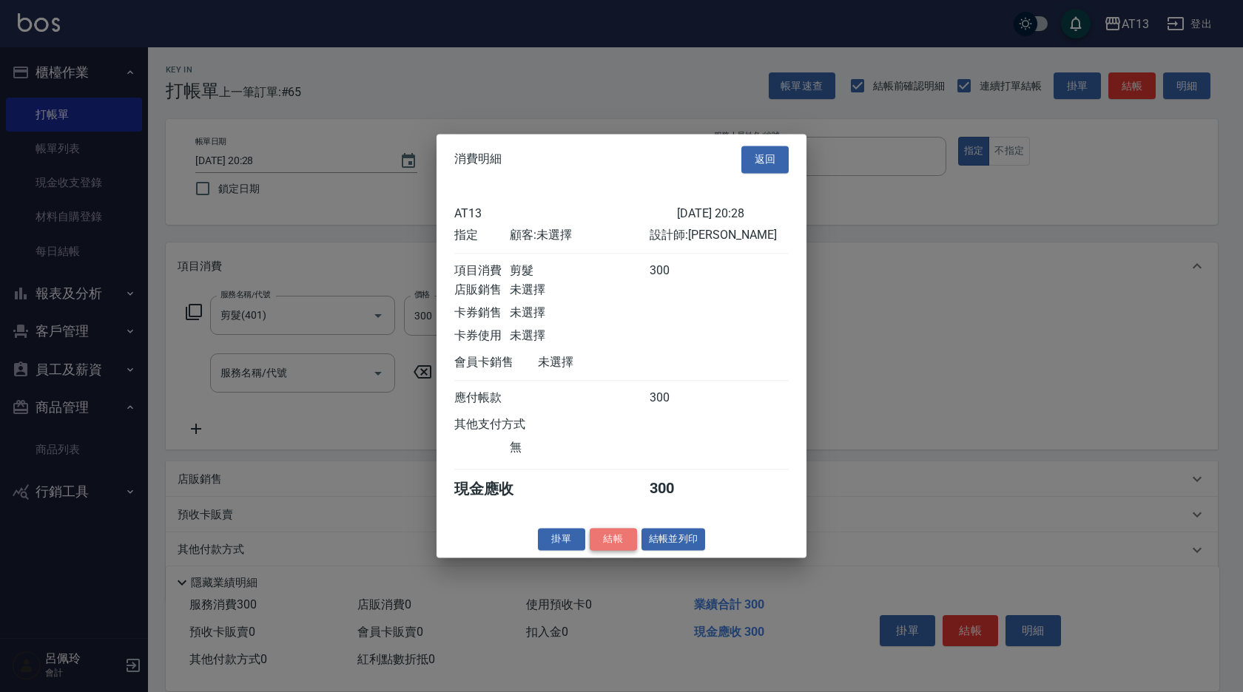
click at [615, 546] on button "結帳" at bounding box center [612, 539] width 47 height 23
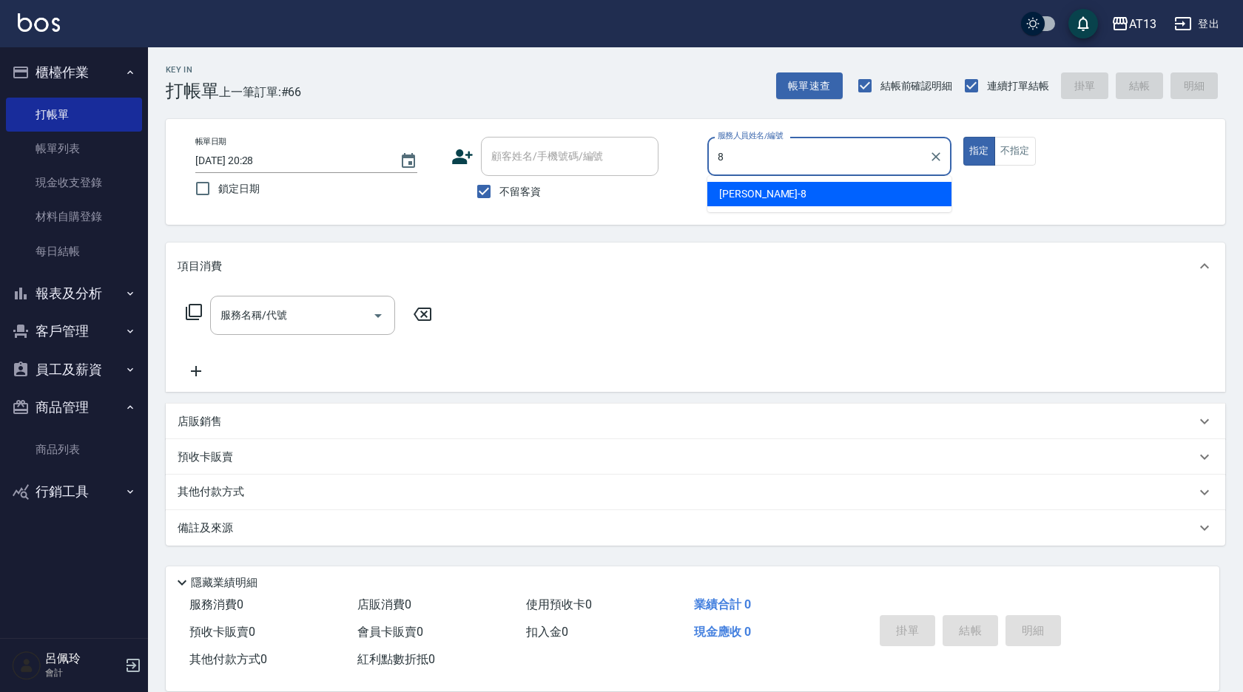
click at [731, 197] on span "Jerry -8" at bounding box center [762, 194] width 87 height 16
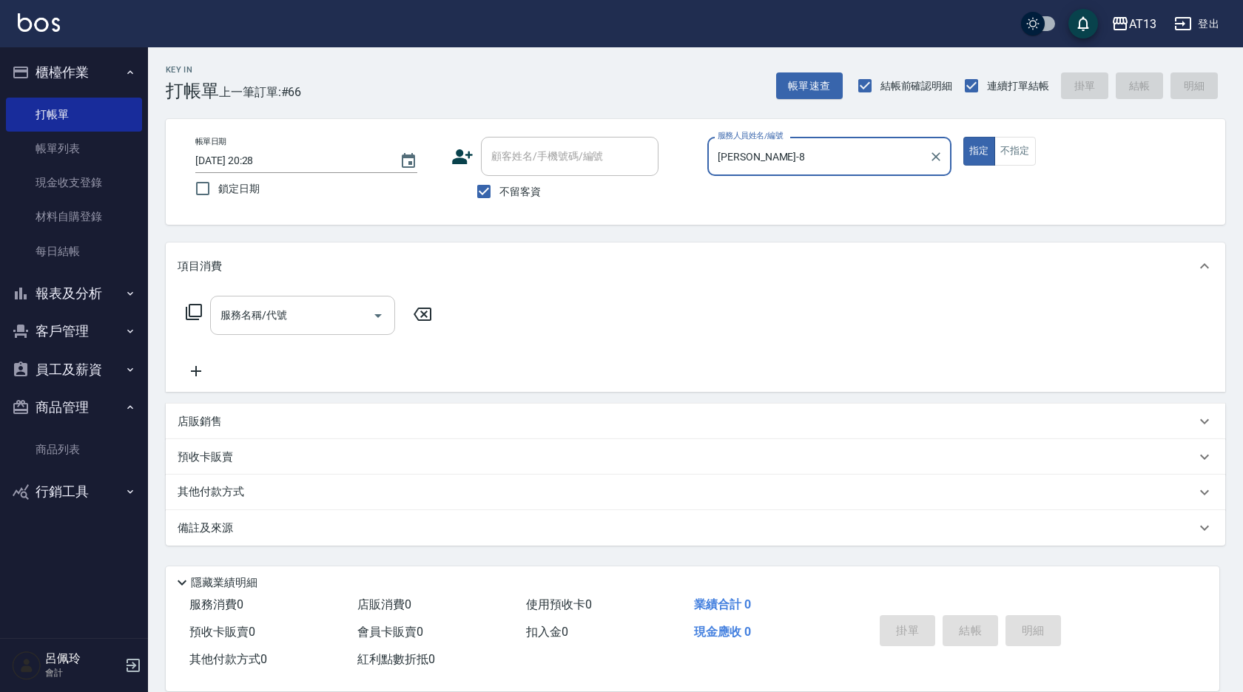
click at [313, 300] on div "服務名稱/代號" at bounding box center [302, 315] width 185 height 39
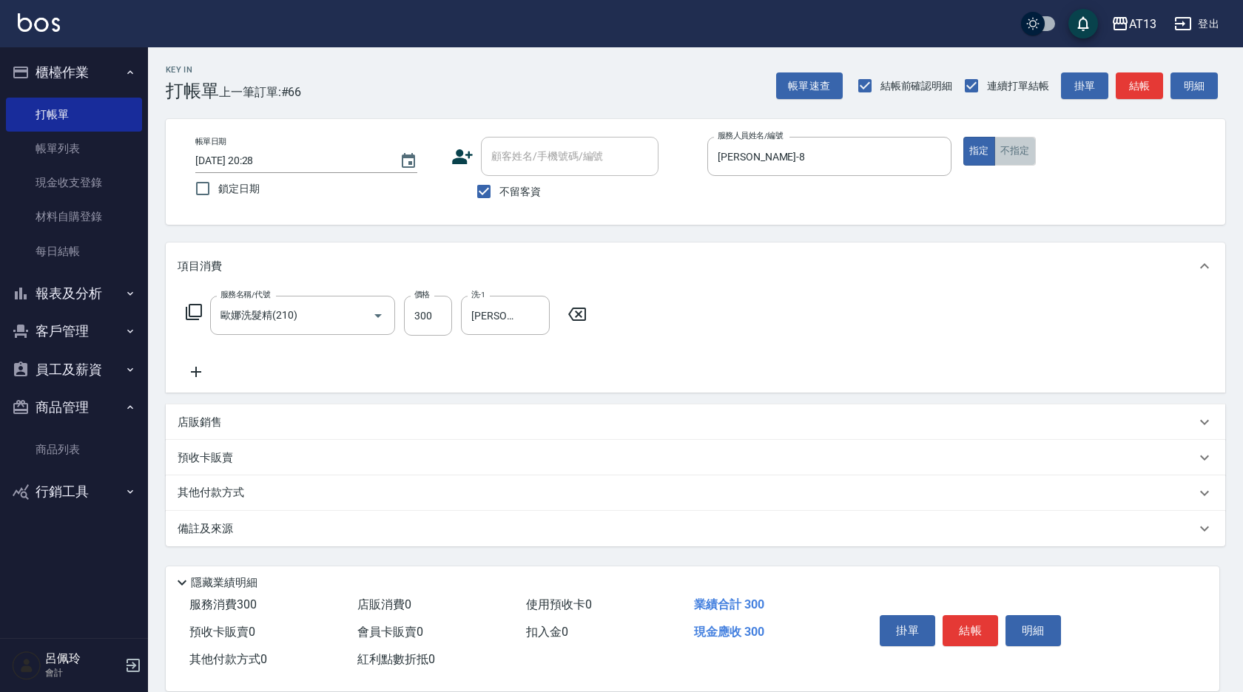
click at [1019, 161] on button "不指定" at bounding box center [1014, 151] width 41 height 29
click at [963, 629] on button "結帳" at bounding box center [969, 630] width 55 height 31
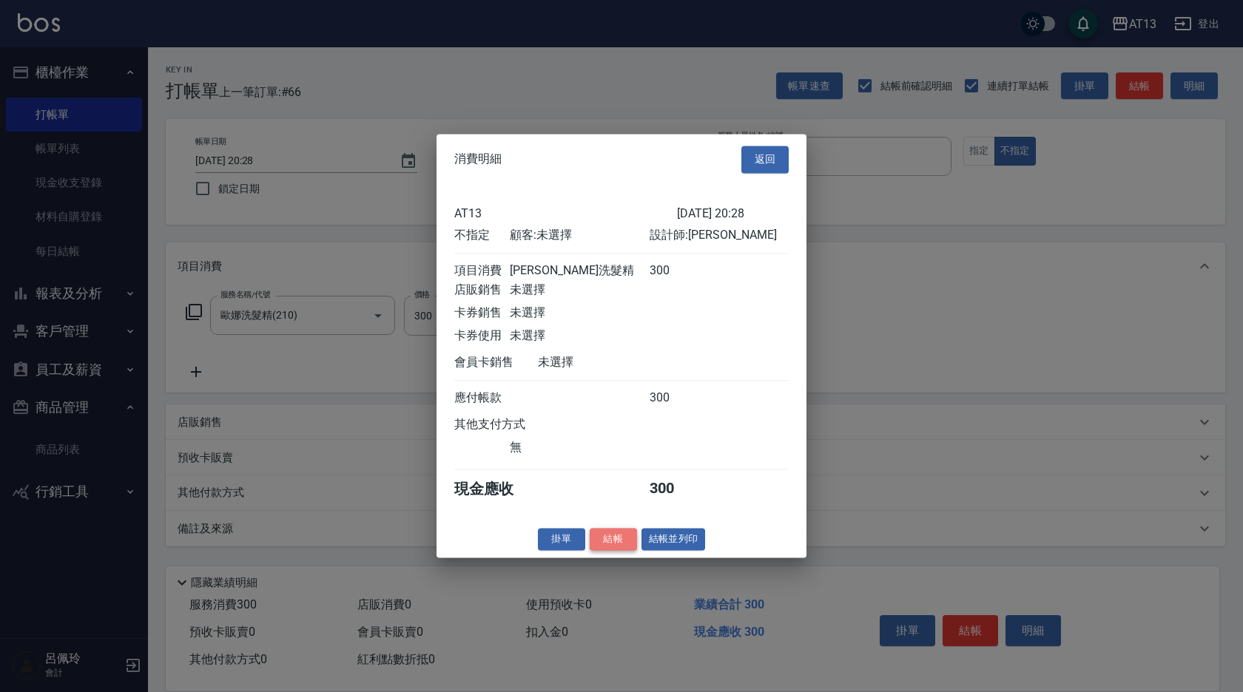
click at [609, 550] on button "結帳" at bounding box center [612, 539] width 47 height 23
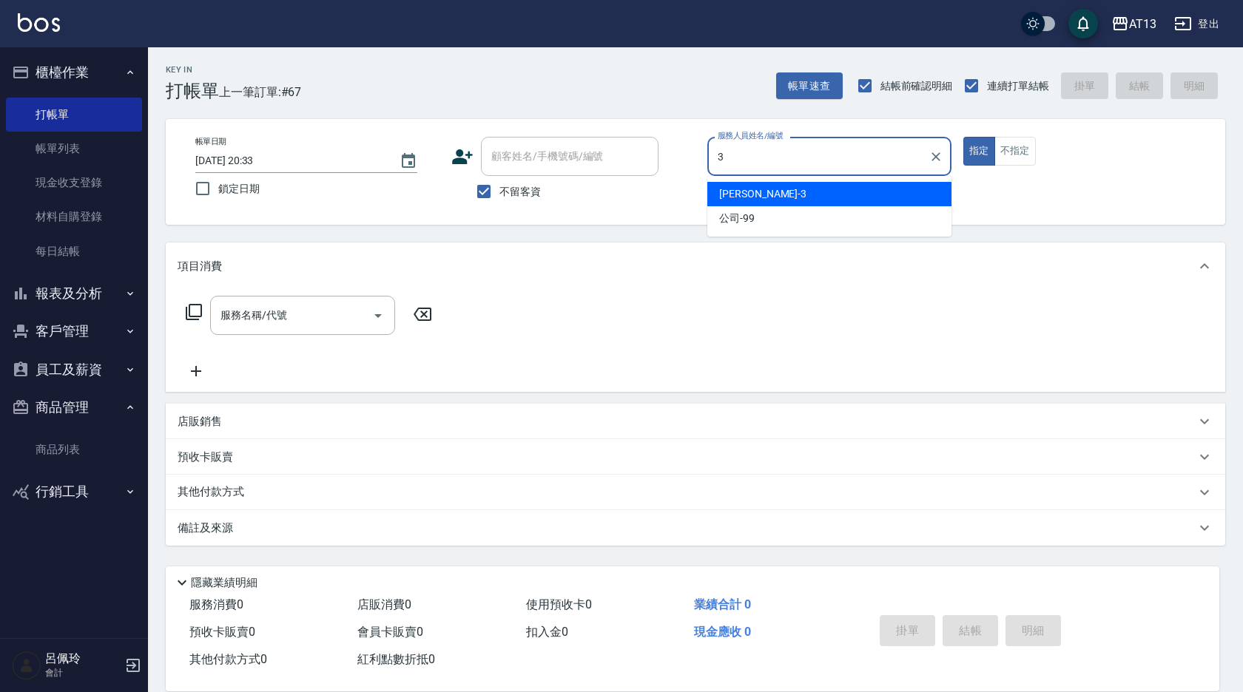
click at [910, 199] on div "敏玹 -3" at bounding box center [829, 194] width 244 height 24
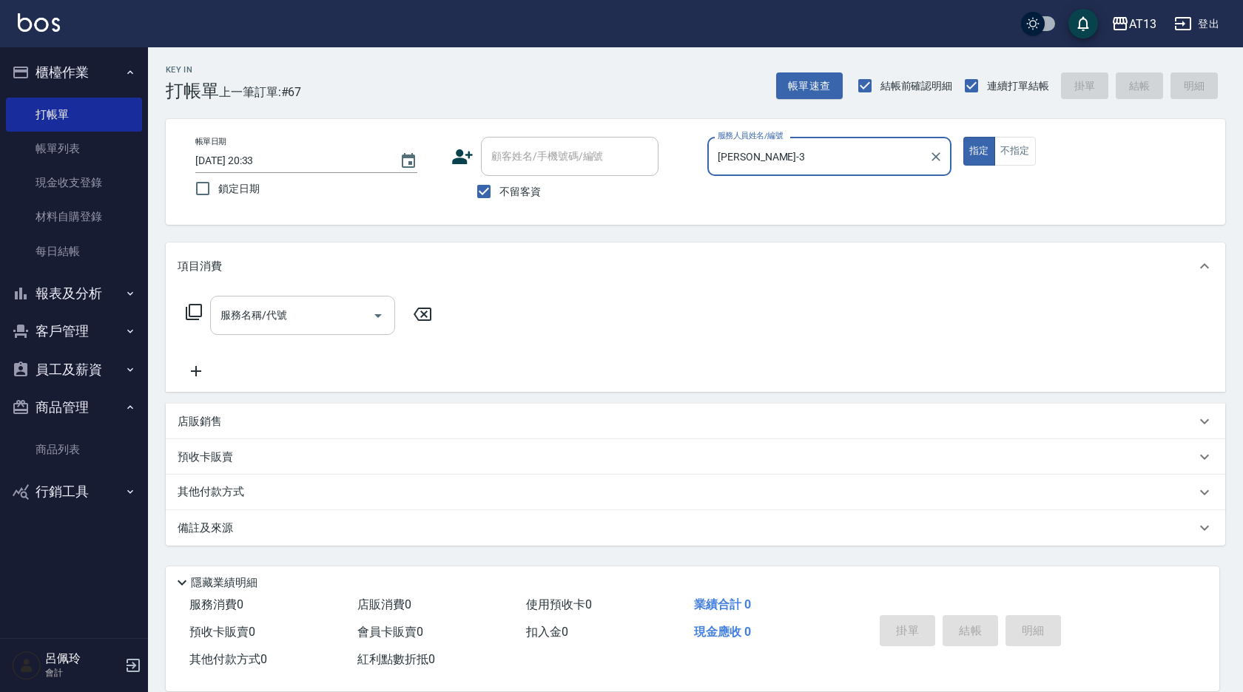
drag, startPoint x: 316, startPoint y: 300, endPoint x: 290, endPoint y: 313, distance: 29.1
click at [303, 306] on div "服務名稱/代號" at bounding box center [302, 315] width 185 height 39
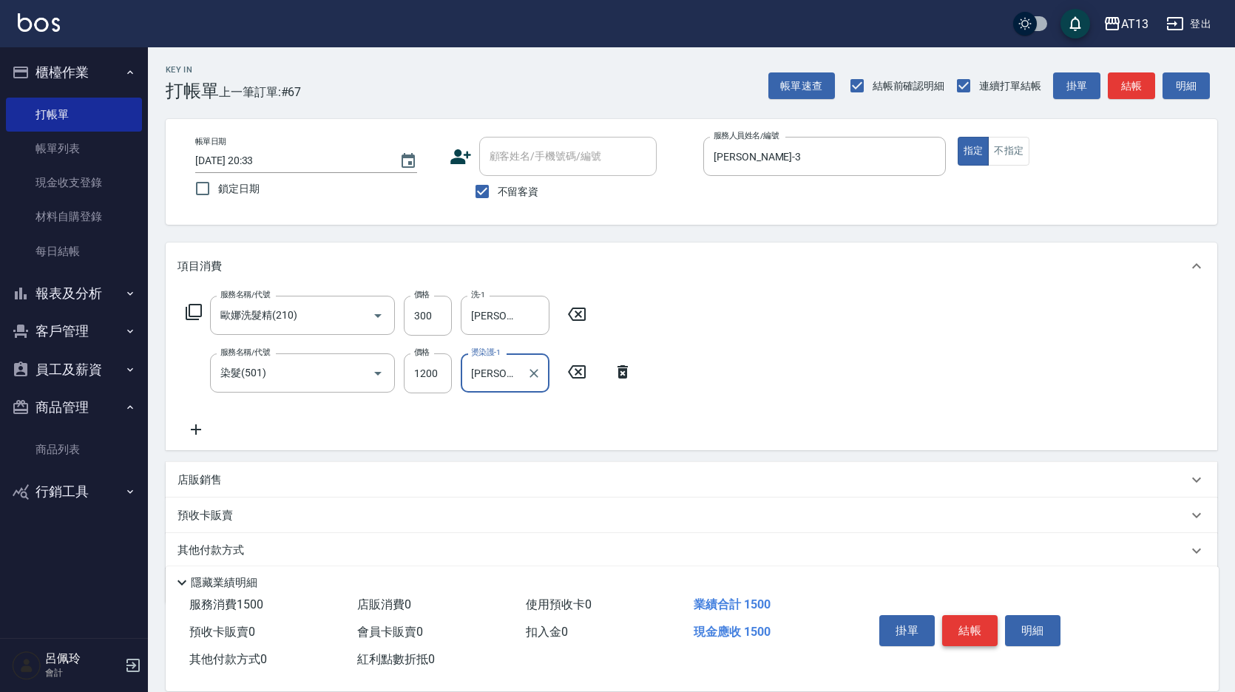
click at [967, 621] on button "結帳" at bounding box center [969, 630] width 55 height 31
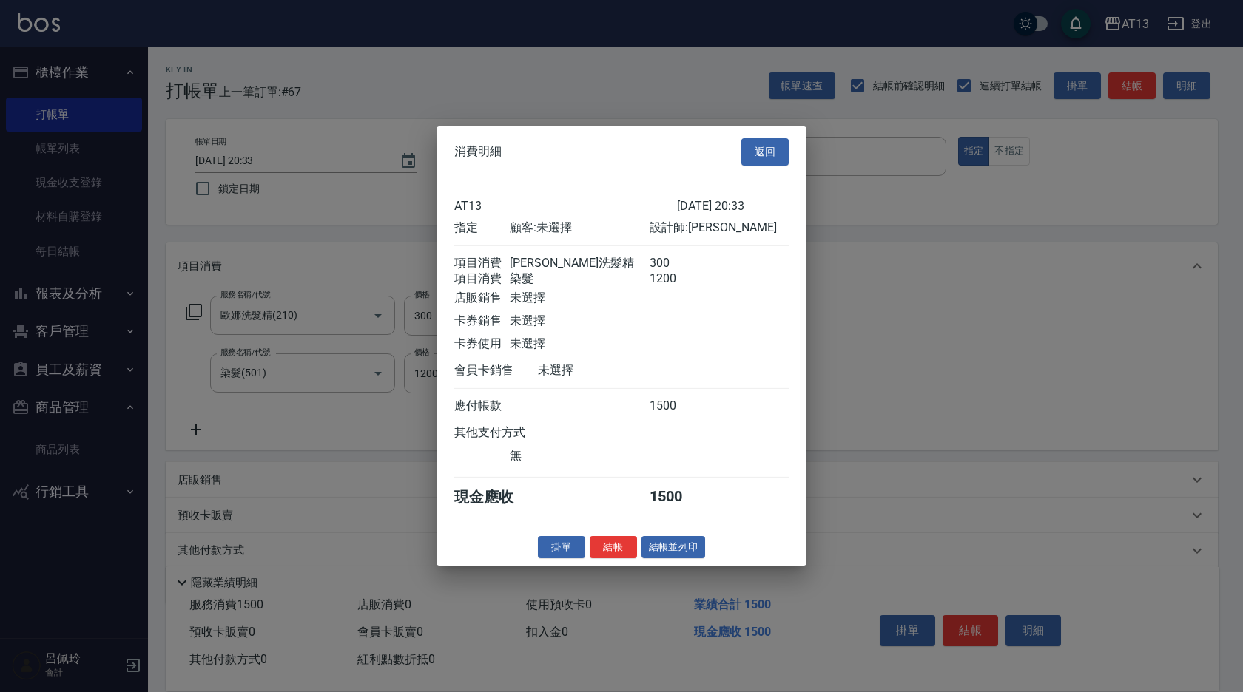
click at [620, 558] on button "結帳" at bounding box center [612, 546] width 47 height 23
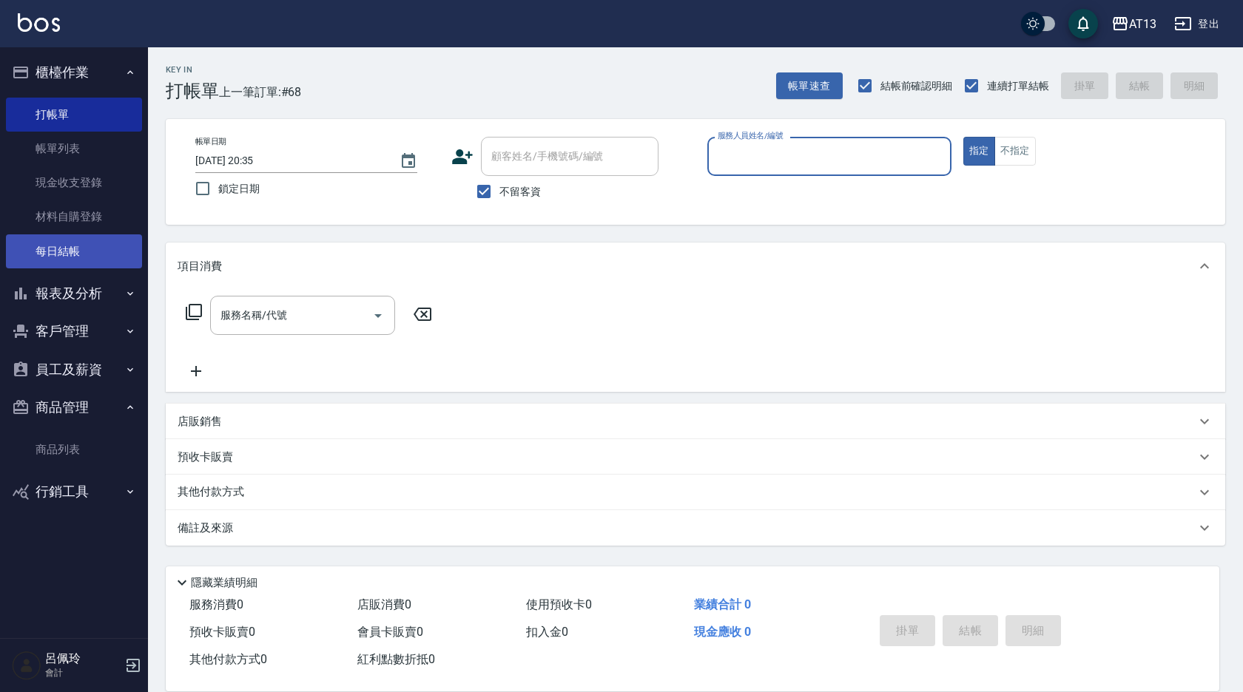
click at [82, 242] on link "每日結帳" at bounding box center [74, 251] width 136 height 34
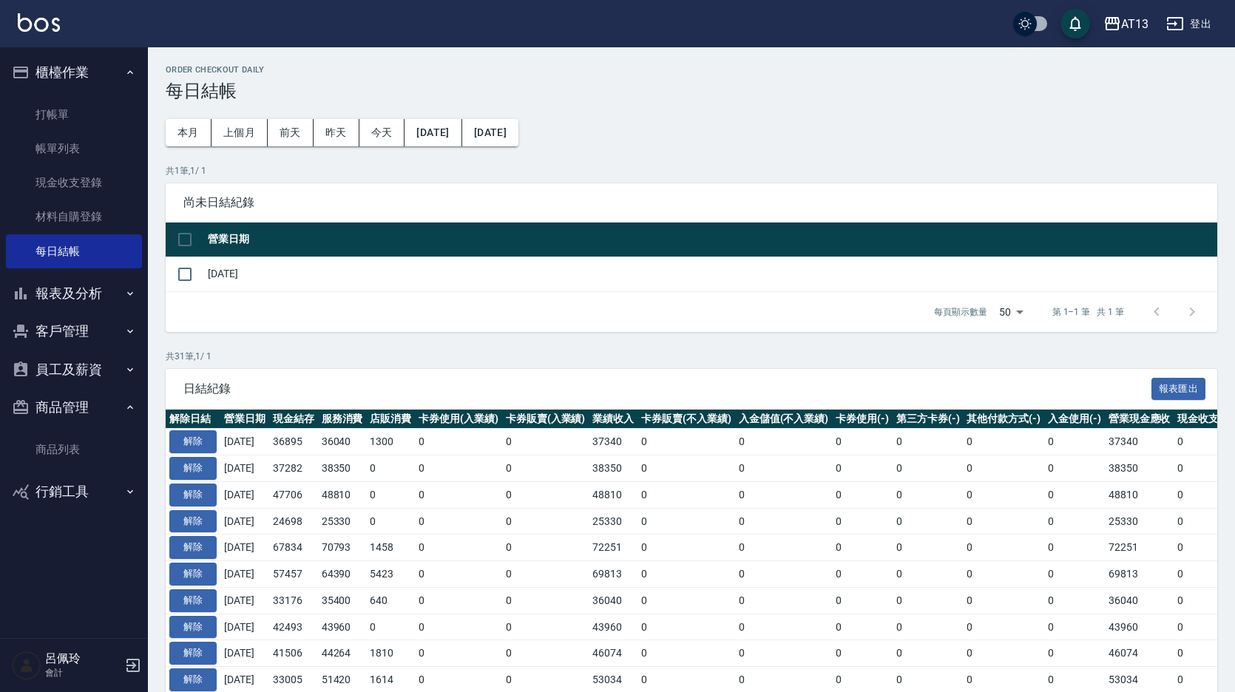
click at [186, 243] on input "checkbox" at bounding box center [184, 239] width 31 height 31
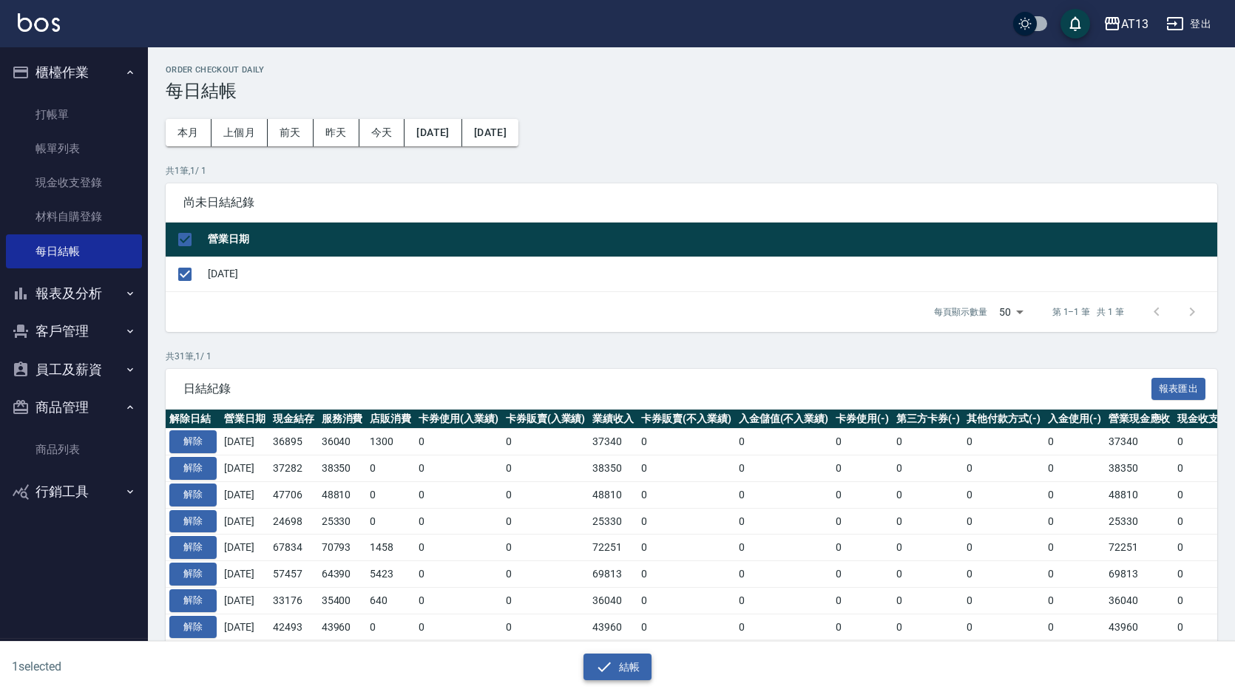
click at [615, 677] on button "結帳" at bounding box center [618, 667] width 69 height 27
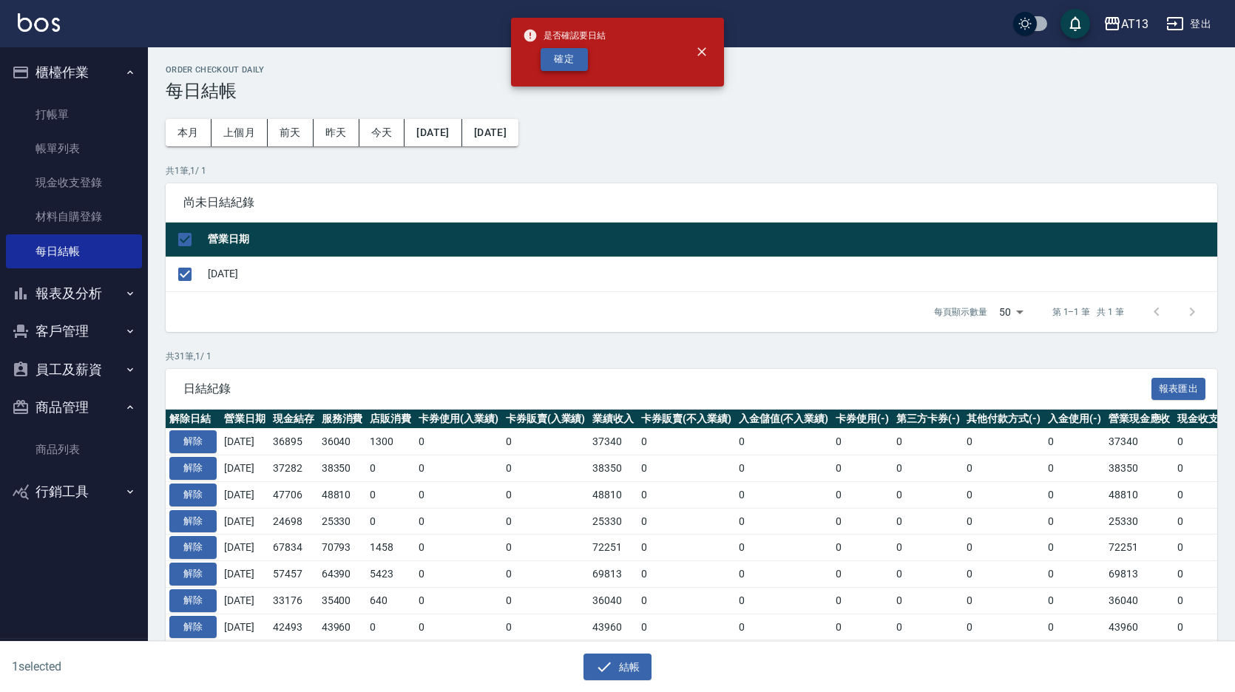
click at [547, 68] on button "確定" at bounding box center [564, 59] width 47 height 23
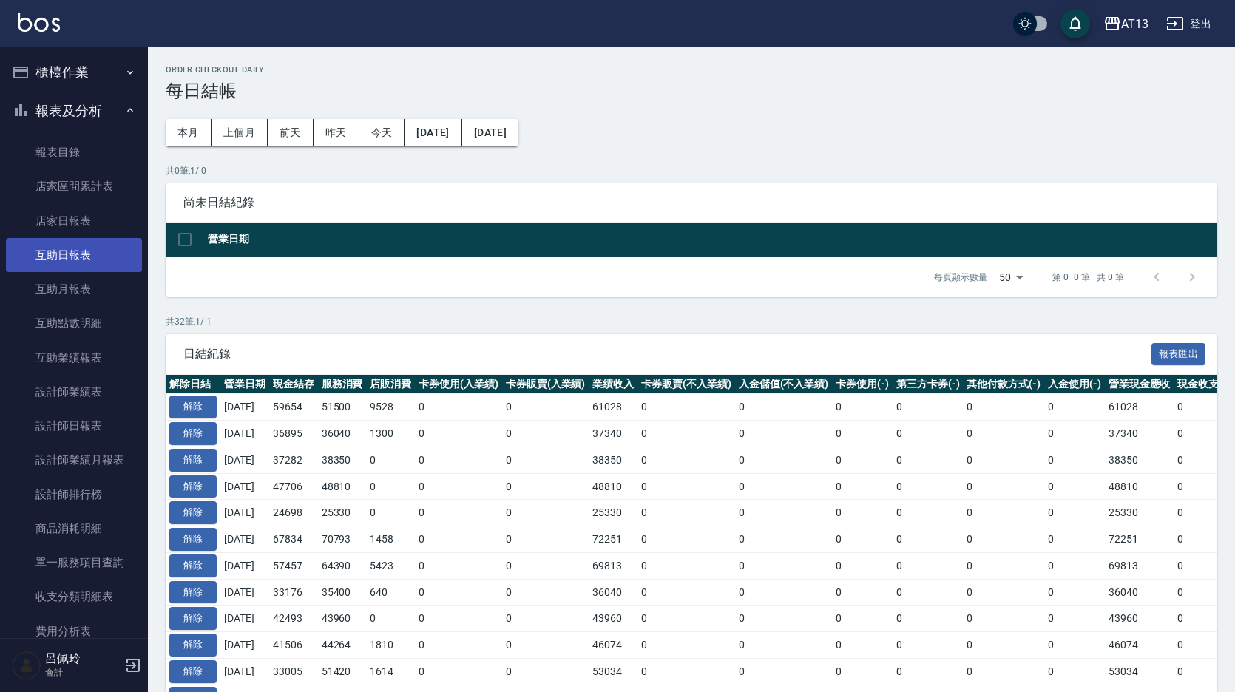
click at [82, 256] on link "互助日報表" at bounding box center [74, 255] width 136 height 34
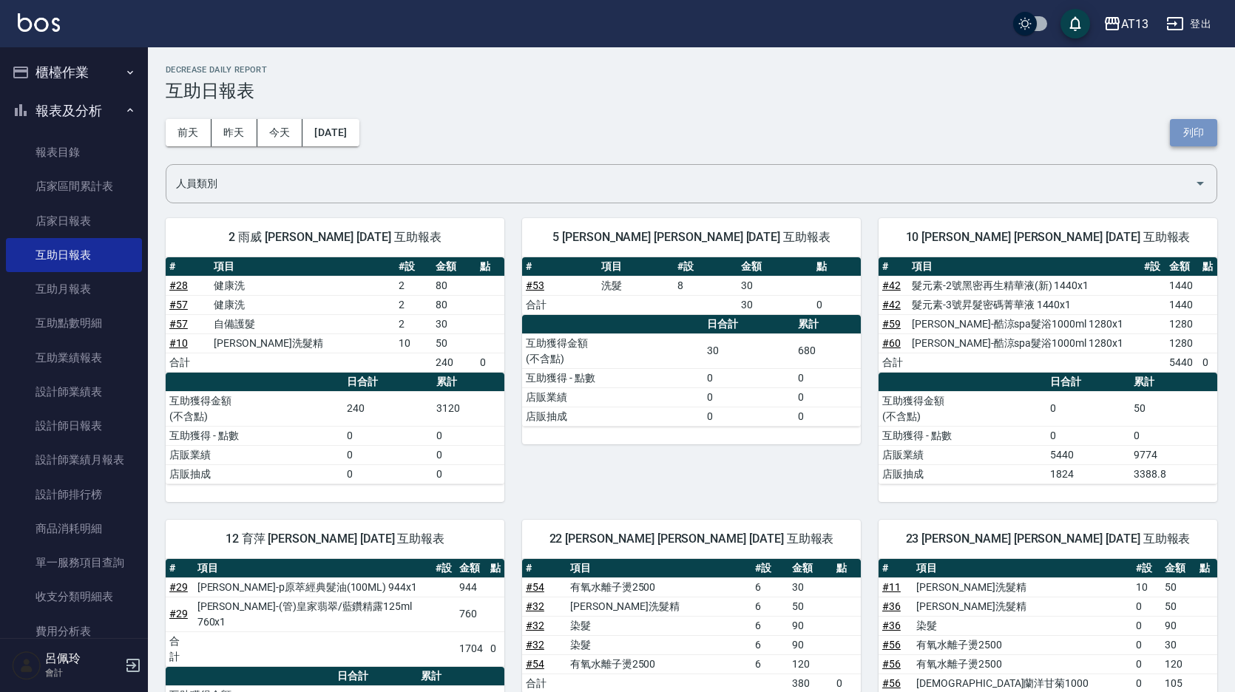
click at [1203, 134] on button "列印" at bounding box center [1193, 132] width 47 height 27
click at [75, 425] on link "設計師日報表" at bounding box center [74, 426] width 136 height 34
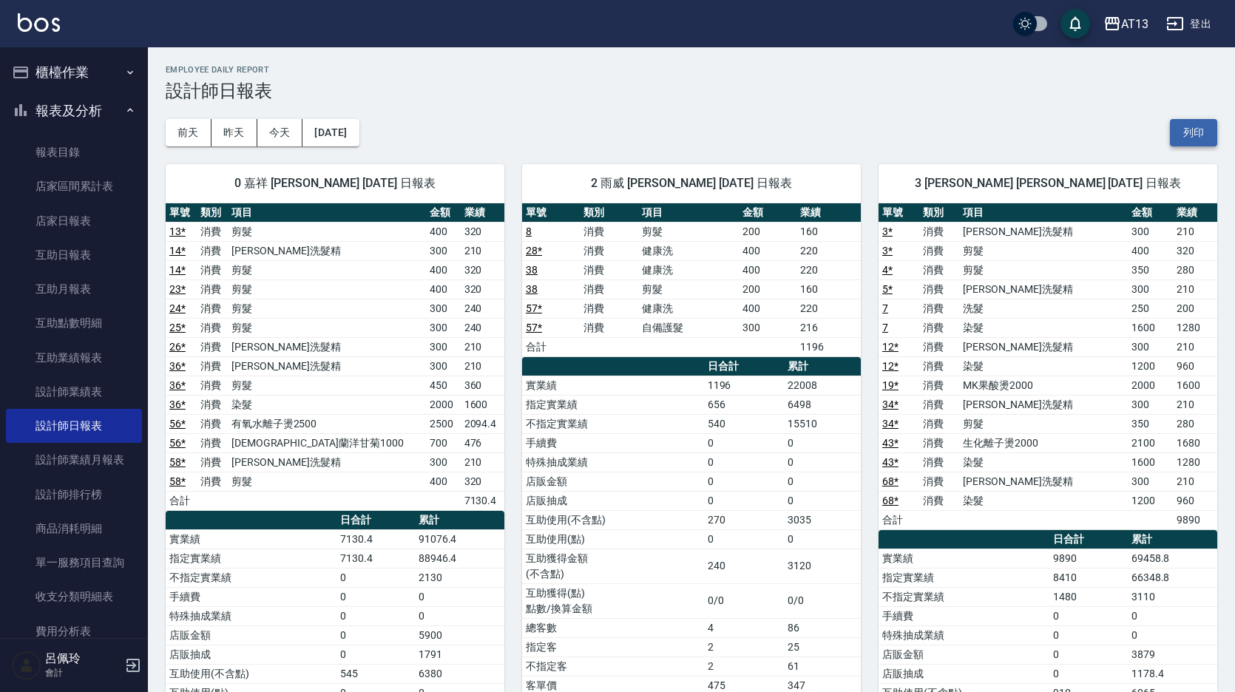
click at [1194, 127] on button "列印" at bounding box center [1193, 132] width 47 height 27
click at [62, 227] on link "店家日報表" at bounding box center [74, 221] width 136 height 34
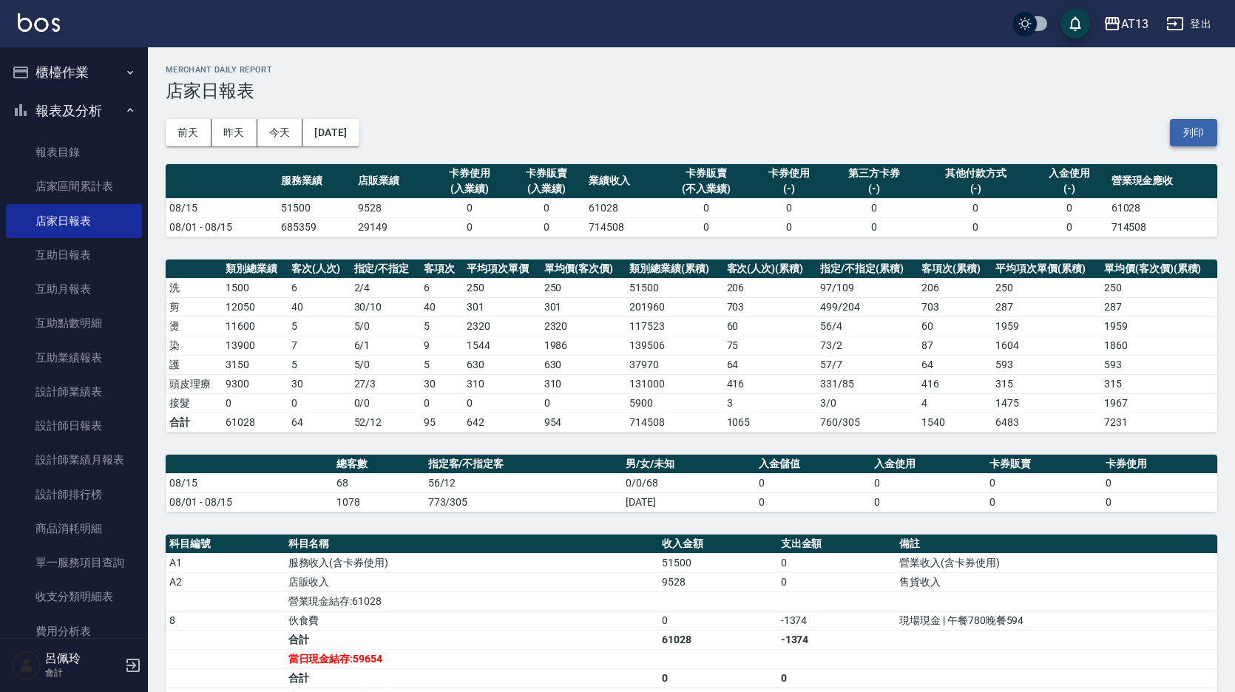
click at [1196, 133] on button "列印" at bounding box center [1193, 132] width 47 height 27
